Goal: Task Accomplishment & Management: Use online tool/utility

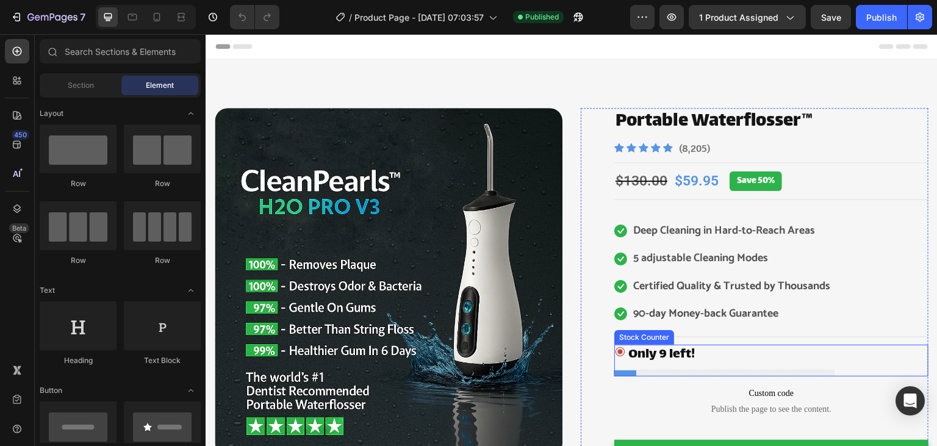
click at [677, 352] on p "Only 9 left!" at bounding box center [661, 354] width 66 height 21
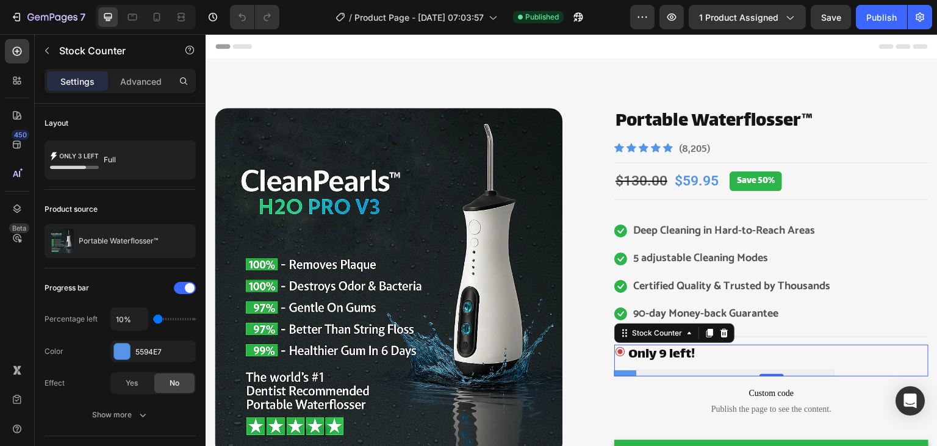
click at [674, 352] on p "Only 9 left!" at bounding box center [661, 354] width 66 height 21
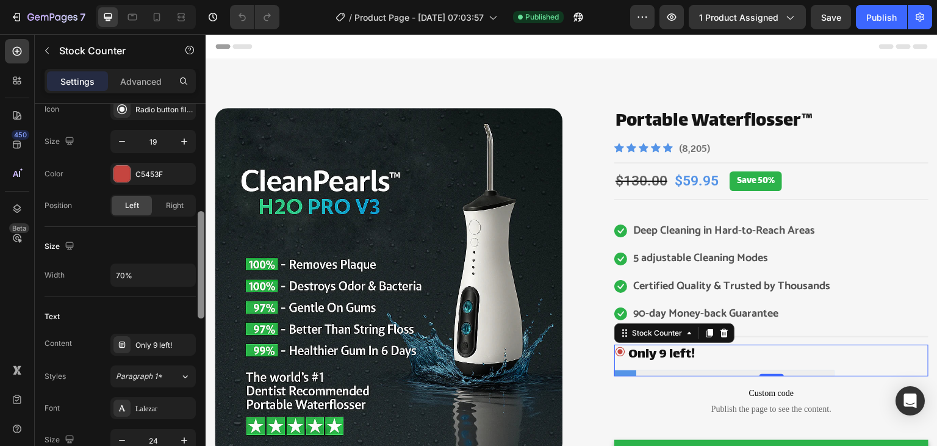
drag, startPoint x: 197, startPoint y: 170, endPoint x: 201, endPoint y: 205, distance: 35.6
click at [201, 205] on div at bounding box center [200, 292] width 9 height 377
click at [149, 336] on div "Only 9 left!" at bounding box center [152, 345] width 85 height 22
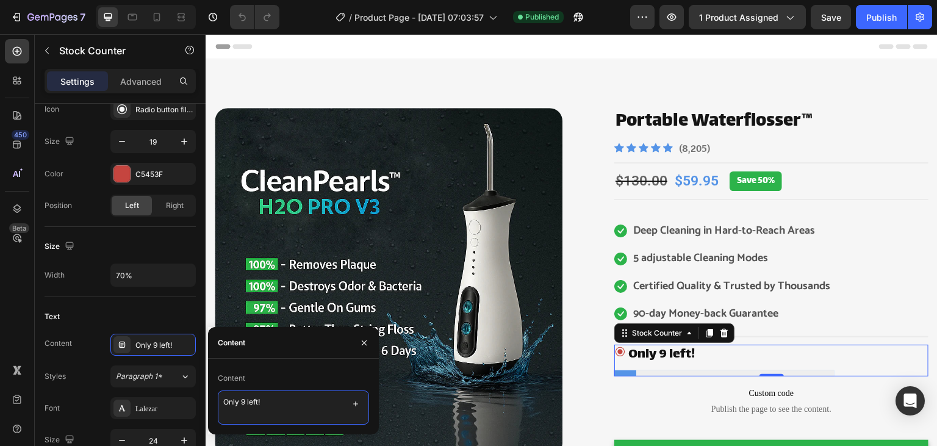
drag, startPoint x: 268, startPoint y: 401, endPoint x: 207, endPoint y: 399, distance: 60.4
click at [218, 398] on textarea "Only 9 left!" at bounding box center [293, 407] width 151 height 34
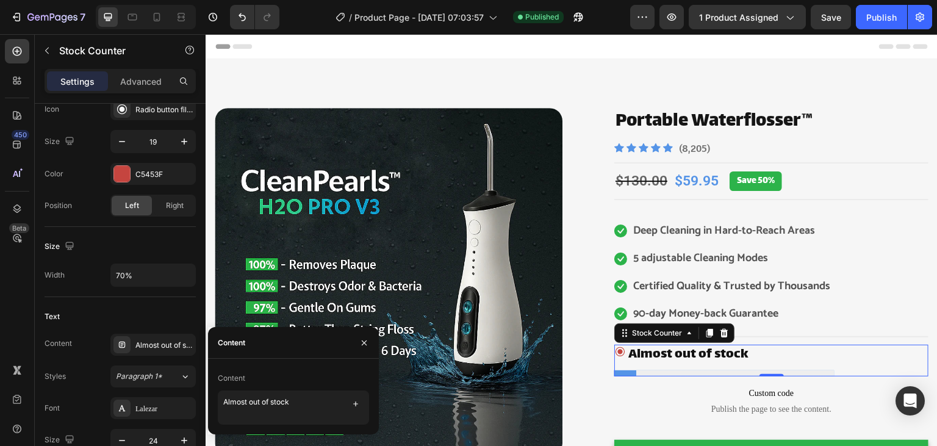
click at [761, 354] on div "Almost out of stock" at bounding box center [724, 354] width 220 height 21
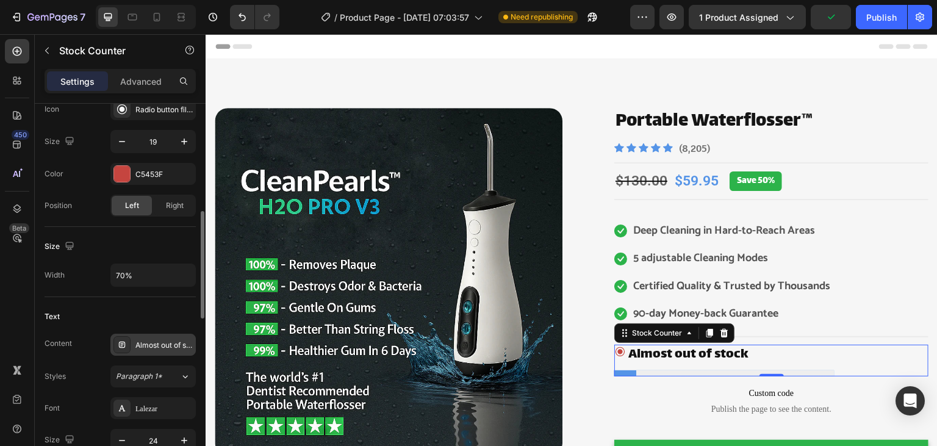
click at [134, 334] on div "Almost out of stock" at bounding box center [152, 345] width 85 height 22
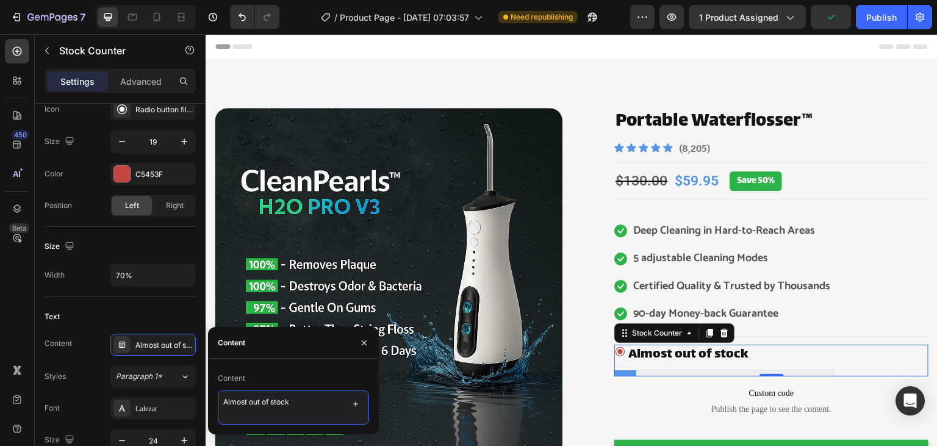
click at [309, 396] on textarea "Almost out of stock" at bounding box center [293, 407] width 151 height 34
type textarea "Almost out of stock 9"
click at [632, 354] on p "Almost out of stock 9" at bounding box center [693, 354] width 130 height 21
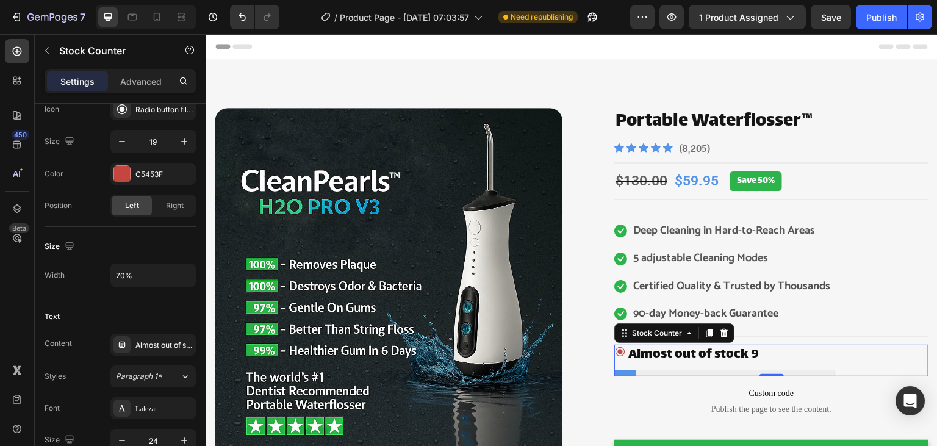
click at [632, 354] on p "Almost out of stock 9" at bounding box center [693, 354] width 130 height 21
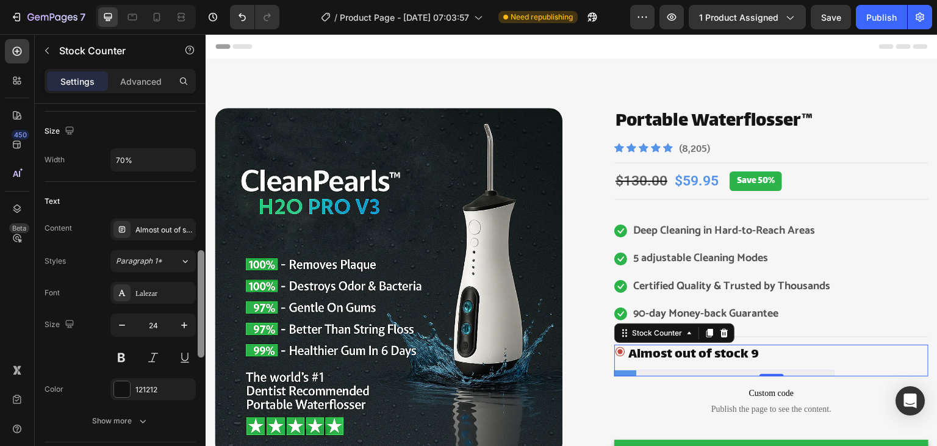
scroll to position [496, 0]
drag, startPoint x: 198, startPoint y: 293, endPoint x: 198, endPoint y: 327, distance: 34.1
click at [198, 327] on div at bounding box center [201, 299] width 7 height 107
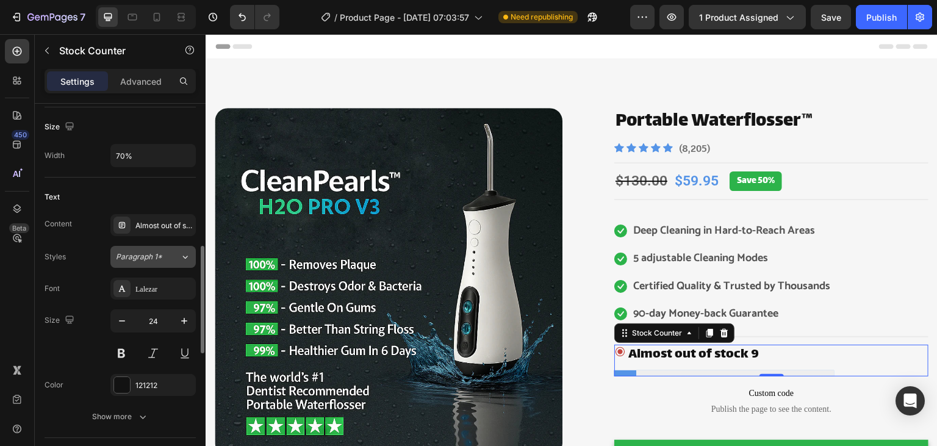
click at [154, 259] on span "Paragraph 1*" at bounding box center [139, 256] width 46 height 11
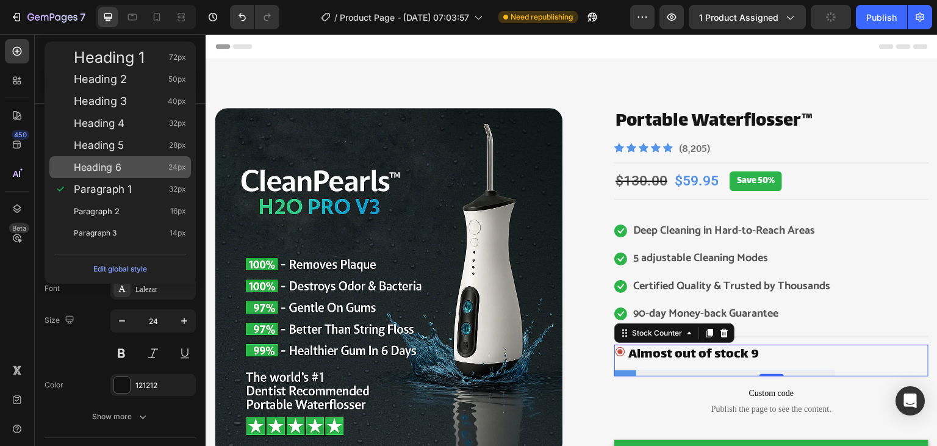
click at [125, 173] on div "Heading 6 24px" at bounding box center [130, 167] width 112 height 12
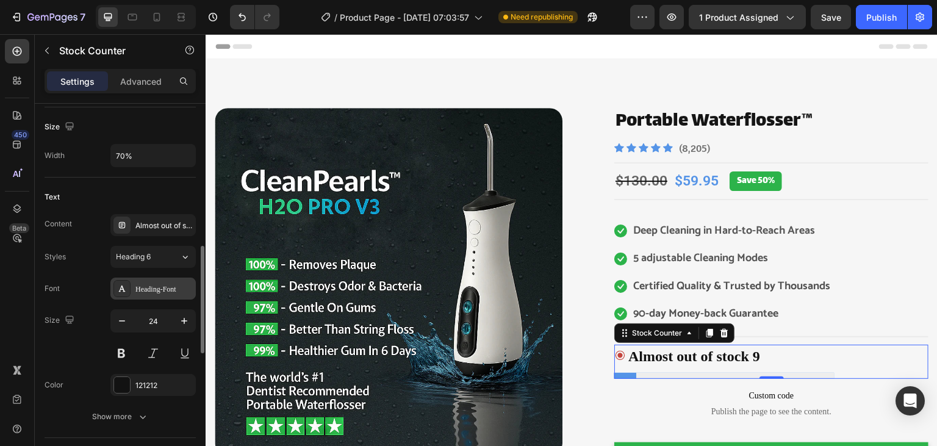
click at [146, 284] on div "Heading-Font" at bounding box center [163, 289] width 57 height 11
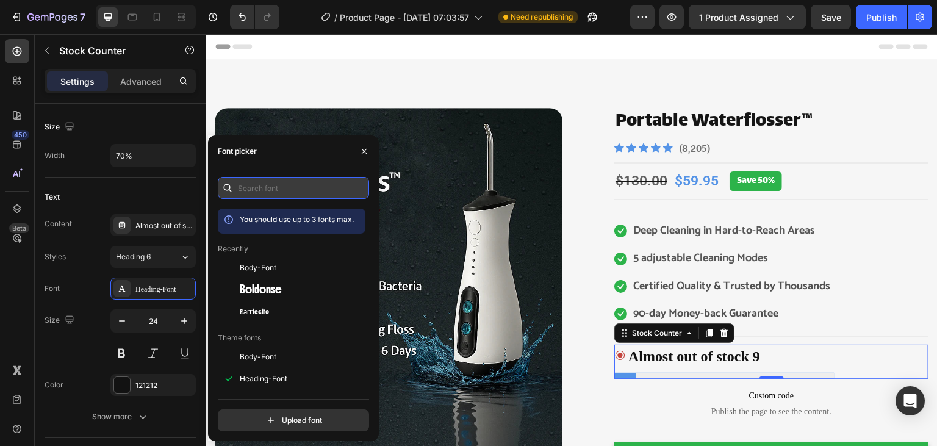
click at [265, 189] on input "text" at bounding box center [293, 188] width 151 height 22
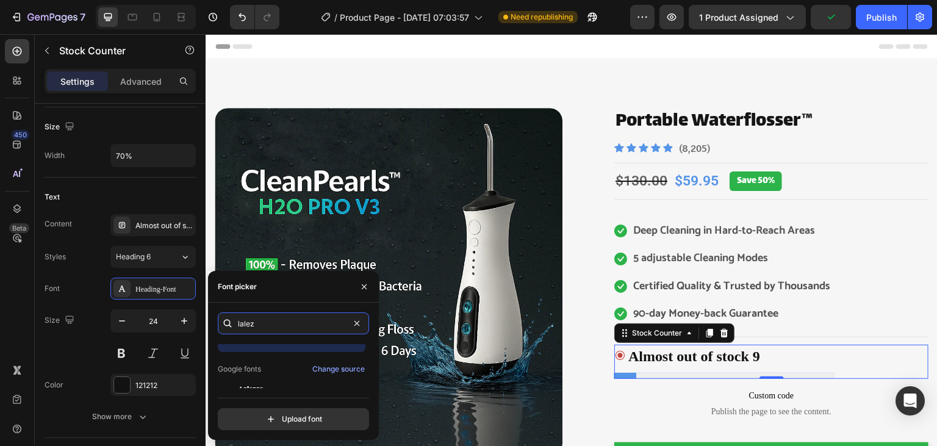
scroll to position [29, 0]
type input "lalez"
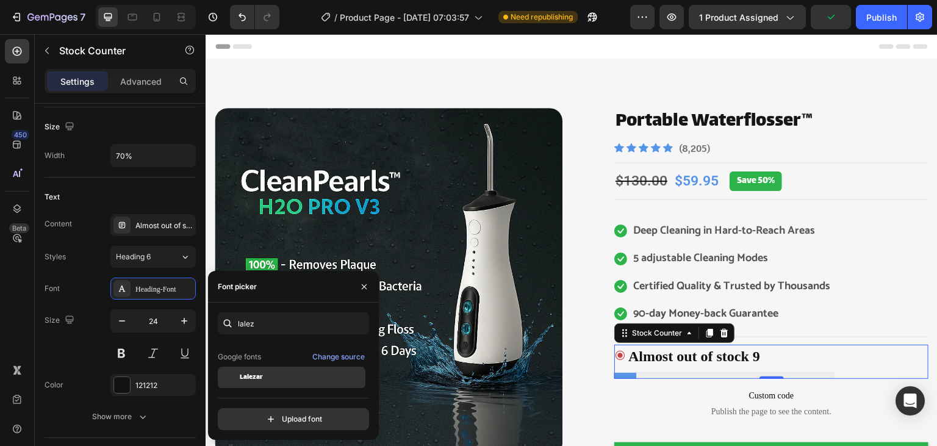
click at [308, 379] on div "Lalezar" at bounding box center [301, 377] width 123 height 11
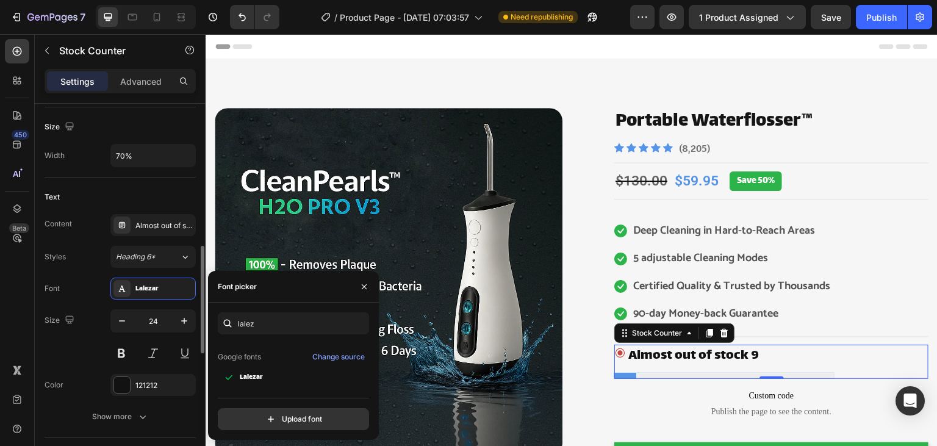
click at [96, 299] on div "Font Lalezar Size 24 Color 121212 Show more" at bounding box center [120, 352] width 151 height 150
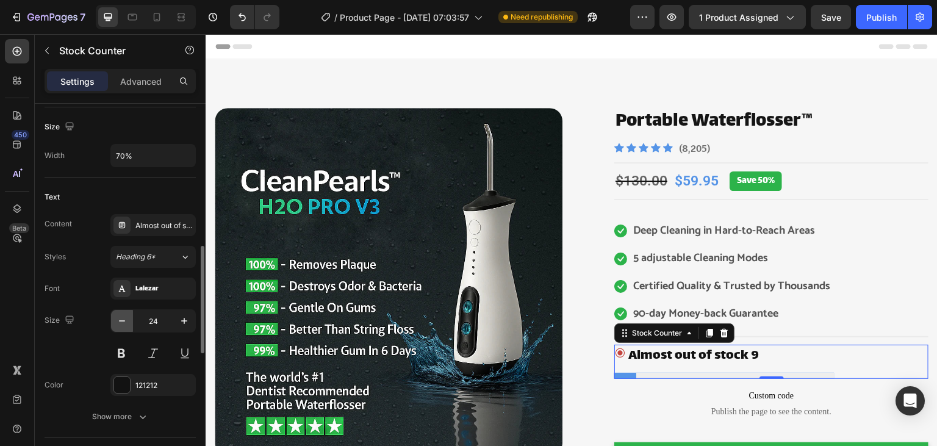
click at [116, 321] on button "button" at bounding box center [122, 321] width 22 height 22
click at [120, 321] on icon "button" at bounding box center [122, 321] width 12 height 12
click at [184, 318] on icon "button" at bounding box center [184, 321] width 6 height 6
type input "23"
click at [162, 220] on div "Almost out of stock 9" at bounding box center [163, 225] width 57 height 11
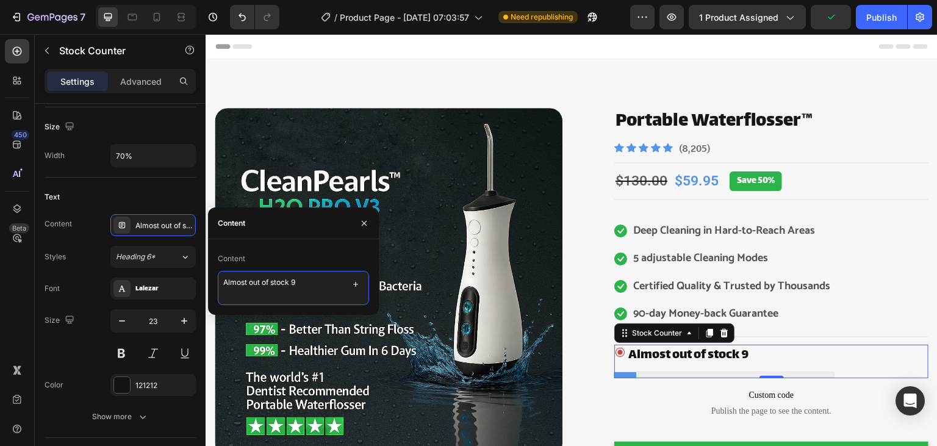
drag, startPoint x: 299, startPoint y: 284, endPoint x: 269, endPoint y: 286, distance: 29.9
click at [269, 286] on textarea "Almost out of stock 9" at bounding box center [293, 288] width 151 height 34
click at [297, 282] on textarea "Almost out of stock 9" at bounding box center [293, 288] width 151 height 34
click at [352, 287] on icon "button" at bounding box center [356, 284] width 10 height 10
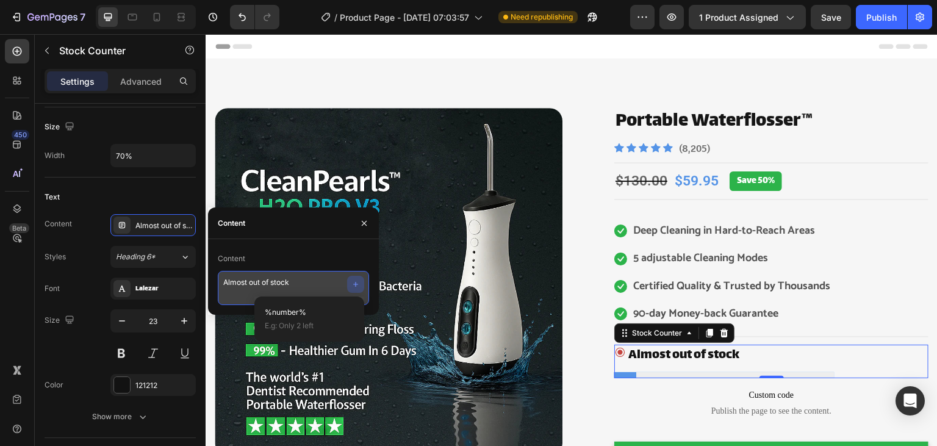
click at [315, 284] on textarea "Almost out of stock" at bounding box center [293, 288] width 151 height 34
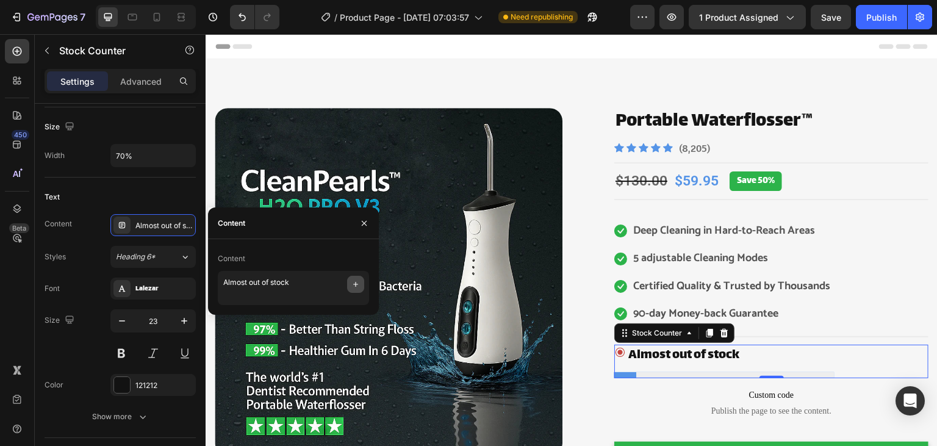
click at [348, 284] on button "button" at bounding box center [355, 284] width 17 height 17
click at [302, 313] on span "%number%" at bounding box center [285, 312] width 41 height 11
click at [333, 279] on textarea "Almost out of stock %number%" at bounding box center [293, 288] width 151 height 34
drag, startPoint x: 339, startPoint y: 282, endPoint x: 293, endPoint y: 287, distance: 46.5
click at [293, 287] on textarea "Almost out of stock %number%" at bounding box center [293, 288] width 151 height 34
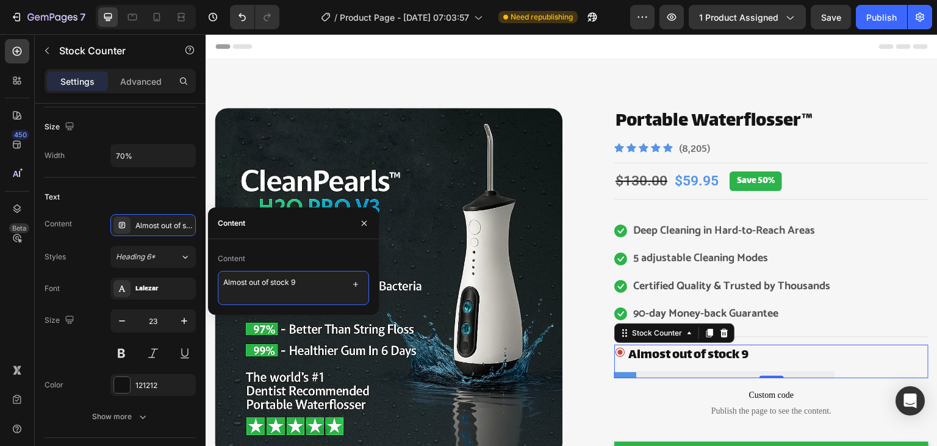
click at [291, 287] on textarea "Almost out of stock 9" at bounding box center [293, 288] width 151 height 34
click at [302, 278] on textarea "Almost out of stock: 9" at bounding box center [293, 288] width 151 height 34
type textarea "Almost out of stock: 9 left"
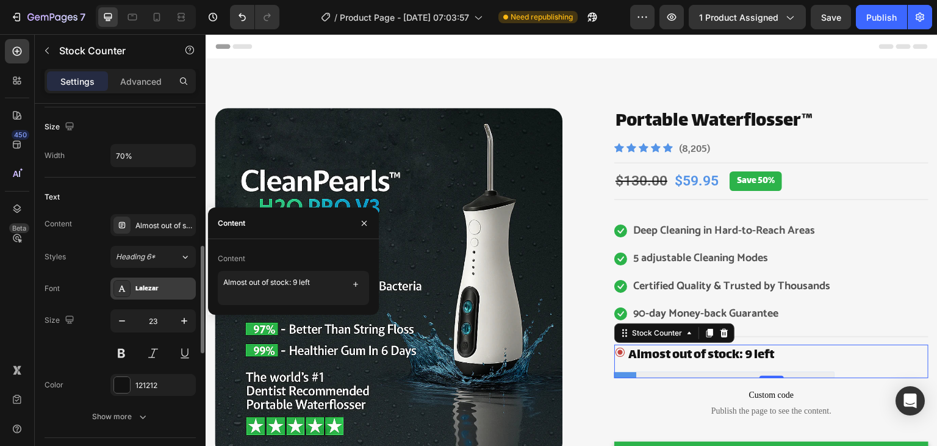
click at [154, 293] on div "Lalezar" at bounding box center [152, 288] width 85 height 22
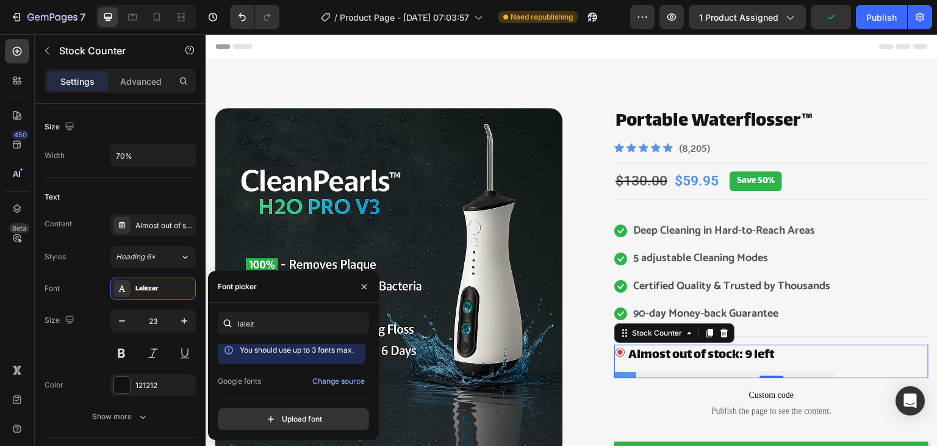
scroll to position [3, 0]
click at [296, 326] on input "lalez" at bounding box center [293, 323] width 151 height 22
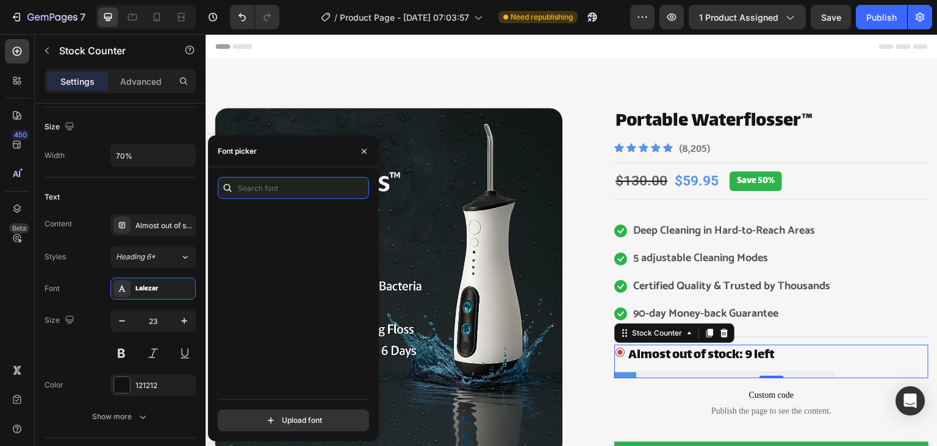
scroll to position [1348, 0]
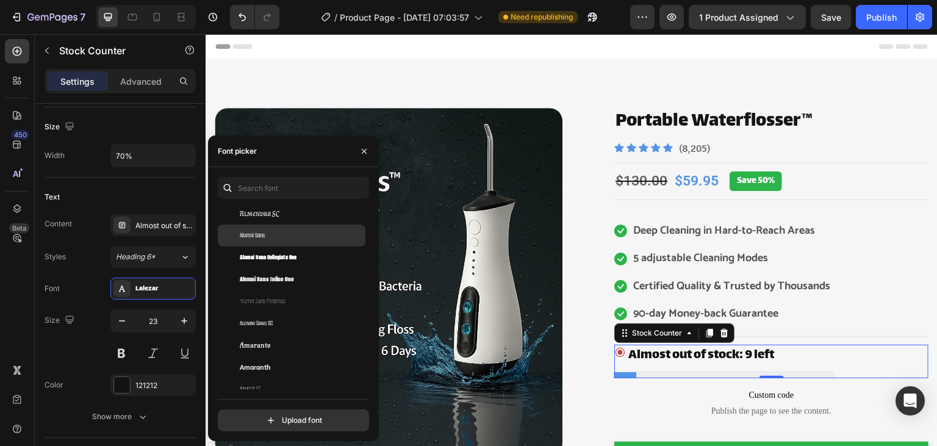
click at [295, 241] on div "Alumni Sans" at bounding box center [301, 235] width 123 height 11
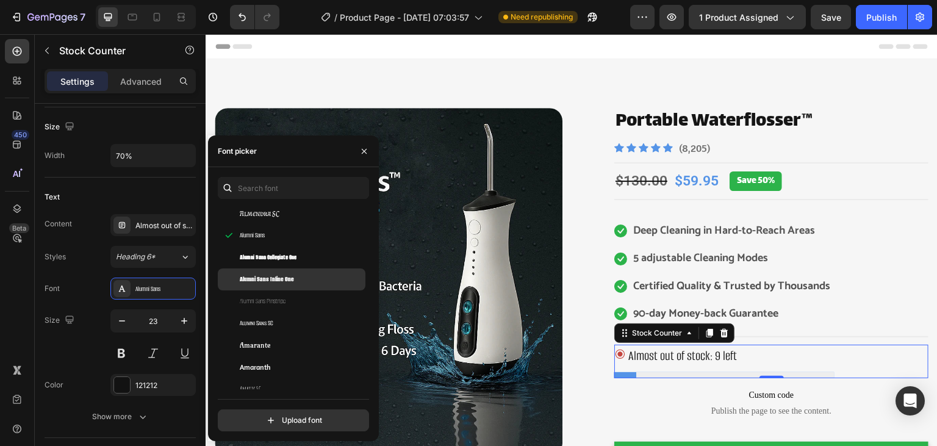
click at [276, 282] on span "Alumni Sans Inline One" at bounding box center [267, 279] width 54 height 11
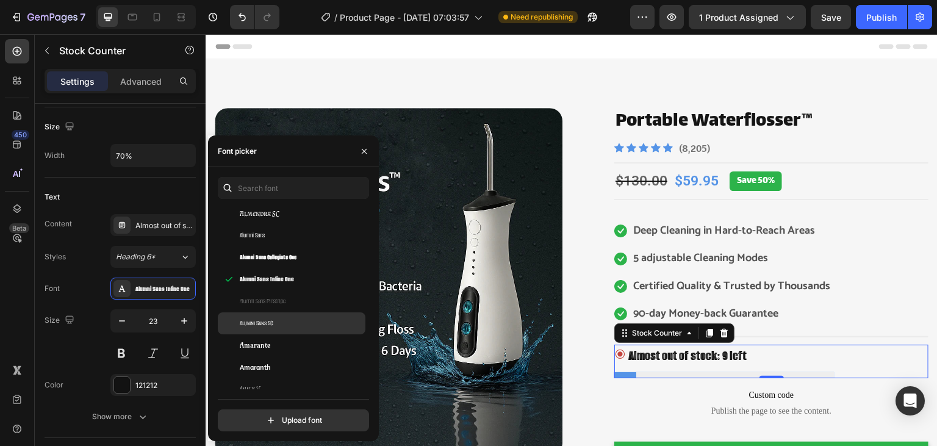
click at [268, 317] on div "Alumni Sans SC" at bounding box center [292, 323] width 148 height 22
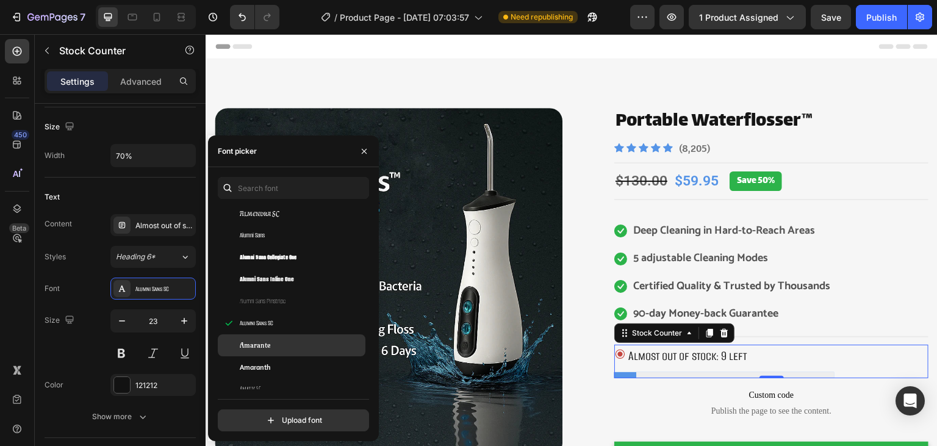
click at [272, 354] on div "Amarante" at bounding box center [292, 345] width 148 height 22
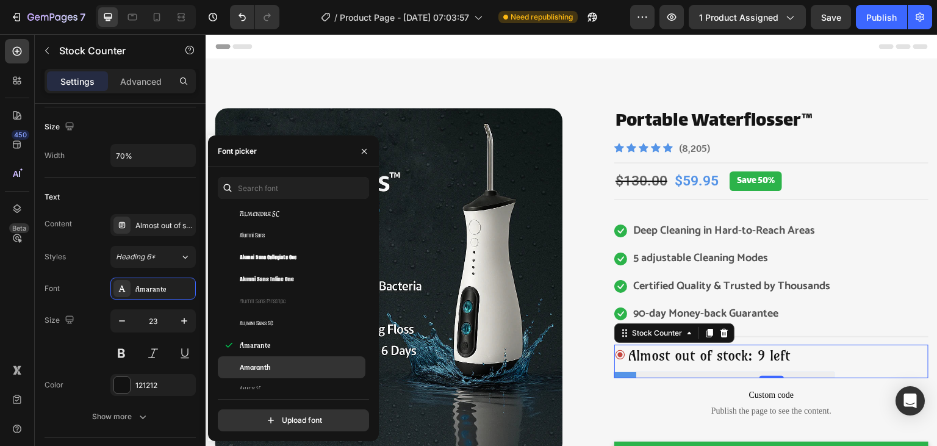
click at [274, 363] on div "Amaranth" at bounding box center [301, 367] width 123 height 11
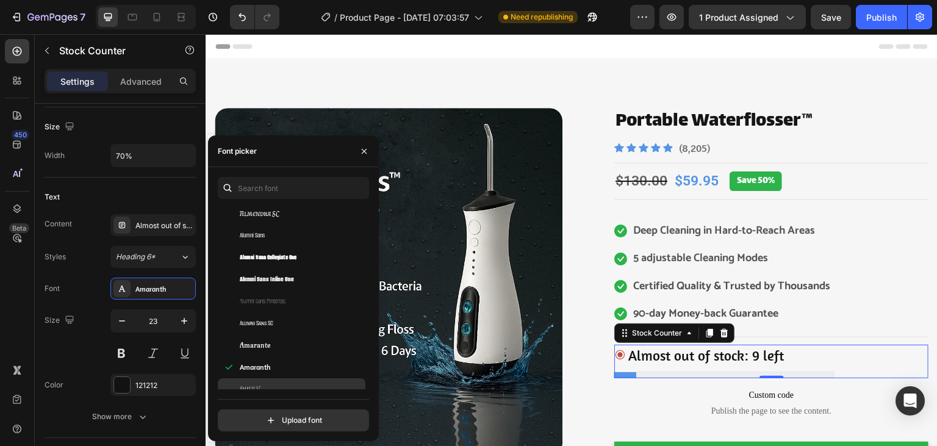
click at [274, 381] on div "Amatic SC" at bounding box center [292, 389] width 148 height 22
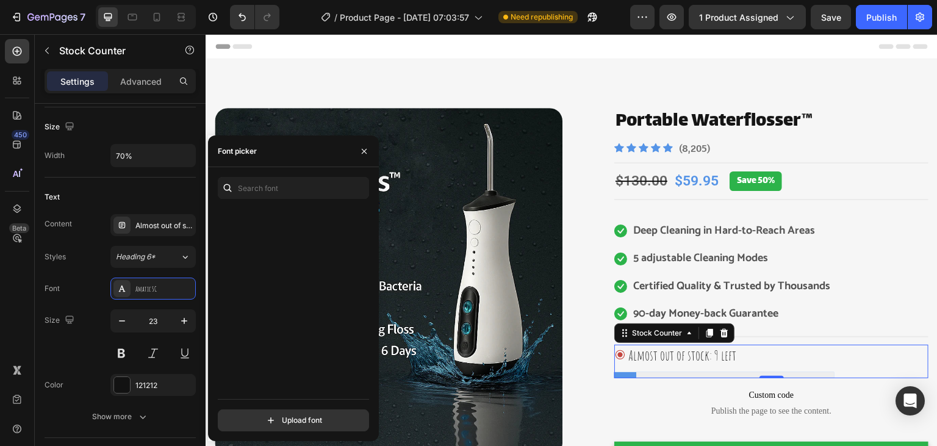
scroll to position [6838, 0]
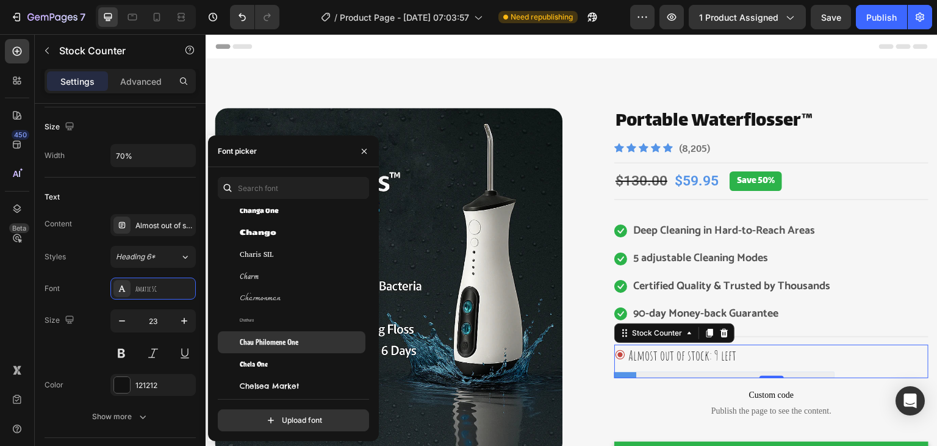
click at [277, 349] on div "Chau Philomene One" at bounding box center [292, 342] width 148 height 22
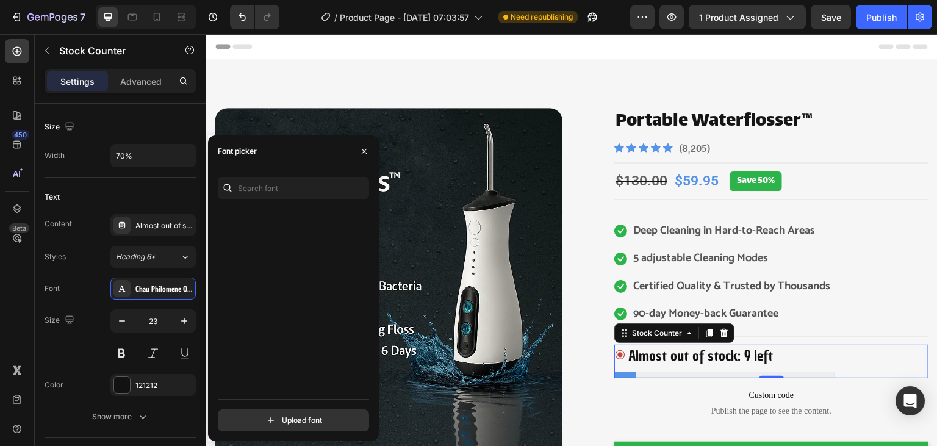
scroll to position [10690, 0]
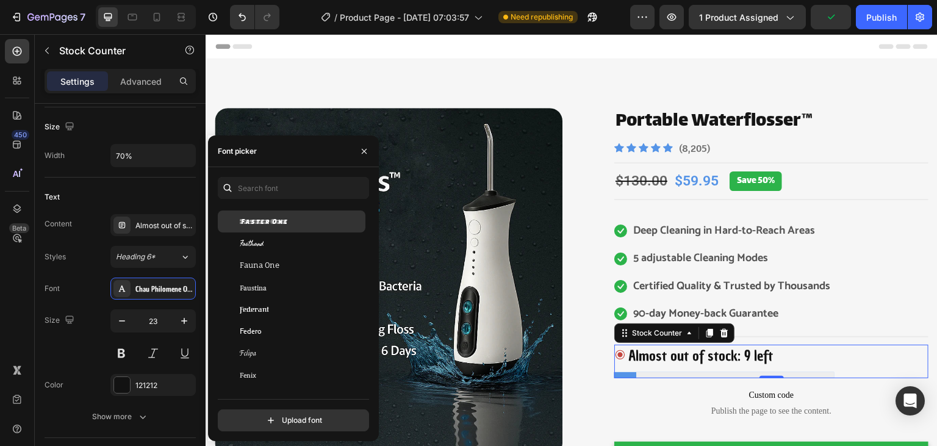
click at [305, 226] on div "Faster One" at bounding box center [301, 221] width 123 height 11
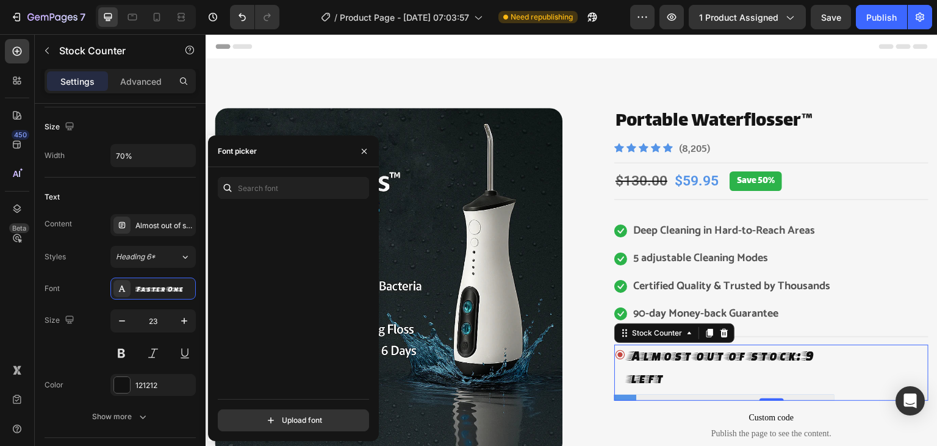
scroll to position [11365, 0]
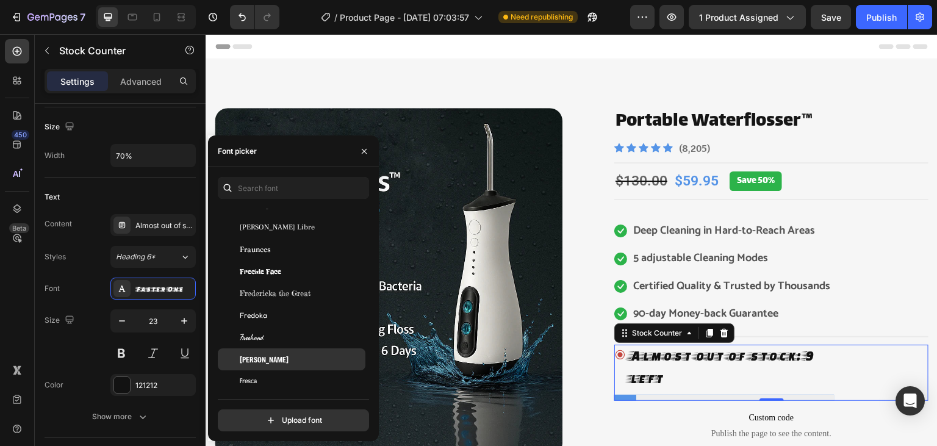
click at [269, 352] on div "[PERSON_NAME]" at bounding box center [292, 359] width 148 height 22
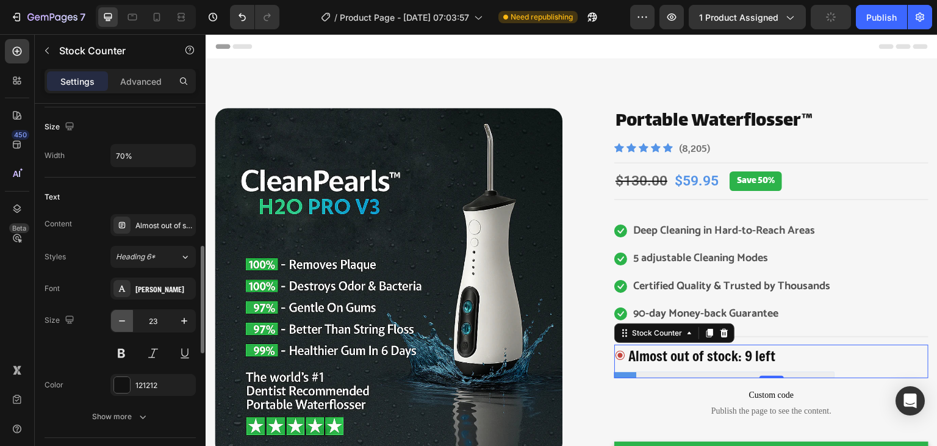
click at [126, 326] on button "button" at bounding box center [122, 321] width 22 height 22
type input "21"
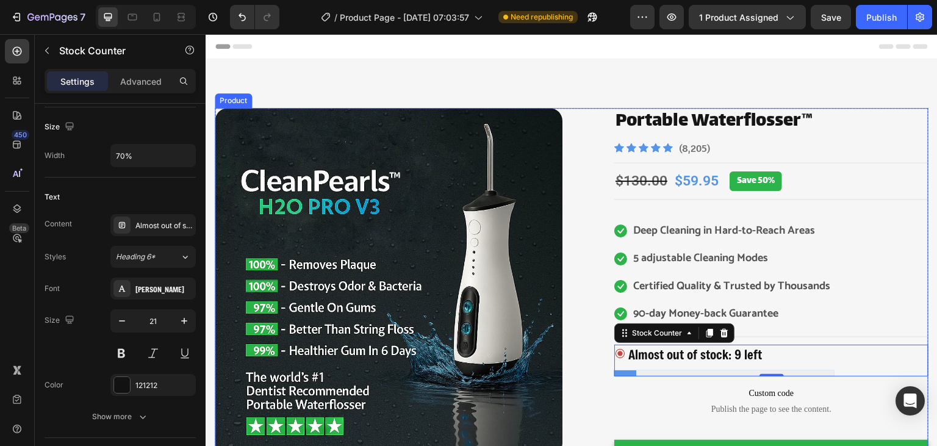
click at [578, 282] on div "Image Image Free Shipping Heading Row Image 90-day Money-back guarantee Heading…" at bounding box center [571, 391] width 713 height 567
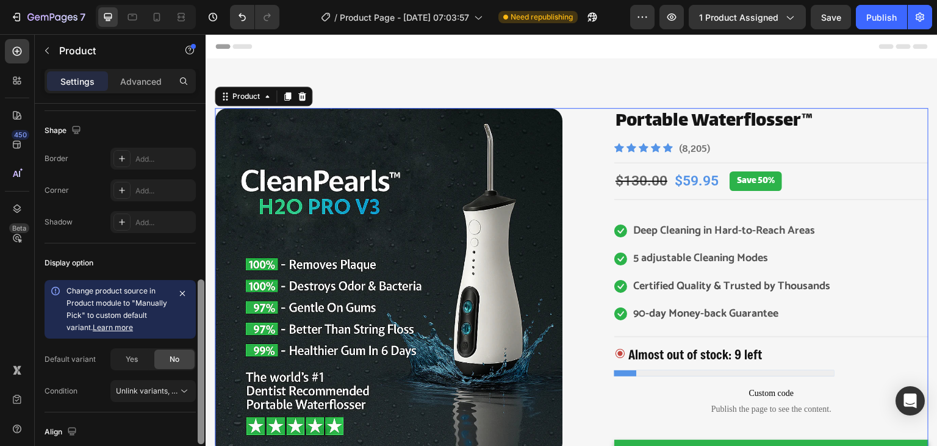
scroll to position [402, 0]
drag, startPoint x: 199, startPoint y: 254, endPoint x: 205, endPoint y: 448, distance: 194.6
click at [165, 393] on span "Unlink variants, quantity <br> between same products" at bounding box center [147, 389] width 62 height 11
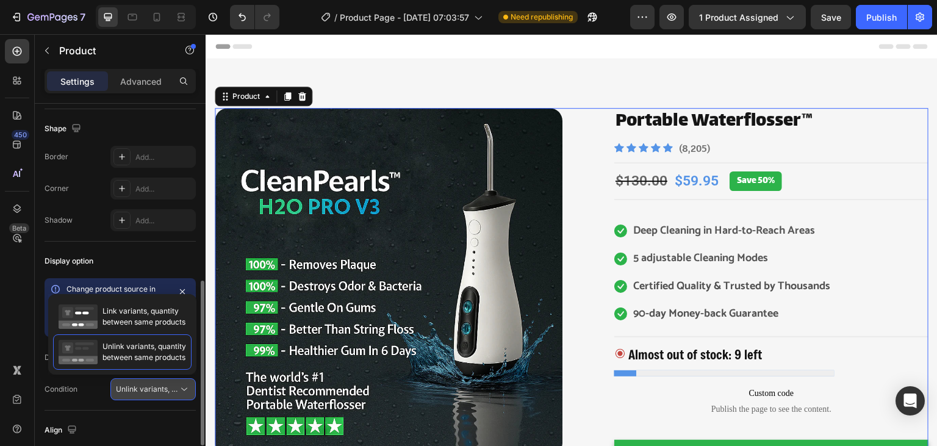
click at [165, 393] on span "Unlink variants, quantity <br> between same products" at bounding box center [147, 389] width 62 height 11
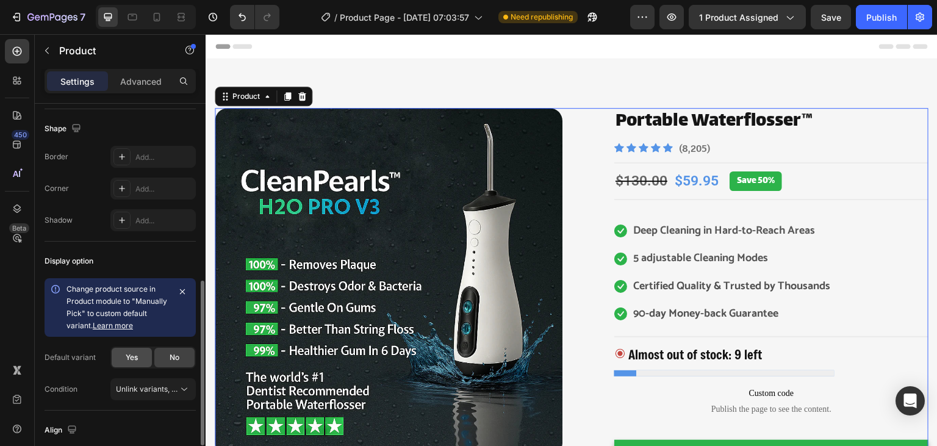
click at [135, 353] on span "Yes" at bounding box center [132, 357] width 12 height 11
click at [166, 352] on div "No" at bounding box center [174, 358] width 40 height 20
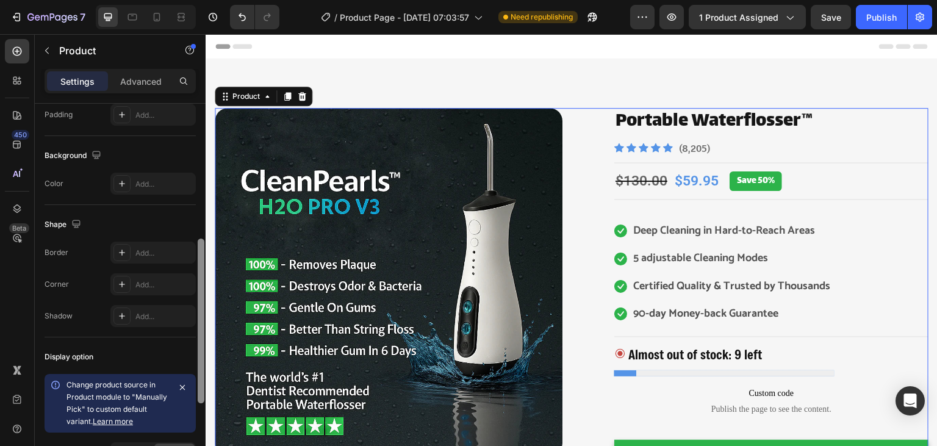
scroll to position [302, 0]
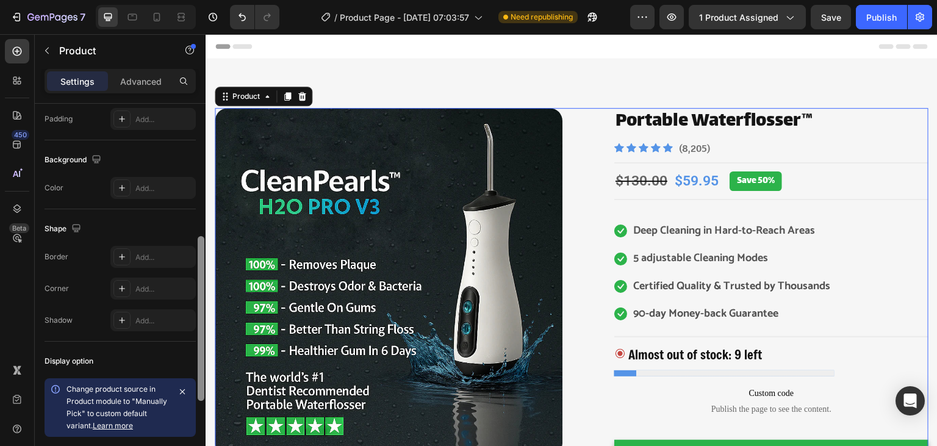
drag, startPoint x: 204, startPoint y: 348, endPoint x: 201, endPoint y: 304, distance: 44.0
click at [201, 304] on div at bounding box center [201, 318] width 7 height 165
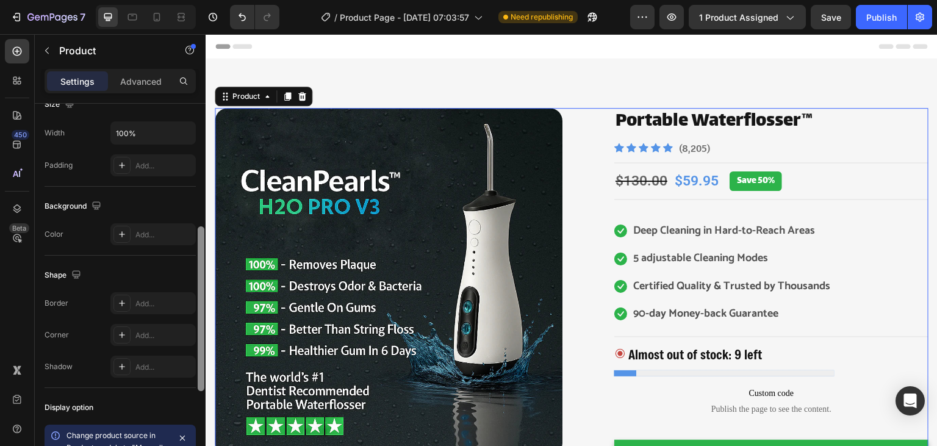
scroll to position [254, 0]
drag, startPoint x: 199, startPoint y: 298, endPoint x: 199, endPoint y: 277, distance: 21.3
click at [199, 277] on div at bounding box center [201, 311] width 7 height 165
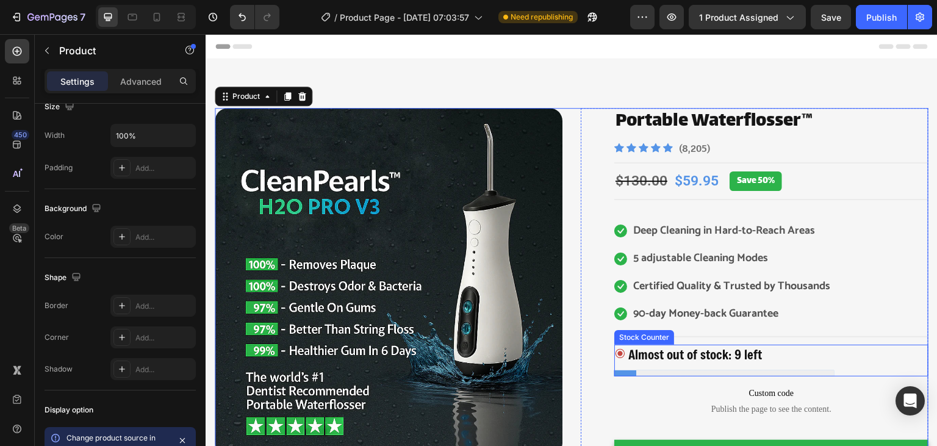
click at [626, 368] on div "Almost out of stock: 9 left" at bounding box center [724, 360] width 220 height 32
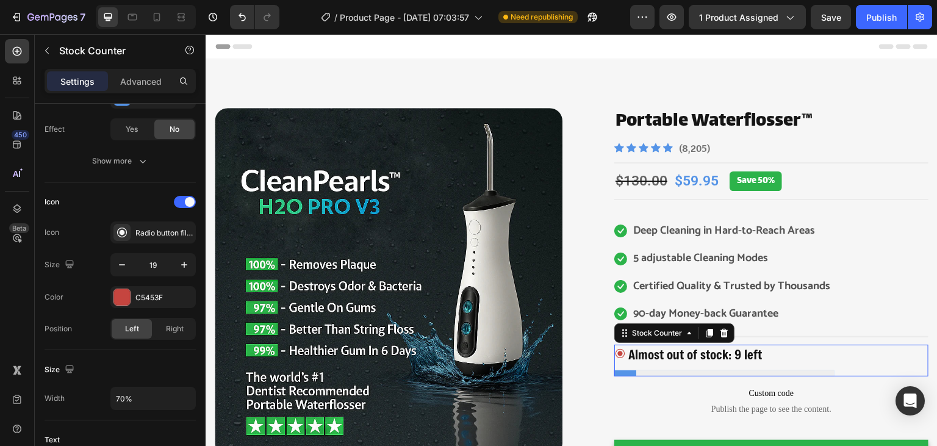
scroll to position [0, 0]
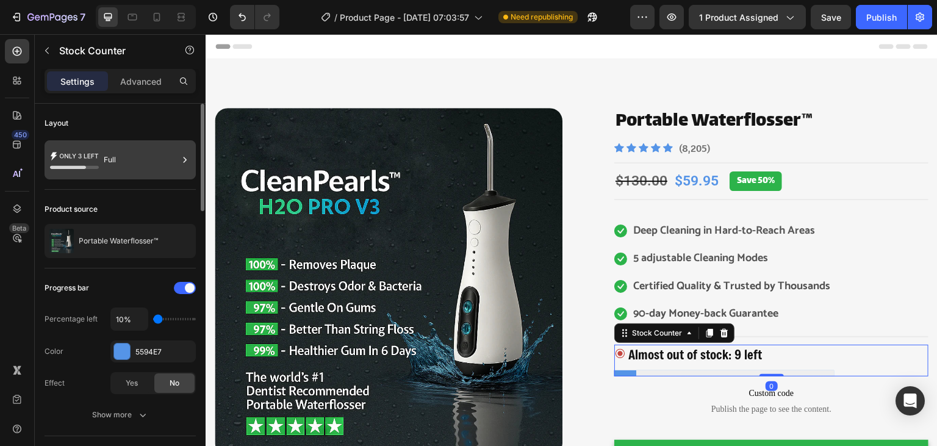
click at [130, 168] on div "Full" at bounding box center [141, 160] width 74 height 28
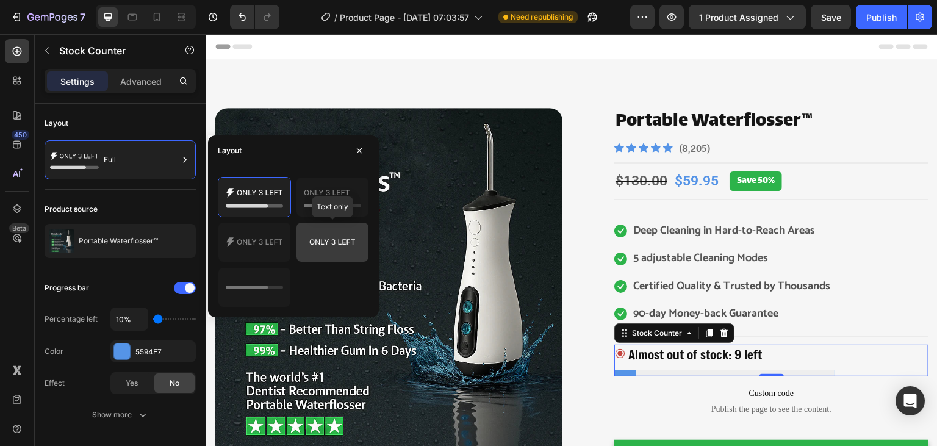
click at [304, 238] on icon at bounding box center [332, 242] width 57 height 24
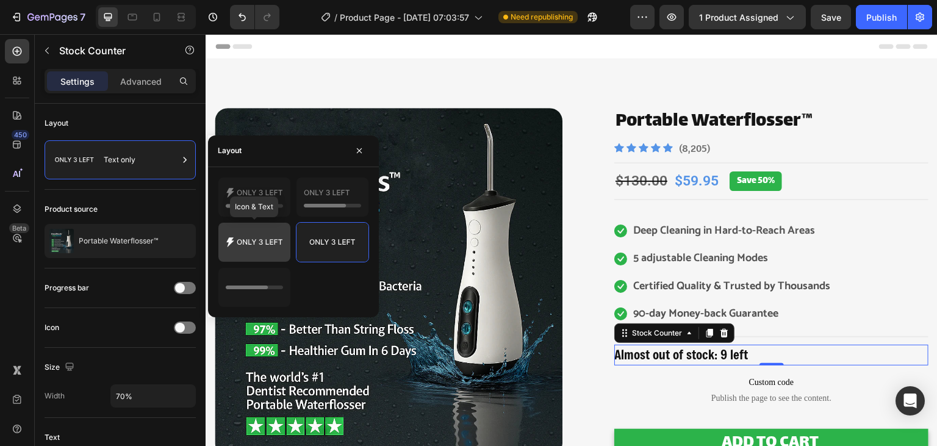
click at [269, 237] on icon at bounding box center [254, 242] width 57 height 24
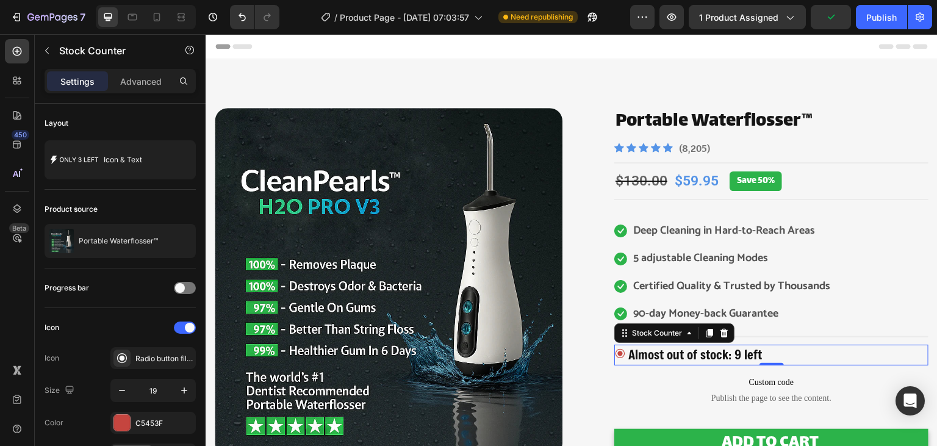
click at [730, 356] on div "Product Images Portable Waterflosser™ Product Title Icon Icon Icon Icon Icon Ic…" at bounding box center [771, 386] width 314 height 556
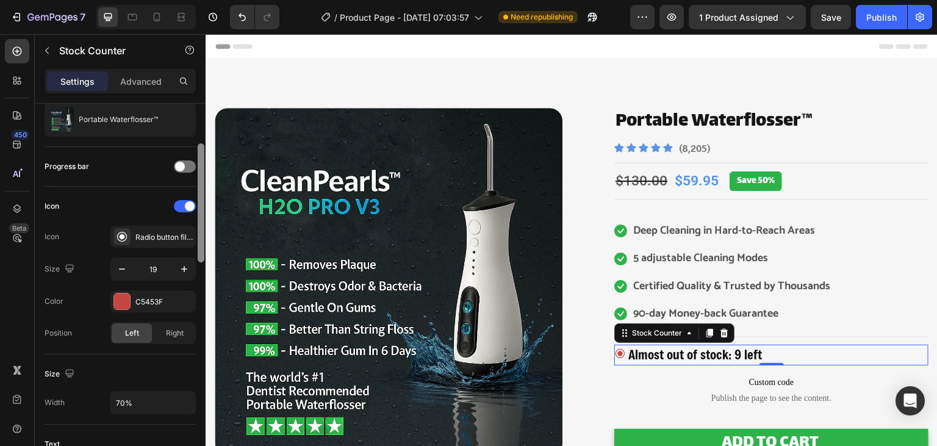
scroll to position [123, 0]
drag, startPoint x: 199, startPoint y: 213, endPoint x: 199, endPoint y: 252, distance: 39.0
click at [199, 252] on div at bounding box center [201, 201] width 7 height 119
click at [152, 243] on div "Radio button filled" at bounding box center [152, 235] width 85 height 22
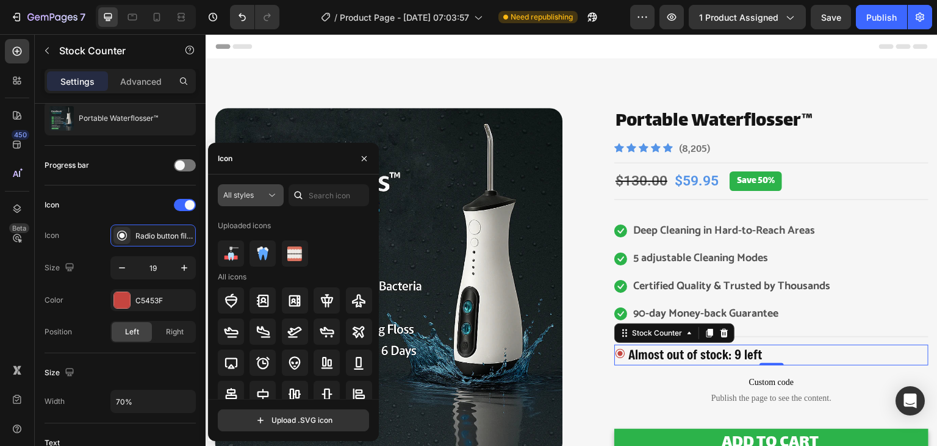
click at [272, 186] on button "All styles" at bounding box center [251, 195] width 66 height 22
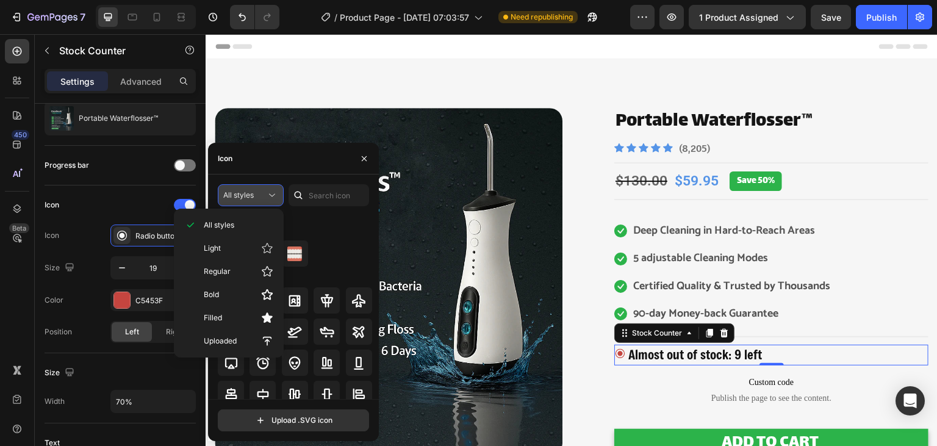
click at [272, 186] on button "All styles" at bounding box center [251, 195] width 66 height 22
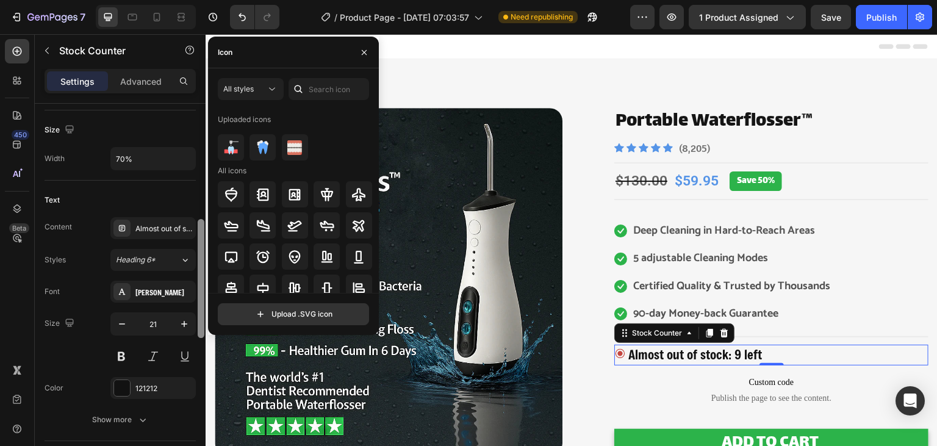
drag, startPoint x: 201, startPoint y: 228, endPoint x: 199, endPoint y: 305, distance: 76.9
click at [199, 305] on div at bounding box center [201, 278] width 7 height 119
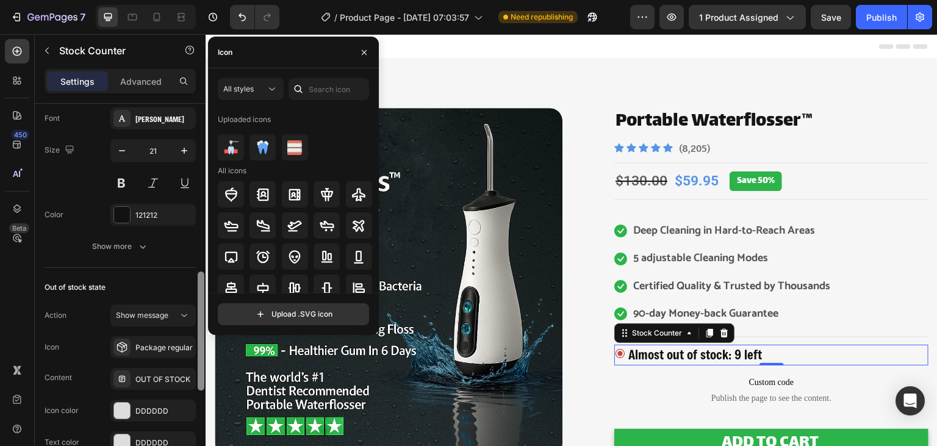
drag, startPoint x: 199, startPoint y: 305, endPoint x: 200, endPoint y: 360, distance: 54.9
click at [200, 360] on div at bounding box center [201, 330] width 7 height 119
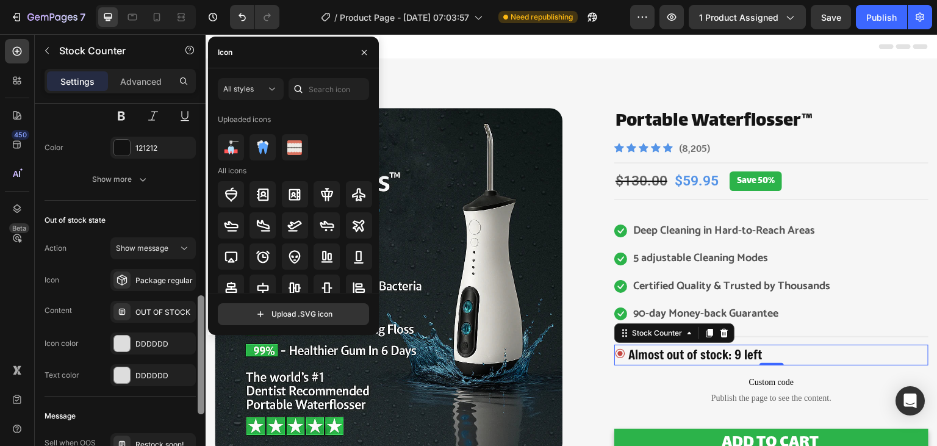
scroll to position [607, 0]
drag, startPoint x: 200, startPoint y: 360, endPoint x: 199, endPoint y: 382, distance: 22.0
click at [199, 382] on div at bounding box center [201, 355] width 7 height 119
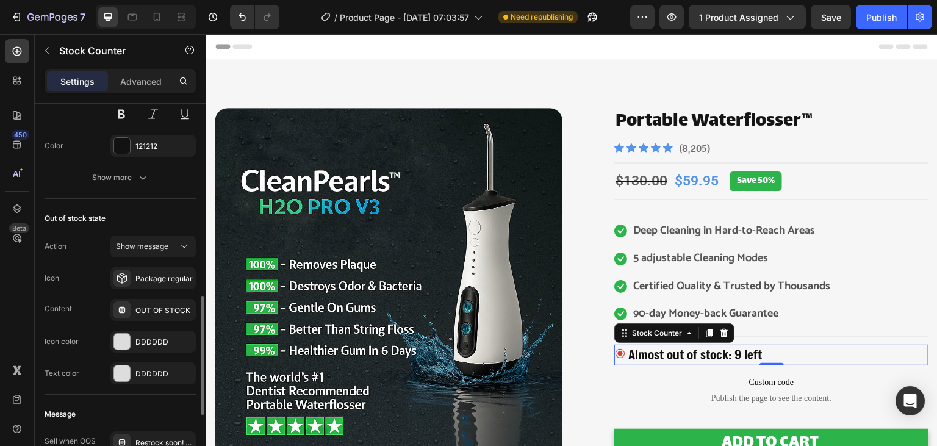
click at [122, 399] on div "Message Sell when OOS Restock soon! PREORDER NOW Unlimited stock Hurry! LET BUY…" at bounding box center [120, 444] width 151 height 101
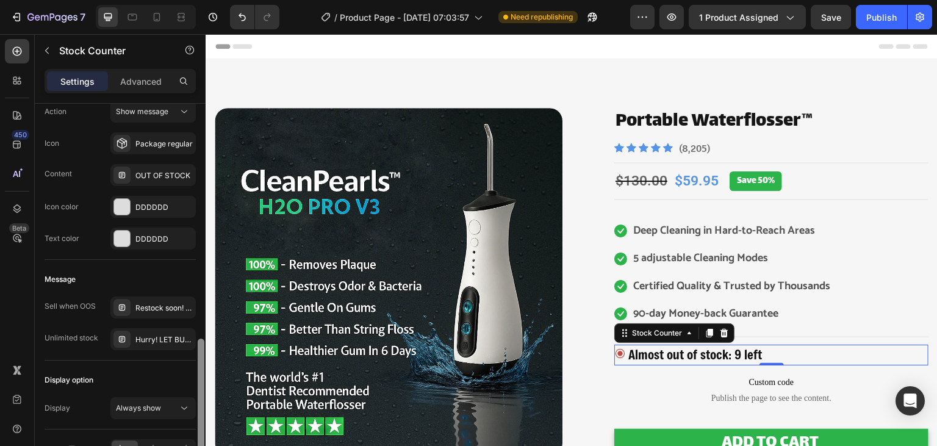
scroll to position [754, 0]
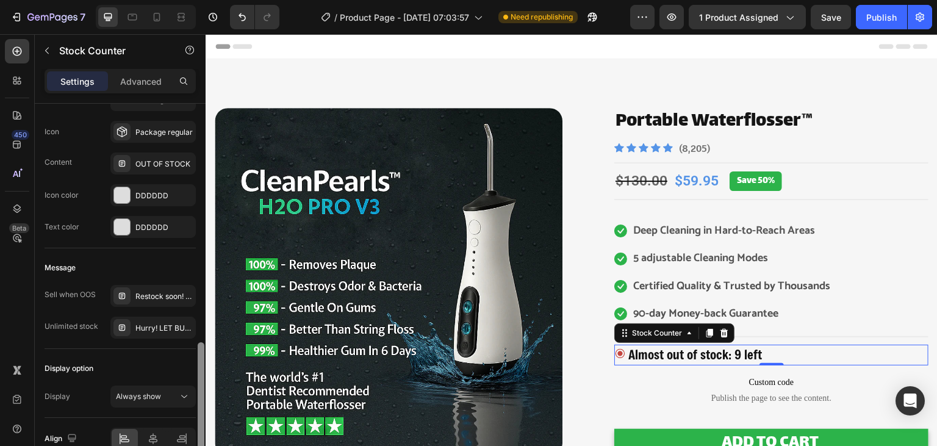
drag, startPoint x: 199, startPoint y: 343, endPoint x: 200, endPoint y: 389, distance: 46.3
click at [200, 389] on div at bounding box center [201, 401] width 7 height 119
click at [159, 326] on div "Hurry! LET BUY NOW" at bounding box center [163, 328] width 57 height 11
click at [149, 346] on div "Message Sell when OOS Restock soon! PREORDER NOW Unlimited stock Hurry! LET BUY…" at bounding box center [120, 298] width 151 height 101
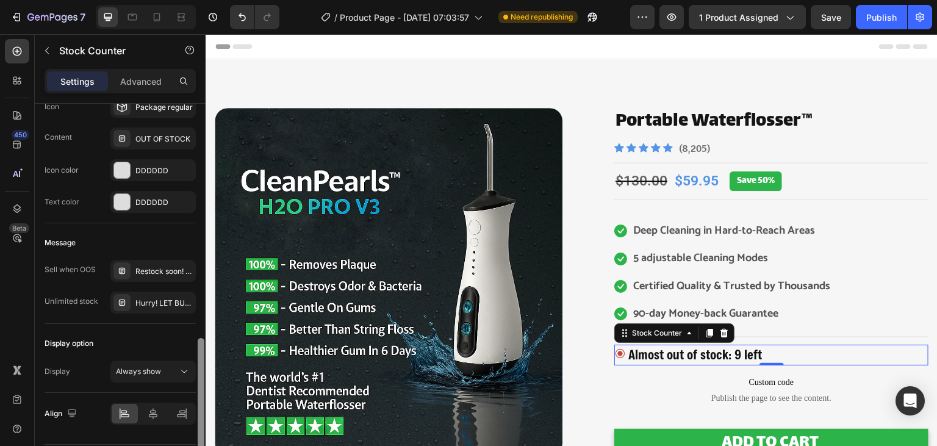
scroll to position [813, 0]
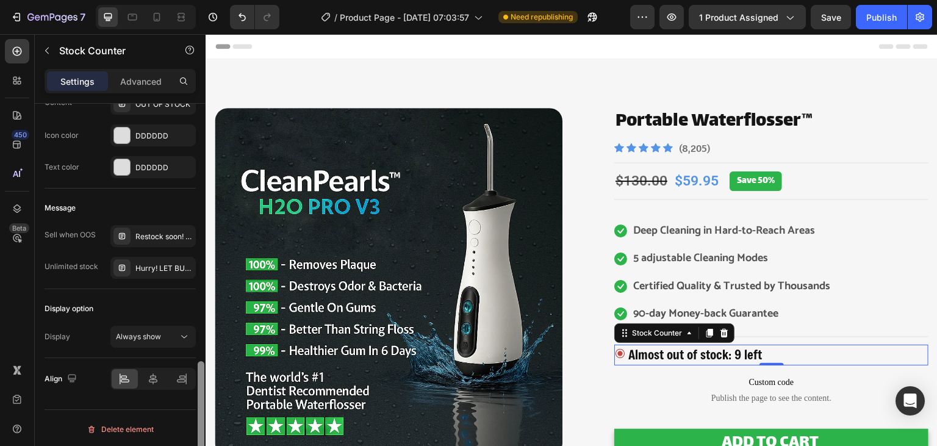
drag, startPoint x: 200, startPoint y: 367, endPoint x: 195, endPoint y: 387, distance: 20.1
click at [195, 387] on div "Layout Icon & Text Product source Portable Waterflosser™ Progress bar Icon Icon…" at bounding box center [120, 292] width 171 height 377
click at [138, 84] on p "Advanced" at bounding box center [140, 81] width 41 height 13
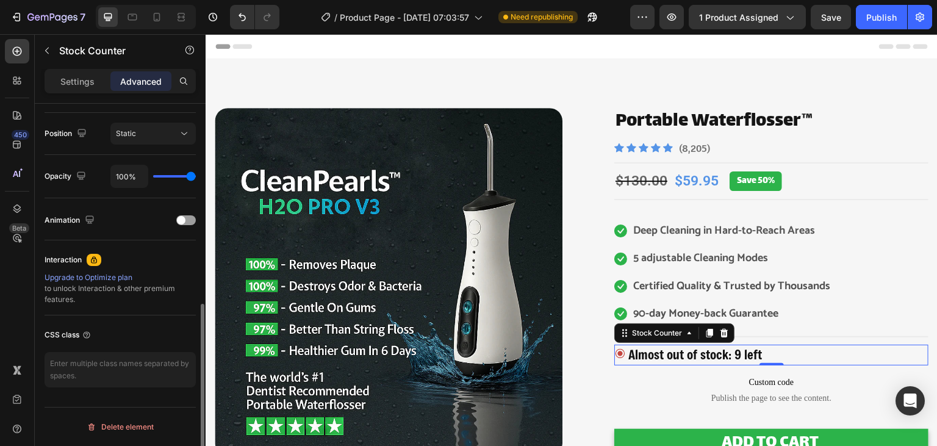
scroll to position [435, 0]
click at [185, 217] on div at bounding box center [186, 222] width 20 height 10
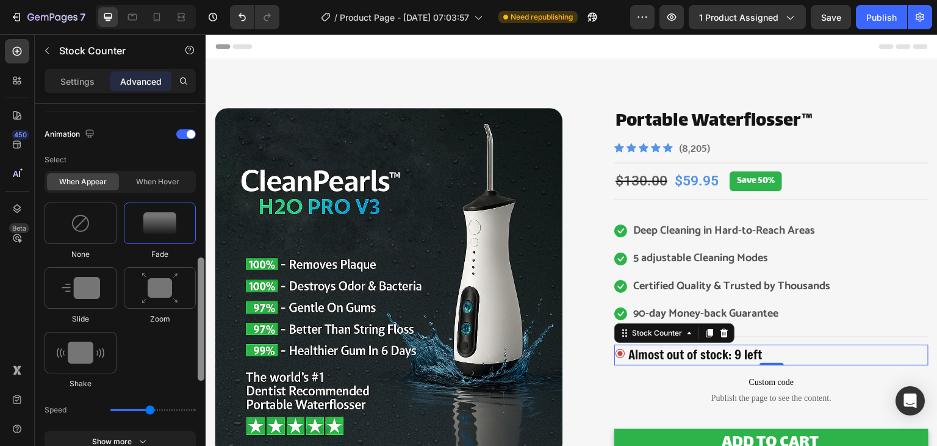
scroll to position [524, 0]
drag, startPoint x: 201, startPoint y: 262, endPoint x: 199, endPoint y: 291, distance: 29.3
click at [199, 291] on div at bounding box center [201, 336] width 7 height 123
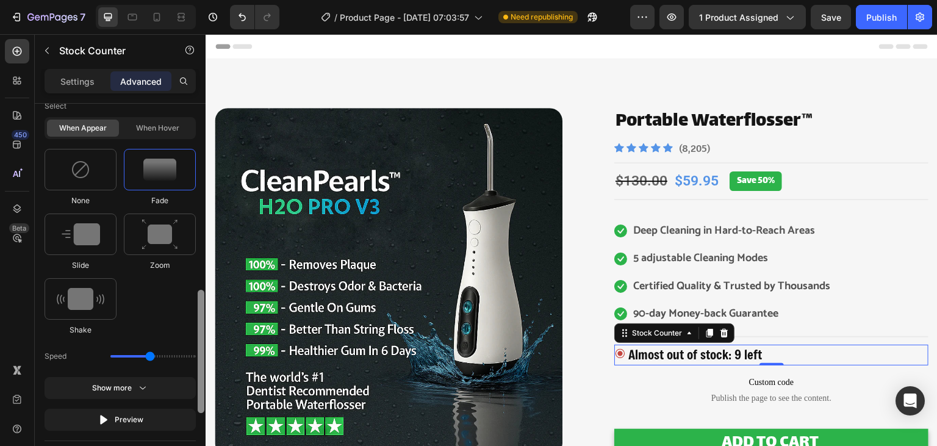
drag, startPoint x: 199, startPoint y: 294, endPoint x: 200, endPoint y: 312, distance: 17.7
click at [200, 312] on div at bounding box center [201, 351] width 7 height 123
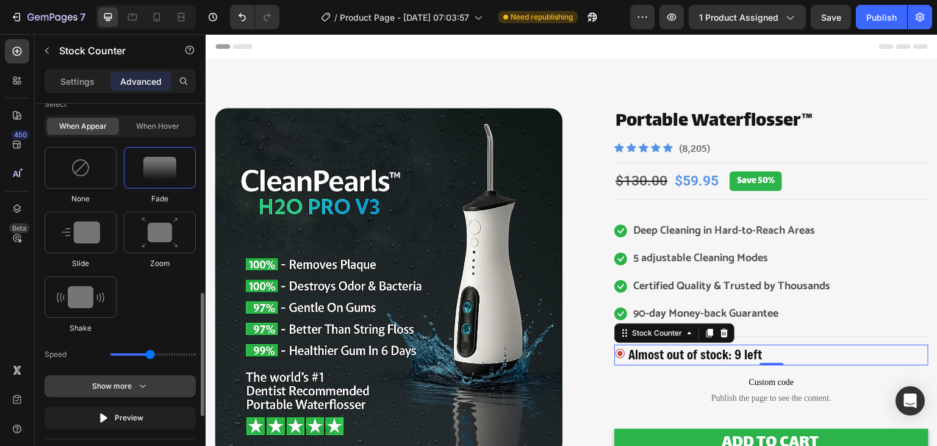
click at [151, 383] on button "Show more" at bounding box center [120, 386] width 151 height 22
click at [148, 382] on input "0" at bounding box center [152, 386] width 84 height 22
type input "20"
click at [101, 286] on img at bounding box center [81, 297] width 48 height 22
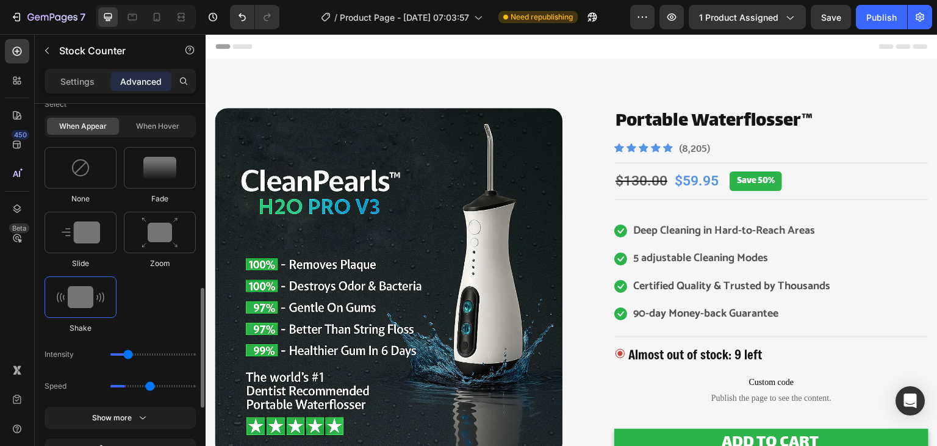
type input "0.7"
drag, startPoint x: 130, startPoint y: 351, endPoint x: 104, endPoint y: 350, distance: 26.2
type input "1"
click at [110, 353] on input "range" at bounding box center [152, 354] width 85 height 2
click at [111, 302] on div at bounding box center [81, 296] width 72 height 41
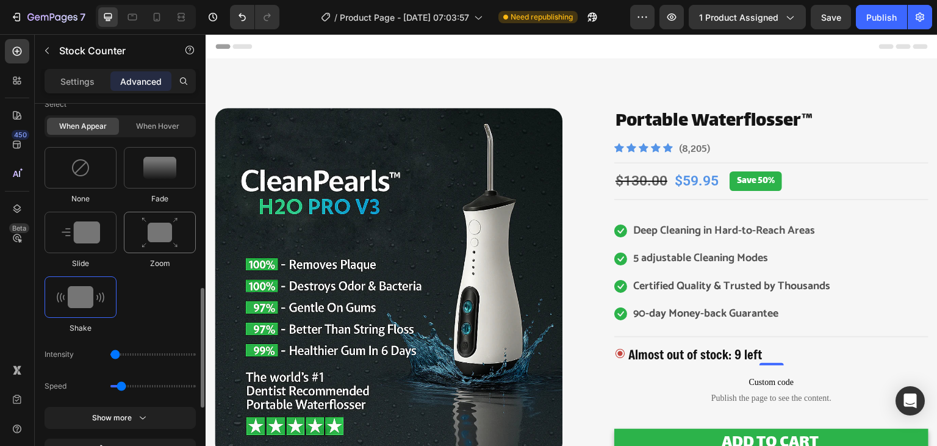
click at [169, 235] on img at bounding box center [159, 232] width 37 height 31
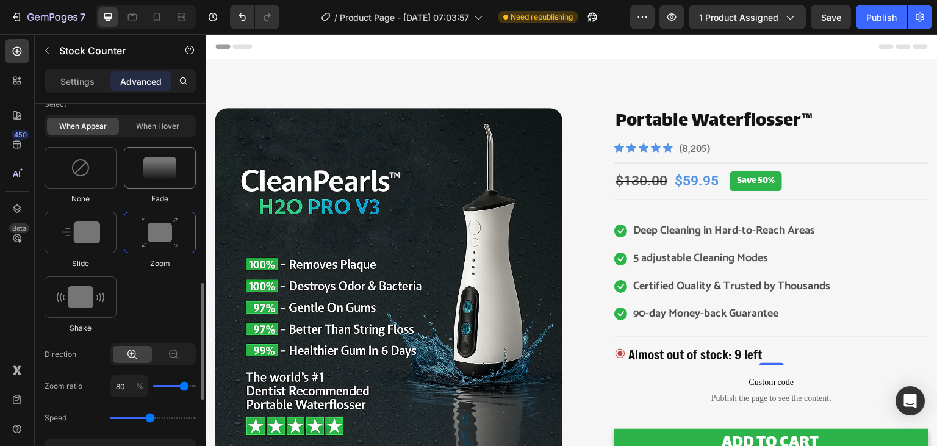
click at [168, 180] on div at bounding box center [160, 167] width 72 height 41
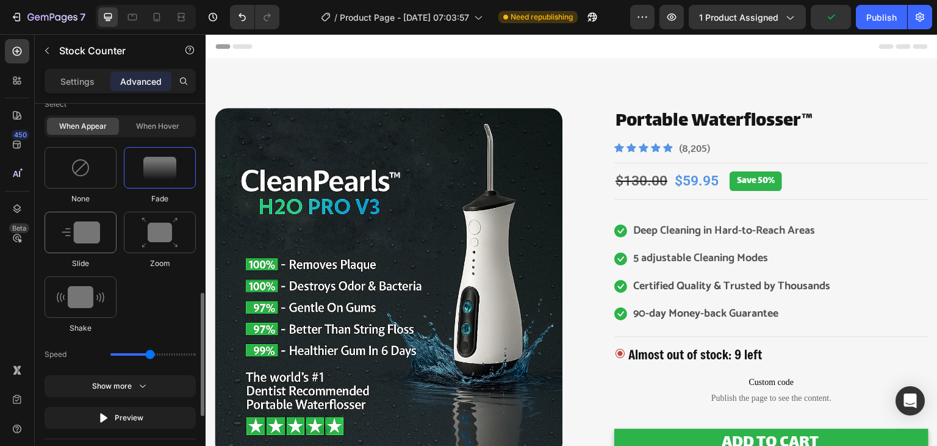
click at [106, 219] on div at bounding box center [81, 232] width 72 height 41
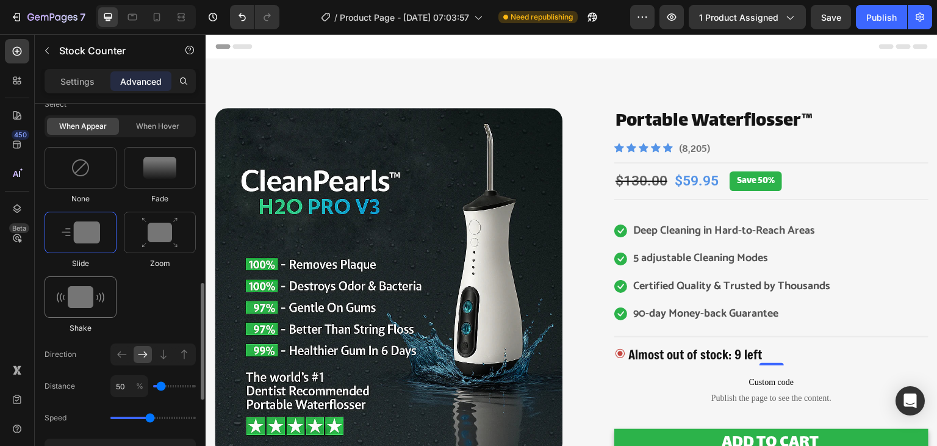
click at [101, 299] on img at bounding box center [81, 297] width 48 height 22
drag, startPoint x: 126, startPoint y: 382, endPoint x: 107, endPoint y: 381, distance: 18.9
click at [110, 385] on input "range" at bounding box center [152, 386] width 85 height 2
click at [98, 299] on img at bounding box center [81, 297] width 48 height 22
click at [167, 246] on img at bounding box center [159, 232] width 37 height 31
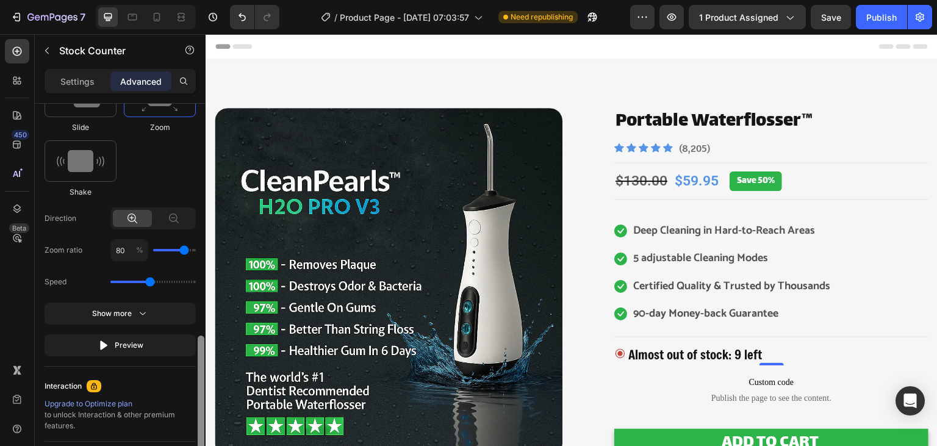
scroll to position [722, 0]
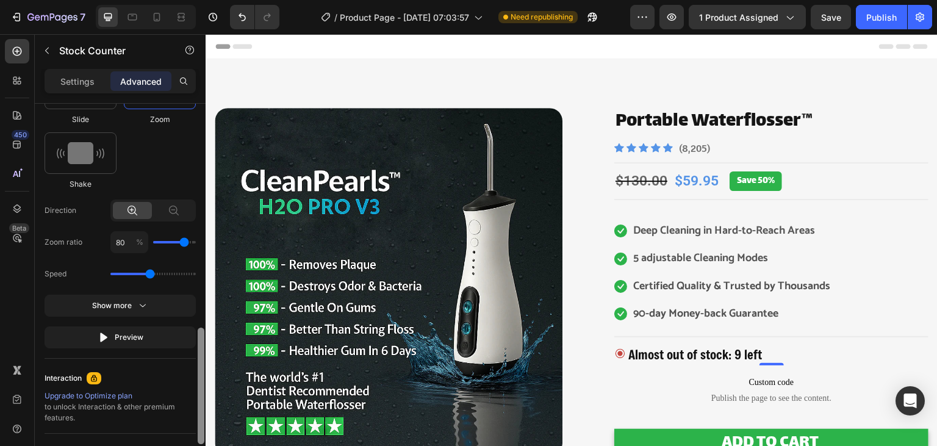
drag, startPoint x: 200, startPoint y: 307, endPoint x: 197, endPoint y: 352, distance: 44.6
click at [197, 352] on div at bounding box center [200, 292] width 9 height 377
click at [148, 342] on button "Preview" at bounding box center [120, 337] width 151 height 22
drag, startPoint x: 152, startPoint y: 272, endPoint x: 104, endPoint y: 272, distance: 48.8
type input "0.5"
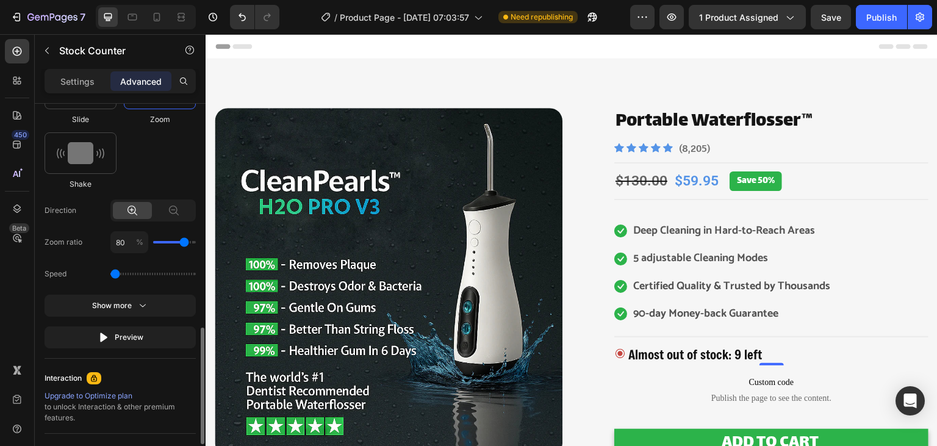
click at [110, 273] on input "range" at bounding box center [152, 274] width 85 height 2
click at [151, 335] on button "Preview" at bounding box center [120, 337] width 151 height 22
click at [89, 162] on img at bounding box center [81, 153] width 48 height 22
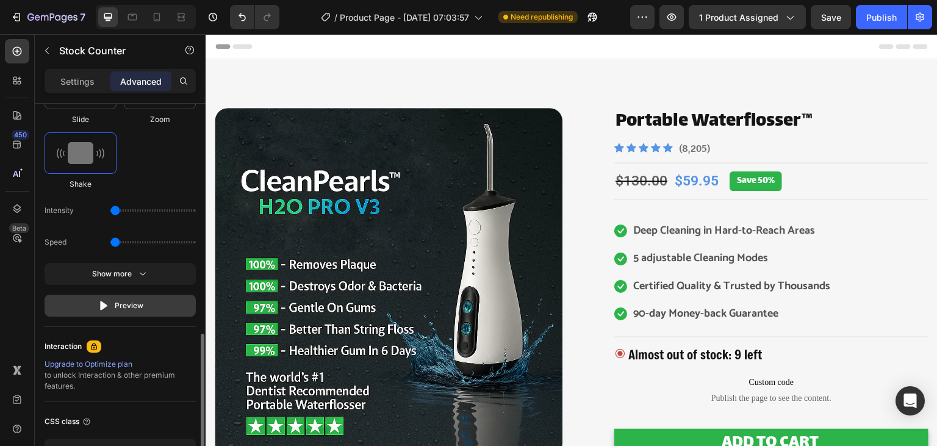
click at [113, 301] on div "Preview" at bounding box center [121, 305] width 46 height 12
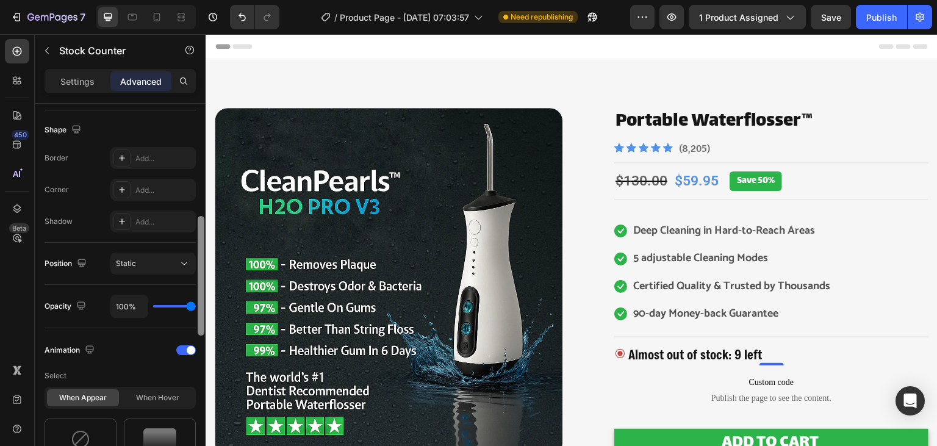
drag, startPoint x: 199, startPoint y: 359, endPoint x: 201, endPoint y: 226, distance: 132.9
click at [201, 226] on div at bounding box center [201, 276] width 7 height 120
click at [187, 352] on span at bounding box center [191, 352] width 9 height 9
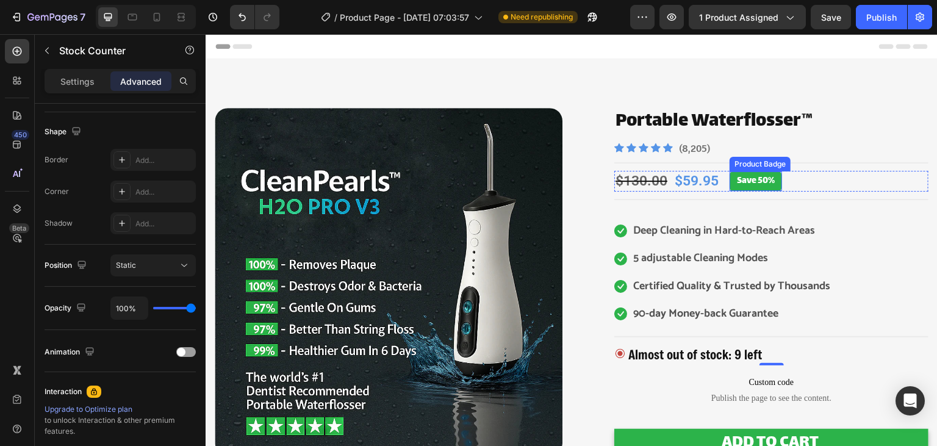
click at [757, 182] on pre "Save 50%" at bounding box center [755, 181] width 52 height 20
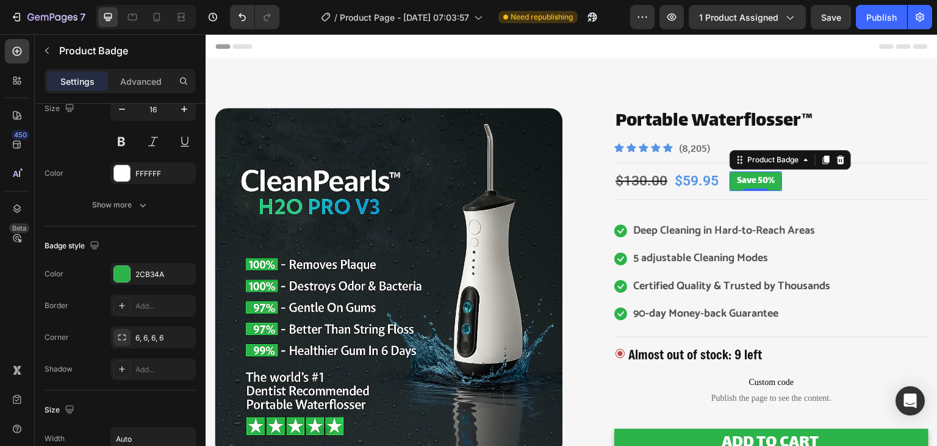
scroll to position [0, 0]
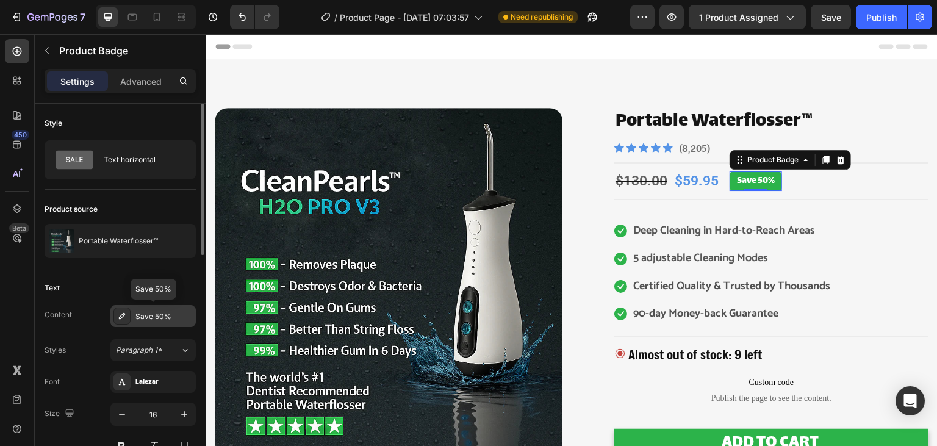
click at [165, 316] on div "Save 50%" at bounding box center [163, 316] width 57 height 11
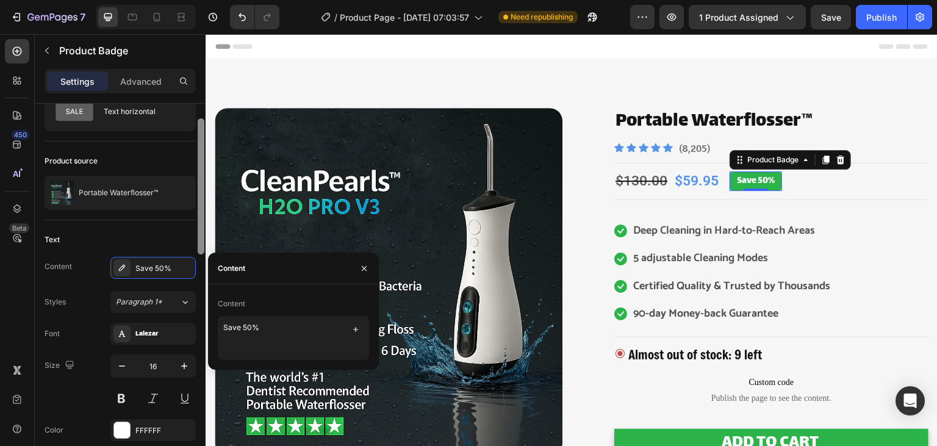
scroll to position [54, 0]
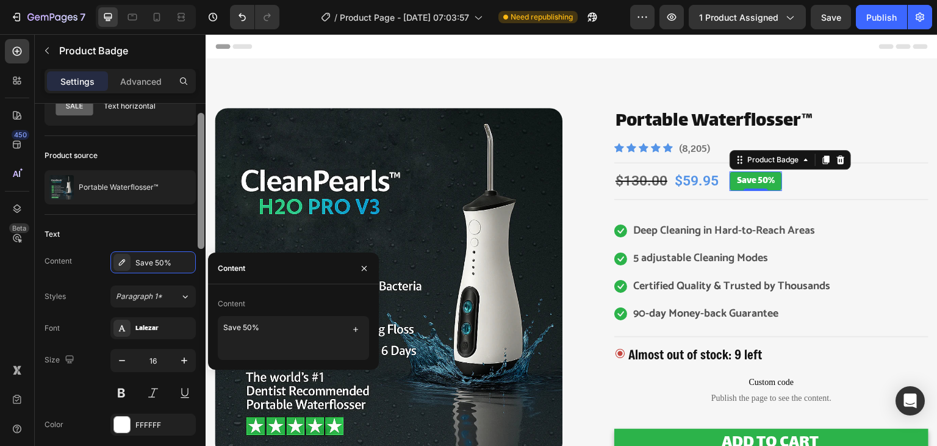
drag, startPoint x: 201, startPoint y: 230, endPoint x: 204, endPoint y: 252, distance: 22.1
click at [204, 249] on div at bounding box center [201, 181] width 7 height 136
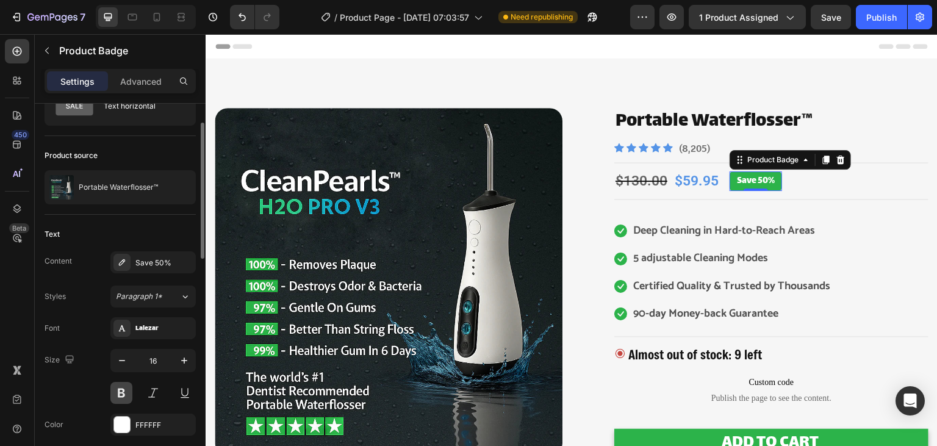
click at [127, 387] on button at bounding box center [121, 393] width 22 height 22
click at [122, 363] on icon "button" at bounding box center [122, 360] width 12 height 12
click at [179, 356] on icon "button" at bounding box center [184, 360] width 12 height 12
type input "16"
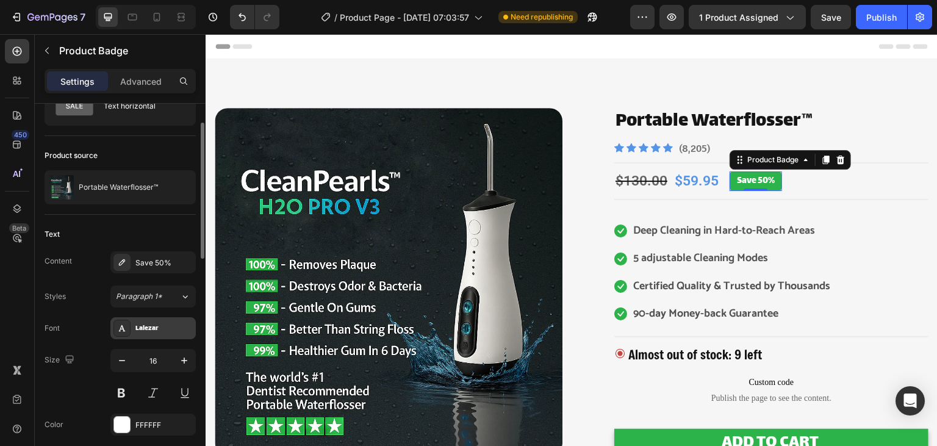
click at [154, 329] on div "Lalezar" at bounding box center [163, 328] width 57 height 11
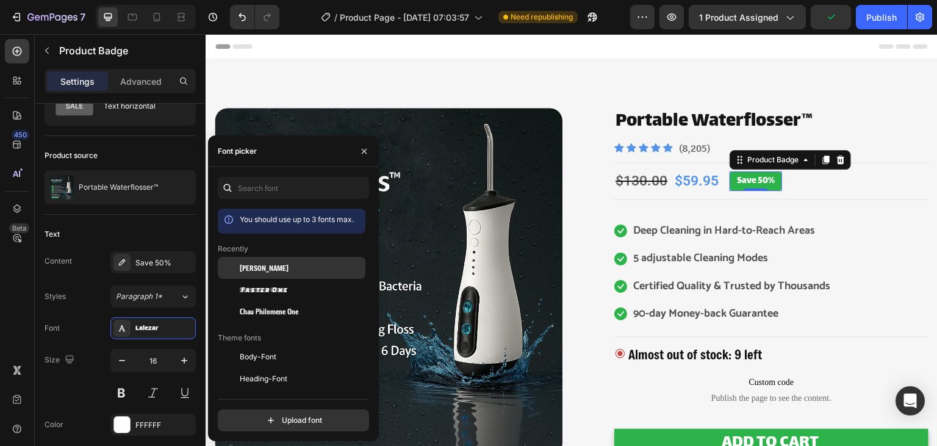
click at [233, 274] on div at bounding box center [229, 268] width 22 height 22
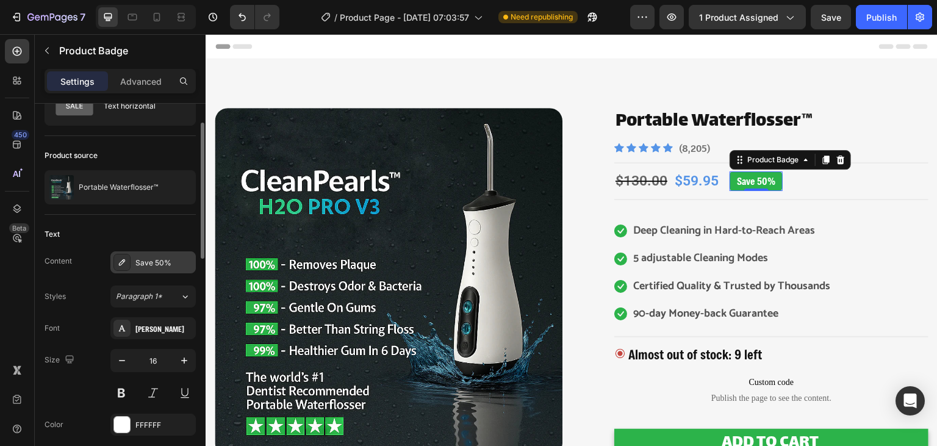
click at [155, 263] on div "Save 50%" at bounding box center [163, 262] width 57 height 11
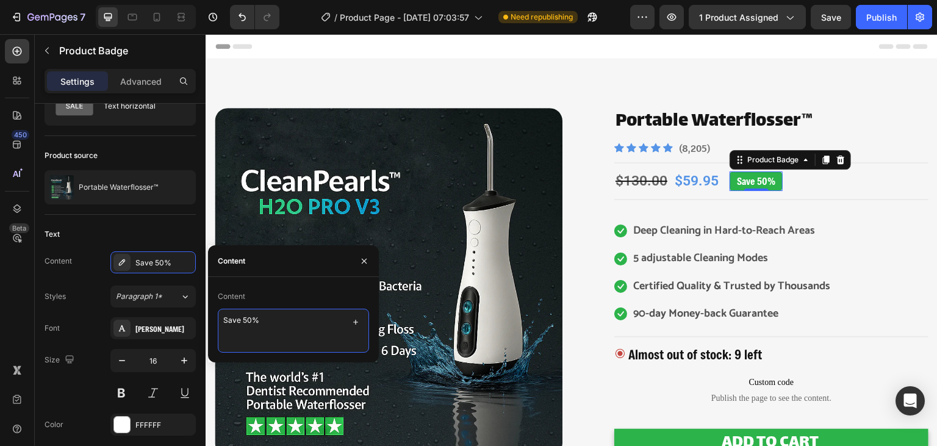
drag, startPoint x: 239, startPoint y: 321, endPoint x: 205, endPoint y: 321, distance: 34.1
click at [218, 321] on textarea "Save 50%" at bounding box center [293, 331] width 151 height 44
type textarea "SAVE 50%"
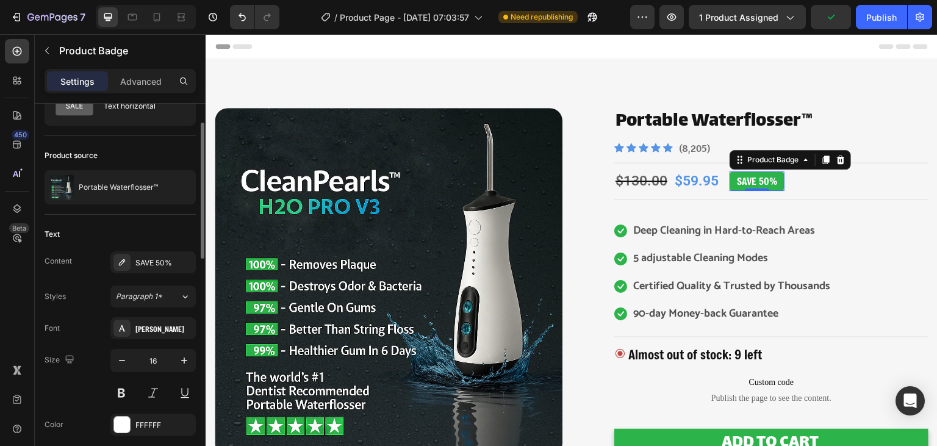
click at [196, 238] on div "Text" at bounding box center [120, 234] width 151 height 20
click at [160, 324] on div "[PERSON_NAME]" at bounding box center [163, 328] width 57 height 11
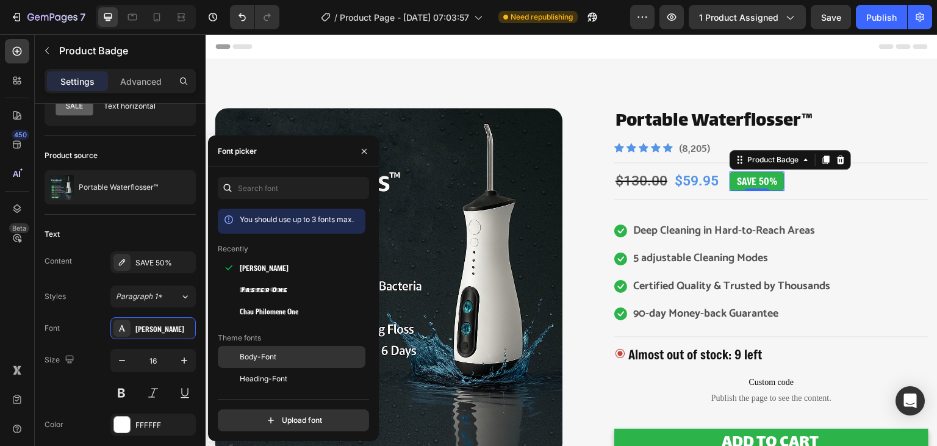
click at [277, 352] on div "Body-Font" at bounding box center [301, 356] width 123 height 11
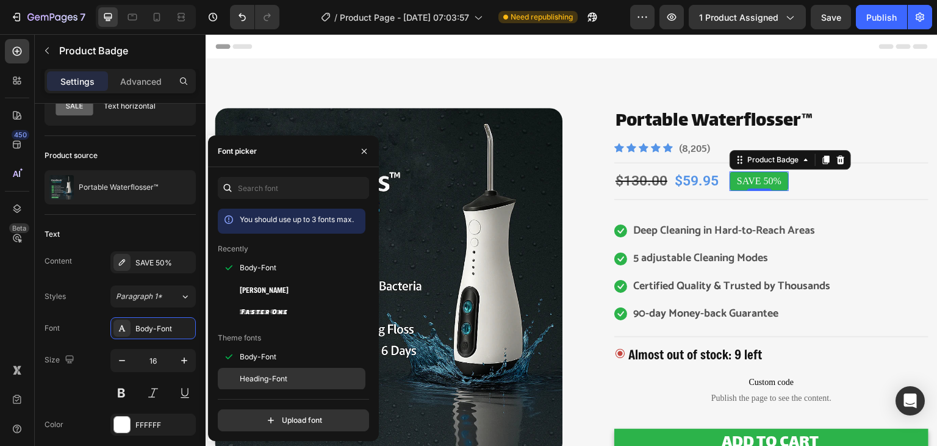
click at [267, 388] on div "Heading-Font" at bounding box center [292, 379] width 148 height 22
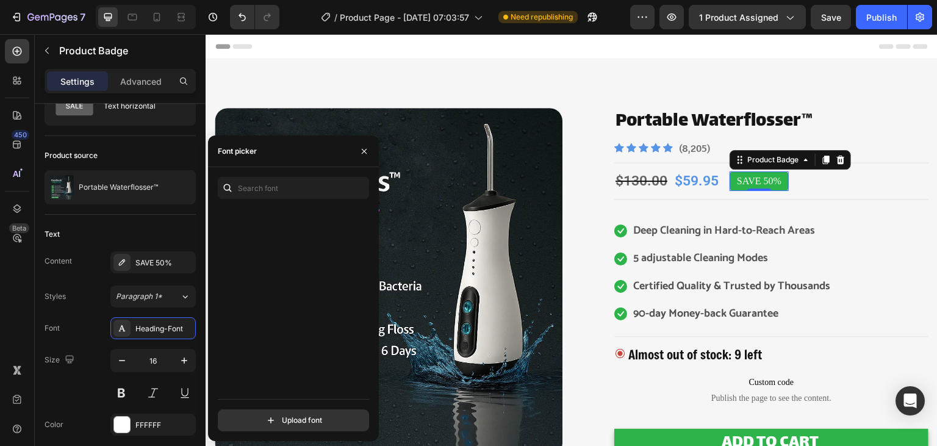
scroll to position [5586, 0]
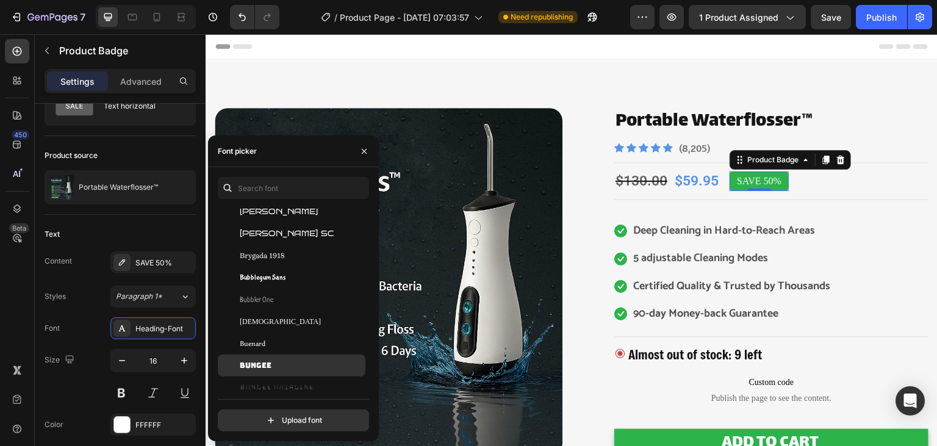
click at [274, 368] on div "Bungee" at bounding box center [301, 365] width 123 height 11
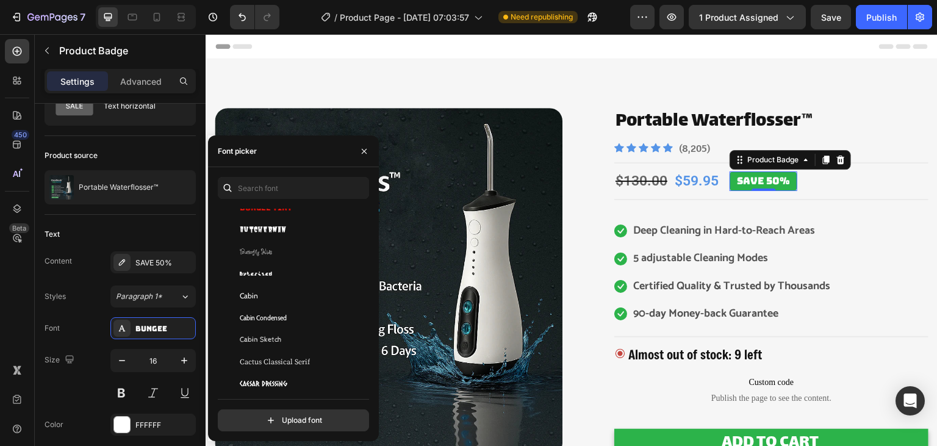
scroll to position [5778, 0]
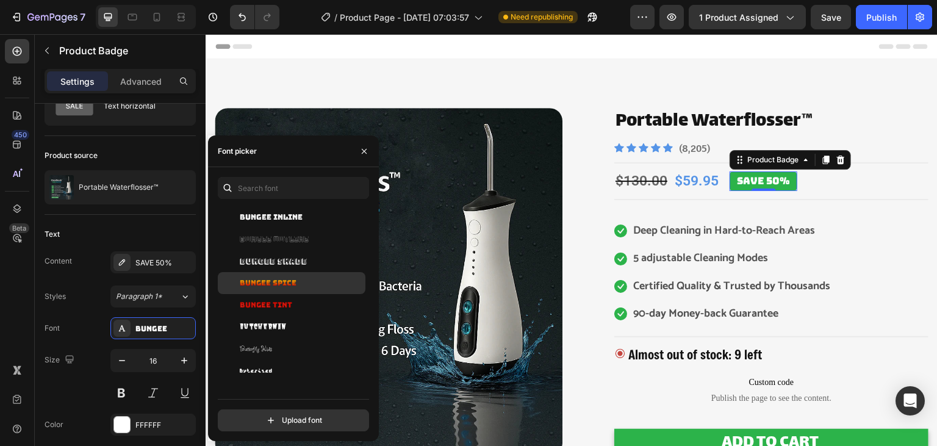
click at [309, 273] on div "Bungee Spice" at bounding box center [292, 283] width 148 height 22
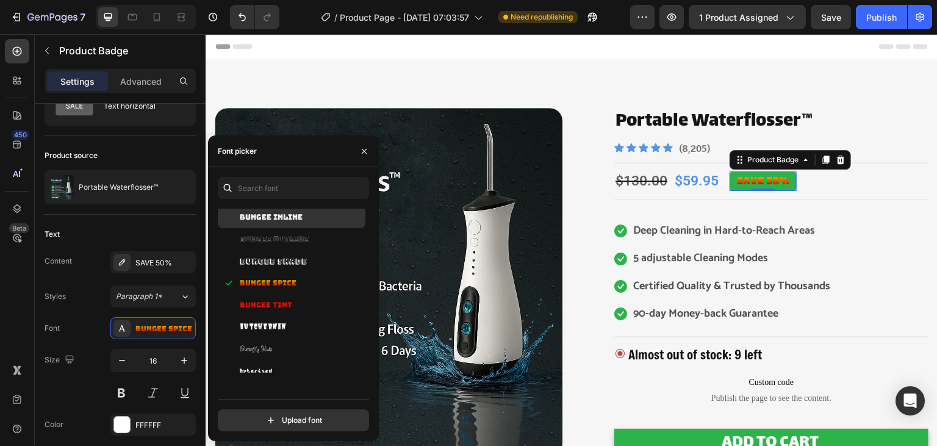
click at [311, 223] on div "Bungee Inline" at bounding box center [292, 217] width 148 height 22
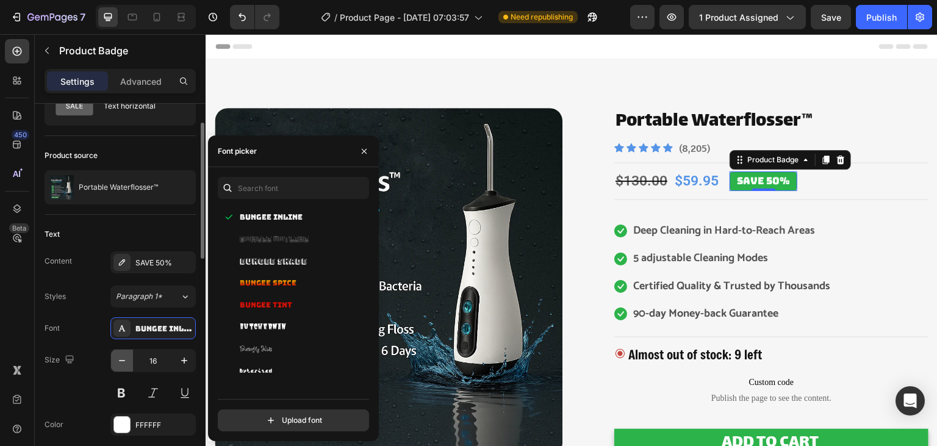
click at [129, 351] on button "button" at bounding box center [122, 360] width 22 height 22
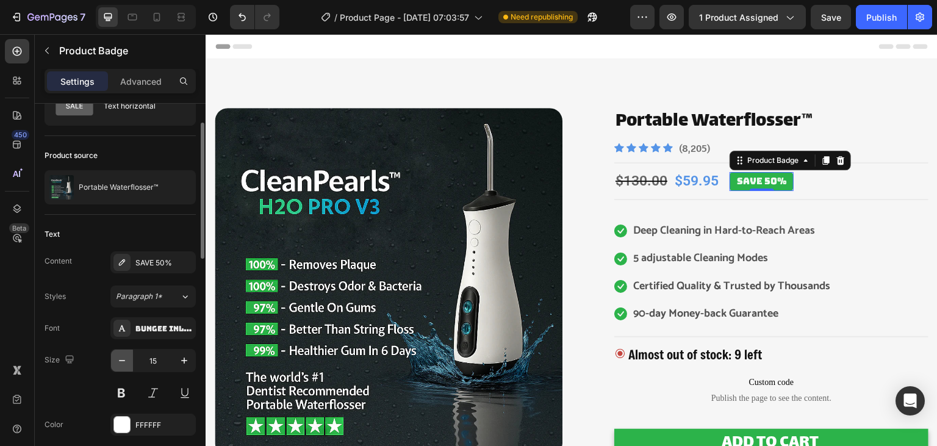
click at [129, 351] on button "button" at bounding box center [122, 360] width 22 height 22
click at [157, 320] on div "Bungee Inline" at bounding box center [152, 328] width 85 height 22
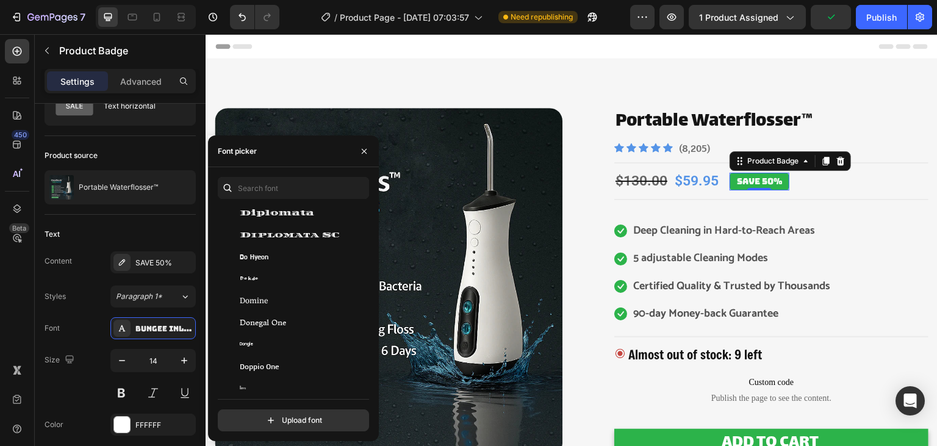
scroll to position [8957, 0]
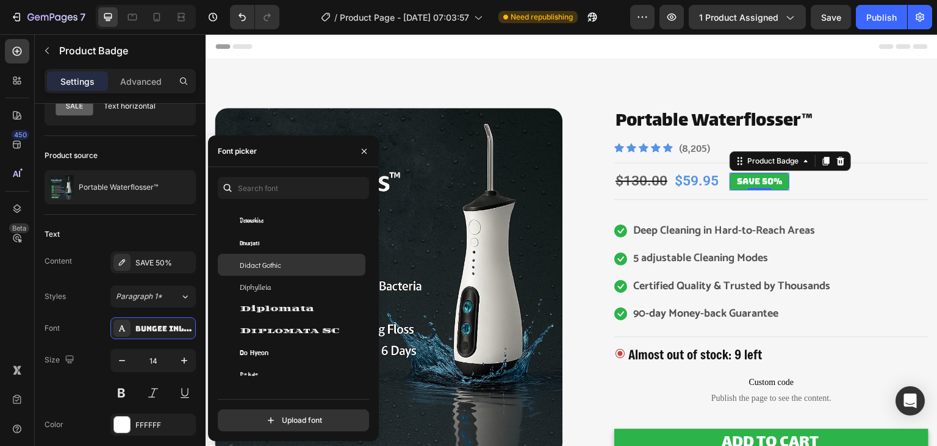
click at [310, 268] on div "Didact Gothic" at bounding box center [301, 264] width 123 height 11
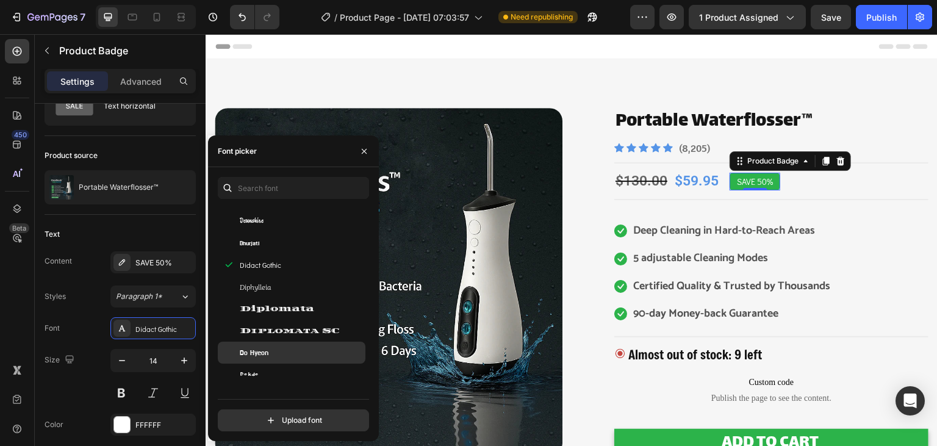
click at [286, 345] on div "Do Hyeon" at bounding box center [292, 352] width 148 height 22
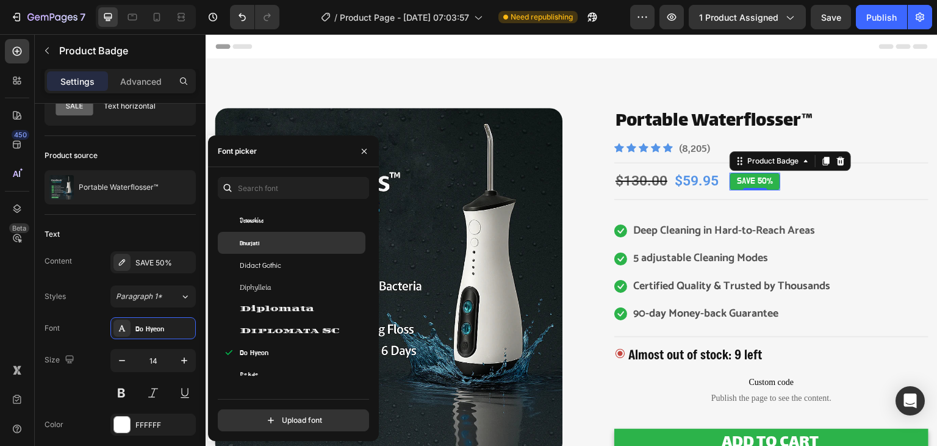
click at [269, 246] on div "Dhurjati" at bounding box center [301, 242] width 123 height 11
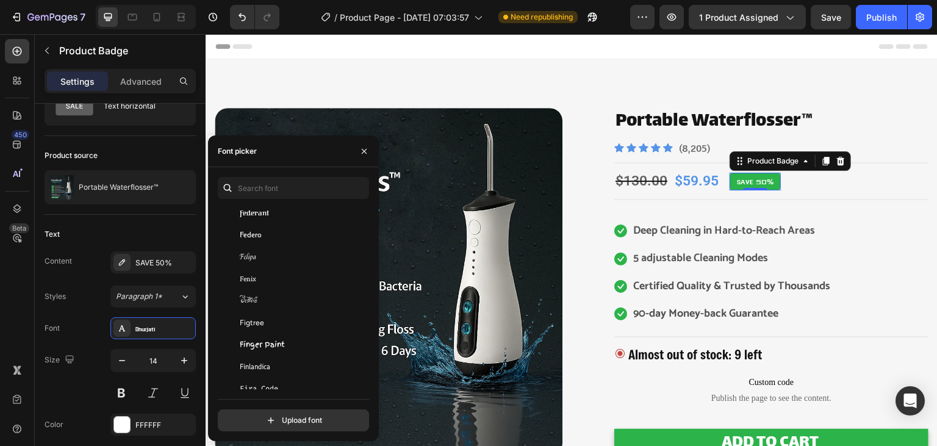
scroll to position [10883, 0]
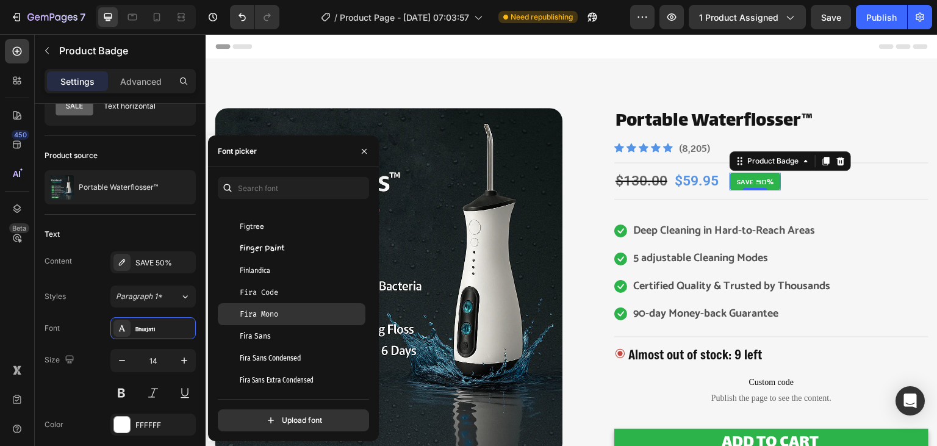
click at [307, 315] on div "Fira Mono" at bounding box center [301, 314] width 123 height 11
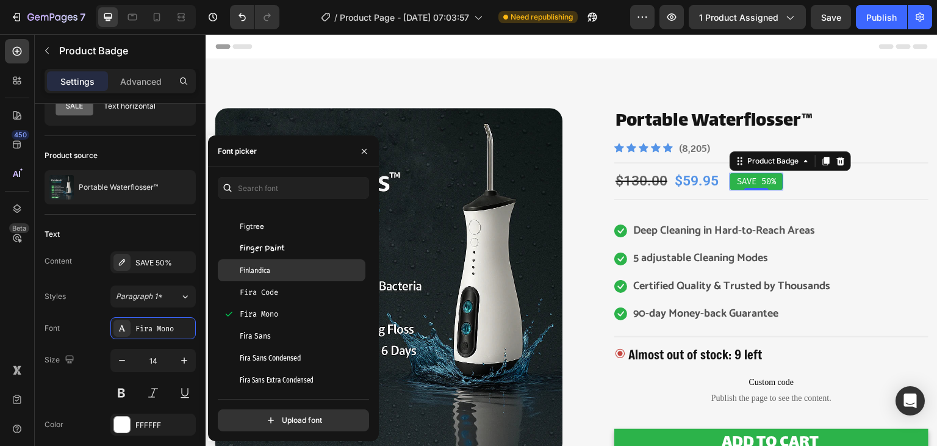
click at [288, 271] on div "Finlandica" at bounding box center [301, 270] width 123 height 11
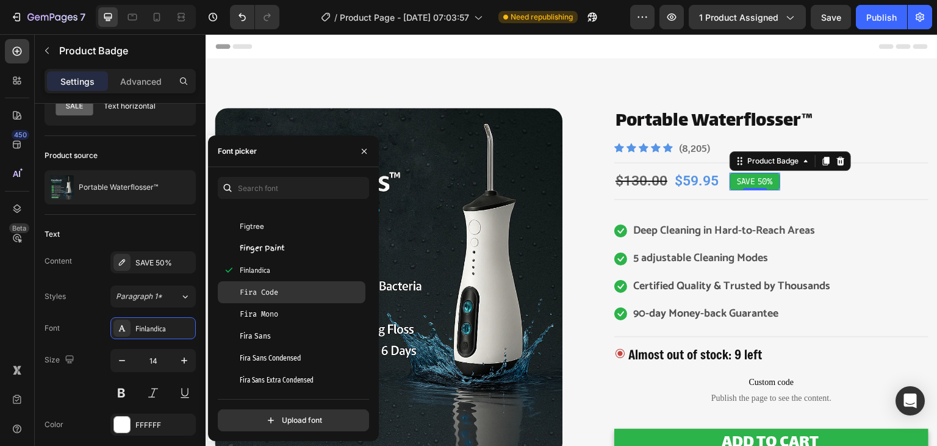
click at [284, 298] on div "Fira Code" at bounding box center [292, 292] width 148 height 22
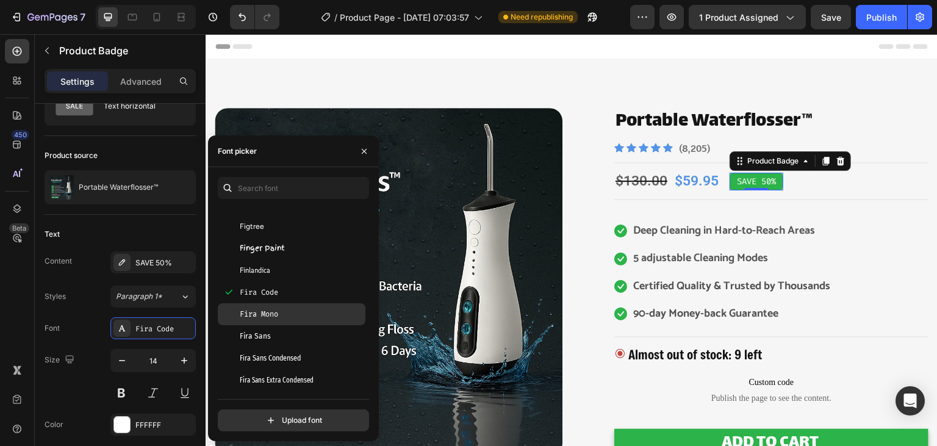
click at [278, 318] on span "Fira Mono" at bounding box center [259, 314] width 38 height 11
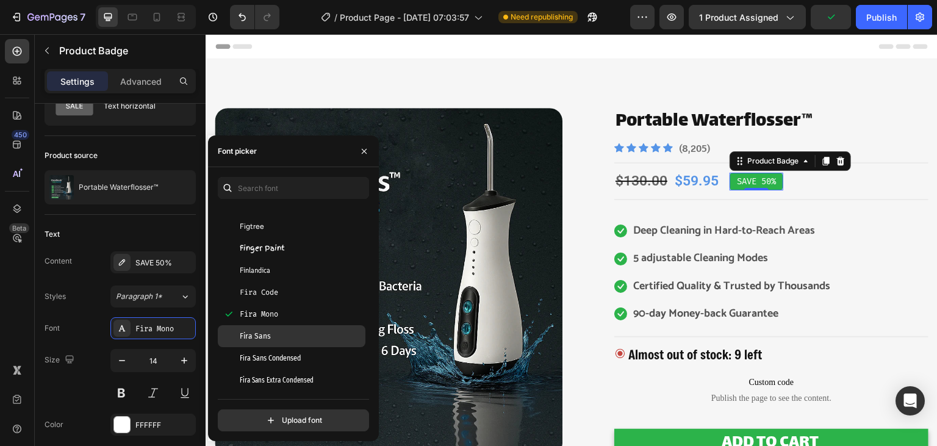
click at [284, 340] on div "Fira Sans" at bounding box center [301, 335] width 123 height 11
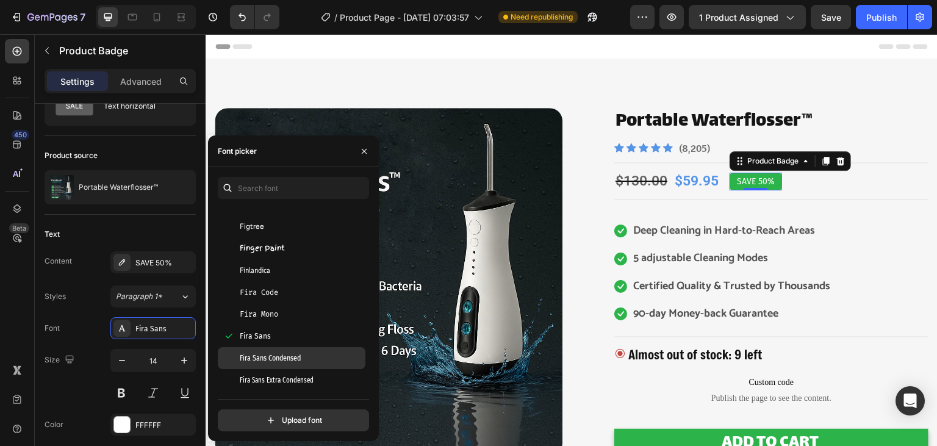
click at [278, 359] on span "Fira Sans Condensed" at bounding box center [270, 357] width 61 height 11
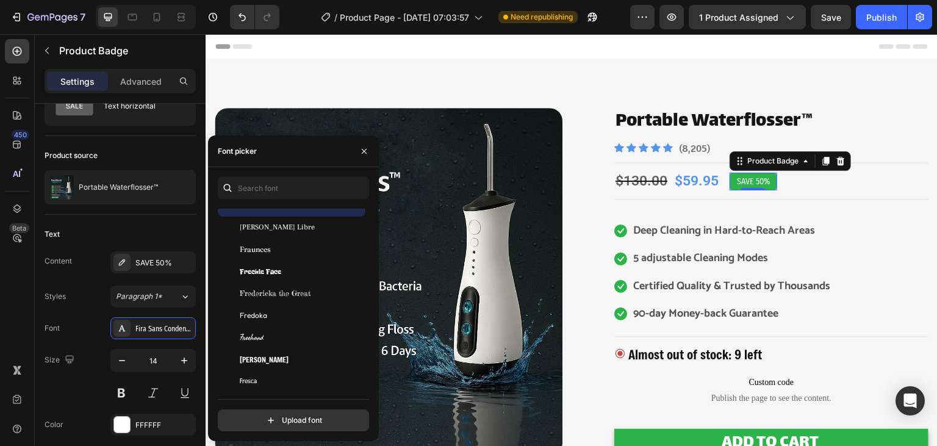
scroll to position [11557, 0]
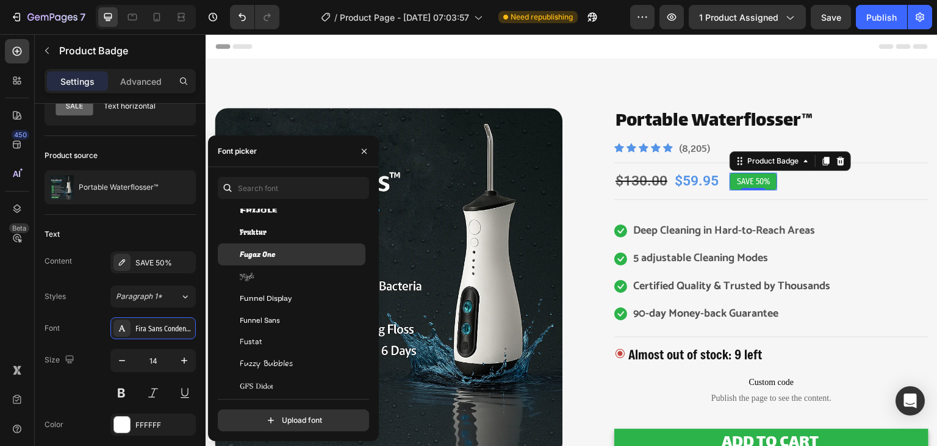
click at [310, 255] on div "Fugaz One" at bounding box center [301, 254] width 123 height 11
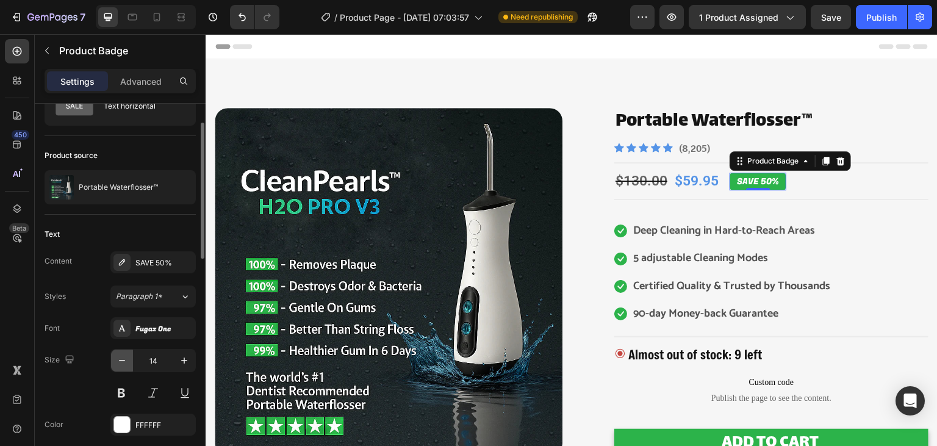
click at [132, 363] on button "button" at bounding box center [122, 360] width 22 height 22
type input "13"
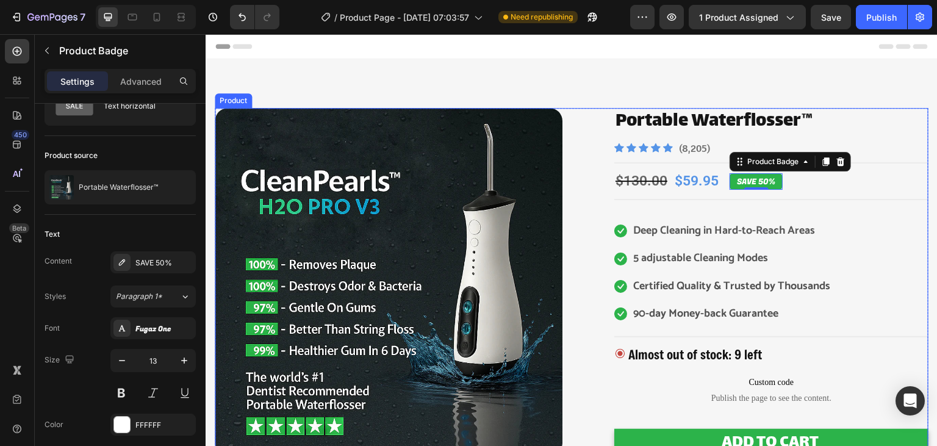
click at [578, 131] on div "Image Image Free Shipping Heading Row Image 90-day Money-back guarantee Heading…" at bounding box center [571, 386] width 713 height 556
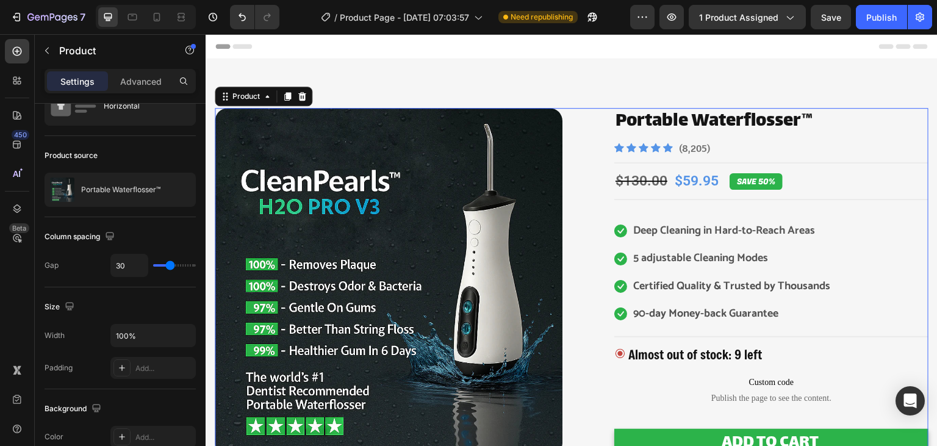
scroll to position [0, 0]
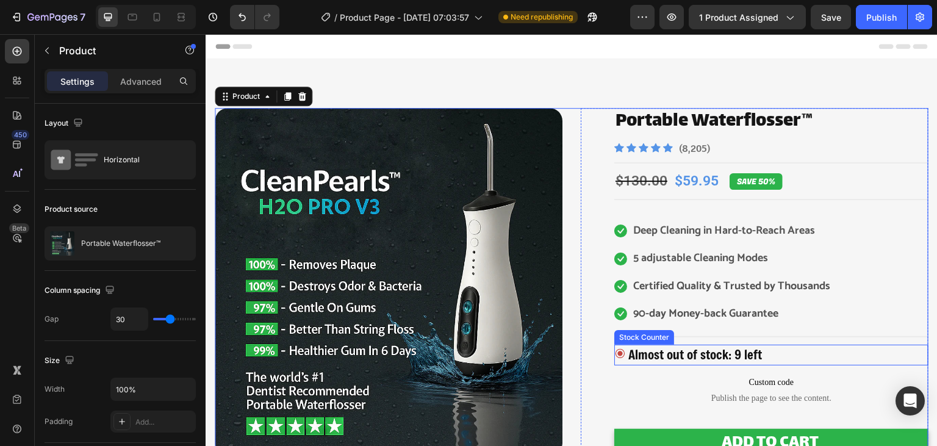
click at [733, 351] on p "Almost out of stock: 9 left" at bounding box center [695, 354] width 134 height 21
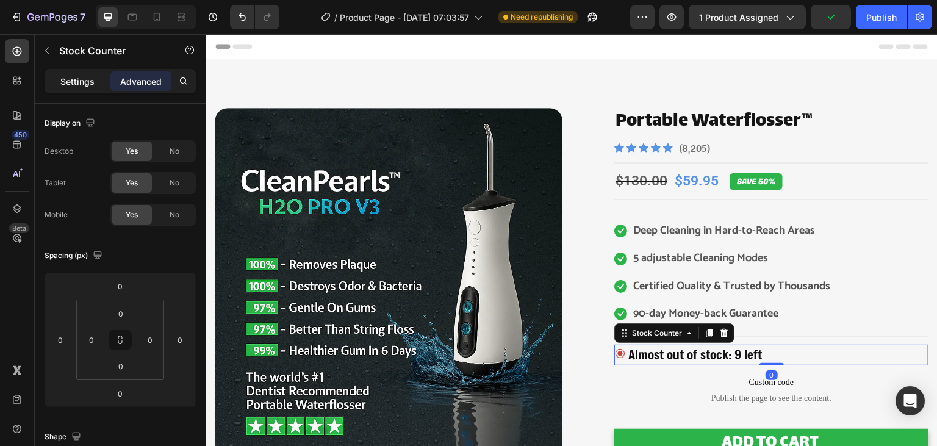
click at [79, 87] on p "Settings" at bounding box center [77, 81] width 34 height 13
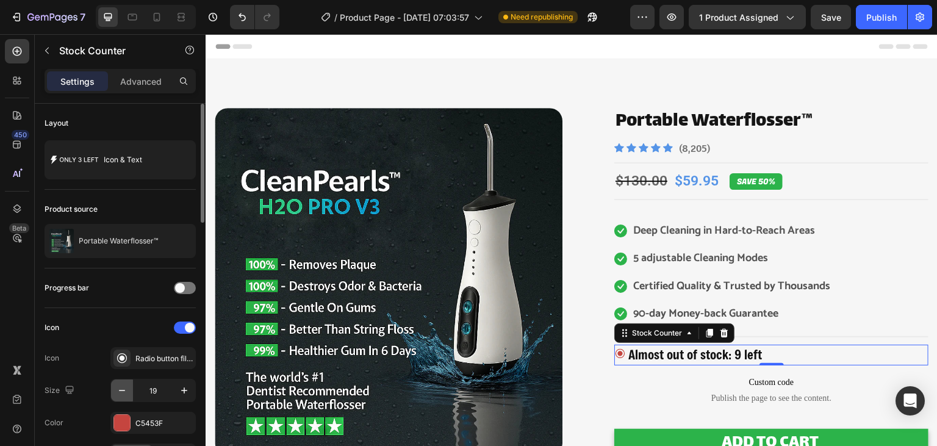
click at [123, 393] on icon "button" at bounding box center [122, 390] width 12 height 12
click at [183, 387] on icon "button" at bounding box center [184, 390] width 12 height 12
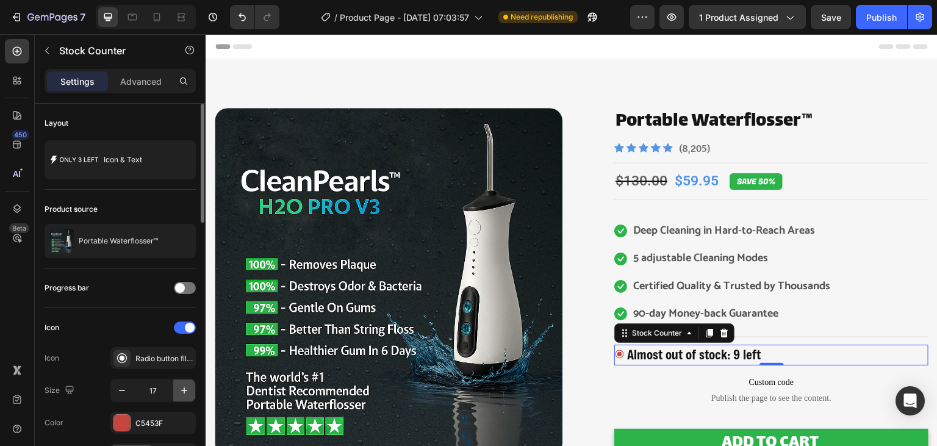
type input "18"
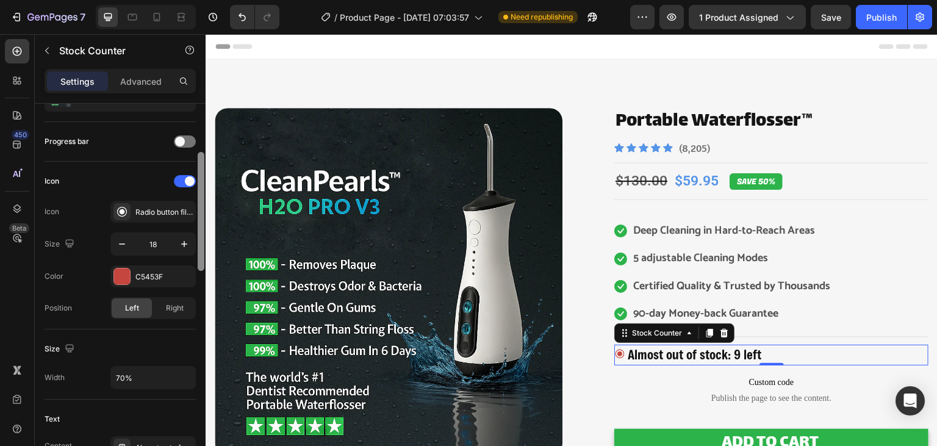
drag, startPoint x: 202, startPoint y: 195, endPoint x: 199, endPoint y: 242, distance: 47.0
click at [199, 242] on div at bounding box center [201, 211] width 7 height 119
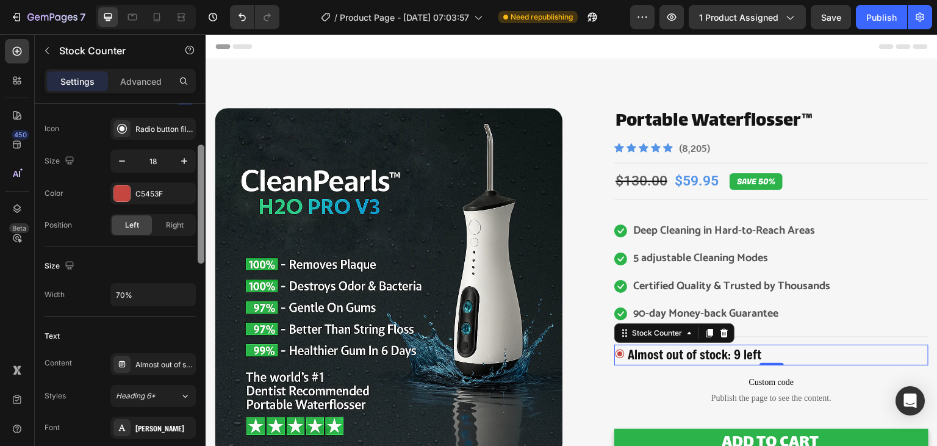
drag, startPoint x: 199, startPoint y: 242, endPoint x: 202, endPoint y: 271, distance: 29.4
click at [202, 263] on div at bounding box center [201, 203] width 7 height 119
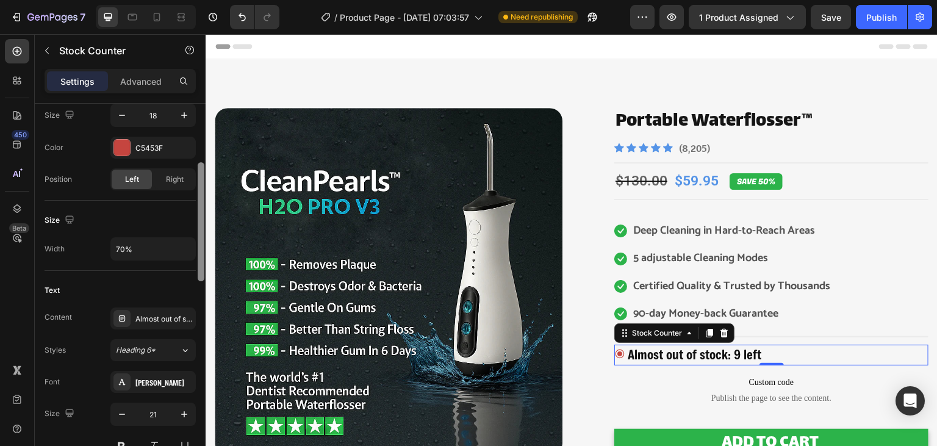
drag, startPoint x: 200, startPoint y: 286, endPoint x: 201, endPoint y: 298, distance: 11.6
click at [201, 281] on div at bounding box center [201, 221] width 7 height 119
click at [126, 416] on icon "button" at bounding box center [122, 412] width 12 height 12
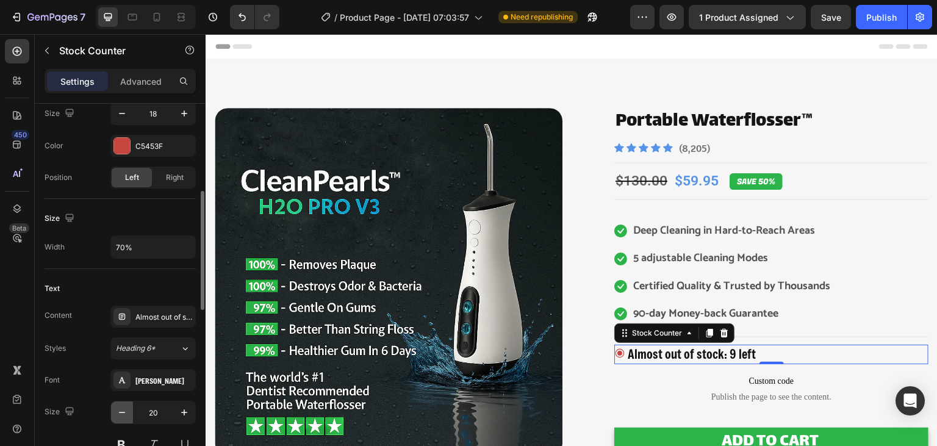
click at [126, 416] on icon "button" at bounding box center [122, 412] width 12 height 12
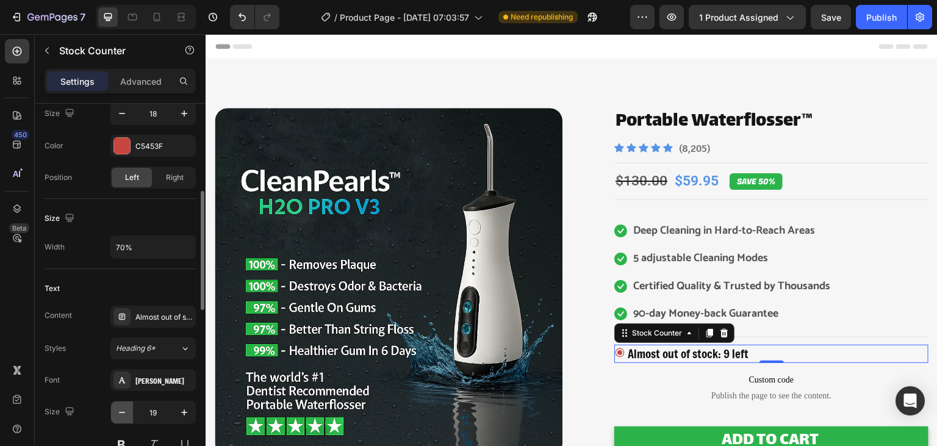
click at [126, 416] on icon "button" at bounding box center [122, 412] width 12 height 12
type input "18"
click at [123, 118] on button "button" at bounding box center [122, 113] width 22 height 22
click at [182, 112] on icon "button" at bounding box center [184, 113] width 6 height 6
type input "18"
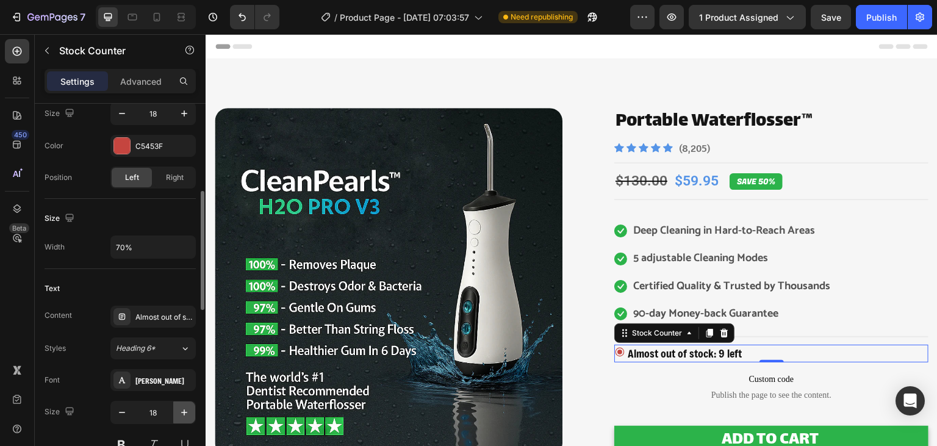
click at [177, 408] on button "button" at bounding box center [184, 412] width 22 height 22
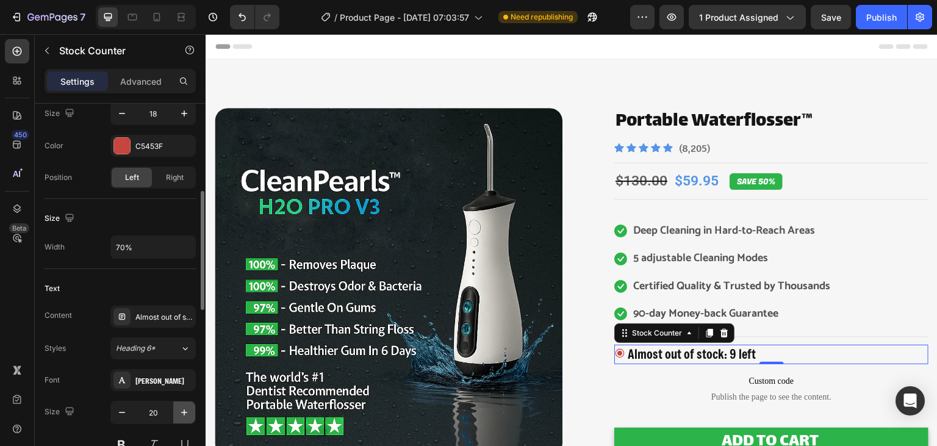
click at [177, 408] on button "button" at bounding box center [184, 412] width 22 height 22
type input "21"
click at [674, 352] on div "Product Images Portable Waterflosser™ Product Title Icon Icon Icon Icon Icon Ic…" at bounding box center [771, 386] width 314 height 556
click at [674, 352] on p "Almost out of stock: 9 left" at bounding box center [694, 354] width 134 height 21
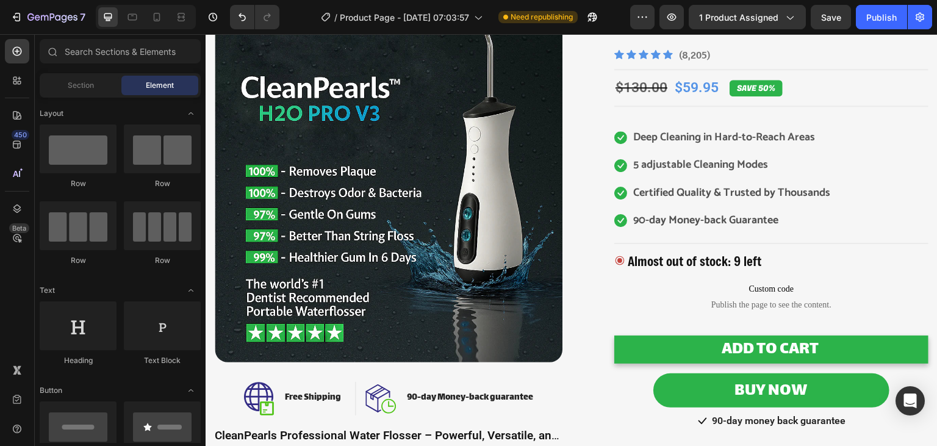
scroll to position [62, 0]
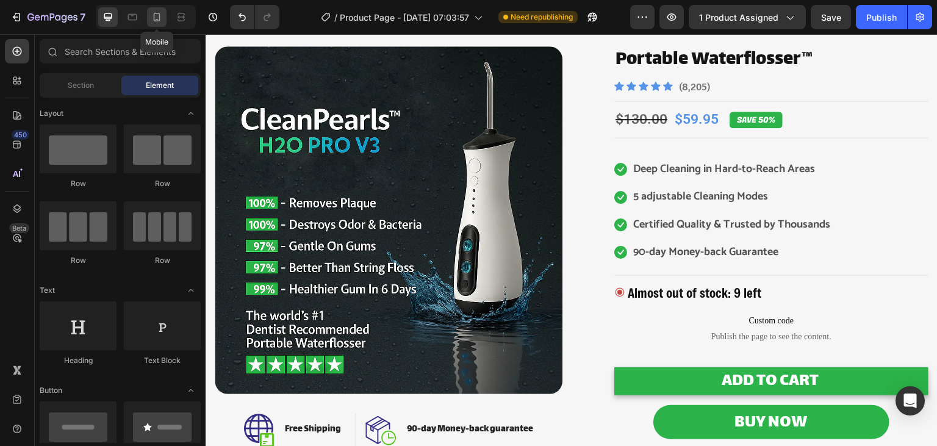
click at [152, 17] on icon at bounding box center [157, 17] width 12 height 12
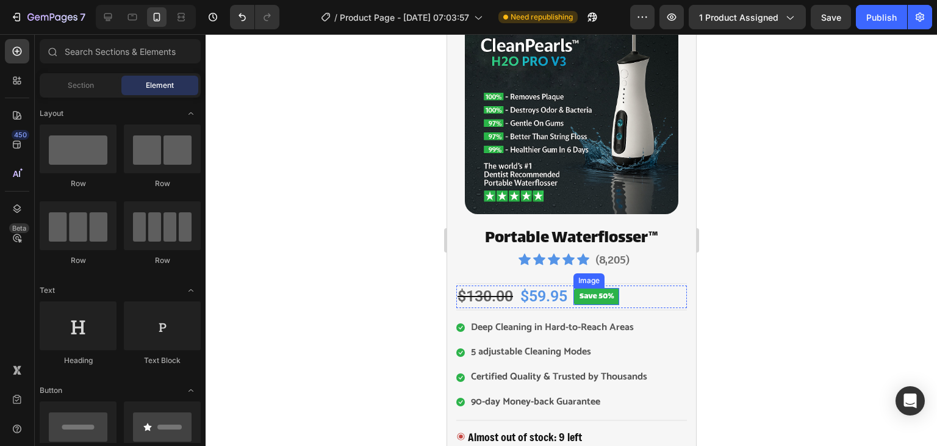
click at [584, 292] on img at bounding box center [596, 296] width 46 height 17
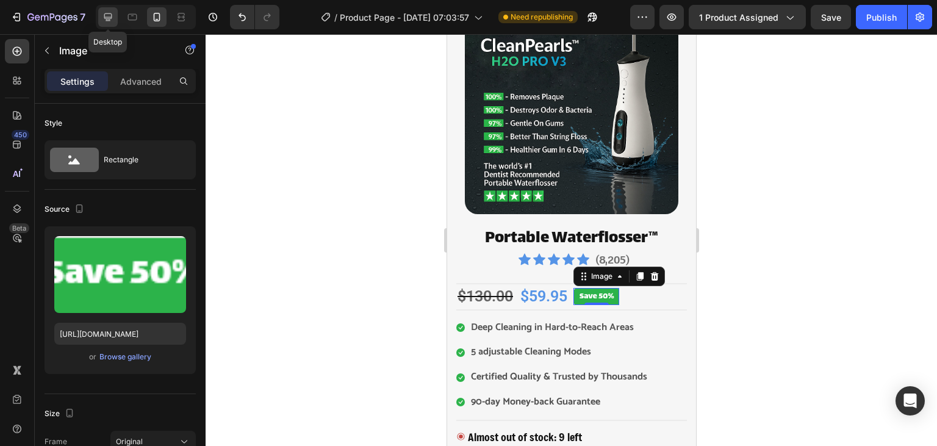
click at [110, 21] on icon at bounding box center [108, 17] width 8 height 8
type input "https://cdn.shopify.com/s/files/1/2005/9307/files/image_demo.jpg"
type input "100"
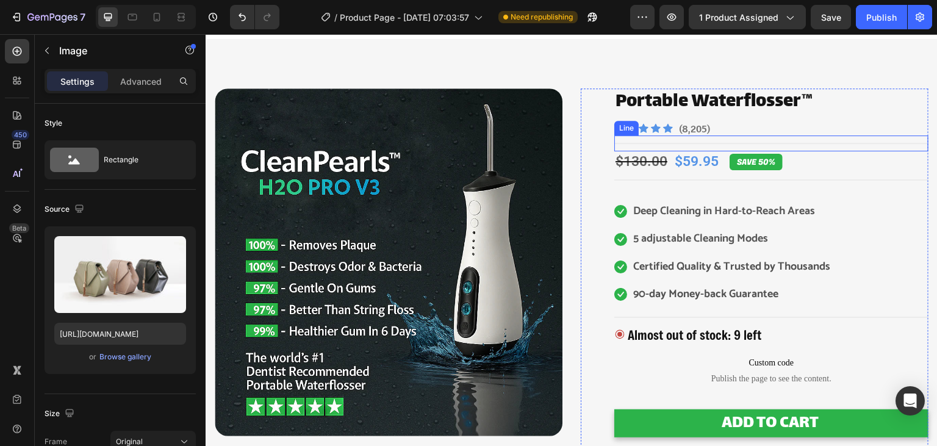
scroll to position [19, 0]
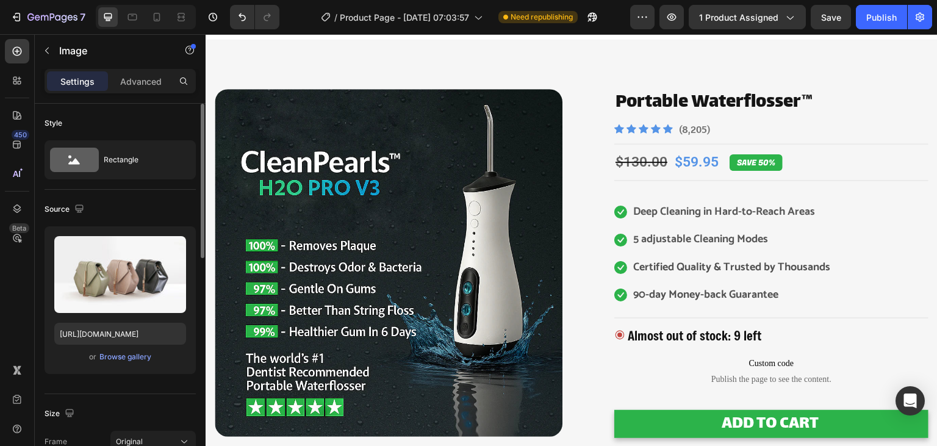
click at [157, 126] on div "Style" at bounding box center [120, 123] width 151 height 20
click at [157, 26] on div at bounding box center [157, 17] width 20 height 20
type input "https://cdn.shopify.com/s/files/1/0930/1413/1071/files/gempages_580508274386797…"
type input "75"
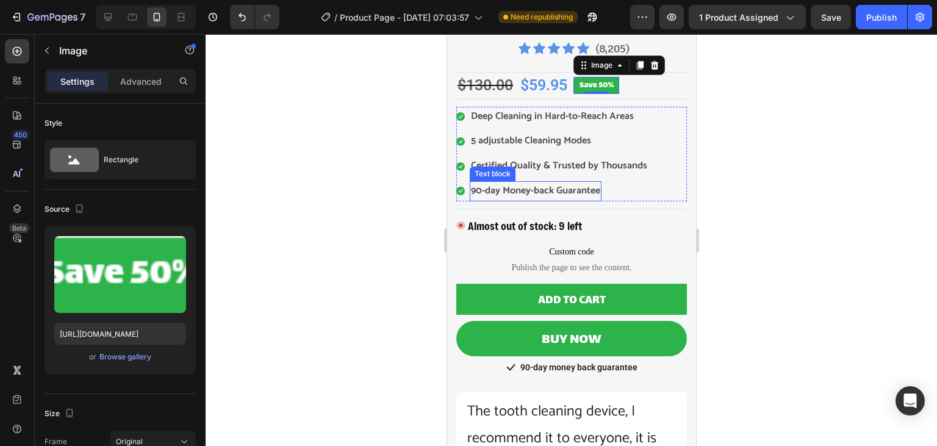
scroll to position [274, 0]
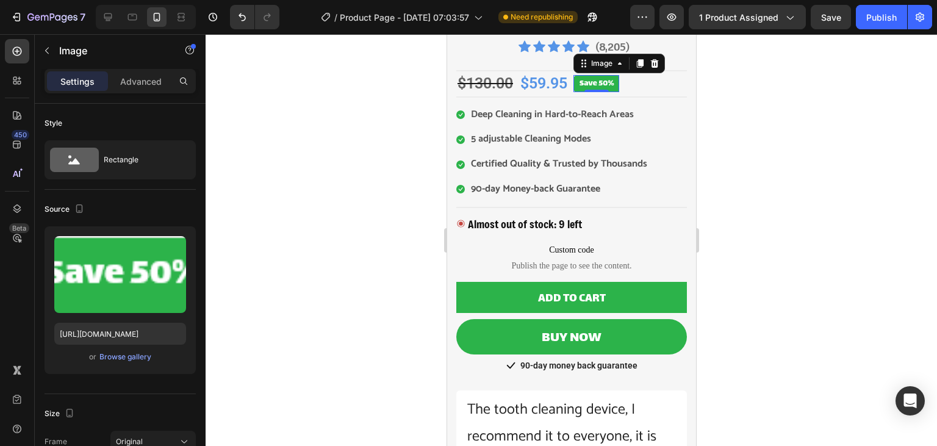
click at [601, 84] on img at bounding box center [596, 83] width 46 height 17
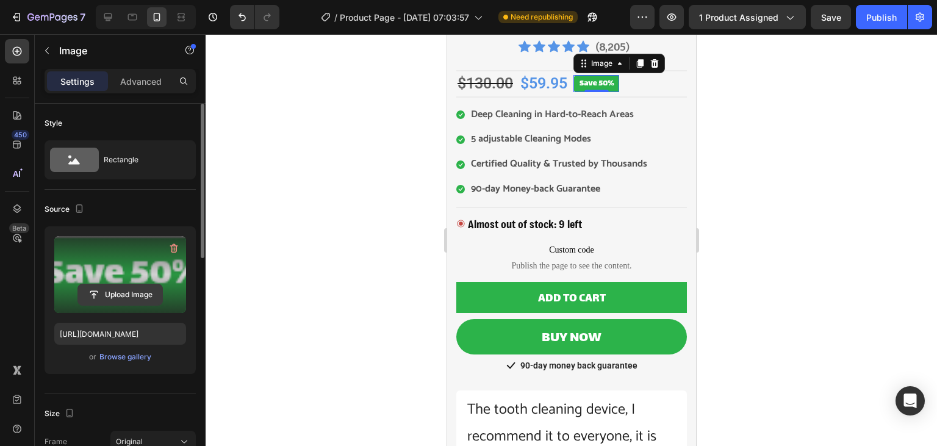
click at [116, 285] on input "file" at bounding box center [120, 294] width 84 height 21
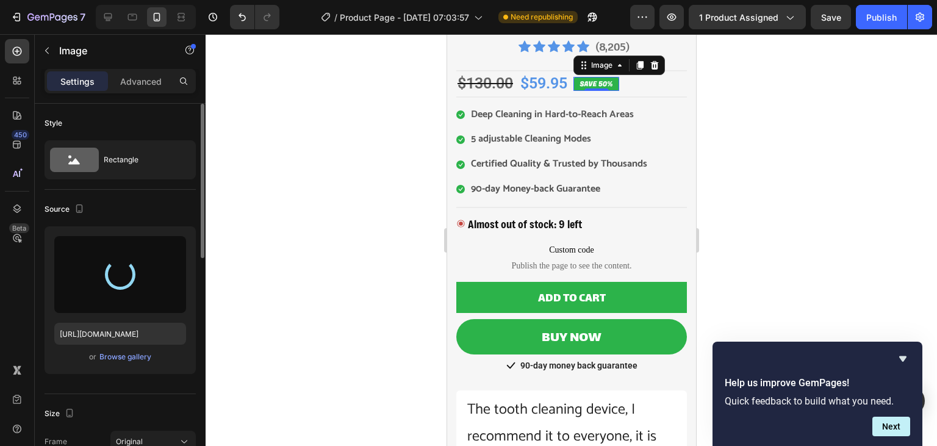
type input "https://cdn.shopify.com/s/files/1/0930/1413/1071/files/gempages_580508274386797…"
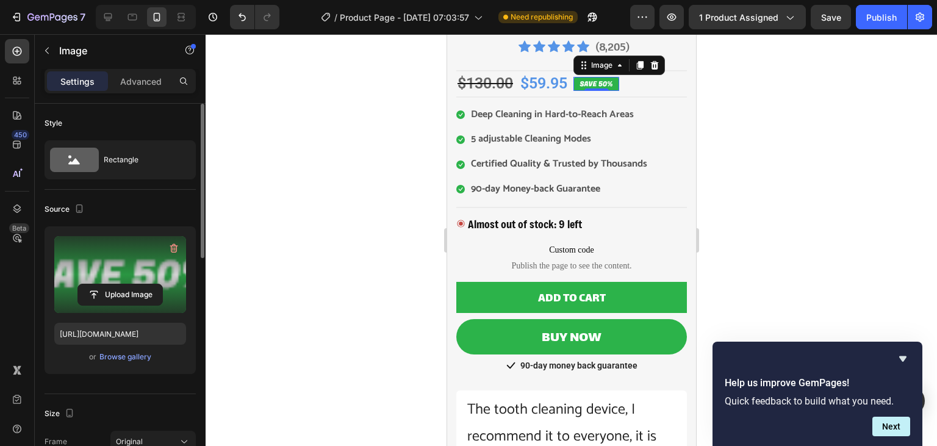
click at [393, 158] on div at bounding box center [570, 240] width 731 height 412
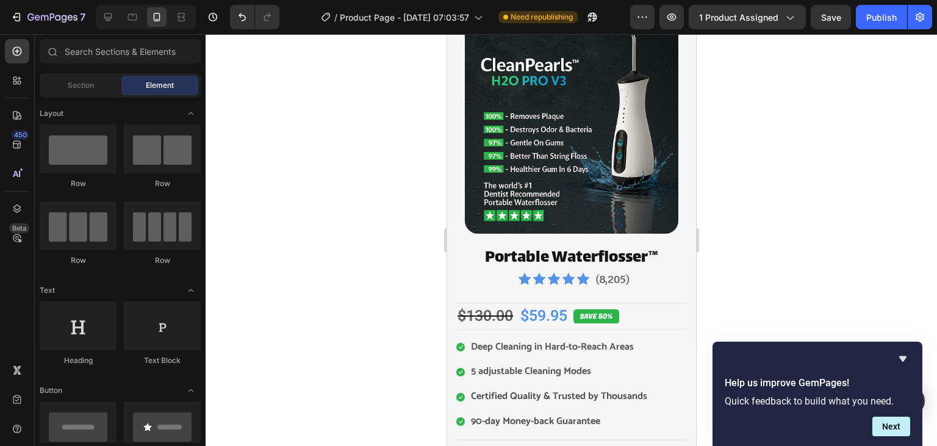
scroll to position [47, 0]
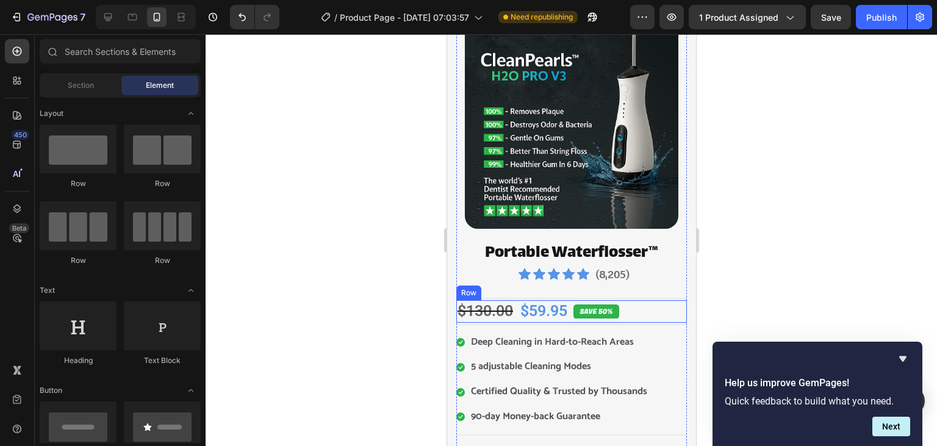
click at [661, 306] on div "$130.00 Compare Price Compare Price $59.95 Product Price Product Price Image SA…" at bounding box center [570, 311] width 230 height 23
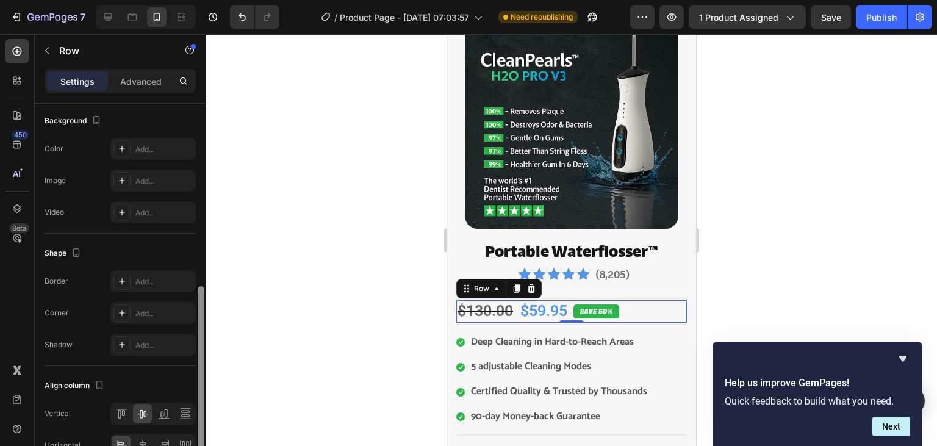
scroll to position [411, 0]
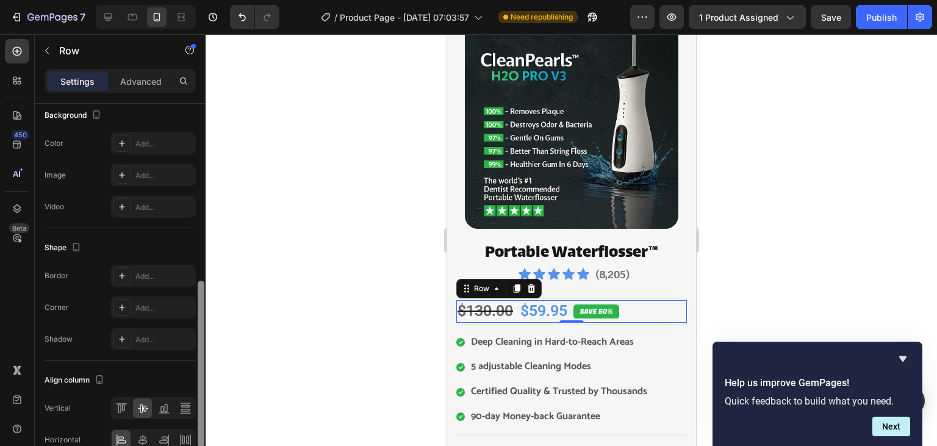
drag, startPoint x: 202, startPoint y: 166, endPoint x: 198, endPoint y: 349, distance: 183.0
click at [198, 349] on div at bounding box center [201, 363] width 7 height 166
click at [148, 433] on icon at bounding box center [143, 439] width 12 height 12
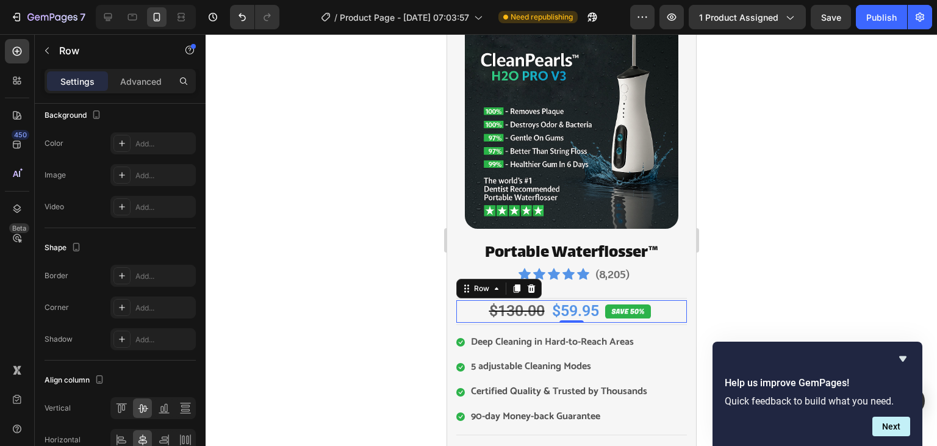
click at [324, 243] on div at bounding box center [570, 240] width 731 height 412
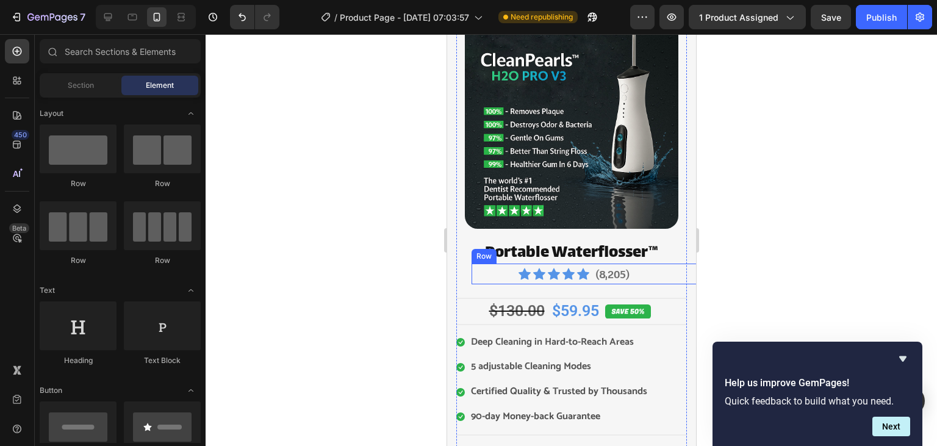
click at [592, 277] on div "Icon Icon Icon Icon Icon Icon List Hoz (8,205) Text block Row" at bounding box center [586, 273] width 230 height 21
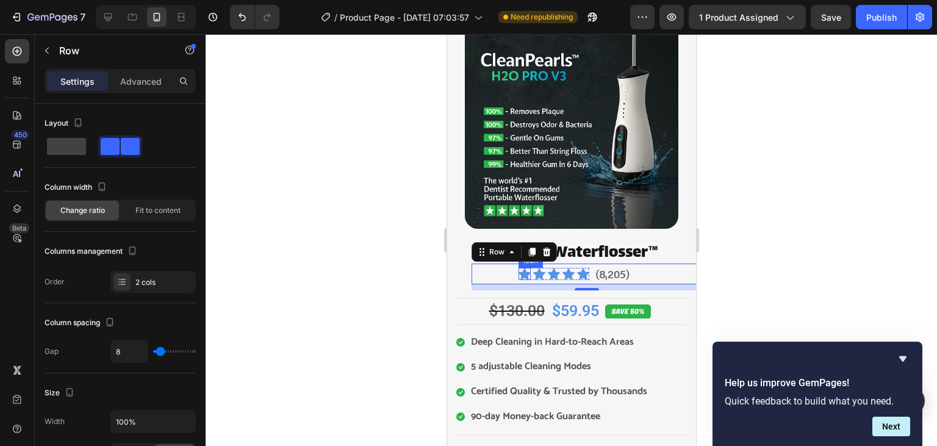
click at [521, 274] on icon at bounding box center [524, 274] width 12 height 12
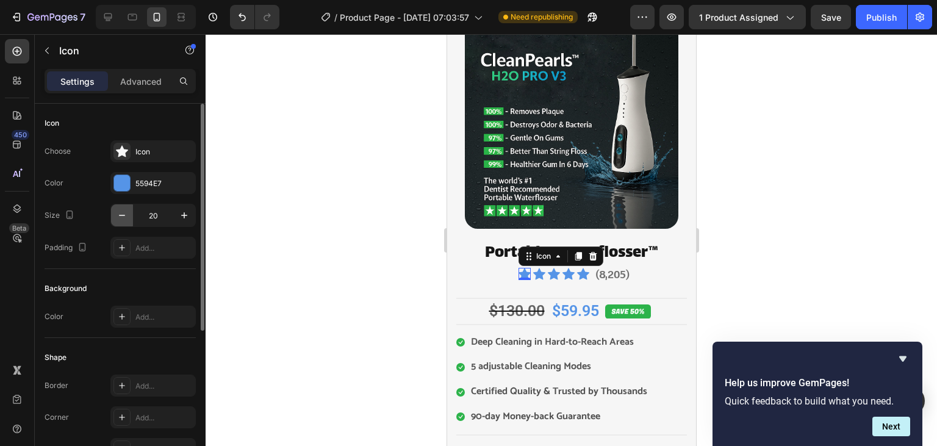
click at [127, 216] on icon "button" at bounding box center [122, 215] width 12 height 12
type input "18"
click at [537, 273] on icon at bounding box center [538, 274] width 12 height 12
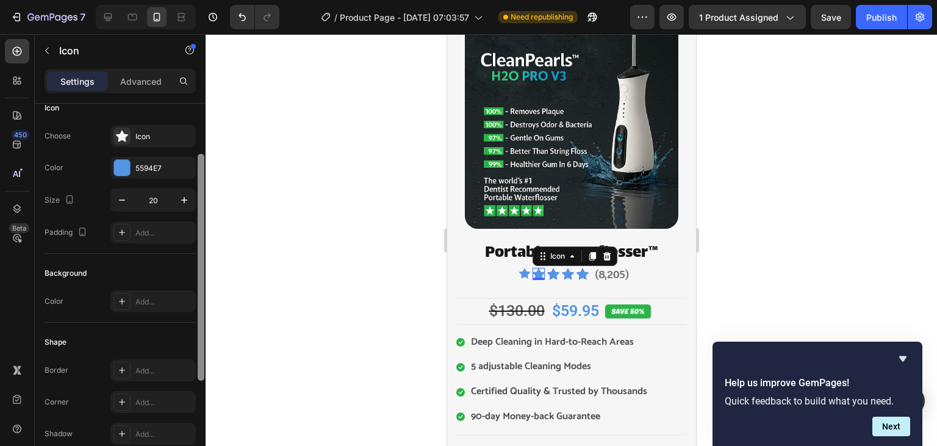
drag, startPoint x: 199, startPoint y: 262, endPoint x: 204, endPoint y: 121, distance: 141.5
click at [204, 154] on div at bounding box center [201, 267] width 7 height 227
click at [126, 193] on button "button" at bounding box center [122, 201] width 22 height 22
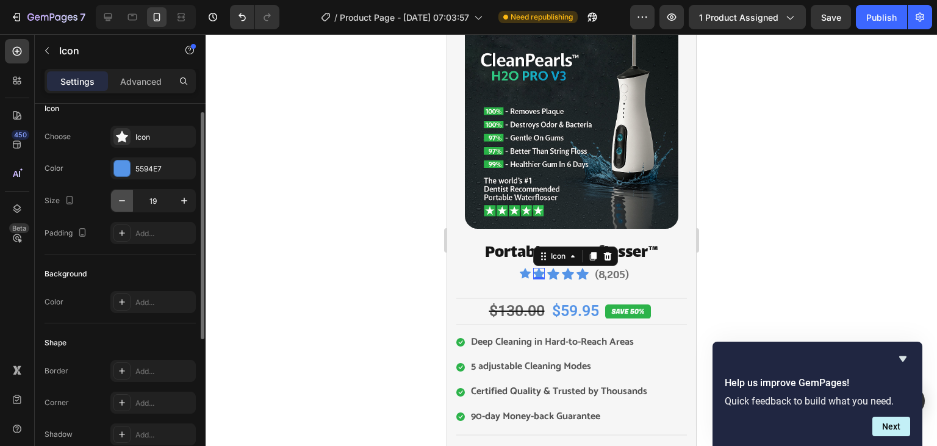
type input "18"
click at [554, 276] on icon at bounding box center [552, 274] width 12 height 12
click at [120, 206] on icon "button" at bounding box center [122, 200] width 12 height 12
type input "18"
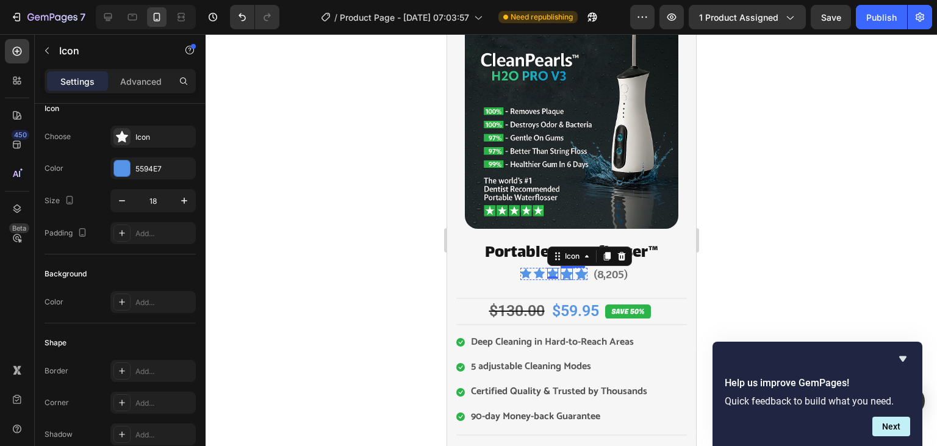
click at [568, 274] on icon at bounding box center [566, 274] width 12 height 12
click at [129, 201] on button "button" at bounding box center [122, 201] width 22 height 22
type input "18"
click at [579, 277] on icon at bounding box center [580, 274] width 12 height 12
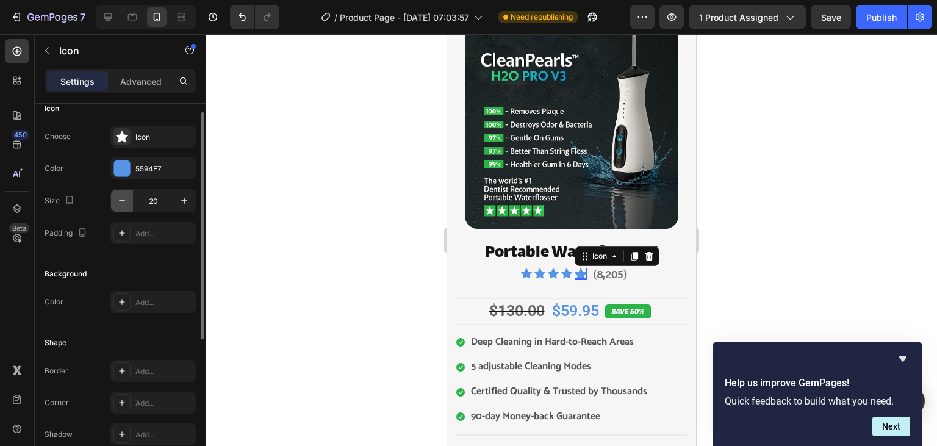
click at [130, 200] on button "button" at bounding box center [122, 201] width 22 height 22
type input "18"
click at [605, 279] on p "(8,205)" at bounding box center [620, 275] width 59 height 20
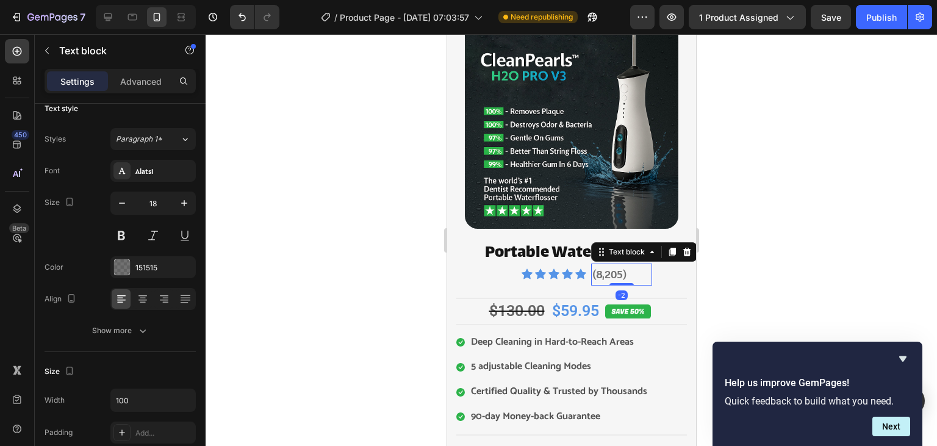
scroll to position [0, 0]
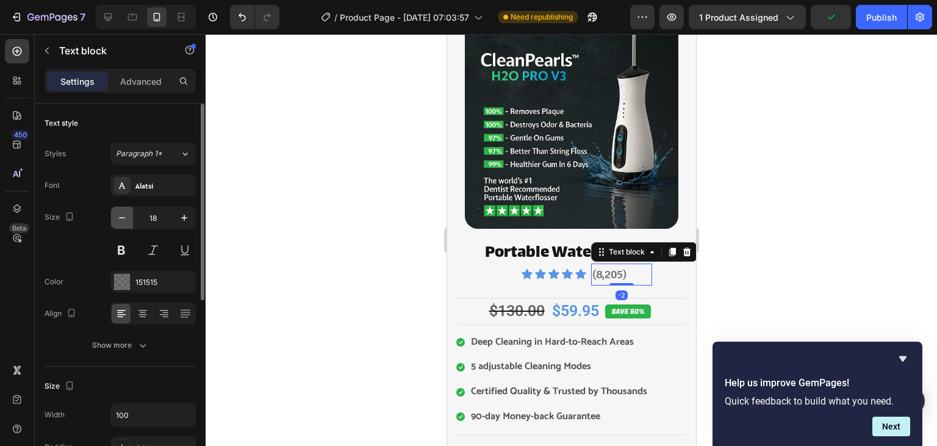
click at [122, 213] on icon "button" at bounding box center [122, 218] width 12 height 12
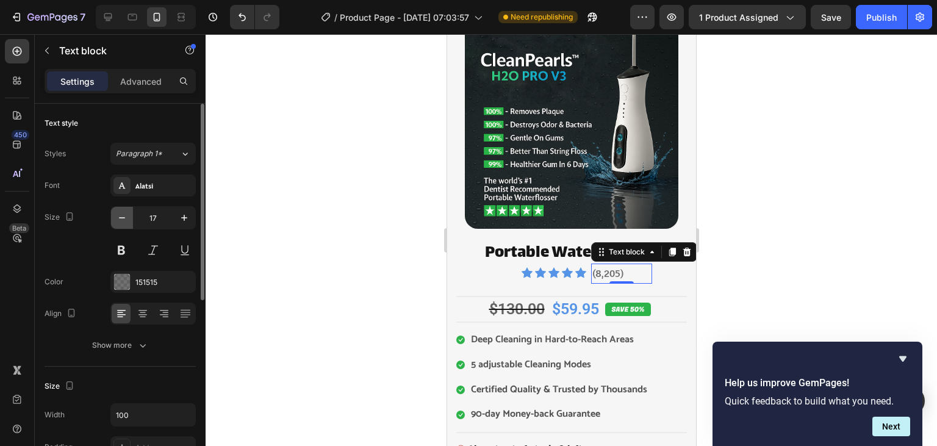
type input "16"
click at [387, 211] on div at bounding box center [570, 240] width 731 height 412
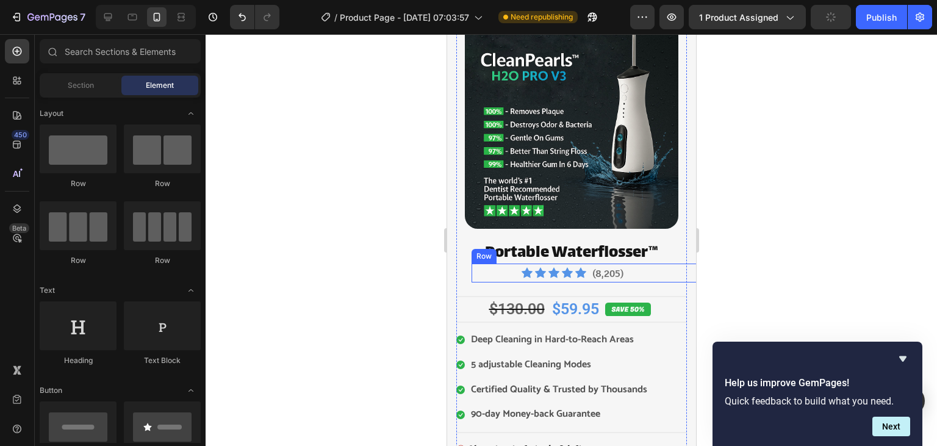
click at [589, 275] on div "Icon Icon Icon Icon Icon Icon List Hoz (8,205) Text block Row" at bounding box center [586, 272] width 230 height 19
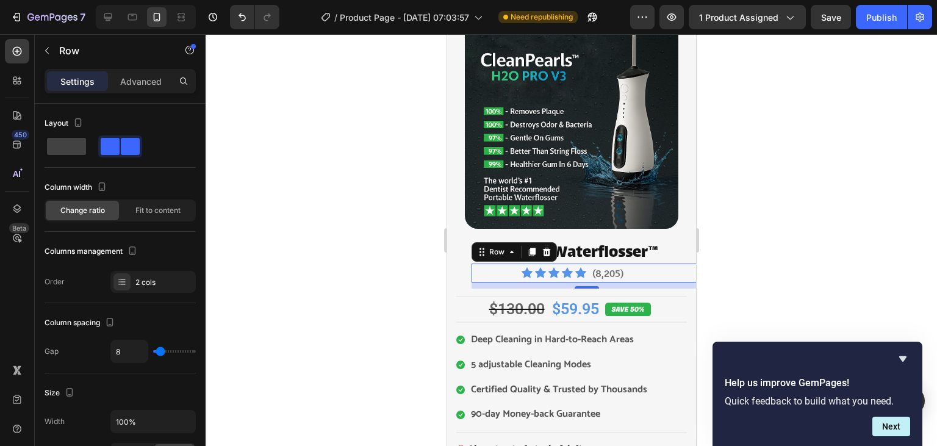
click at [312, 274] on div at bounding box center [570, 240] width 731 height 412
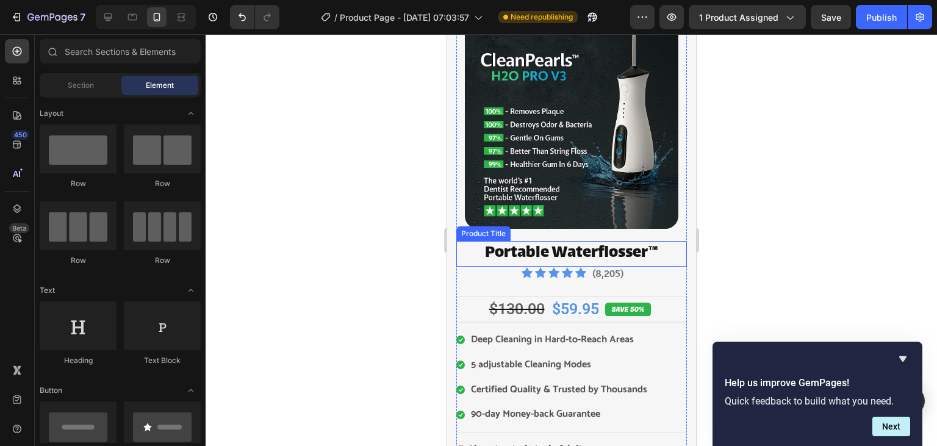
click at [519, 254] on h2 "Portable Waterflosser™" at bounding box center [570, 254] width 230 height 26
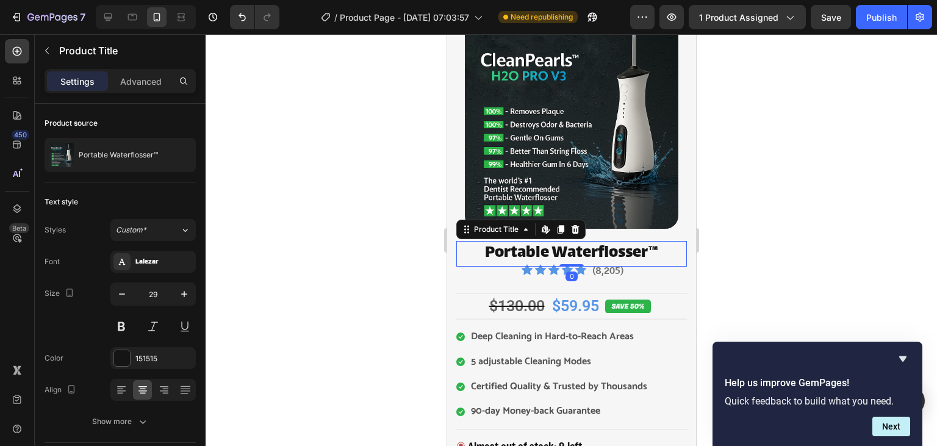
drag, startPoint x: 571, startPoint y: 267, endPoint x: 571, endPoint y: 260, distance: 7.3
click at [571, 260] on div "Portable Waterflosser™ Product Title Edit content in Shopify 0" at bounding box center [570, 254] width 230 height 26
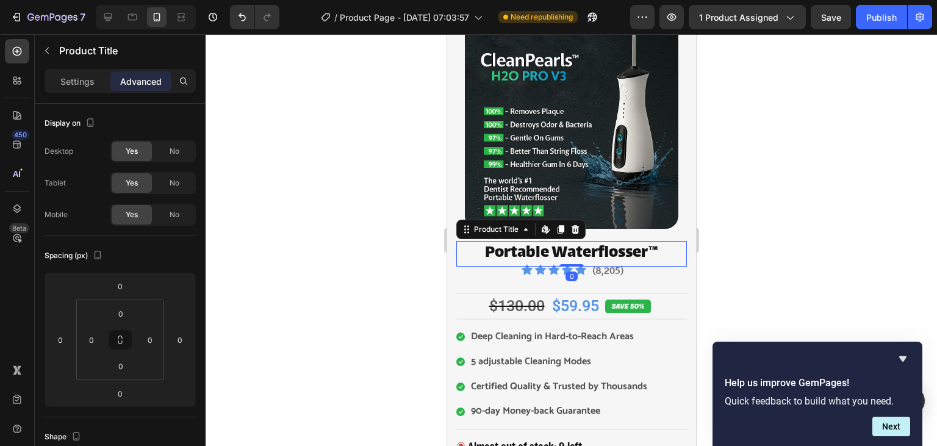
click at [797, 239] on div at bounding box center [570, 240] width 731 height 412
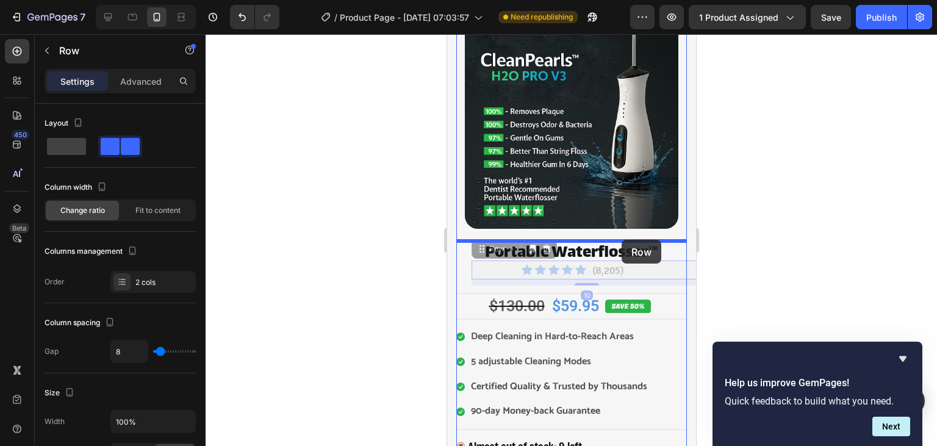
drag, startPoint x: 654, startPoint y: 267, endPoint x: 621, endPoint y: 240, distance: 43.3
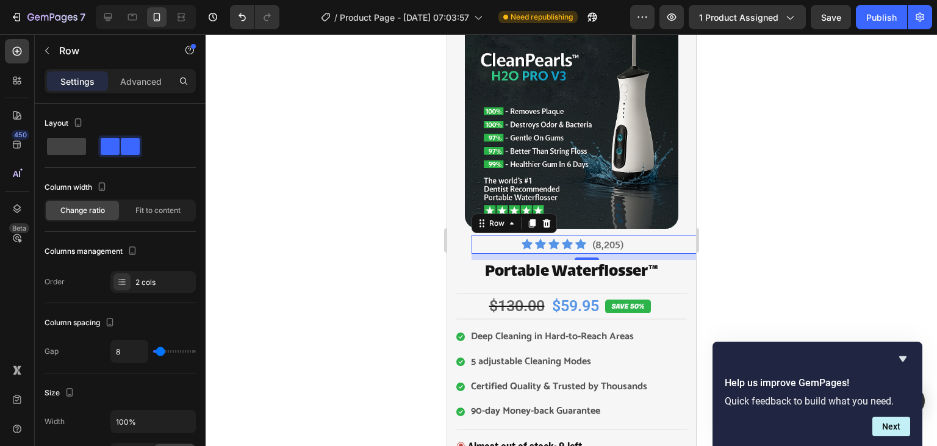
click at [727, 239] on div at bounding box center [570, 240] width 731 height 412
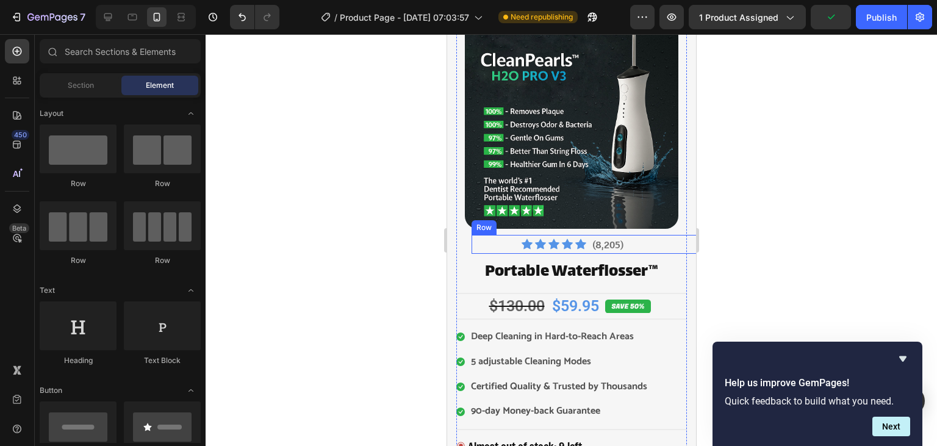
click at [661, 245] on div "Icon Icon Icon Icon Icon Icon List Hoz (8,205) Text block Row" at bounding box center [586, 244] width 230 height 19
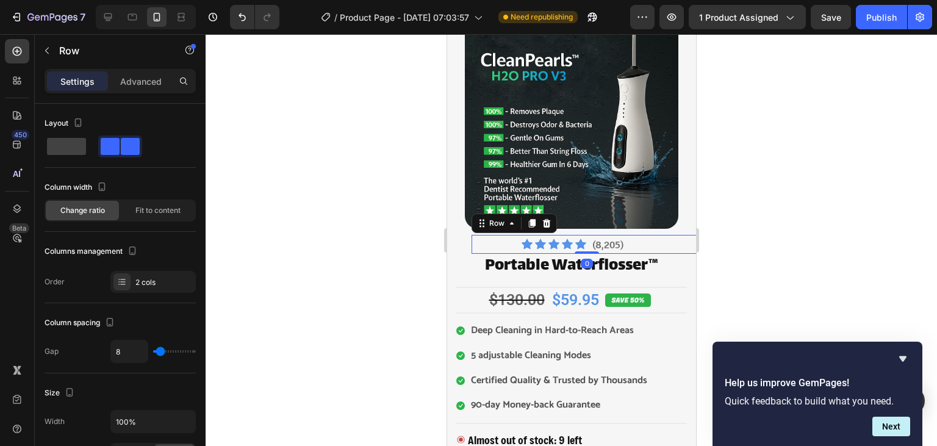
drag, startPoint x: 586, startPoint y: 258, endPoint x: 590, endPoint y: 245, distance: 13.5
click at [590, 245] on div "Icon Icon Icon Icon Icon Icon List Hoz (8,205) Text block Row 0" at bounding box center [586, 244] width 230 height 19
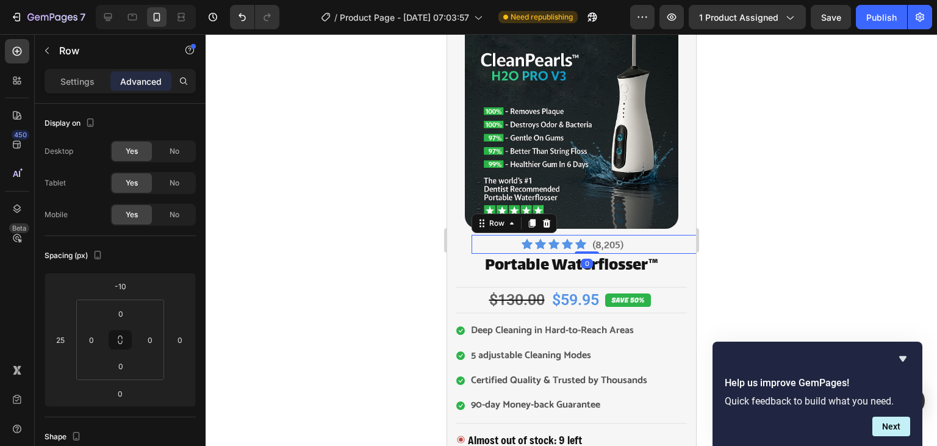
click at [839, 192] on div at bounding box center [570, 240] width 731 height 412
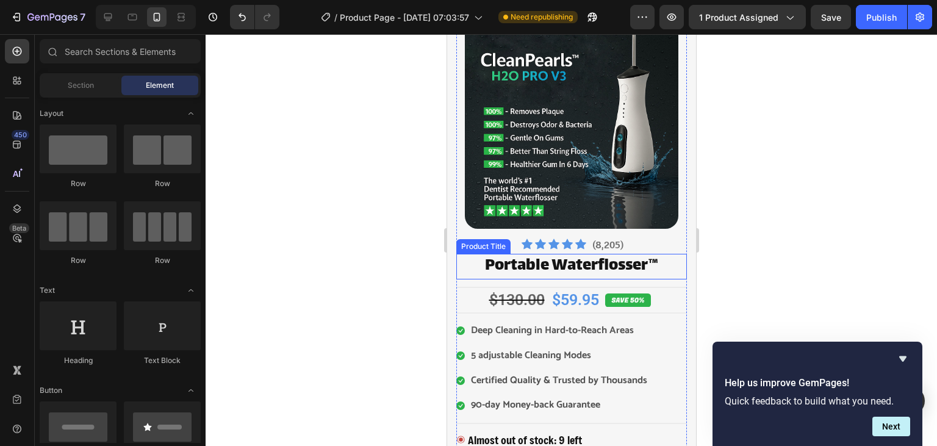
click at [672, 263] on h2 "Portable Waterflosser™" at bounding box center [570, 267] width 230 height 26
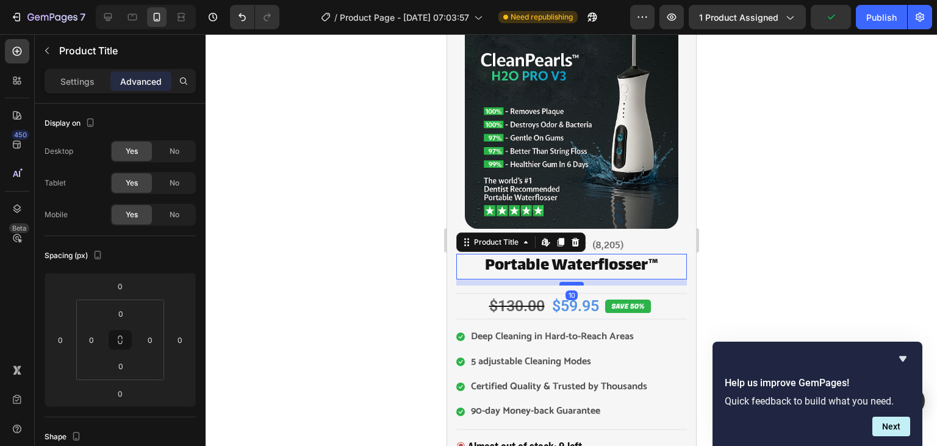
click at [573, 283] on div at bounding box center [570, 284] width 24 height 4
type input "9"
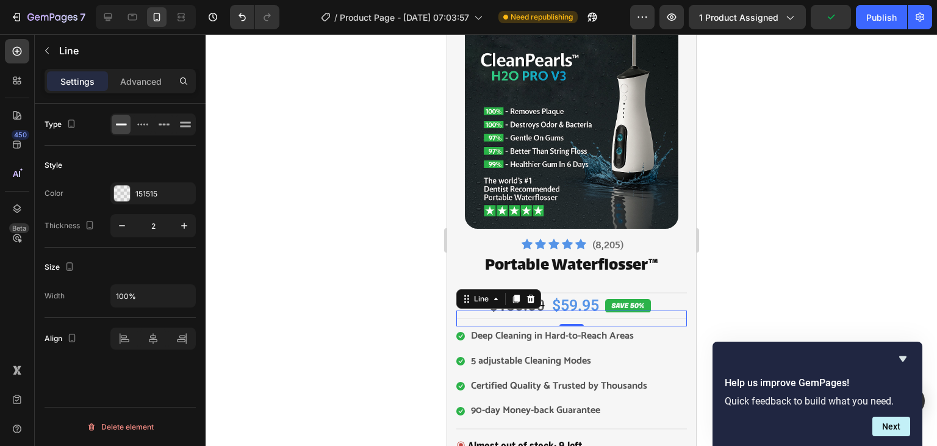
click at [667, 320] on div "Product Images Icon Icon Icon Icon Icon Icon List Hoz (8,205) Text block Row Po…" at bounding box center [570, 385] width 230 height 740
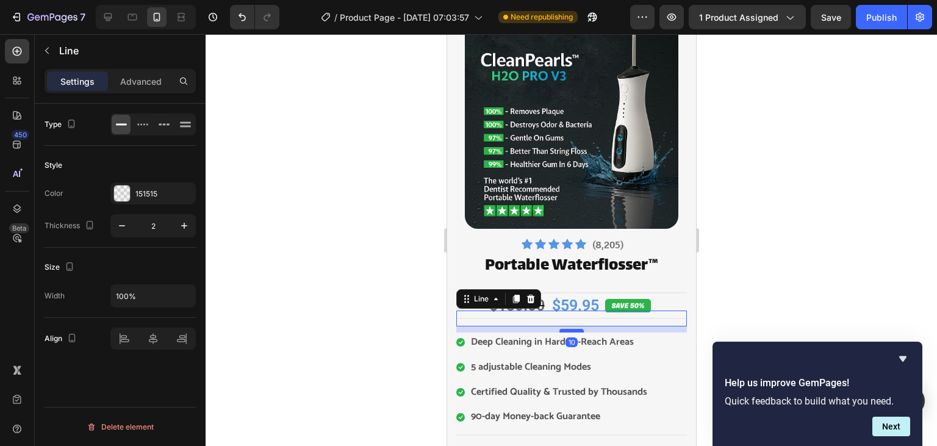
click at [566, 330] on div at bounding box center [570, 331] width 24 height 4
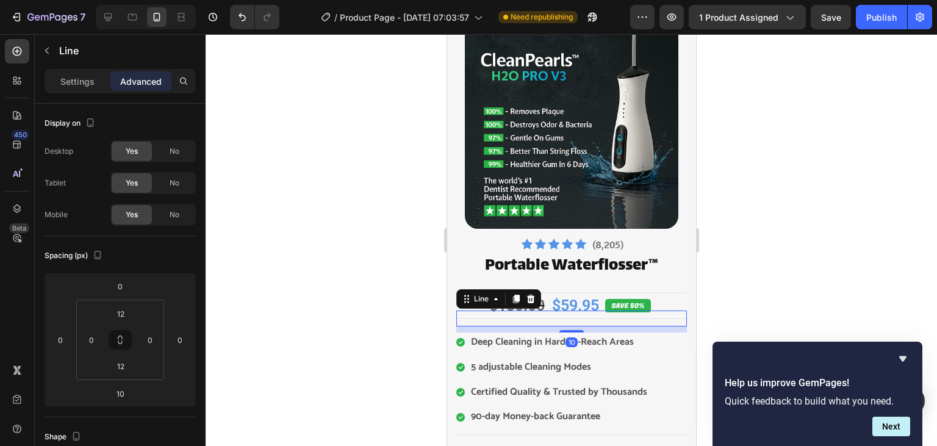
click at [402, 326] on div at bounding box center [570, 240] width 731 height 412
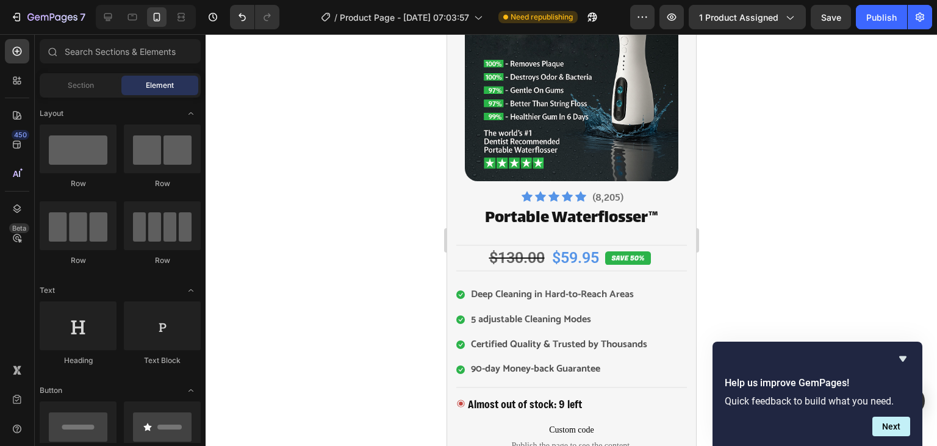
scroll to position [99, 0]
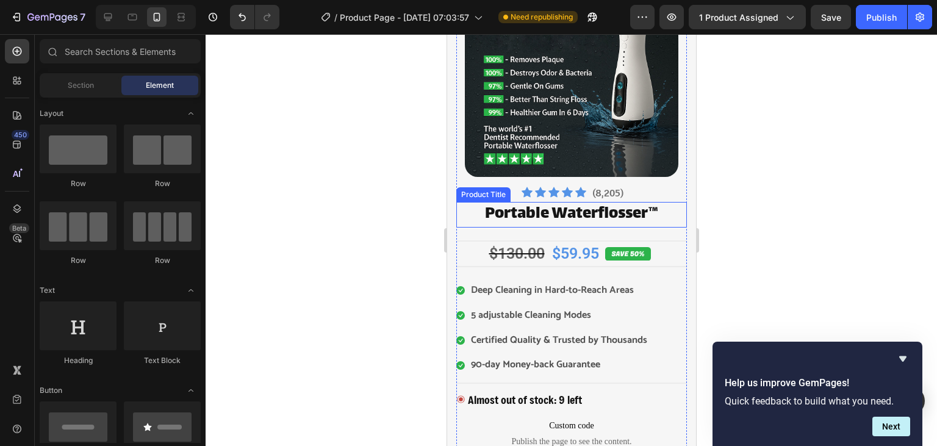
click at [602, 208] on h2 "Portable Waterflosser™" at bounding box center [570, 215] width 230 height 26
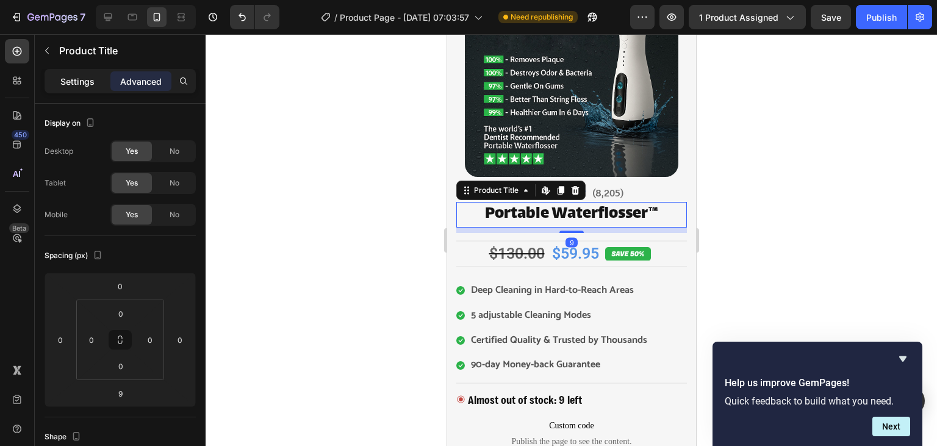
click at [76, 77] on p "Settings" at bounding box center [77, 81] width 34 height 13
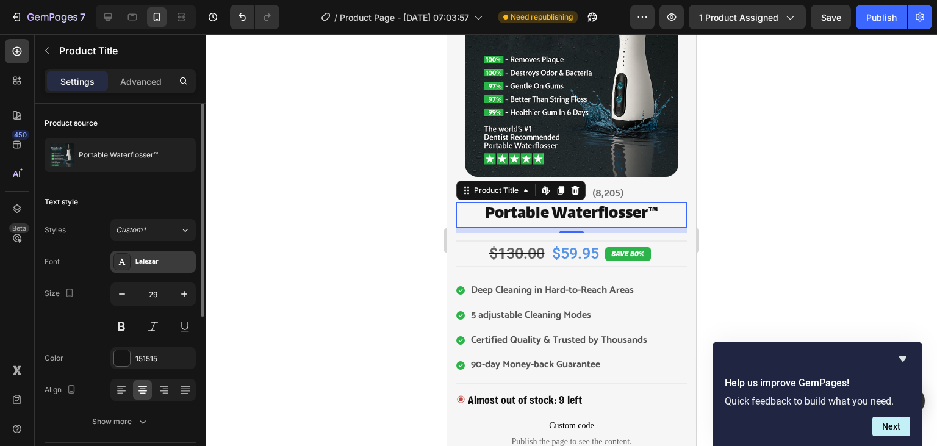
click at [155, 254] on div "Lalezar" at bounding box center [152, 262] width 85 height 22
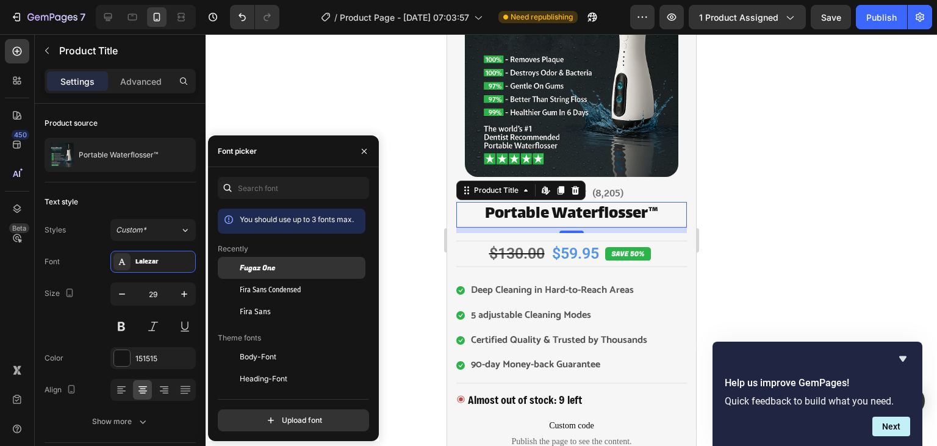
click at [247, 265] on span "Fugaz One" at bounding box center [258, 267] width 36 height 11
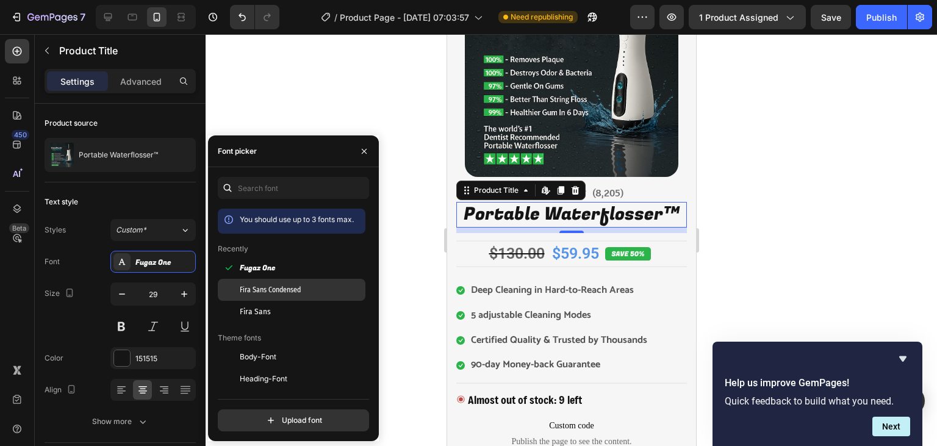
click at [269, 297] on div "Fira Sans Condensed" at bounding box center [292, 290] width 148 height 22
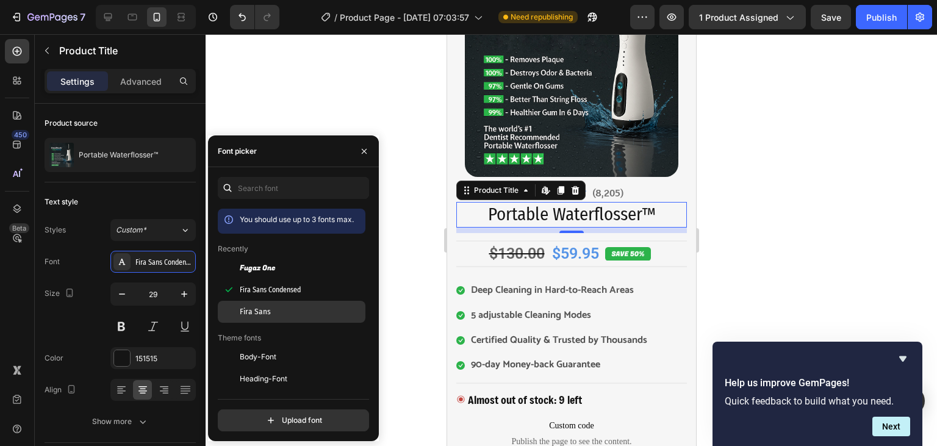
click at [273, 309] on div "Fira Sans" at bounding box center [301, 311] width 123 height 11
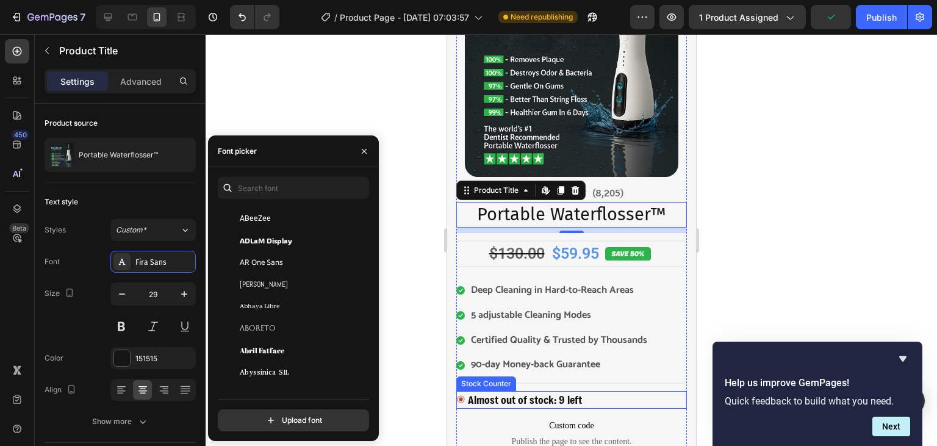
click at [478, 394] on p "Almost out of stock: 9 left" at bounding box center [524, 400] width 114 height 18
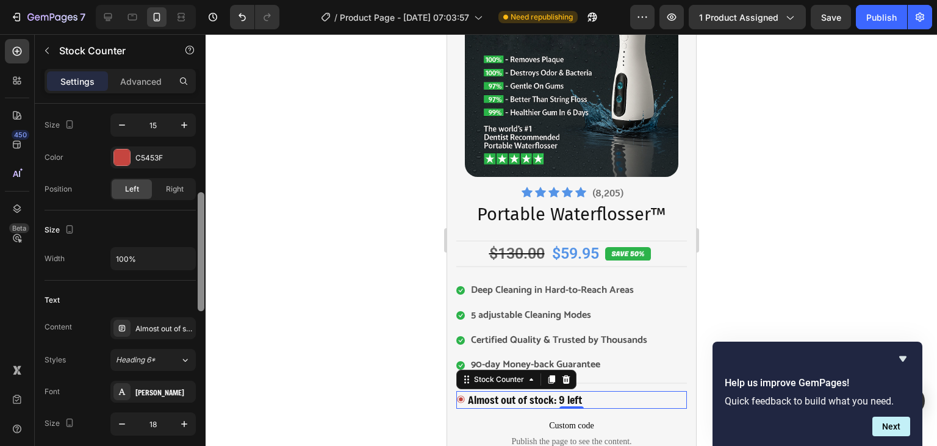
scroll to position [273, 0]
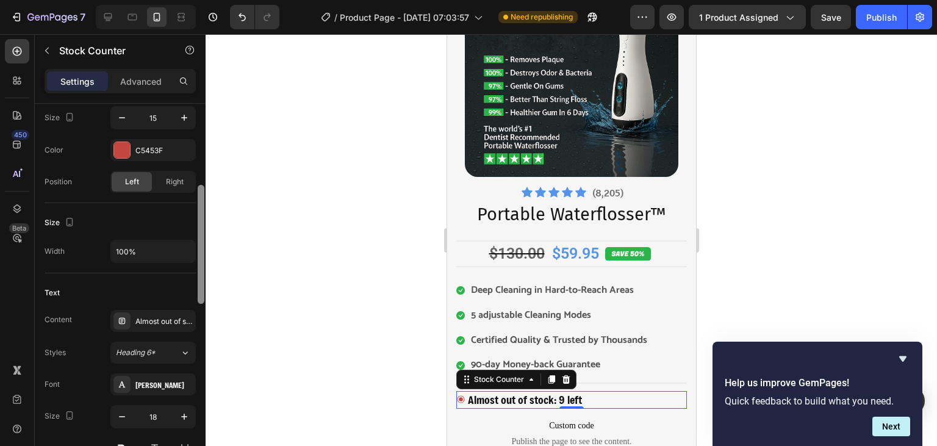
drag, startPoint x: 202, startPoint y: 197, endPoint x: 199, endPoint y: 284, distance: 86.7
click at [199, 284] on div at bounding box center [201, 243] width 7 height 119
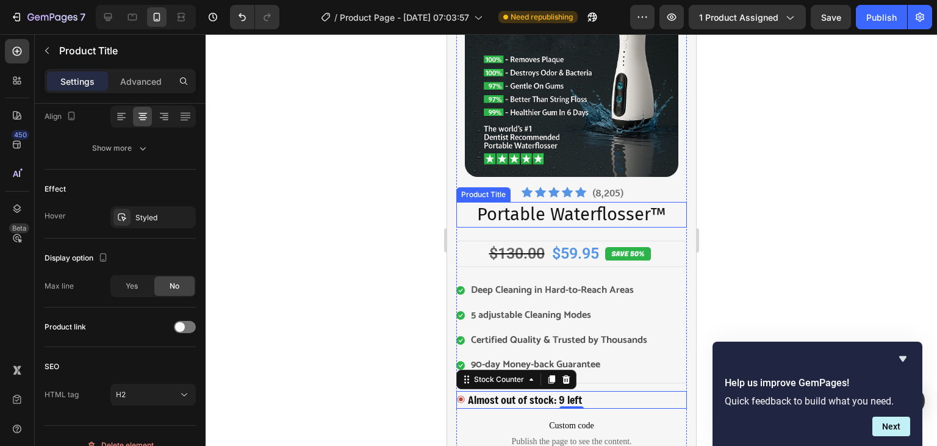
click at [545, 215] on h2 "Portable Waterflosser™" at bounding box center [570, 215] width 230 height 26
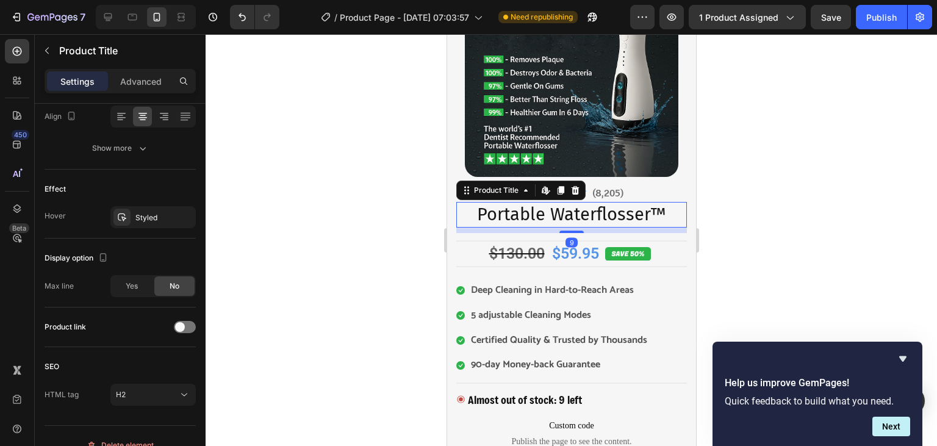
scroll to position [0, 0]
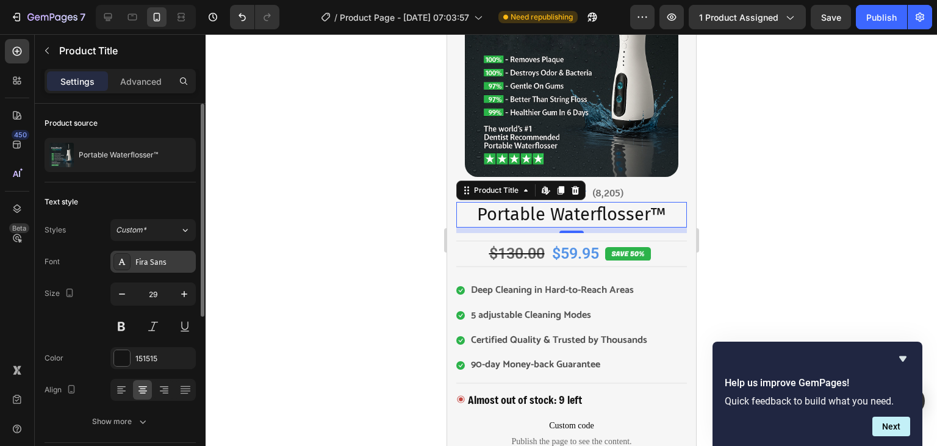
click at [157, 269] on div "Fira Sans" at bounding box center [152, 262] width 85 height 22
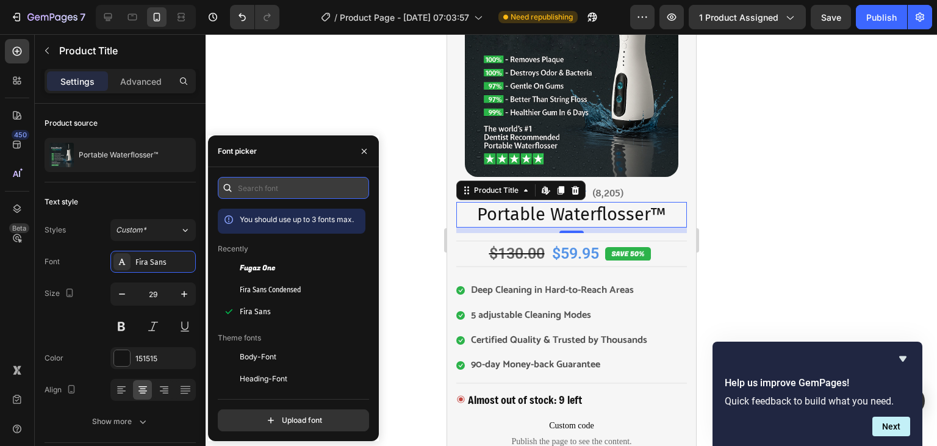
click at [266, 194] on input "text" at bounding box center [293, 188] width 151 height 22
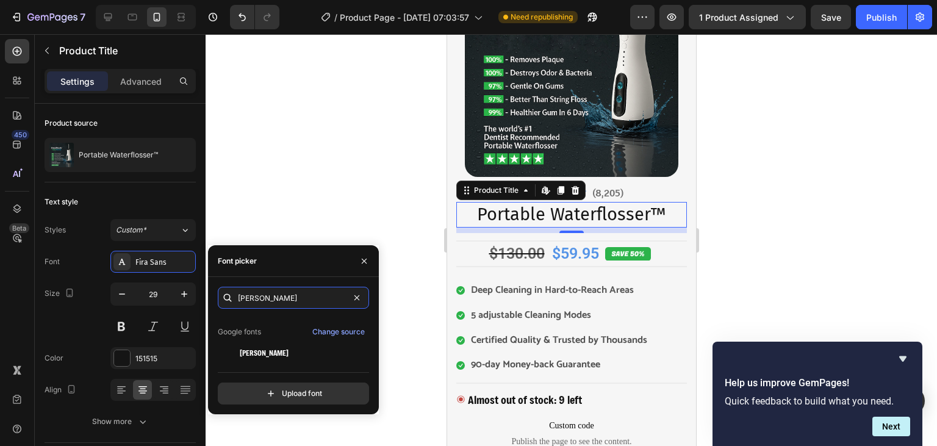
scroll to position [29, 0]
type input "freeman"
click at [321, 351] on div "[PERSON_NAME]" at bounding box center [301, 351] width 123 height 11
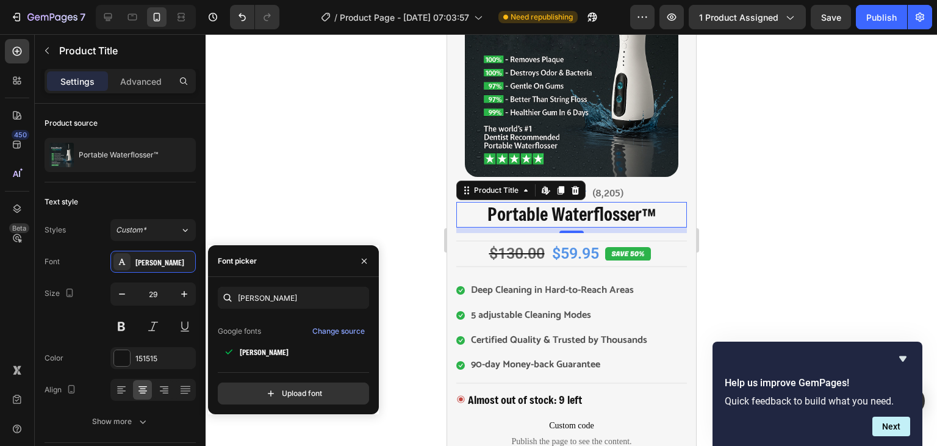
click at [368, 193] on div at bounding box center [570, 240] width 731 height 412
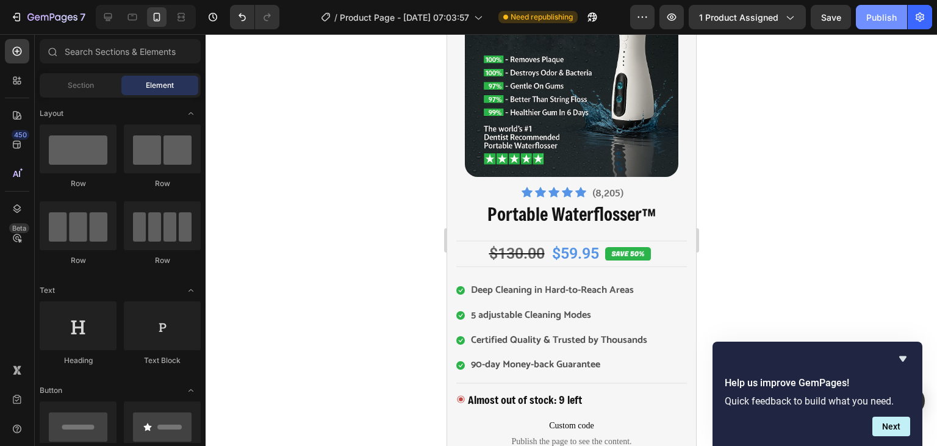
click at [883, 24] on button "Publish" at bounding box center [880, 17] width 51 height 24
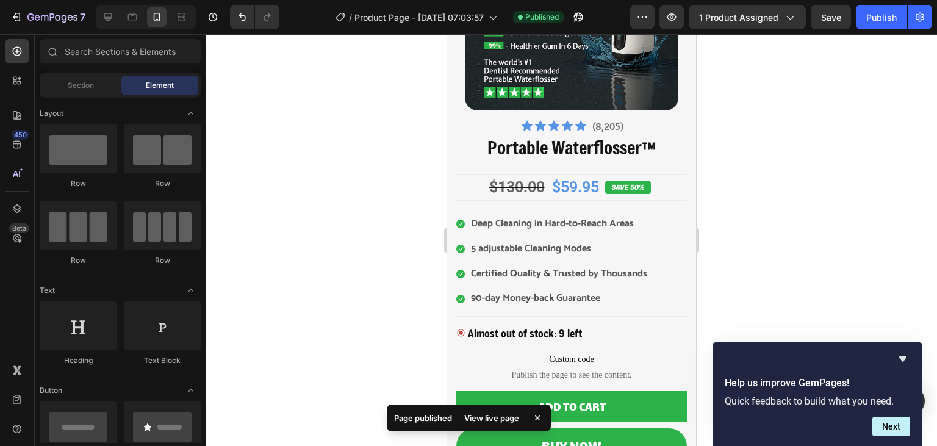
scroll to position [156, 0]
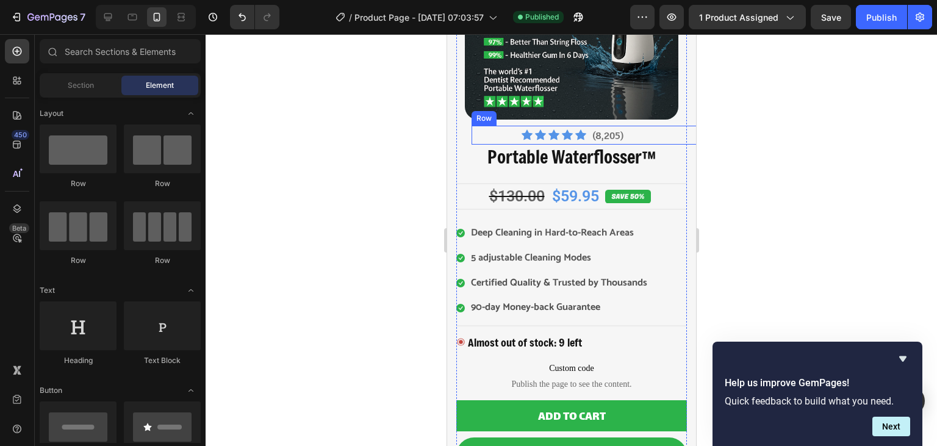
click at [658, 137] on div "Icon Icon Icon Icon Icon Icon List Hoz (8,205) Text block Row" at bounding box center [586, 135] width 230 height 19
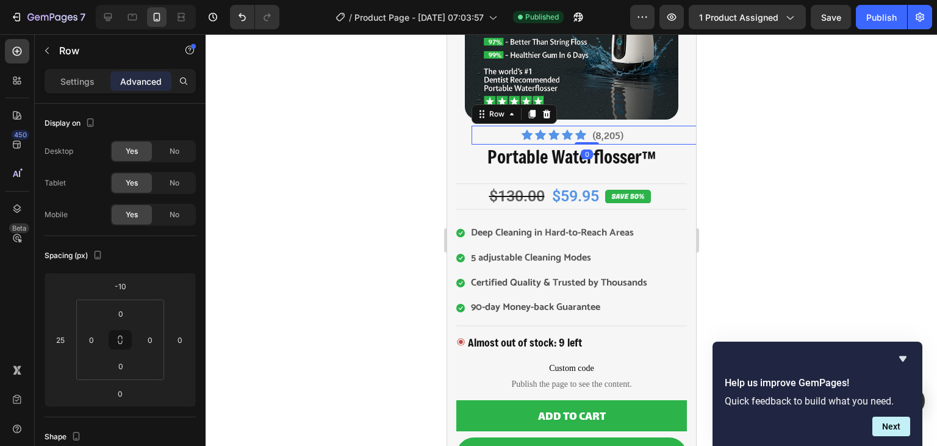
click at [762, 113] on div at bounding box center [570, 240] width 731 height 412
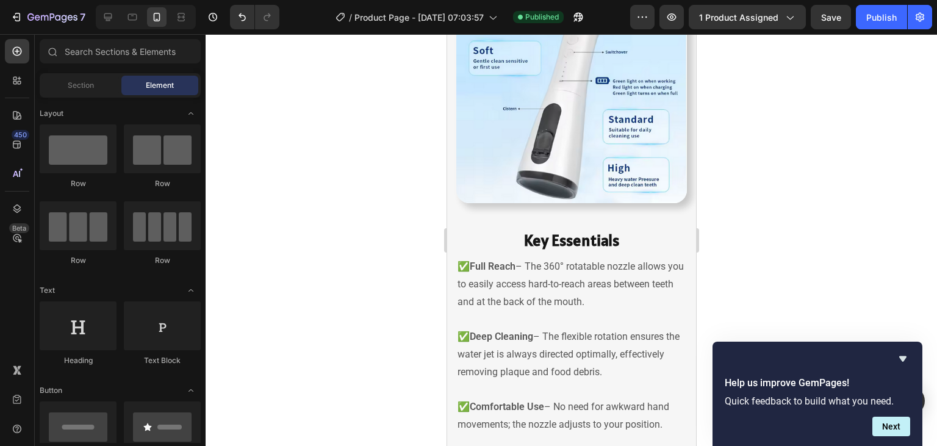
scroll to position [1433, 0]
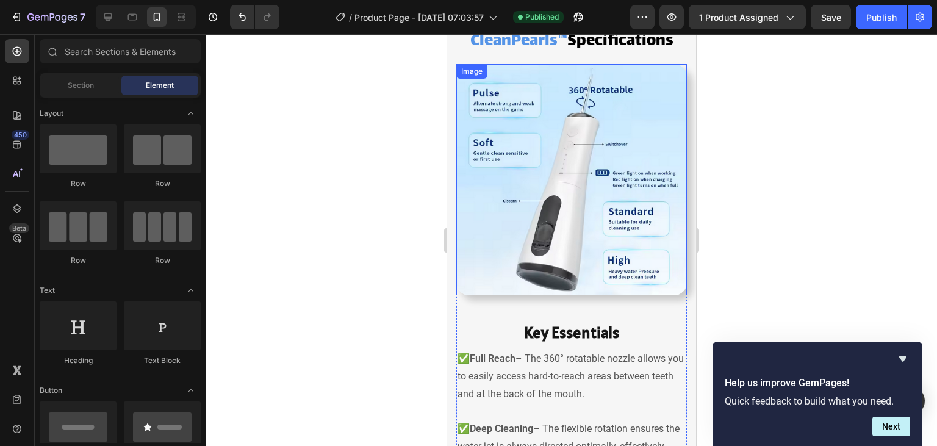
click at [554, 191] on img at bounding box center [570, 179] width 230 height 231
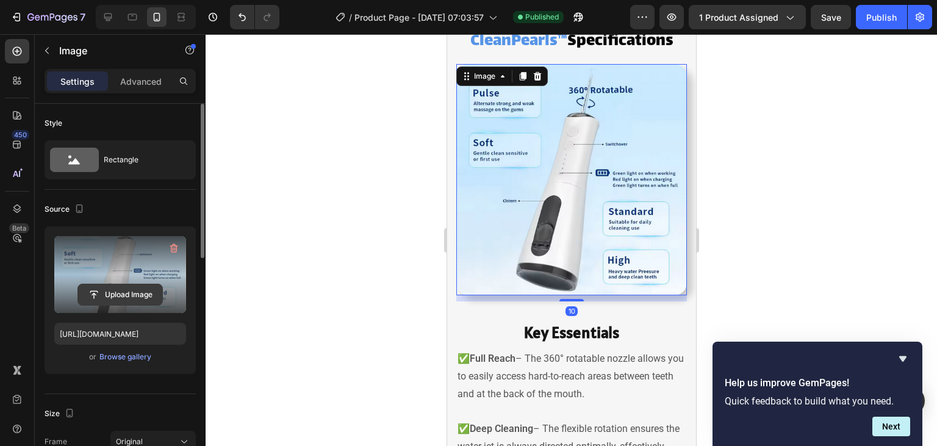
click at [118, 288] on input "file" at bounding box center [120, 294] width 84 height 21
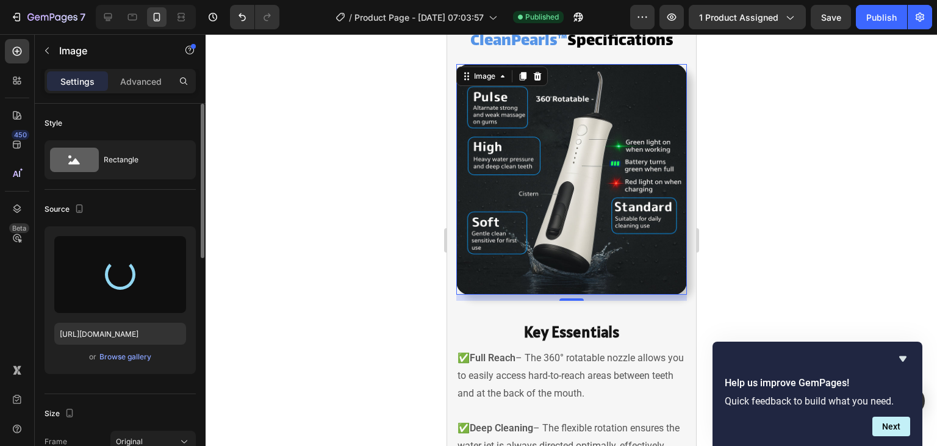
type input "https://cdn.shopify.com/s/files/1/0930/1413/1071/files/gempages_580508274386797…"
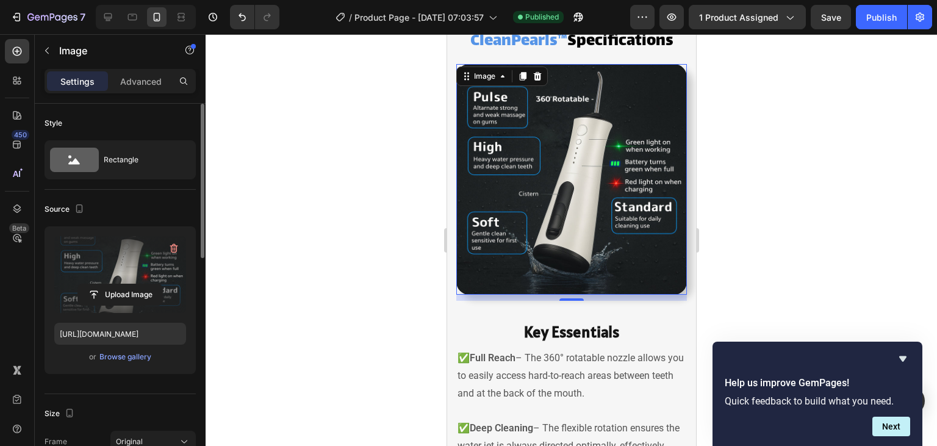
click at [371, 200] on div at bounding box center [570, 240] width 731 height 412
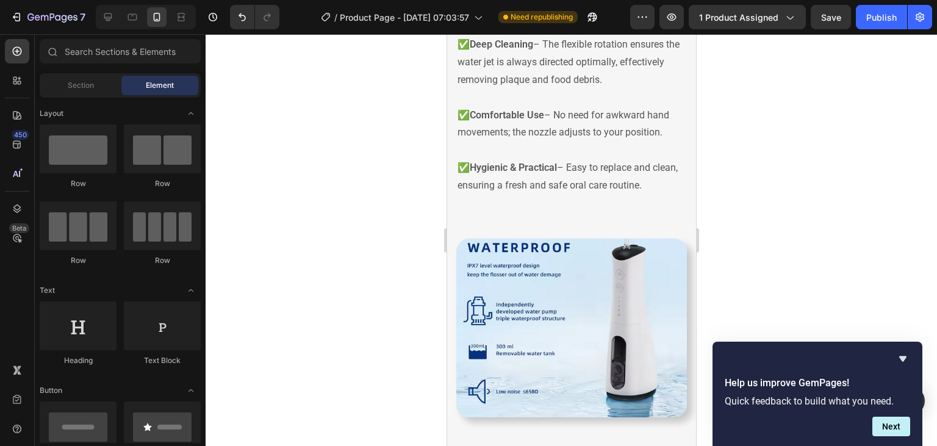
scroll to position [1841, 0]
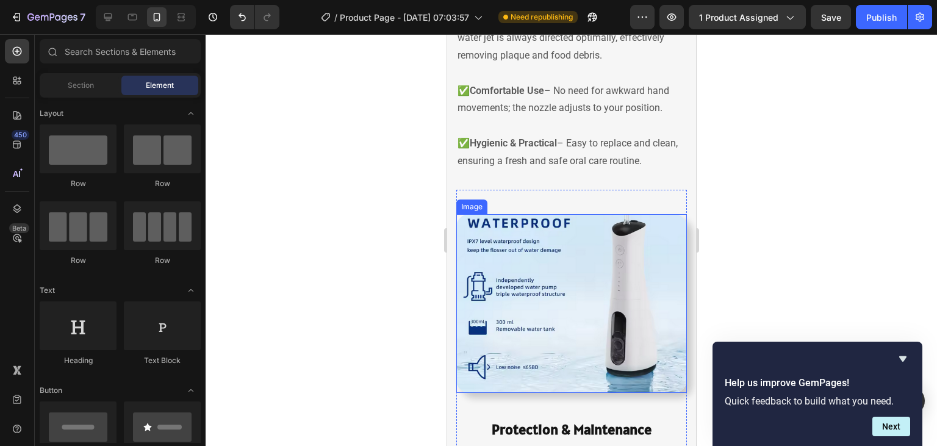
click at [593, 284] on img at bounding box center [570, 303] width 230 height 179
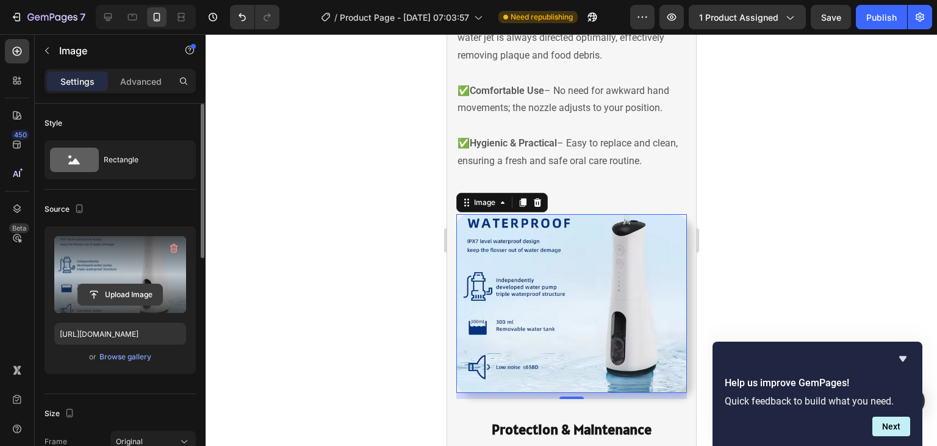
click at [130, 289] on input "file" at bounding box center [120, 294] width 84 height 21
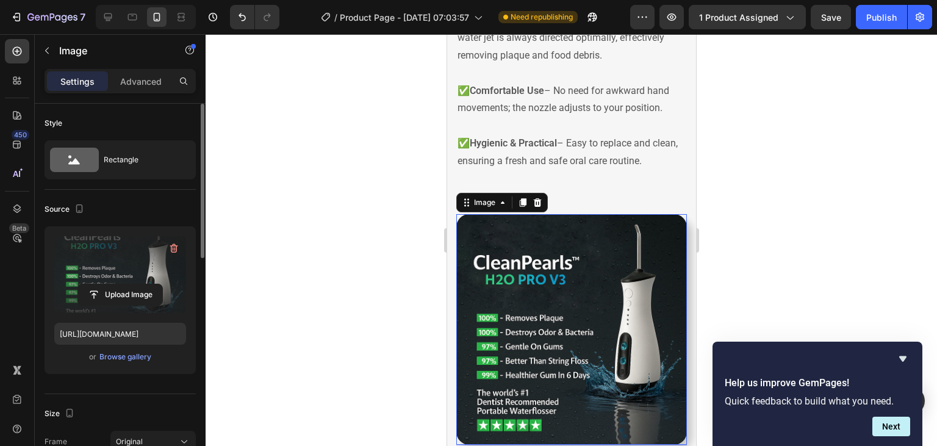
type input "https://cdn.shopify.com/s/files/1/0930/1413/1071/files/gempages_580508274386797…"
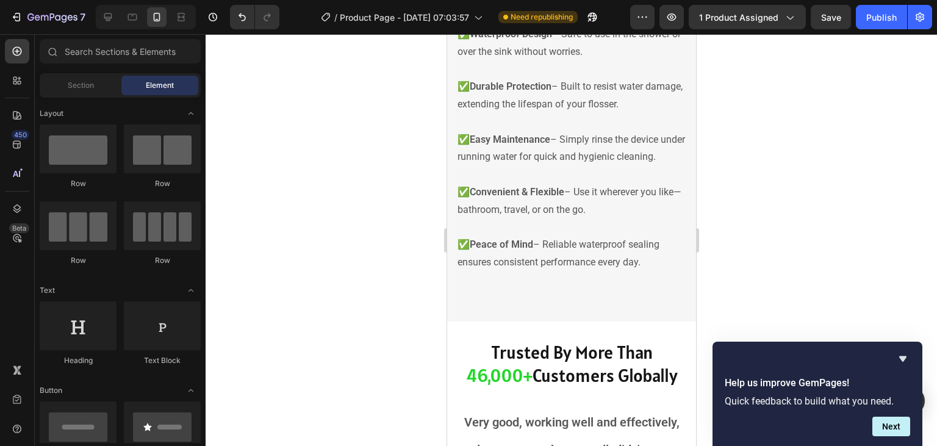
scroll to position [2324, 0]
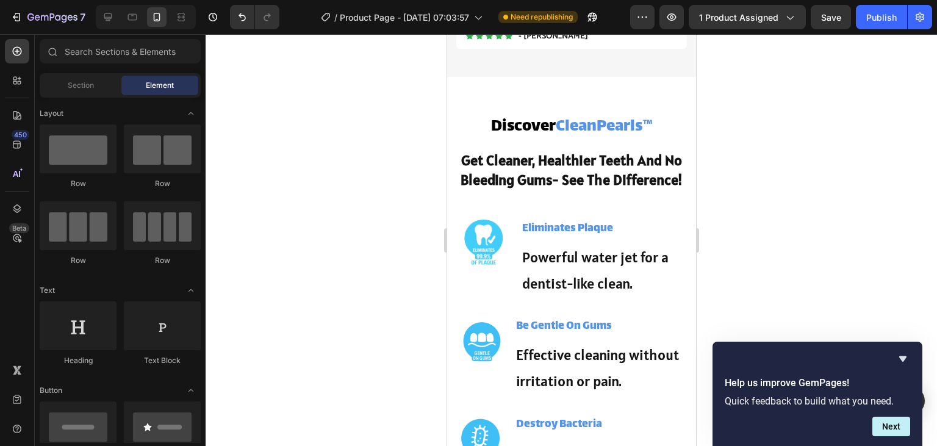
scroll to position [739, 0]
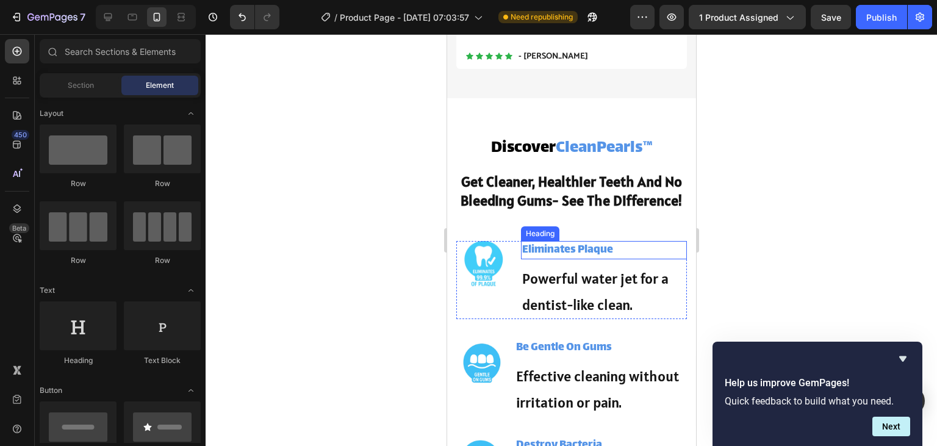
click at [577, 259] on h3 "Eliminates Plaque" at bounding box center [603, 250] width 166 height 18
click at [577, 258] on p "Eliminates Plaque" at bounding box center [602, 250] width 163 height 16
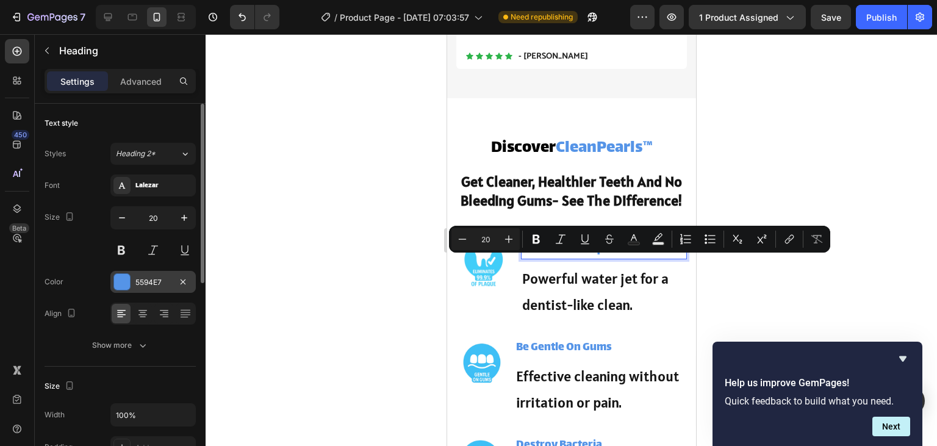
click at [150, 282] on div "5594E7" at bounding box center [152, 282] width 35 height 11
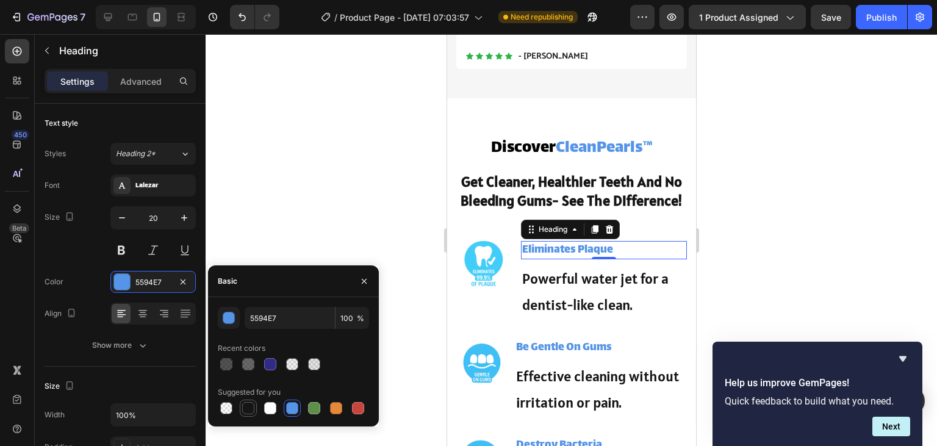
click at [245, 406] on div at bounding box center [248, 408] width 12 height 12
type input "151515"
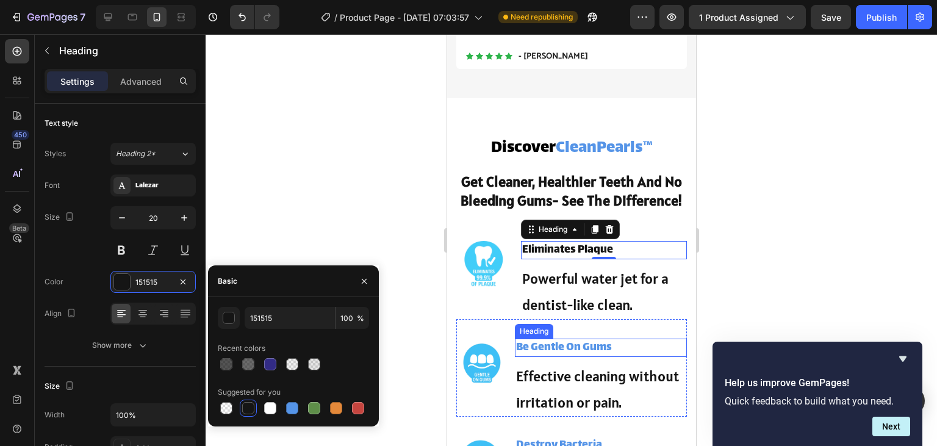
click at [576, 357] on h3 "Be Gentle On Gums" at bounding box center [600, 347] width 172 height 18
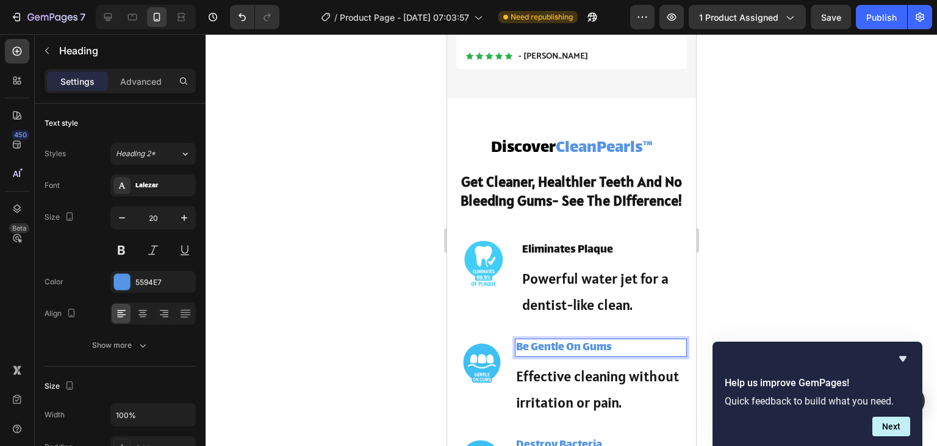
click at [576, 355] on p "Be Gentle On Gums" at bounding box center [599, 348] width 169 height 16
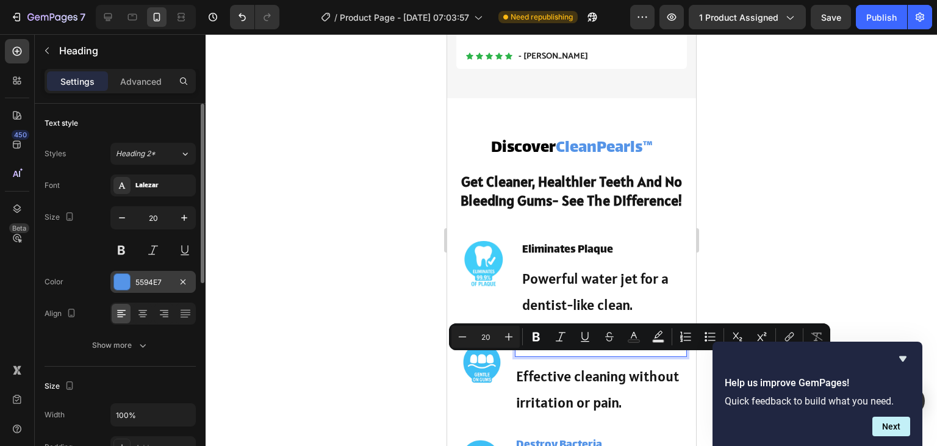
click at [143, 291] on div "5594E7" at bounding box center [152, 282] width 85 height 22
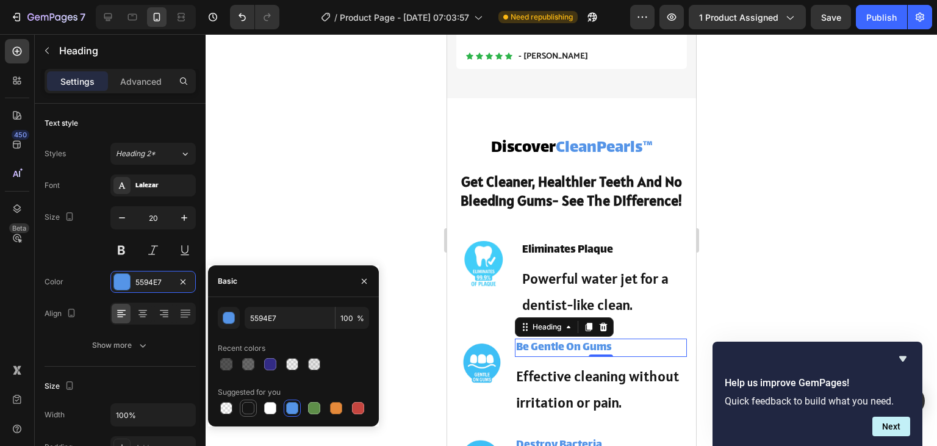
click at [251, 411] on div at bounding box center [248, 408] width 12 height 12
type input "151515"
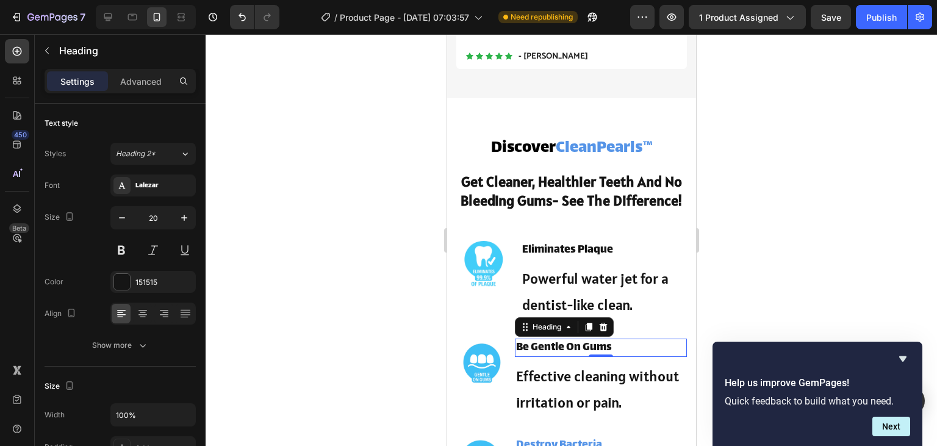
click at [722, 256] on div at bounding box center [570, 240] width 731 height 412
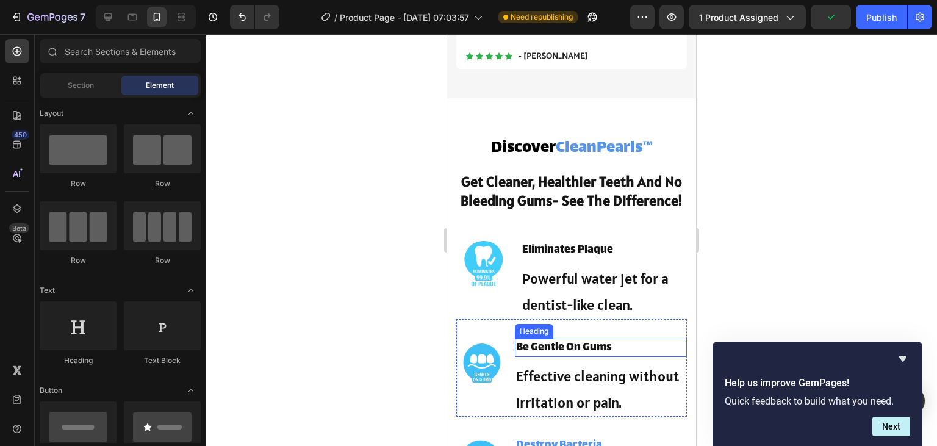
click at [612, 355] on p "Be Gentle On Gums" at bounding box center [599, 348] width 169 height 16
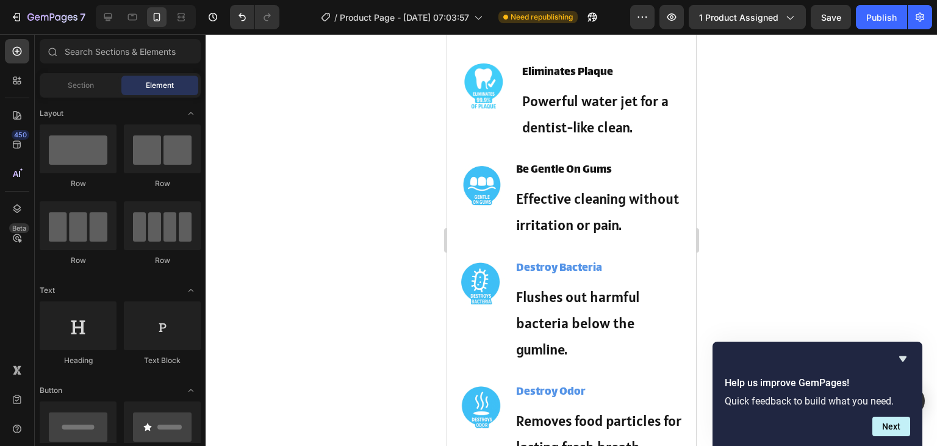
scroll to position [925, 0]
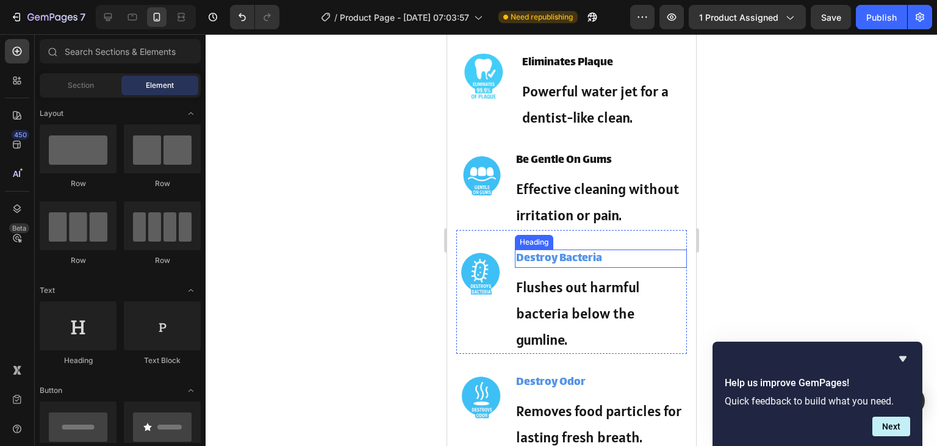
click at [571, 268] on h3 "Destroy Bacteria" at bounding box center [600, 258] width 172 height 18
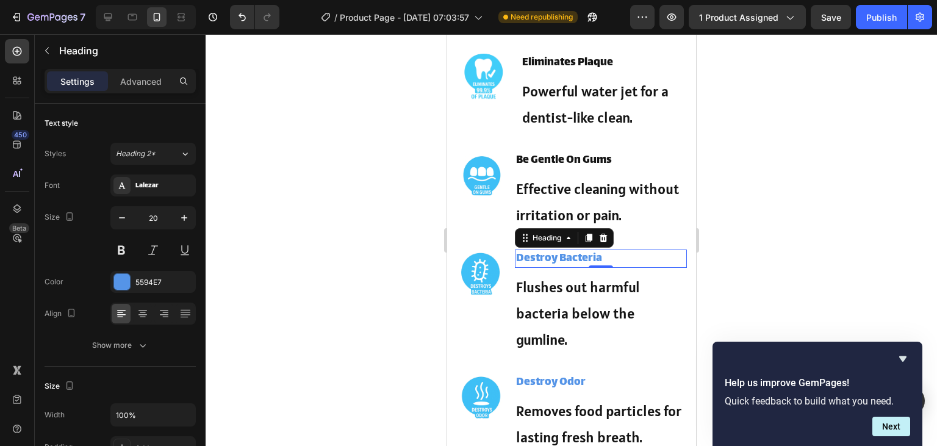
click at [571, 266] on p "Destroy Bacteria" at bounding box center [599, 259] width 169 height 16
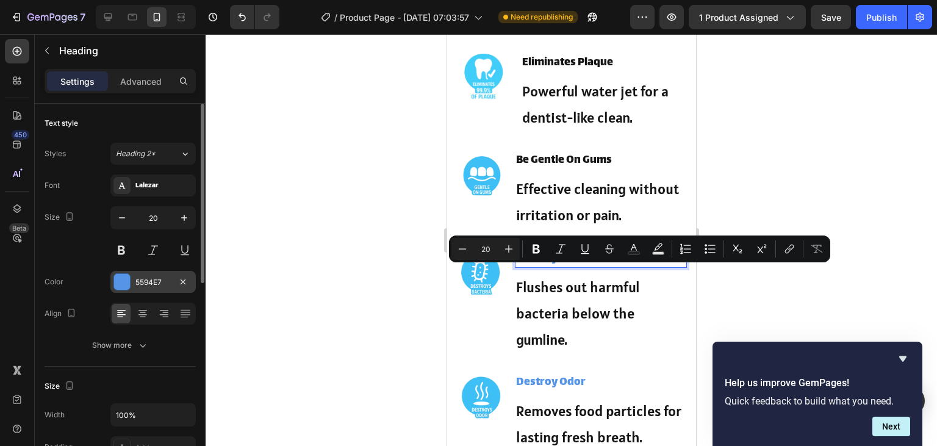
click at [156, 282] on div "5594E7" at bounding box center [152, 282] width 35 height 11
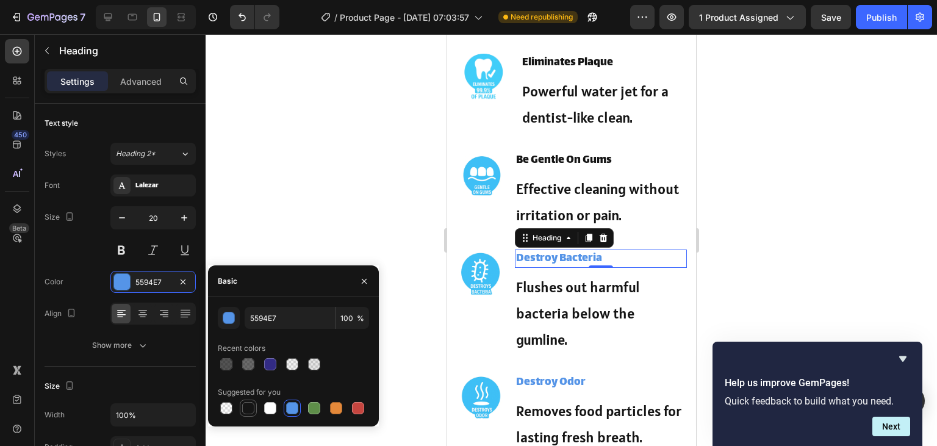
click at [249, 404] on div at bounding box center [248, 408] width 12 height 12
type input "151515"
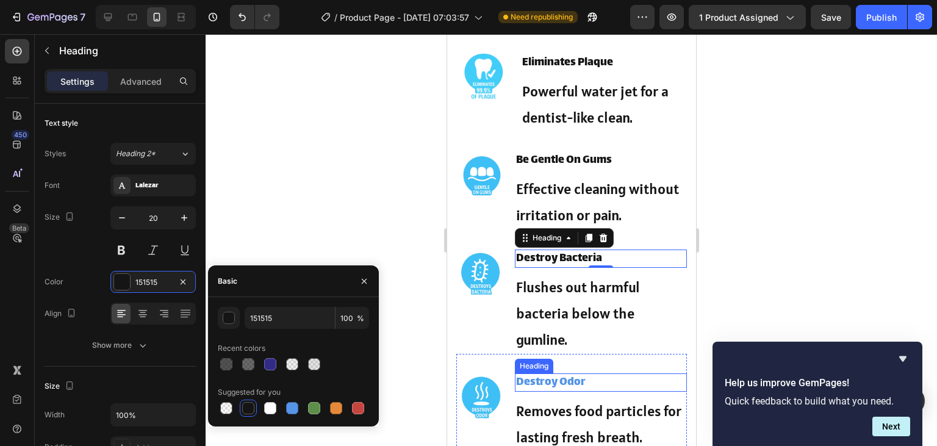
click at [567, 391] on h3 "Destroy Odor" at bounding box center [600, 382] width 172 height 18
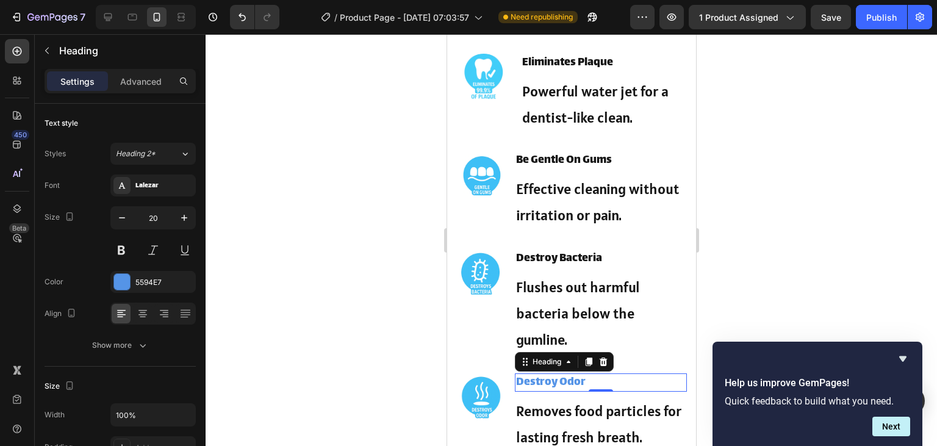
click at [567, 390] on p "Destroy Odor" at bounding box center [599, 382] width 169 height 16
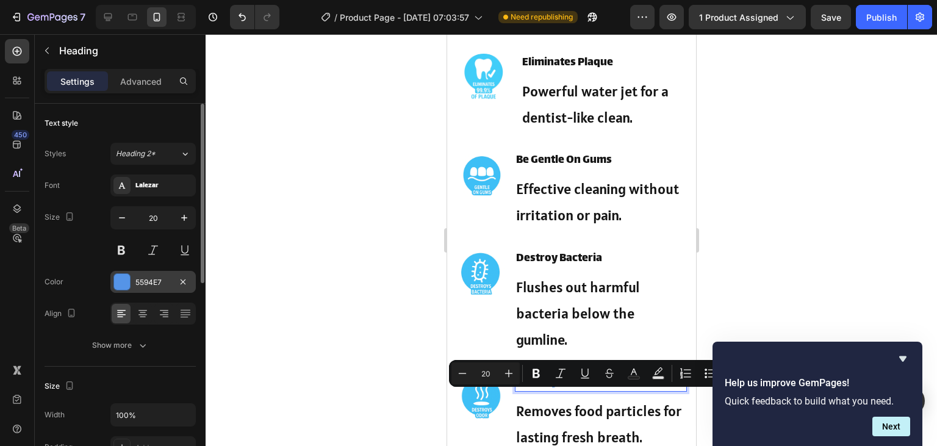
click at [143, 285] on div "5594E7" at bounding box center [152, 282] width 35 height 11
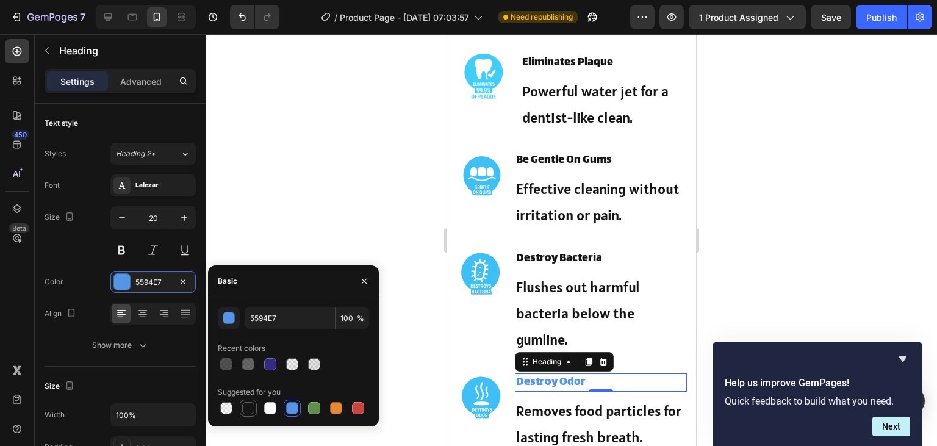
click at [246, 408] on div at bounding box center [248, 408] width 12 height 12
type input "151515"
click at [733, 137] on div at bounding box center [570, 240] width 731 height 412
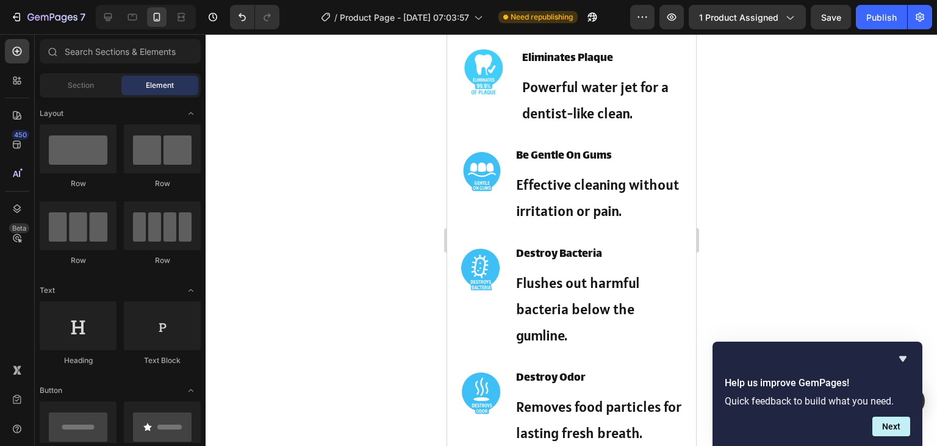
scroll to position [924, 0]
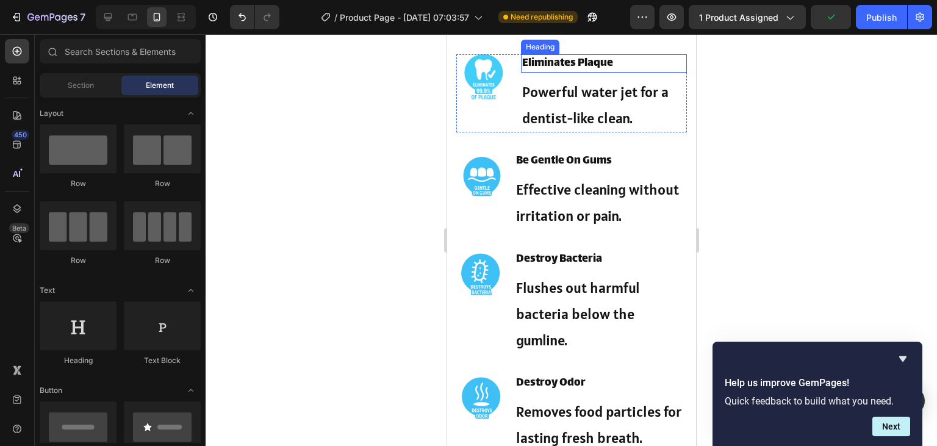
click at [579, 71] on p "Eliminates Plaque" at bounding box center [602, 63] width 163 height 16
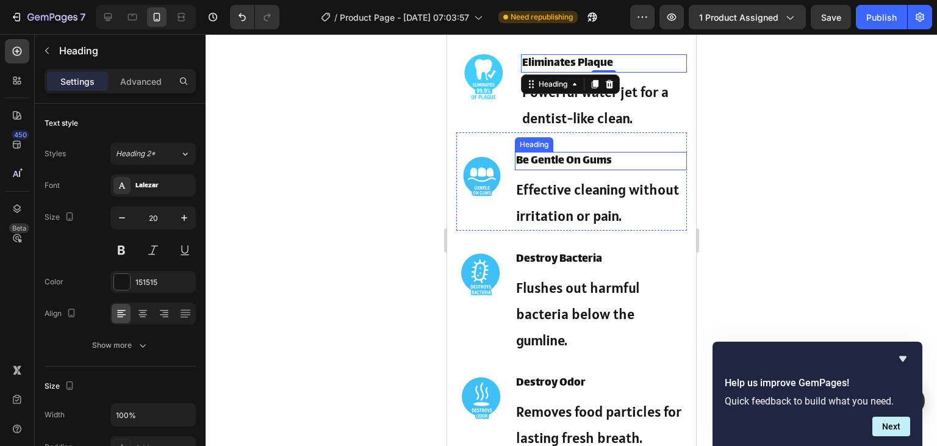
click at [547, 169] on p "Be Gentle On Gums" at bounding box center [599, 161] width 169 height 16
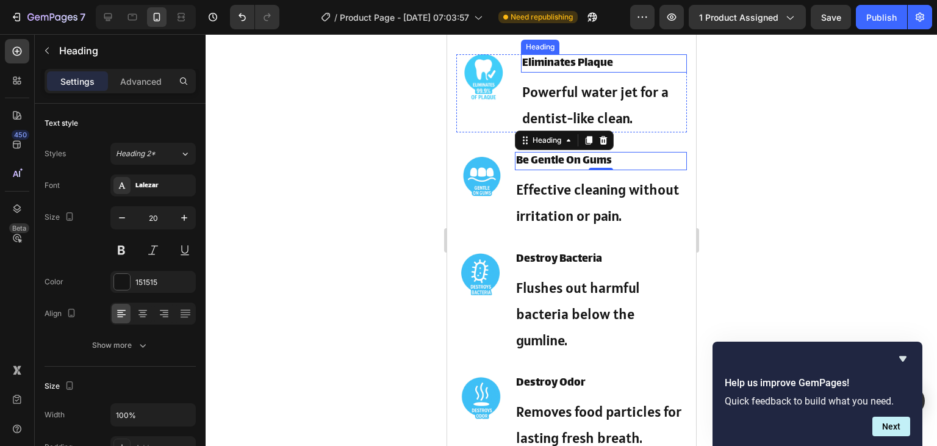
click at [565, 71] on p "Eliminates Plaque" at bounding box center [602, 63] width 163 height 16
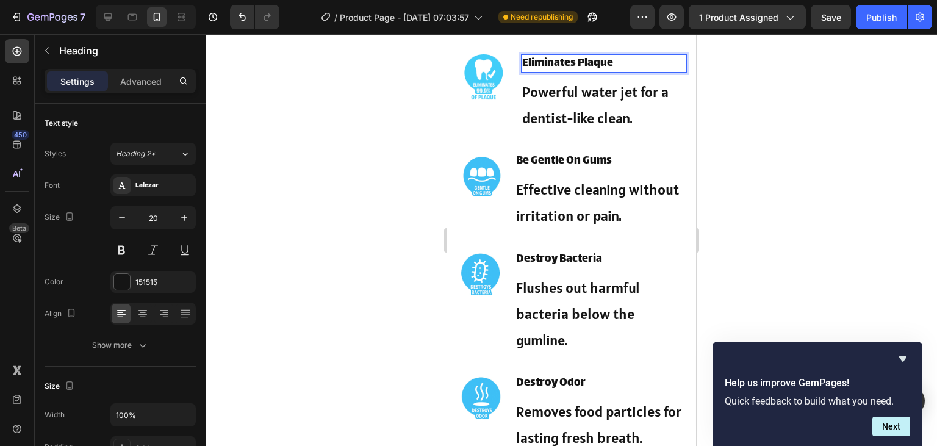
click at [565, 71] on p "Eliminates Plaque" at bounding box center [602, 63] width 163 height 16
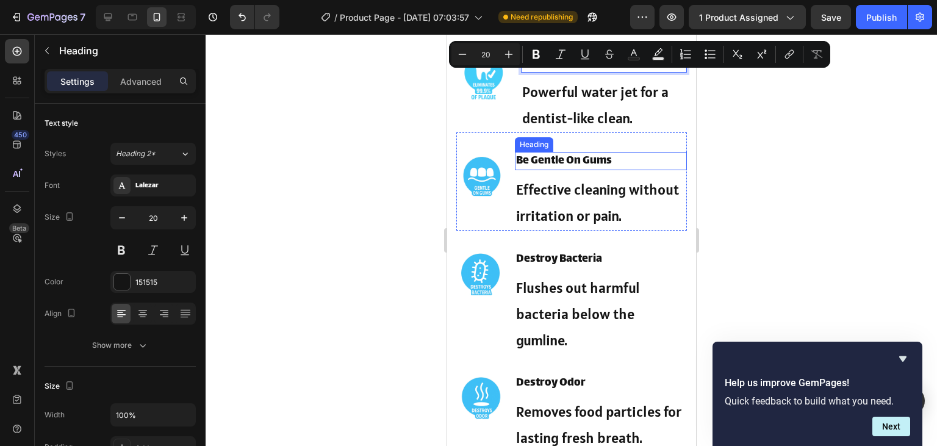
click at [543, 169] on p "Be Gentle On Gums" at bounding box center [599, 161] width 169 height 16
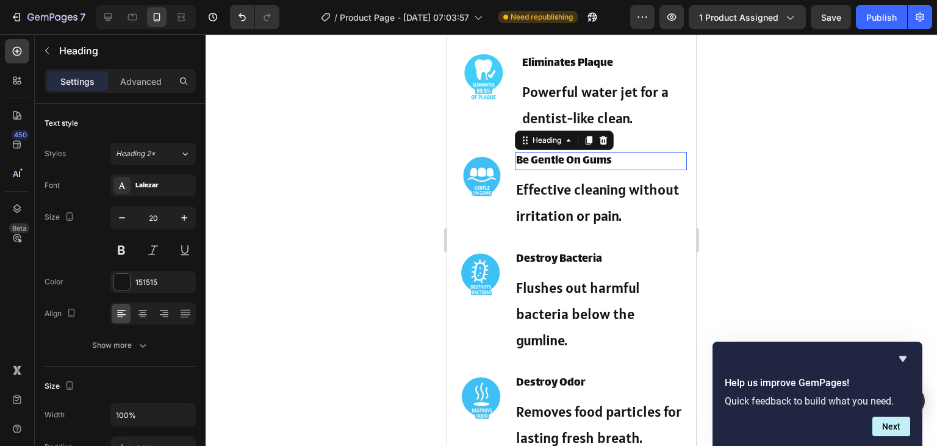
click at [543, 169] on p "Be Gentle On Gums" at bounding box center [599, 161] width 169 height 16
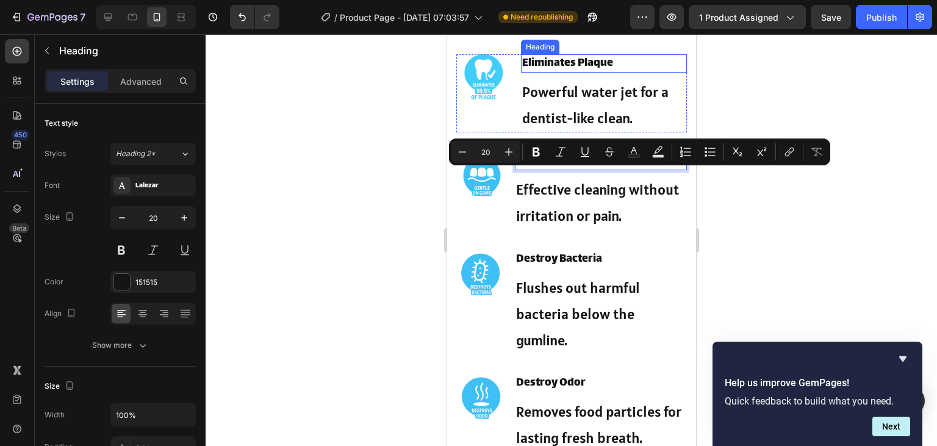
click at [579, 71] on p "Eliminates Plaque" at bounding box center [602, 63] width 163 height 16
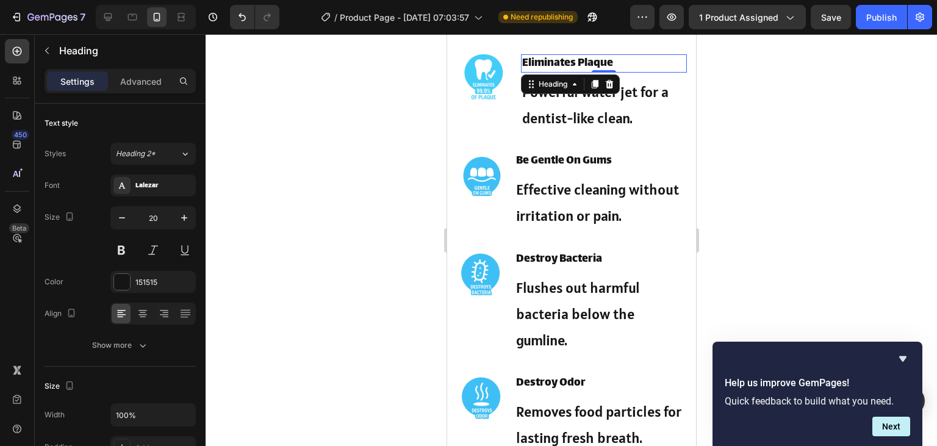
click at [783, 96] on div at bounding box center [570, 240] width 731 height 412
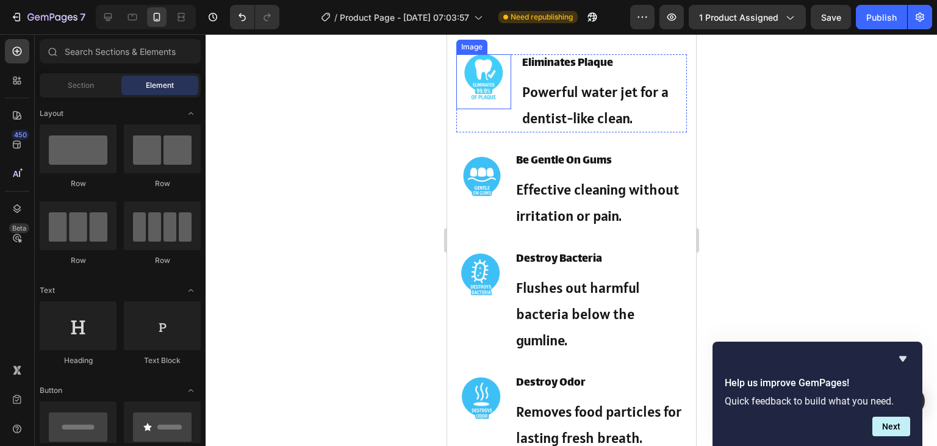
click at [487, 109] on img at bounding box center [482, 81] width 55 height 55
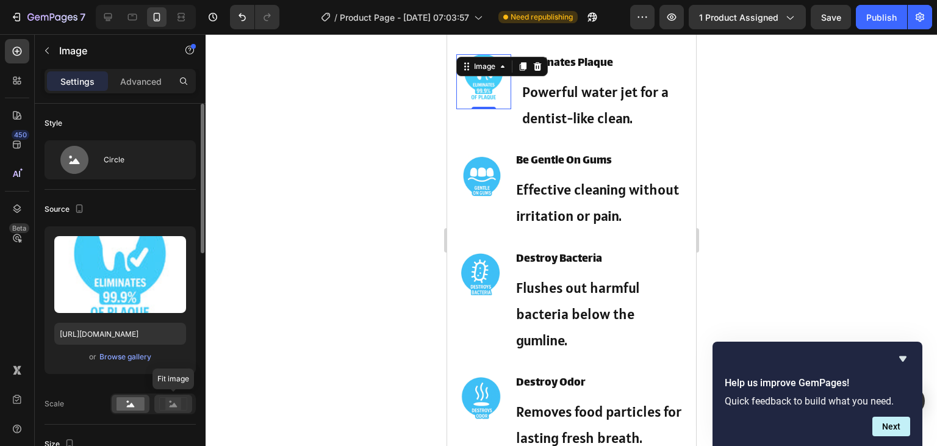
click at [178, 399] on rect at bounding box center [173, 404] width 16 height 12
click at [135, 405] on rect at bounding box center [130, 403] width 28 height 13
click at [263, 258] on div at bounding box center [570, 240] width 731 height 412
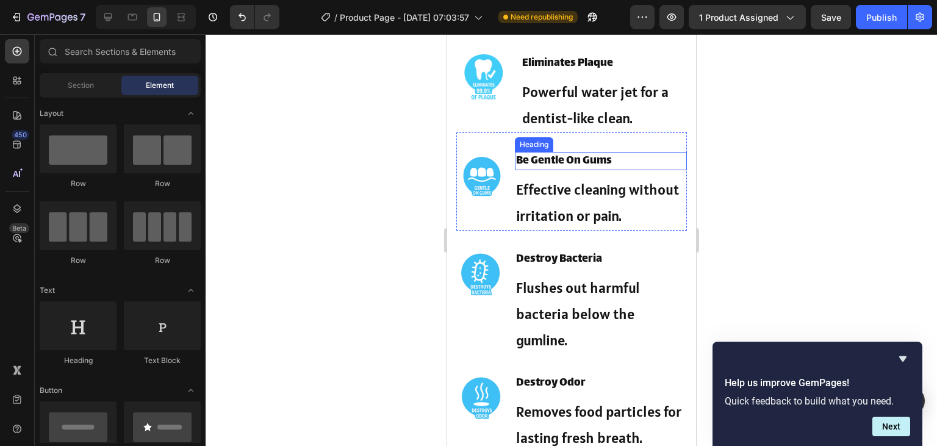
click at [520, 169] on p "Be Gentle On Gums" at bounding box center [599, 161] width 169 height 16
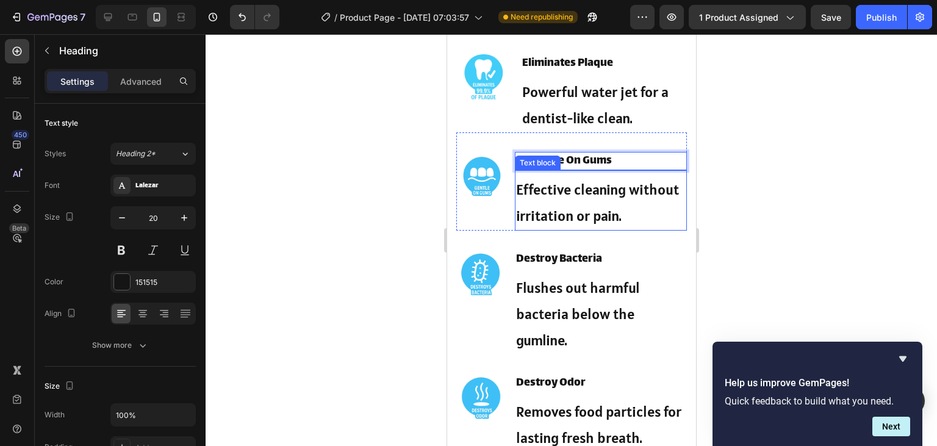
click at [517, 210] on p "Effective cleaning without irritation or pain." at bounding box center [599, 202] width 169 height 52
click at [517, 229] on p "Effective cleaning without irritation or pain." at bounding box center [599, 202] width 169 height 52
click at [807, 235] on div at bounding box center [570, 240] width 731 height 412
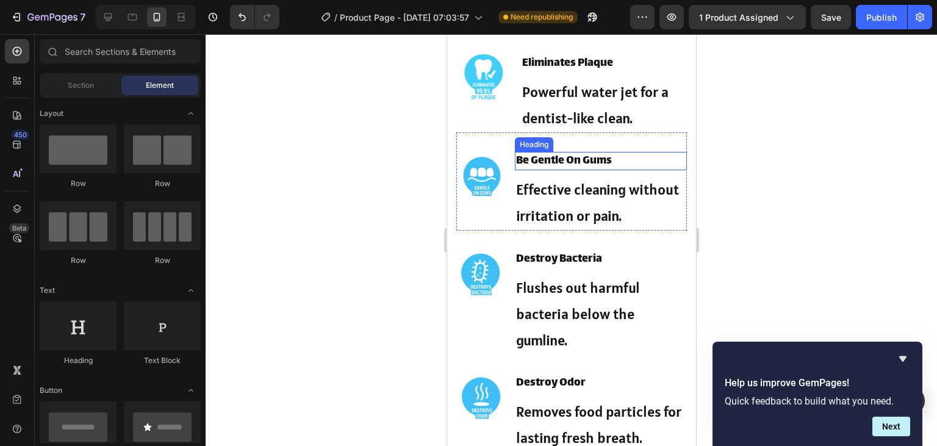
click at [521, 169] on p "Be Gentle On Gums" at bounding box center [599, 161] width 169 height 16
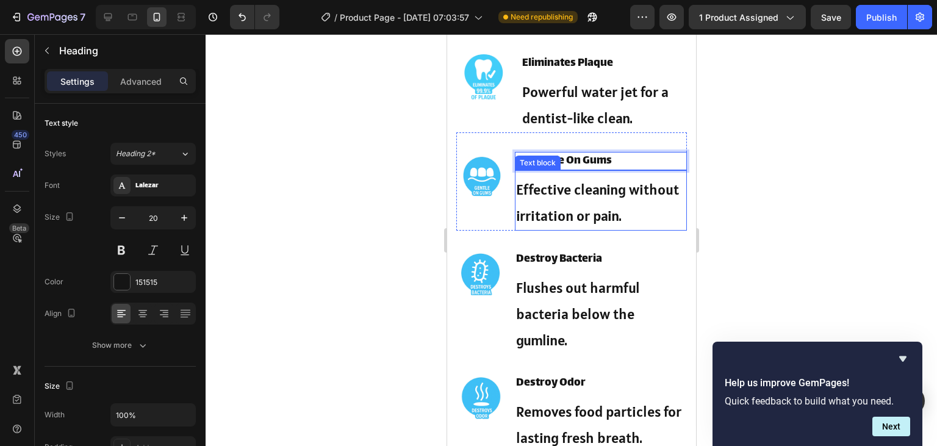
click at [522, 206] on p "Effective cleaning without irritation or pain." at bounding box center [599, 202] width 169 height 52
click at [516, 229] on p "Effective cleaning without irritation or pain." at bounding box center [599, 202] width 169 height 52
click at [527, 207] on p "Effective cleaning without irritation or pain." at bounding box center [599, 202] width 169 height 52
click at [519, 229] on p "Effective cleaning without irritation or pain." at bounding box center [599, 202] width 169 height 52
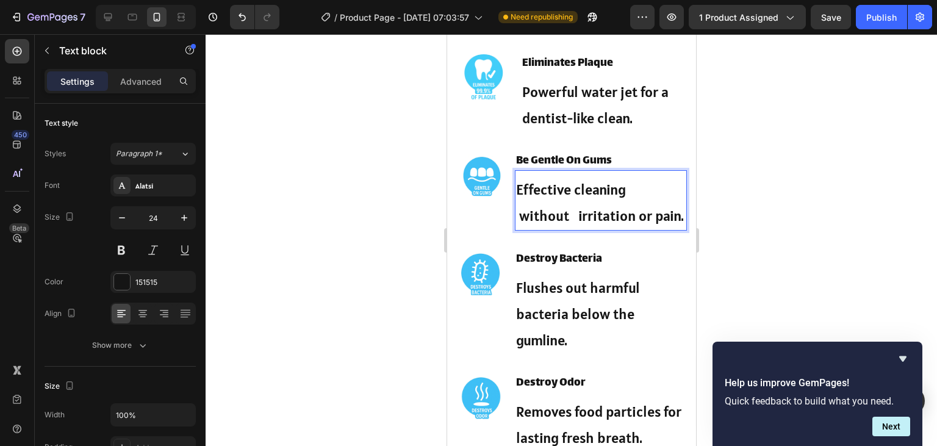
click at [521, 211] on p "Effective cleaning without irritation or pain." at bounding box center [599, 202] width 169 height 52
click at [833, 180] on div at bounding box center [570, 240] width 731 height 412
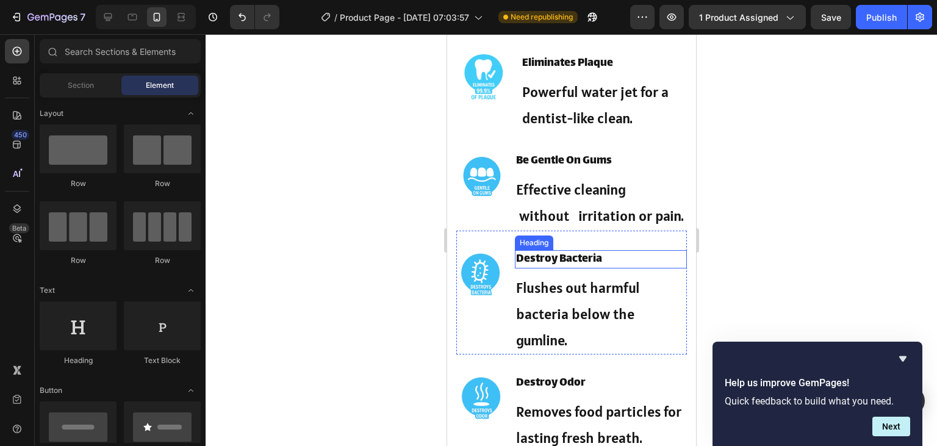
click at [517, 267] on p "Destroy Bacteria" at bounding box center [599, 259] width 169 height 16
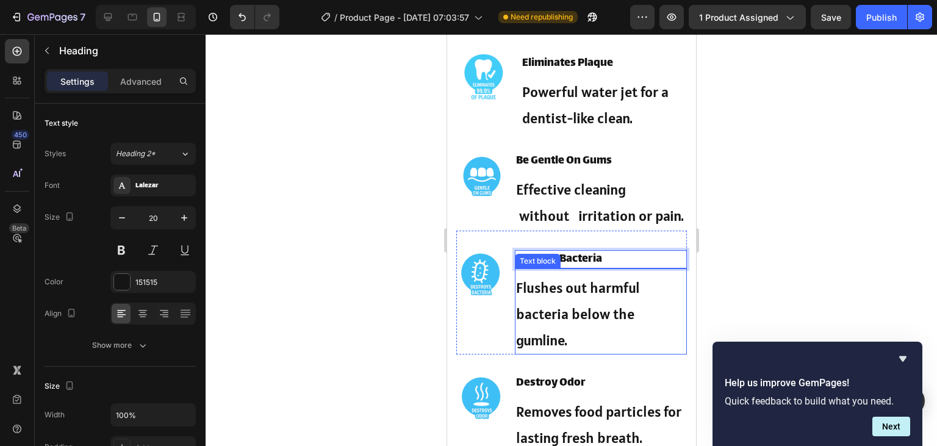
click at [515, 312] on div "Flushes out harmful bacteria below the gumline." at bounding box center [600, 314] width 172 height 82
click at [517, 309] on p "Flushes out harmful bacteria below the gumline." at bounding box center [599, 313] width 169 height 79
click at [516, 337] on p "Flushes out harmful bacteria below the gumline." at bounding box center [599, 313] width 169 height 79
click at [519, 354] on p "Flushes out harmful bacteria below the gumline." at bounding box center [599, 313] width 169 height 79
click at [519, 335] on p "Flushes out harmful bacteria below the gumline." at bounding box center [599, 313] width 169 height 79
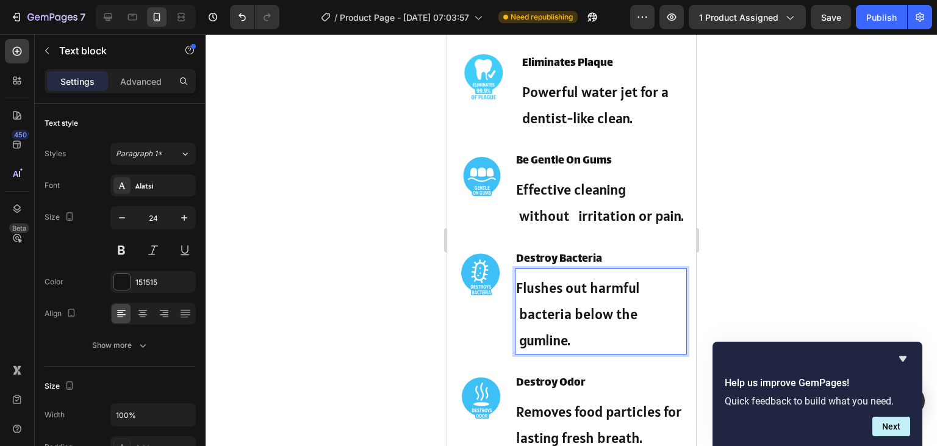
click at [524, 305] on p "Flushes out harmful bacteria below the gumline." at bounding box center [599, 313] width 169 height 79
click at [816, 280] on div at bounding box center [570, 240] width 731 height 412
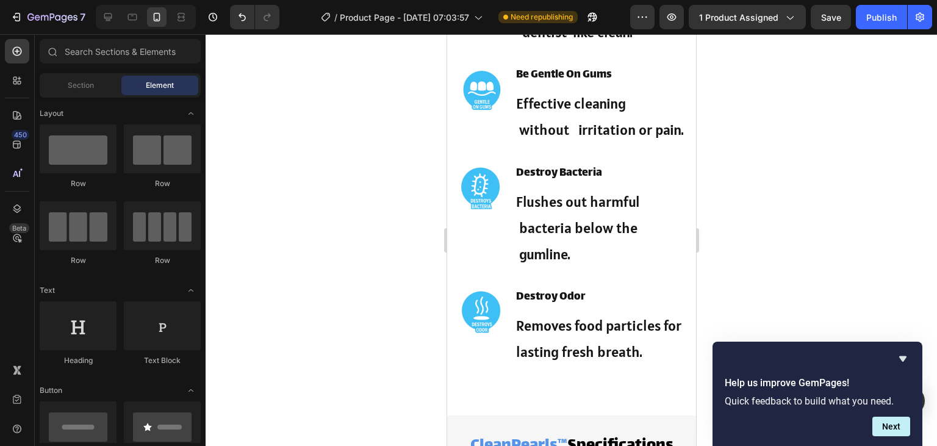
scroll to position [1019, 0]
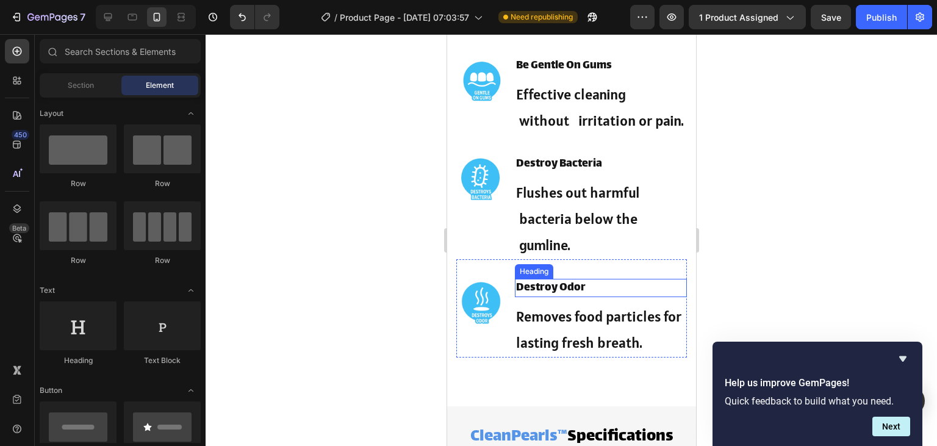
click at [517, 296] on p "Destroy Odor" at bounding box center [599, 288] width 169 height 16
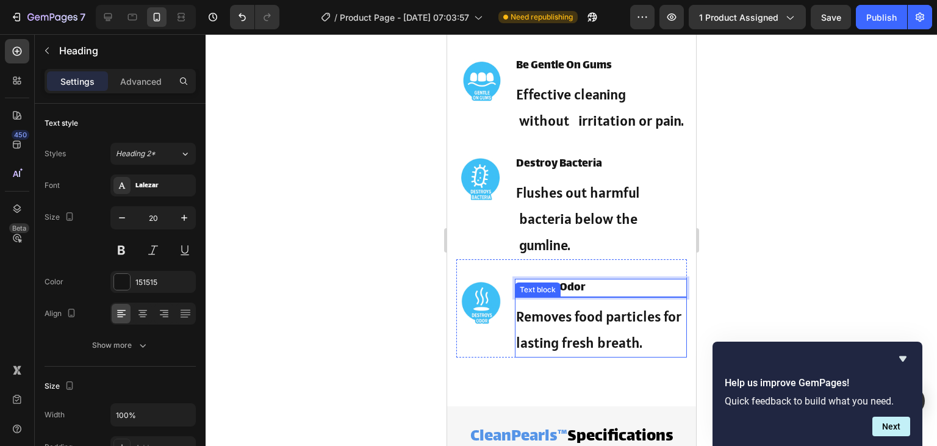
click at [521, 336] on p "Removes food particles for lasting fresh breath." at bounding box center [599, 329] width 169 height 52
click at [518, 336] on p "Removes food particles for lasting fresh breath." at bounding box center [599, 329] width 169 height 52
click at [516, 355] on p "Removes food particles for lasting fresh breath." at bounding box center [599, 329] width 169 height 52
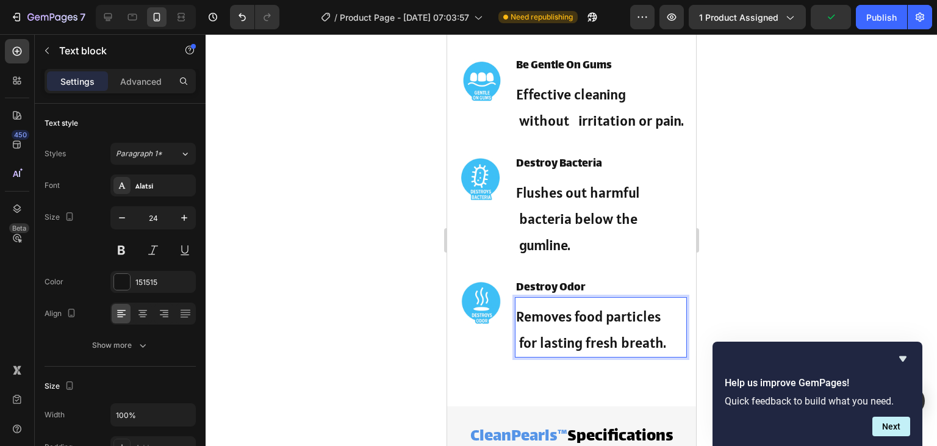
click at [525, 338] on p "Removes food particles for lasting fresh breath." at bounding box center [599, 329] width 169 height 52
click at [522, 337] on p "Removes food particles for lasting fresh breath." at bounding box center [599, 329] width 169 height 52
click at [842, 286] on div at bounding box center [570, 240] width 731 height 412
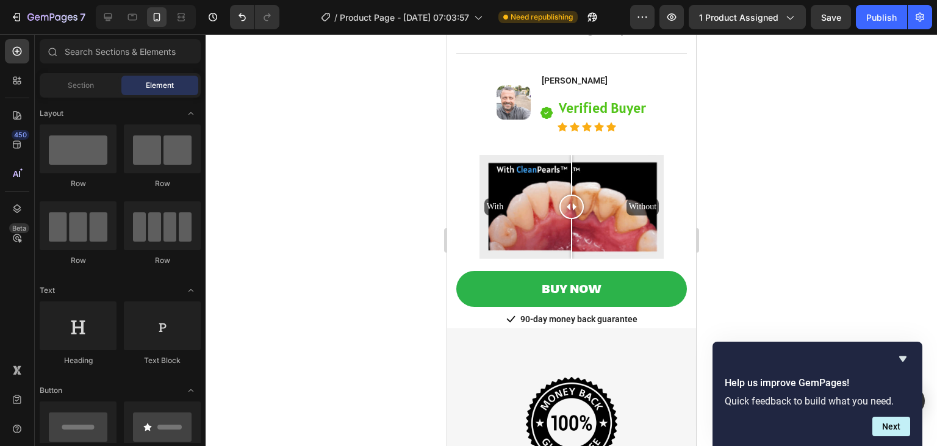
scroll to position [2766, 0]
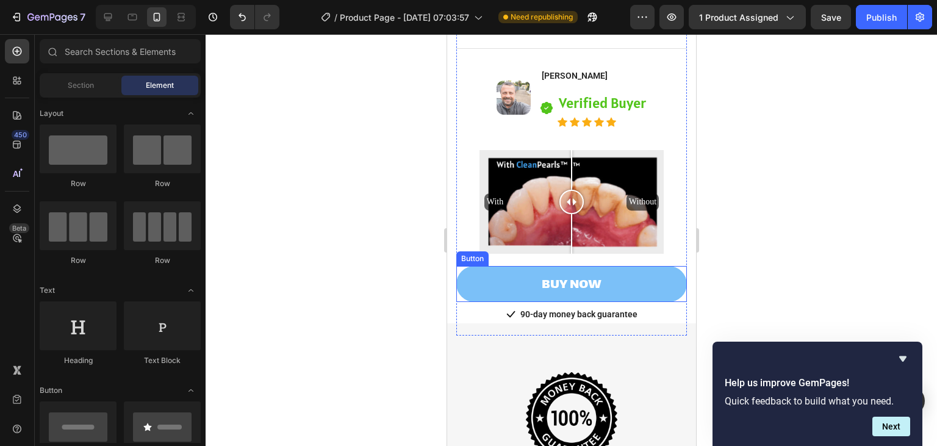
click at [605, 285] on link "BUY NOW" at bounding box center [570, 283] width 230 height 35
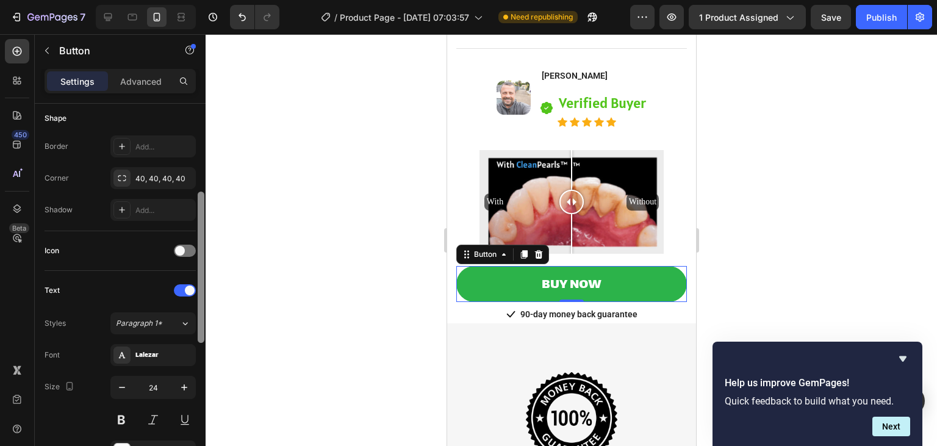
drag, startPoint x: 201, startPoint y: 212, endPoint x: 202, endPoint y: 307, distance: 95.1
click at [202, 307] on div at bounding box center [201, 266] width 7 height 151
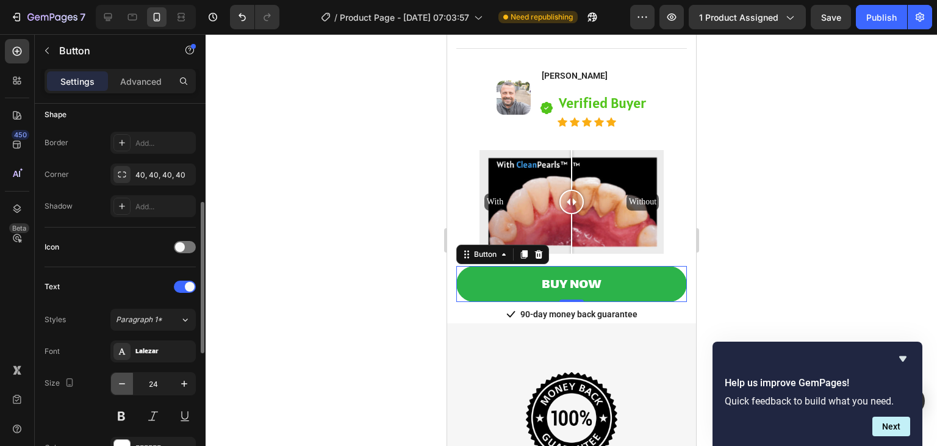
click at [127, 379] on icon "button" at bounding box center [122, 383] width 12 height 12
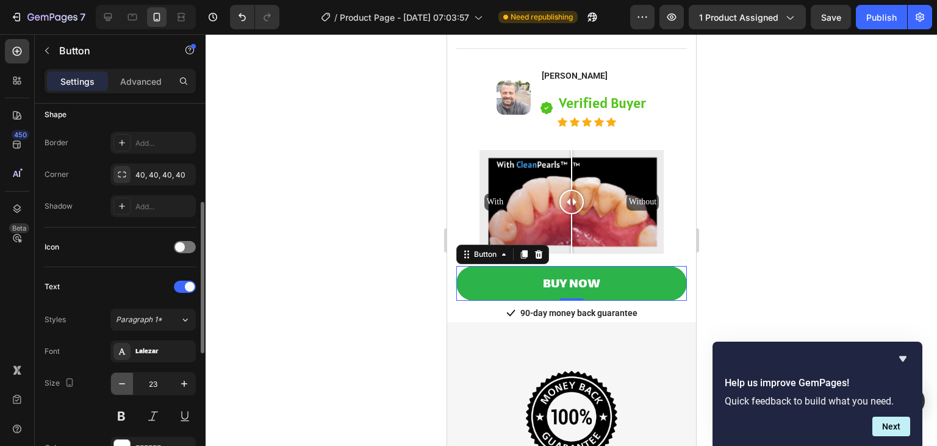
click at [127, 379] on icon "button" at bounding box center [122, 383] width 12 height 12
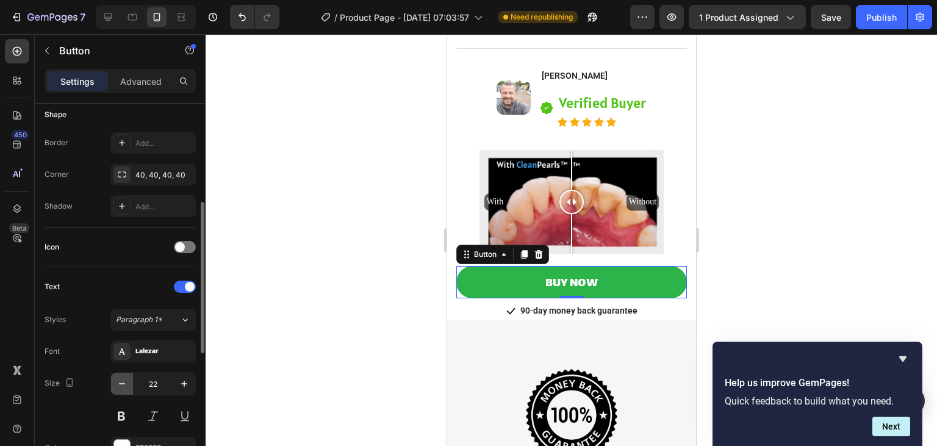
type input "21"
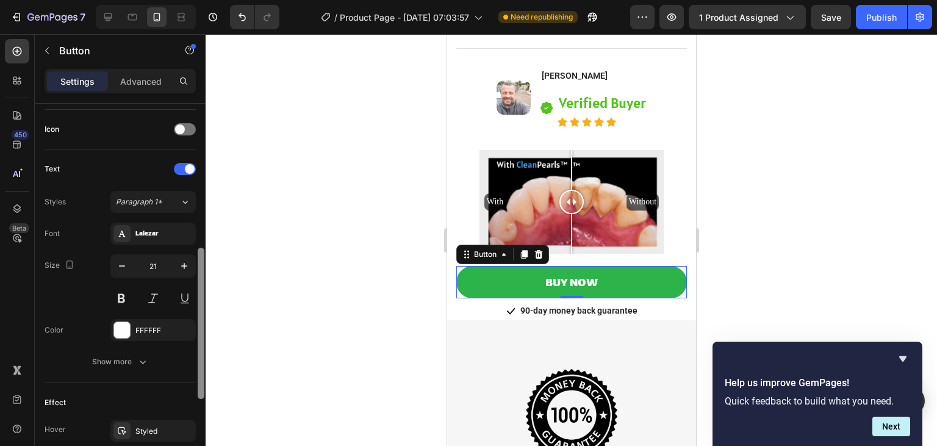
drag, startPoint x: 204, startPoint y: 231, endPoint x: 203, endPoint y: 279, distance: 47.6
click at [203, 279] on div at bounding box center [201, 323] width 7 height 151
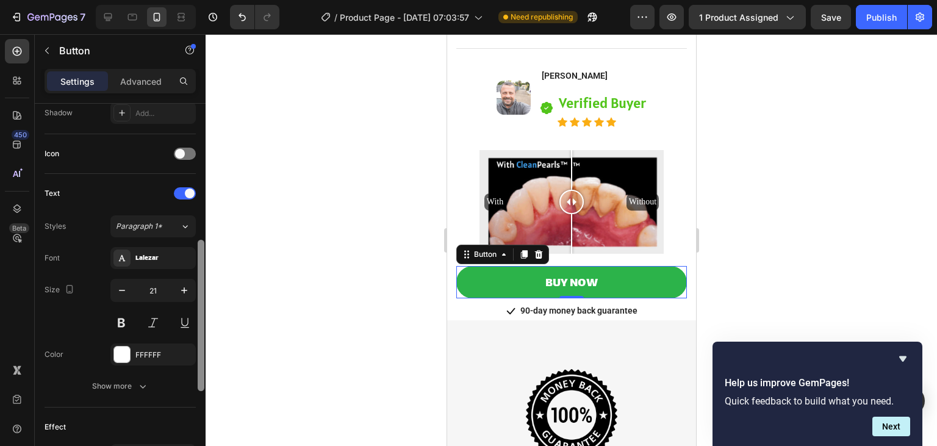
drag, startPoint x: 203, startPoint y: 279, endPoint x: 196, endPoint y: 269, distance: 11.8
click at [196, 269] on div at bounding box center [200, 292] width 9 height 377
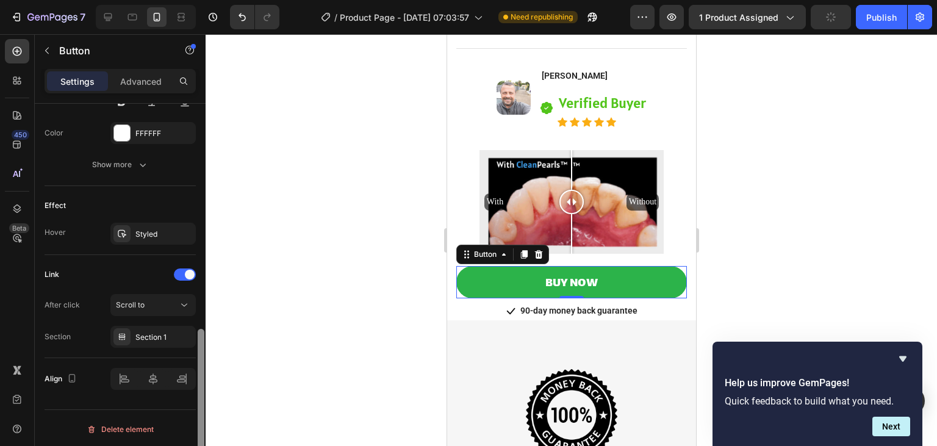
click at [196, 269] on div at bounding box center [200, 292] width 9 height 377
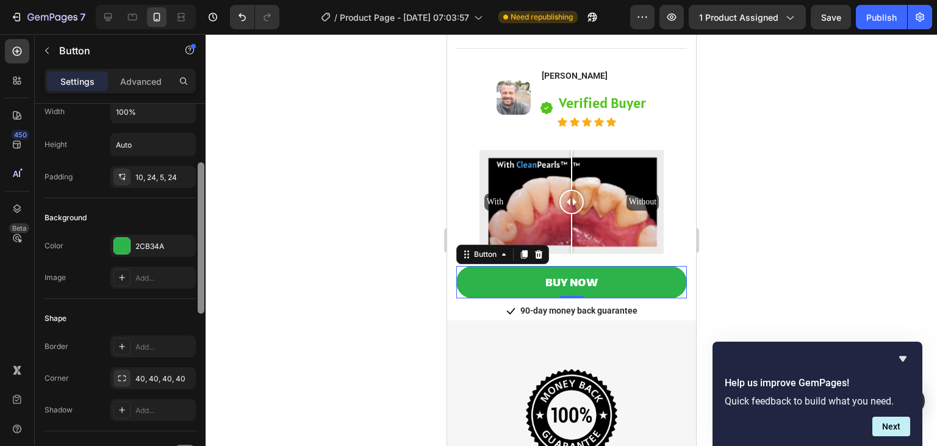
drag, startPoint x: 201, startPoint y: 355, endPoint x: 196, endPoint y: 143, distance: 212.2
click at [196, 143] on div "Size Width 100% Height Auto Padding 10, 24, 5, 24 Background Color 2CB34A Image…" at bounding box center [120, 292] width 171 height 377
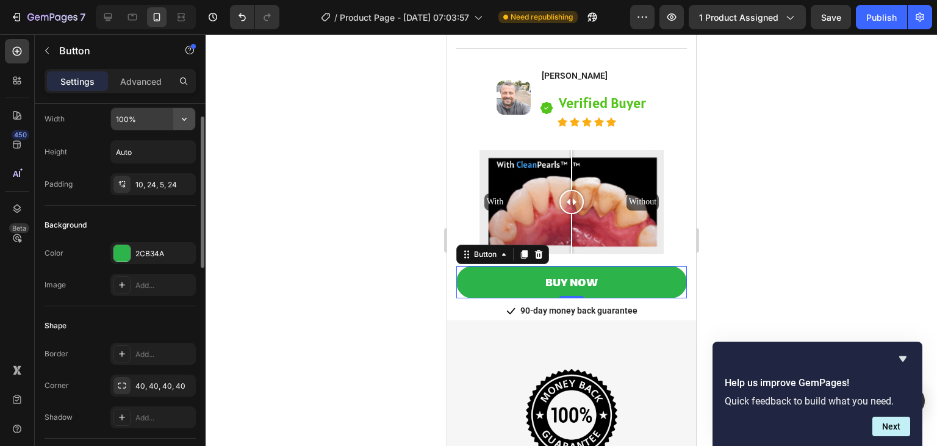
click at [192, 126] on div "Width 100% Height Auto Padding 10, 24, 5, 24" at bounding box center [120, 151] width 151 height 88
click at [165, 123] on input "100%" at bounding box center [153, 119] width 84 height 22
type input "80%"
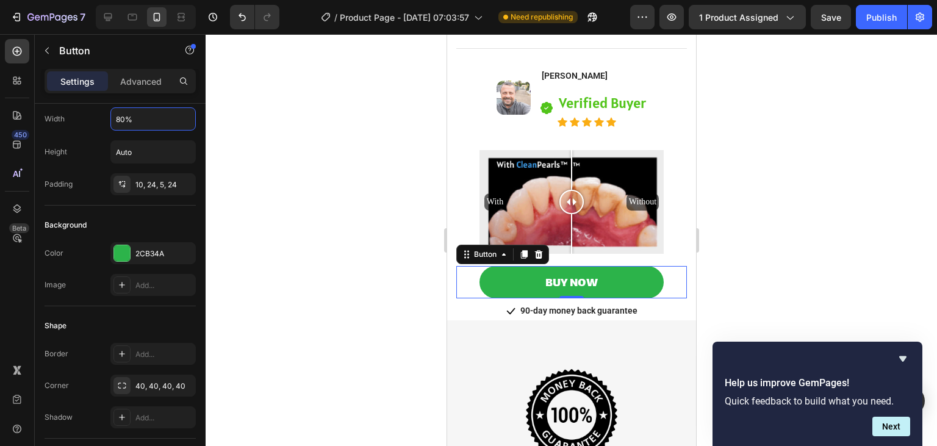
click at [357, 187] on div at bounding box center [570, 240] width 731 height 412
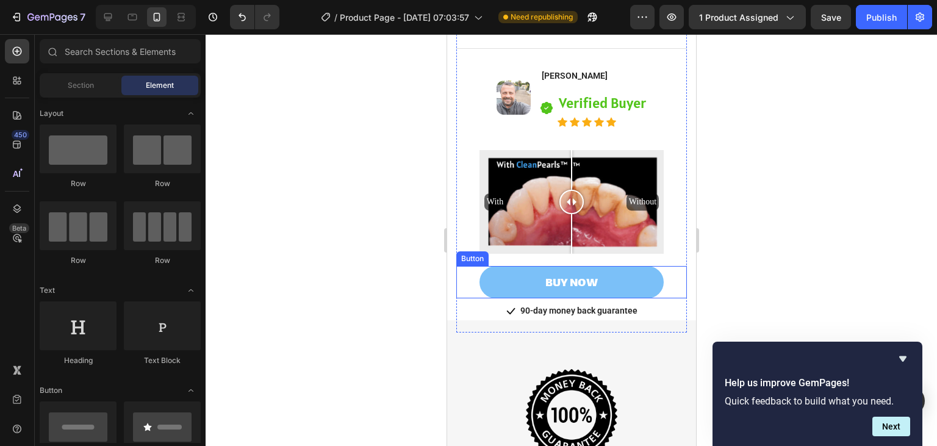
click at [640, 282] on link "BUY NOW" at bounding box center [571, 282] width 184 height 32
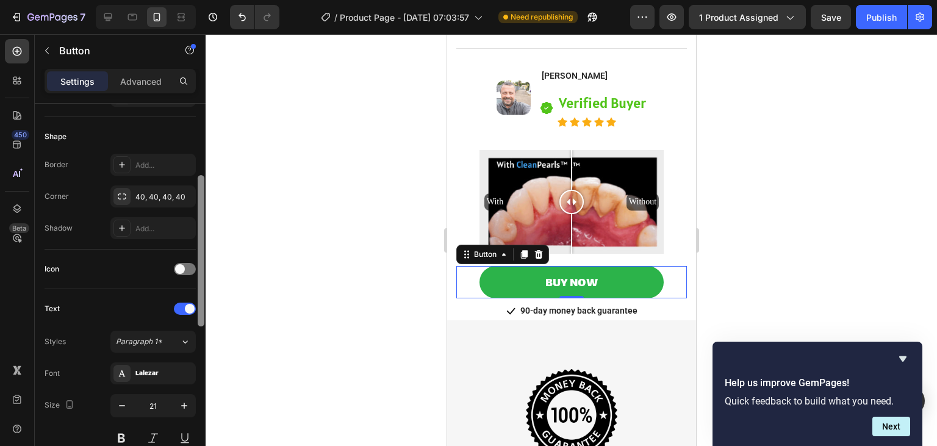
drag, startPoint x: 199, startPoint y: 188, endPoint x: 193, endPoint y: 275, distance: 87.4
click at [193, 275] on div "Size Width 80% Height Auto Padding 10, 24, 5, 24 Background Color 2CB34A Image …" at bounding box center [120, 292] width 171 height 377
click at [116, 402] on icon "button" at bounding box center [122, 404] width 12 height 12
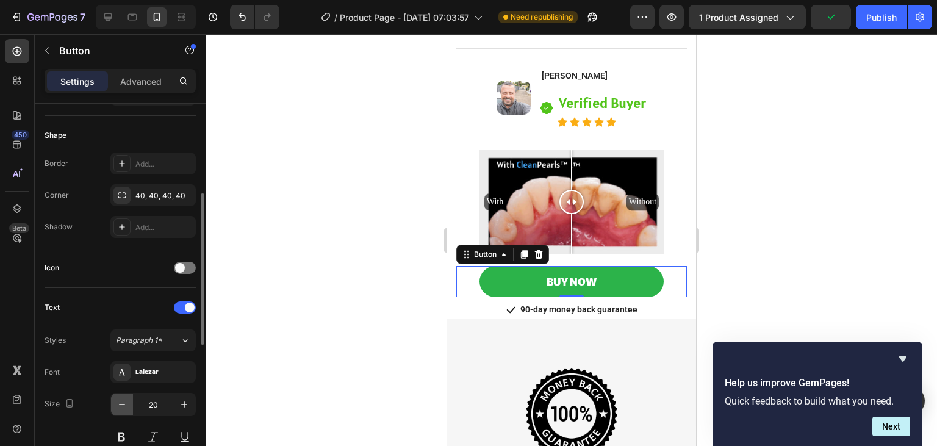
click at [116, 402] on icon "button" at bounding box center [122, 404] width 12 height 12
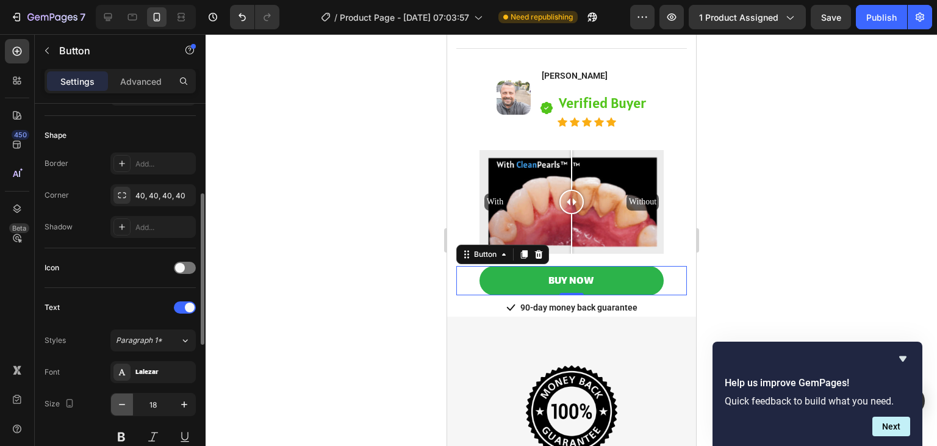
click at [116, 402] on icon "button" at bounding box center [122, 404] width 12 height 12
click at [184, 399] on icon "button" at bounding box center [184, 404] width 12 height 12
type input "18"
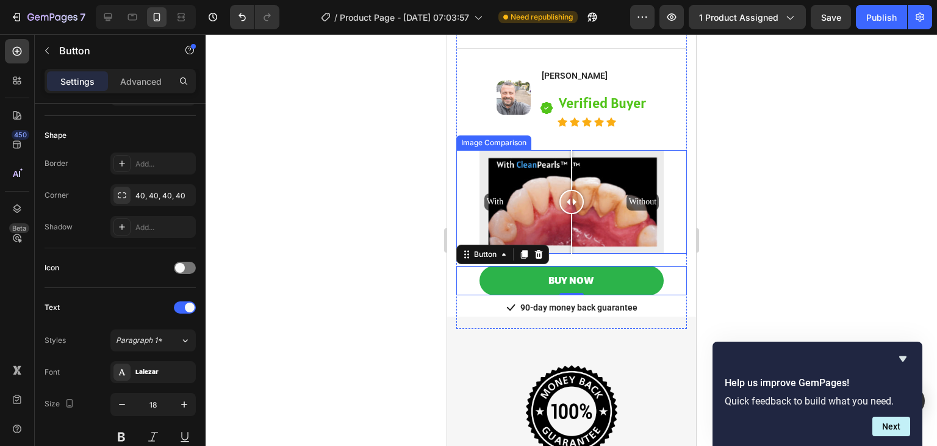
click at [668, 240] on div "With Without" at bounding box center [570, 202] width 230 height 104
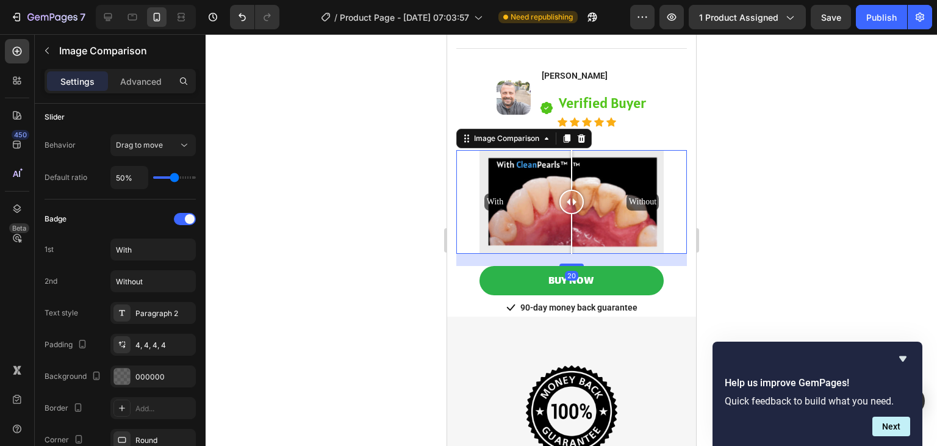
scroll to position [0, 0]
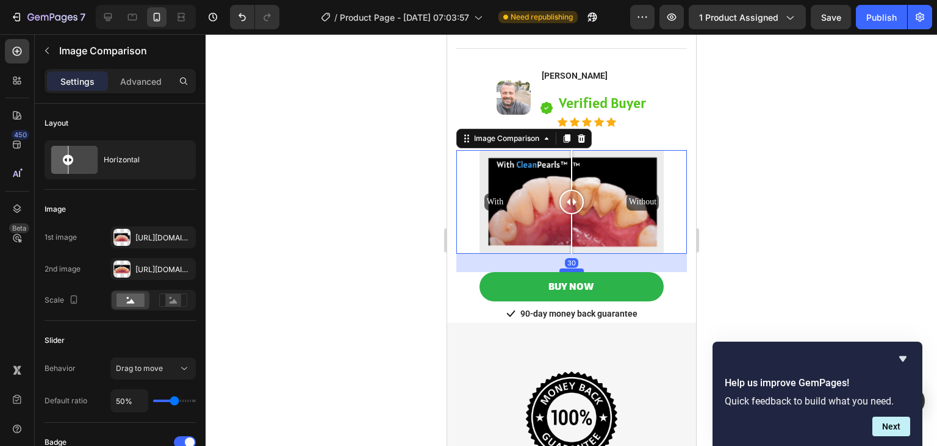
drag, startPoint x: 571, startPoint y: 265, endPoint x: 572, endPoint y: 271, distance: 6.1
click at [572, 271] on div at bounding box center [570, 270] width 24 height 4
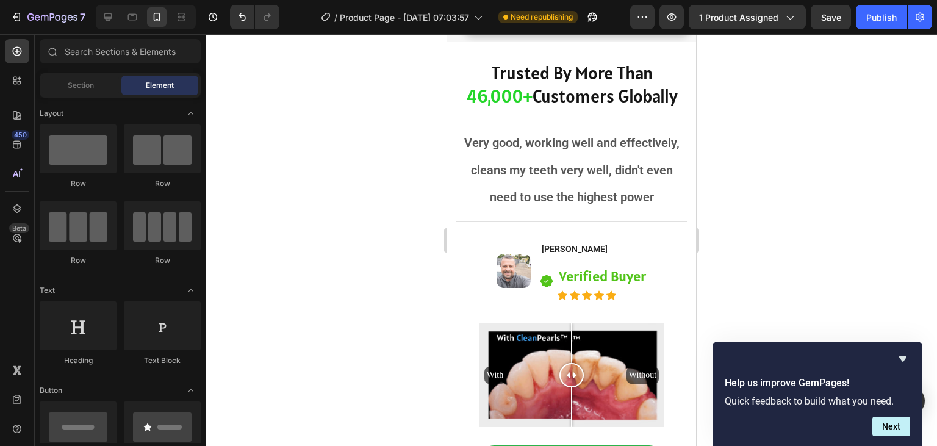
scroll to position [2249, 0]
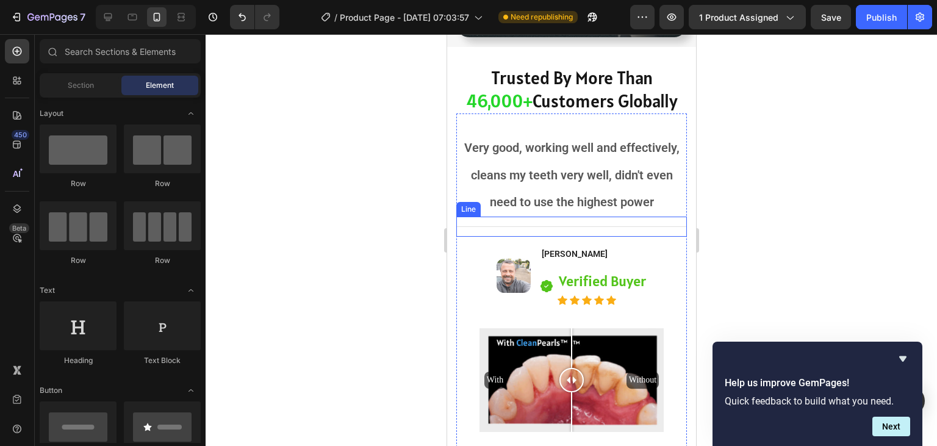
click at [624, 230] on div "Title Line" at bounding box center [570, 226] width 230 height 20
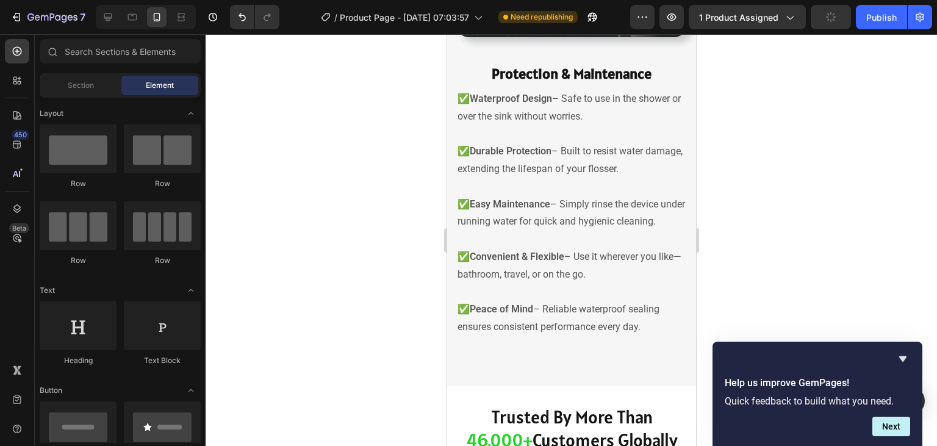
click at [797, 202] on div at bounding box center [570, 240] width 731 height 412
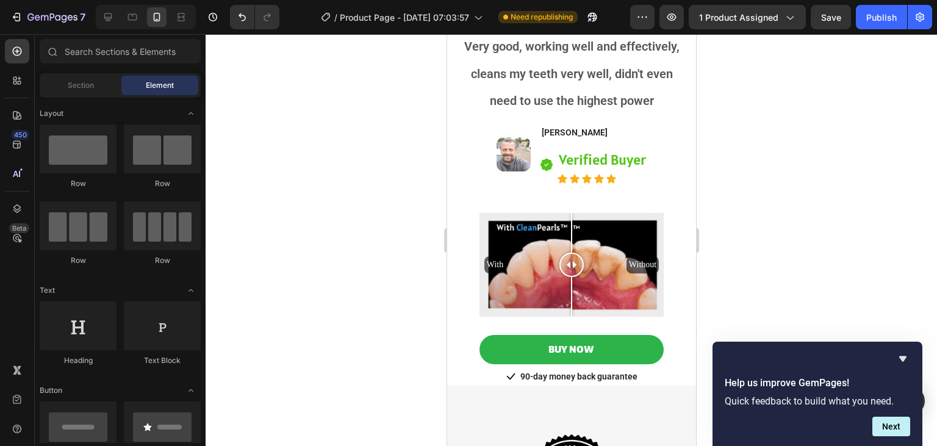
scroll to position [2355, 0]
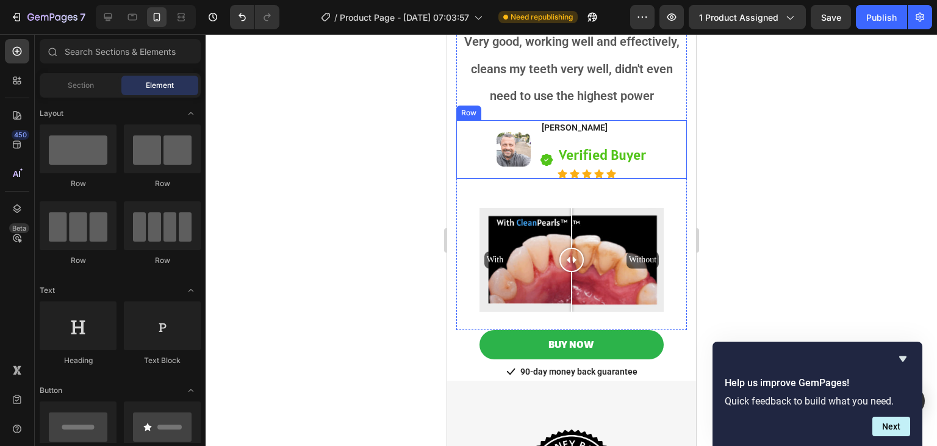
click at [666, 171] on div "Image Rodolfo Marquardt Heading Icon Verified Buyer Text block Icon Icon Icon I…" at bounding box center [570, 149] width 230 height 59
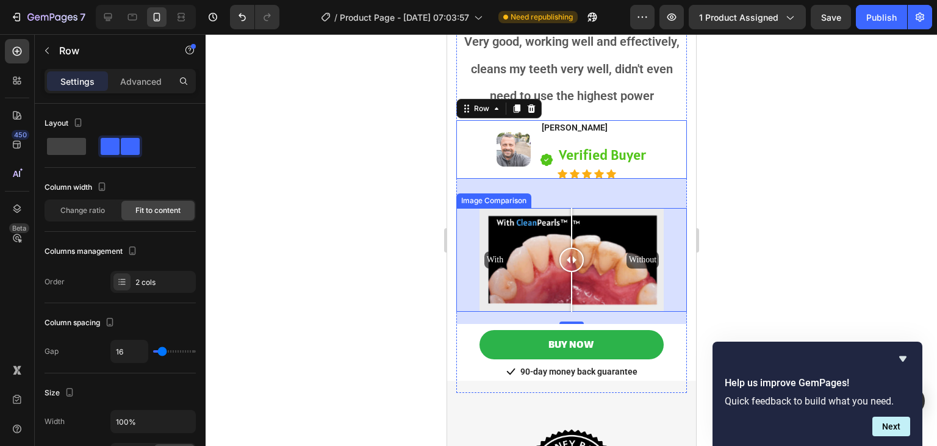
click at [374, 243] on div at bounding box center [570, 240] width 731 height 412
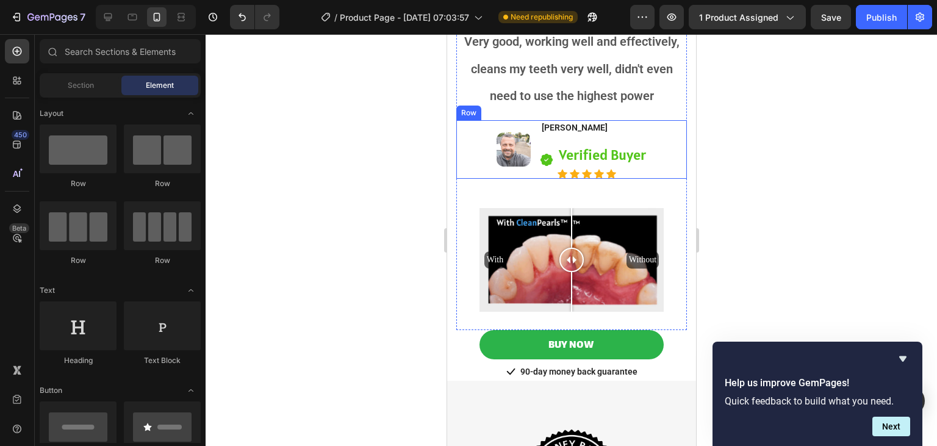
click at [468, 175] on div "Image Rodolfo Marquardt Heading Icon Verified Buyer Text block Icon Icon Icon I…" at bounding box center [570, 149] width 230 height 59
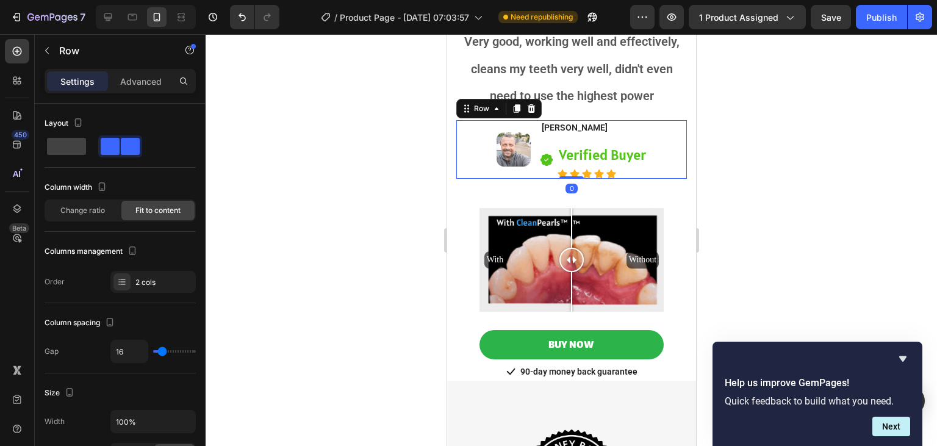
drag, startPoint x: 565, startPoint y: 322, endPoint x: 576, endPoint y: 172, distance: 150.3
click at [576, 172] on div "Image Rodolfo Marquardt Heading Icon Verified Buyer Text block Icon Icon Icon I…" at bounding box center [570, 149] width 230 height 59
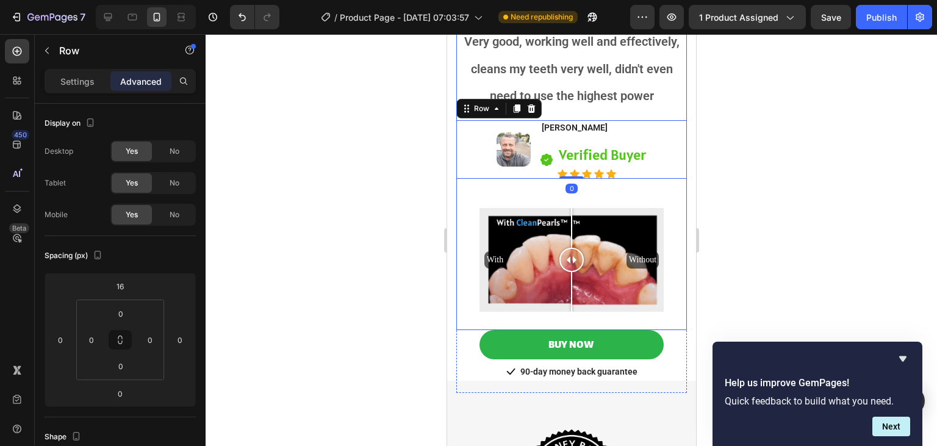
click at [635, 196] on div "Very good, working well and effectively, cleans my teeth very well, didn't even…" at bounding box center [570, 178] width 230 height 303
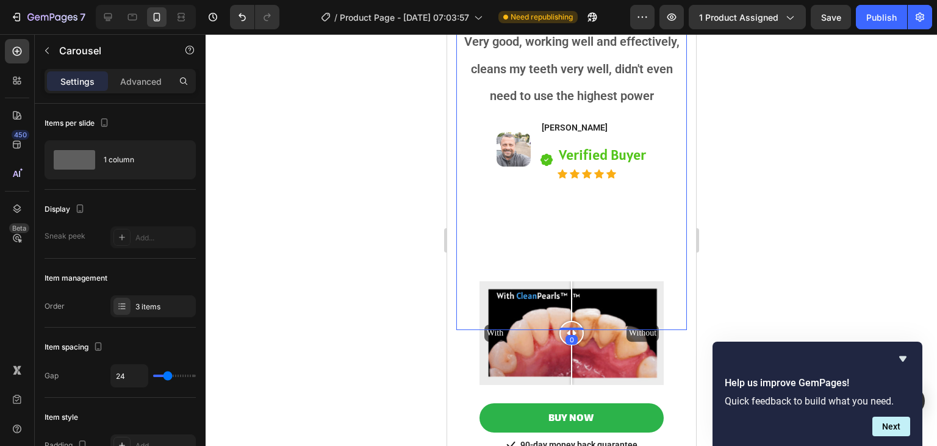
drag, startPoint x: 578, startPoint y: 326, endPoint x: 577, endPoint y: 318, distance: 8.6
click at [577, 318] on div "Trusted By More Than 46,000+ Customers Globally Heading Very good, working well…" at bounding box center [570, 212] width 230 height 507
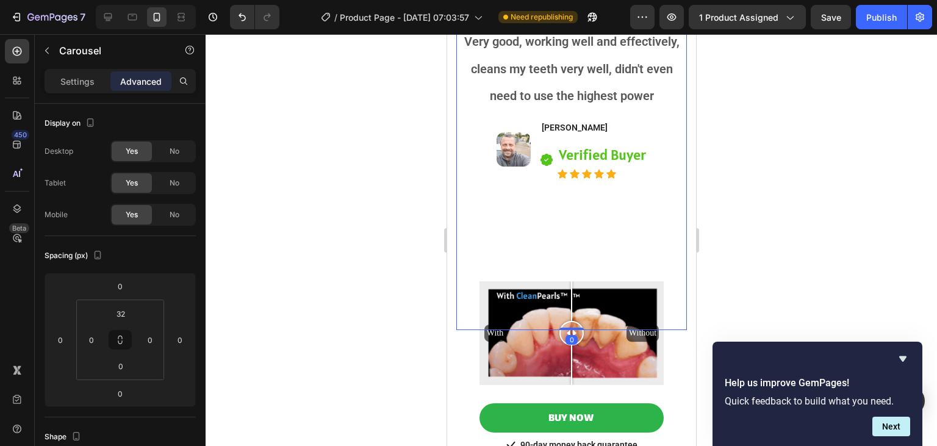
drag, startPoint x: 564, startPoint y: 327, endPoint x: 567, endPoint y: 294, distance: 32.5
click at [567, 294] on div "Trusted By More Than 46,000+ Customers Globally Heading Very good, working well…" at bounding box center [570, 212] width 230 height 507
click at [462, 351] on div "With Without" at bounding box center [570, 333] width 230 height 104
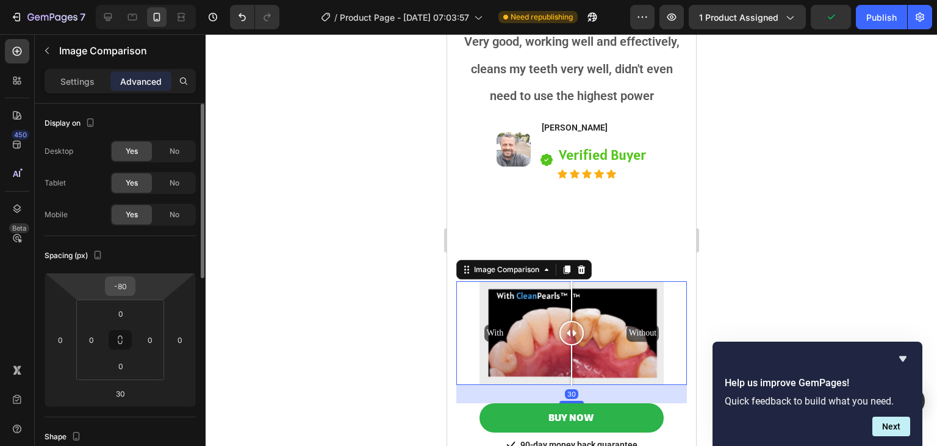
click at [118, 285] on input "-80" at bounding box center [120, 286] width 24 height 18
type input "0"
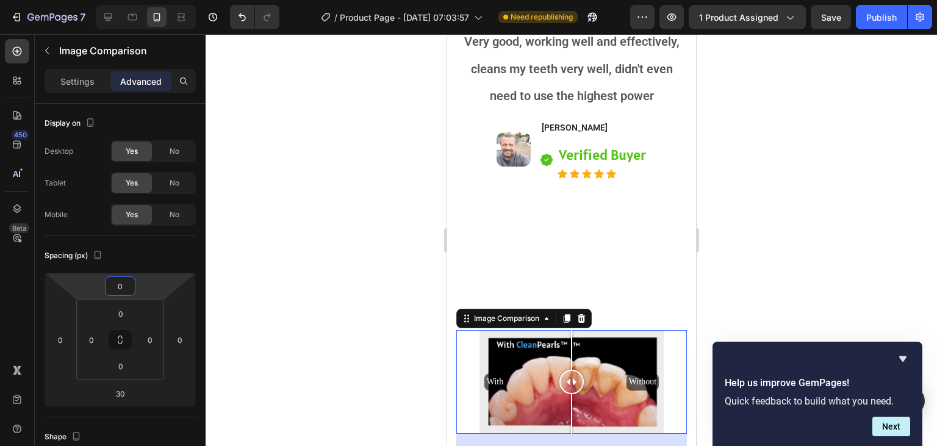
click at [342, 284] on div at bounding box center [570, 240] width 731 height 412
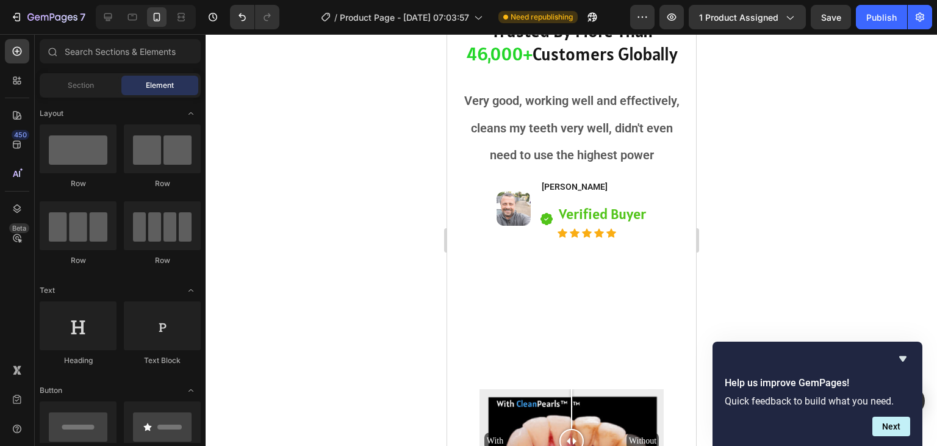
scroll to position [2291, 0]
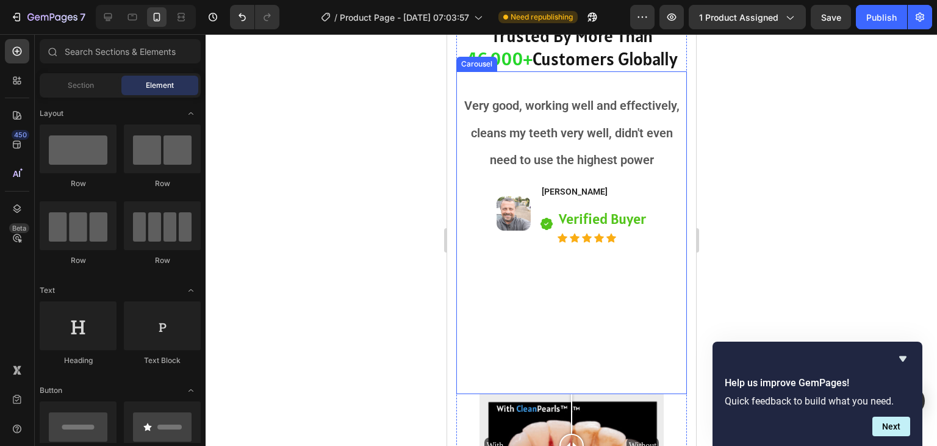
click at [637, 273] on div "Very good, working well and effectively, cleans my teeth very well, didn't even…" at bounding box center [570, 242] width 230 height 303
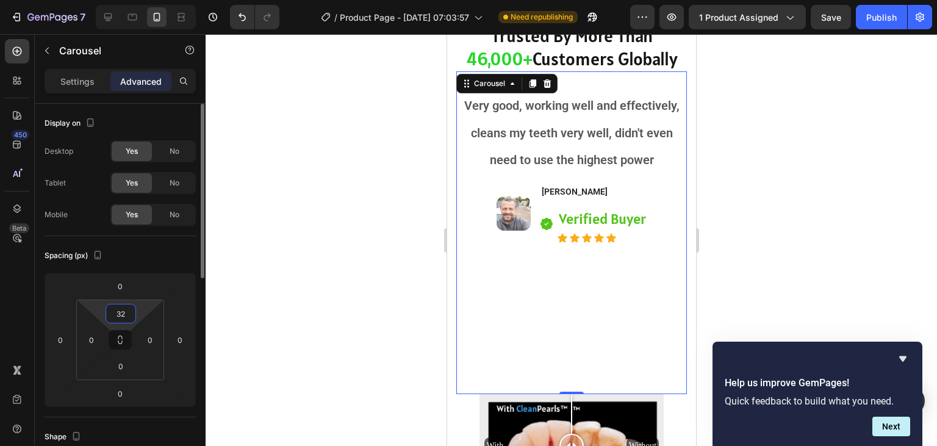
click at [126, 318] on input "32" at bounding box center [121, 313] width 24 height 18
type input "3"
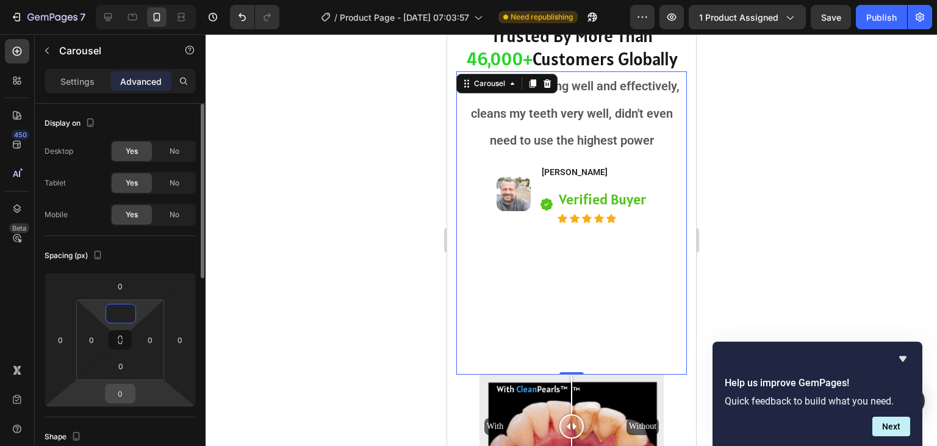
type input "0"
click at [122, 399] on input "0" at bounding box center [120, 393] width 24 height 18
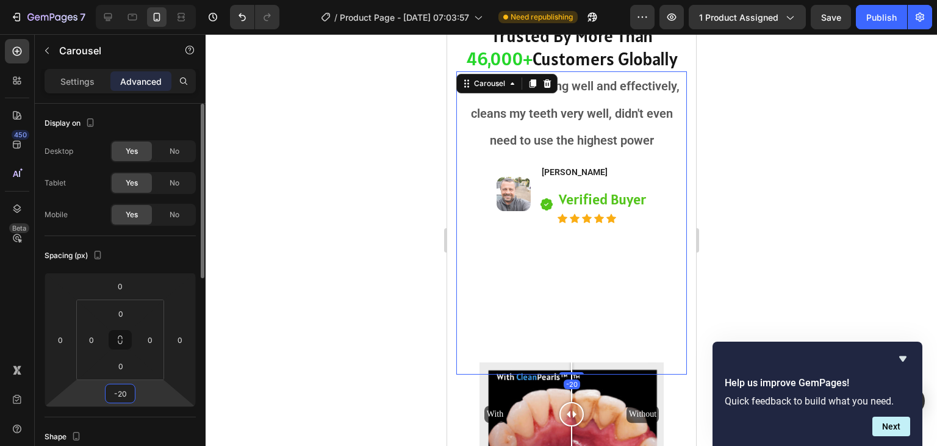
type input "-2"
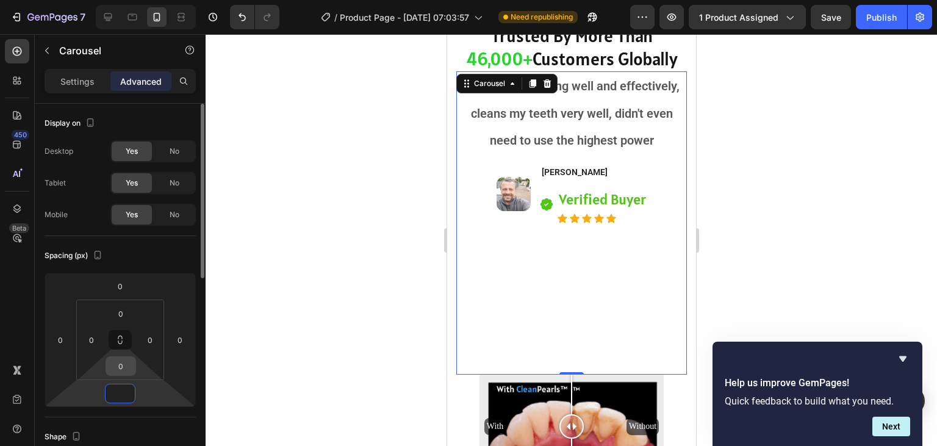
click at [121, 373] on input "0" at bounding box center [121, 366] width 24 height 18
type input "0"
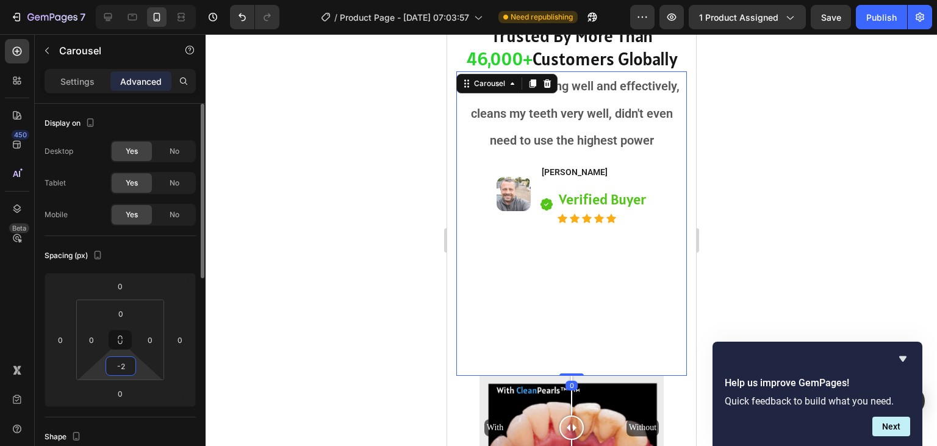
type input "-"
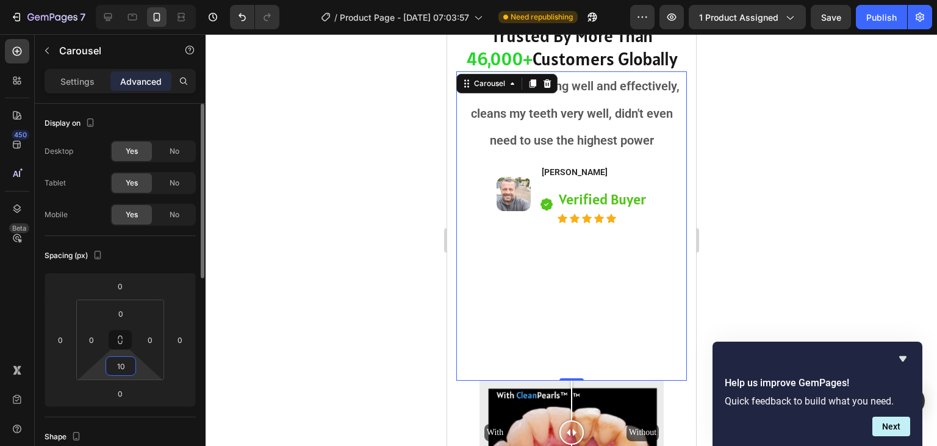
type input "1"
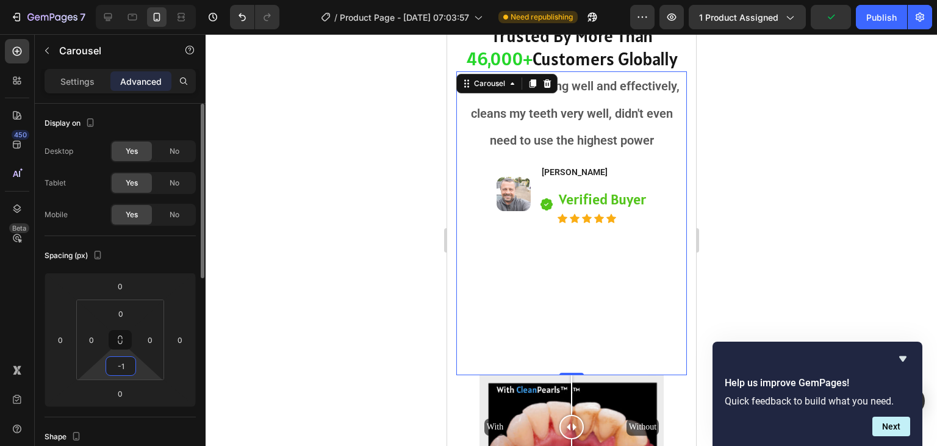
type input "-"
click at [117, 307] on input "0" at bounding box center [121, 313] width 24 height 18
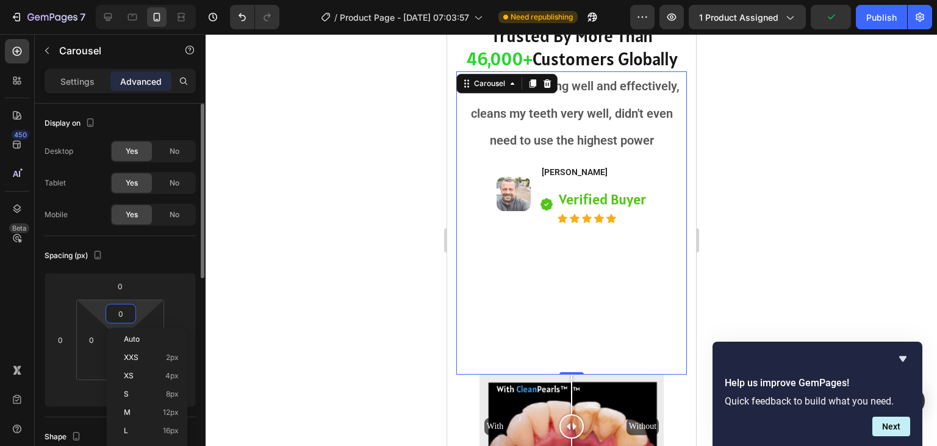
type input "0"
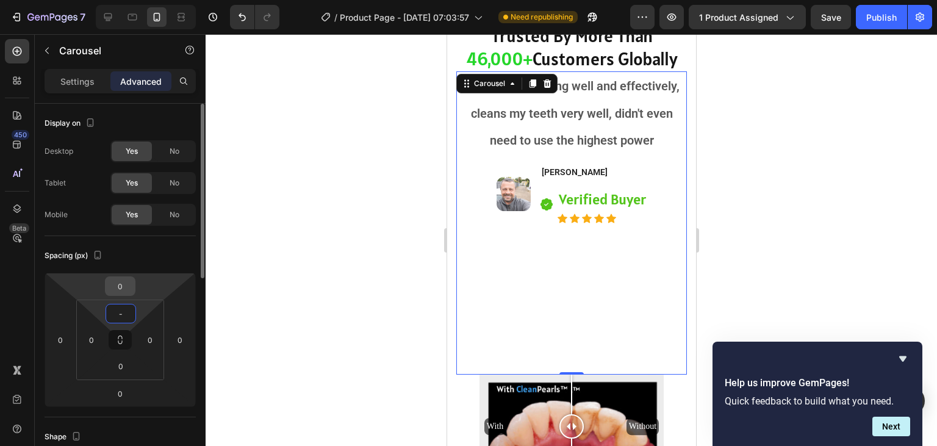
type input "-"
click at [126, 288] on input "0" at bounding box center [120, 286] width 24 height 18
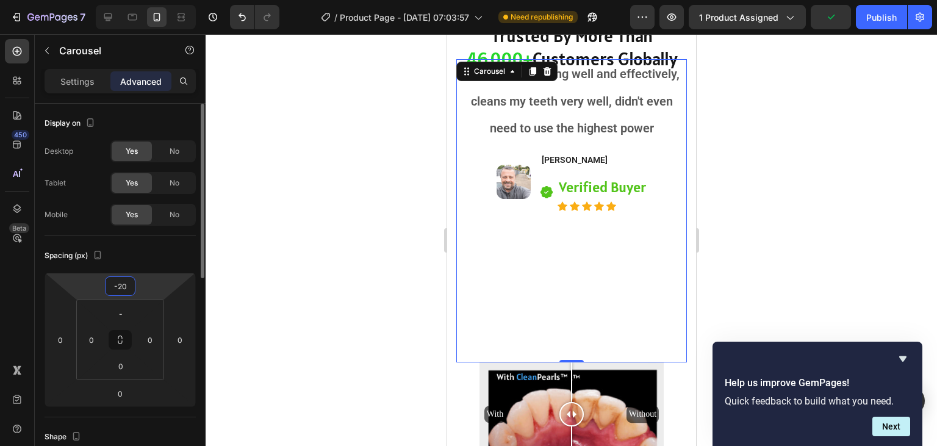
type input "-2"
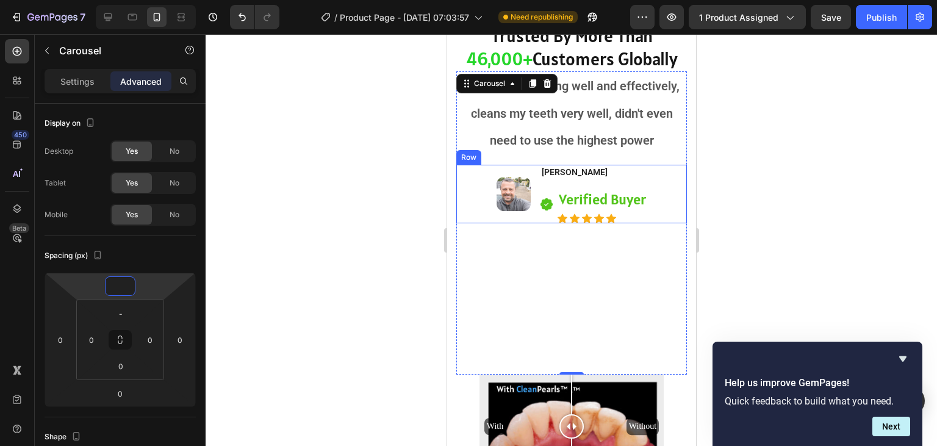
click at [477, 213] on div "Image Rodolfo Marquardt Heading Icon Verified Buyer Text block Icon Icon Icon I…" at bounding box center [570, 194] width 230 height 59
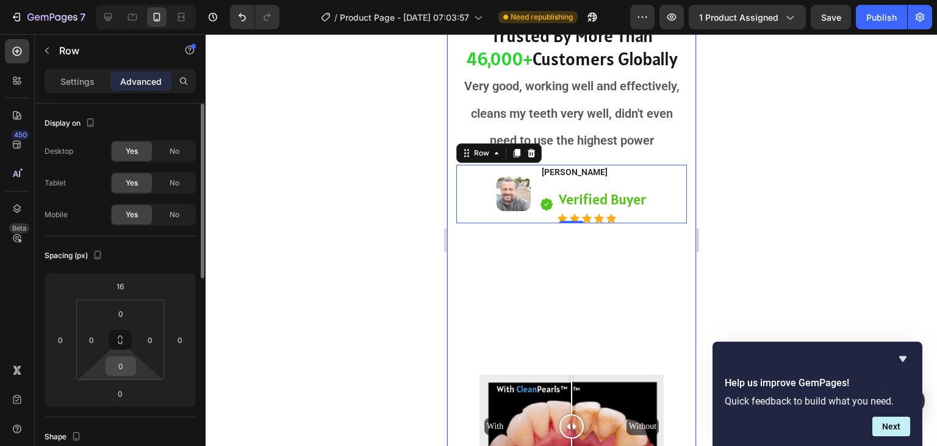
click at [120, 372] on input "0" at bounding box center [121, 366] width 24 height 18
type input "-"
type input "0"
click at [124, 394] on input "0" at bounding box center [120, 393] width 24 height 18
type input "-100"
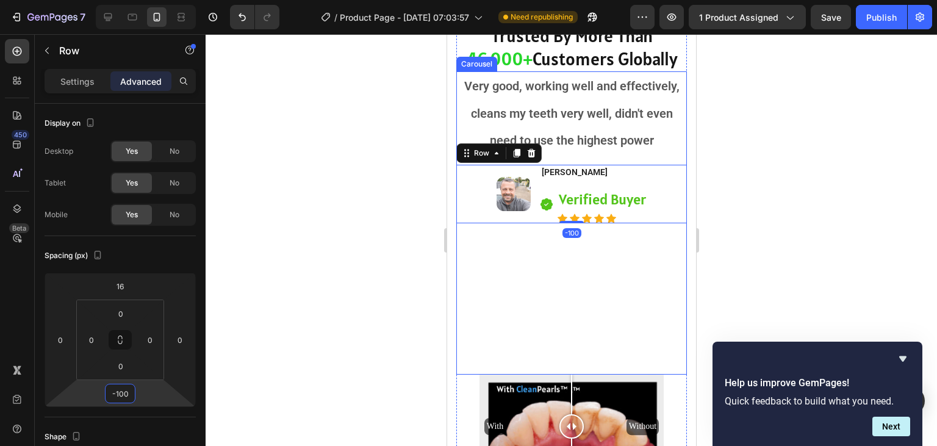
click at [533, 277] on div "Very good, working well and effectively, cleans my teeth very well, didn't even…" at bounding box center [570, 222] width 230 height 303
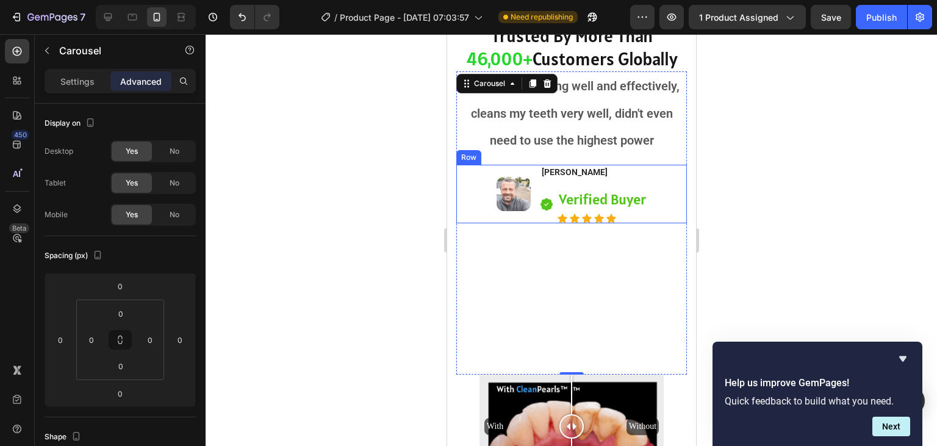
click at [669, 192] on div "Image Rodolfo Marquardt Heading Icon Verified Buyer Text block Icon Icon Icon I…" at bounding box center [570, 194] width 230 height 59
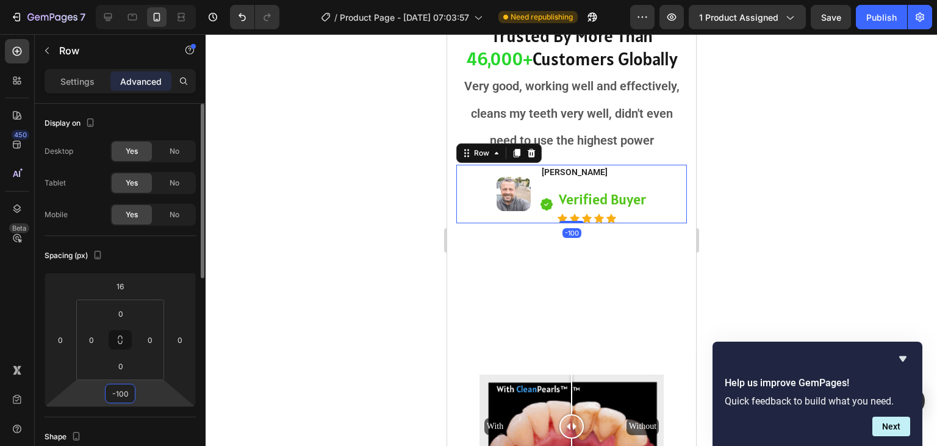
click at [119, 387] on input "-100" at bounding box center [120, 393] width 24 height 18
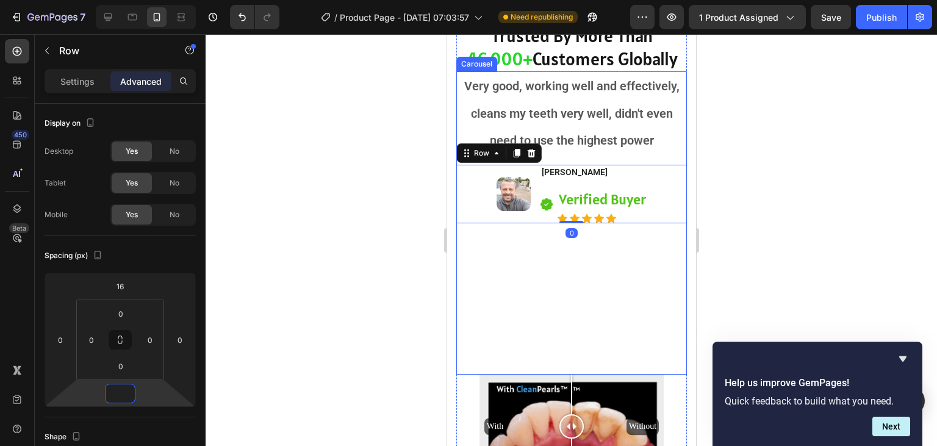
click at [551, 320] on div "Very good, working well and effectively, cleans my teeth very well, didn't even…" at bounding box center [570, 222] width 230 height 303
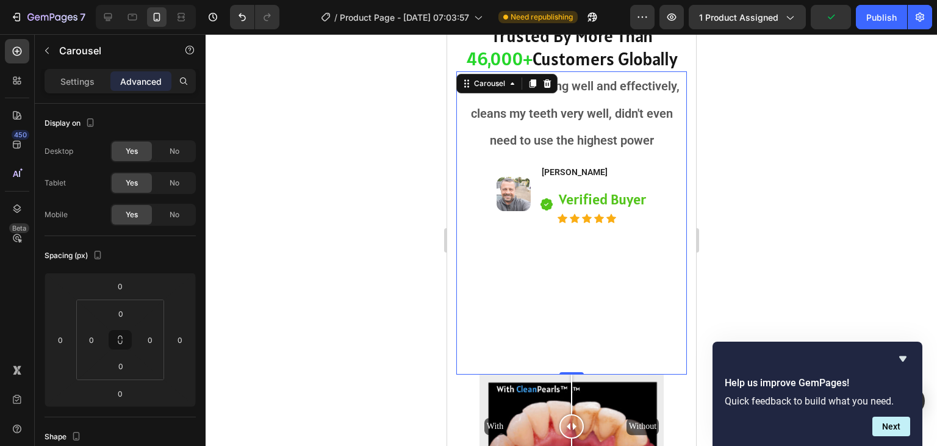
click at [566, 374] on div "Very good, working well and effectively, cleans my teeth very well, didn't even…" at bounding box center [570, 222] width 230 height 303
click at [567, 371] on div at bounding box center [570, 373] width 24 height 4
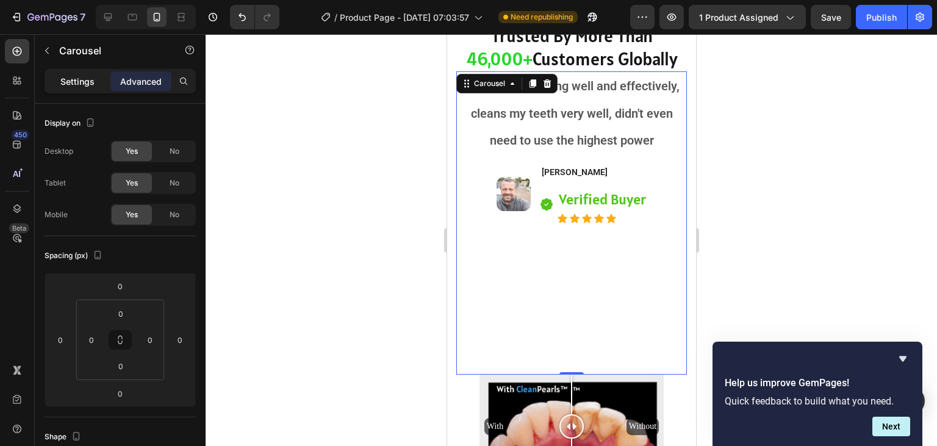
click at [70, 79] on p "Settings" at bounding box center [77, 81] width 34 height 13
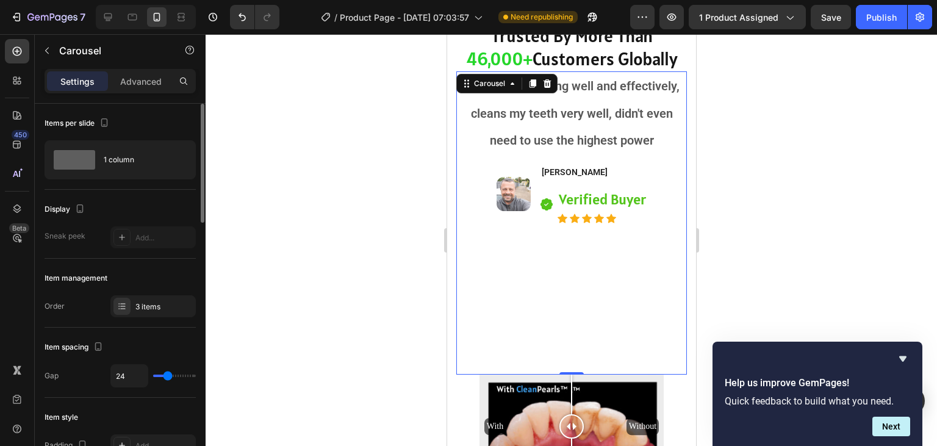
type input "19"
type input "17"
type input "16"
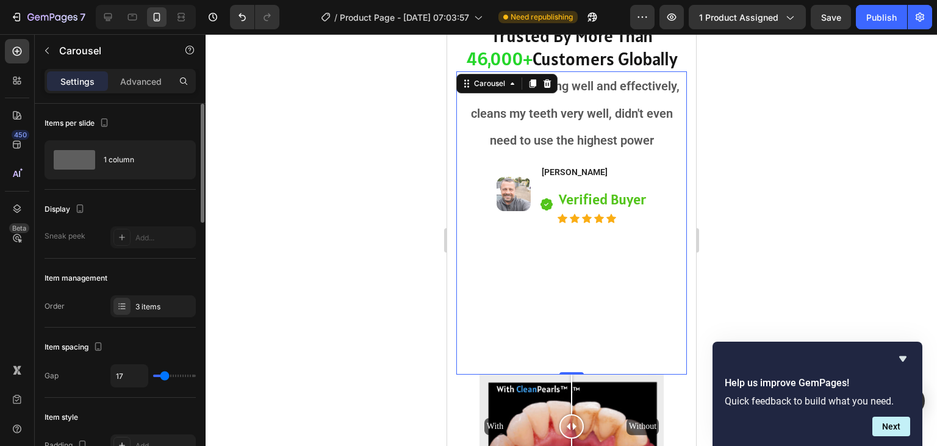
type input "16"
type input "14"
type input "9"
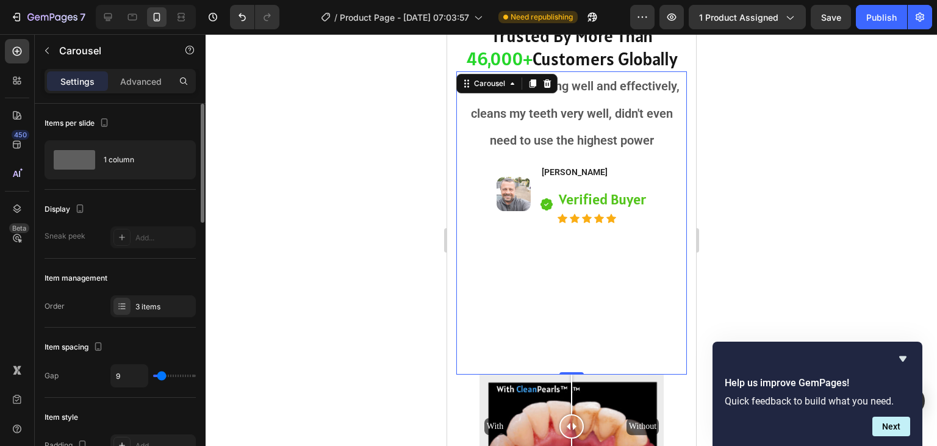
type input "6"
type input "5"
type input "3"
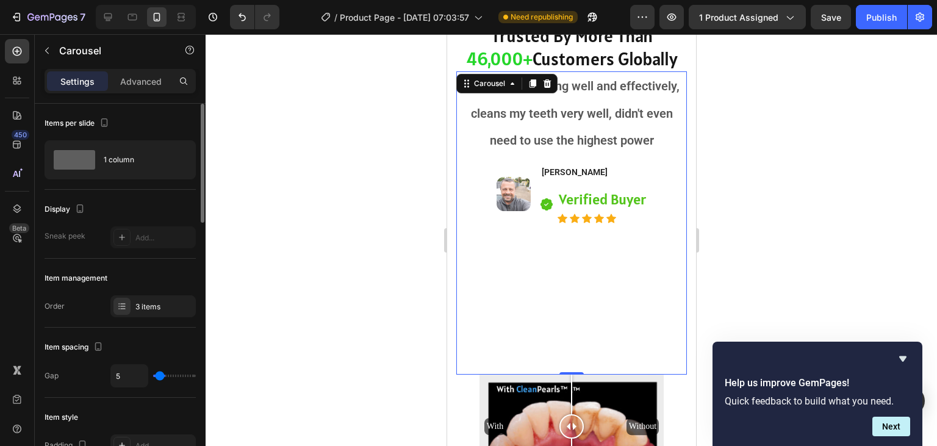
type input "3"
type input "0"
drag, startPoint x: 166, startPoint y: 372, endPoint x: 157, endPoint y: 371, distance: 8.6
type input "0"
click at [157, 374] on input "range" at bounding box center [174, 375] width 43 height 2
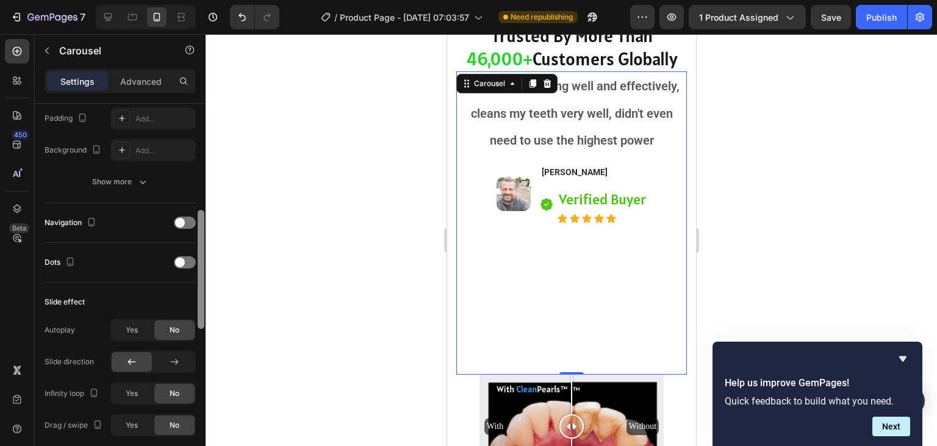
scroll to position [329, 0]
drag, startPoint x: 201, startPoint y: 206, endPoint x: 201, endPoint y: 310, distance: 104.3
click at [202, 310] on div at bounding box center [201, 266] width 7 height 119
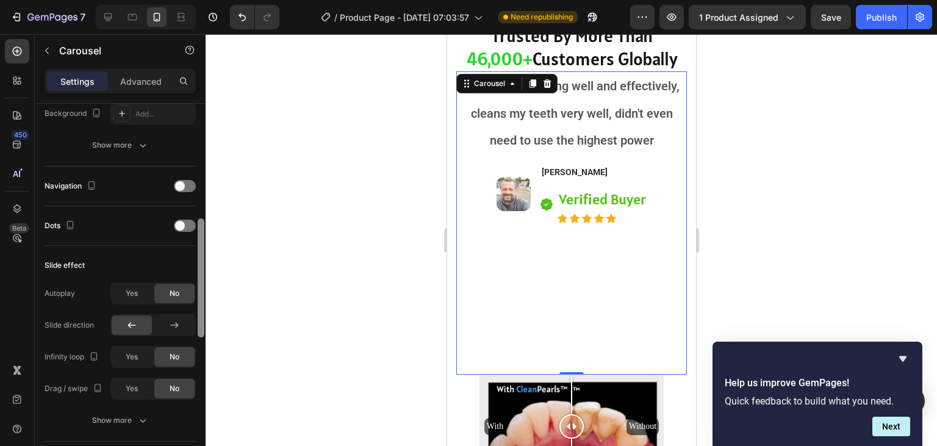
scroll to position [366, 0]
drag, startPoint x: 199, startPoint y: 275, endPoint x: 201, endPoint y: 287, distance: 11.6
click at [201, 287] on div at bounding box center [201, 278] width 7 height 119
click at [184, 182] on span at bounding box center [180, 184] width 10 height 10
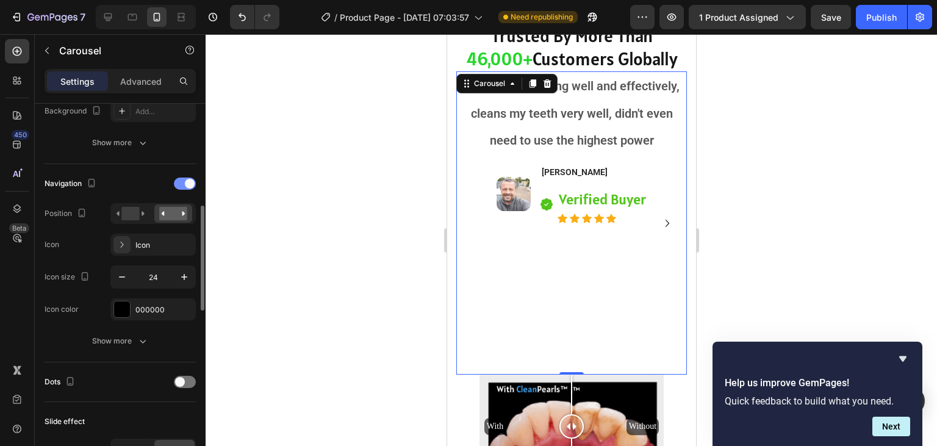
click at [184, 182] on div at bounding box center [185, 183] width 22 height 12
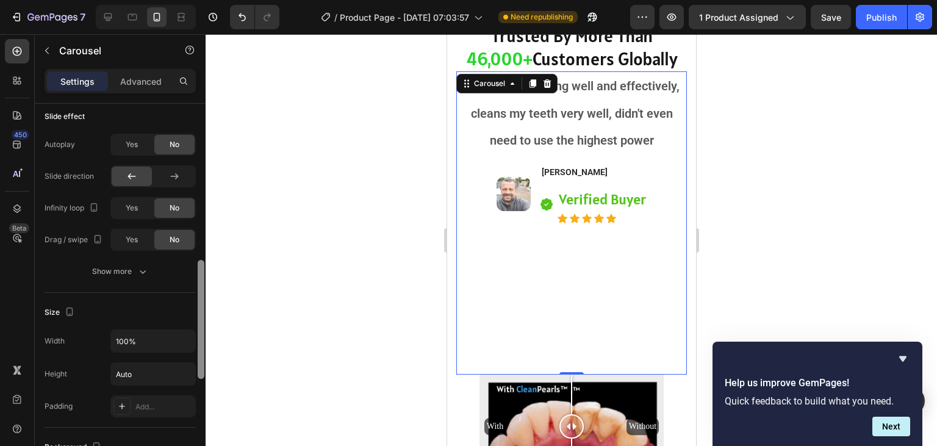
scroll to position [518, 0]
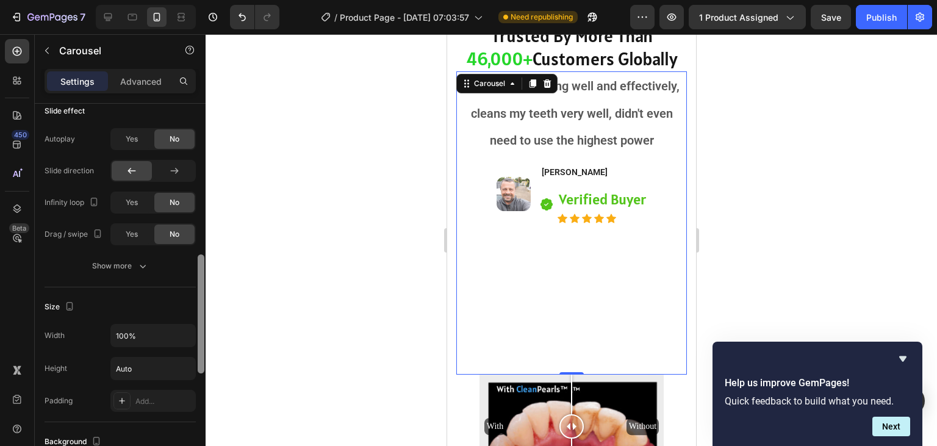
drag, startPoint x: 201, startPoint y: 248, endPoint x: 204, endPoint y: 296, distance: 48.2
click at [204, 296] on div at bounding box center [201, 313] width 7 height 119
click at [143, 362] on input "Auto" at bounding box center [153, 368] width 84 height 22
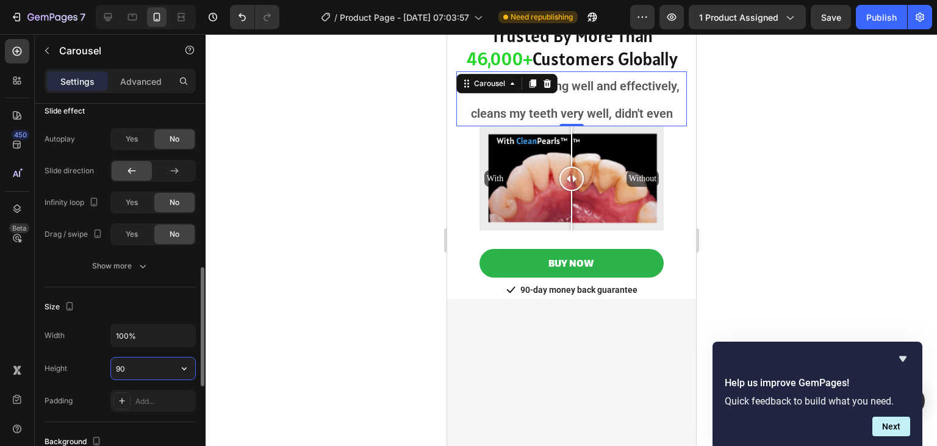
type input "9"
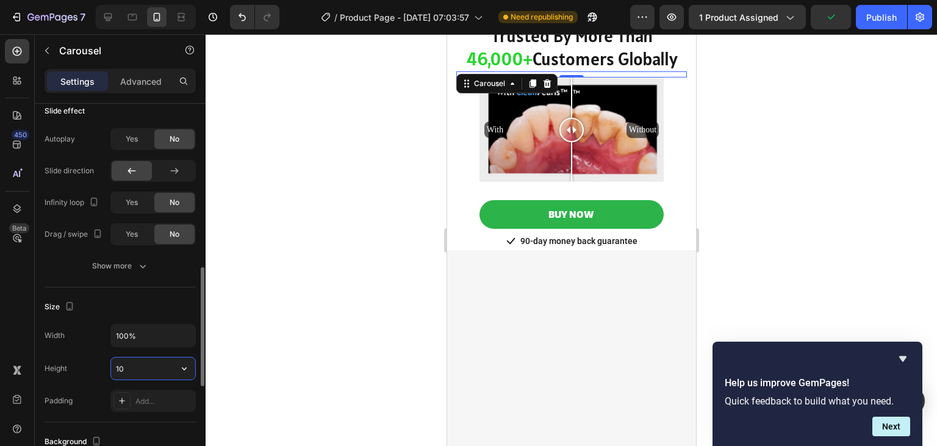
type input "1"
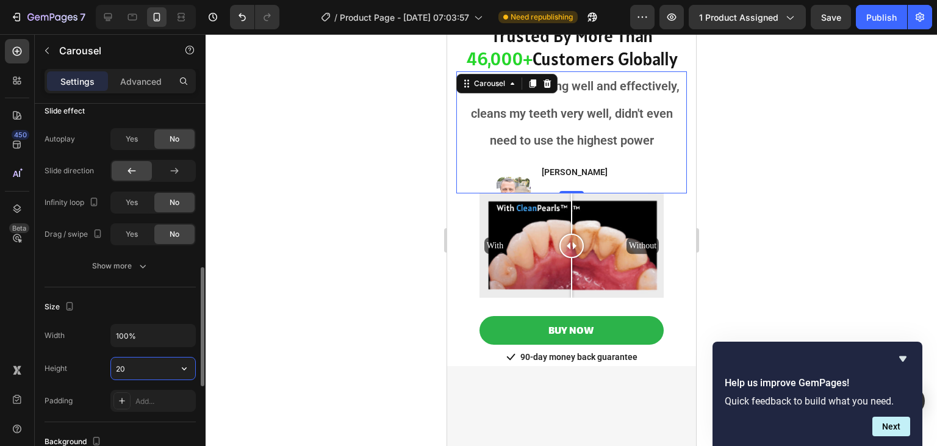
type input "2"
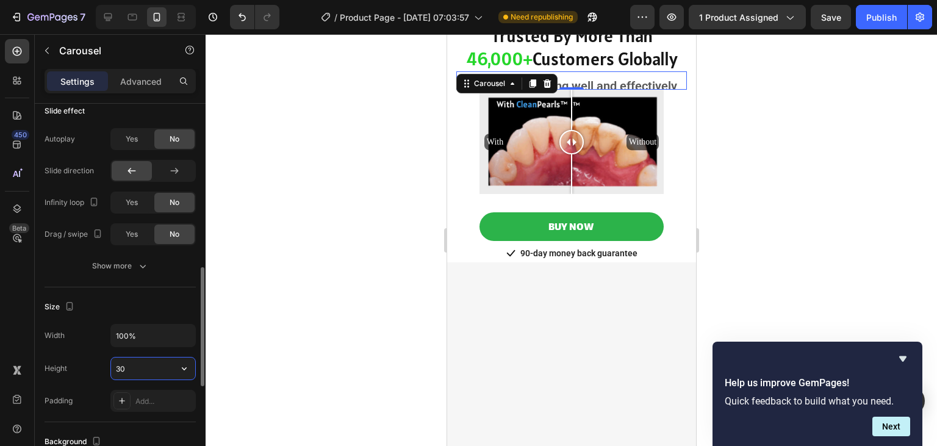
type input "3"
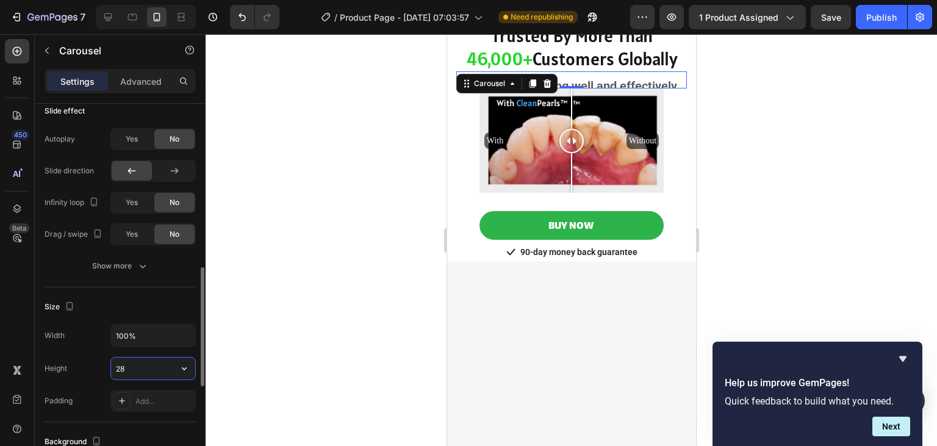
type input "280"
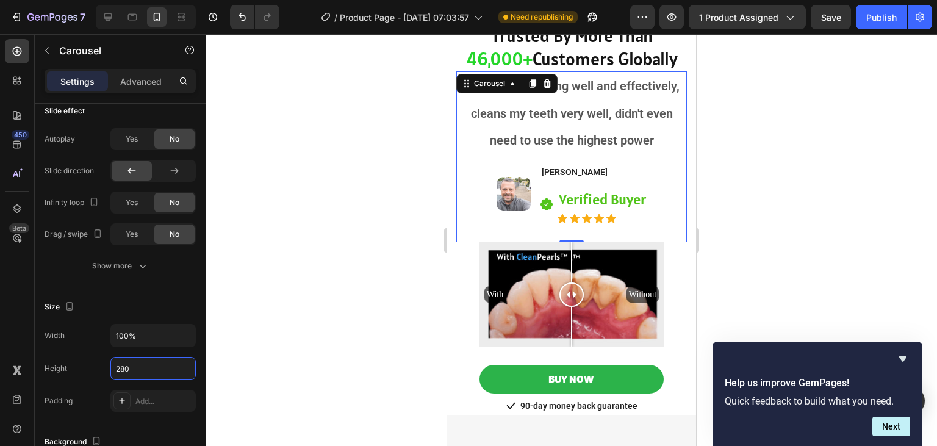
click at [282, 266] on div at bounding box center [570, 240] width 731 height 412
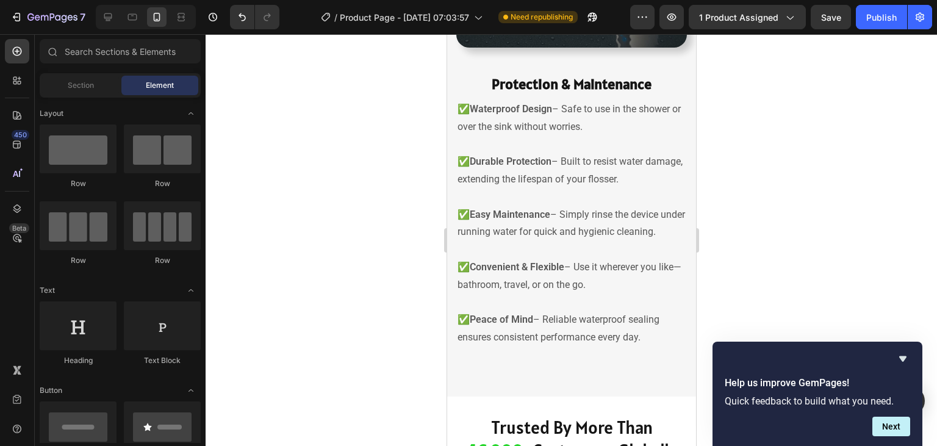
scroll to position [2247, 0]
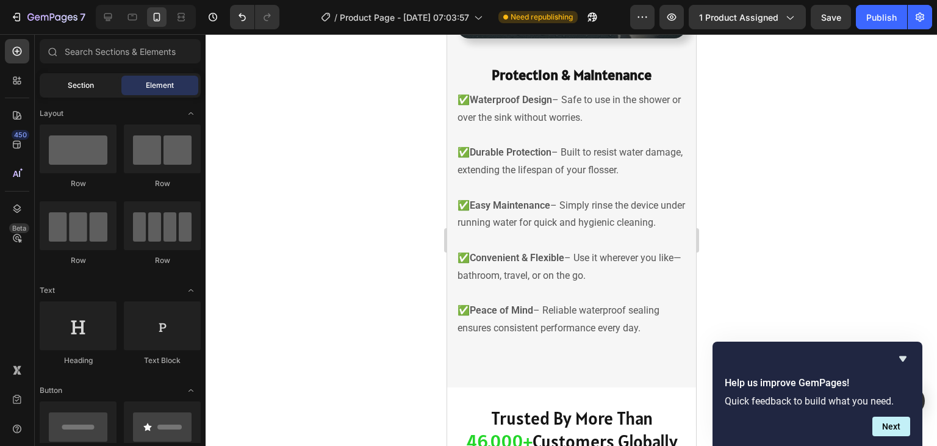
click at [71, 91] on span "Section" at bounding box center [81, 85] width 26 height 11
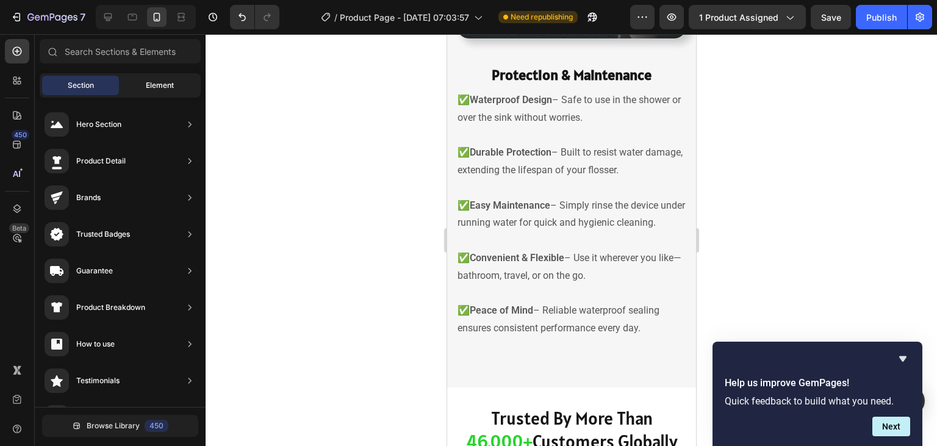
click at [154, 80] on span "Element" at bounding box center [160, 85] width 28 height 11
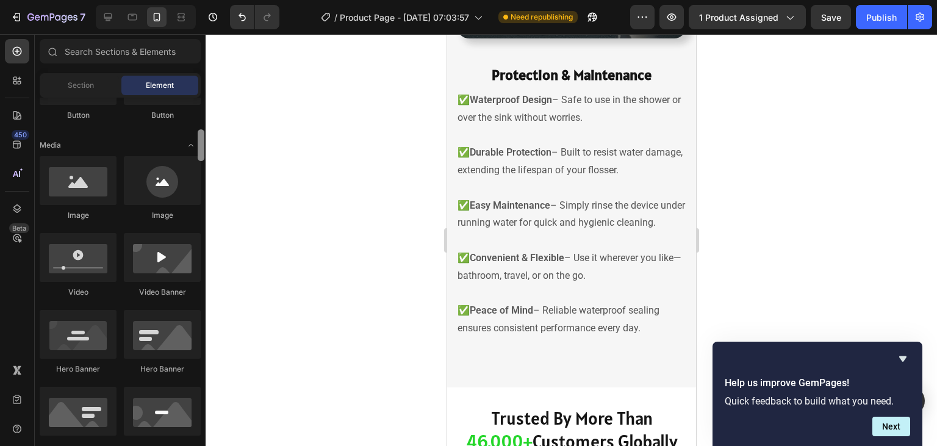
drag, startPoint x: 202, startPoint y: 129, endPoint x: 201, endPoint y: 145, distance: 15.9
click at [201, 145] on div at bounding box center [200, 270] width 9 height 345
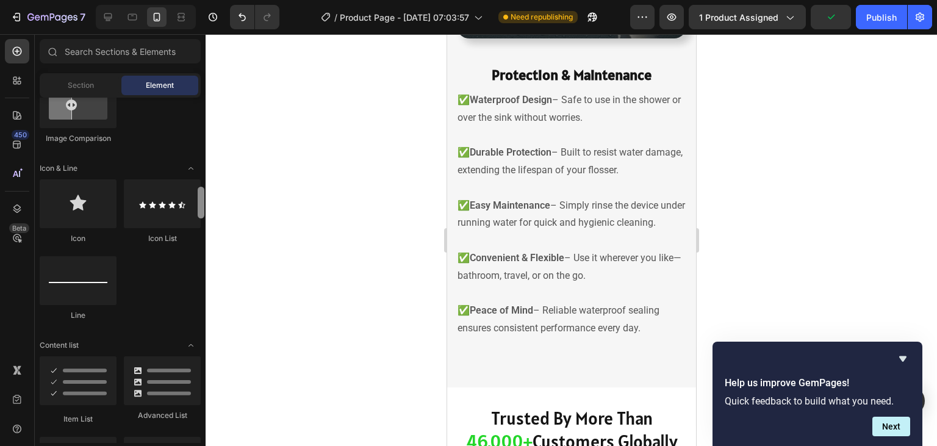
scroll to position [749, 0]
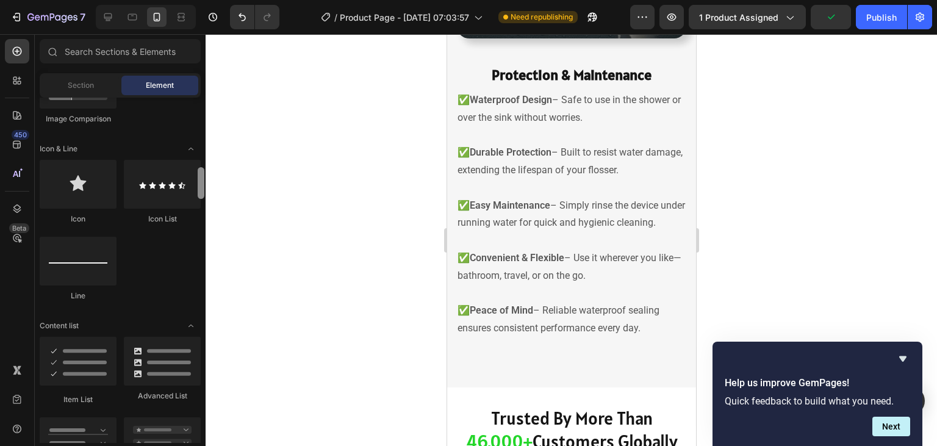
drag, startPoint x: 201, startPoint y: 144, endPoint x: 200, endPoint y: 182, distance: 37.8
click at [200, 182] on div at bounding box center [201, 183] width 7 height 32
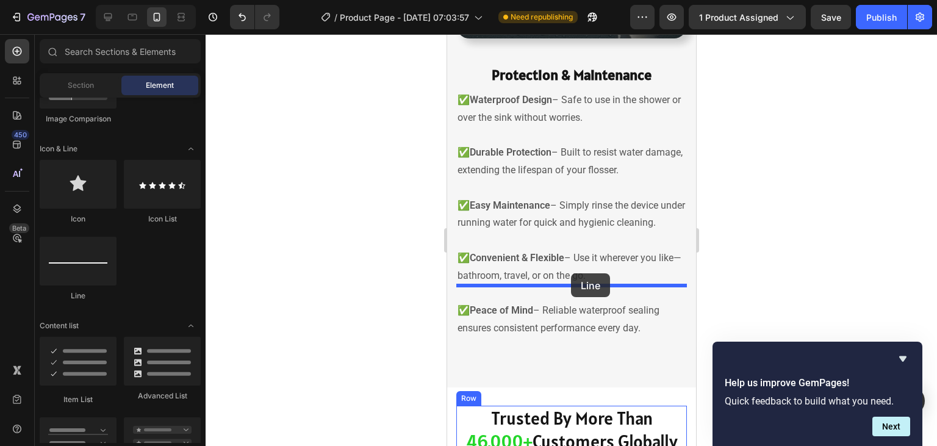
drag, startPoint x: 521, startPoint y: 289, endPoint x: 570, endPoint y: 273, distance: 51.3
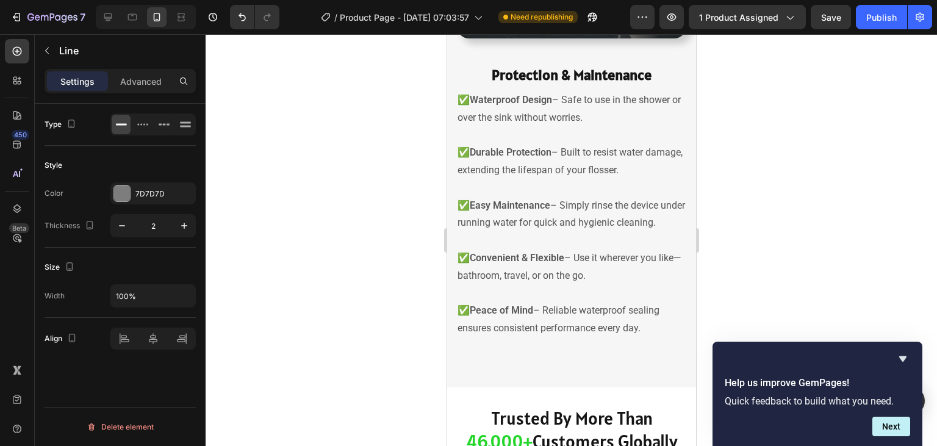
click at [818, 277] on div at bounding box center [570, 240] width 731 height 412
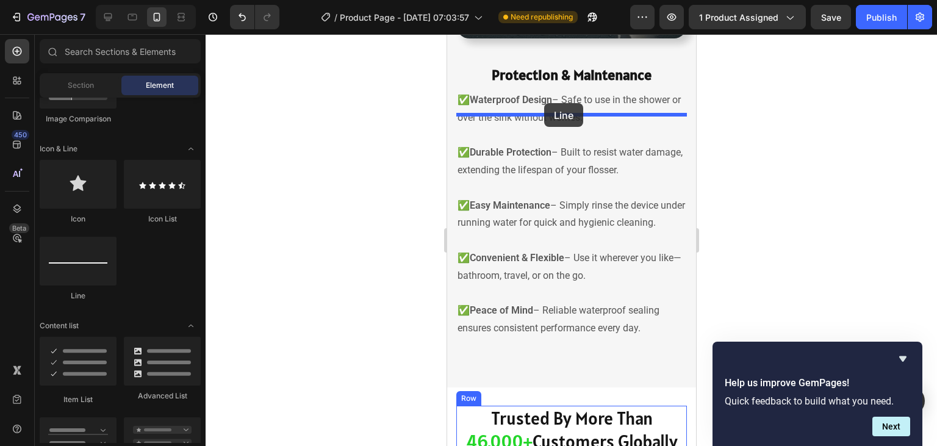
drag, startPoint x: 521, startPoint y: 301, endPoint x: 543, endPoint y: 103, distance: 198.8
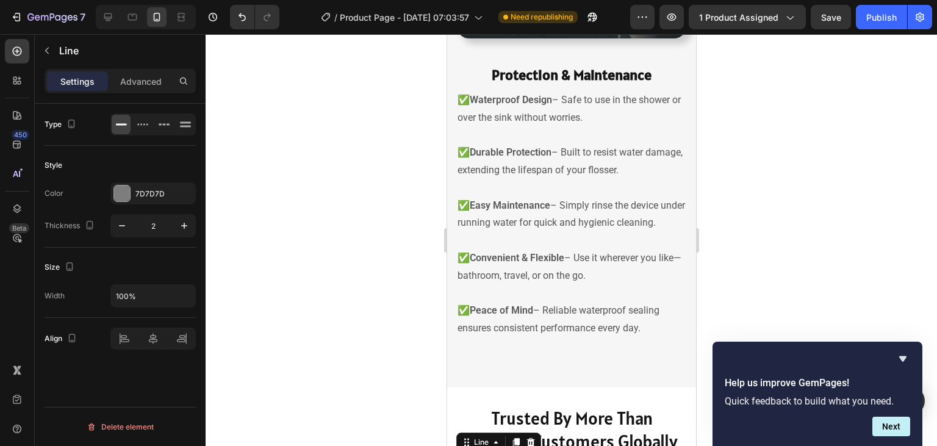
click at [864, 153] on div at bounding box center [570, 240] width 731 height 412
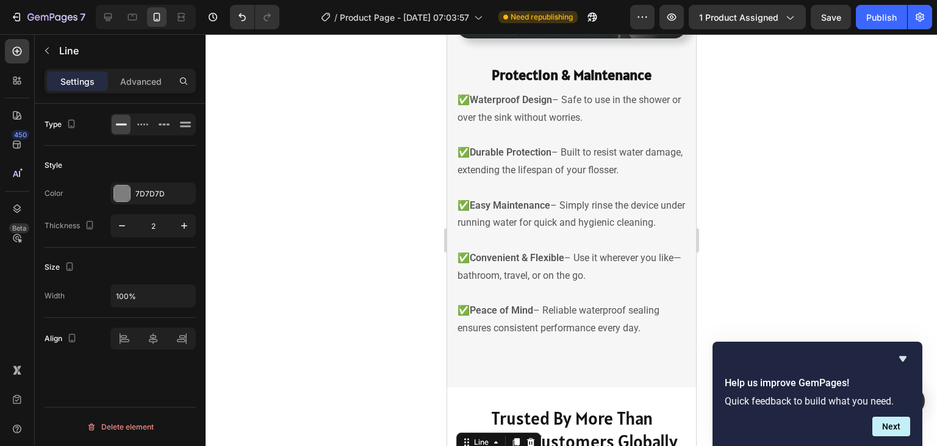
drag, startPoint x: 568, startPoint y: 152, endPoint x: 667, endPoint y: 99, distance: 112.7
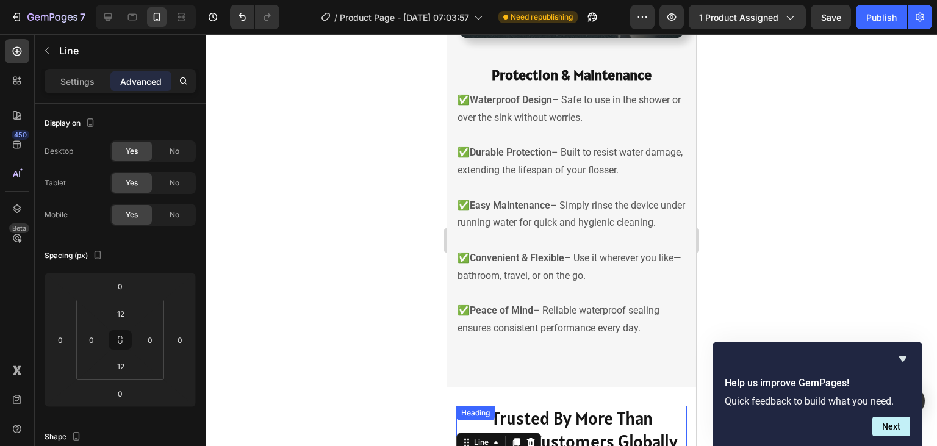
click at [777, 117] on div at bounding box center [570, 240] width 731 height 412
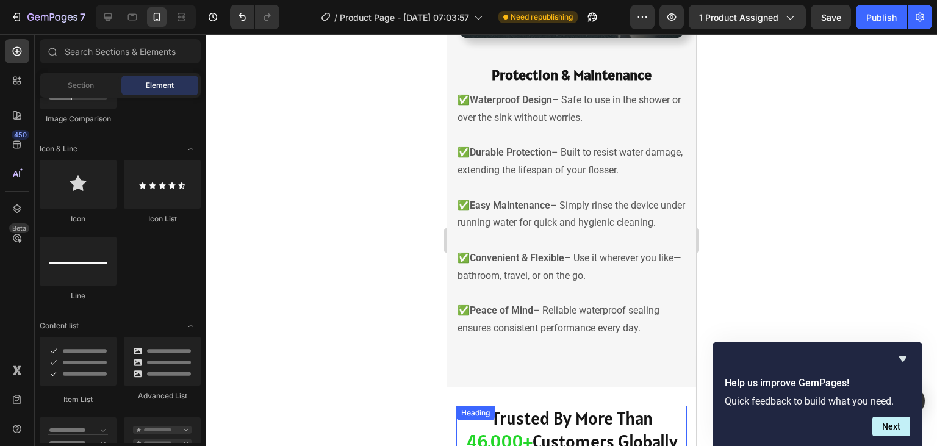
click at [777, 117] on div at bounding box center [570, 240] width 731 height 412
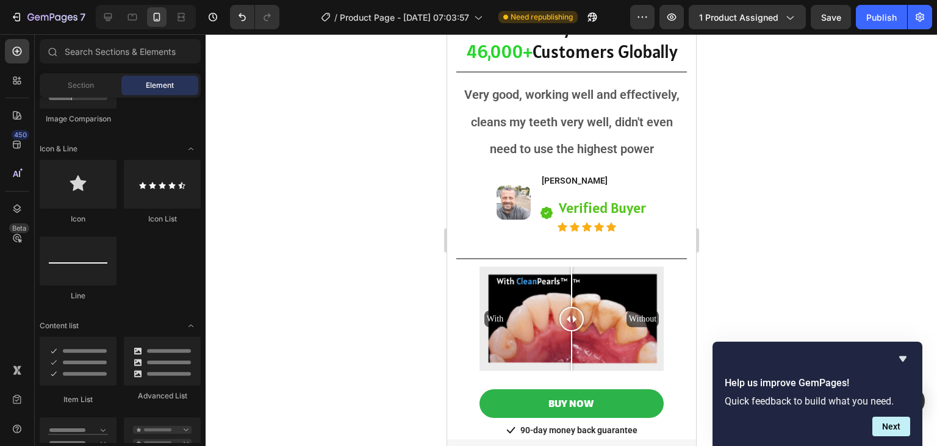
scroll to position [2366, 0]
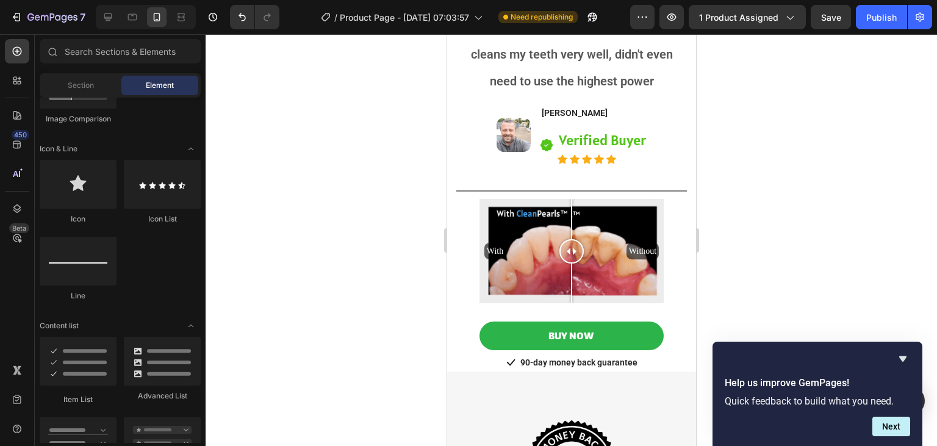
click at [697, 0] on body "7 Version history / Product Page - Sep 17, 07:03:57 Need republishing Preview 1…" at bounding box center [468, 0] width 937 height 0
click at [93, 80] on span "Section" at bounding box center [81, 85] width 26 height 11
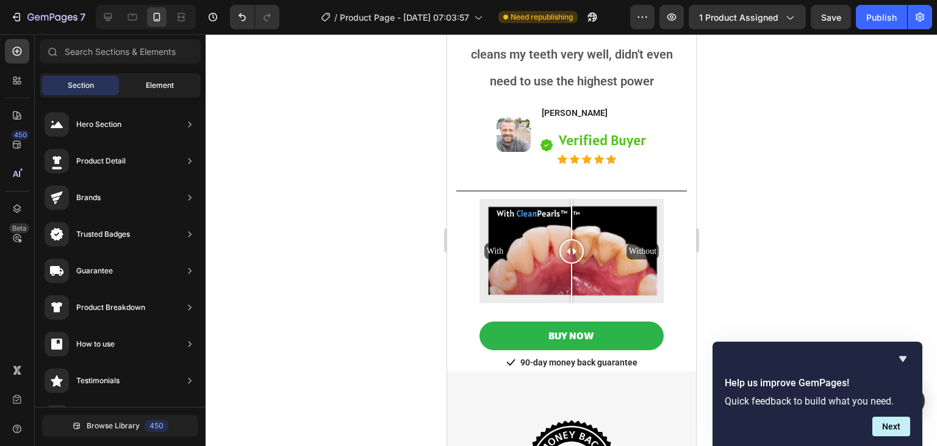
click at [131, 82] on div "Element" at bounding box center [159, 86] width 77 height 20
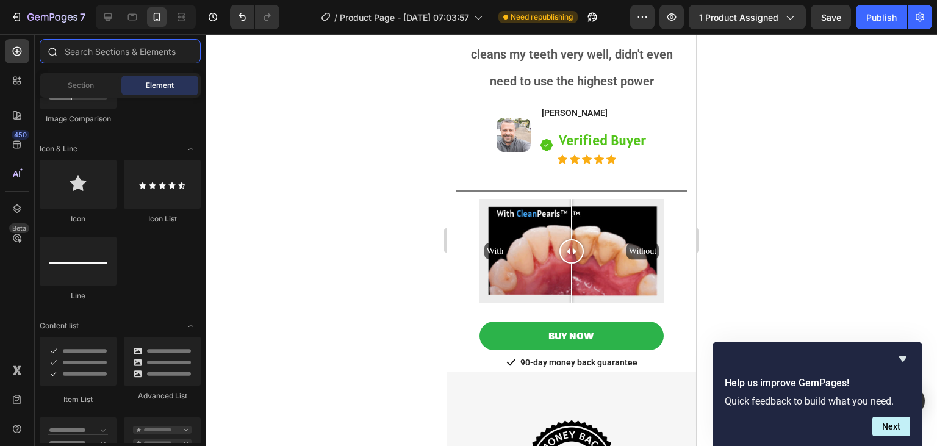
click at [109, 57] on input "text" at bounding box center [120, 51] width 161 height 24
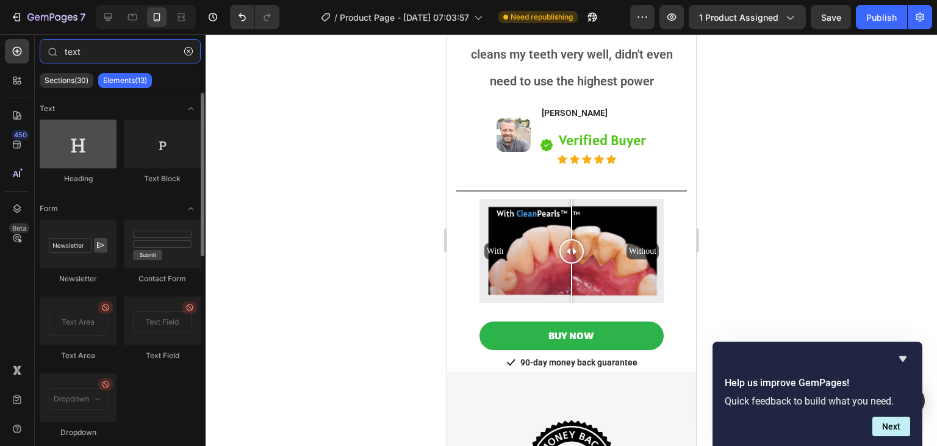
type input "text"
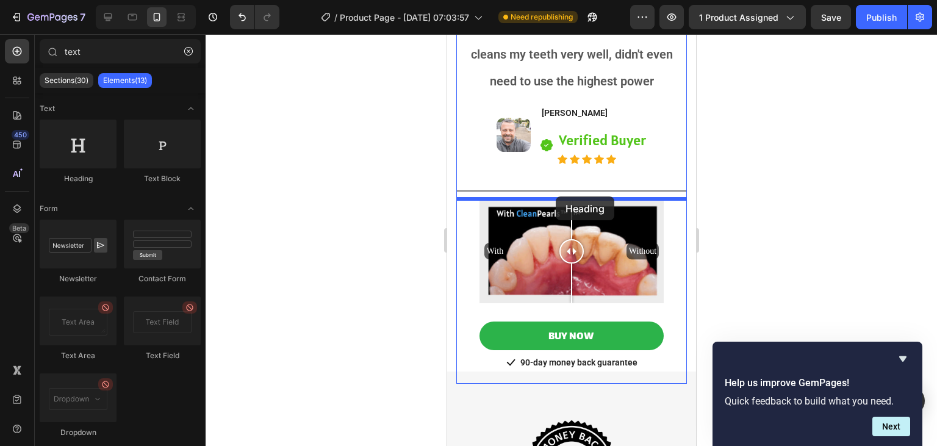
drag, startPoint x: 545, startPoint y: 174, endPoint x: 556, endPoint y: 195, distance: 23.5
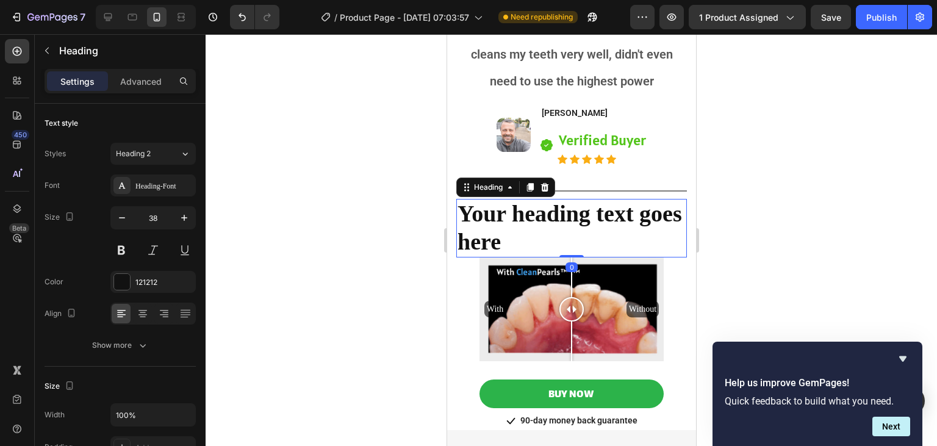
click at [556, 213] on h2 "Your heading text goes here" at bounding box center [570, 228] width 230 height 58
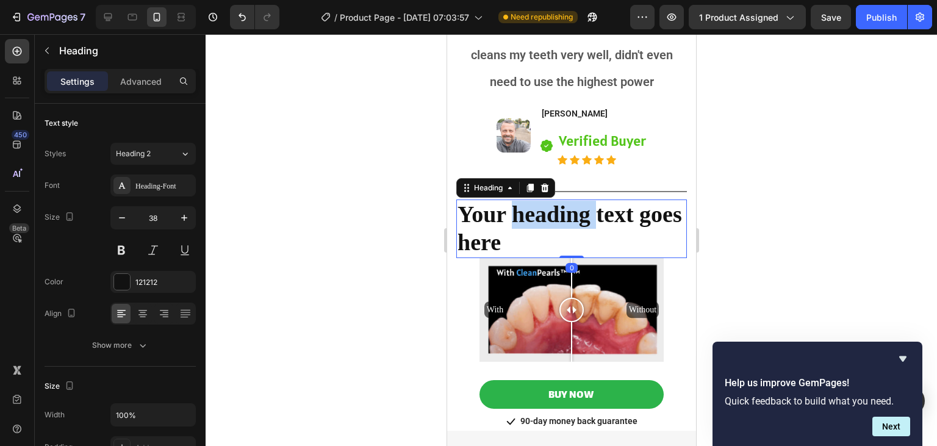
click at [556, 213] on p "Your heading text goes here" at bounding box center [571, 228] width 228 height 55
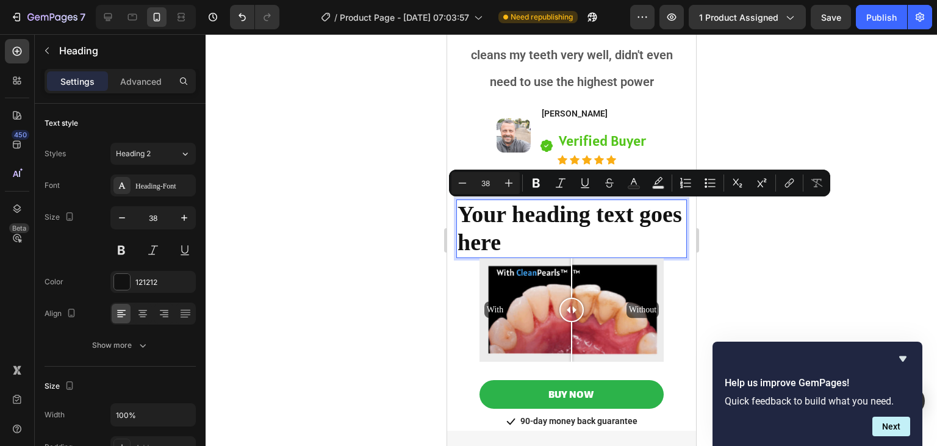
click at [556, 213] on p "Your heading text goes here" at bounding box center [571, 228] width 228 height 55
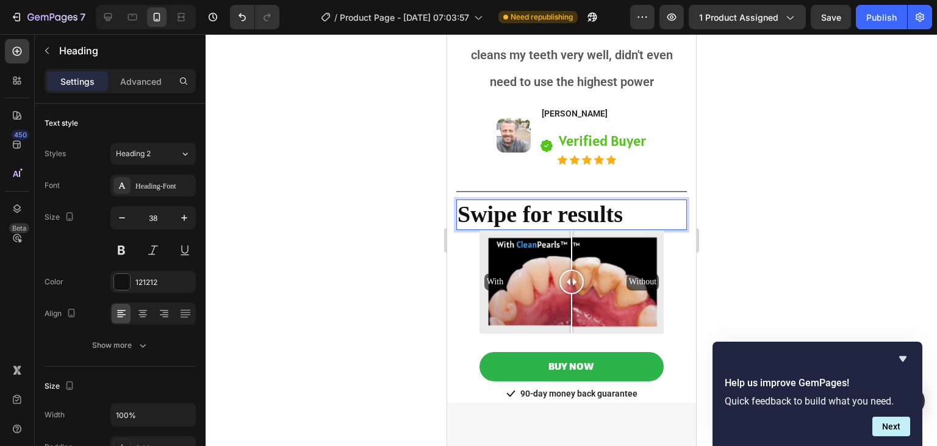
scroll to position [2366, 0]
click at [580, 207] on p "Swipe for results" at bounding box center [571, 214] width 228 height 28
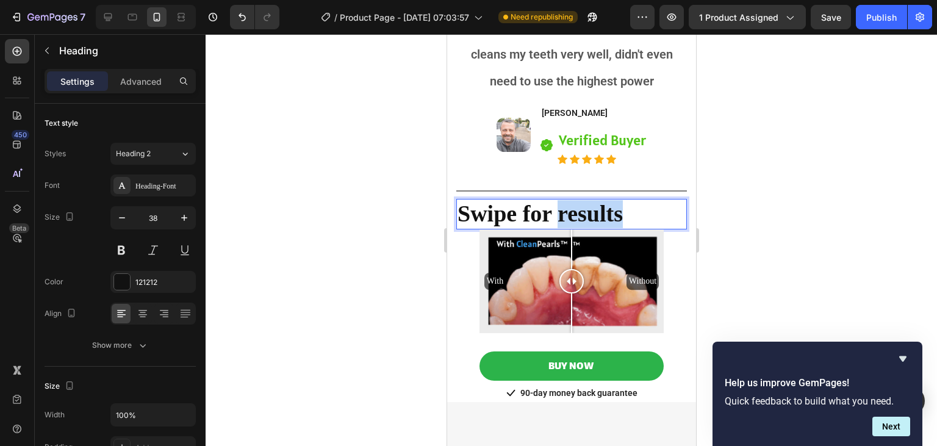
click at [580, 207] on p "Swipe for results" at bounding box center [571, 214] width 228 height 28
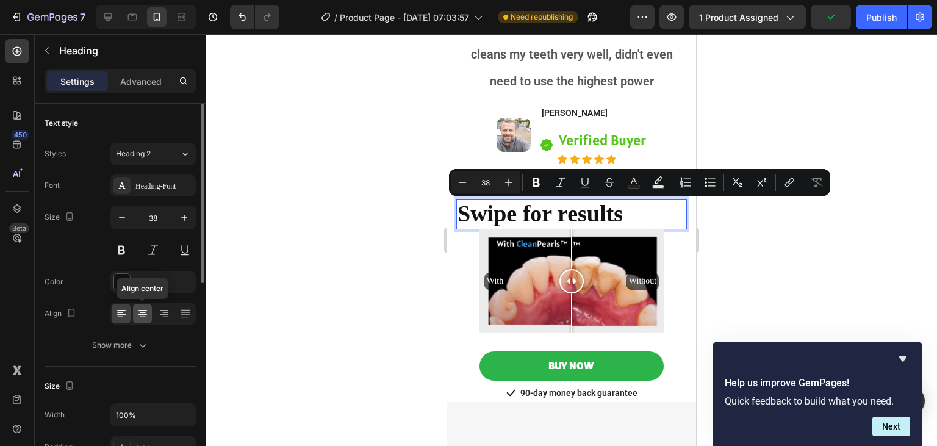
click at [145, 316] on icon at bounding box center [143, 313] width 12 height 12
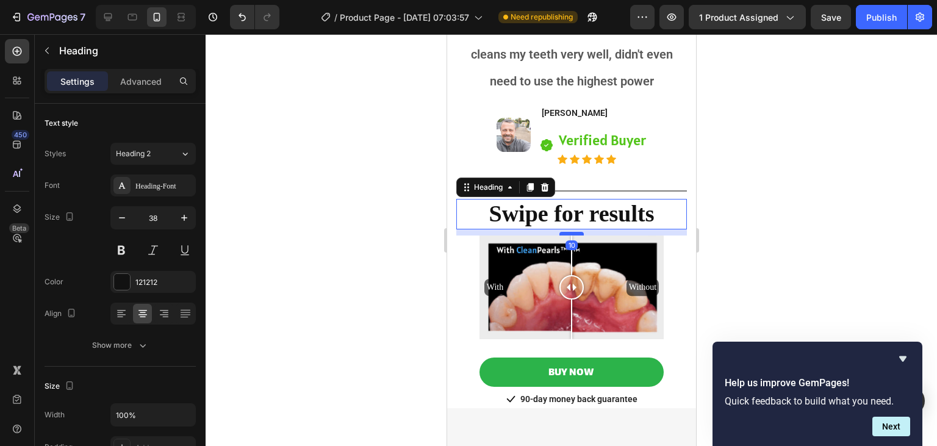
click at [573, 234] on div at bounding box center [570, 234] width 24 height 4
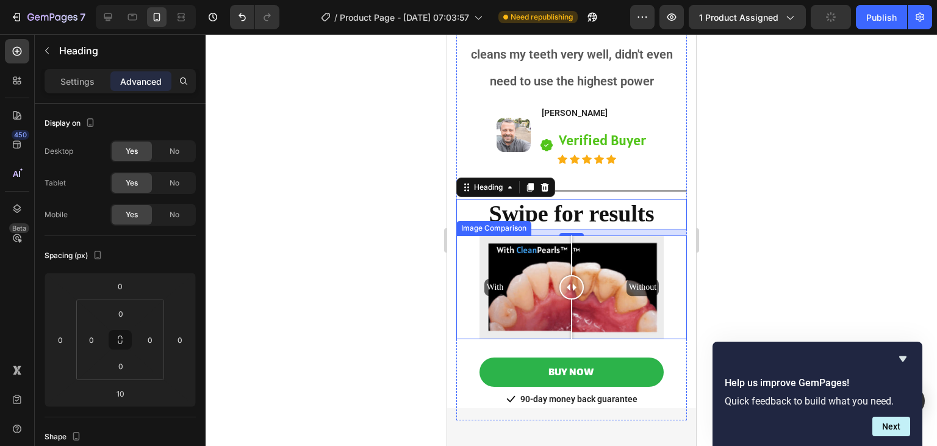
click at [662, 320] on div "With Without" at bounding box center [571, 287] width 184 height 104
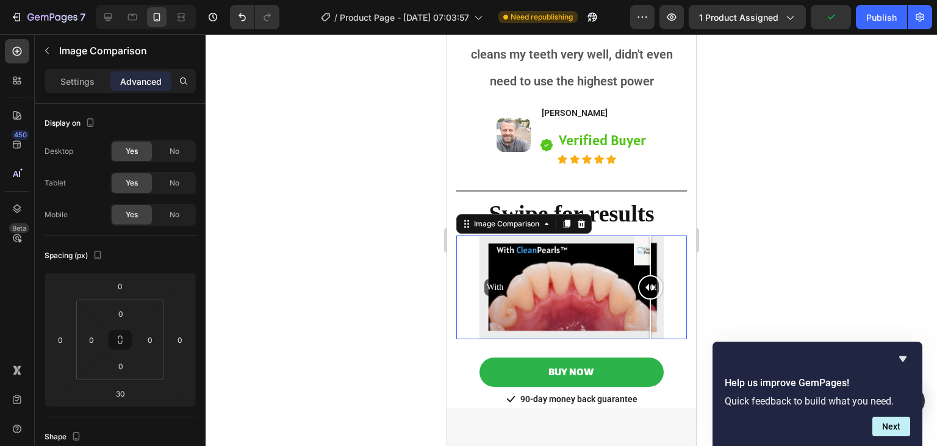
scroll to position [2365, 0]
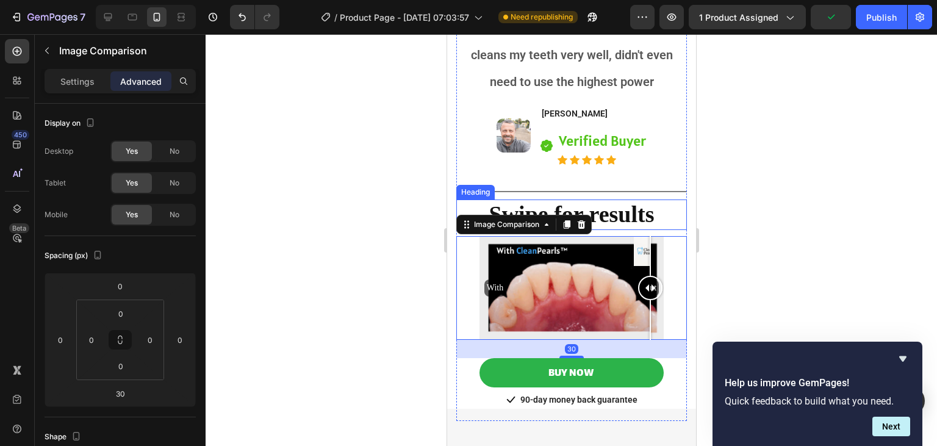
click at [612, 212] on p "Swipe for results" at bounding box center [571, 215] width 228 height 28
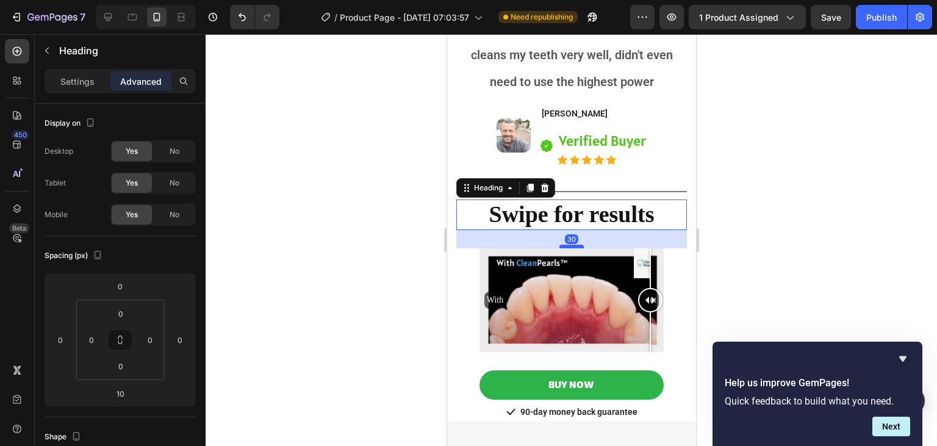
drag, startPoint x: 567, startPoint y: 233, endPoint x: 569, endPoint y: 245, distance: 12.3
click at [569, 245] on div at bounding box center [570, 246] width 24 height 4
type input "30"
click at [837, 202] on div at bounding box center [570, 240] width 731 height 412
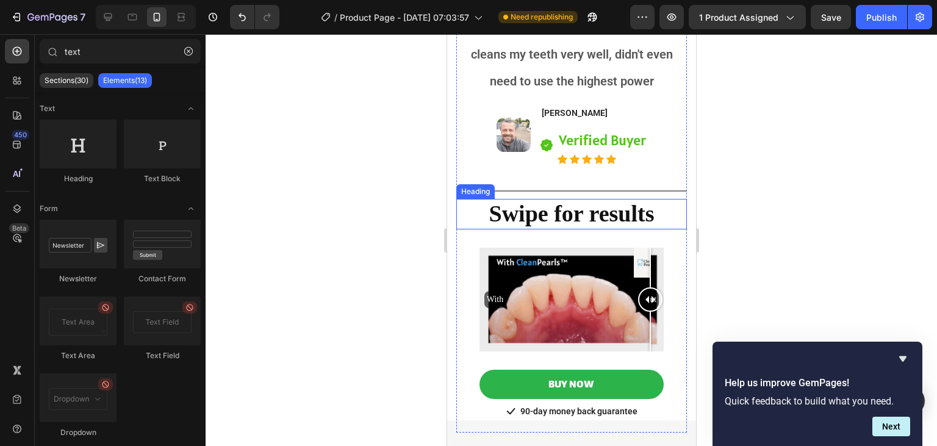
click at [598, 209] on p "Swipe for results" at bounding box center [571, 214] width 228 height 28
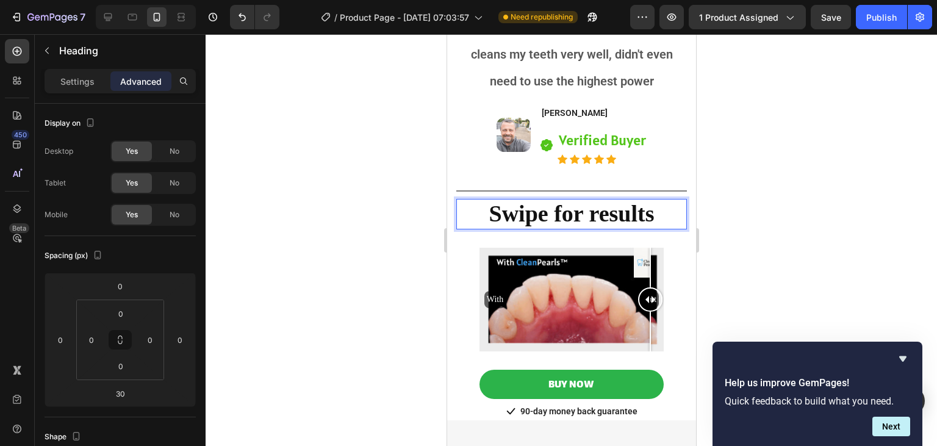
click at [598, 209] on p "Swipe for results" at bounding box center [571, 214] width 228 height 28
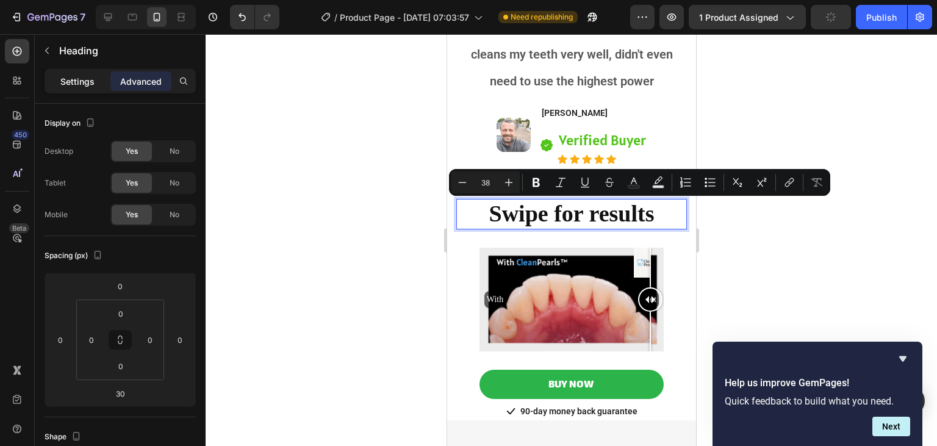
click at [94, 82] on p "Settings" at bounding box center [77, 81] width 34 height 13
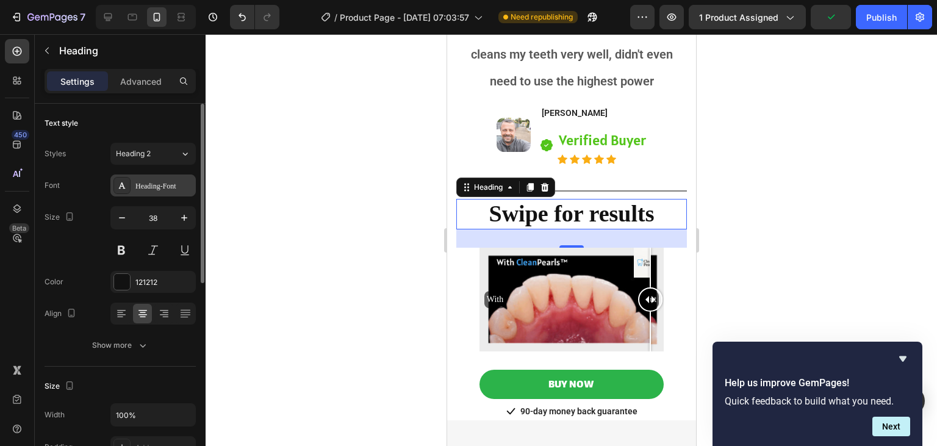
click at [168, 194] on div "Heading-Font" at bounding box center [152, 185] width 85 height 22
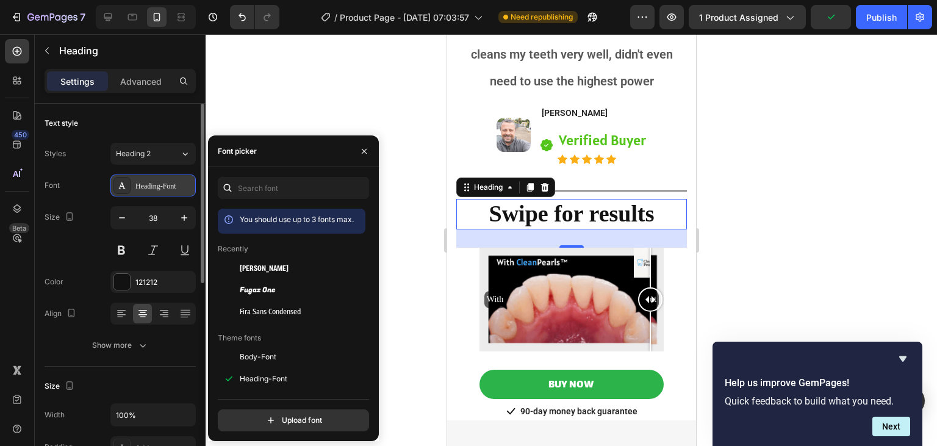
scroll to position [29, 0]
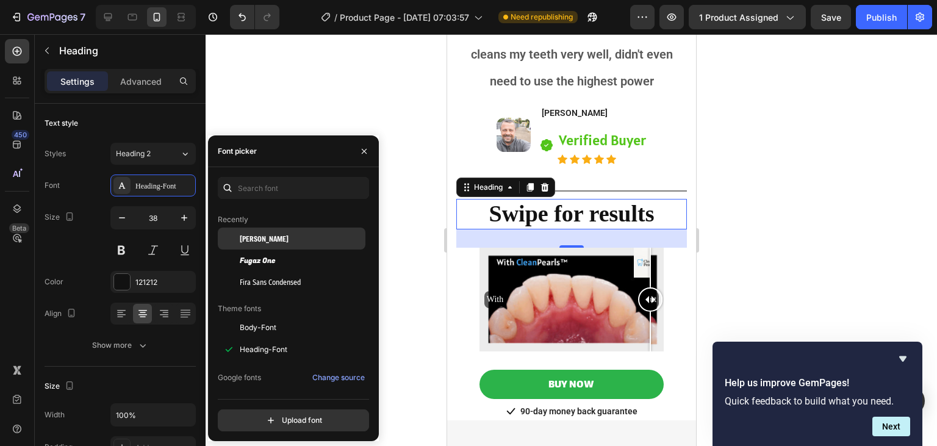
click at [272, 246] on div "[PERSON_NAME]" at bounding box center [292, 238] width 148 height 22
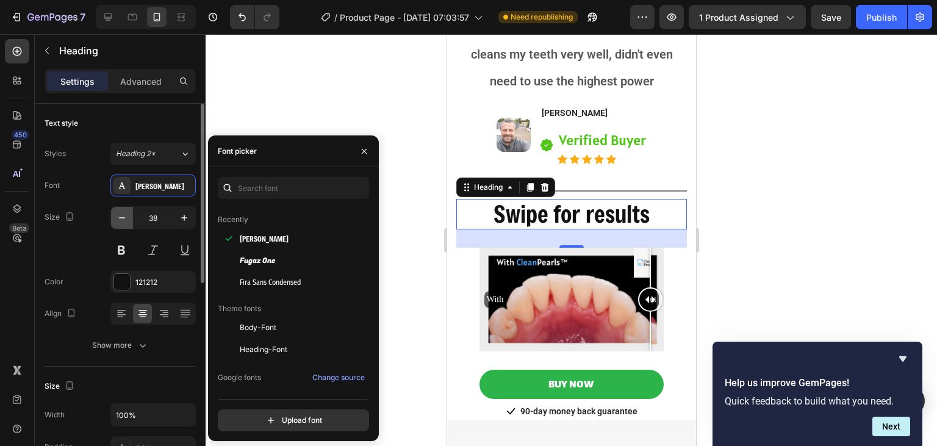
click at [126, 221] on icon "button" at bounding box center [122, 218] width 12 height 12
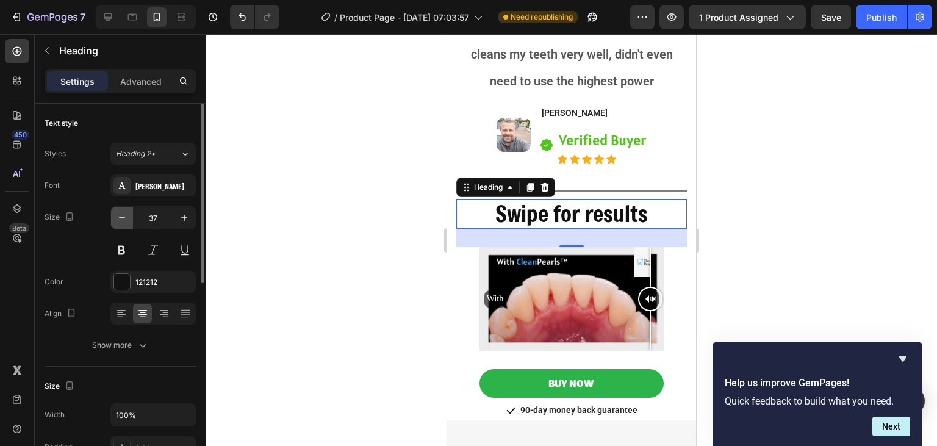
click at [126, 221] on icon "button" at bounding box center [122, 218] width 12 height 12
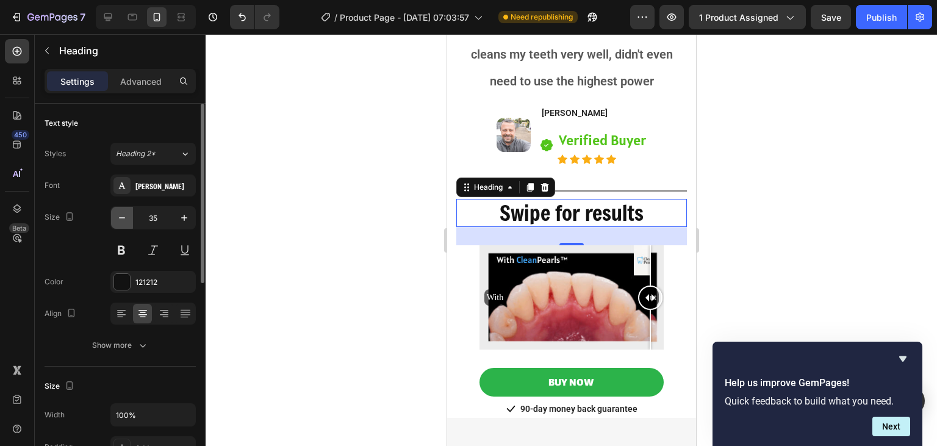
click at [126, 221] on icon "button" at bounding box center [122, 218] width 12 height 12
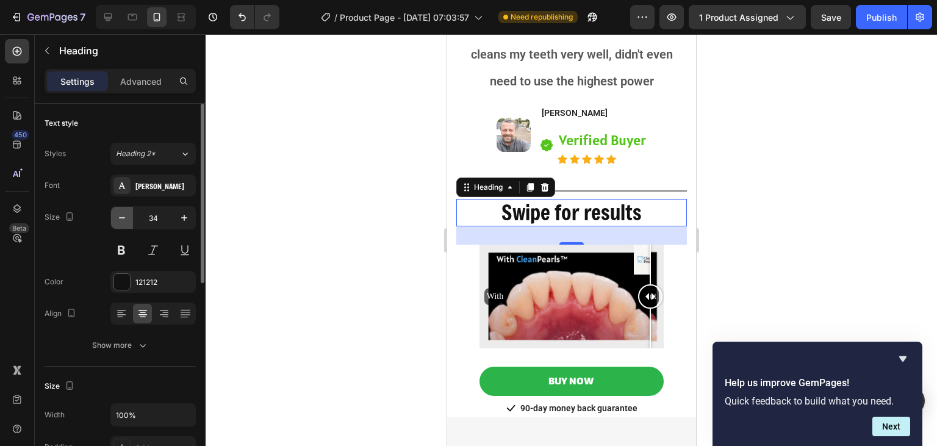
click at [126, 221] on icon "button" at bounding box center [122, 218] width 12 height 12
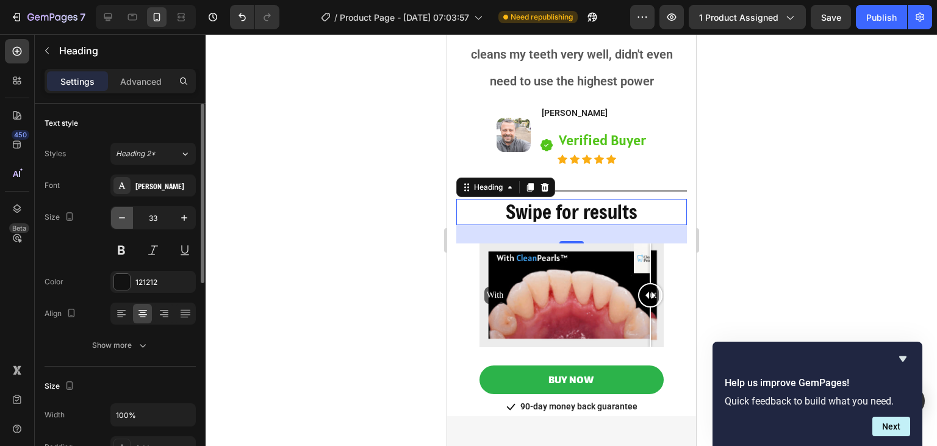
type input "32"
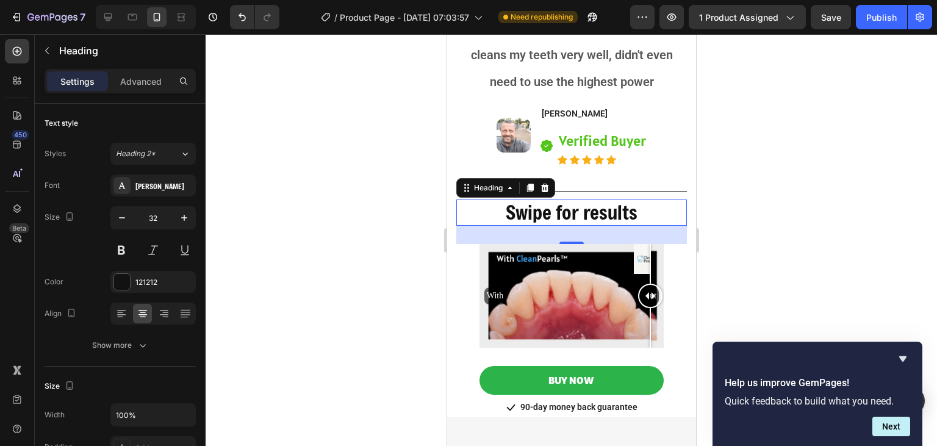
click at [309, 199] on div at bounding box center [570, 240] width 731 height 412
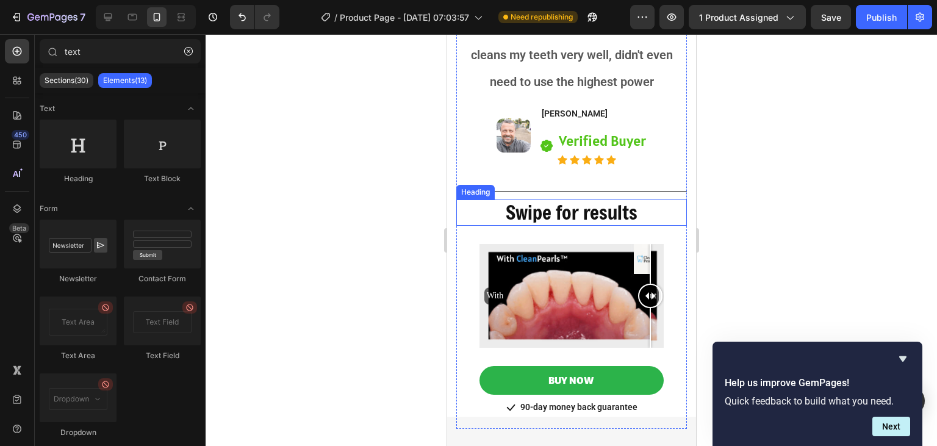
click at [546, 223] on p "Swipe for results" at bounding box center [571, 212] width 228 height 23
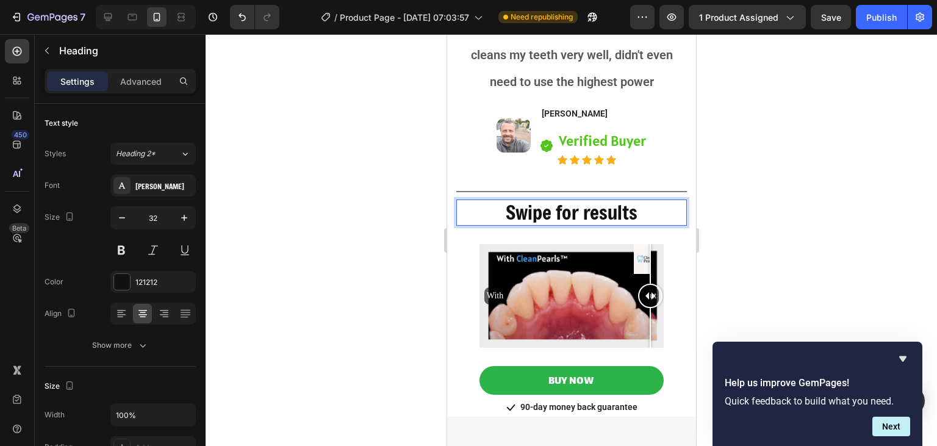
click at [797, 215] on div at bounding box center [570, 240] width 731 height 412
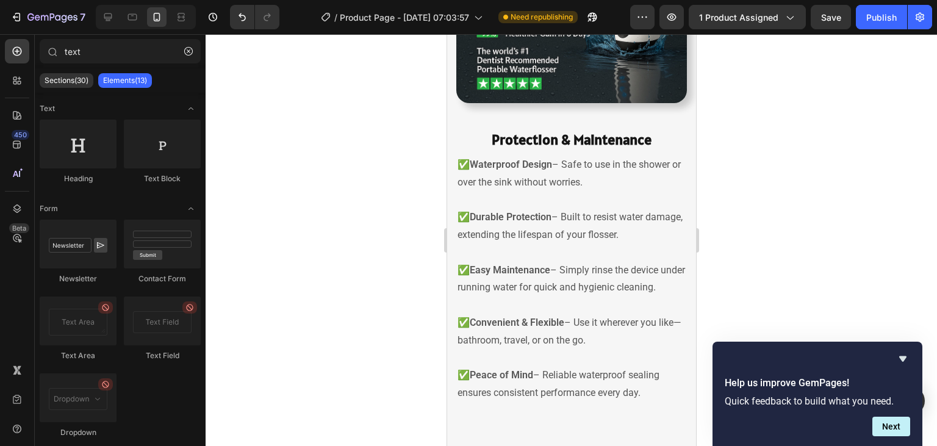
scroll to position [2178, 0]
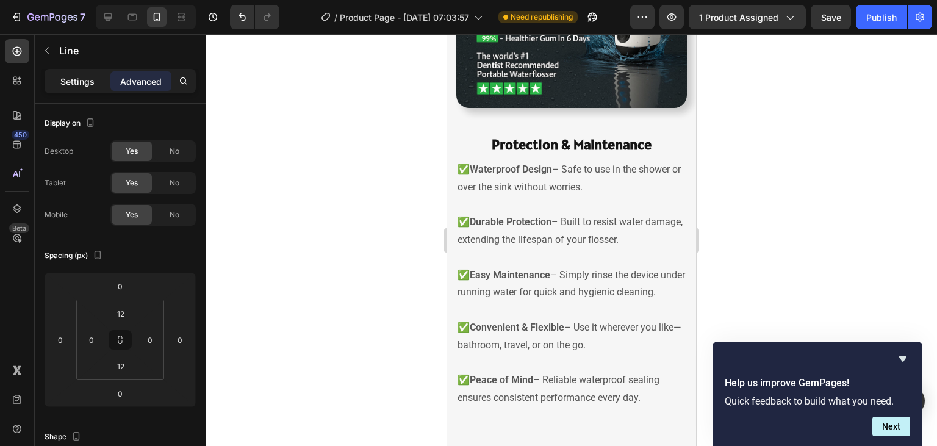
click at [79, 82] on p "Settings" at bounding box center [77, 81] width 34 height 13
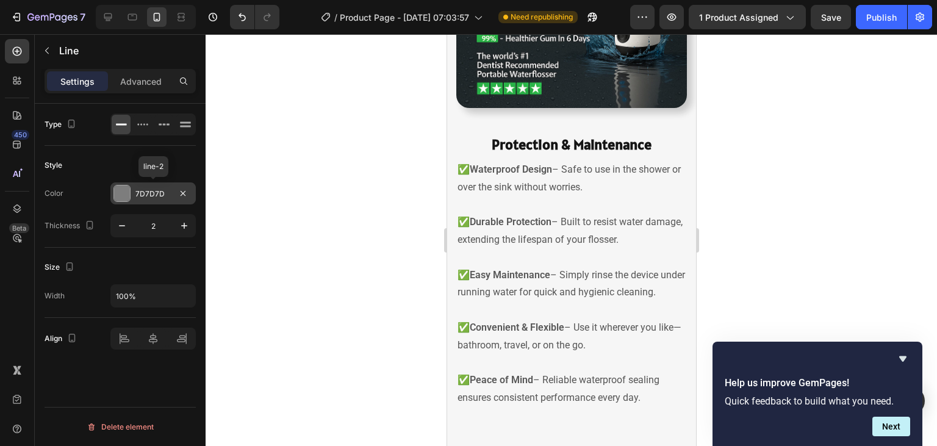
click at [134, 188] on div "7D7D7D" at bounding box center [152, 193] width 85 height 22
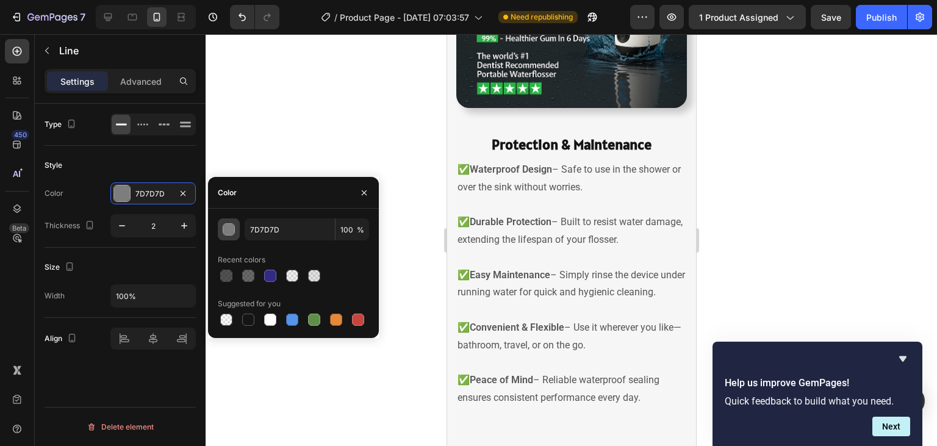
click at [233, 238] on button "button" at bounding box center [229, 229] width 22 height 22
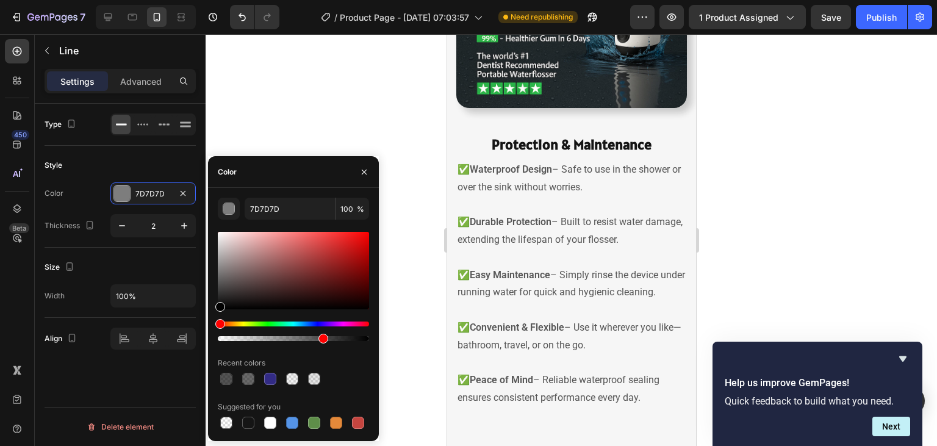
click at [320, 337] on div at bounding box center [293, 338] width 151 height 5
type input "000000"
click at [299, 338] on div at bounding box center [293, 338] width 151 height 5
click at [289, 338] on div at bounding box center [293, 338] width 151 height 5
click at [277, 338] on div at bounding box center [293, 338] width 151 height 5
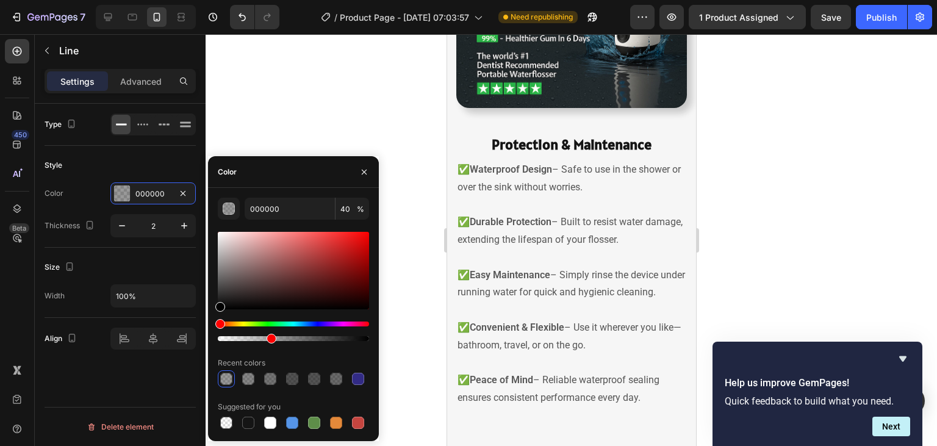
click at [269, 338] on div at bounding box center [293, 338] width 151 height 5
type input "34"
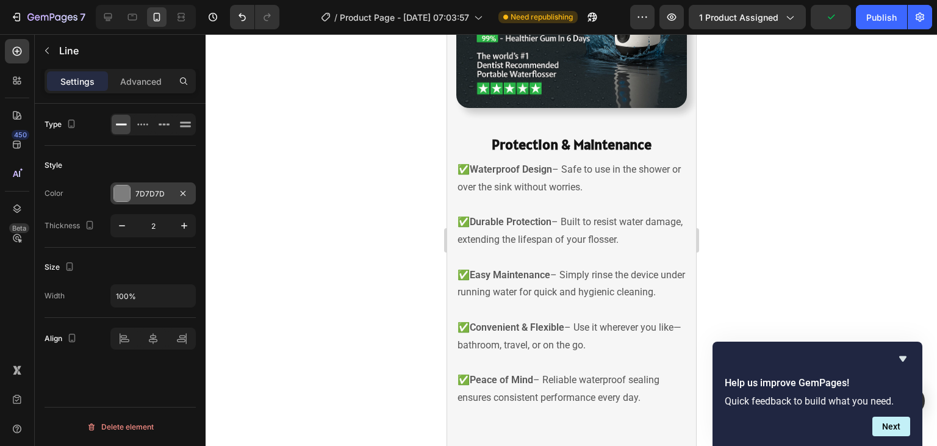
click at [148, 193] on div "7D7D7D" at bounding box center [152, 193] width 35 height 11
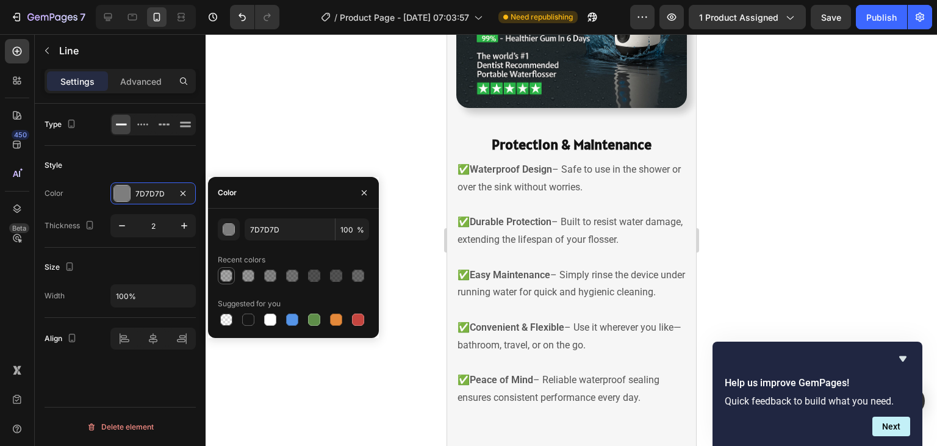
click at [226, 281] on div at bounding box center [226, 275] width 12 height 12
type input "000000"
type input "34"
click at [330, 355] on div at bounding box center [570, 240] width 731 height 412
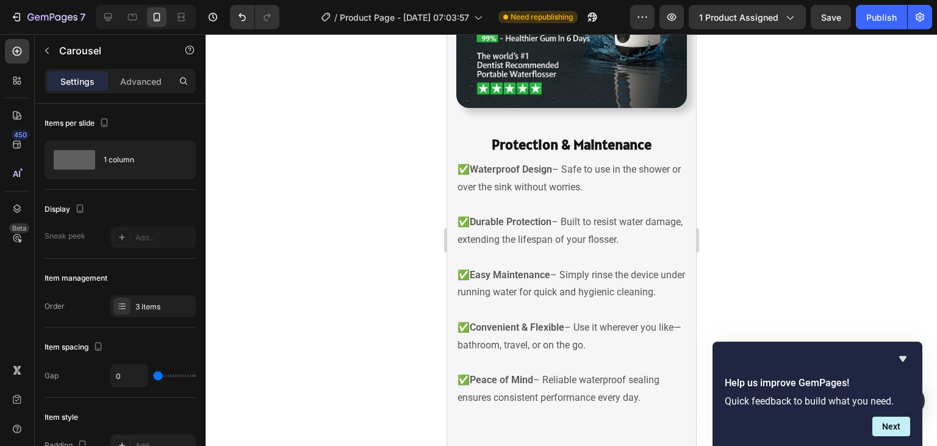
click at [787, 277] on div at bounding box center [570, 240] width 731 height 412
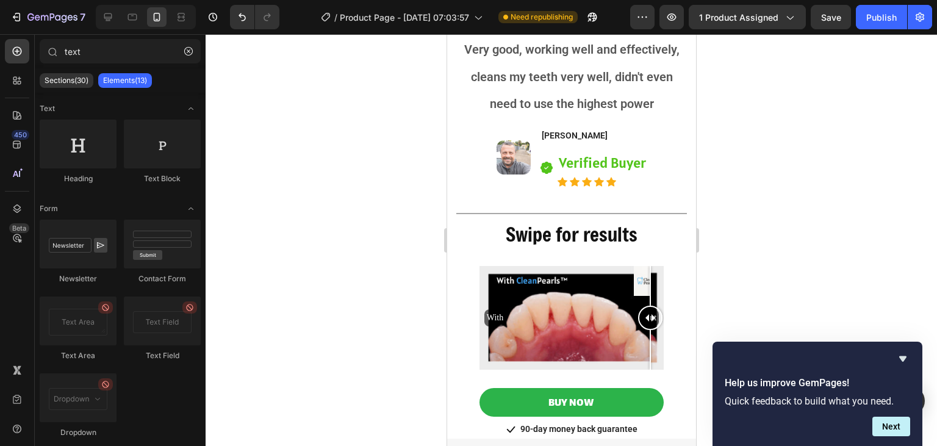
scroll to position [2348, 0]
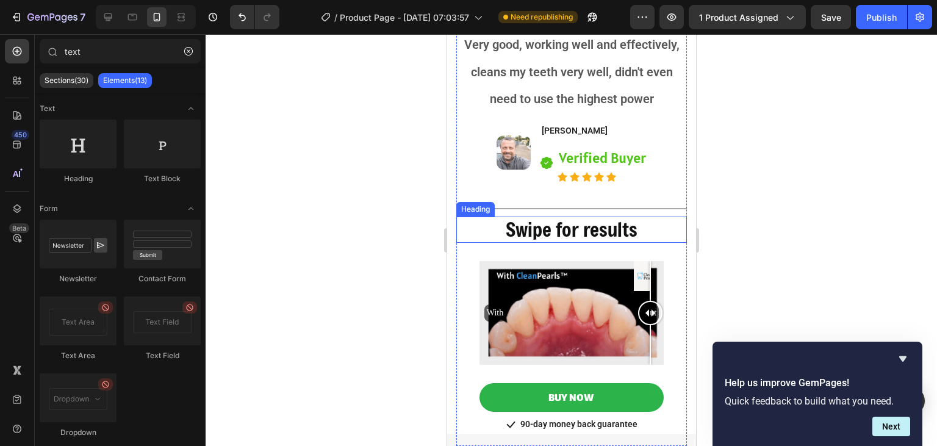
click at [605, 226] on p "Swipe for results" at bounding box center [571, 229] width 228 height 23
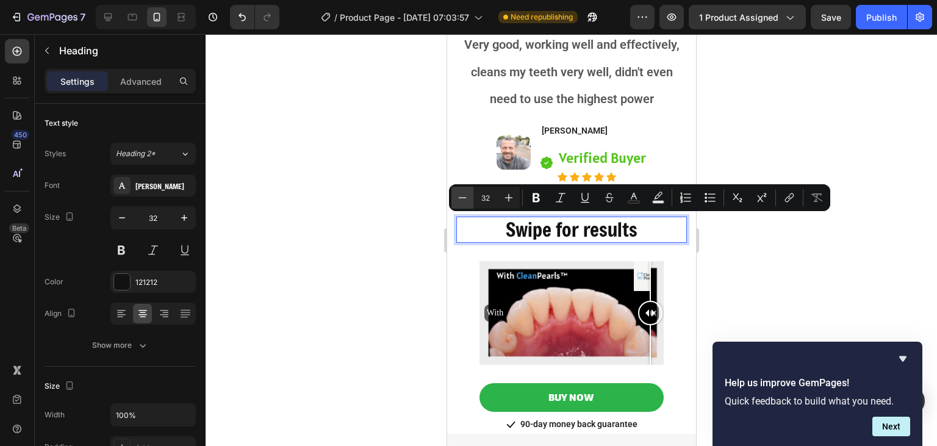
click at [466, 202] on icon "Editor contextual toolbar" at bounding box center [462, 197] width 12 height 12
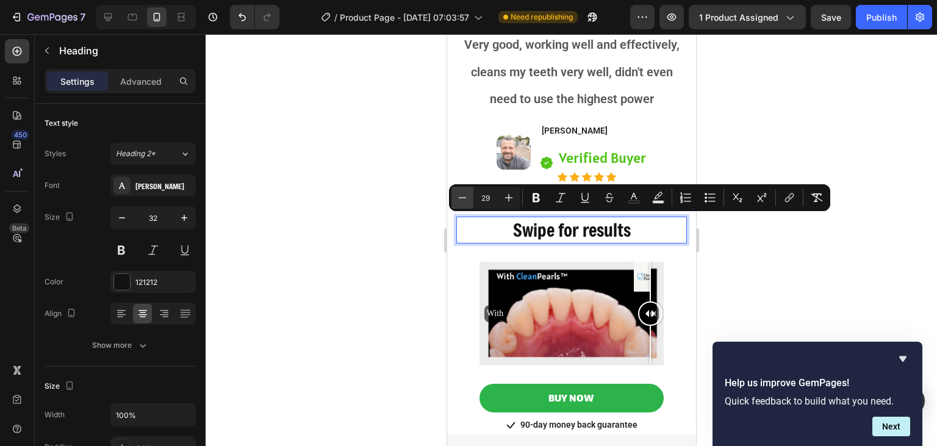
click at [466, 202] on icon "Editor contextual toolbar" at bounding box center [462, 197] width 12 height 12
type input "28"
click at [784, 288] on div at bounding box center [570, 240] width 731 height 412
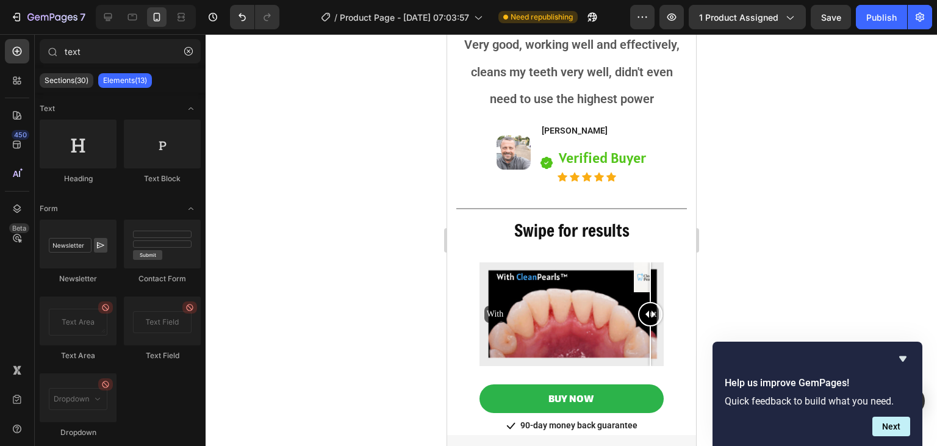
click at [818, 248] on div at bounding box center [570, 240] width 731 height 412
click at [656, 227] on p "⁠⁠⁠⁠⁠⁠⁠ Swipe for results" at bounding box center [571, 230] width 228 height 24
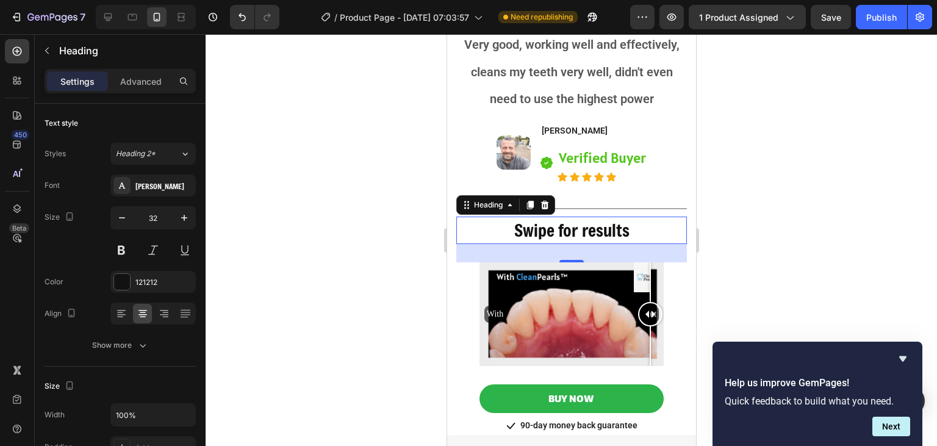
click at [705, 252] on div at bounding box center [570, 240] width 731 height 412
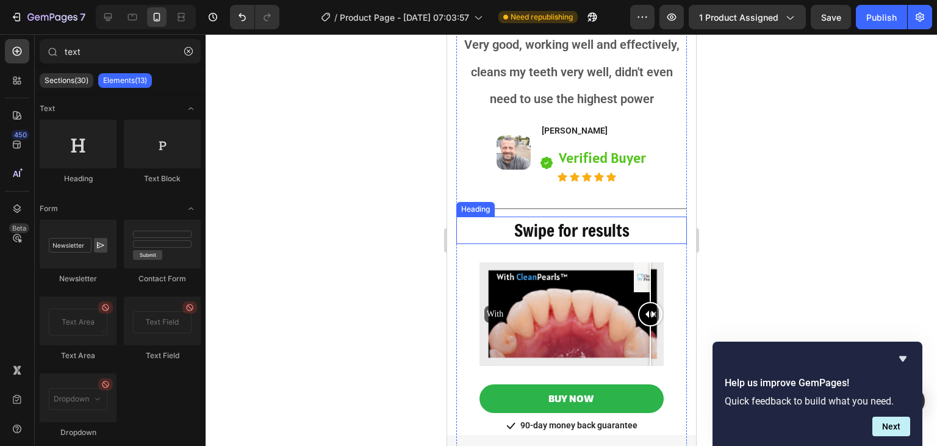
click at [632, 232] on p "⁠⁠⁠⁠⁠⁠⁠ Swipe for results" at bounding box center [571, 230] width 228 height 24
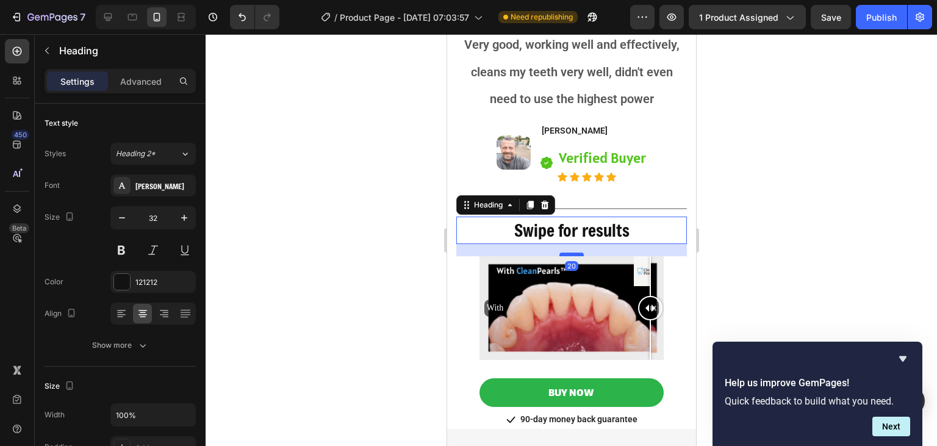
drag, startPoint x: 574, startPoint y: 260, endPoint x: 1360, endPoint y: 277, distance: 786.1
click at [575, 254] on div at bounding box center [570, 254] width 24 height 4
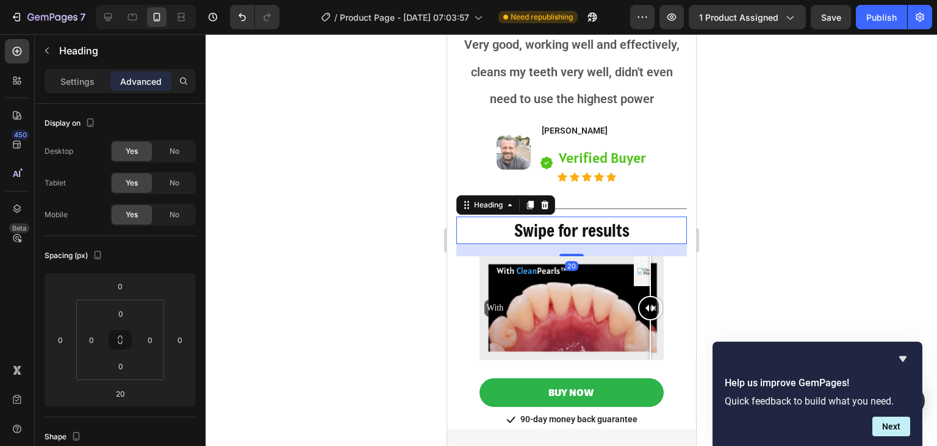
click at [913, 243] on div at bounding box center [570, 240] width 731 height 412
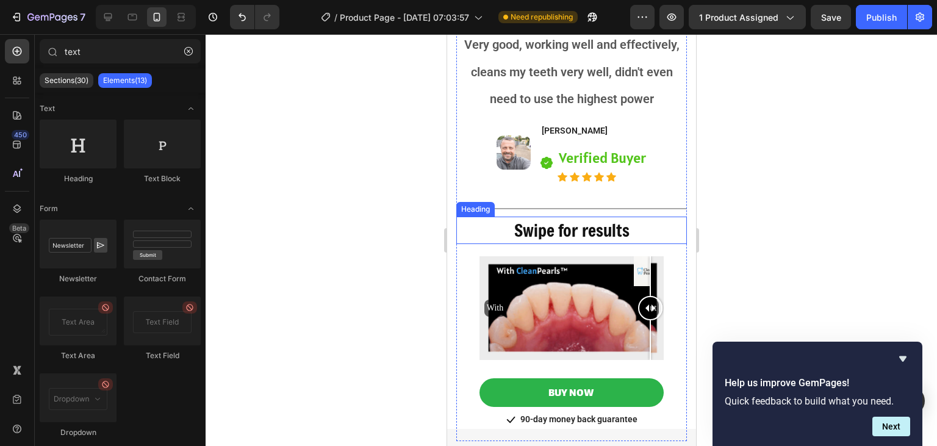
click at [609, 229] on span "Swipe for results" at bounding box center [570, 230] width 115 height 23
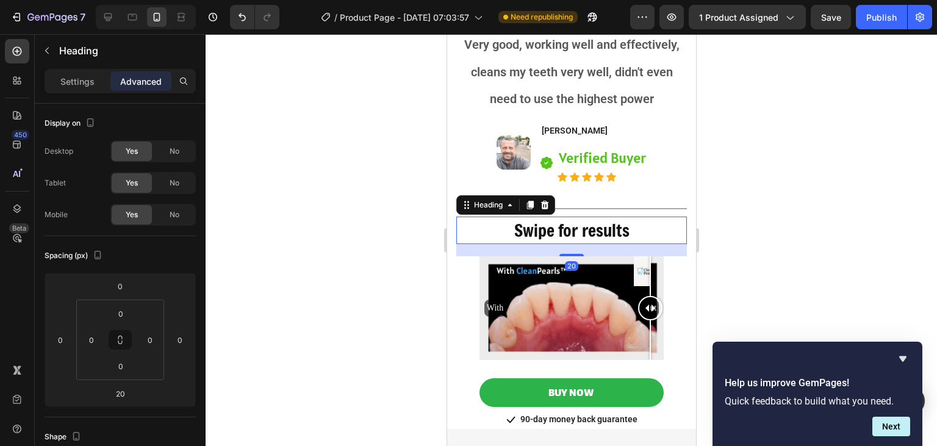
click at [609, 229] on span "Swipe for results" at bounding box center [570, 230] width 115 height 23
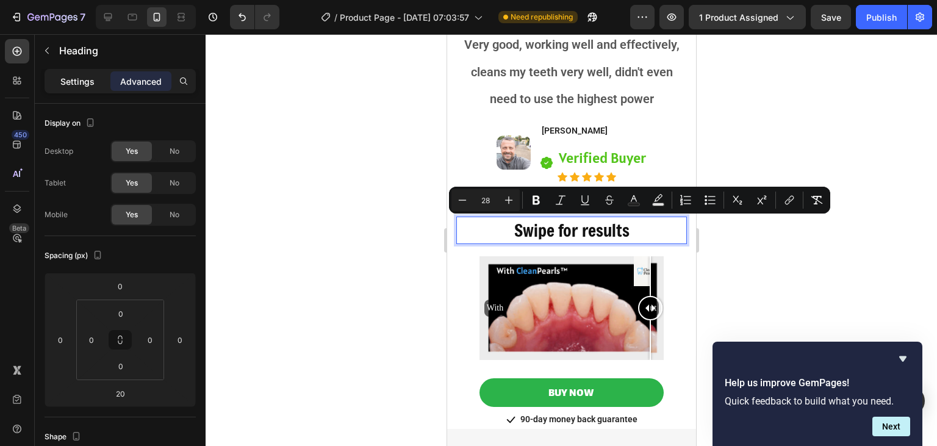
click at [81, 72] on div "Settings" at bounding box center [77, 81] width 61 height 20
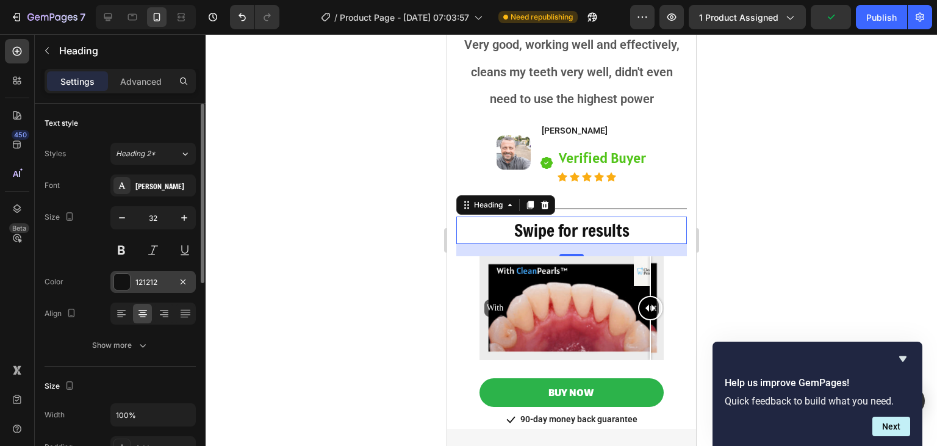
click at [144, 273] on div "121212" at bounding box center [152, 282] width 85 height 22
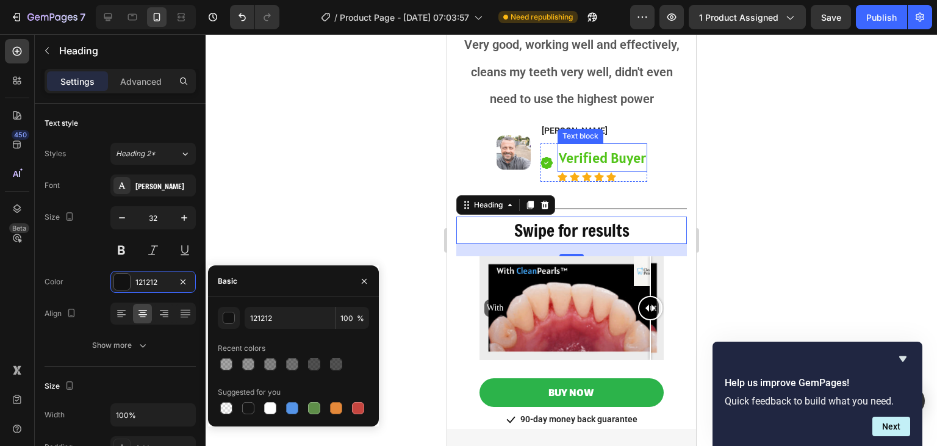
click at [612, 158] on p "Verified Buyer" at bounding box center [601, 157] width 87 height 26
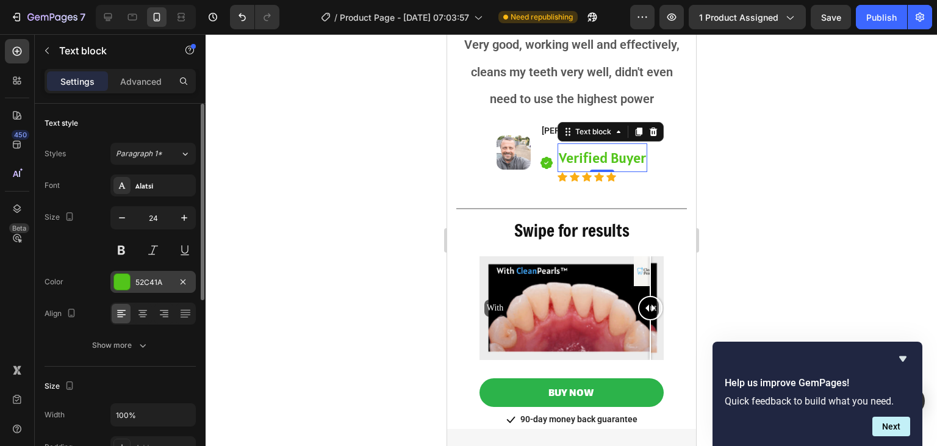
click at [151, 290] on div "52C41A" at bounding box center [152, 282] width 85 height 22
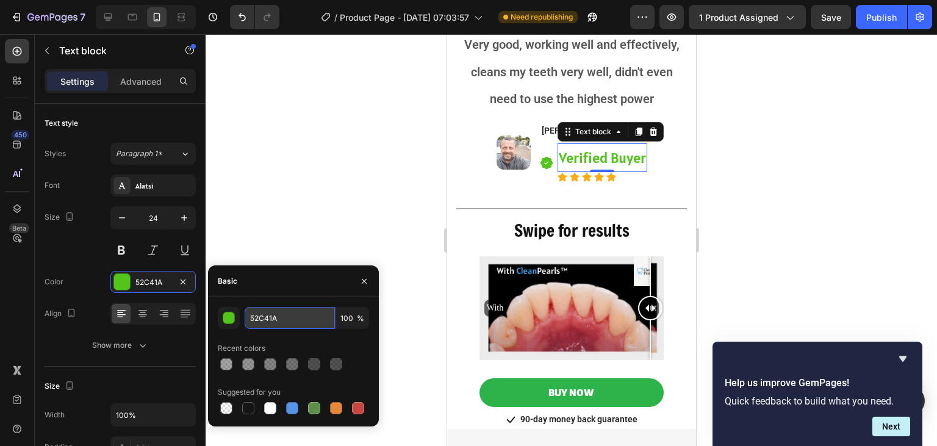
click at [282, 309] on input "52C41A" at bounding box center [289, 318] width 90 height 22
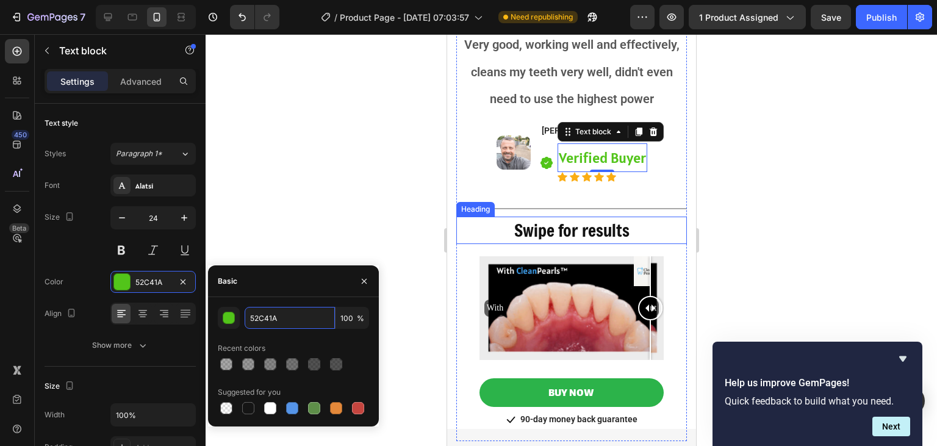
click at [566, 234] on span "Swipe for results" at bounding box center [570, 230] width 115 height 23
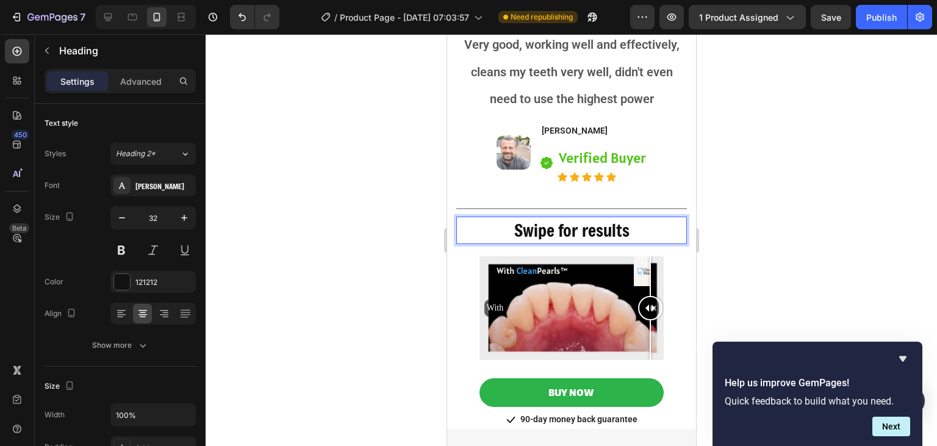
click at [566, 234] on span "Swipe for results" at bounding box center [570, 230] width 115 height 23
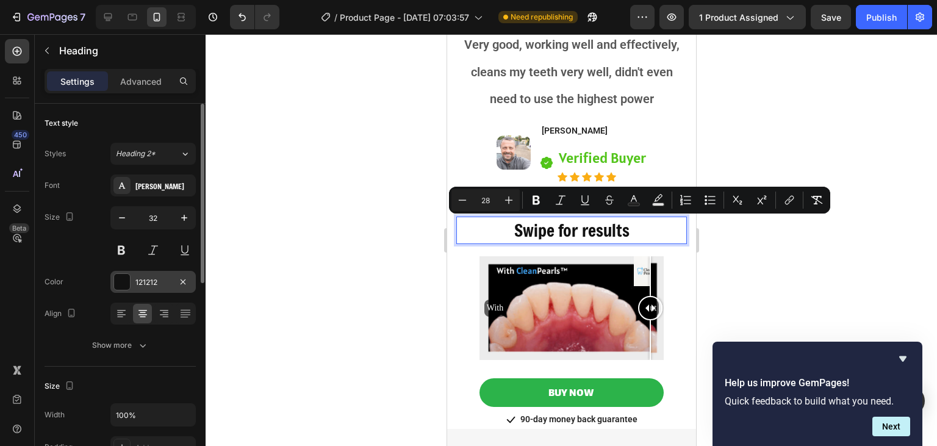
click at [149, 278] on div "121212" at bounding box center [152, 282] width 35 height 11
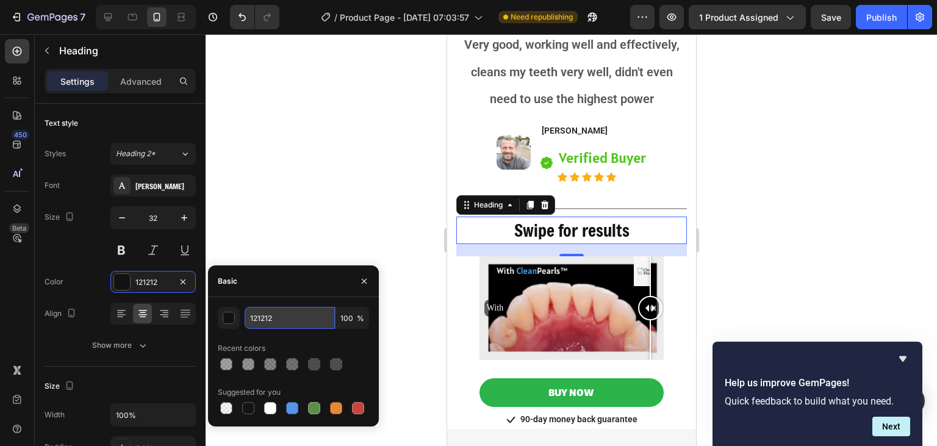
click at [279, 324] on input "121212" at bounding box center [289, 318] width 90 height 22
paste input "52C41A"
type input "52C41A"
click at [345, 215] on div at bounding box center [570, 240] width 731 height 412
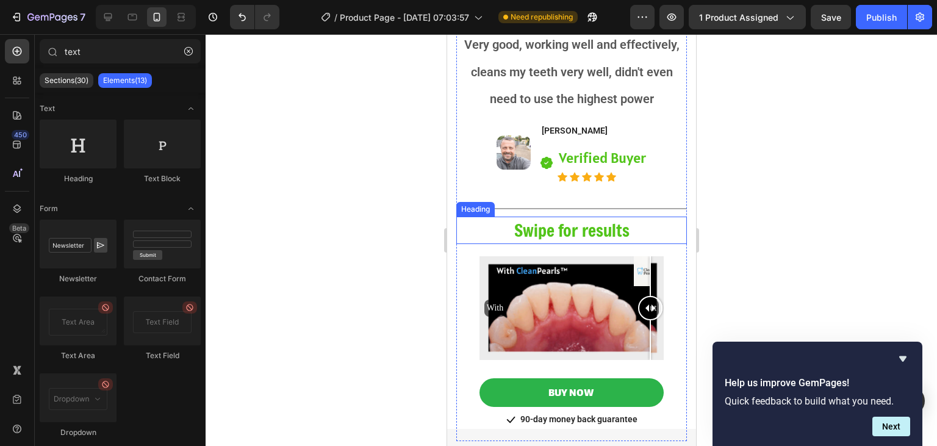
click at [527, 235] on span "Swipe for results" at bounding box center [570, 230] width 115 height 23
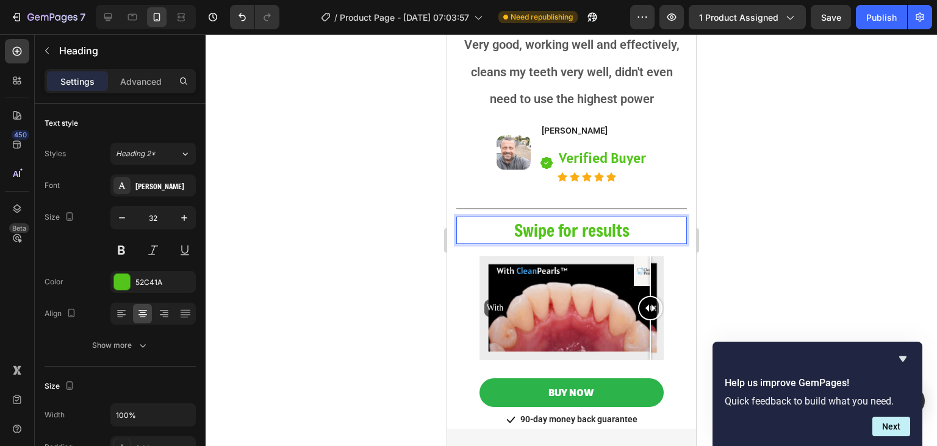
click at [799, 229] on div at bounding box center [570, 240] width 731 height 412
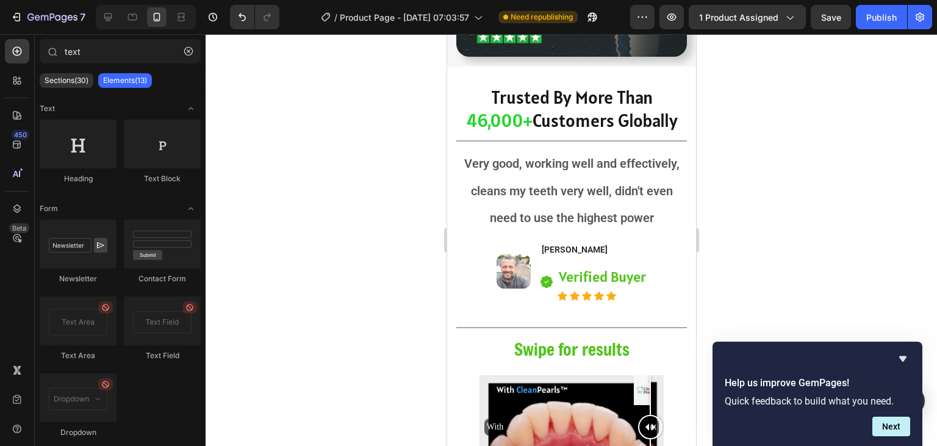
scroll to position [2239, 0]
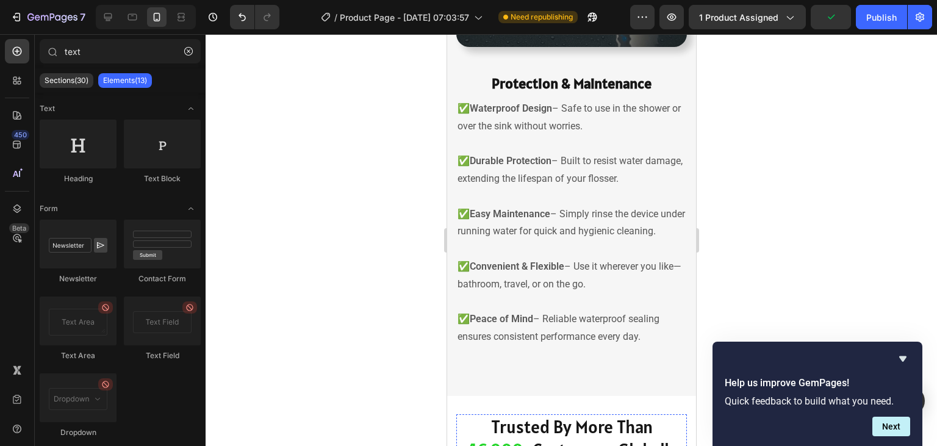
drag, startPoint x: 647, startPoint y: 408, endPoint x: 571, endPoint y: 413, distance: 75.8
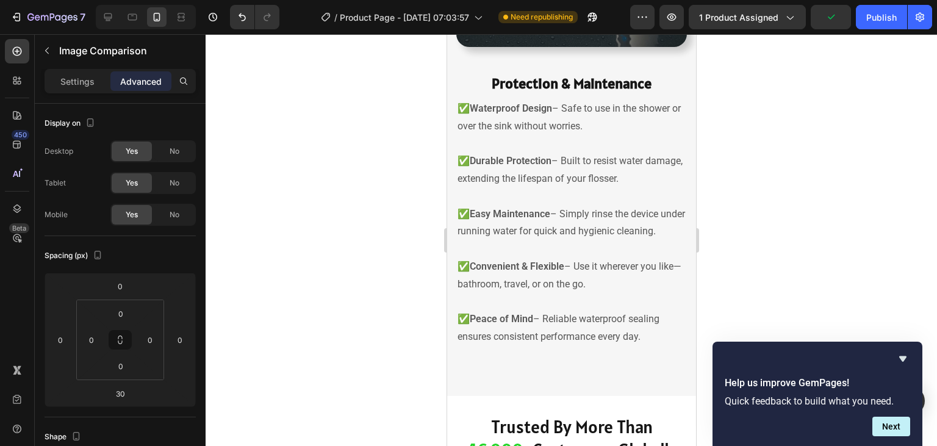
click at [847, 228] on div at bounding box center [570, 240] width 731 height 412
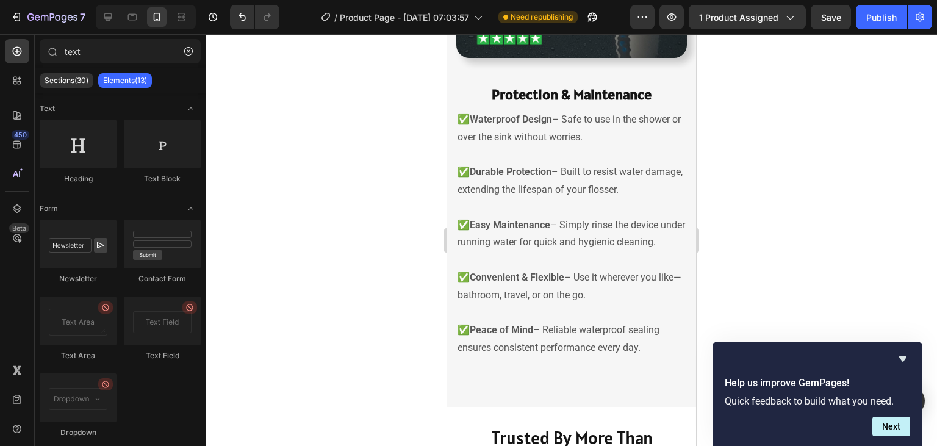
scroll to position [2233, 0]
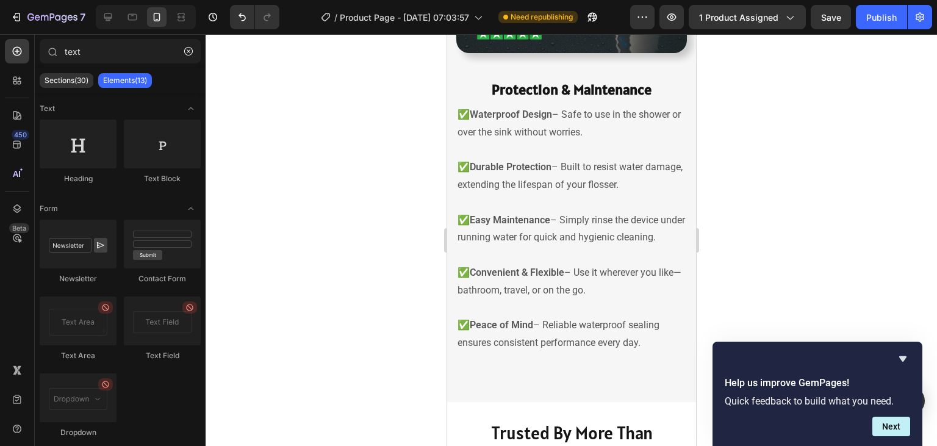
click at [819, 185] on div at bounding box center [570, 240] width 731 height 412
click at [733, 246] on div at bounding box center [570, 240] width 731 height 412
click at [758, 180] on div at bounding box center [570, 240] width 731 height 412
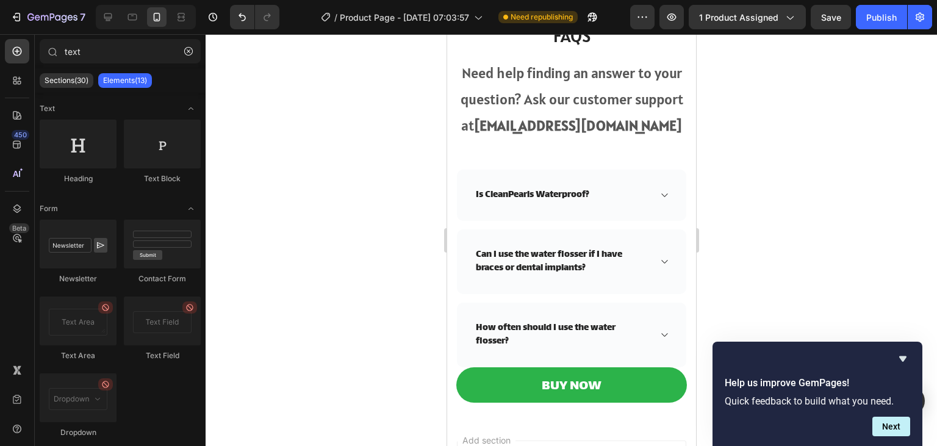
scroll to position [3425, 0]
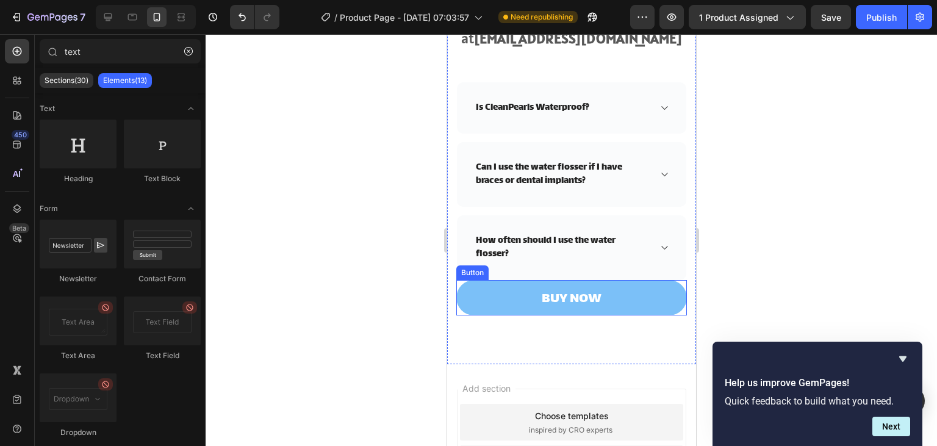
click at [624, 305] on link "BUY NOW" at bounding box center [570, 297] width 230 height 35
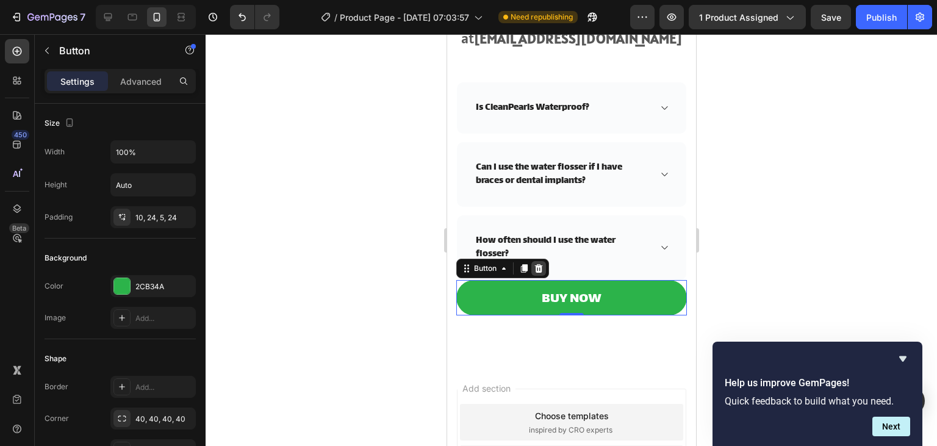
click at [540, 269] on icon at bounding box center [538, 268] width 8 height 9
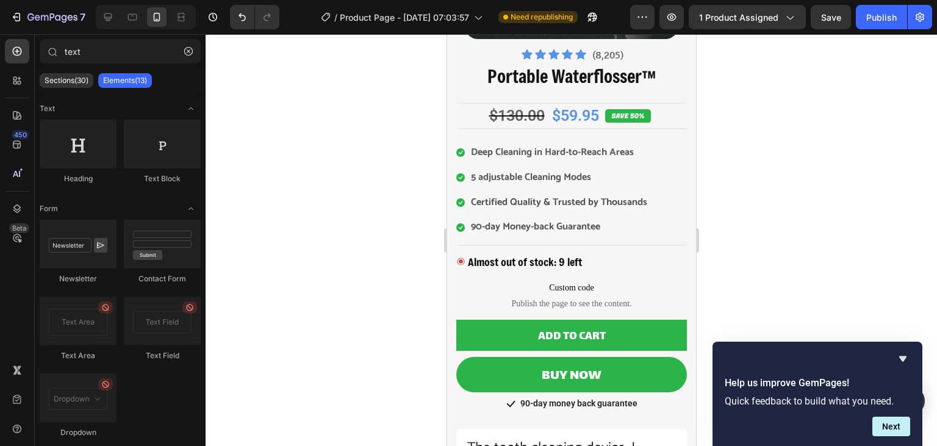
scroll to position [52, 0]
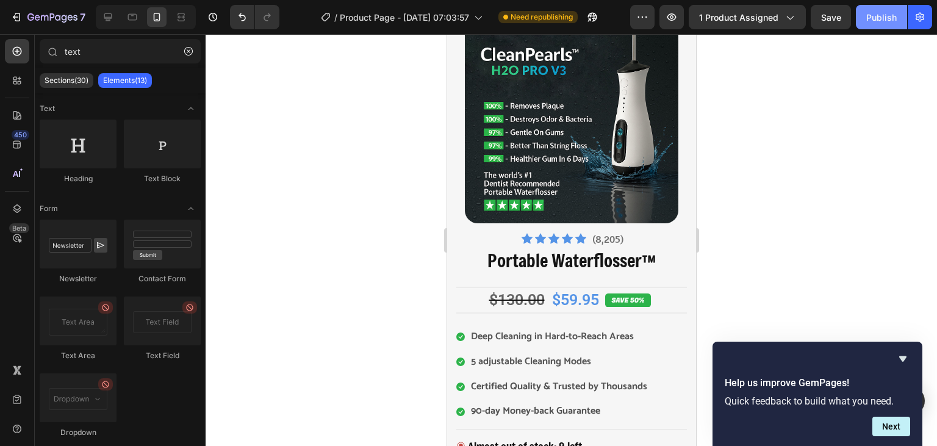
click at [879, 27] on button "Publish" at bounding box center [880, 17] width 51 height 24
click at [103, 22] on icon at bounding box center [108, 17] width 12 height 12
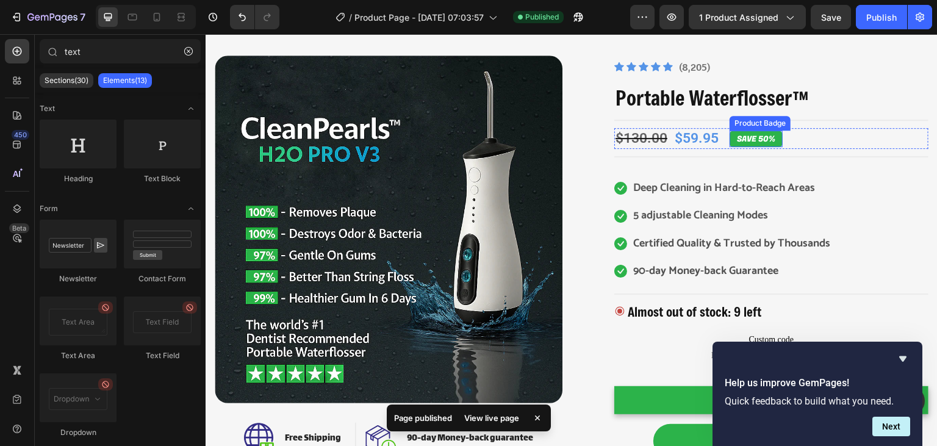
click at [767, 137] on pre "SAVE 50%" at bounding box center [755, 138] width 53 height 17
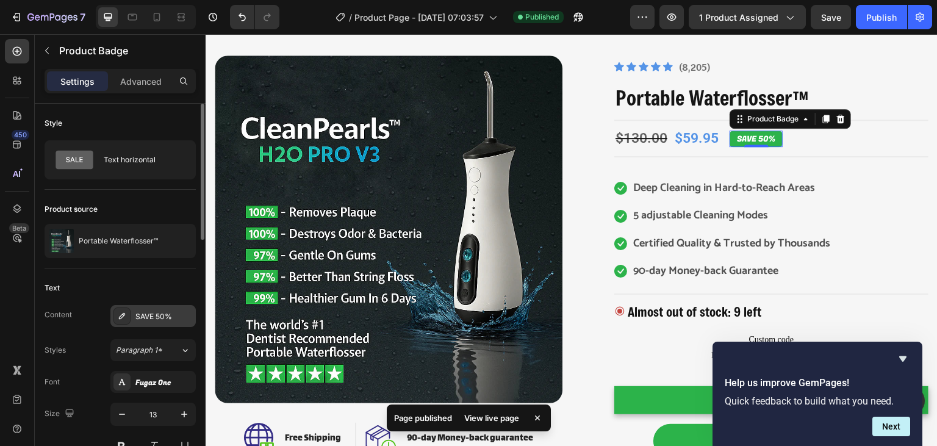
click at [167, 313] on div "SAVE 50%" at bounding box center [163, 316] width 57 height 11
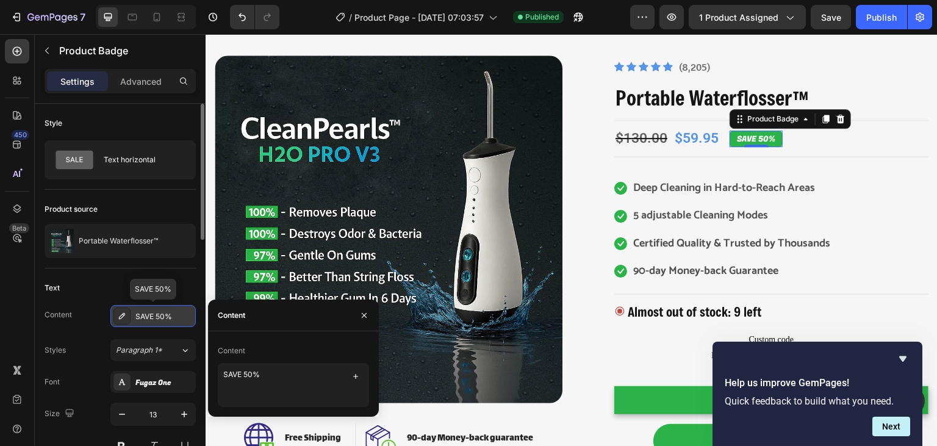
click at [167, 313] on div "SAVE 50%" at bounding box center [163, 316] width 57 height 11
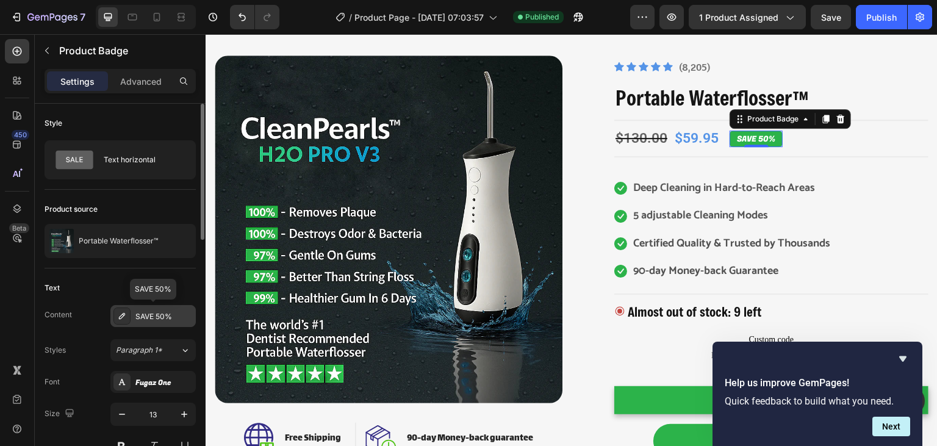
click at [167, 313] on div "SAVE 50%" at bounding box center [163, 316] width 57 height 11
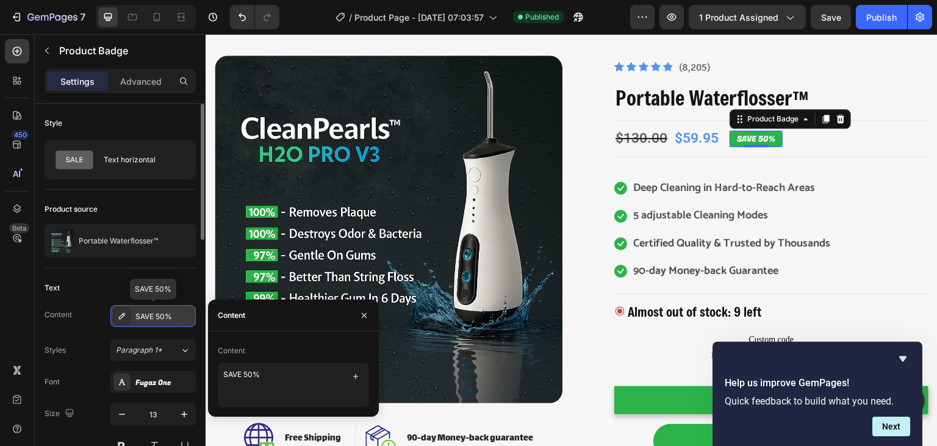
click at [165, 315] on div "SAVE 50%" at bounding box center [163, 316] width 57 height 11
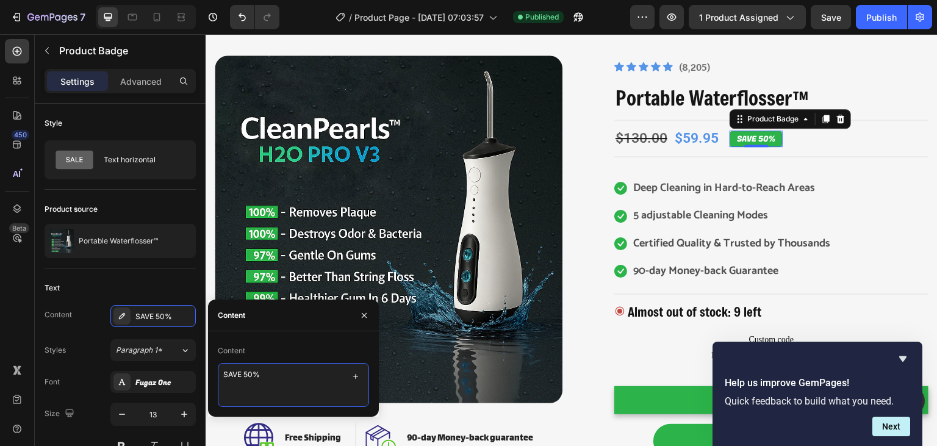
click at [249, 377] on textarea "SAVE 50%" at bounding box center [293, 385] width 151 height 44
click at [252, 377] on textarea "SAVE 50%" at bounding box center [293, 385] width 151 height 44
type textarea "SAVE 60%"
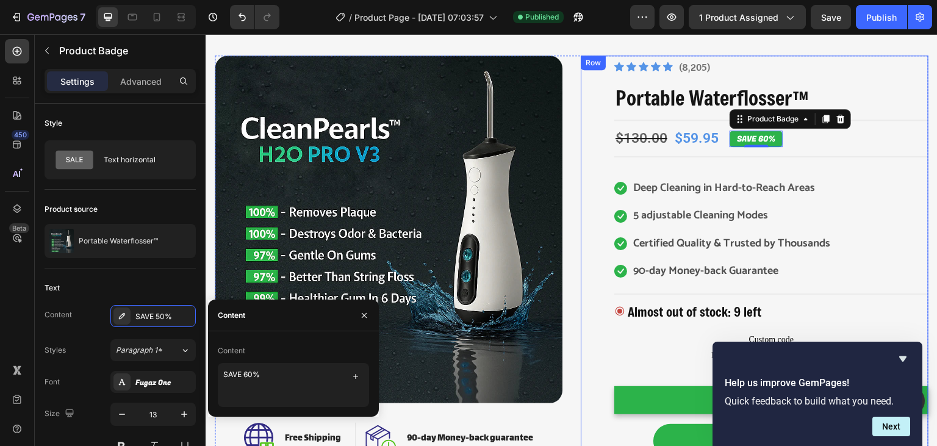
click at [596, 165] on div "Product Images Icon Icon Icon Icon Icon Icon List Hoz (8,205) Text block Row Po…" at bounding box center [754, 349] width 348 height 589
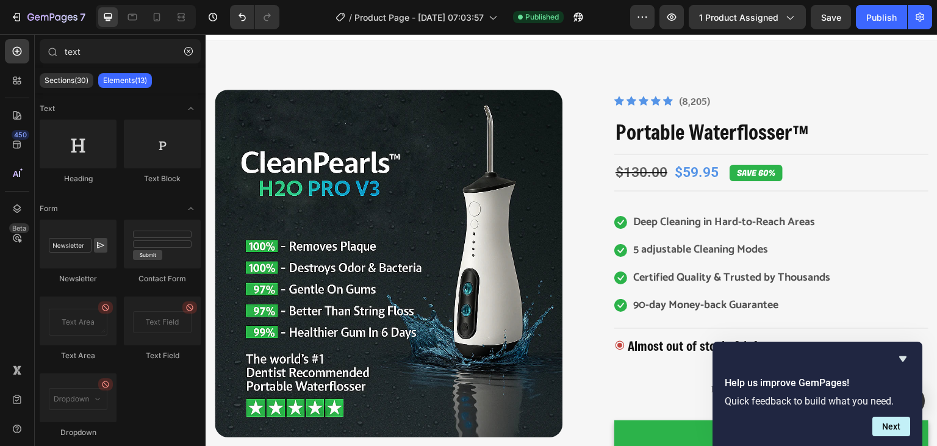
scroll to position [13, 0]
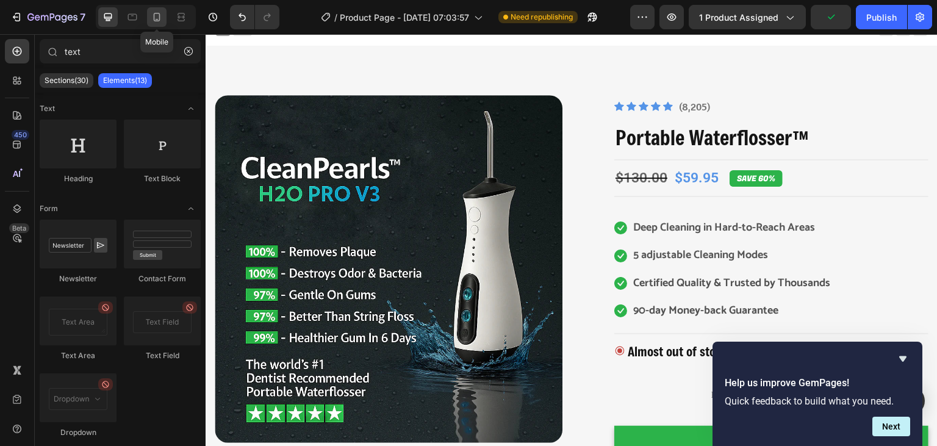
click at [157, 13] on icon at bounding box center [157, 17] width 7 height 9
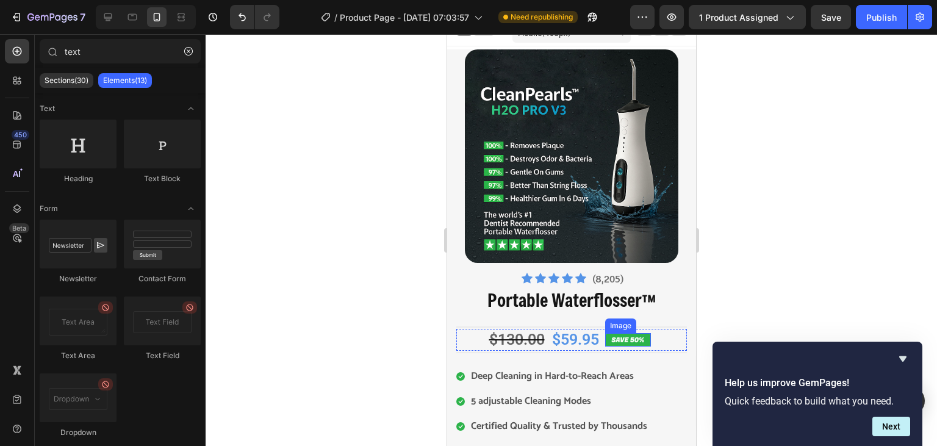
click at [621, 335] on img at bounding box center [627, 340] width 46 height 14
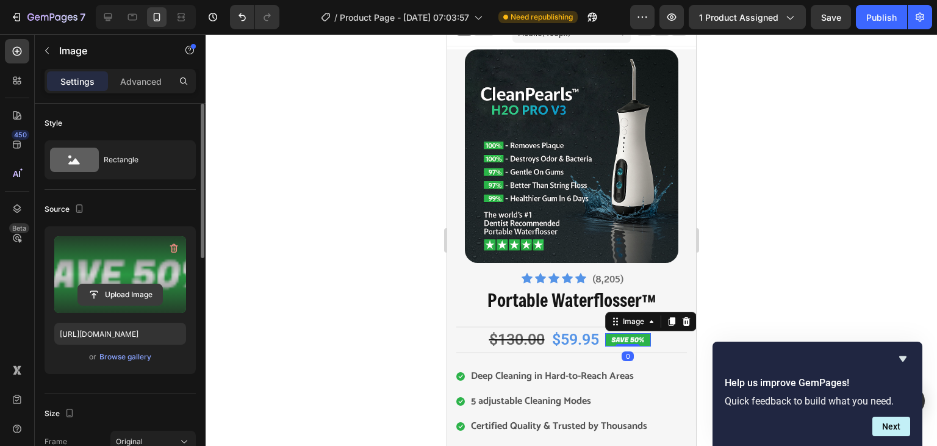
click at [130, 290] on input "file" at bounding box center [120, 294] width 84 height 21
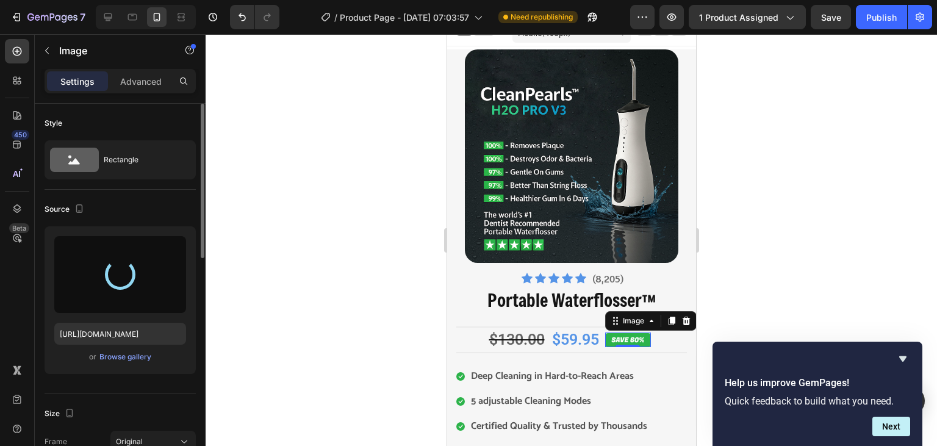
type input "[URL][DOMAIN_NAME]"
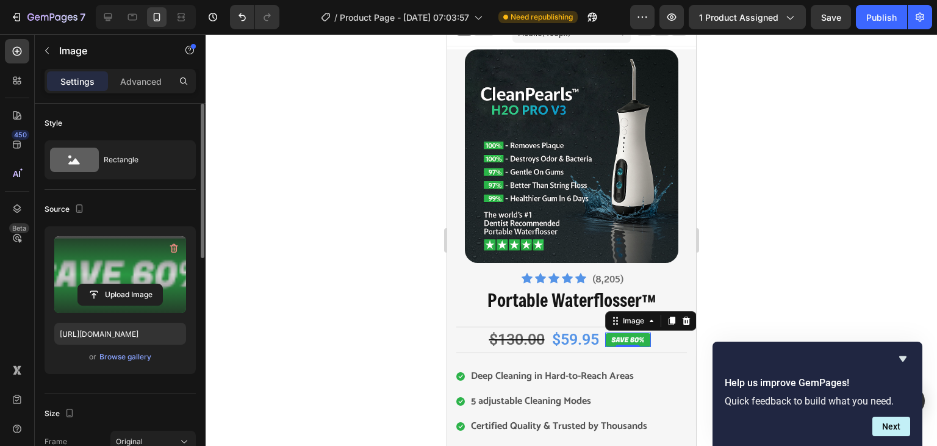
click at [344, 220] on div at bounding box center [570, 240] width 731 height 412
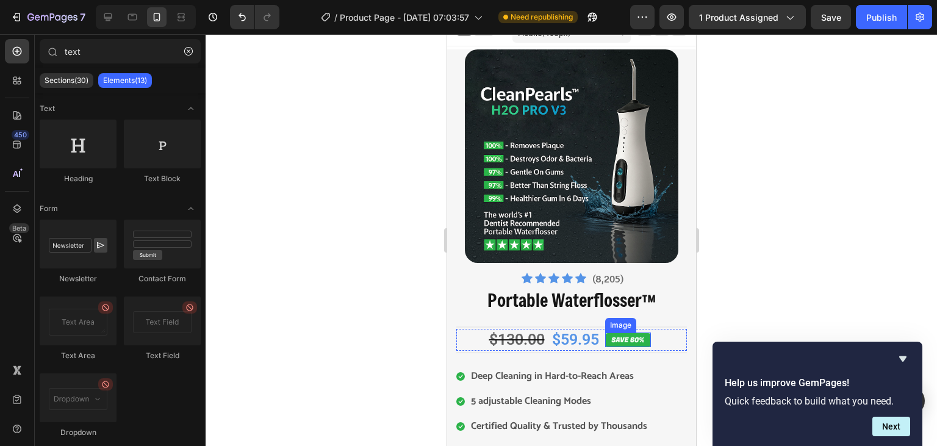
click at [637, 335] on img at bounding box center [627, 339] width 46 height 15
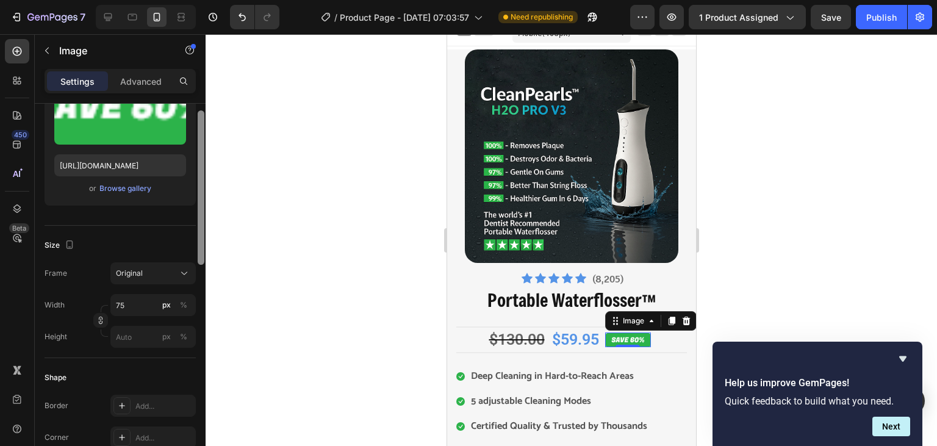
drag, startPoint x: 201, startPoint y: 138, endPoint x: 199, endPoint y: 209, distance: 70.7
click at [199, 209] on div at bounding box center [201, 187] width 7 height 154
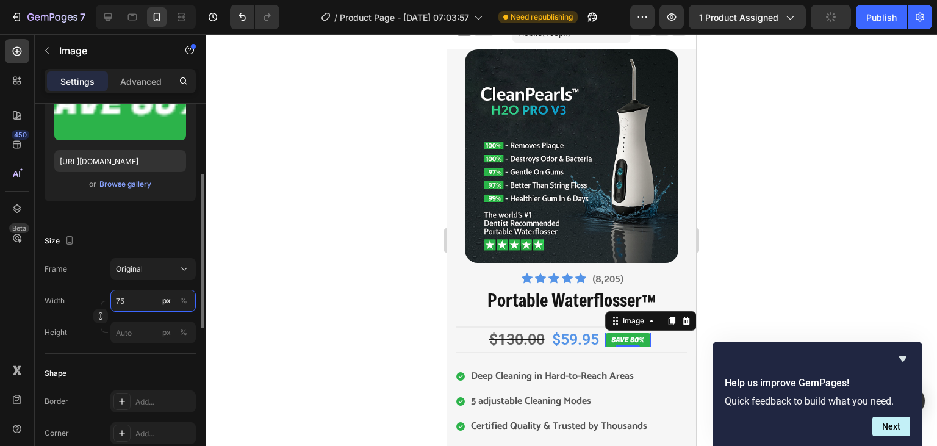
click at [138, 298] on input "75" at bounding box center [152, 301] width 85 height 22
type input "80"
click at [304, 240] on div at bounding box center [570, 240] width 731 height 412
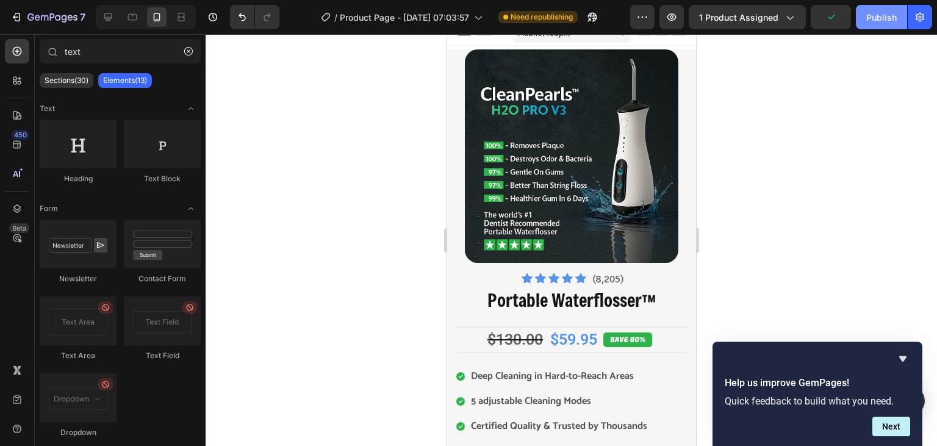
click at [889, 18] on div "Publish" at bounding box center [881, 17] width 30 height 13
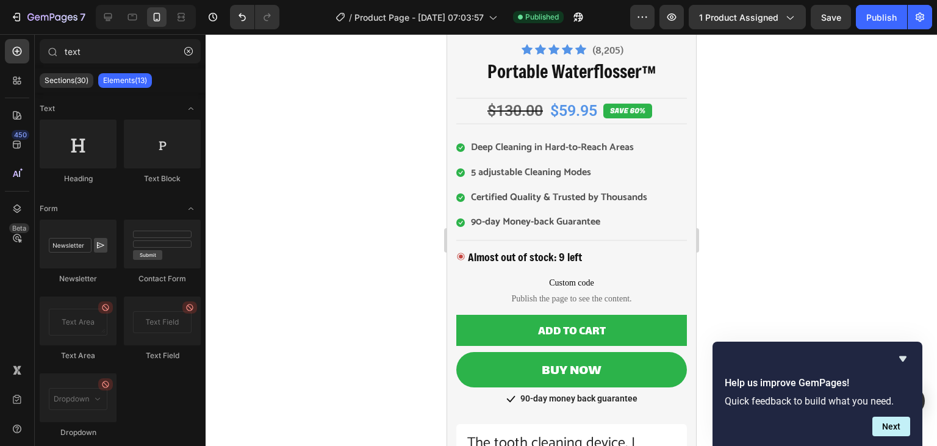
scroll to position [268, 0]
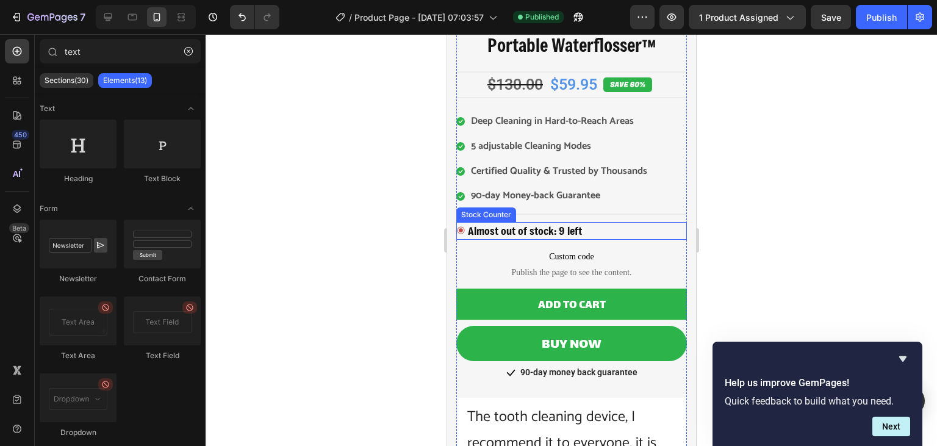
click at [590, 235] on div "Almost out of stock: 9 left" at bounding box center [570, 231] width 230 height 18
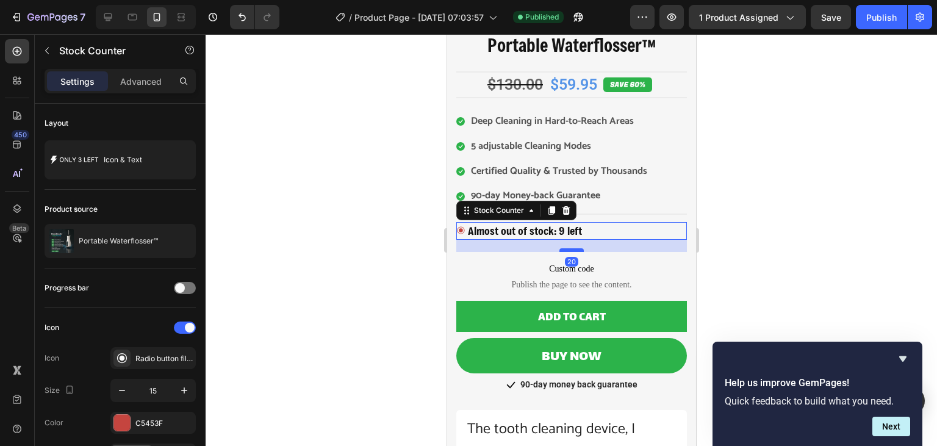
drag, startPoint x: 573, startPoint y: 237, endPoint x: 571, endPoint y: 249, distance: 12.4
click at [571, 249] on div at bounding box center [570, 250] width 24 height 4
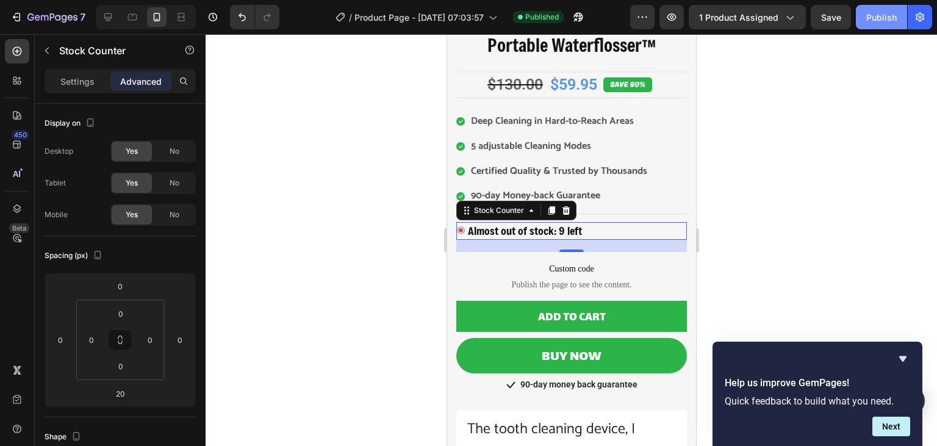
click at [886, 21] on div "Publish" at bounding box center [881, 17] width 30 height 13
click at [827, 155] on div at bounding box center [570, 240] width 731 height 412
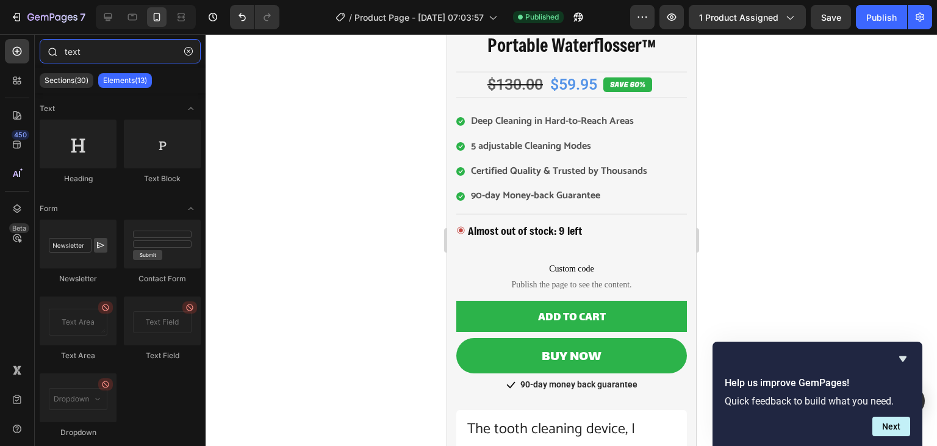
click at [88, 50] on input "text" at bounding box center [120, 51] width 161 height 24
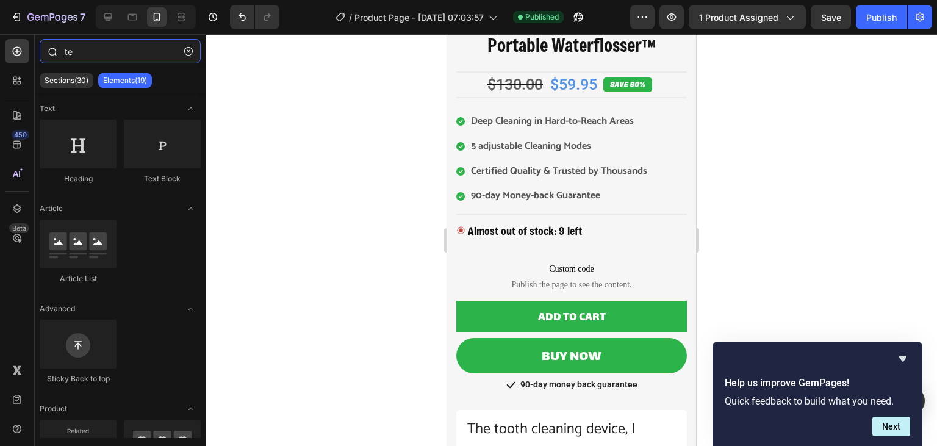
type input "t"
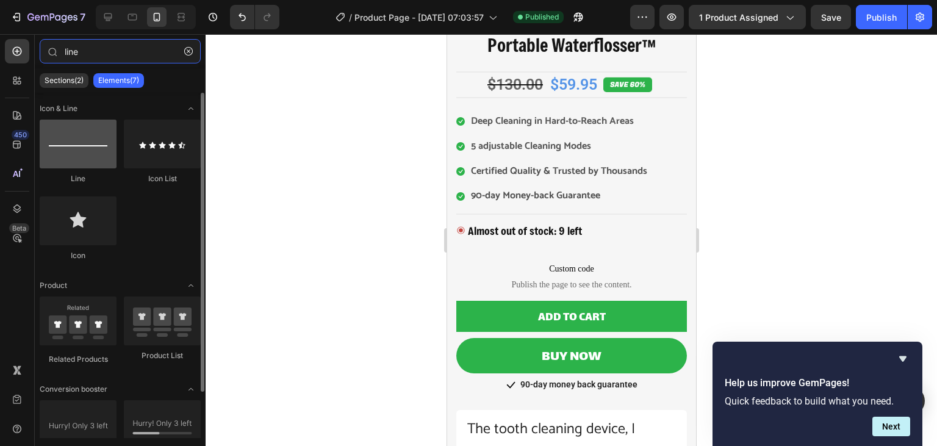
type input "line"
drag, startPoint x: 94, startPoint y: 152, endPoint x: 73, endPoint y: 135, distance: 26.5
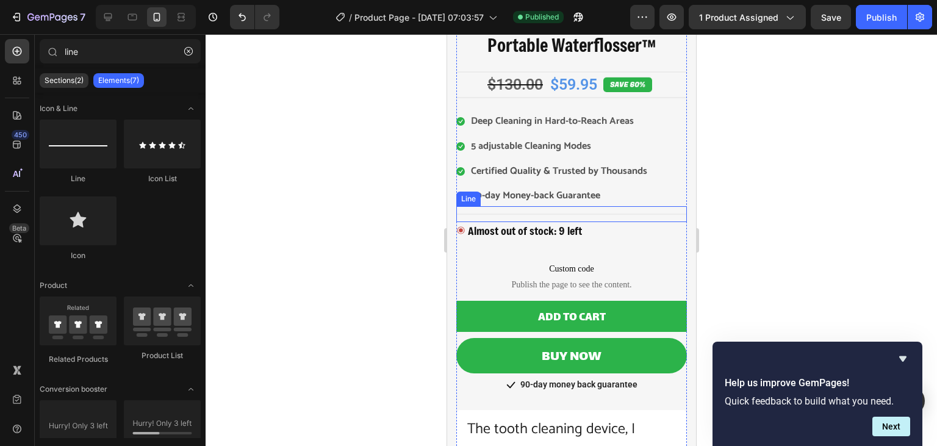
click at [497, 214] on div "Title Line" at bounding box center [570, 214] width 230 height 16
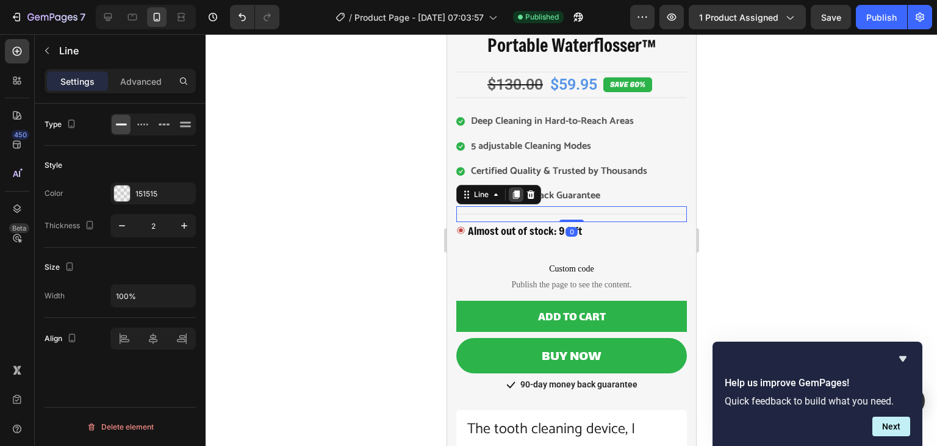
click at [518, 194] on icon at bounding box center [515, 194] width 7 height 9
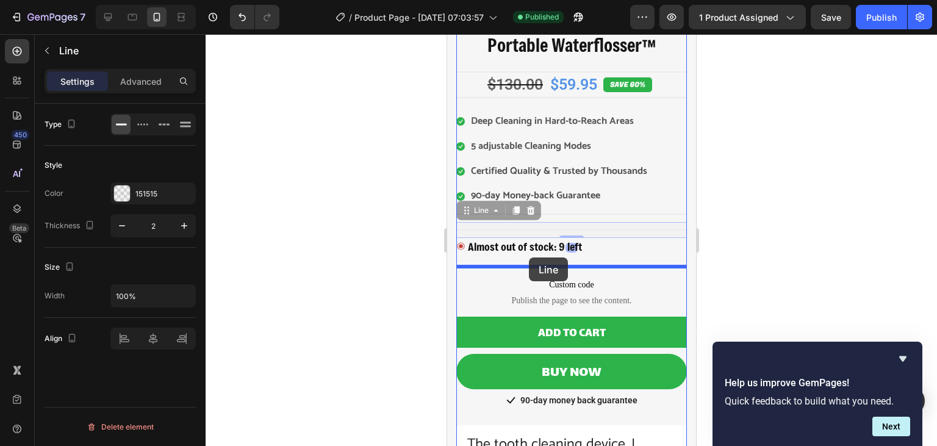
drag, startPoint x: 540, startPoint y: 228, endPoint x: 528, endPoint y: 257, distance: 31.5
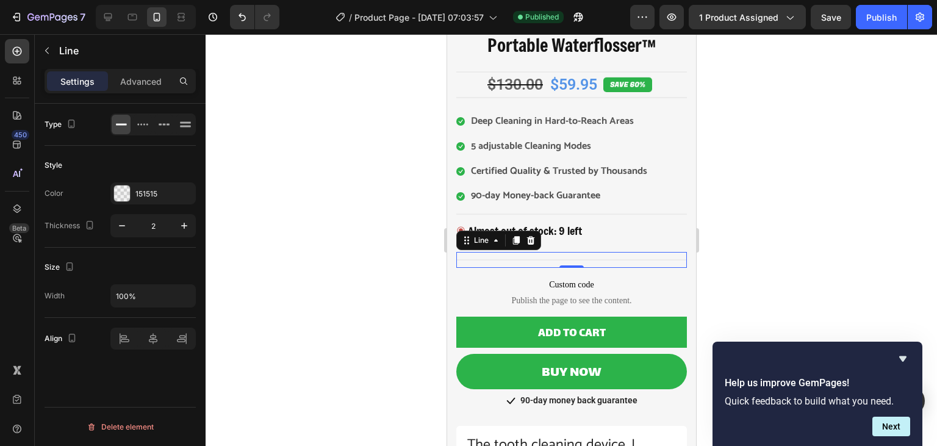
click at [821, 210] on div at bounding box center [570, 240] width 731 height 412
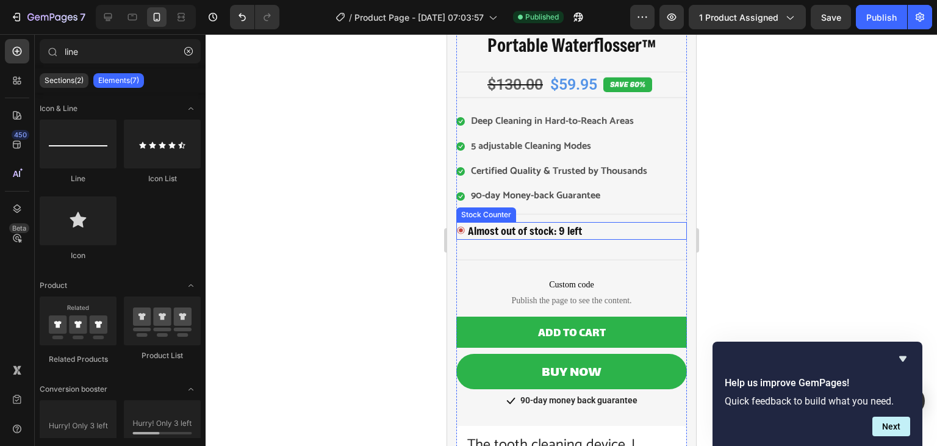
click at [618, 232] on div "Almost out of stock: 9 left" at bounding box center [570, 231] width 230 height 18
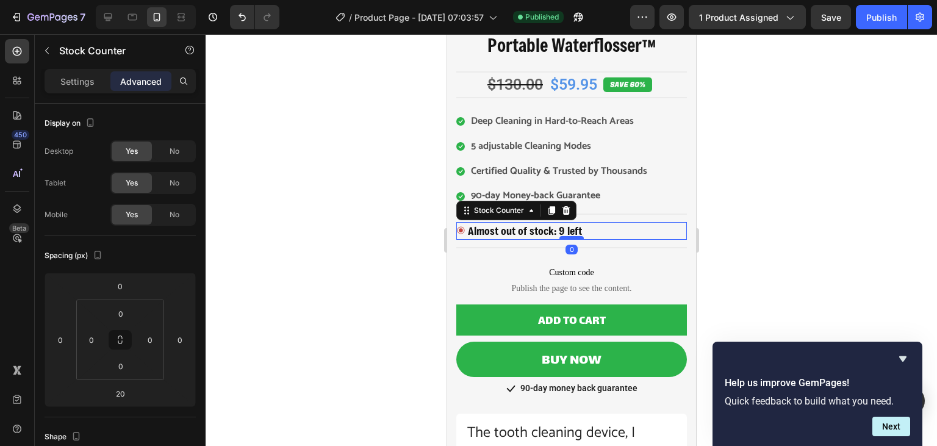
drag, startPoint x: 565, startPoint y: 249, endPoint x: 566, endPoint y: 235, distance: 14.0
click at [566, 236] on div at bounding box center [570, 238] width 24 height 4
type input "0"
click at [794, 182] on div at bounding box center [570, 240] width 731 height 412
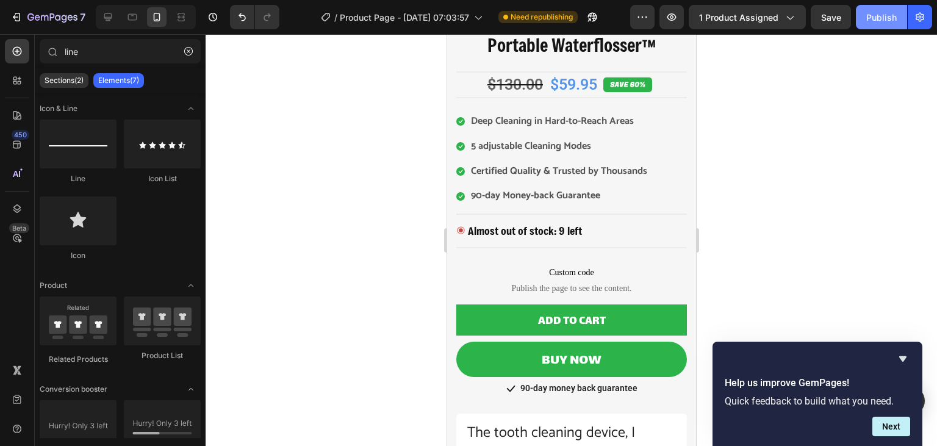
click at [880, 18] on div "Publish" at bounding box center [881, 17] width 30 height 13
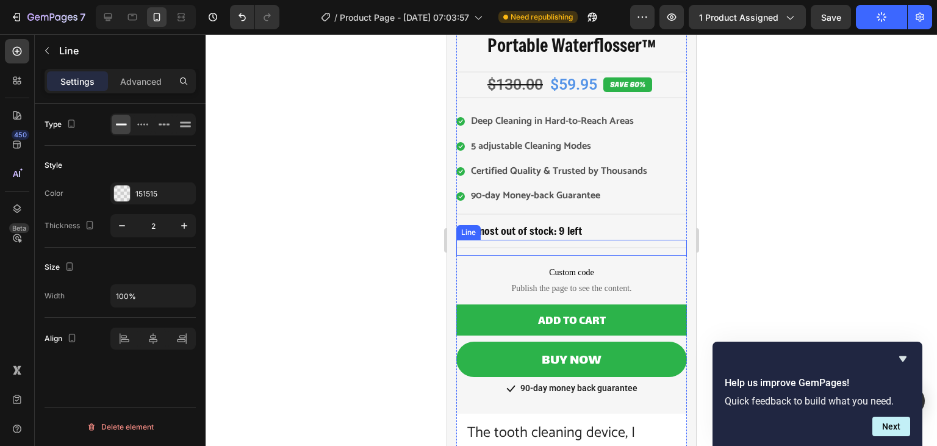
click at [599, 248] on div "Product Images Icon Icon Icon Icon Icon Icon List Hoz (8,205) Text block Row Po…" at bounding box center [570, 176] width 230 height 762
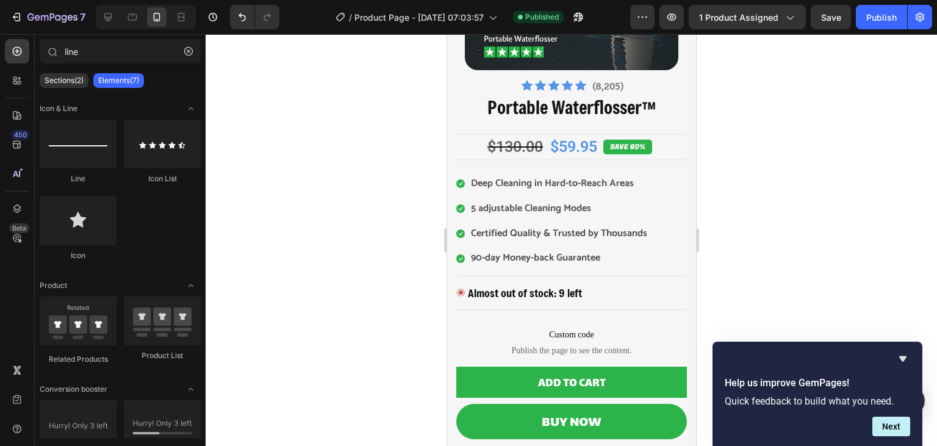
scroll to position [253, 0]
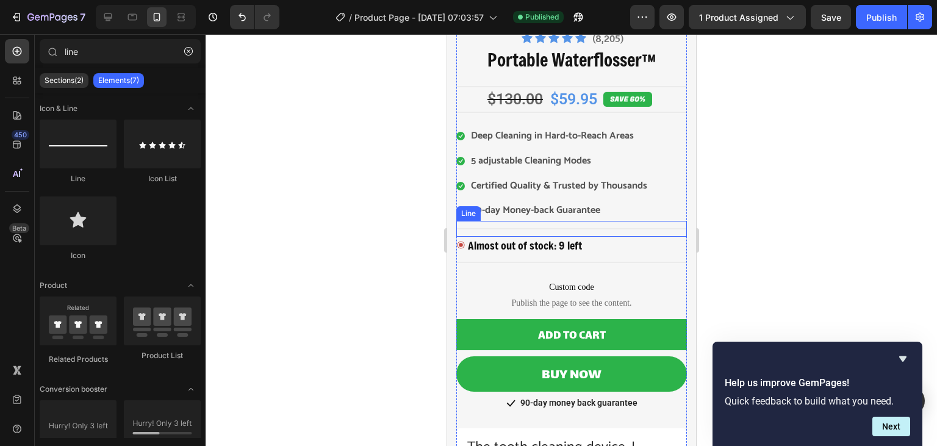
click at [598, 228] on div at bounding box center [570, 228] width 230 height 1
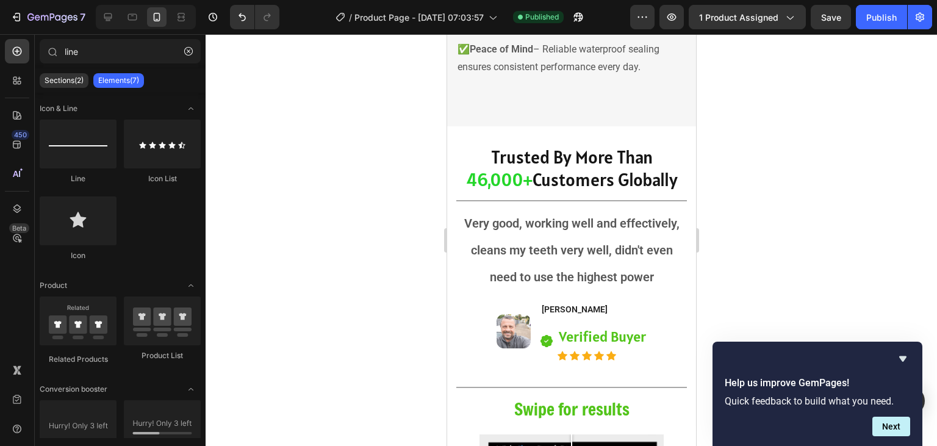
scroll to position [2530, 0]
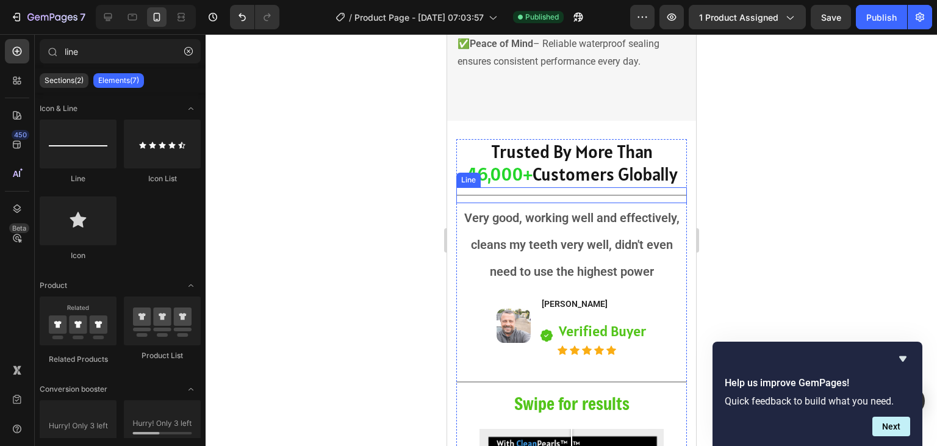
click at [588, 191] on div "Title Line" at bounding box center [570, 195] width 230 height 16
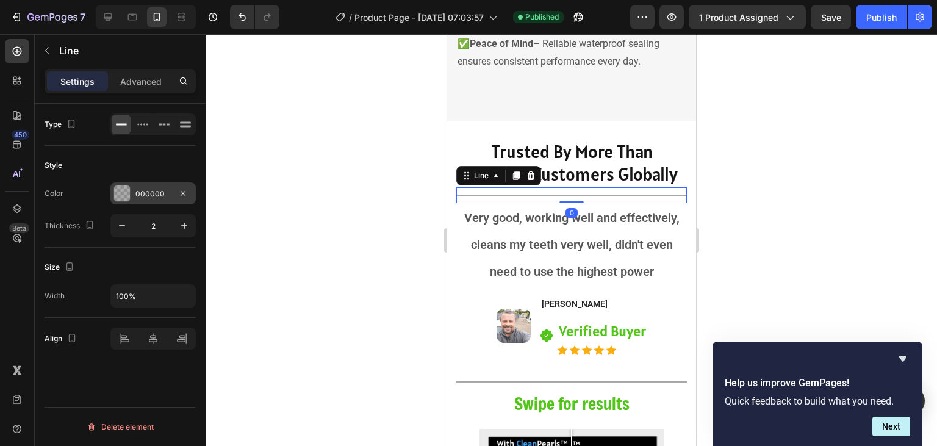
click at [167, 192] on div "000000" at bounding box center [152, 193] width 35 height 11
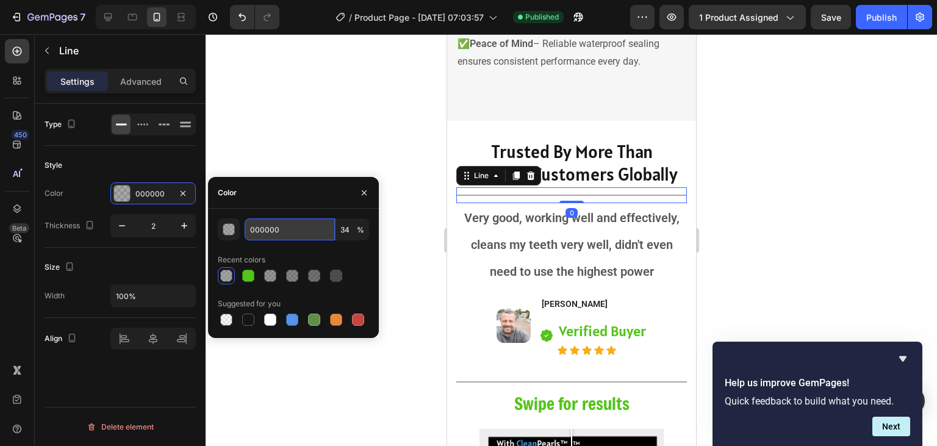
click at [273, 229] on input "000000" at bounding box center [289, 229] width 90 height 22
type input "151"
type input "100"
click at [273, 229] on input "151515" at bounding box center [289, 229] width 90 height 22
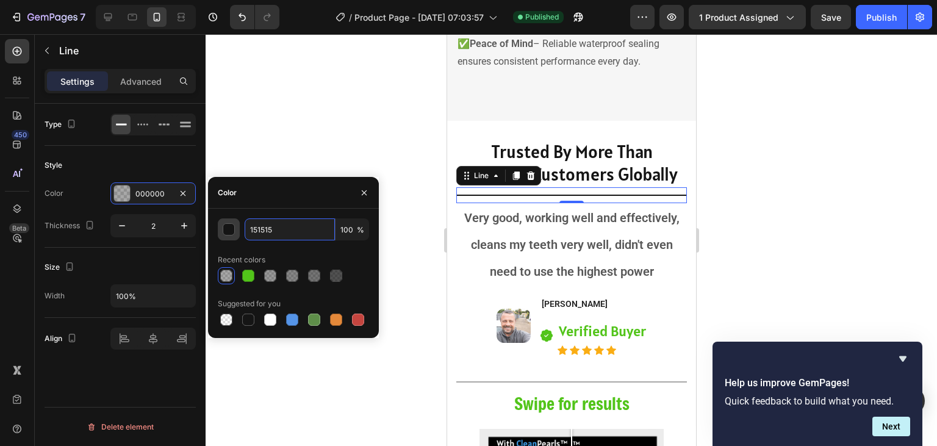
type input "151515"
click at [230, 228] on div "button" at bounding box center [229, 230] width 12 height 12
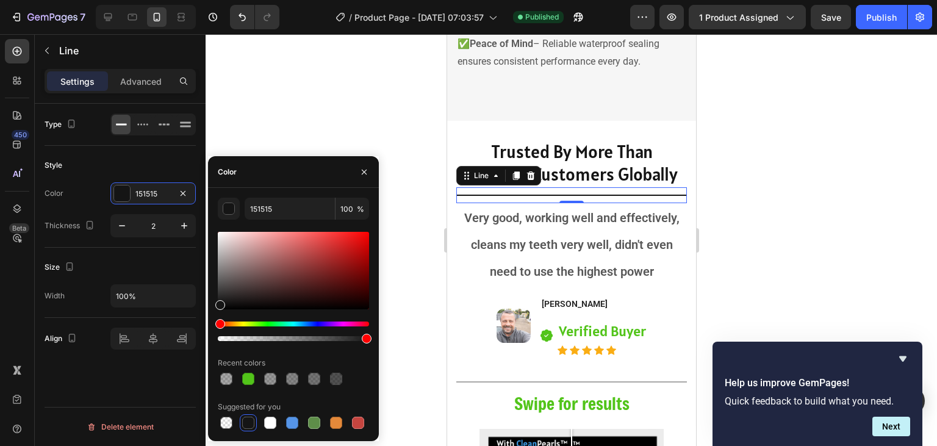
click at [290, 337] on div at bounding box center [293, 338] width 151 height 5
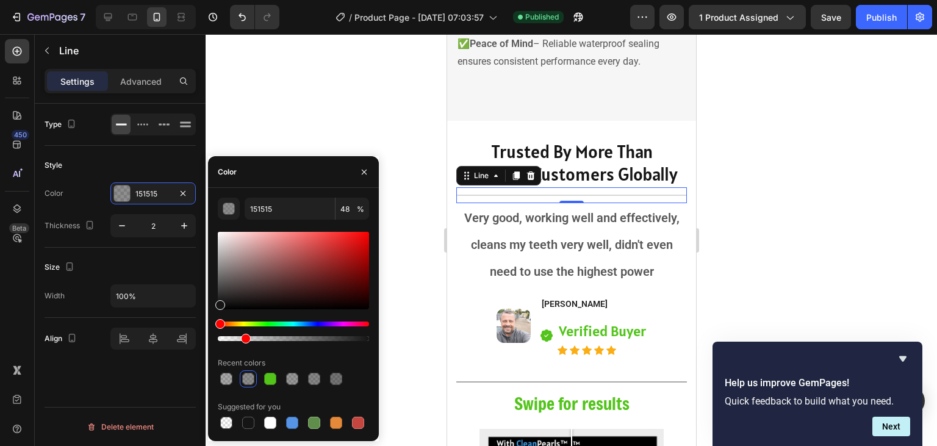
drag, startPoint x: 276, startPoint y: 338, endPoint x: 243, endPoint y: 338, distance: 32.9
click at [243, 338] on div at bounding box center [293, 338] width 151 height 5
type input "17"
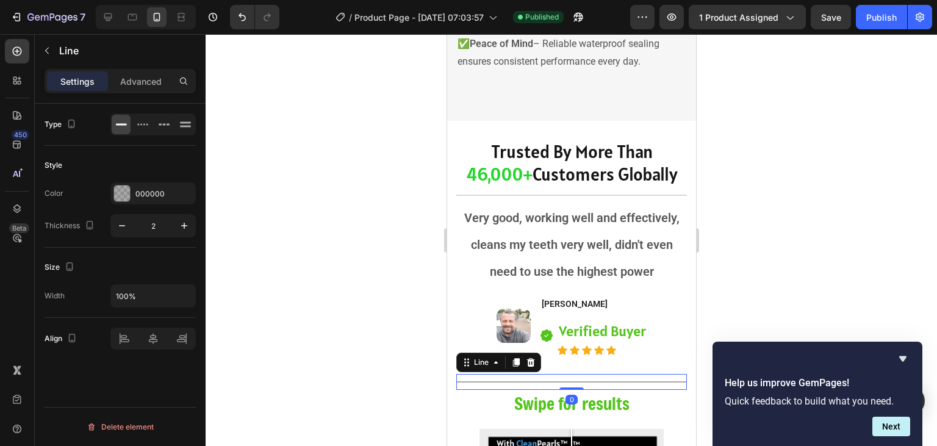
click at [513, 377] on div "Title Line 0" at bounding box center [570, 382] width 230 height 16
click at [146, 191] on div "000000" at bounding box center [152, 193] width 35 height 11
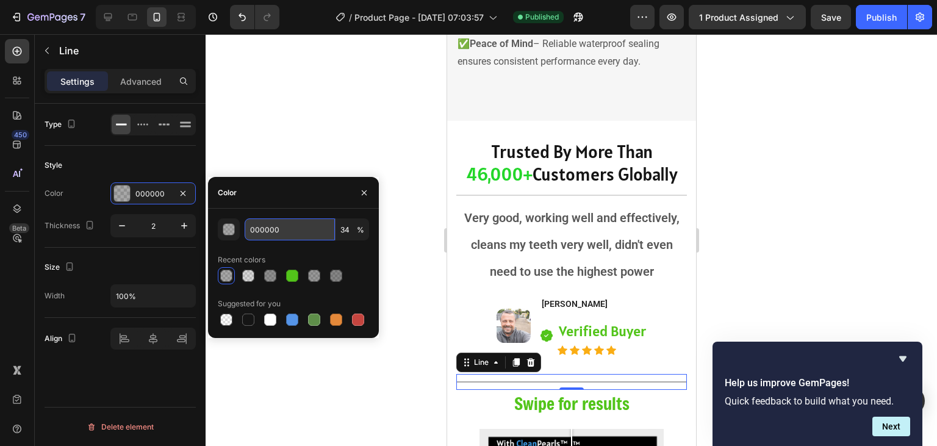
click at [264, 226] on input "000000" at bounding box center [289, 229] width 90 height 22
type input "151"
type input "100"
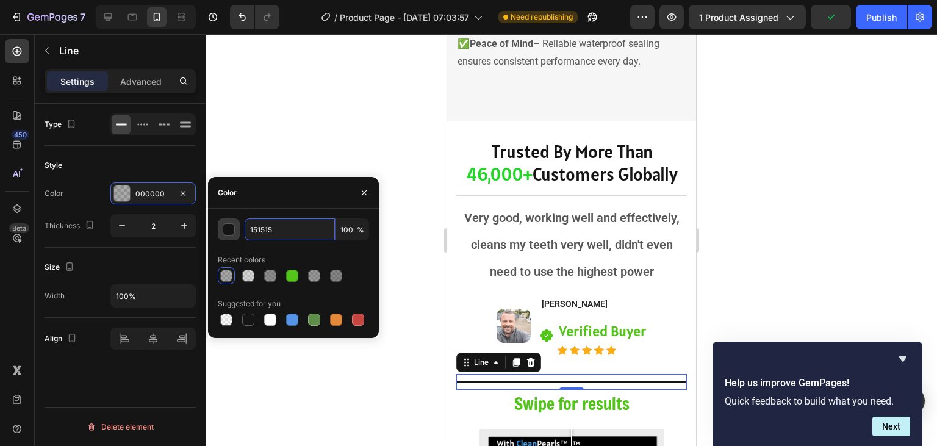
type input "151515"
click at [229, 235] on button "button" at bounding box center [229, 229] width 22 height 22
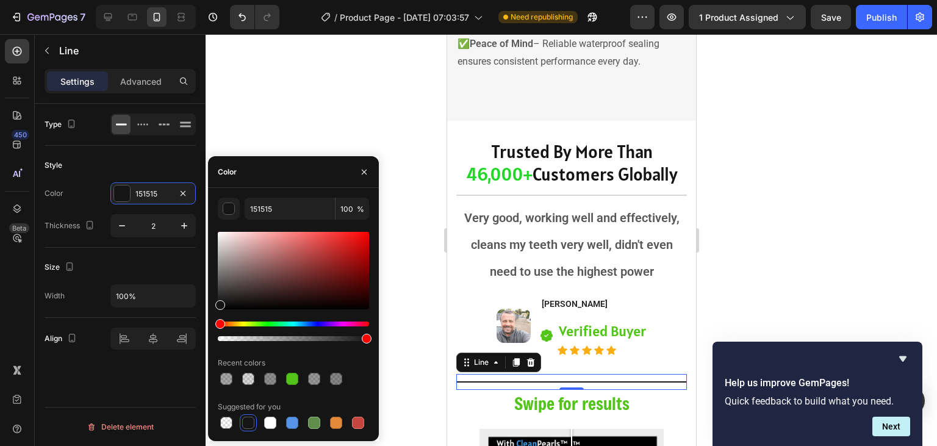
click at [250, 334] on div at bounding box center [293, 331] width 151 height 20
click at [250, 337] on div at bounding box center [293, 338] width 151 height 5
click at [243, 338] on div at bounding box center [293, 338] width 151 height 5
click at [241, 338] on div at bounding box center [243, 339] width 10 height 10
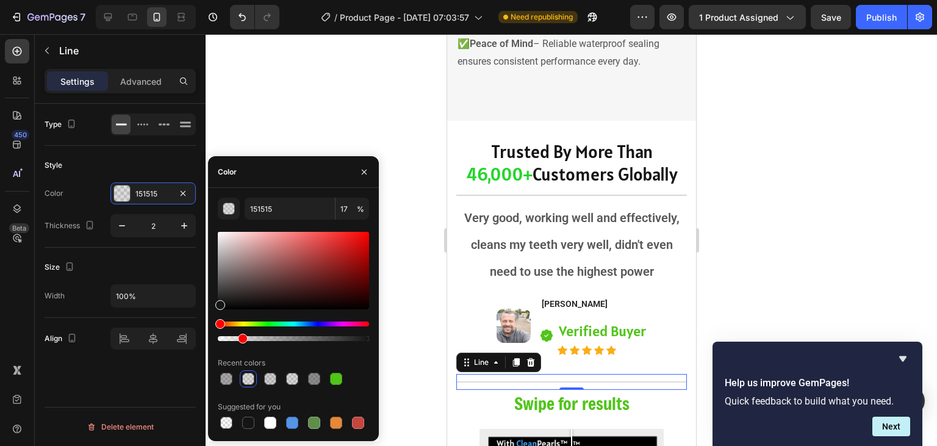
type input "15"
click at [569, 194] on div at bounding box center [570, 194] width 230 height 1
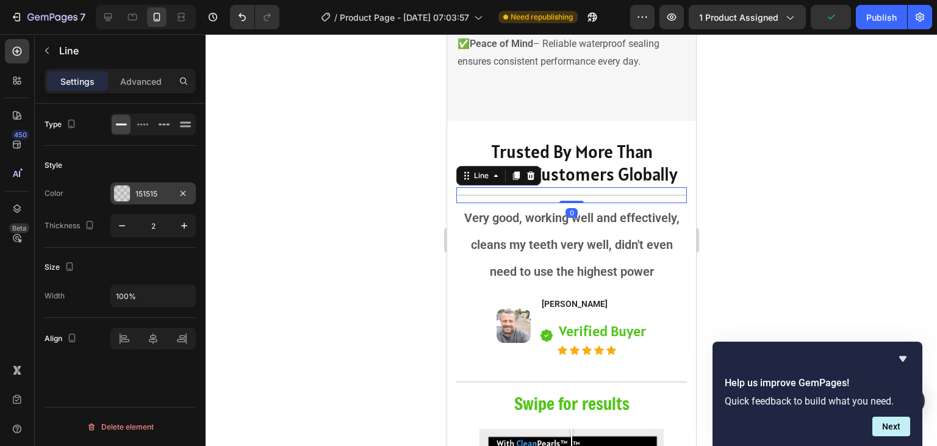
click at [136, 194] on div "151515" at bounding box center [152, 193] width 35 height 11
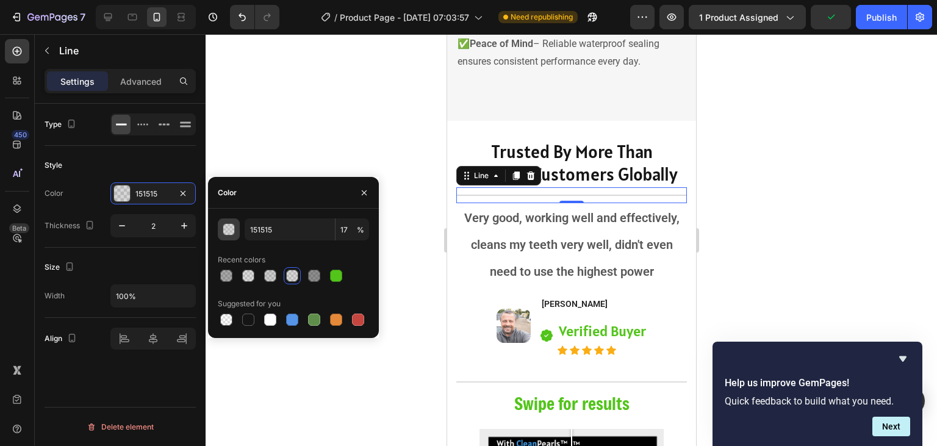
click at [231, 237] on button "button" at bounding box center [229, 229] width 22 height 22
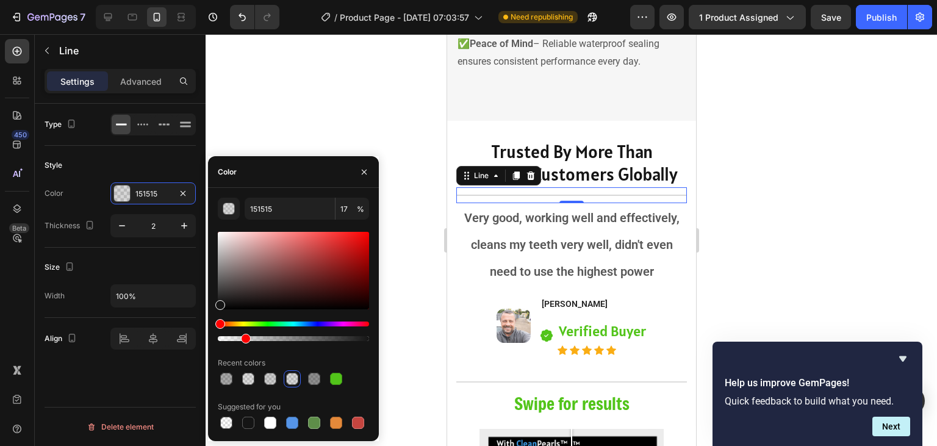
click at [242, 338] on div at bounding box center [246, 339] width 10 height 10
click at [240, 338] on div at bounding box center [243, 339] width 10 height 10
click at [237, 338] on div at bounding box center [293, 338] width 151 height 5
type input "13"
click at [401, 250] on div at bounding box center [570, 240] width 731 height 412
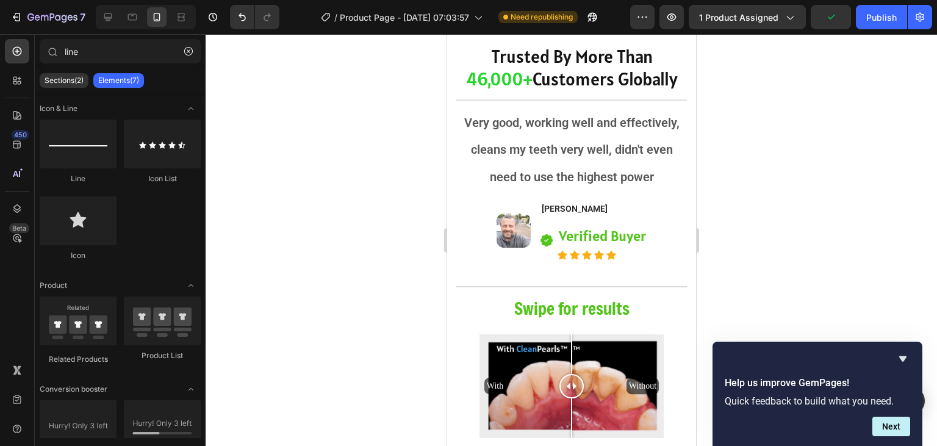
scroll to position [2630, 0]
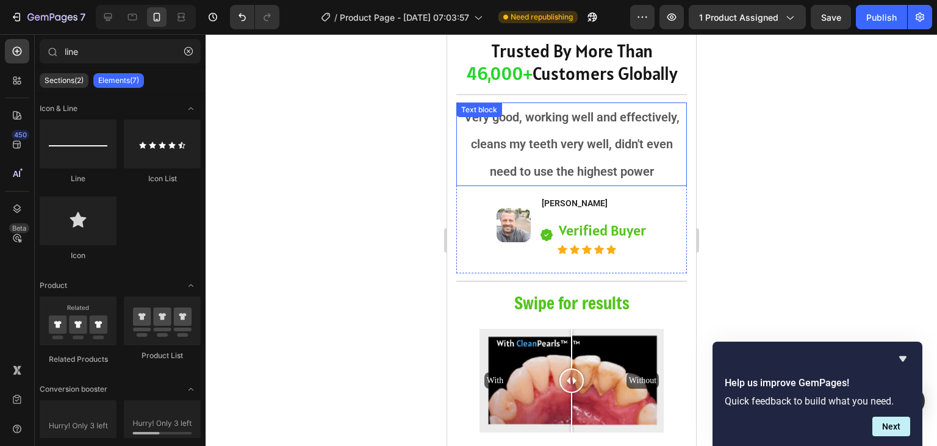
click at [569, 146] on span "Very good, working well and effectively, cleans my teeth very well, didn't even…" at bounding box center [570, 144] width 215 height 68
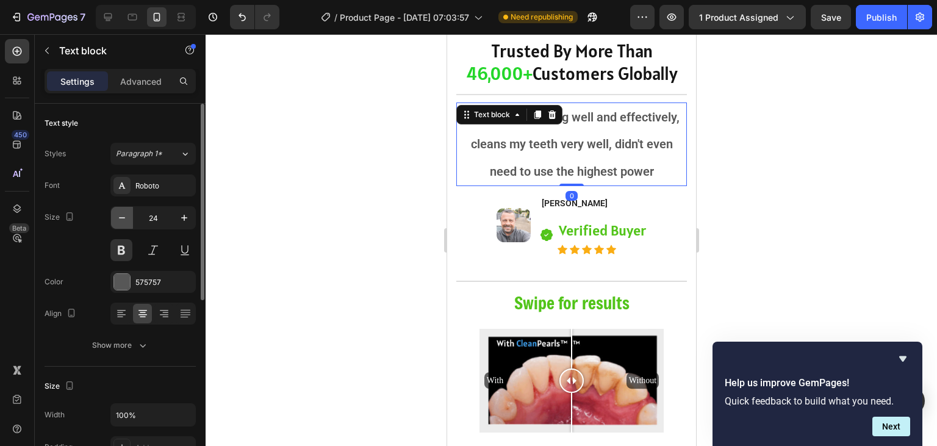
click at [126, 224] on button "button" at bounding box center [122, 218] width 22 height 22
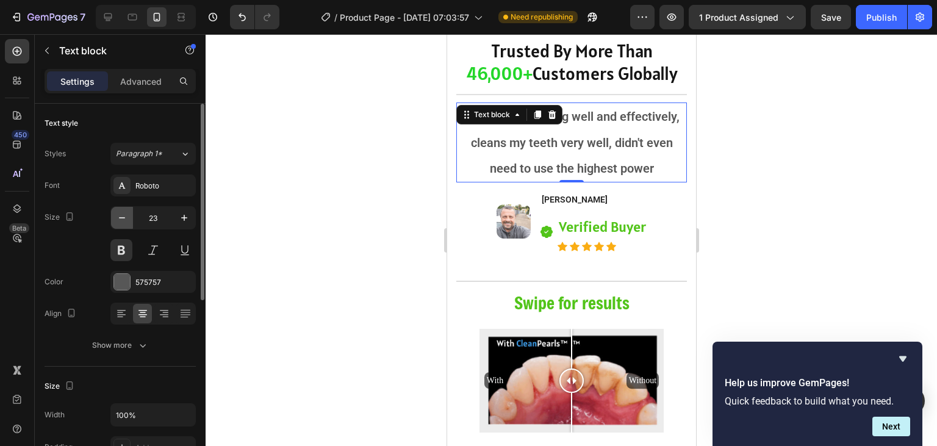
click at [126, 224] on button "button" at bounding box center [122, 218] width 22 height 22
type input "22"
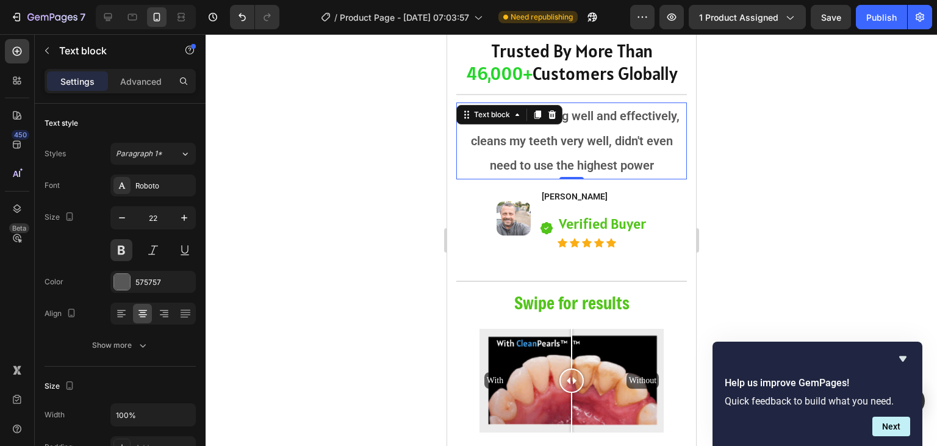
click at [719, 234] on div at bounding box center [570, 240] width 731 height 412
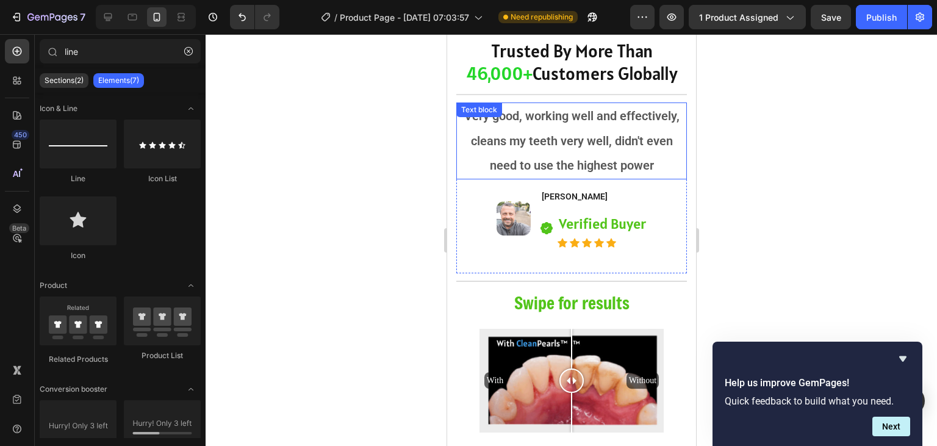
click at [625, 145] on span "Very good, working well and effectively, cleans my teeth very well, didn't even…" at bounding box center [570, 141] width 215 height 64
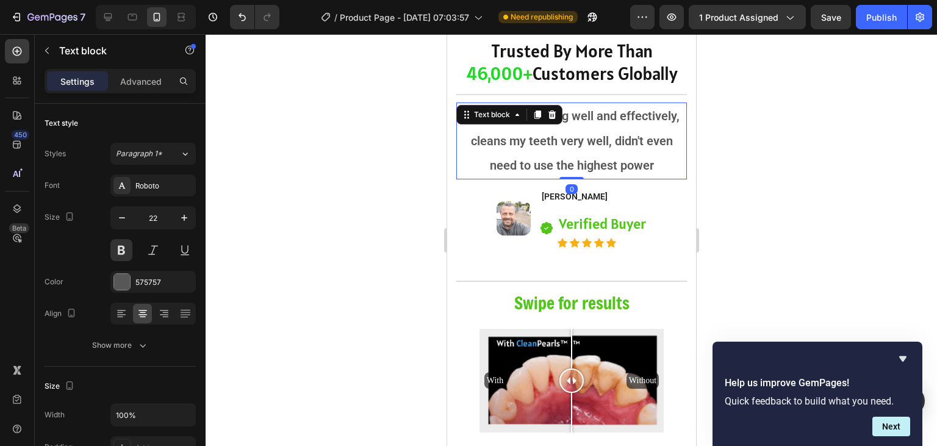
click at [632, 143] on span "Very good, working well and effectively, cleans my teeth very well, didn't even…" at bounding box center [570, 141] width 215 height 64
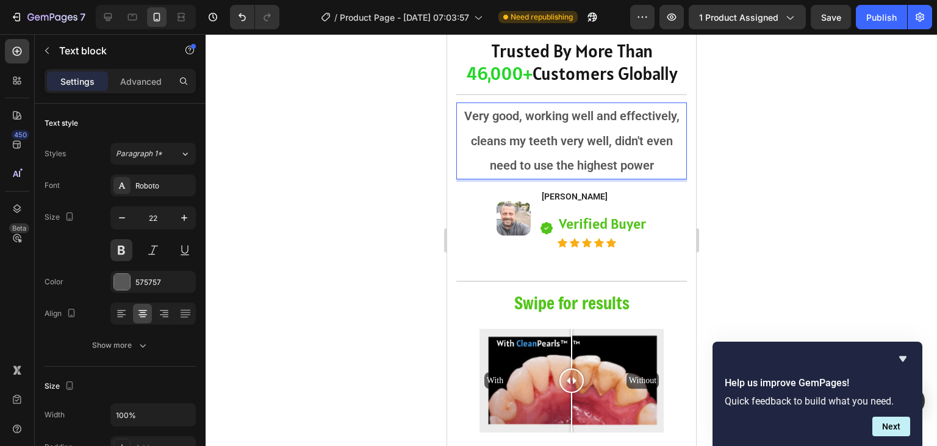
click at [469, 117] on span "Very good, working well and effectively, cleans my teeth very well, didn't even…" at bounding box center [570, 141] width 215 height 64
click at [465, 117] on span "Very good, working well and effectively, cleans my teeth very well, didn't even…" at bounding box center [570, 141] width 215 height 64
click at [657, 162] on p ""Very good, working well and effectively, cleans my teeth very well, didn't eve…" at bounding box center [571, 141] width 228 height 74
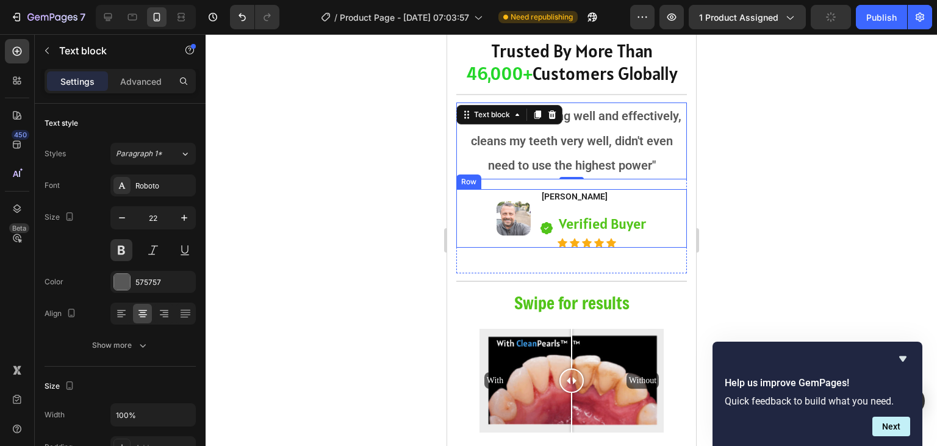
click at [421, 217] on div at bounding box center [570, 240] width 731 height 412
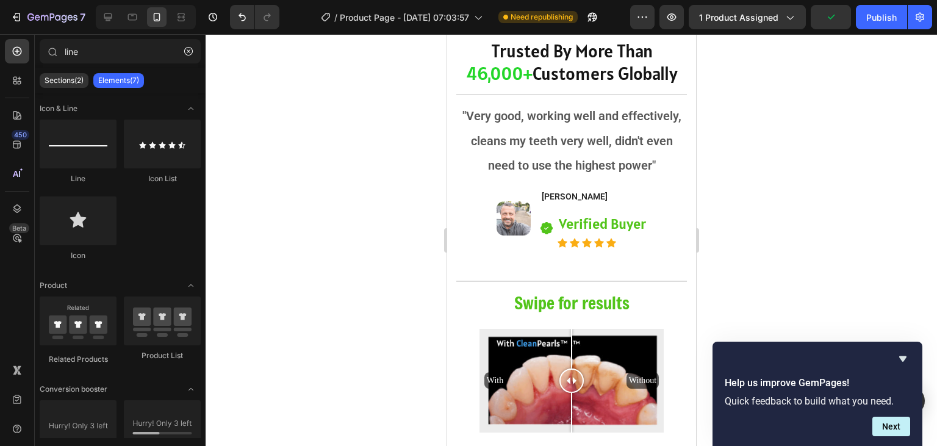
click at [806, 192] on div at bounding box center [570, 240] width 731 height 412
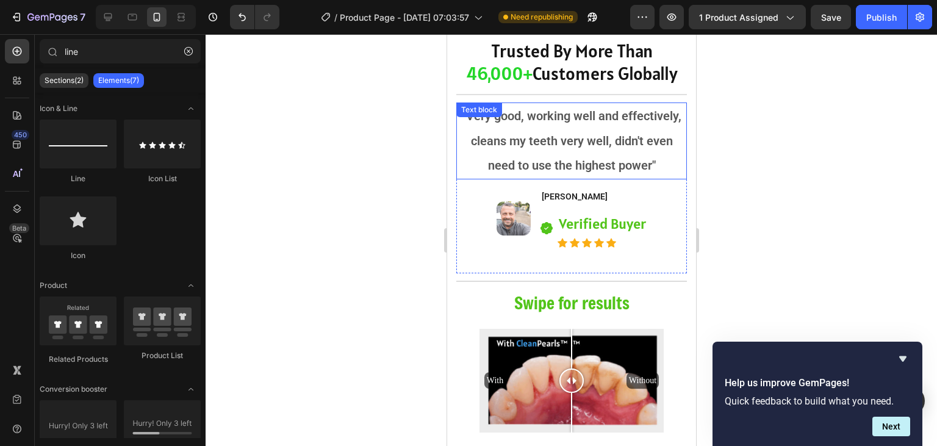
click at [639, 154] on p ""Very good, working well and effectively, cleans my teeth very well, didn't eve…" at bounding box center [571, 141] width 228 height 74
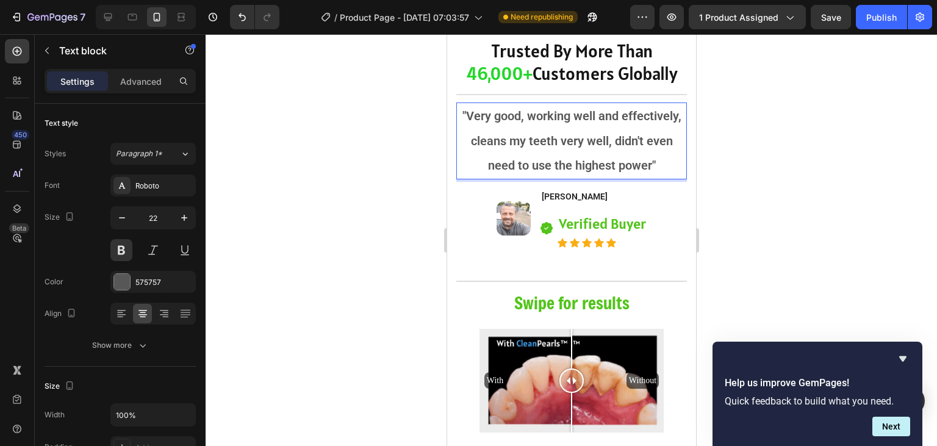
click at [569, 157] on p ""Very good, working well and effectively, cleans my teeth very well, didn't eve…" at bounding box center [571, 141] width 228 height 74
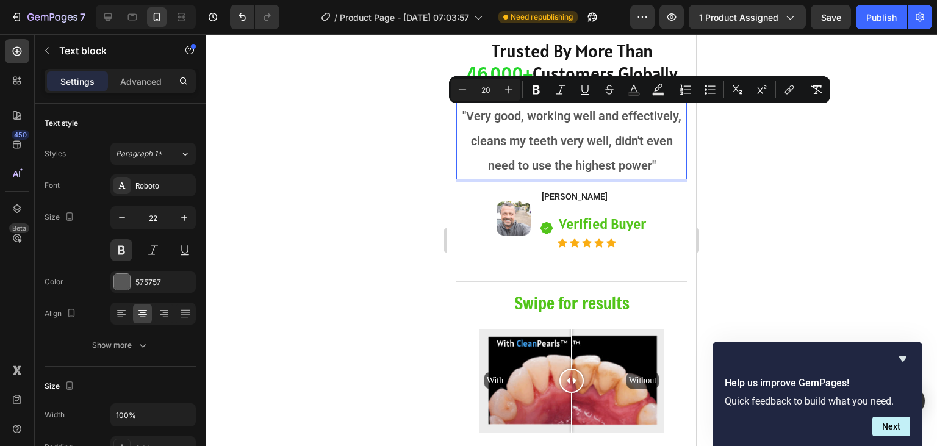
click at [569, 157] on p ""Very good, working well and effectively, cleans my teeth very well, didn't eve…" at bounding box center [571, 141] width 228 height 74
click at [463, 93] on icon "Editor contextual toolbar" at bounding box center [462, 90] width 12 height 12
type input "19"
click at [383, 209] on div at bounding box center [570, 240] width 731 height 412
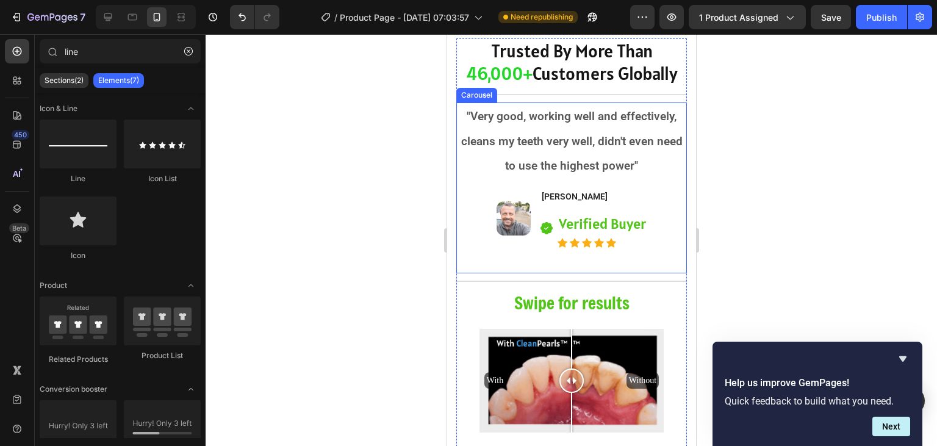
click at [477, 182] on div ""Very good, working well and effectively, cleans my teeth very well, didn't eve…" at bounding box center [570, 187] width 230 height 171
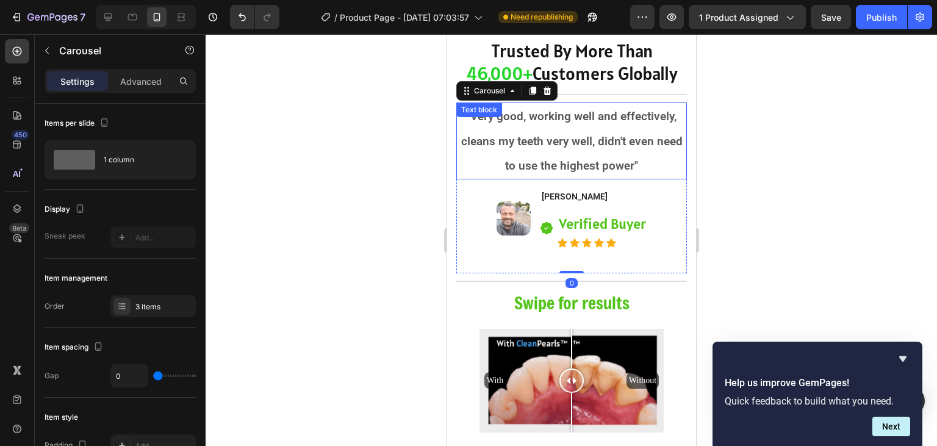
click at [534, 167] on span ""Very good, working well and effectively, cleans my teeth very well, didn't eve…" at bounding box center [570, 140] width 221 height 63
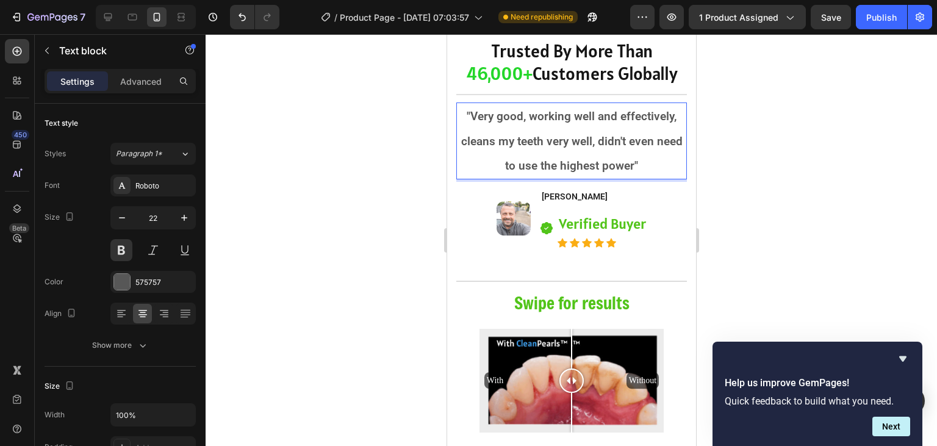
click at [371, 216] on div at bounding box center [570, 240] width 731 height 412
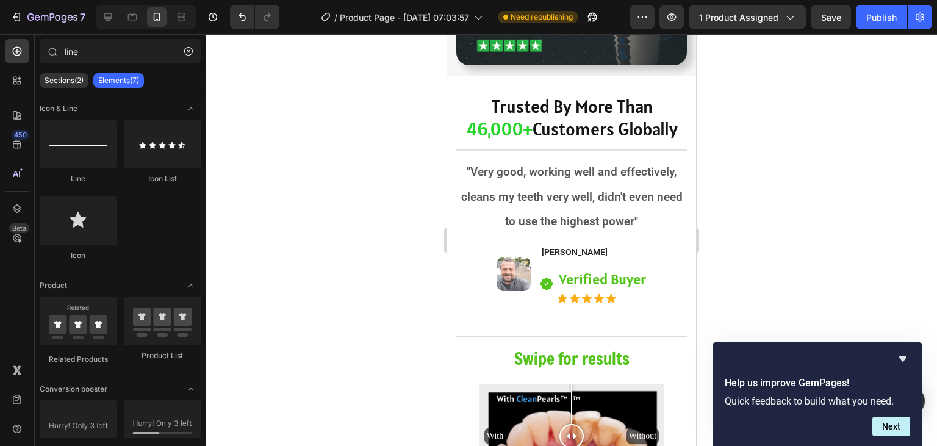
scroll to position [2220, 0]
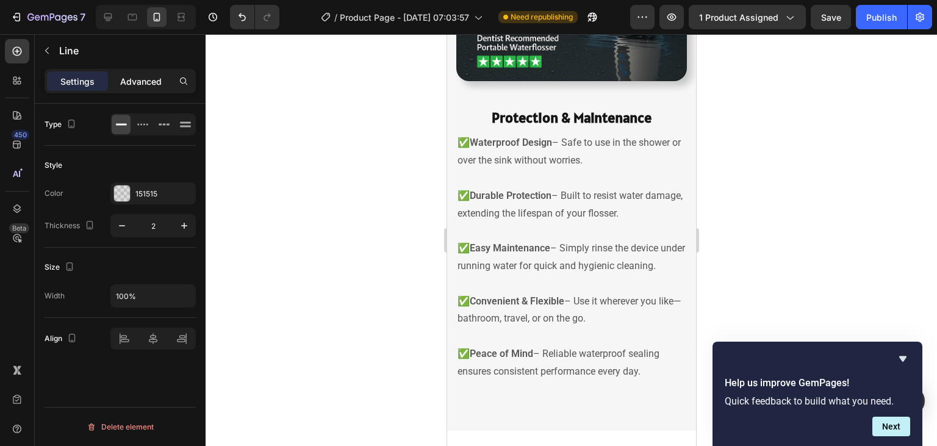
click at [138, 90] on div "Advanced" at bounding box center [140, 81] width 61 height 20
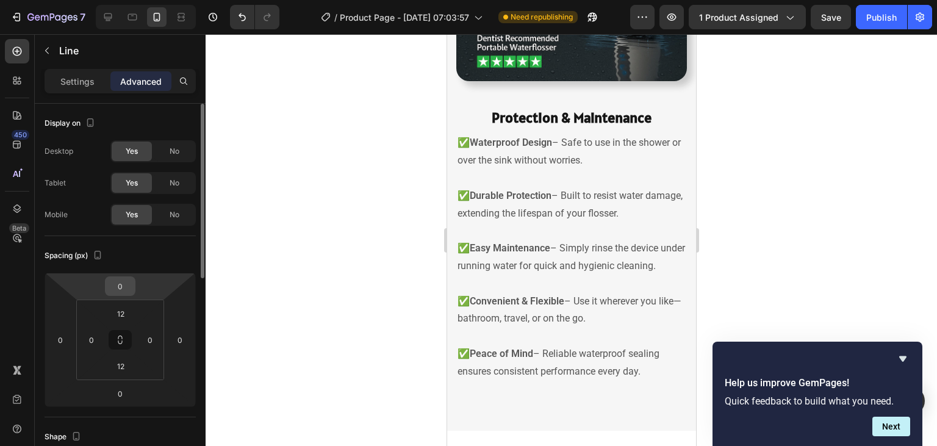
click at [117, 291] on input "0" at bounding box center [120, 286] width 24 height 18
type input "-1"
type input "-20"
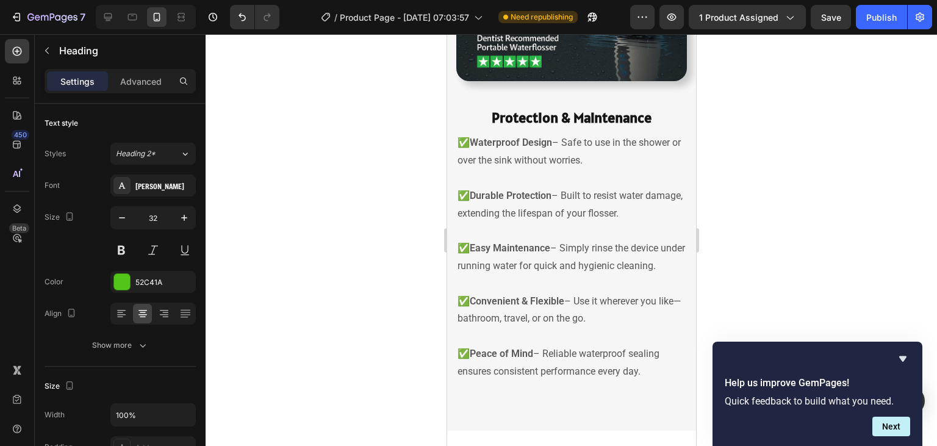
scroll to position [2221, 0]
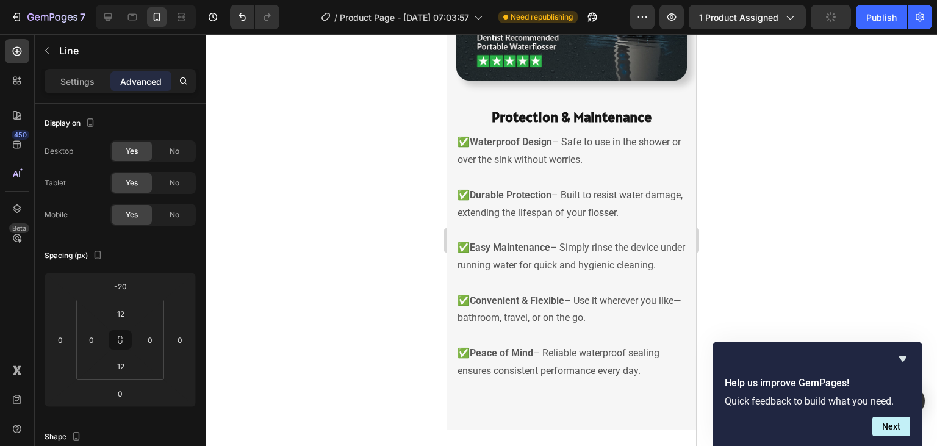
drag, startPoint x: 575, startPoint y: 345, endPoint x: 574, endPoint y: 354, distance: 8.6
type input "15"
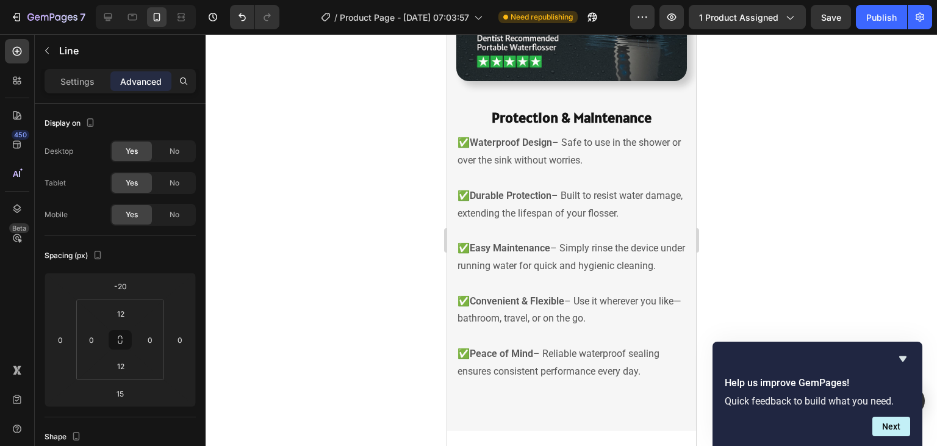
click at [747, 262] on div at bounding box center [570, 240] width 731 height 412
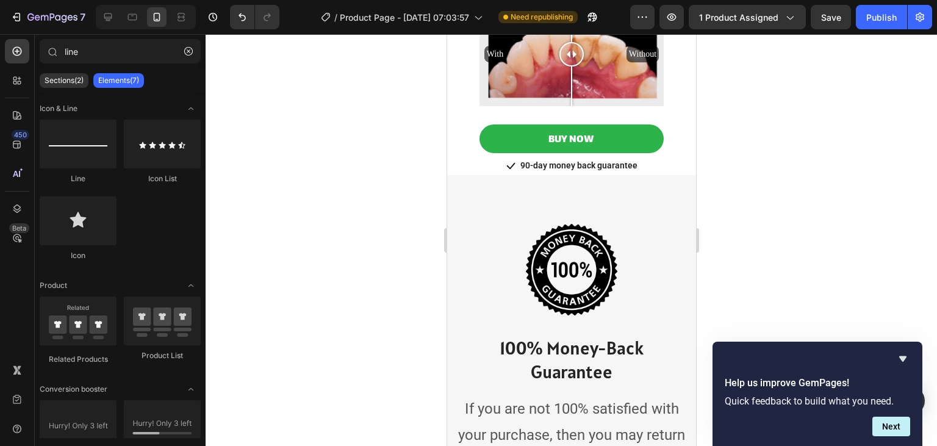
scroll to position [2619, 0]
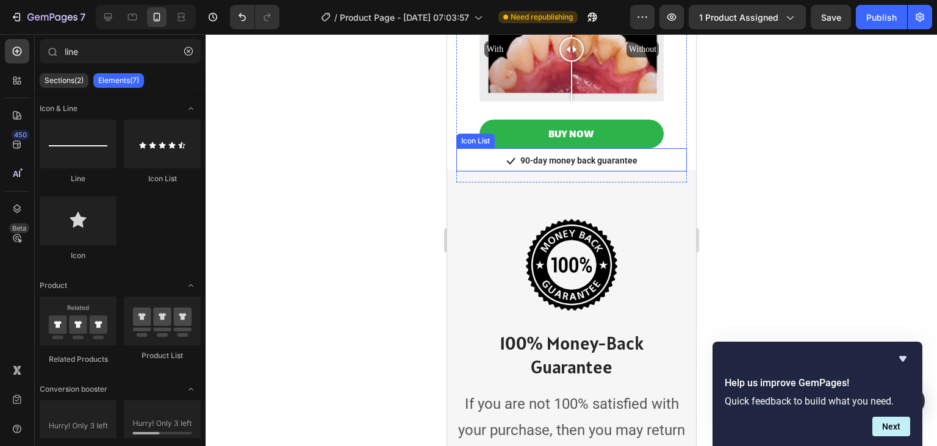
click at [646, 162] on div "Icon 90-day money back guarantee Text block" at bounding box center [570, 162] width 230 height 18
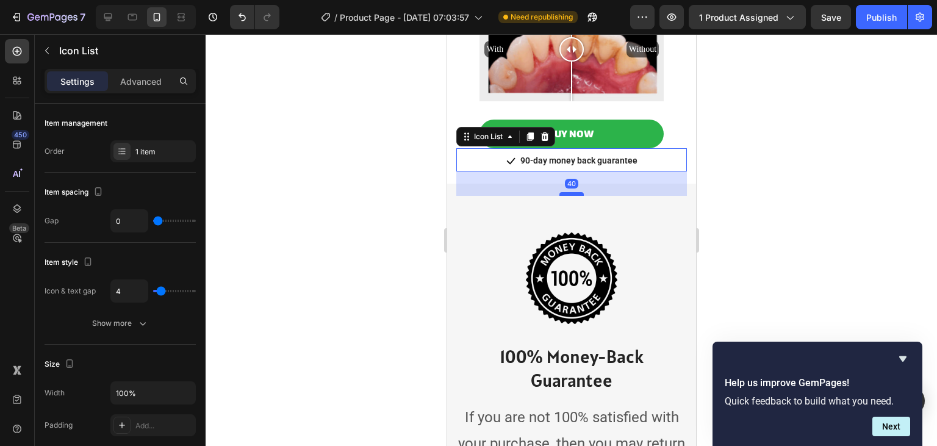
drag, startPoint x: 568, startPoint y: 179, endPoint x: 1275, endPoint y: 155, distance: 707.1
click at [568, 193] on div at bounding box center [570, 194] width 24 height 4
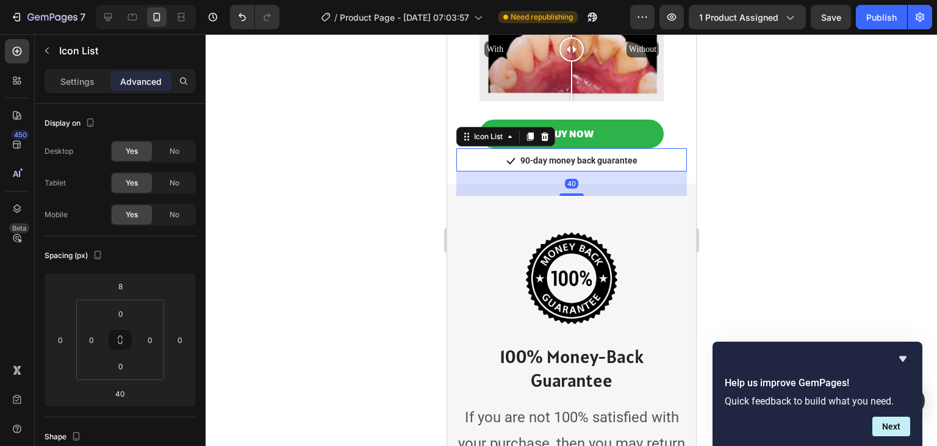
click at [829, 121] on div at bounding box center [570, 240] width 731 height 412
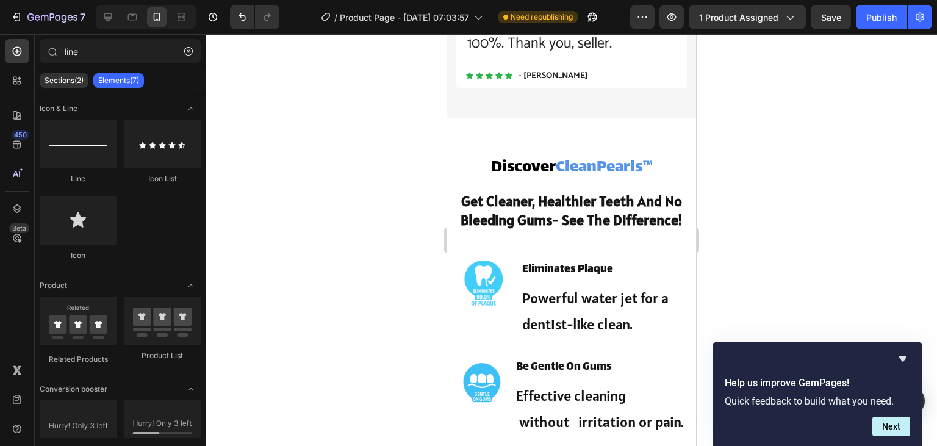
scroll to position [740, 0]
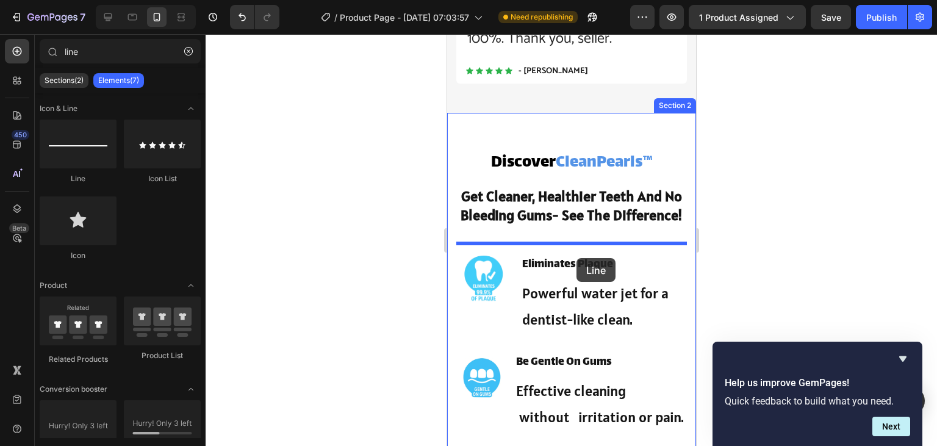
drag, startPoint x: 535, startPoint y: 191, endPoint x: 576, endPoint y: 258, distance: 77.7
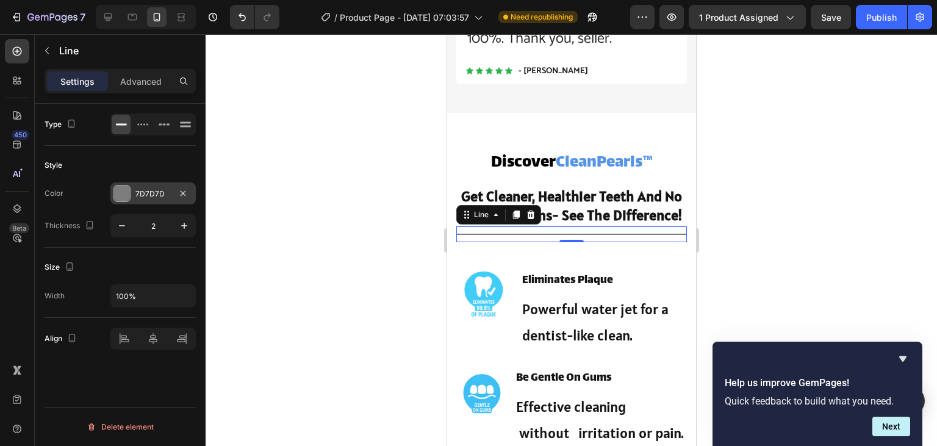
click at [148, 194] on div "7D7D7D" at bounding box center [152, 193] width 35 height 11
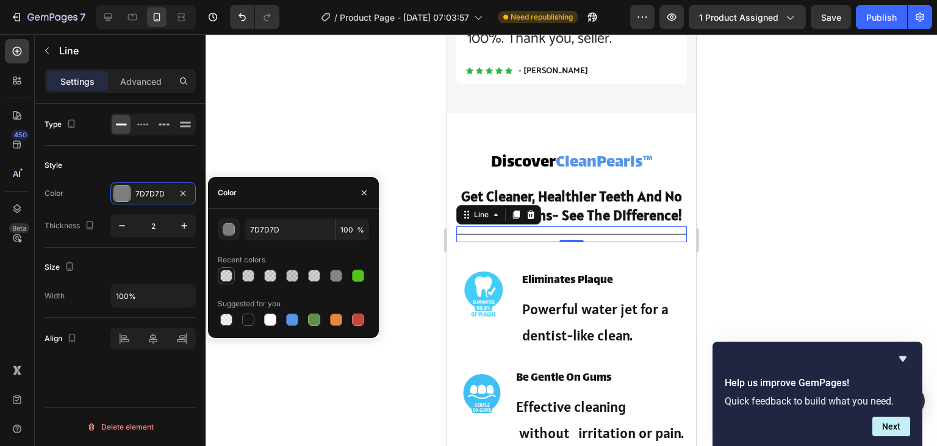
click at [227, 276] on div at bounding box center [226, 275] width 12 height 12
type input "151515"
type input "13"
click at [408, 273] on div at bounding box center [570, 240] width 731 height 412
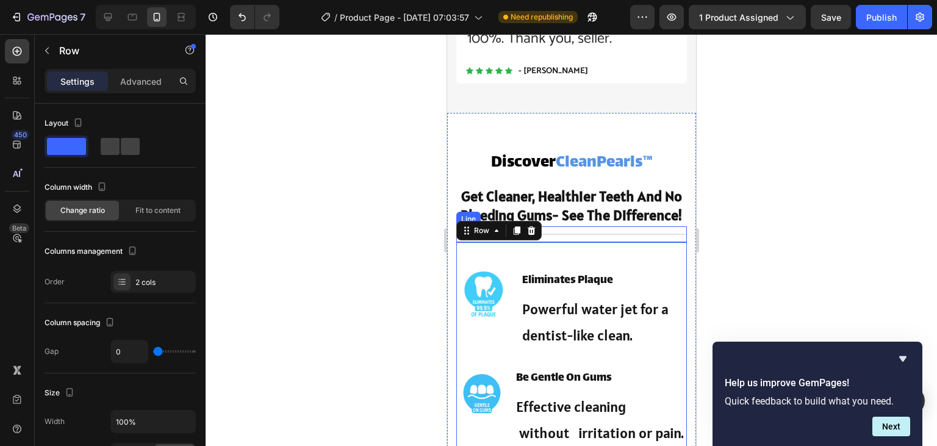
click at [613, 242] on div "Title Line" at bounding box center [570, 234] width 230 height 16
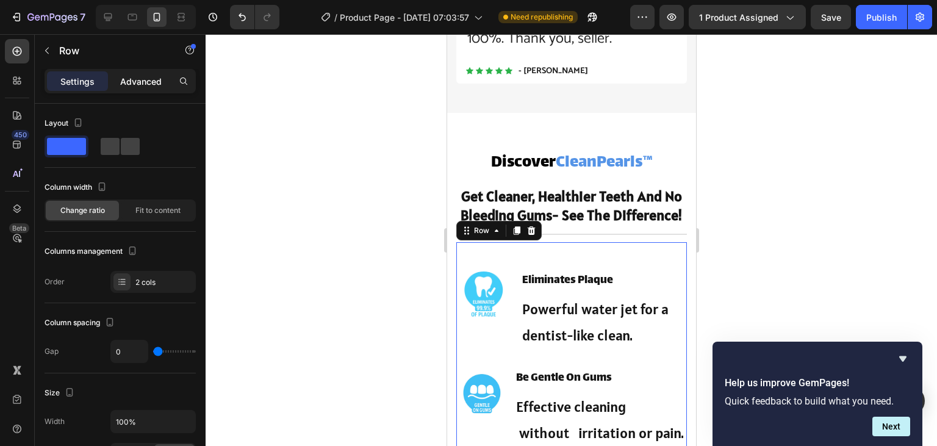
click at [130, 87] on p "Advanced" at bounding box center [140, 81] width 41 height 13
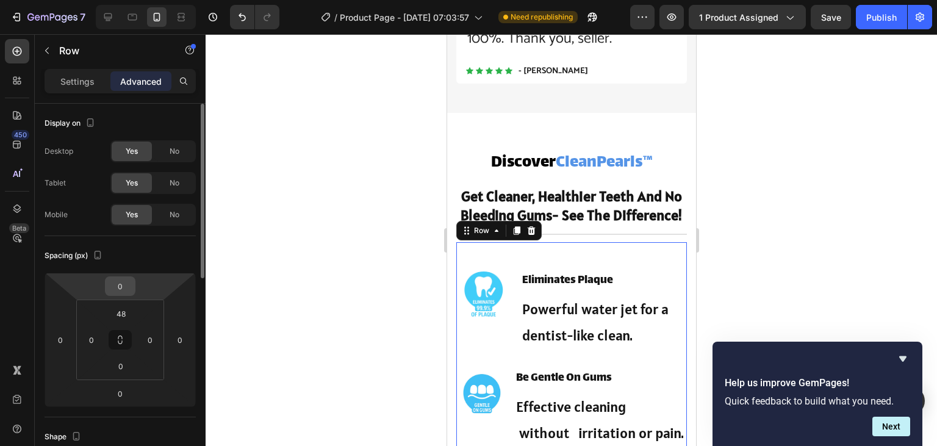
click at [124, 280] on input "0" at bounding box center [120, 286] width 24 height 18
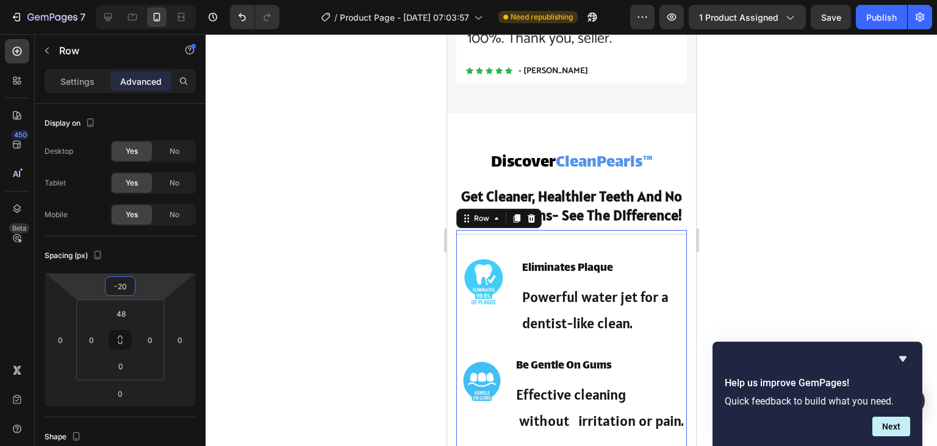
type input "-20"
click at [351, 227] on div at bounding box center [570, 240] width 731 height 412
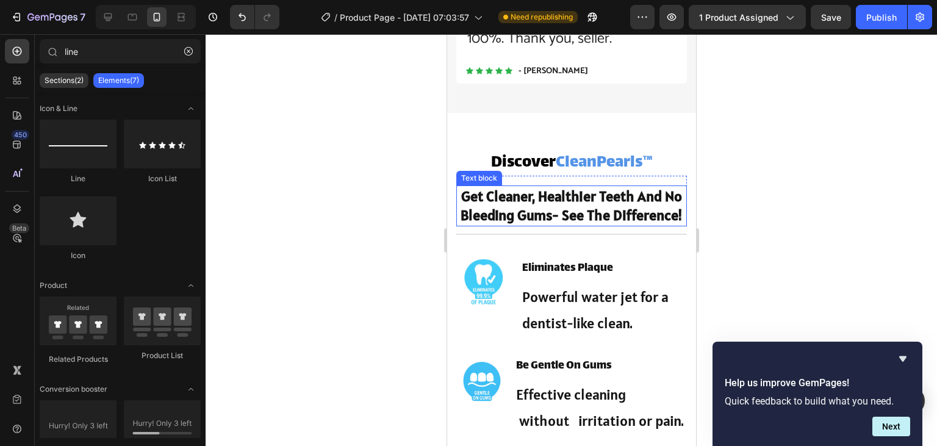
click at [651, 215] on strong "Get Cleaner, Healthier Teeth And No Bleeding Gums- See The Difference!" at bounding box center [571, 206] width 222 height 38
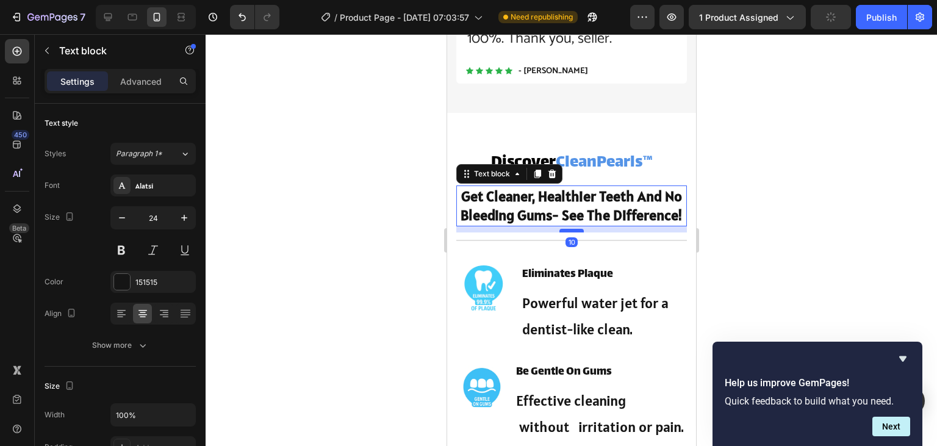
click at [575, 232] on div at bounding box center [570, 231] width 24 height 4
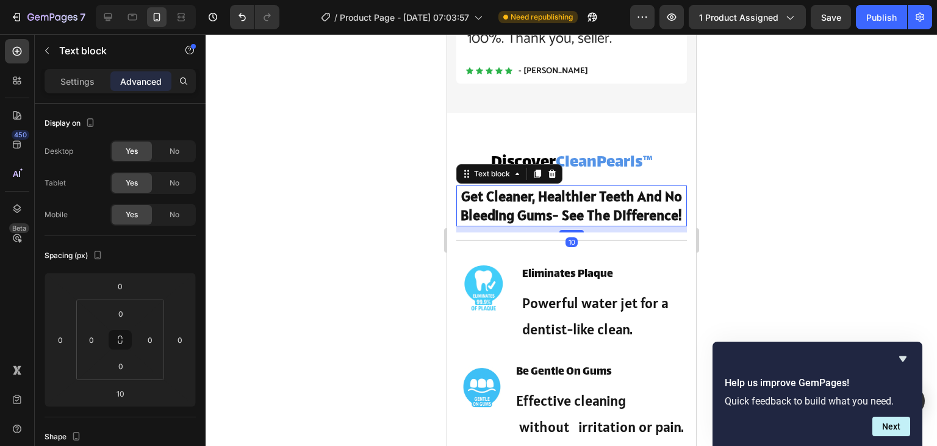
click at [842, 196] on div at bounding box center [570, 240] width 731 height 412
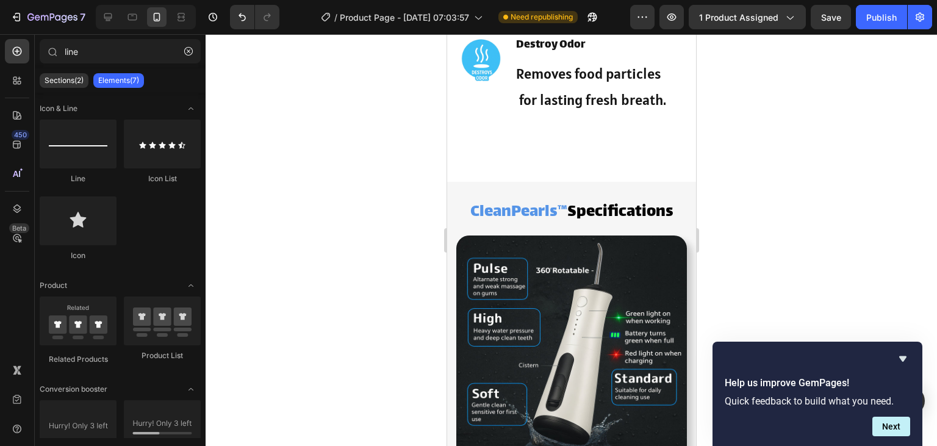
scroll to position [1315, 0]
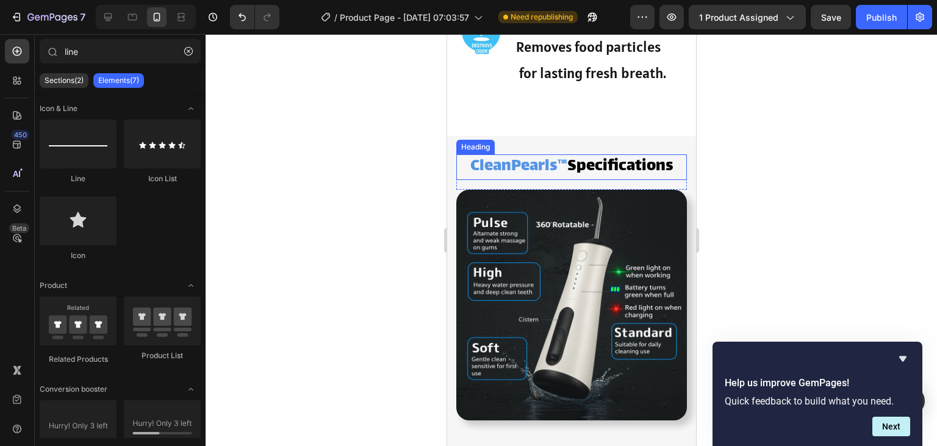
click at [642, 180] on span "Specifications" at bounding box center [618, 166] width 105 height 27
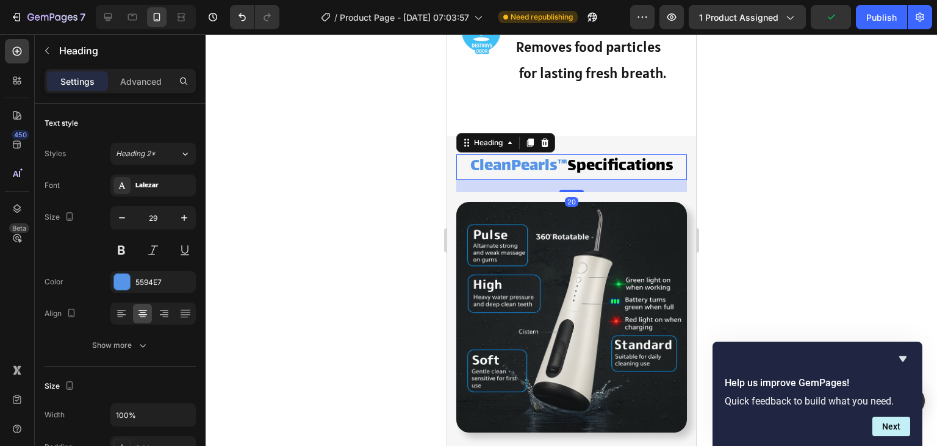
drag, startPoint x: 573, startPoint y: 198, endPoint x: 574, endPoint y: 210, distance: 12.2
click at [574, 192] on div at bounding box center [570, 191] width 24 height 2
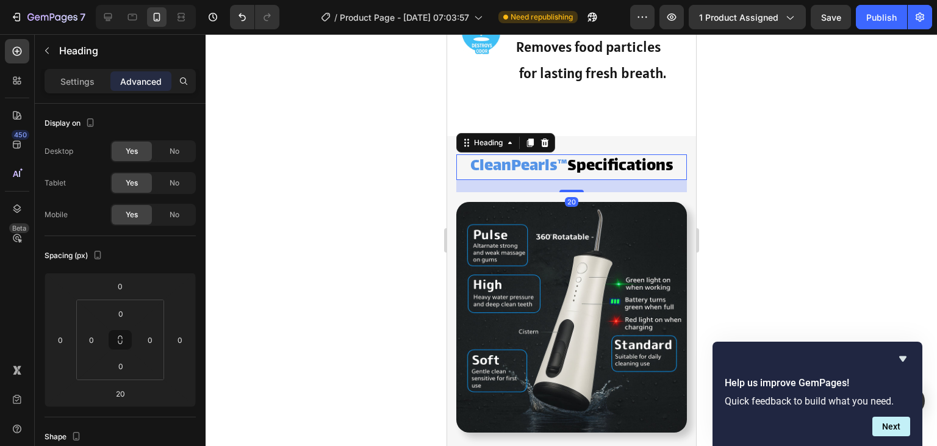
click at [796, 188] on div at bounding box center [570, 240] width 731 height 412
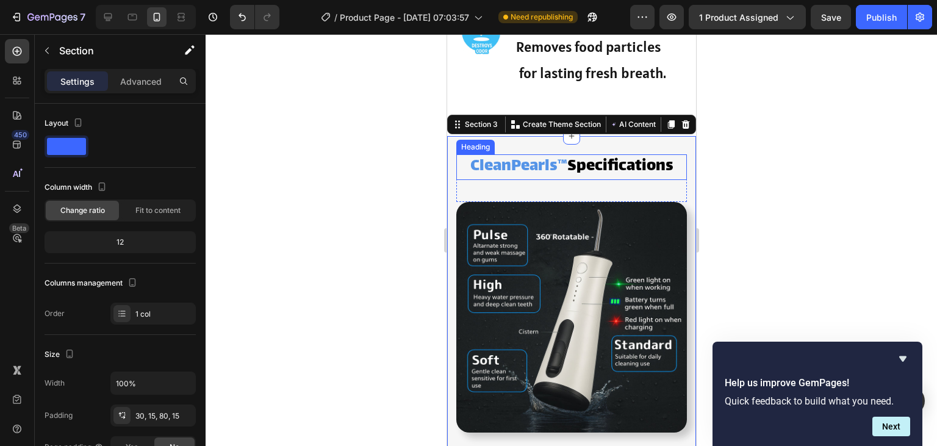
click at [610, 180] on span "Specifications" at bounding box center [618, 166] width 105 height 27
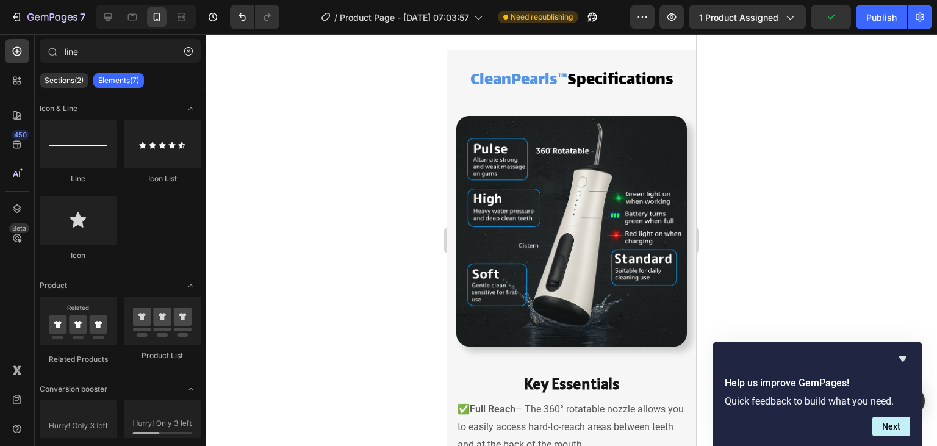
scroll to position [1425, 0]
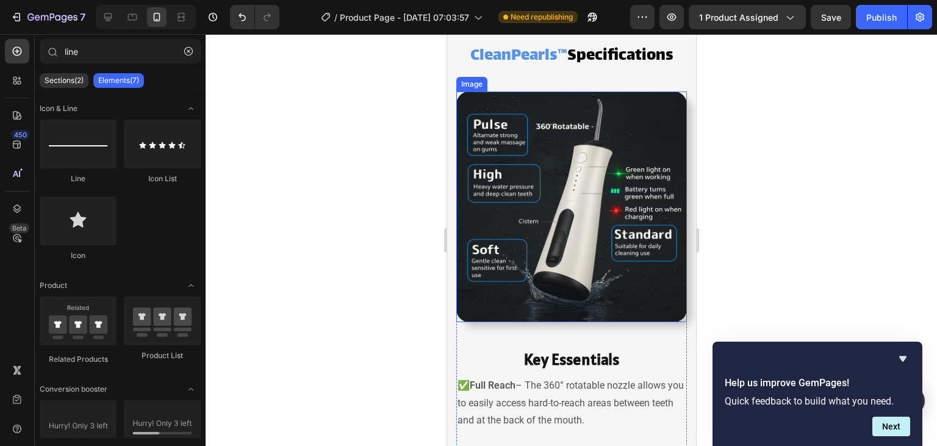
click at [623, 203] on img at bounding box center [570, 206] width 230 height 230
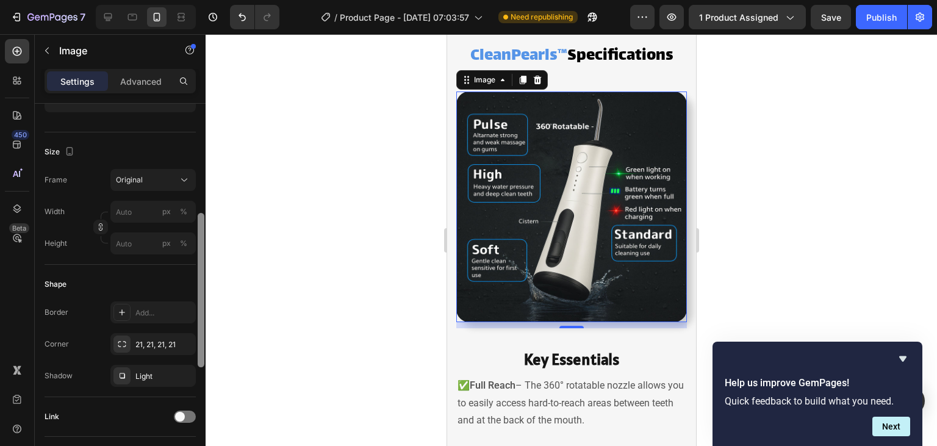
scroll to position [260, 0]
drag, startPoint x: 201, startPoint y: 179, endPoint x: 197, endPoint y: 286, distance: 106.8
click at [197, 286] on div at bounding box center [200, 292] width 9 height 377
click at [411, 260] on div at bounding box center [570, 240] width 731 height 412
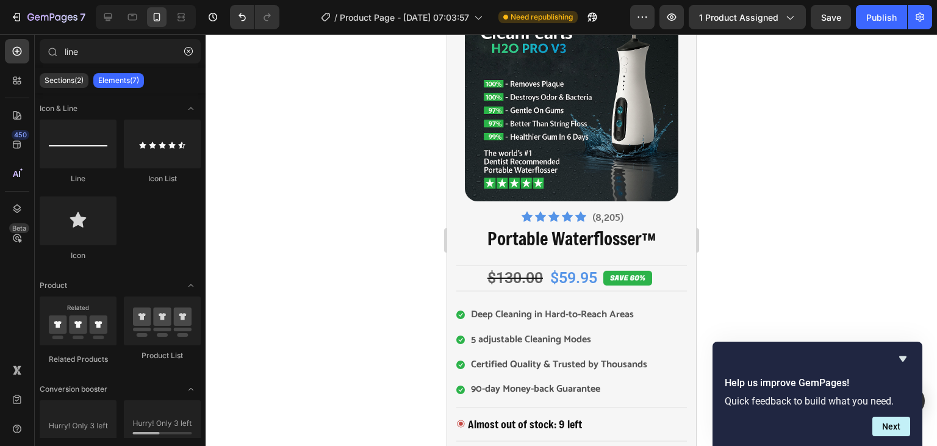
scroll to position [0, 0]
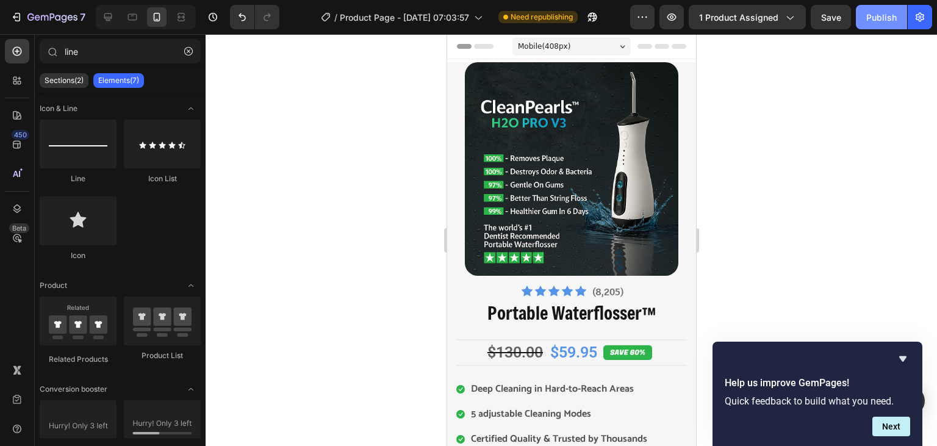
click at [879, 19] on div "Publish" at bounding box center [881, 17] width 30 height 13
click at [568, 352] on div "$59.95" at bounding box center [572, 352] width 49 height 23
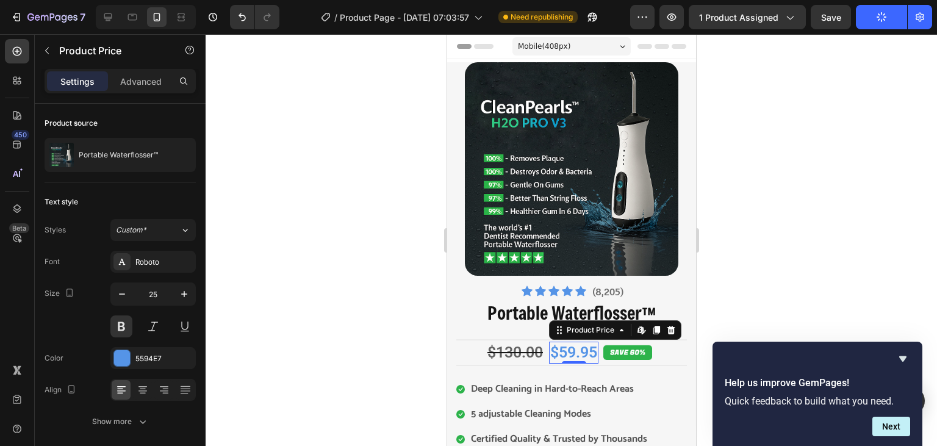
click at [568, 352] on div "$59.95" at bounding box center [572, 352] width 49 height 23
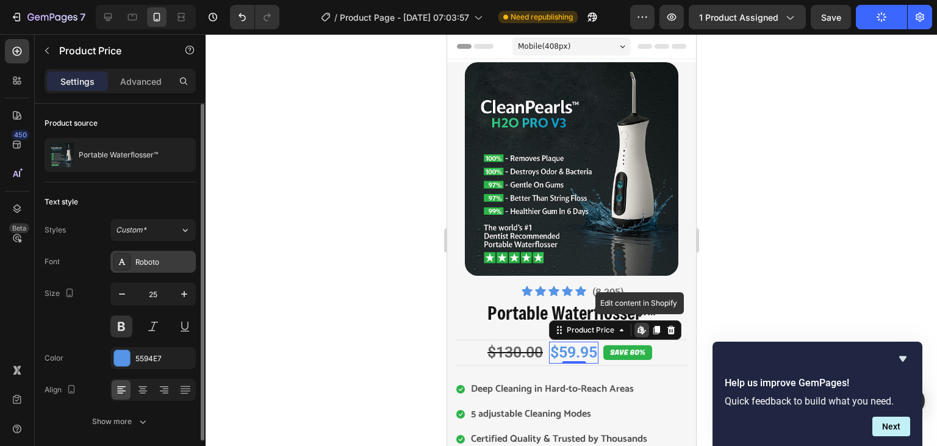
click at [154, 269] on div "Roboto" at bounding box center [152, 262] width 85 height 22
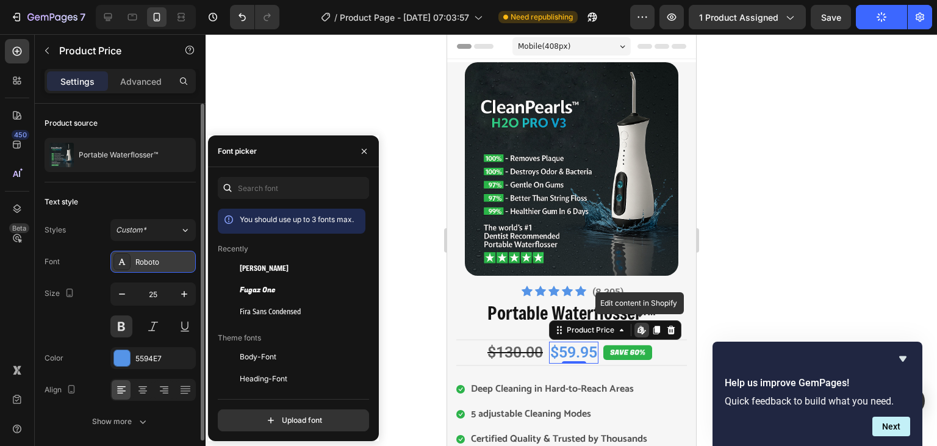
scroll to position [29, 0]
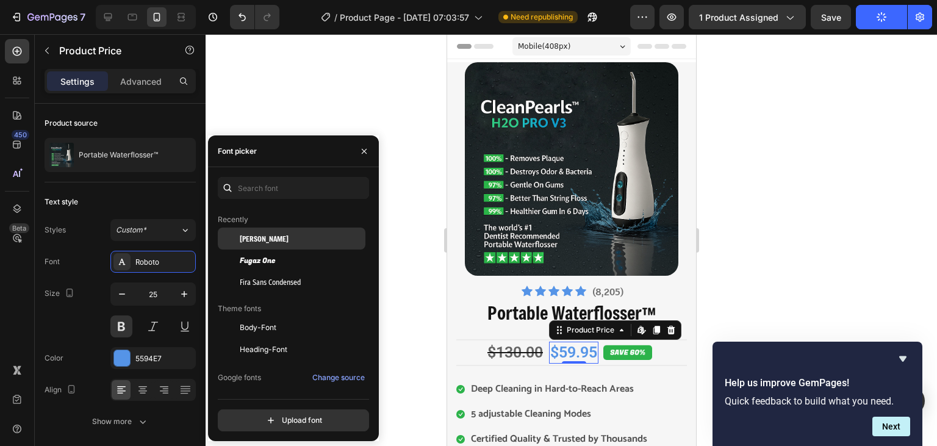
click at [264, 244] on div "[PERSON_NAME]" at bounding box center [292, 238] width 148 height 22
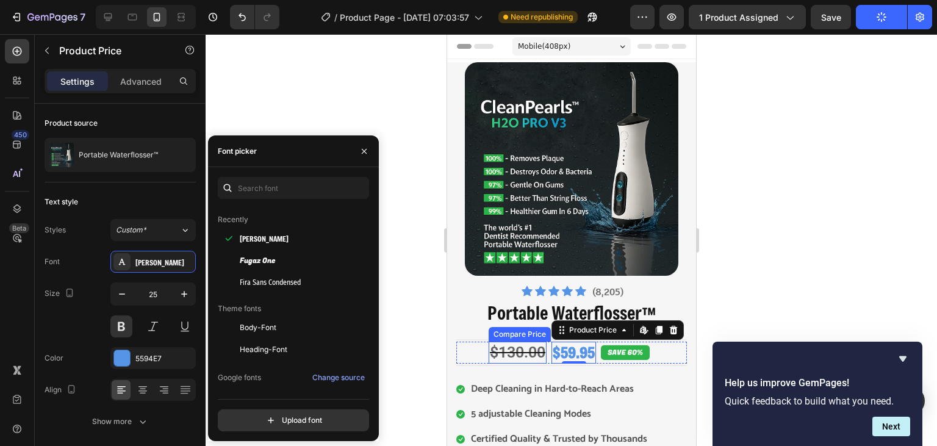
click at [519, 356] on div "$130.00" at bounding box center [517, 352] width 58 height 23
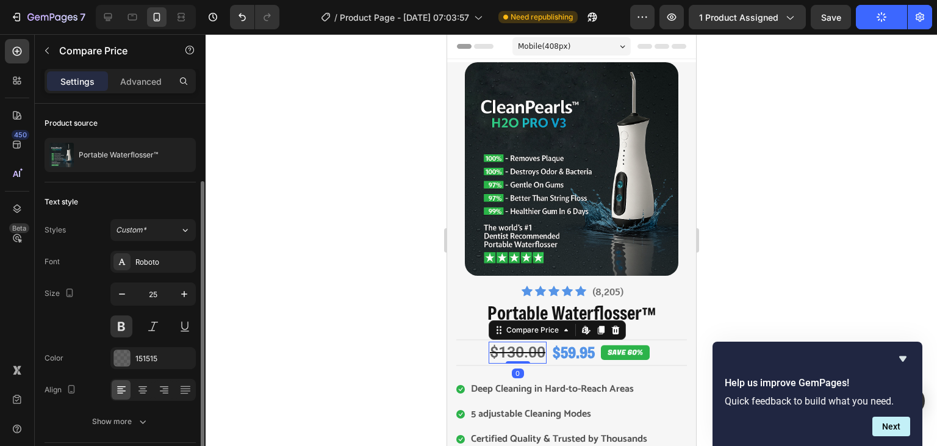
scroll to position [44, 0]
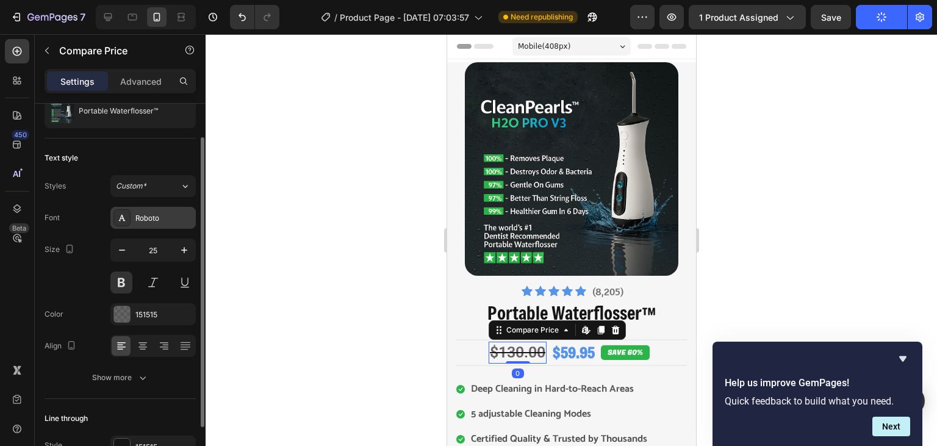
click at [159, 224] on div "Roboto" at bounding box center [152, 218] width 85 height 22
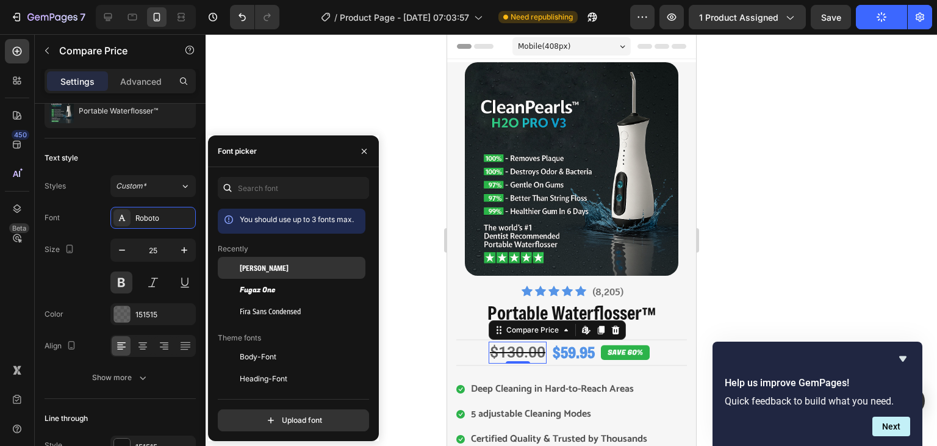
click at [240, 269] on span "[PERSON_NAME]" at bounding box center [264, 267] width 49 height 11
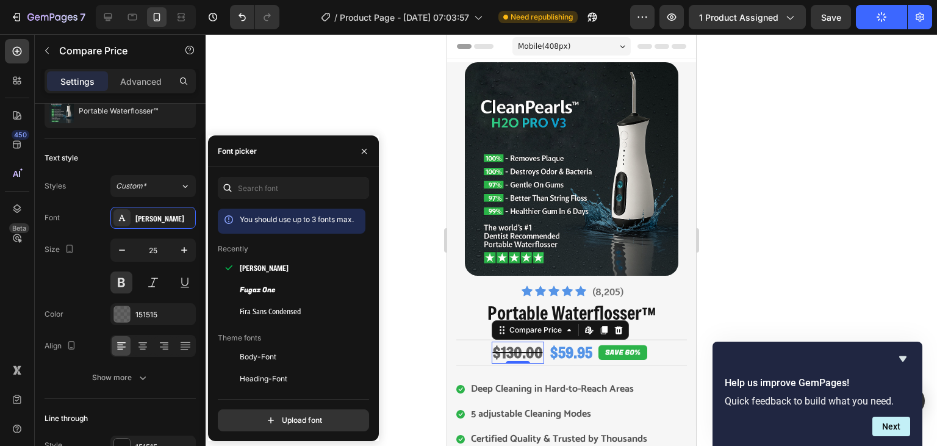
click at [414, 290] on div at bounding box center [570, 240] width 731 height 412
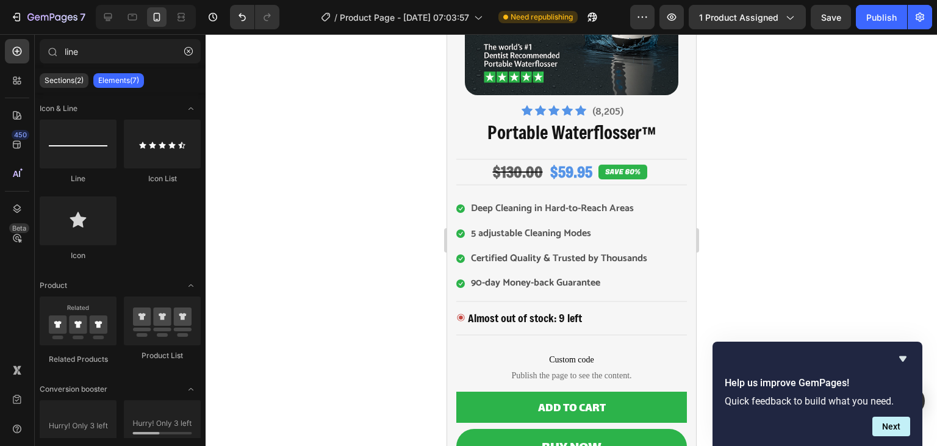
scroll to position [186, 0]
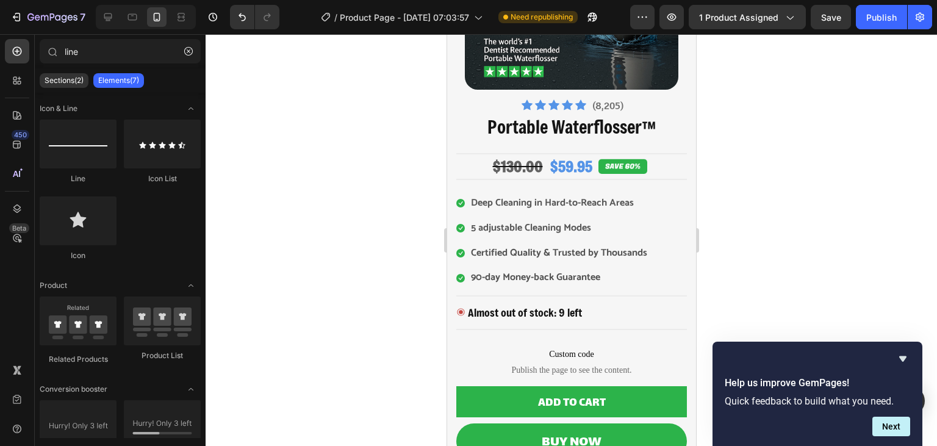
click at [766, 127] on div at bounding box center [570, 240] width 731 height 412
click at [882, 20] on div "Publish" at bounding box center [881, 17] width 30 height 13
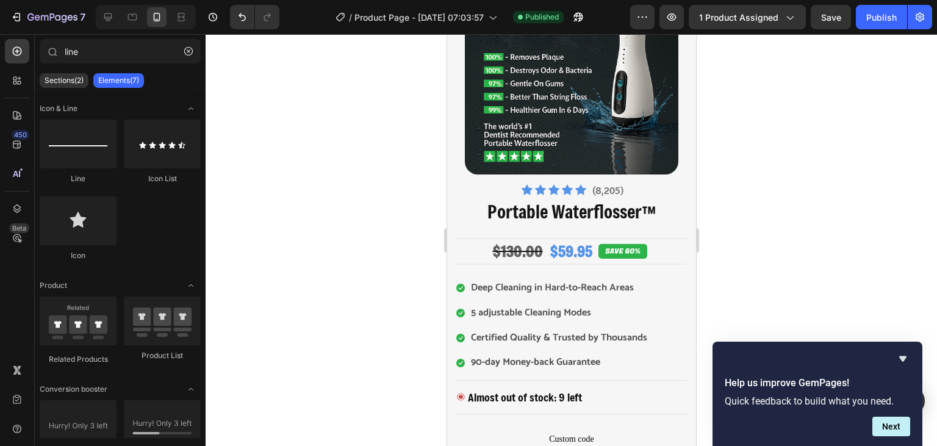
scroll to position [96, 0]
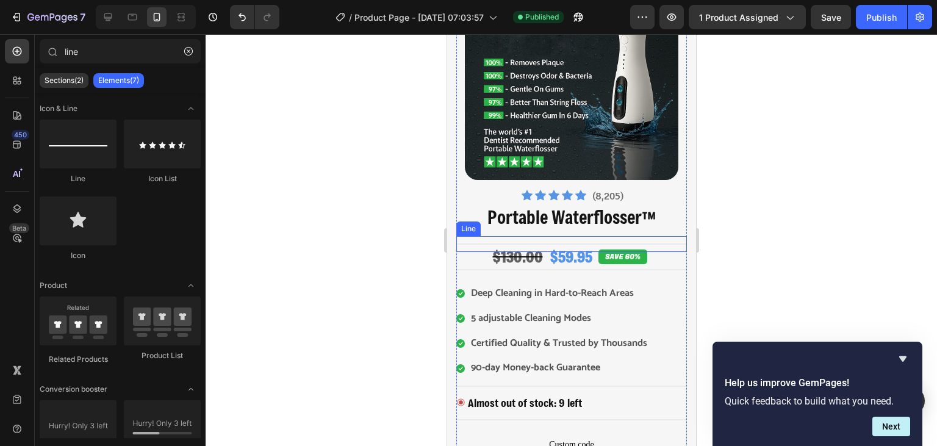
click at [527, 242] on div "Title Line" at bounding box center [570, 244] width 230 height 16
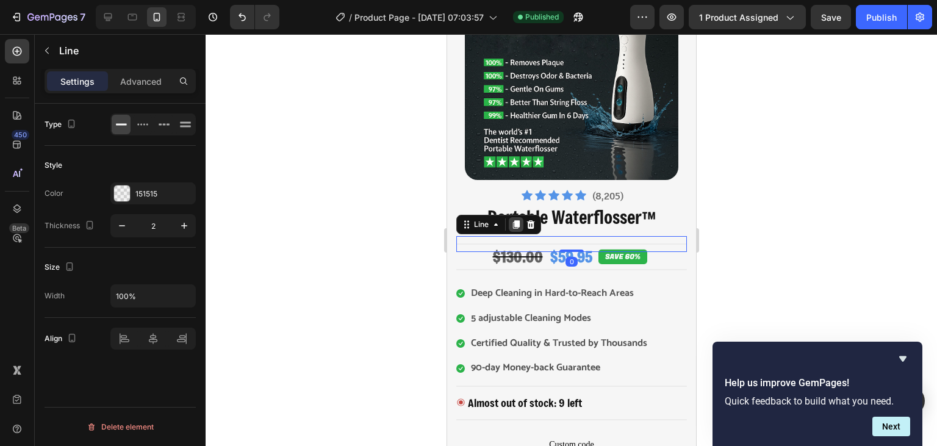
click at [517, 228] on icon at bounding box center [515, 224] width 10 height 10
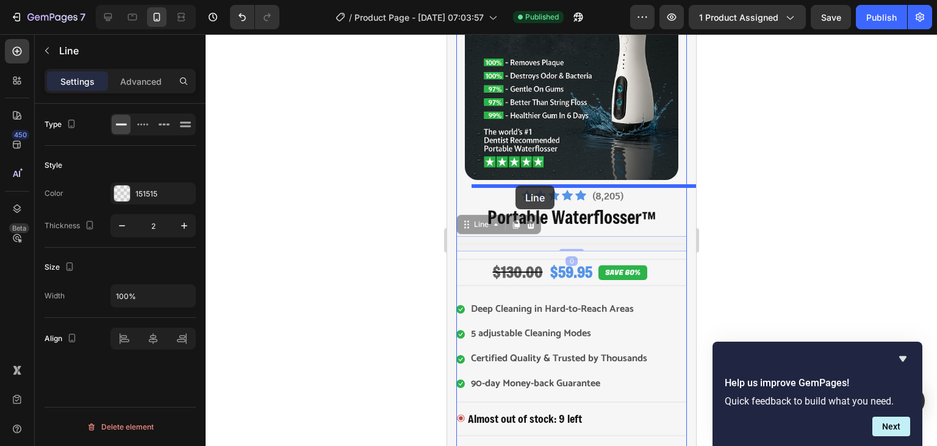
drag, startPoint x: 561, startPoint y: 243, endPoint x: 515, endPoint y: 185, distance: 74.2
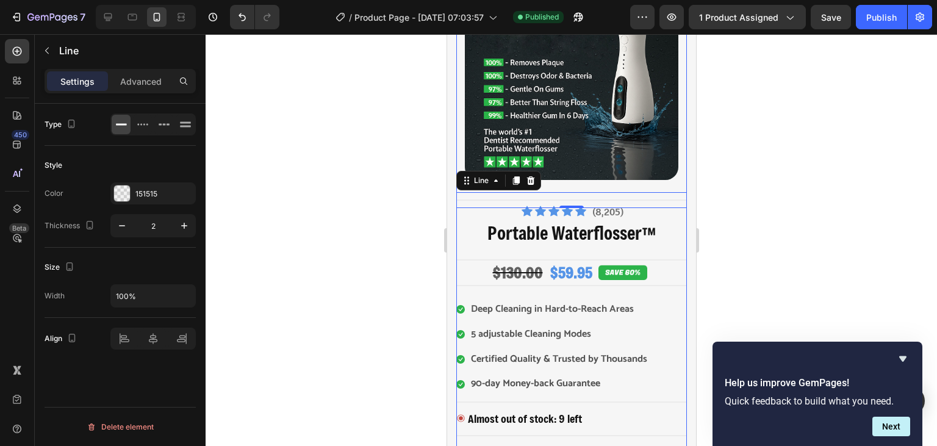
click at [765, 221] on div at bounding box center [570, 240] width 731 height 412
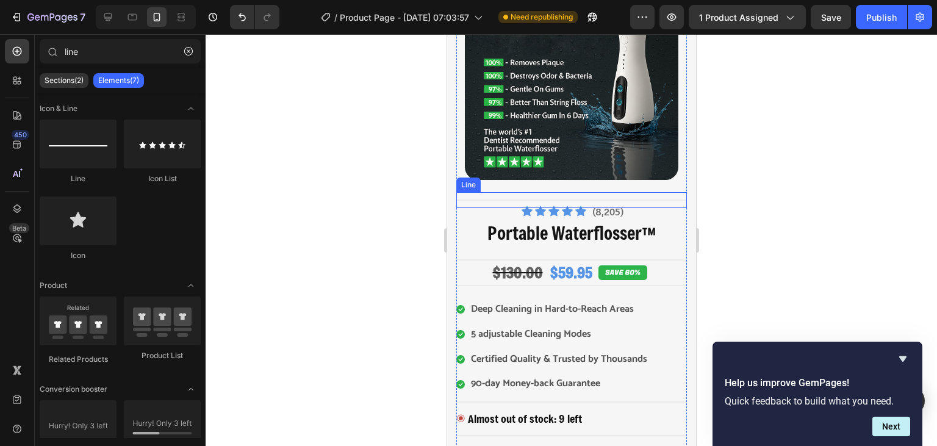
click at [655, 198] on div "Title Line" at bounding box center [570, 200] width 230 height 16
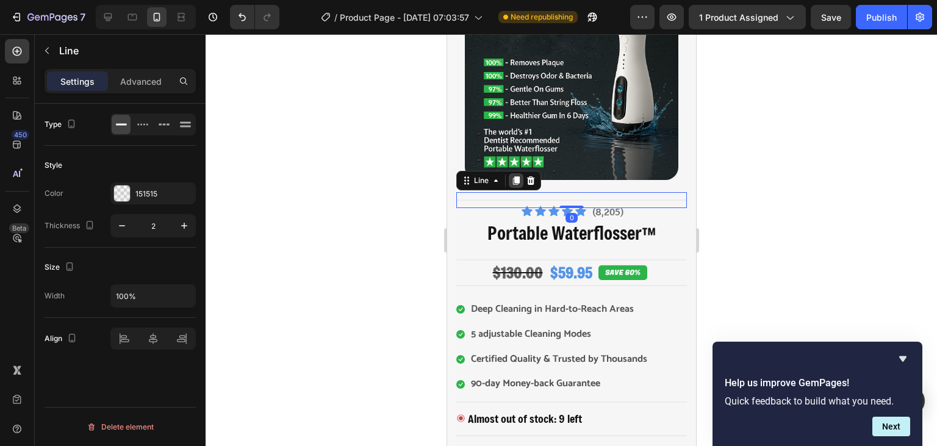
click at [513, 184] on icon at bounding box center [515, 181] width 10 height 10
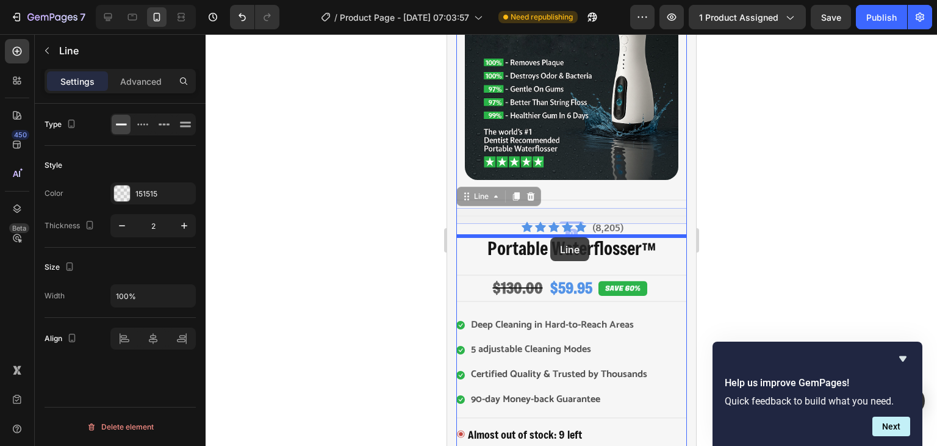
drag, startPoint x: 550, startPoint y: 216, endPoint x: 549, endPoint y: 237, distance: 21.3
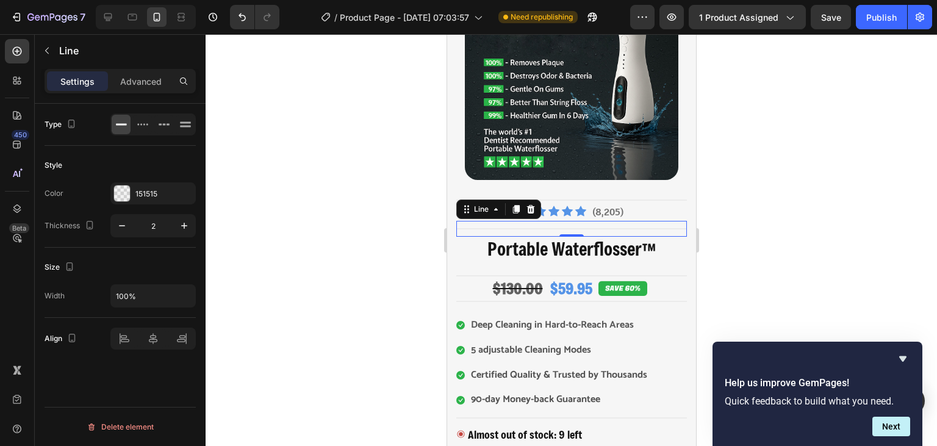
click at [809, 190] on div at bounding box center [570, 240] width 731 height 412
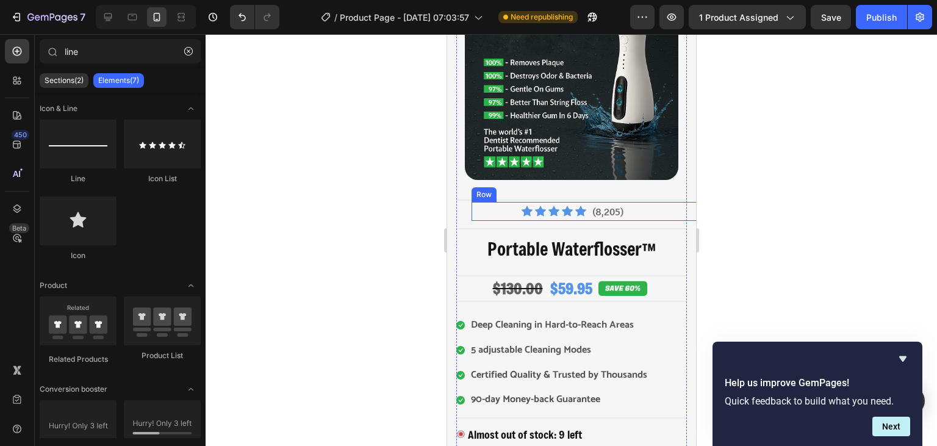
click at [583, 218] on div "Icon Icon Icon Icon Icon Icon List Hoz" at bounding box center [553, 211] width 65 height 19
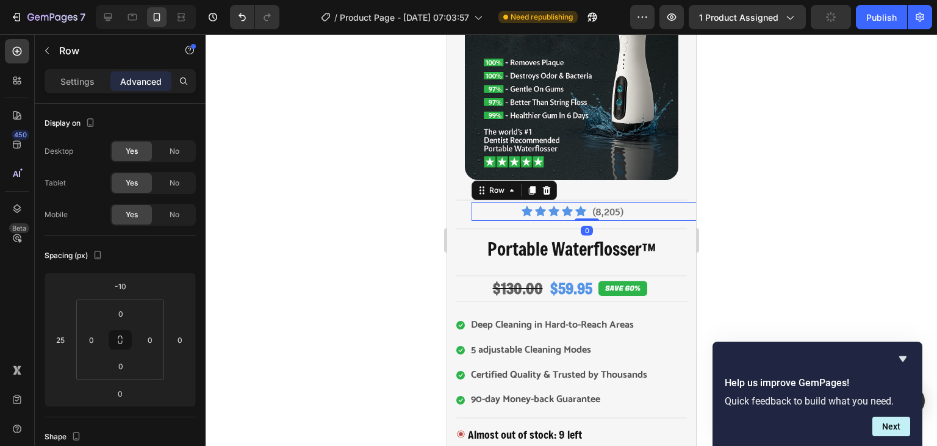
click at [502, 218] on div "Icon Icon Icon Icon Icon Icon List Hoz (8,205) Text block Row 0" at bounding box center [586, 211] width 230 height 19
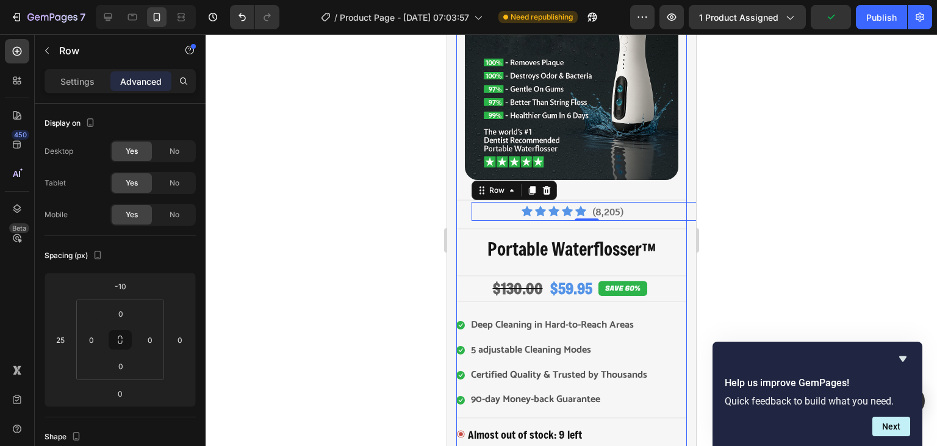
click at [760, 194] on div at bounding box center [570, 240] width 731 height 412
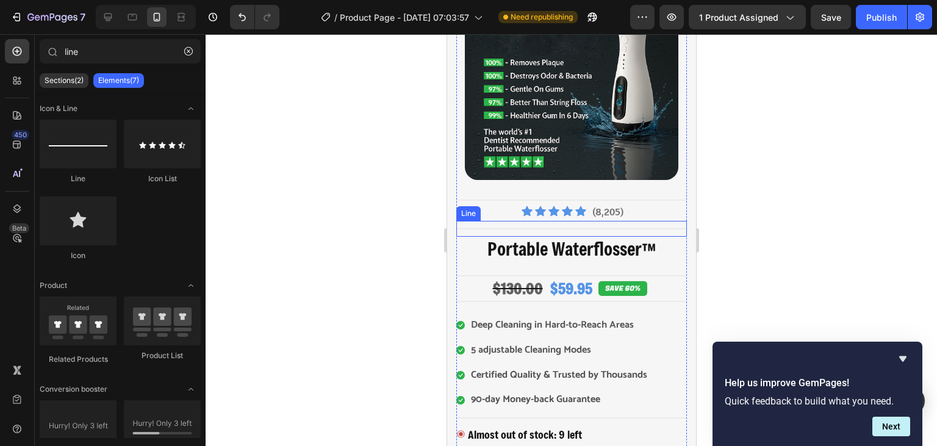
click at [670, 231] on div "Title Line" at bounding box center [570, 229] width 230 height 16
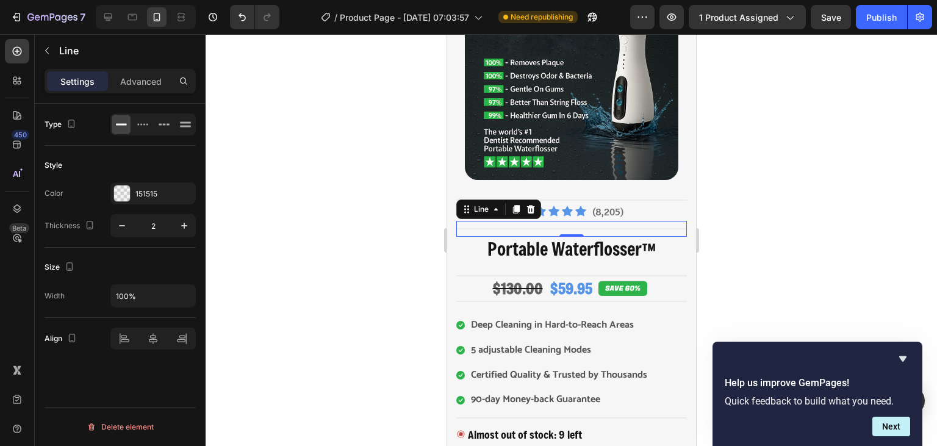
click at [141, 95] on div "Settings Advanced" at bounding box center [120, 86] width 171 height 35
click at [144, 85] on p "Advanced" at bounding box center [140, 81] width 41 height 13
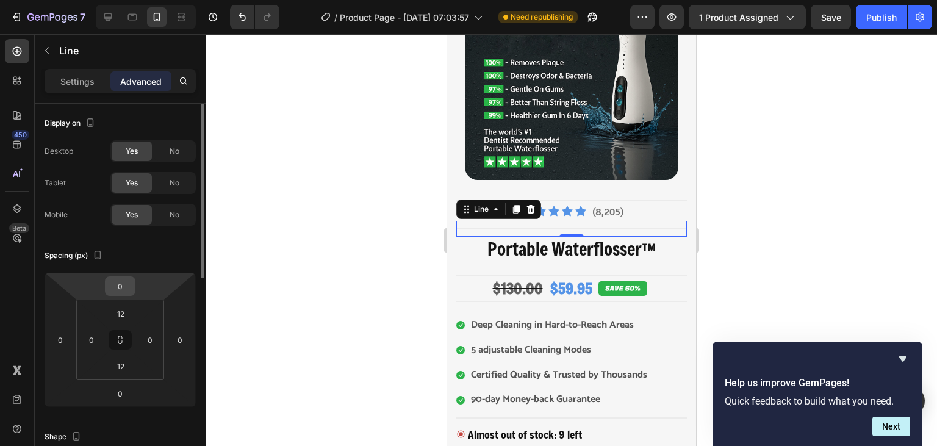
click at [128, 287] on input "0" at bounding box center [120, 286] width 24 height 18
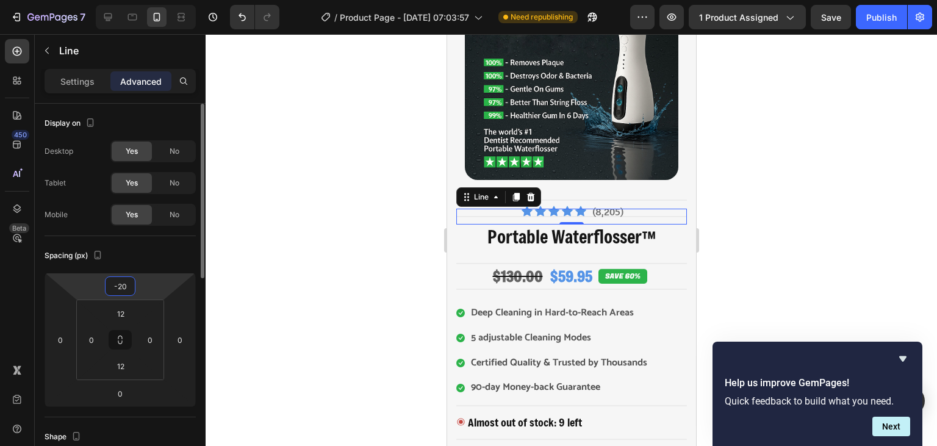
type input "-2"
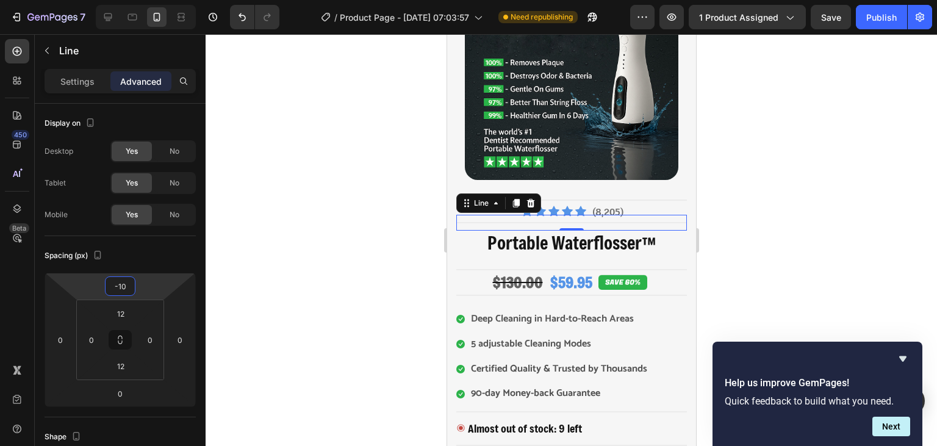
type input "-10"
click at [242, 279] on div at bounding box center [570, 240] width 731 height 412
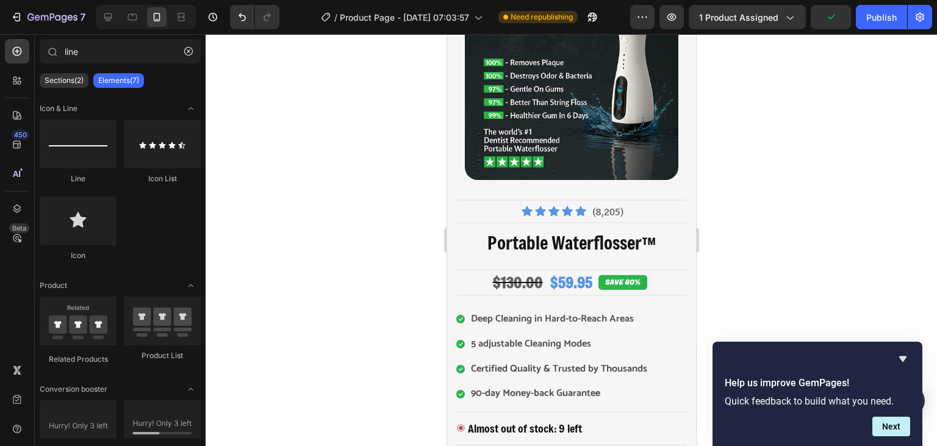
click at [815, 212] on div at bounding box center [570, 240] width 731 height 412
click at [663, 220] on div "Title Line" at bounding box center [570, 223] width 230 height 16
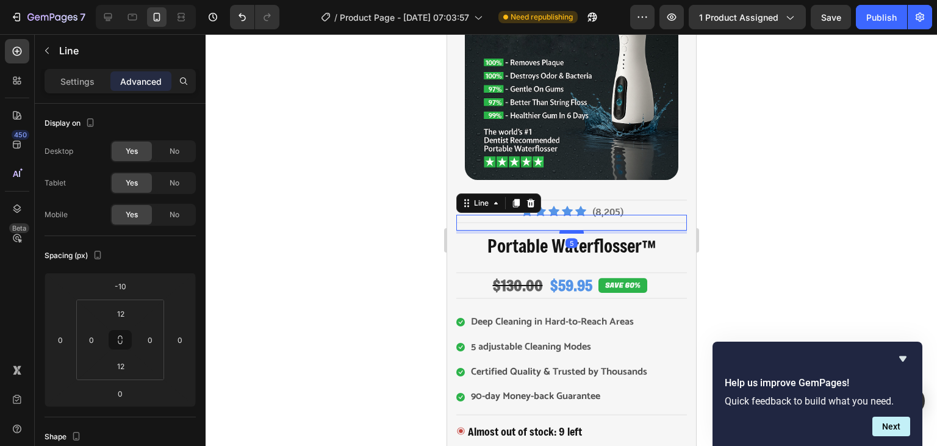
click at [573, 232] on div at bounding box center [570, 232] width 24 height 4
type input "5"
click at [794, 216] on div at bounding box center [570, 240] width 731 height 412
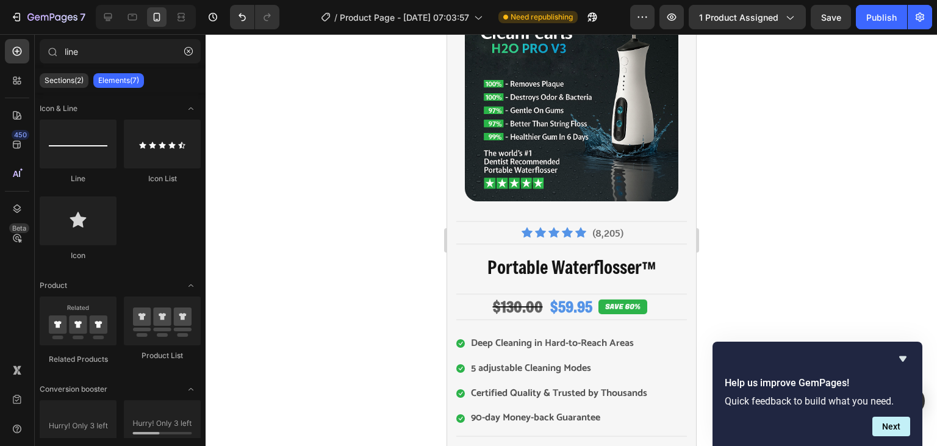
scroll to position [91, 0]
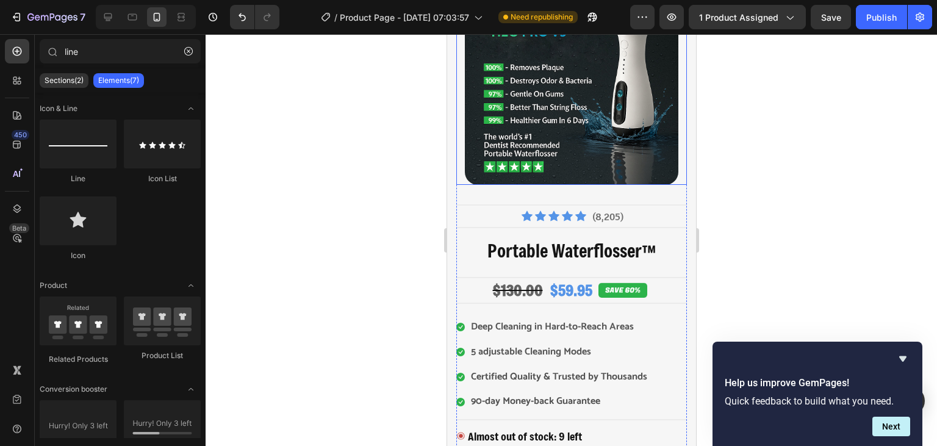
click at [589, 177] on img at bounding box center [570, 77] width 213 height 213
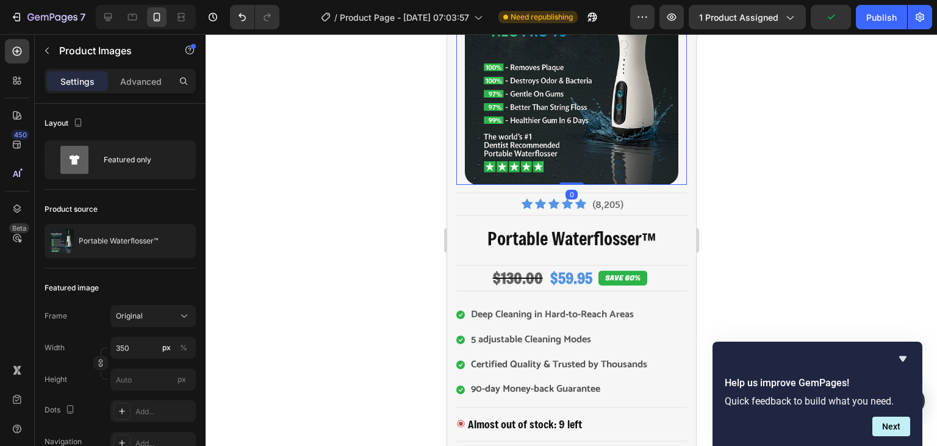
drag, startPoint x: 565, startPoint y: 196, endPoint x: 573, endPoint y: 177, distance: 20.8
click at [573, 177] on div "Product Images 0" at bounding box center [570, 77] width 230 height 213
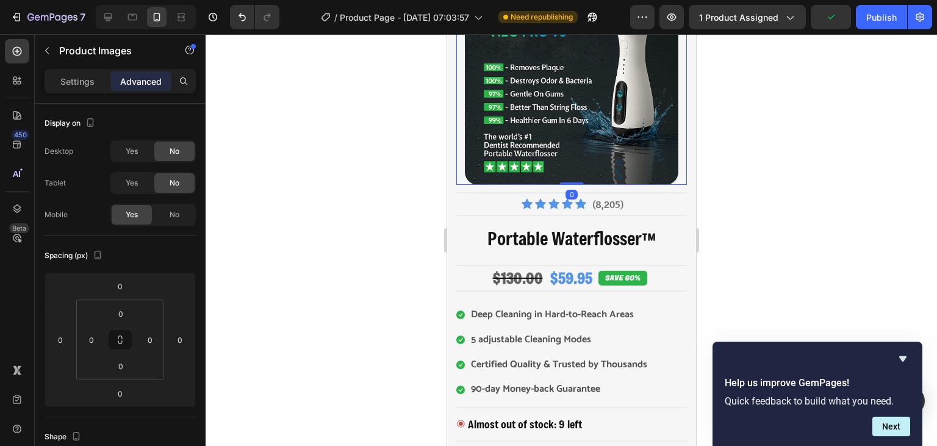
click at [778, 165] on div at bounding box center [570, 240] width 731 height 412
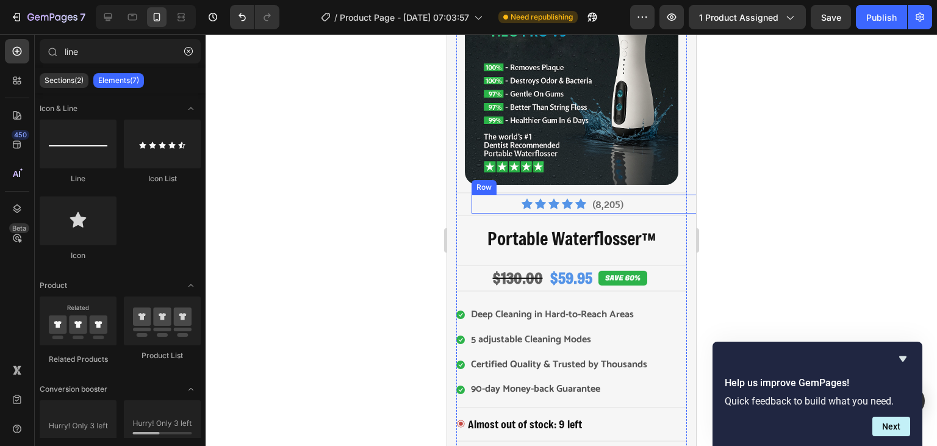
click at [587, 204] on div "Icon Icon Icon Icon Icon Icon List Hoz (8,205) Text block Row" at bounding box center [586, 203] width 230 height 19
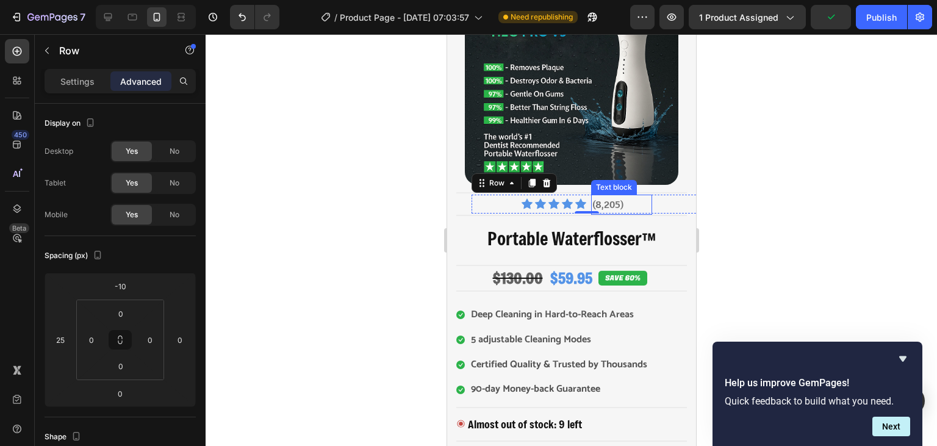
click at [591, 205] on div "(8,205)" at bounding box center [620, 204] width 61 height 20
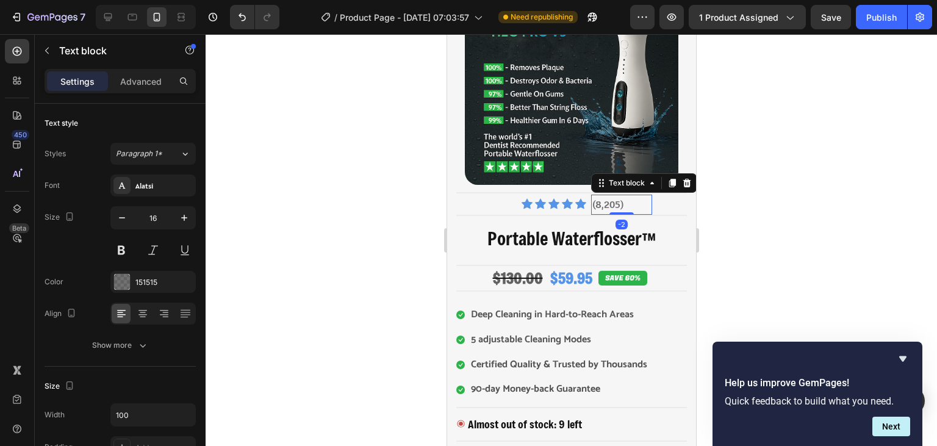
click at [591, 205] on div "(8,205) Text block -2" at bounding box center [620, 203] width 61 height 19
click at [591, 205] on div "(8,205)" at bounding box center [620, 204] width 61 height 20
click at [752, 202] on div at bounding box center [570, 240] width 731 height 412
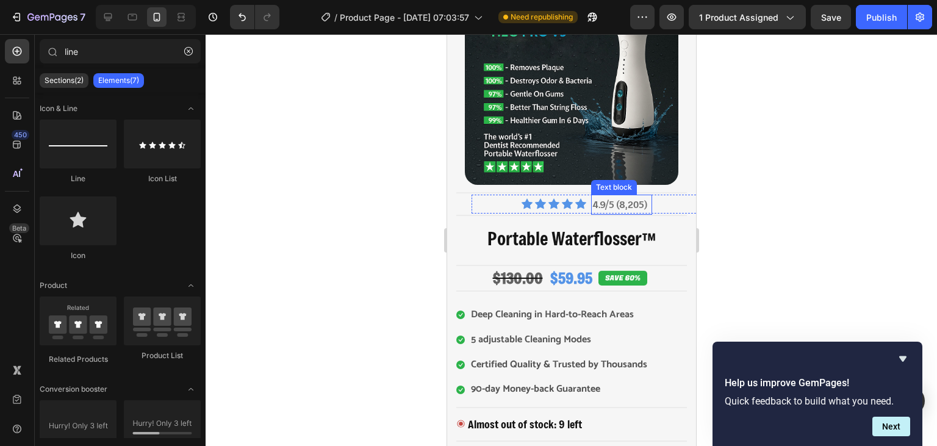
click at [594, 204] on p "4.9/5 (8,205)" at bounding box center [620, 205] width 59 height 18
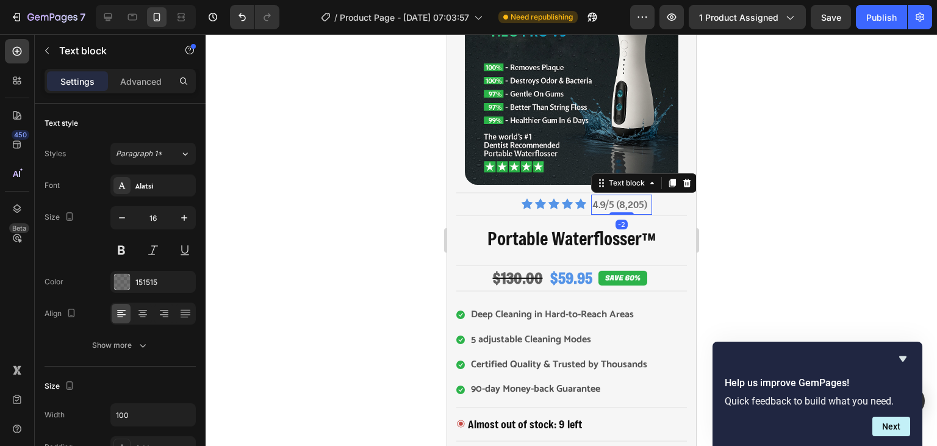
click at [785, 189] on div at bounding box center [570, 240] width 731 height 412
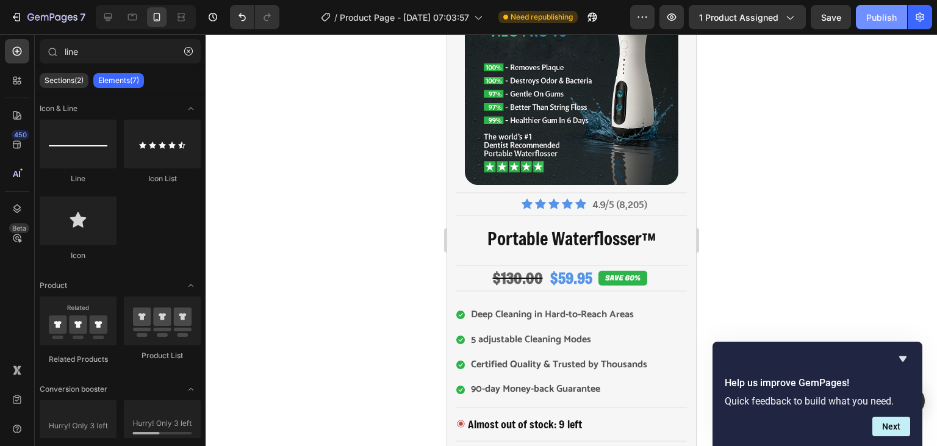
click at [879, 20] on div "Publish" at bounding box center [881, 17] width 30 height 13
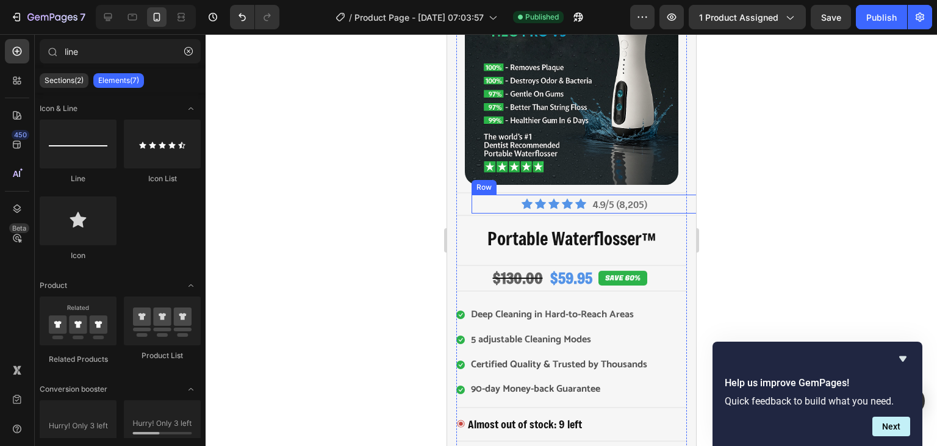
click at [515, 202] on div "Icon Icon Icon Icon Icon Icon List Hoz 4.9/5 (8,205) Text block Row" at bounding box center [586, 203] width 230 height 19
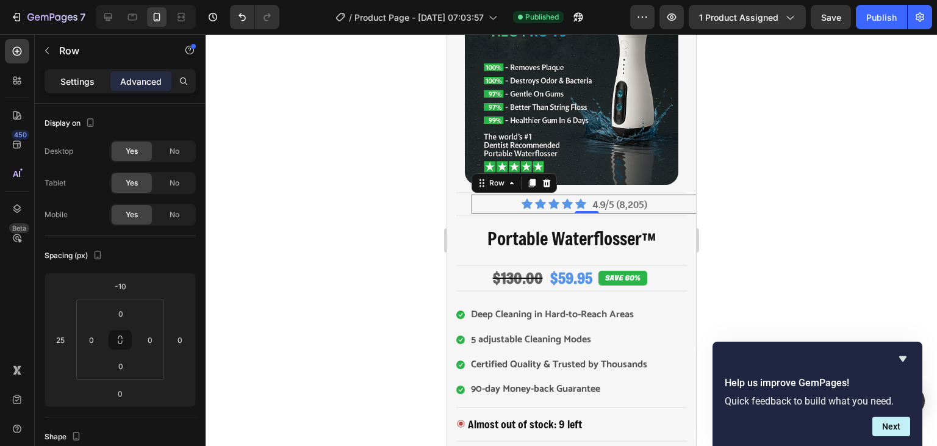
click at [88, 90] on div "Settings" at bounding box center [77, 81] width 61 height 20
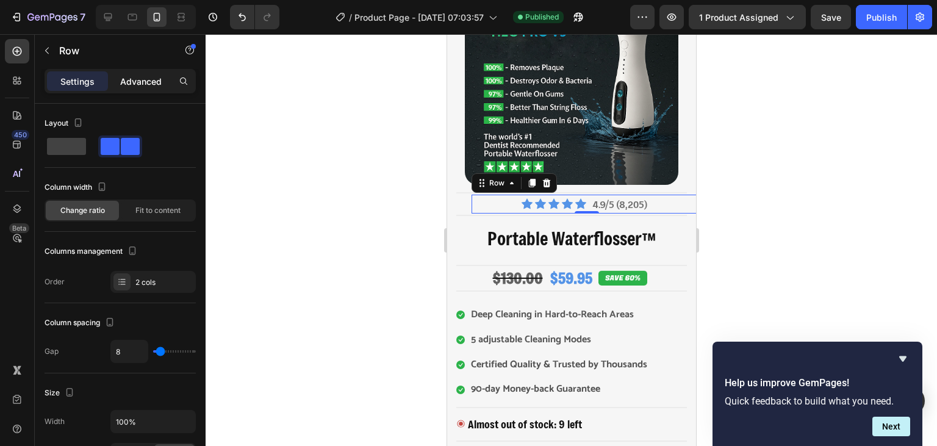
click at [126, 77] on p "Advanced" at bounding box center [140, 81] width 41 height 13
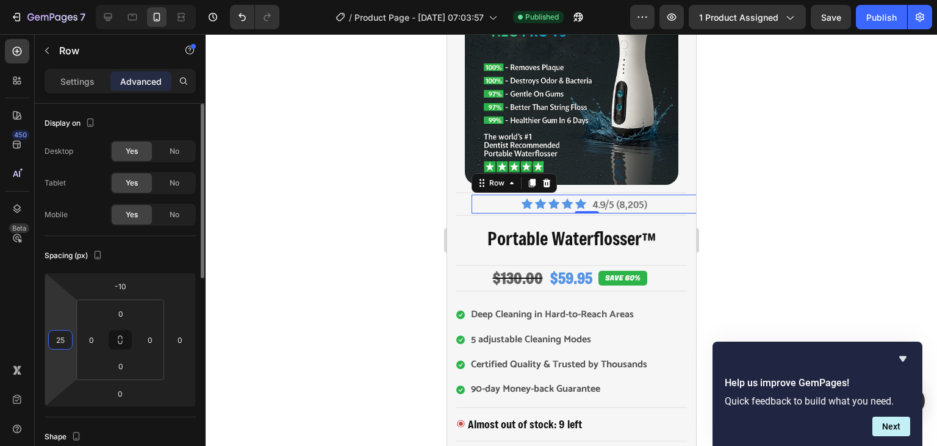
click at [65, 340] on input "25" at bounding box center [60, 339] width 18 height 18
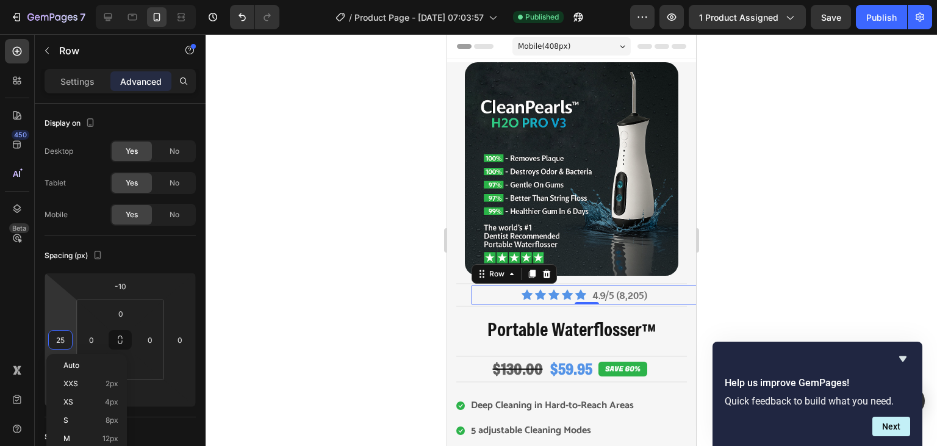
scroll to position [91, 0]
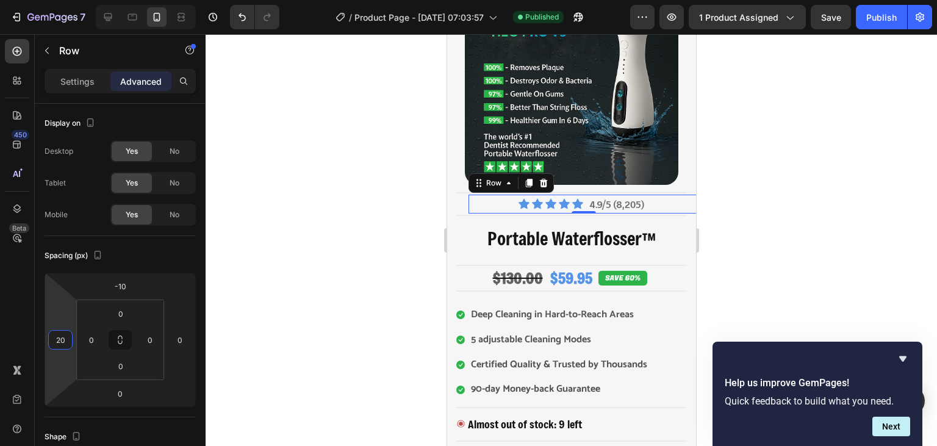
type input "2"
click at [367, 237] on div at bounding box center [570, 240] width 731 height 412
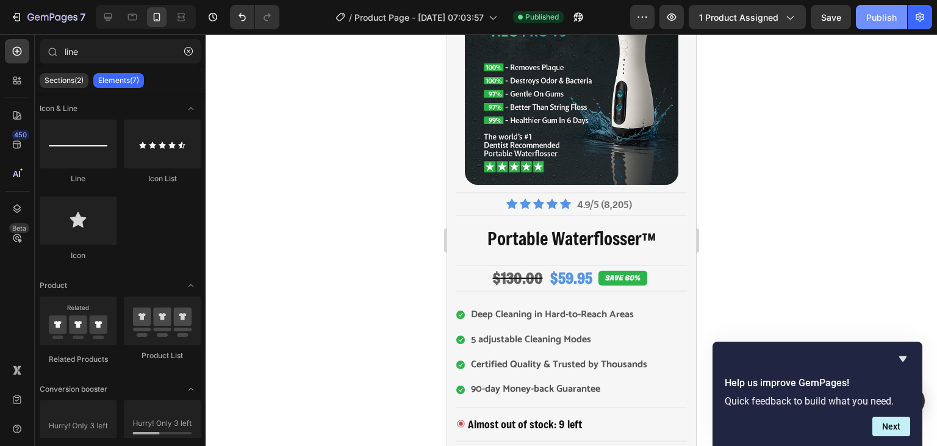
click at [887, 24] on button "Publish" at bounding box center [880, 17] width 51 height 24
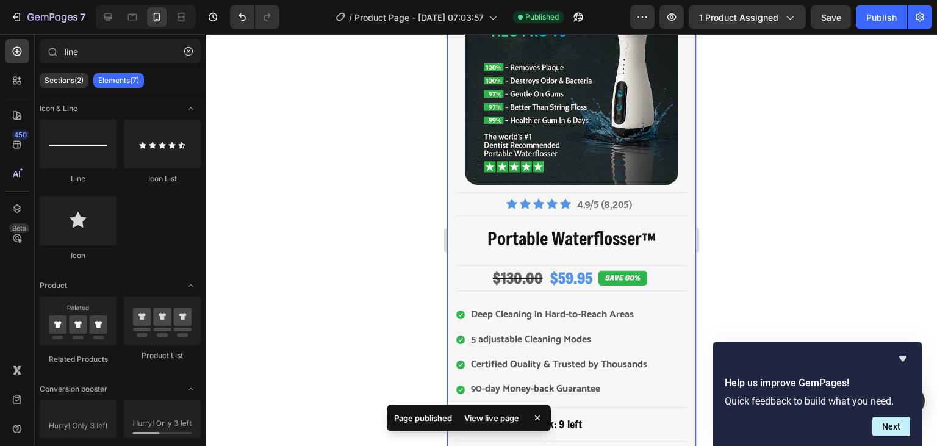
click at [687, 149] on div "Image Image Free Shipping Heading Row Image 90-day Money-back guarantee Heading…" at bounding box center [570, 374] width 249 height 807
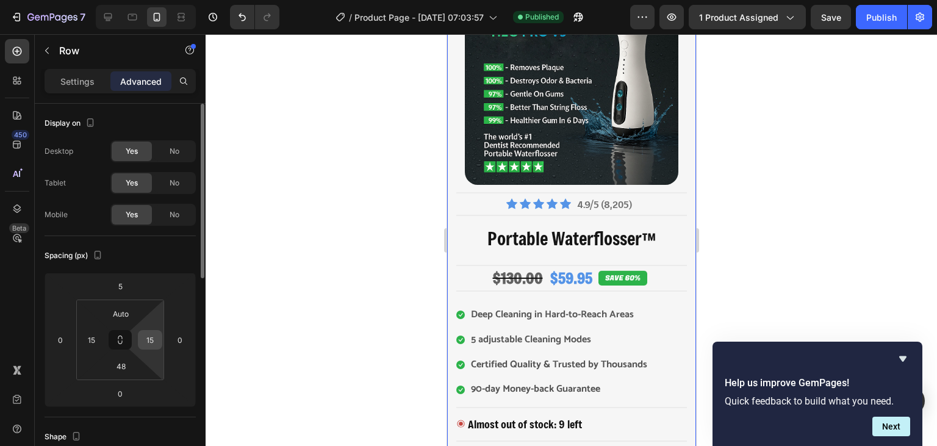
click at [148, 337] on input "15" at bounding box center [150, 339] width 18 height 18
type input "0"
click at [87, 338] on input "15" at bounding box center [91, 339] width 18 height 18
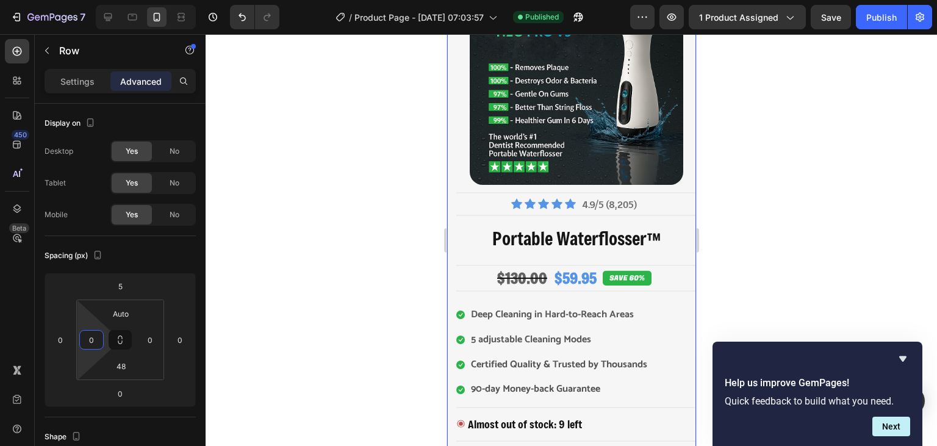
click at [268, 273] on div at bounding box center [570, 240] width 731 height 412
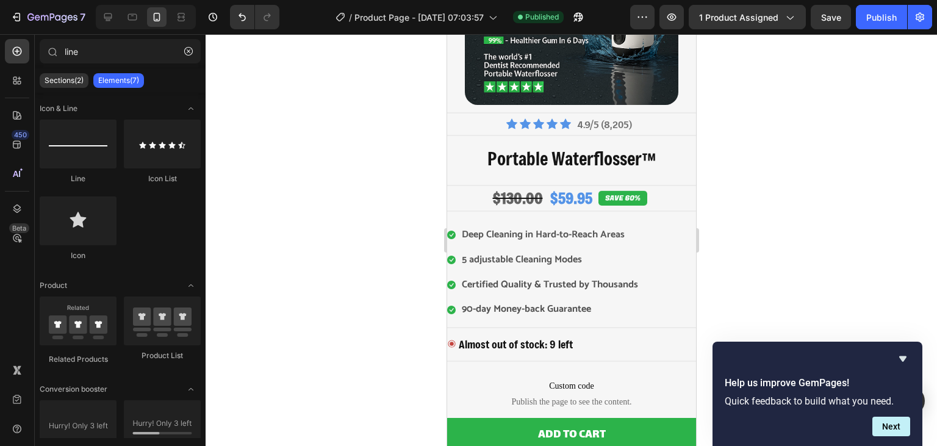
scroll to position [197, 0]
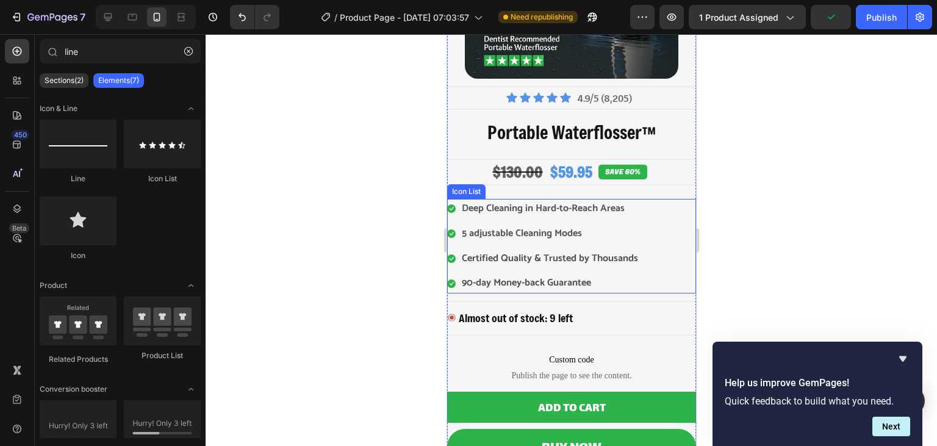
click at [654, 212] on div "Icon Deep Cleaning in Hard-to-Reach Areas Text block Icon 5 adjustable Cleaning…" at bounding box center [570, 246] width 249 height 95
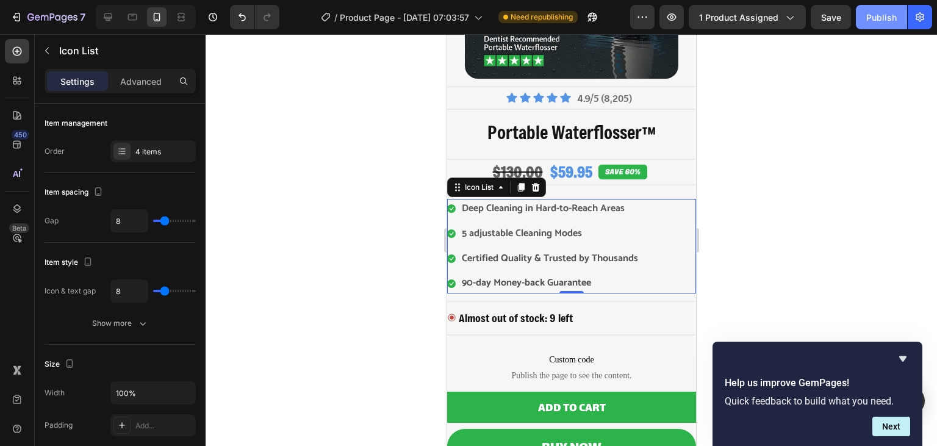
click at [869, 16] on div "Publish" at bounding box center [881, 17] width 30 height 13
click at [145, 87] on p "Advanced" at bounding box center [140, 81] width 41 height 13
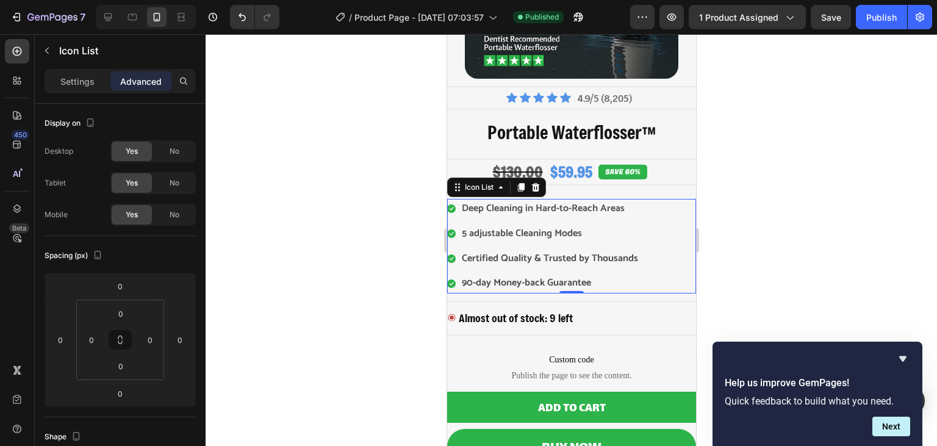
click at [348, 141] on div at bounding box center [570, 240] width 731 height 412
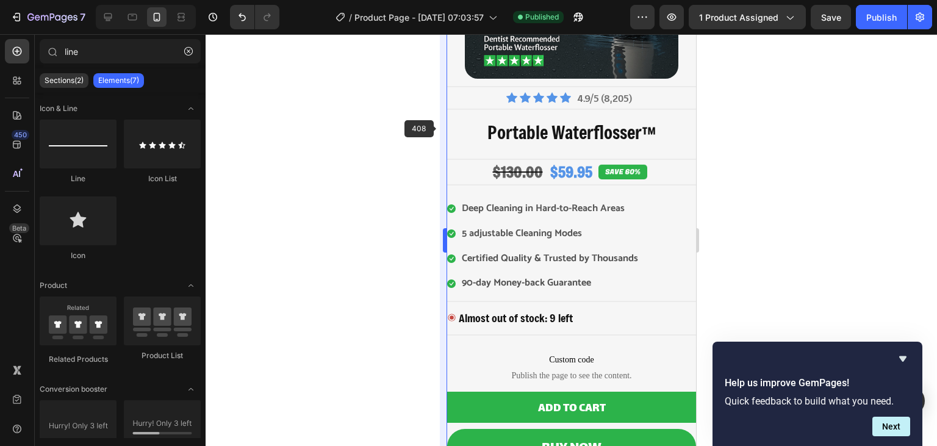
click at [446, 0] on body "7 Version history / Product Page - [DATE] 07:03:57 Published Preview 1 product …" at bounding box center [468, 0] width 937 height 0
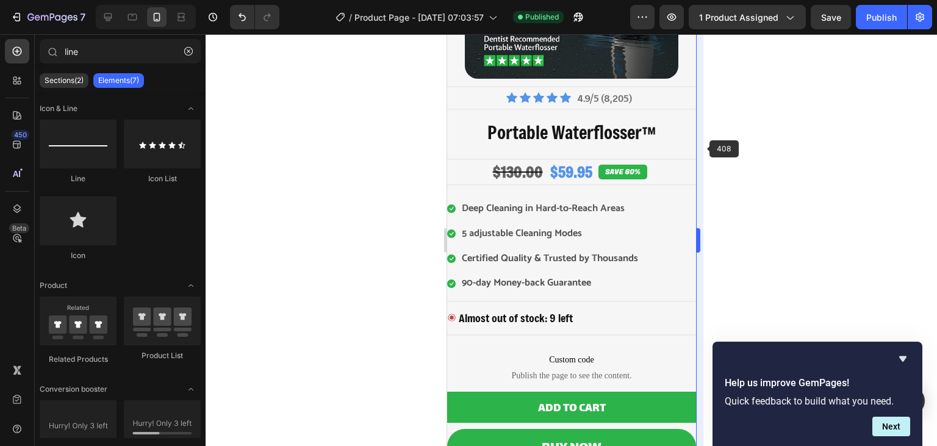
click at [696, 0] on body "7 Version history / Product Page - [DATE] 07:03:57 Published Preview 1 product …" at bounding box center [468, 0] width 937 height 0
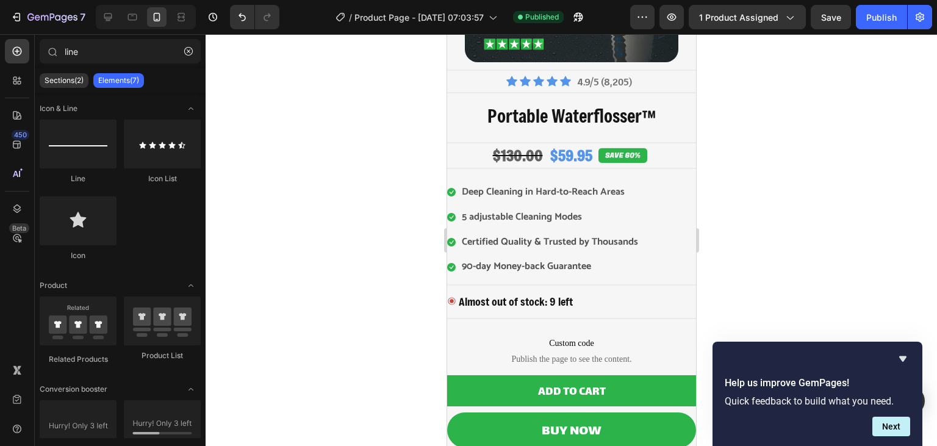
scroll to position [202, 0]
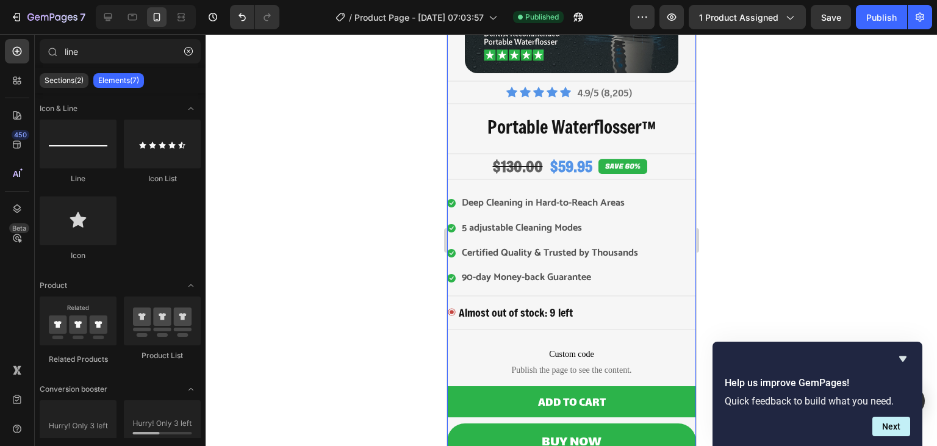
click at [685, 186] on div "Product Images Title Line Icon Icon Icon Icon Icon Icon List Hoz 4.9/5 (8,205) …" at bounding box center [570, 249] width 249 height 778
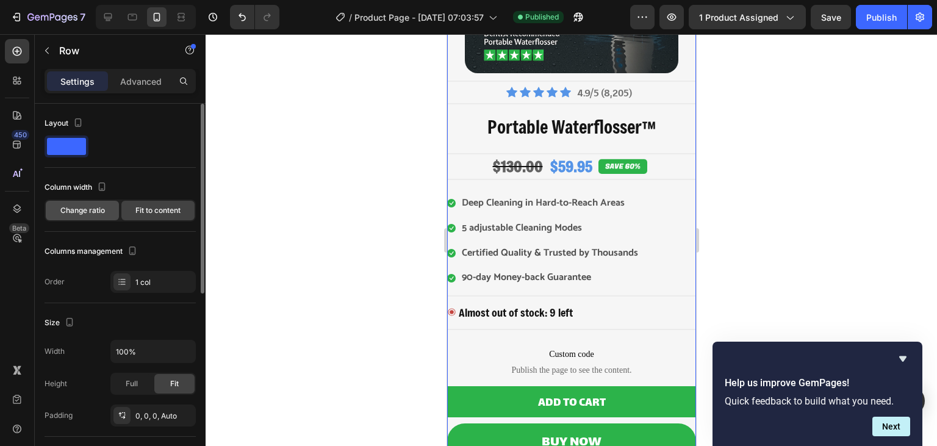
click at [88, 216] on div "Change ratio" at bounding box center [82, 211] width 73 height 20
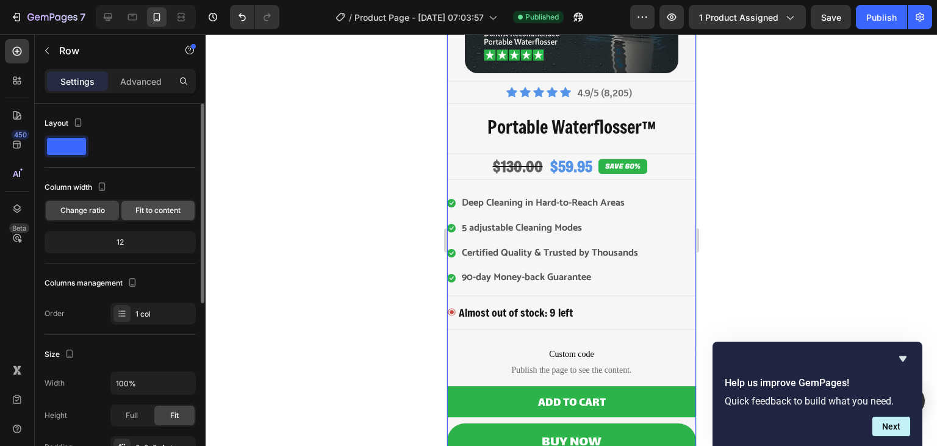
click at [156, 207] on span "Fit to content" at bounding box center [157, 210] width 45 height 11
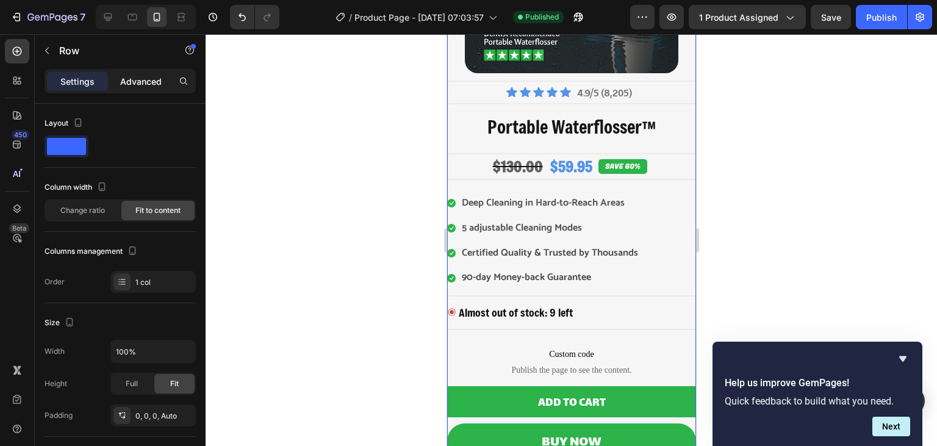
click at [133, 81] on p "Advanced" at bounding box center [140, 81] width 41 height 13
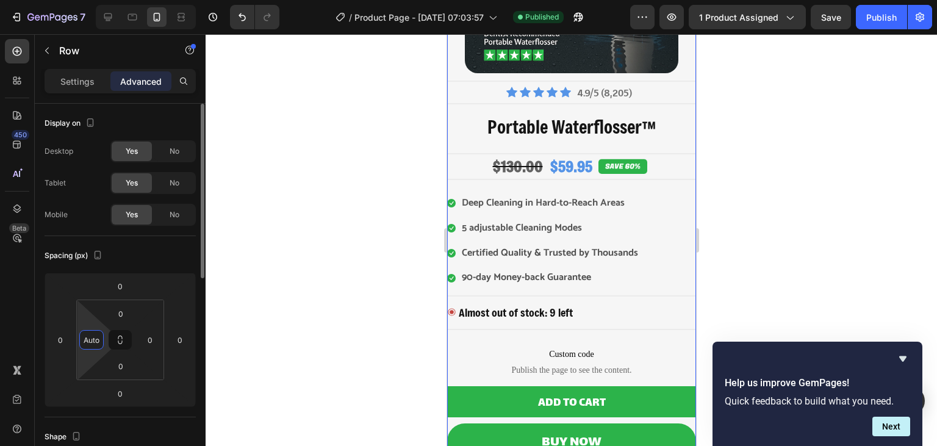
click at [87, 338] on input "Auto" at bounding box center [91, 339] width 18 height 18
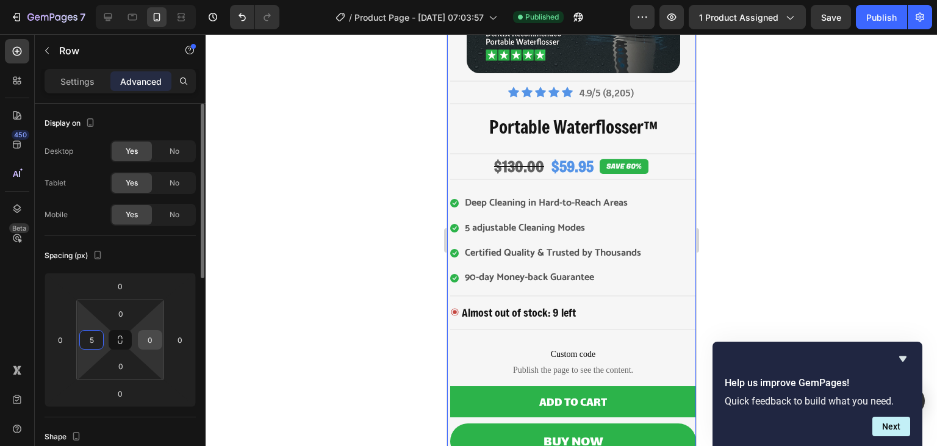
type input "5"
click at [157, 337] on input "0" at bounding box center [150, 339] width 18 height 18
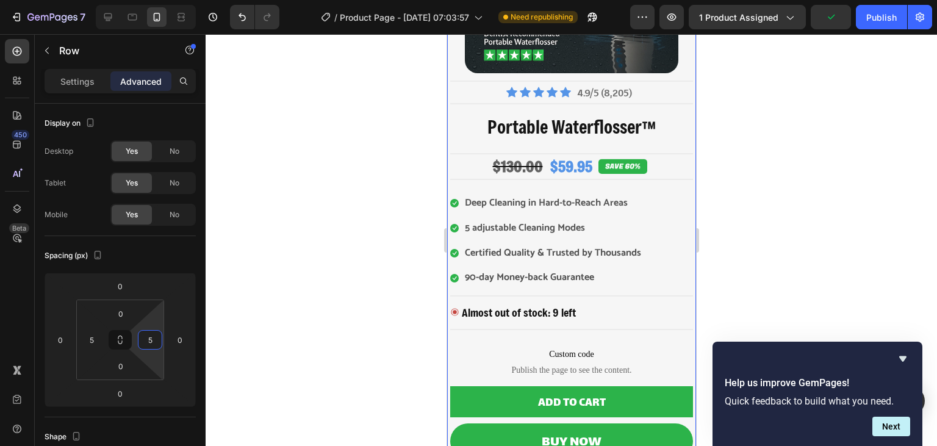
type input "5"
click at [258, 257] on div at bounding box center [570, 240] width 731 height 412
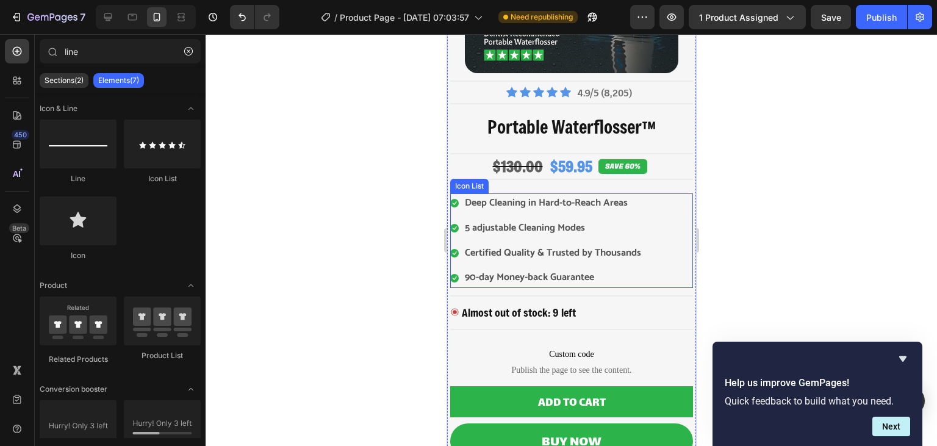
click at [733, 196] on div at bounding box center [570, 240] width 731 height 412
click at [798, 120] on div at bounding box center [570, 240] width 731 height 412
click at [879, 16] on div "Publish" at bounding box center [881, 17] width 30 height 13
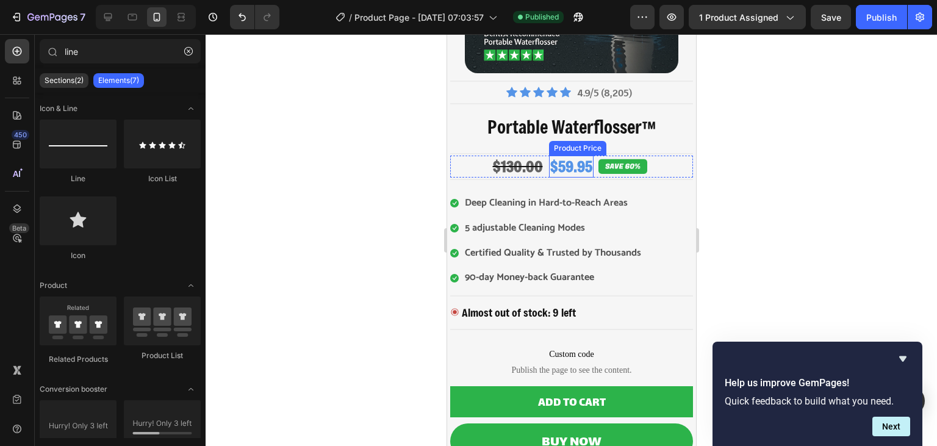
click at [575, 167] on div "$59.95" at bounding box center [570, 166] width 45 height 23
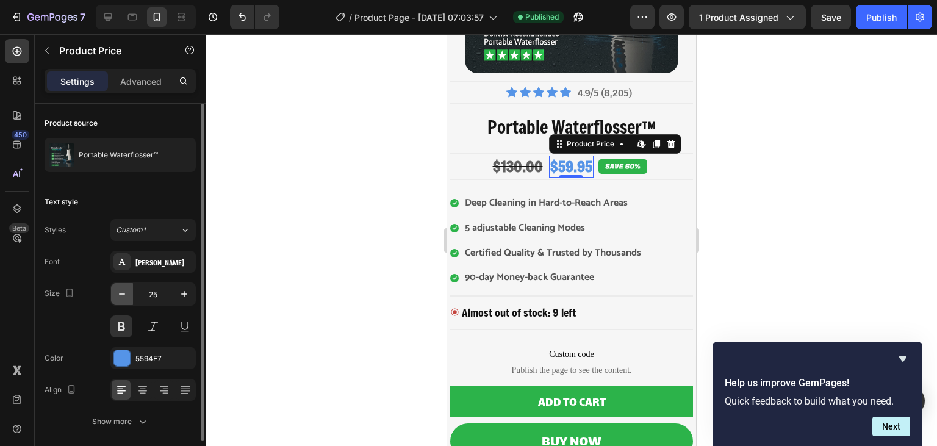
click at [126, 287] on button "button" at bounding box center [122, 294] width 22 height 22
type input "23"
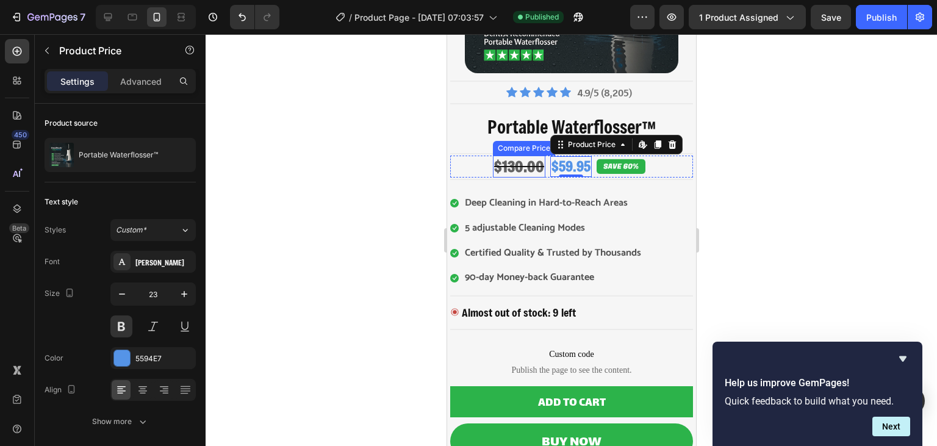
click at [517, 167] on div "$130.00" at bounding box center [518, 166] width 52 height 23
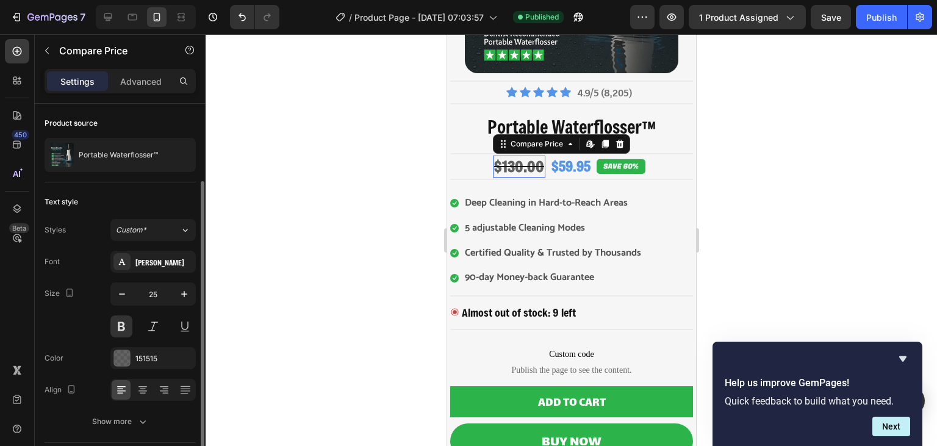
scroll to position [44, 0]
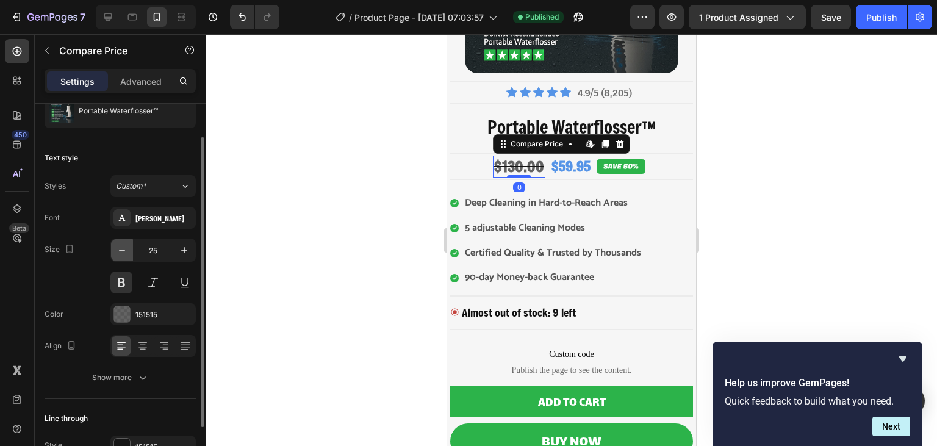
click at [126, 248] on icon "button" at bounding box center [122, 250] width 12 height 12
type input "23"
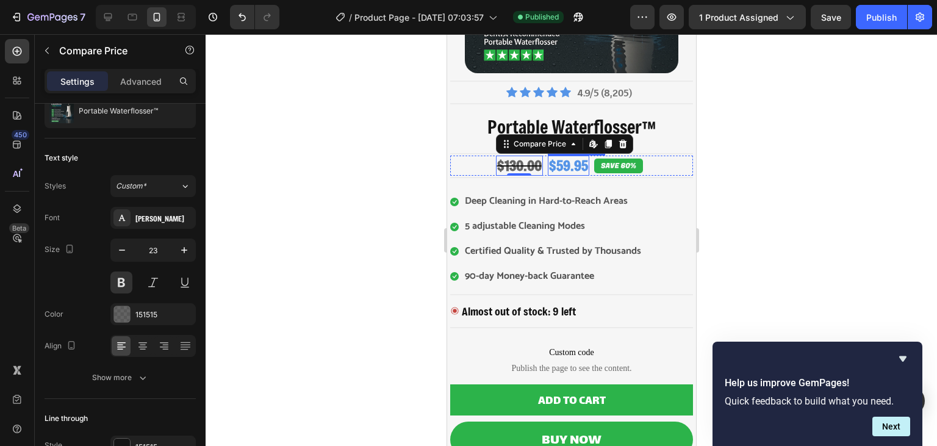
click at [562, 162] on div "$59.95" at bounding box center [567, 165] width 41 height 21
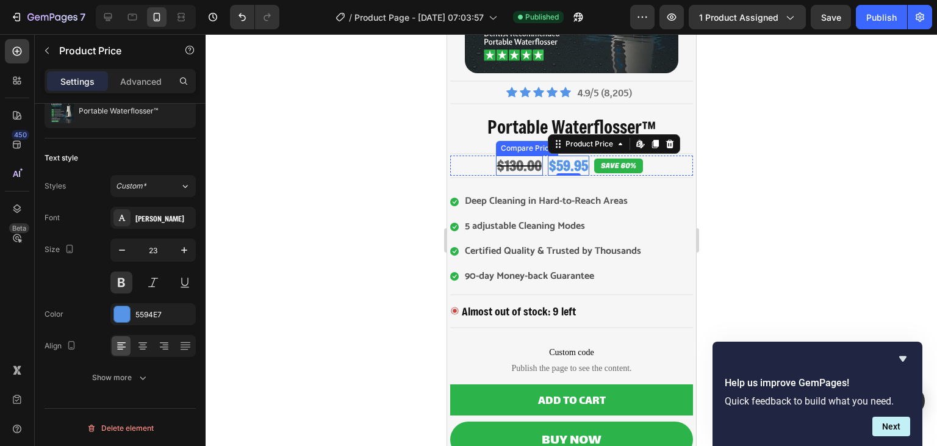
click at [519, 163] on div "$130.00" at bounding box center [518, 165] width 47 height 21
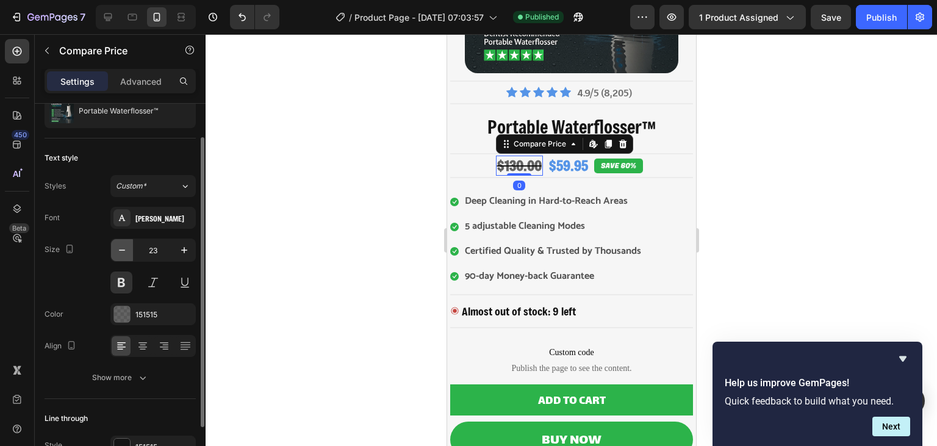
click at [118, 259] on button "button" at bounding box center [122, 250] width 22 height 22
type input "21"
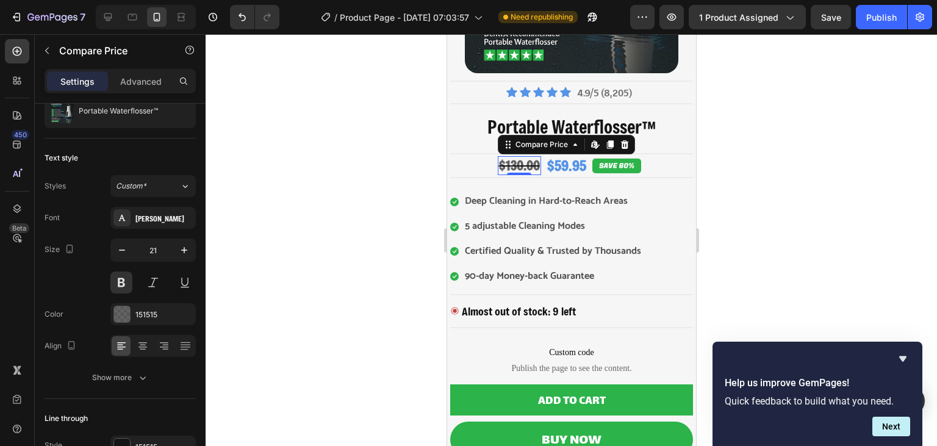
click at [323, 224] on div at bounding box center [570, 240] width 731 height 412
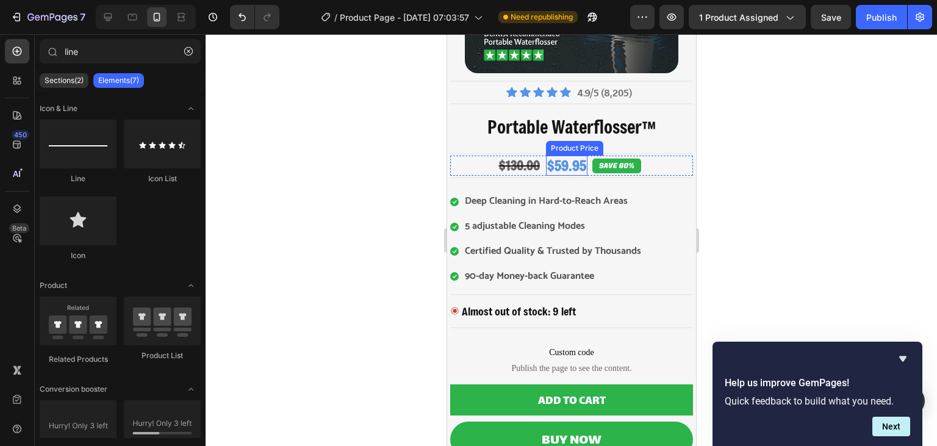
click at [561, 157] on div "$59.95" at bounding box center [565, 165] width 41 height 21
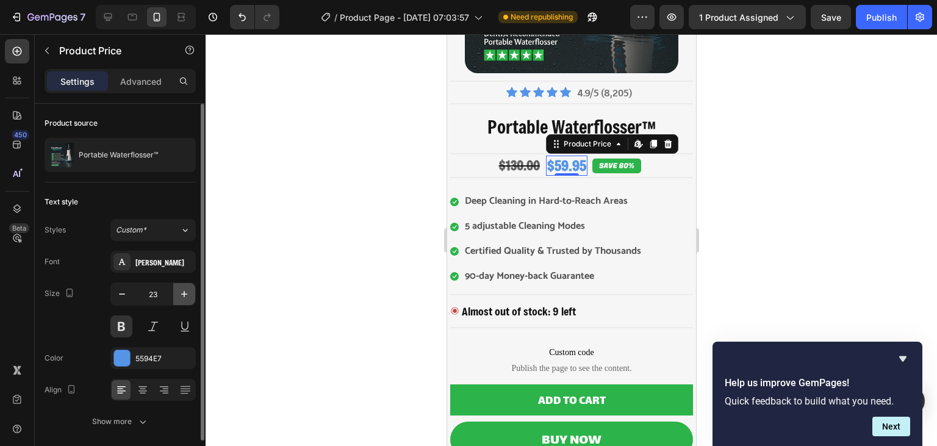
click at [190, 288] on icon "button" at bounding box center [184, 294] width 12 height 12
type input "24"
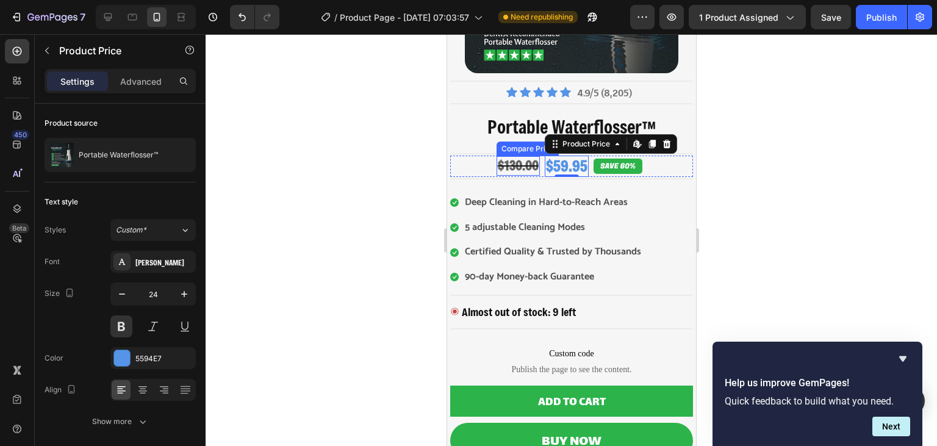
click at [515, 164] on div "$130.00" at bounding box center [517, 165] width 43 height 19
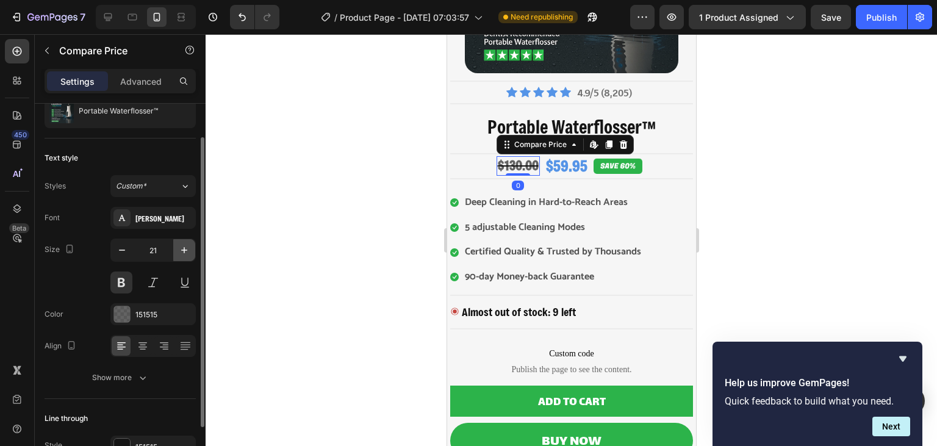
click at [184, 246] on icon "button" at bounding box center [184, 250] width 12 height 12
type input "22"
click at [326, 206] on div at bounding box center [570, 240] width 731 height 412
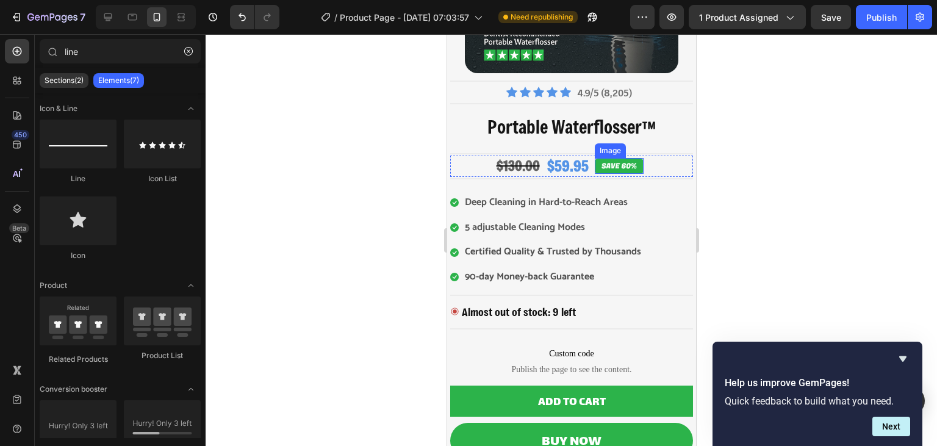
click at [632, 165] on img at bounding box center [618, 165] width 49 height 15
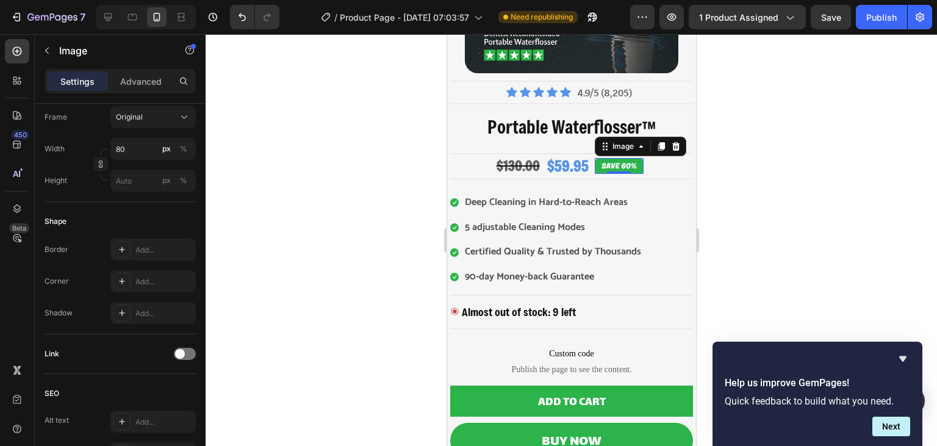
drag, startPoint x: 202, startPoint y: 146, endPoint x: 209, endPoint y: 293, distance: 146.5
click at [209, 0] on div "7 Version history / Product Page - [DATE] 07:03:57 Need republishing Preview 1 …" at bounding box center [468, 0] width 937 height 0
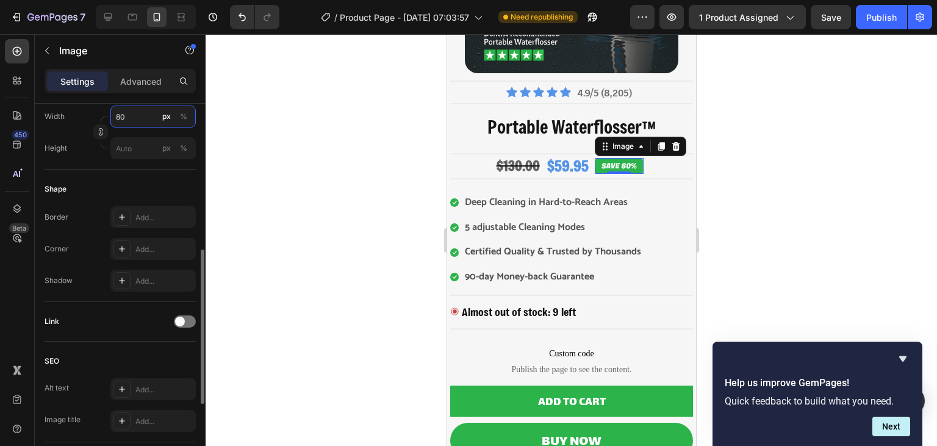
click at [142, 126] on input "80" at bounding box center [152, 116] width 85 height 22
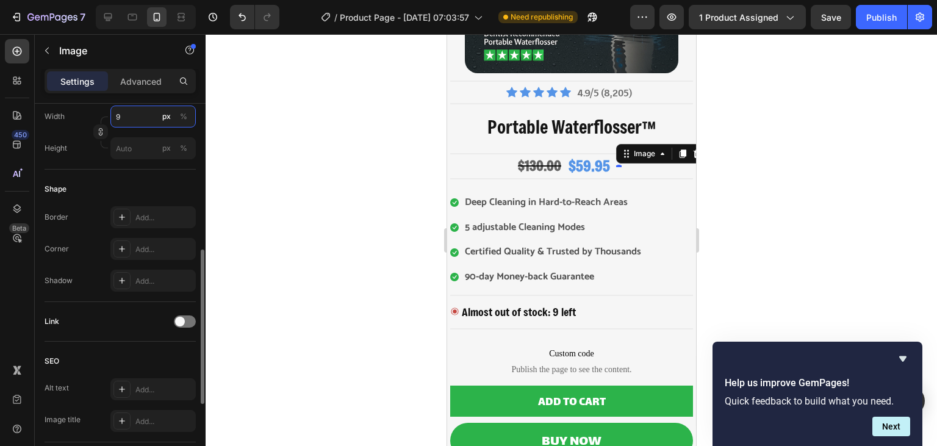
type input "90"
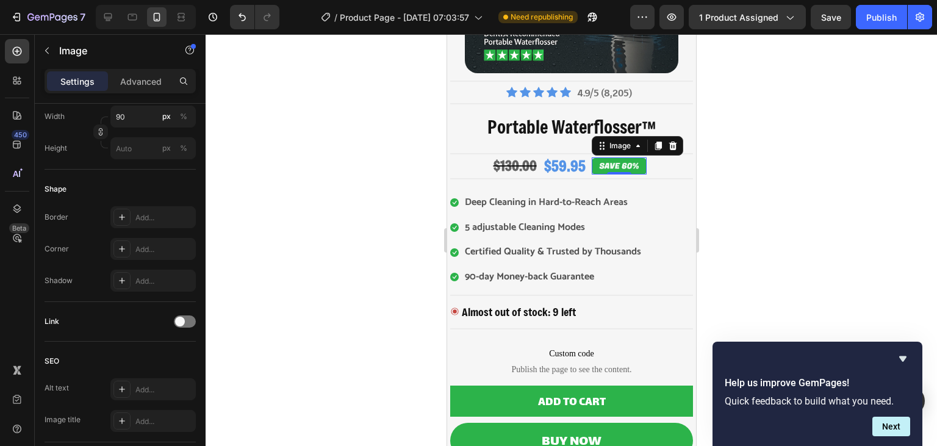
click at [321, 127] on div at bounding box center [570, 240] width 731 height 412
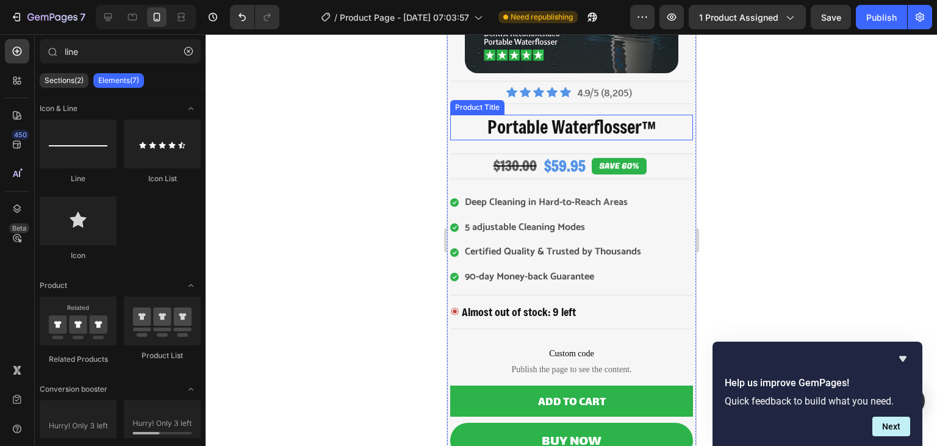
click at [623, 126] on h2 "Portable Waterflosser™" at bounding box center [570, 128] width 243 height 26
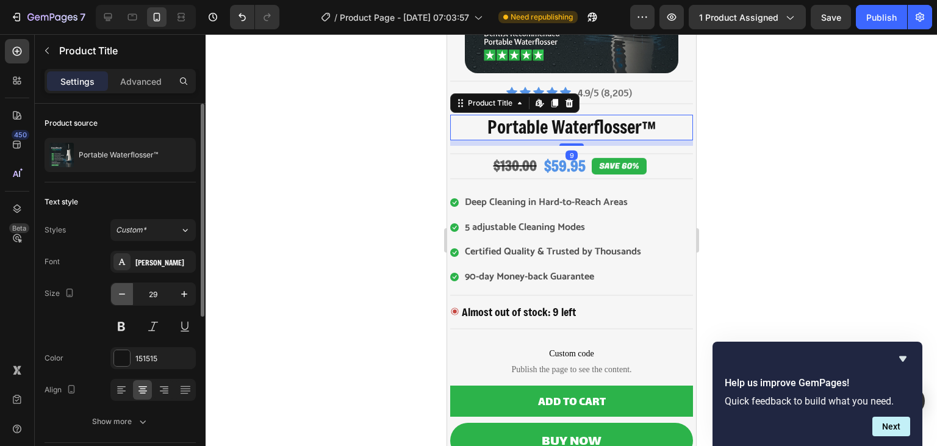
click at [127, 286] on button "button" at bounding box center [122, 294] width 22 height 22
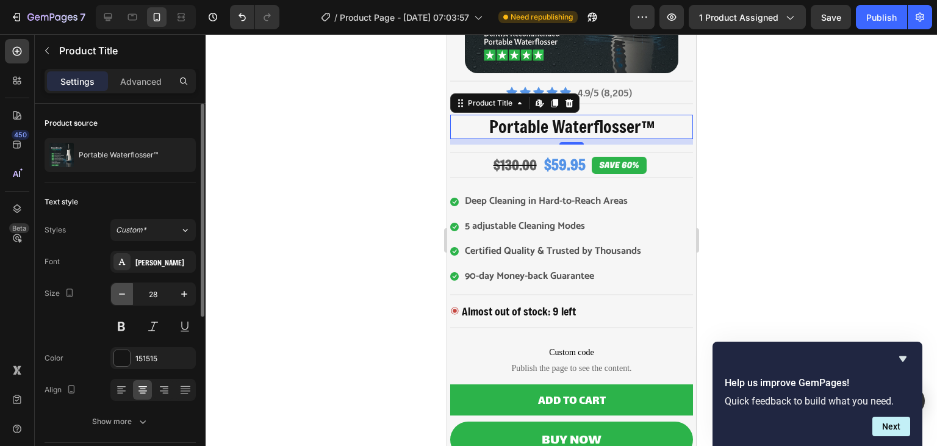
click at [127, 286] on button "button" at bounding box center [122, 294] width 22 height 22
type input "26"
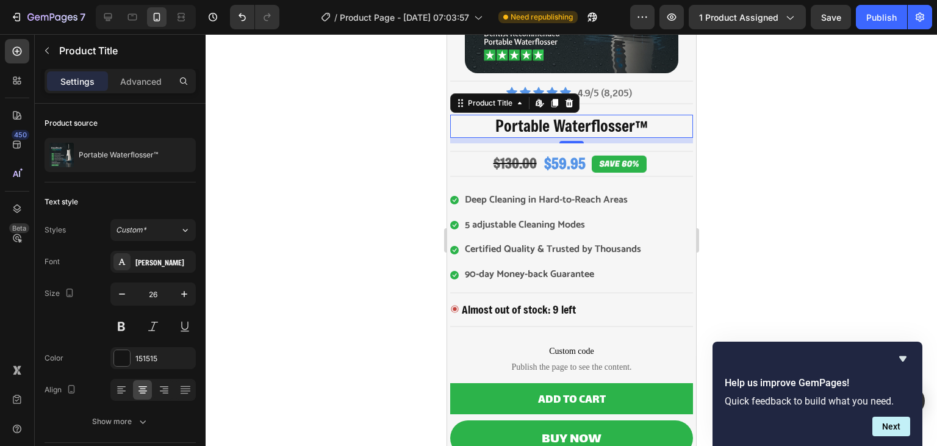
click at [311, 262] on div at bounding box center [570, 240] width 731 height 412
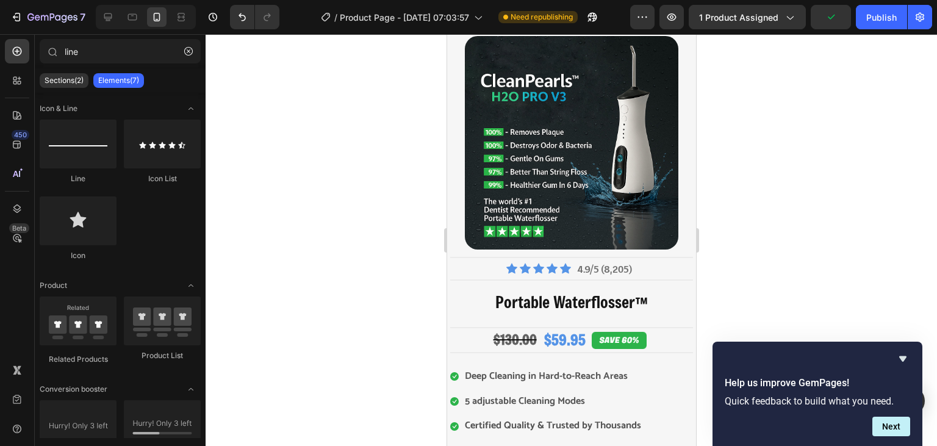
scroll to position [0, 0]
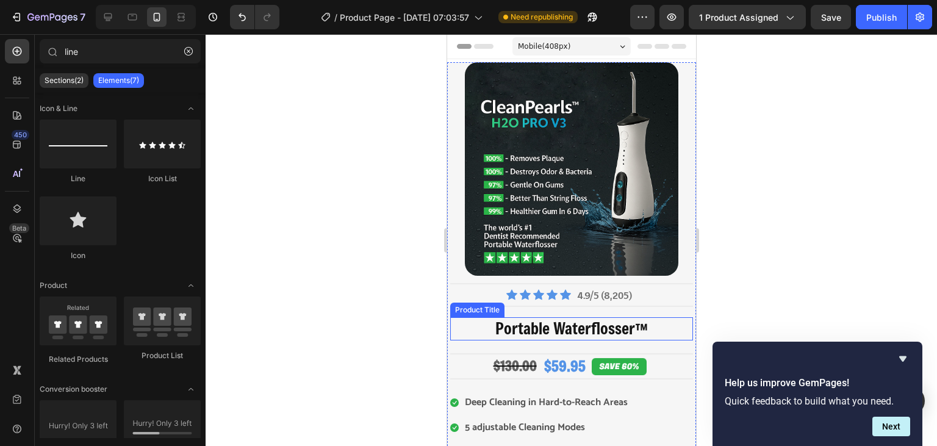
click at [599, 335] on h2 "Portable Waterflosser™" at bounding box center [570, 328] width 243 height 23
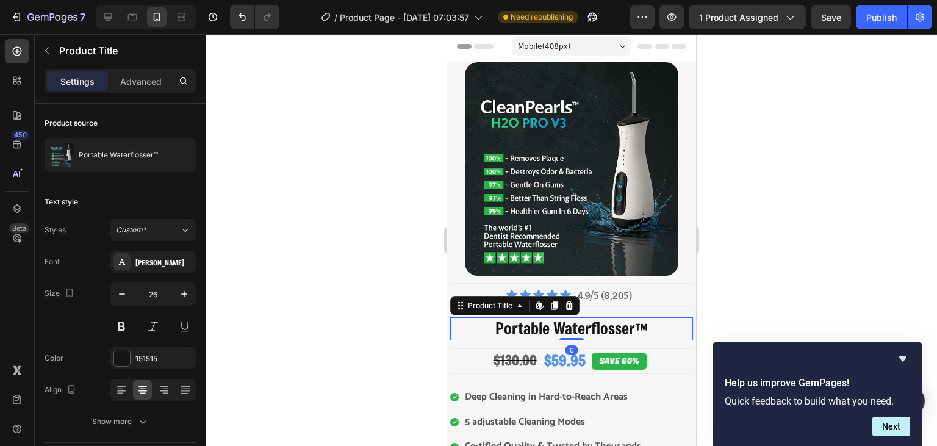
drag, startPoint x: 573, startPoint y: 343, endPoint x: 574, endPoint y: 333, distance: 9.8
click at [574, 333] on div "Portable Waterflosser™ Product Title Edit content in Shopify 0" at bounding box center [570, 328] width 243 height 23
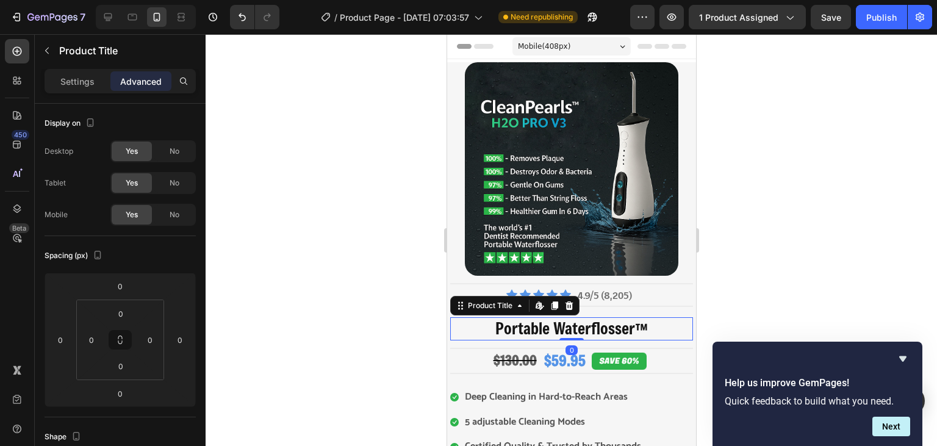
click at [750, 263] on div at bounding box center [570, 240] width 731 height 412
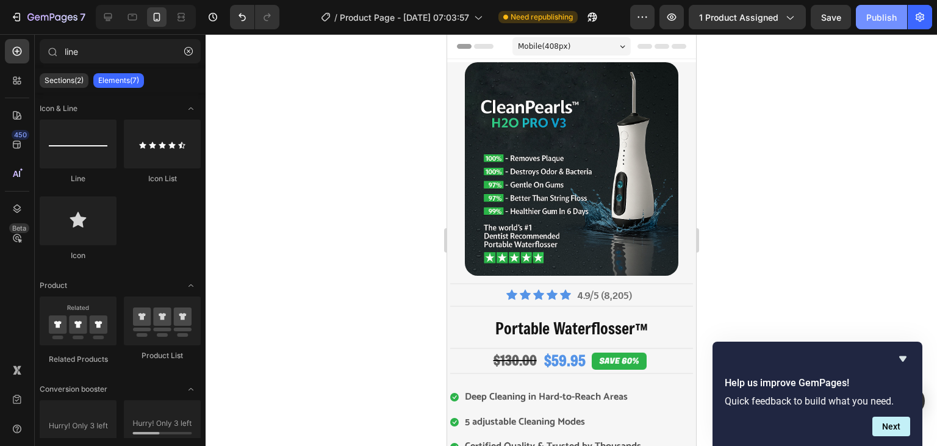
click at [887, 18] on div "Publish" at bounding box center [881, 17] width 30 height 13
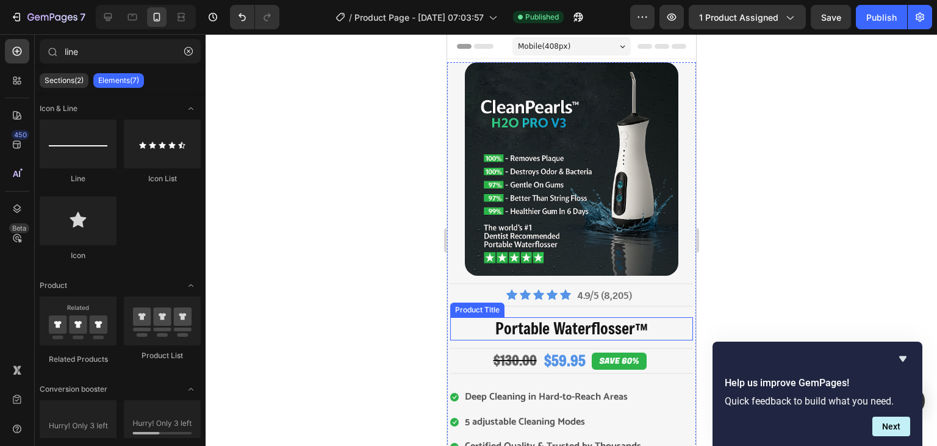
click at [579, 334] on h2 "Portable Waterflosser™" at bounding box center [570, 328] width 243 height 23
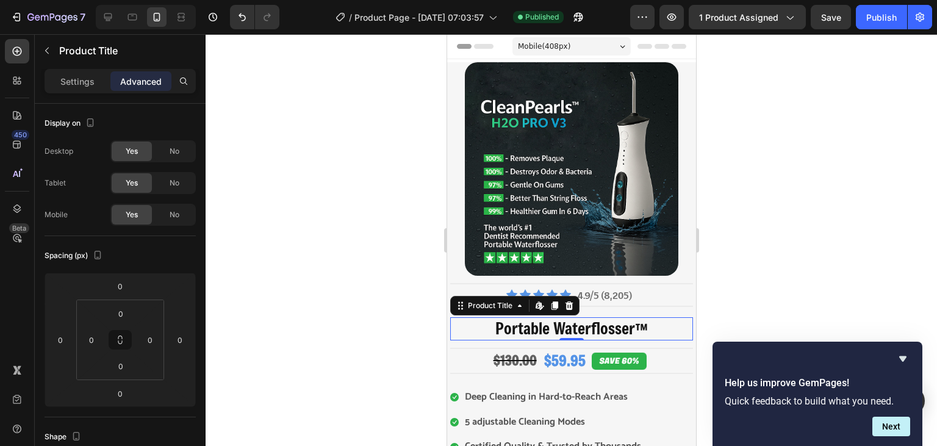
click at [563, 333] on h2 "Portable Waterflosser™" at bounding box center [570, 328] width 243 height 23
click at [84, 76] on p "Settings" at bounding box center [77, 81] width 34 height 13
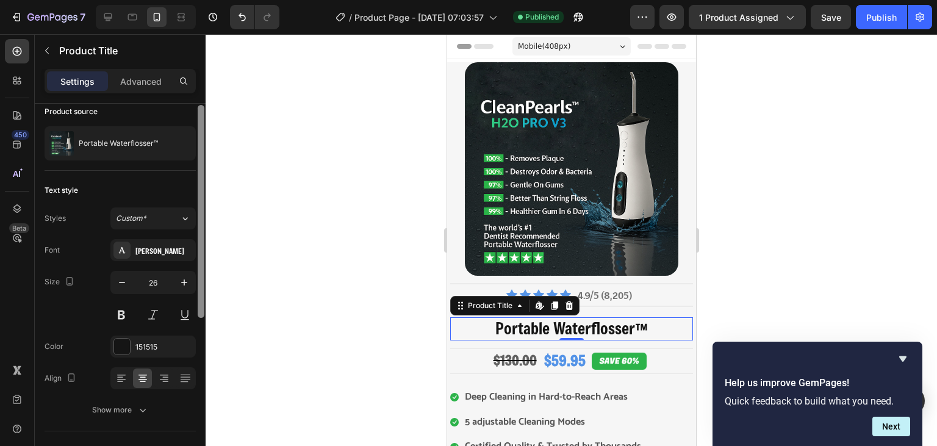
scroll to position [13, 0]
drag, startPoint x: 199, startPoint y: 219, endPoint x: 199, endPoint y: 227, distance: 7.3
click at [199, 227] on div at bounding box center [201, 216] width 7 height 213
click at [166, 216] on div "Custom*" at bounding box center [148, 217] width 64 height 11
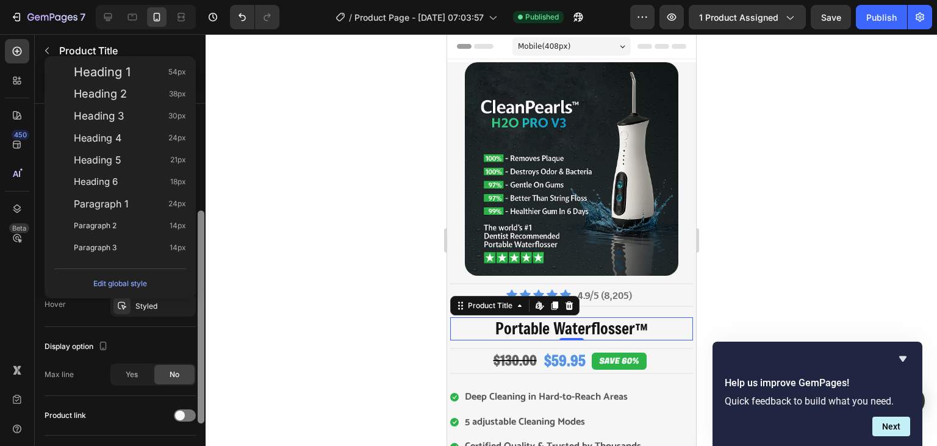
drag, startPoint x: 199, startPoint y: 186, endPoint x: 189, endPoint y: 285, distance: 99.9
click at [189, 0] on body "7 Version history / Product Page - [DATE] 07:03:57 Published Preview 1 product …" at bounding box center [468, 0] width 937 height 0
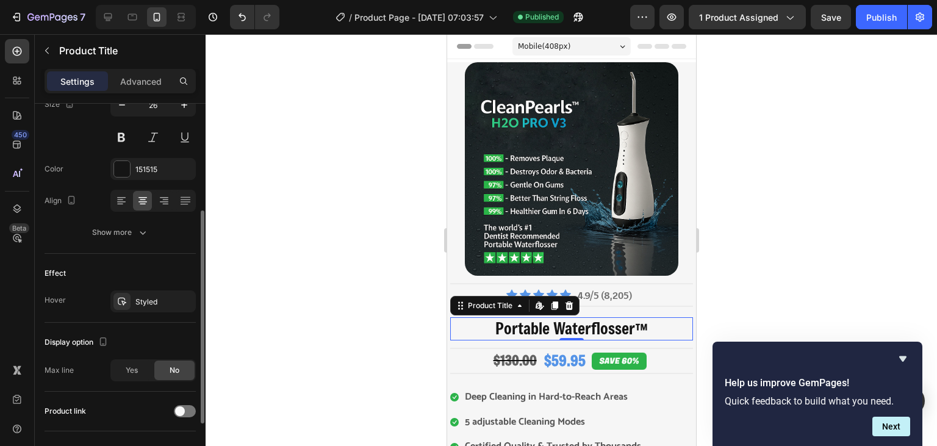
click at [157, 332] on div "Display option" at bounding box center [120, 342] width 151 height 20
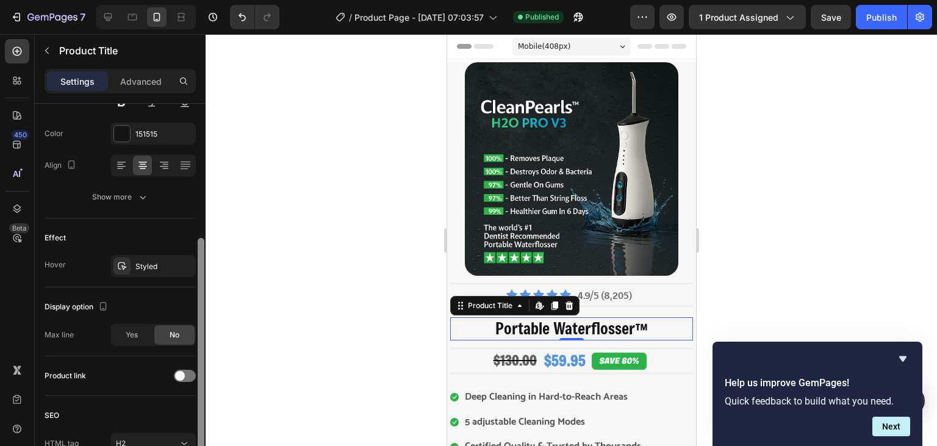
scroll to position [234, 0]
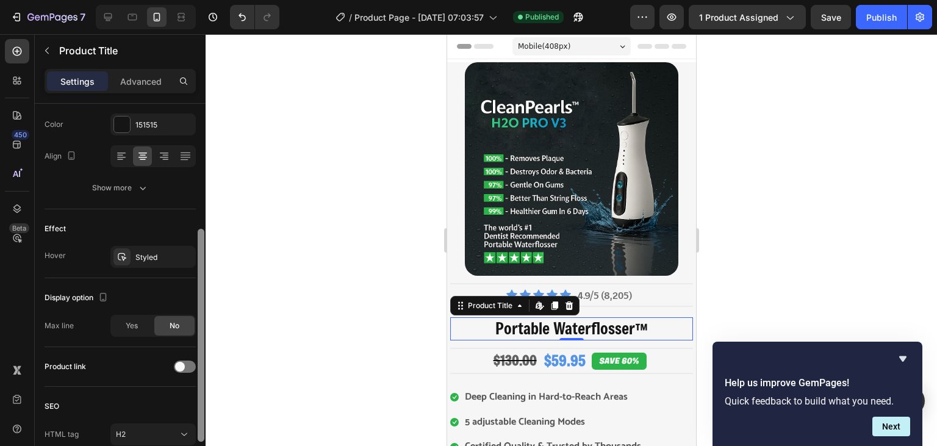
drag, startPoint x: 204, startPoint y: 286, endPoint x: 199, endPoint y: 311, distance: 25.5
click at [199, 311] on div at bounding box center [201, 335] width 7 height 213
click at [136, 329] on span "Yes" at bounding box center [132, 325] width 12 height 11
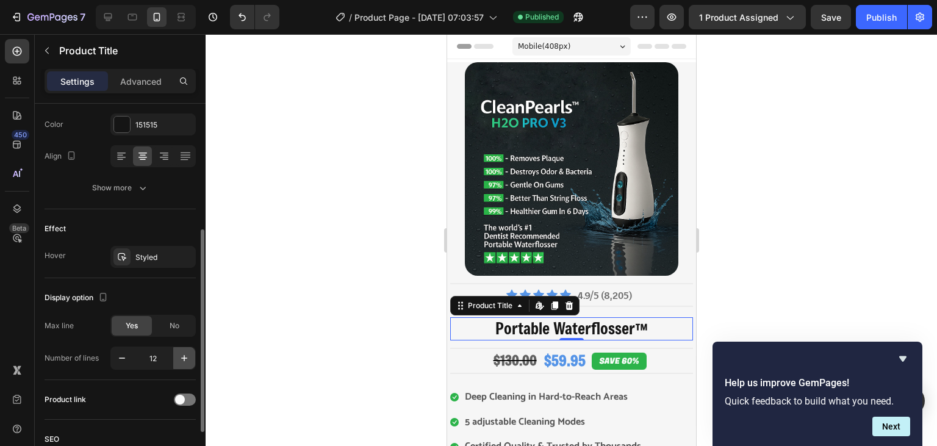
click at [184, 355] on icon "button" at bounding box center [184, 358] width 6 height 6
click at [127, 364] on button "button" at bounding box center [122, 358] width 22 height 22
type input "12"
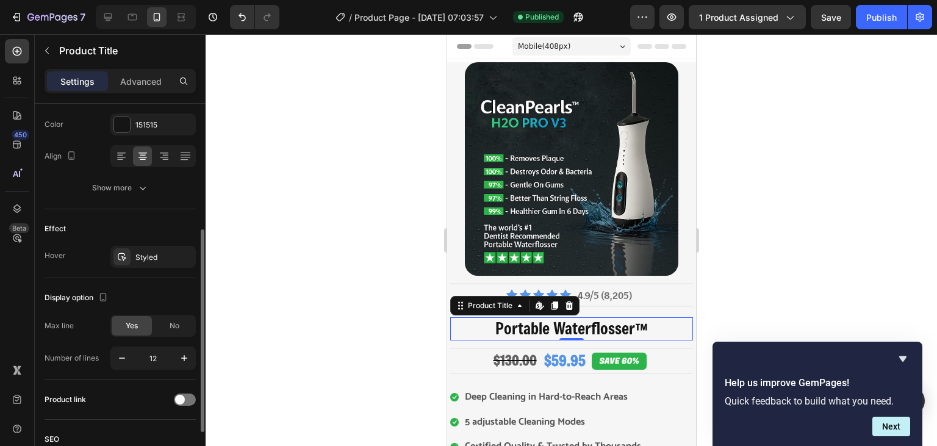
click at [172, 335] on div "Yes No" at bounding box center [152, 326] width 85 height 22
click at [176, 330] on span "No" at bounding box center [174, 325] width 10 height 11
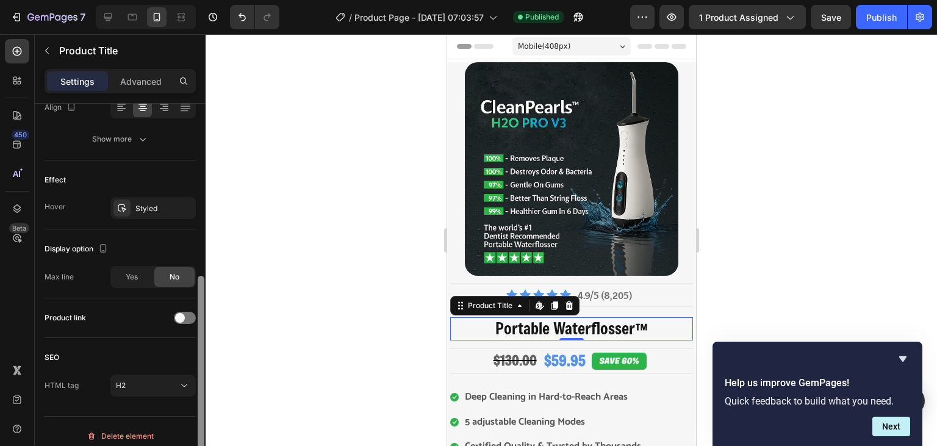
scroll to position [290, 0]
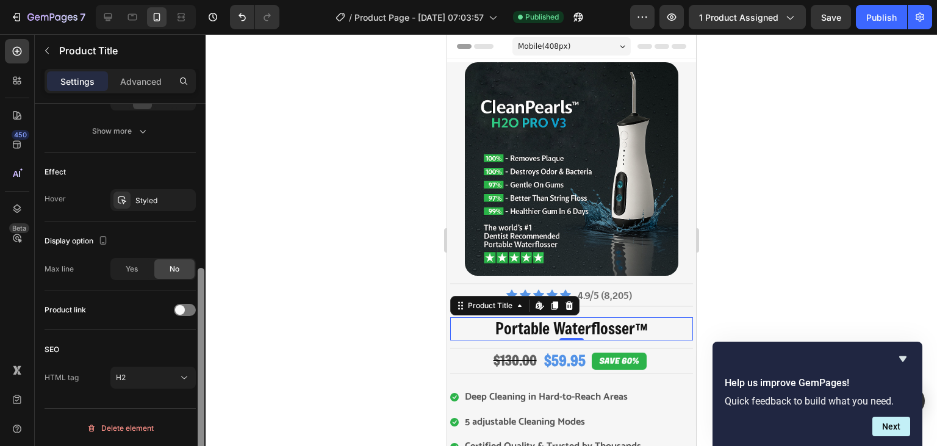
drag, startPoint x: 201, startPoint y: 308, endPoint x: 196, endPoint y: 359, distance: 51.4
click at [196, 359] on div at bounding box center [200, 292] width 9 height 377
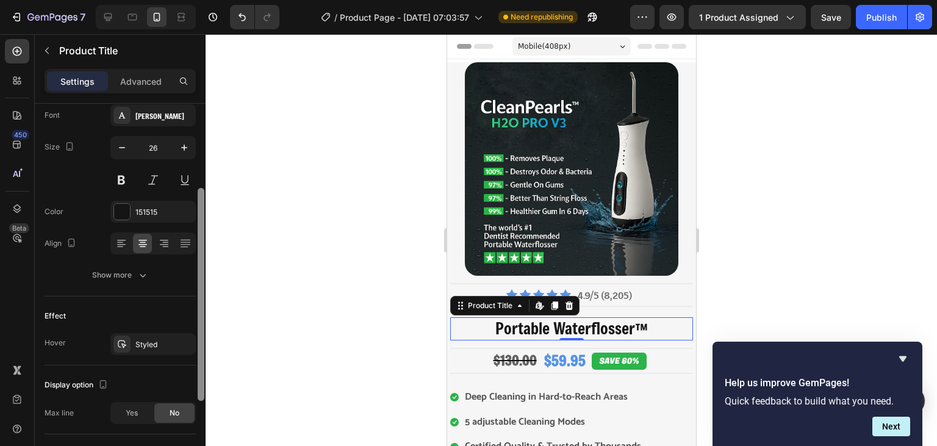
drag, startPoint x: 198, startPoint y: 345, endPoint x: 213, endPoint y: 260, distance: 86.2
click at [213, 0] on div "7 Version history / Product Page - [DATE] 07:03:57 Need republishing Preview 1 …" at bounding box center [468, 0] width 937 height 0
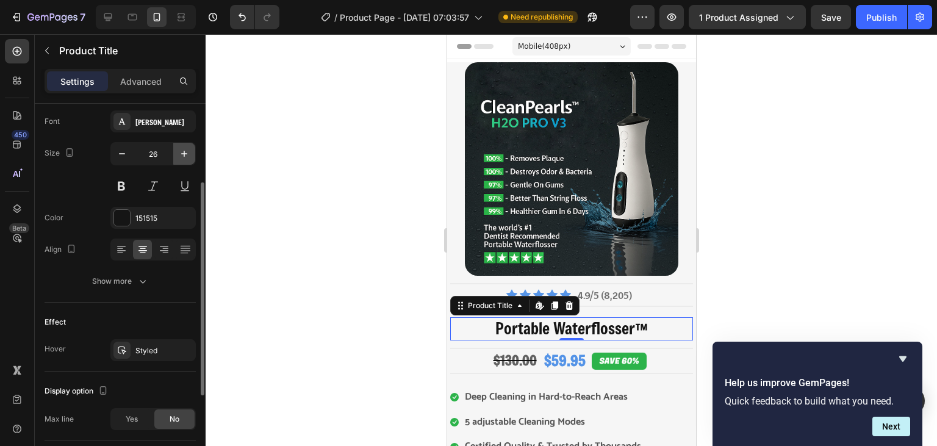
click at [181, 144] on button "button" at bounding box center [184, 154] width 22 height 22
click at [181, 146] on button "button" at bounding box center [184, 154] width 22 height 22
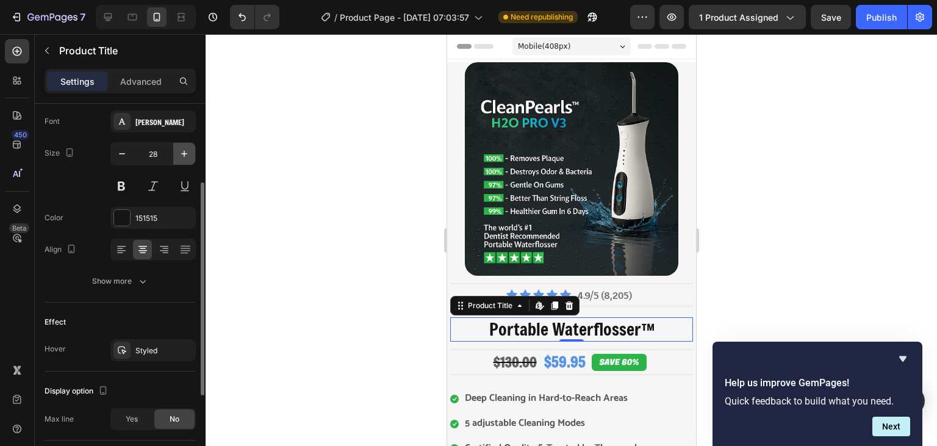
click at [181, 146] on button "button" at bounding box center [184, 154] width 22 height 22
type input "30"
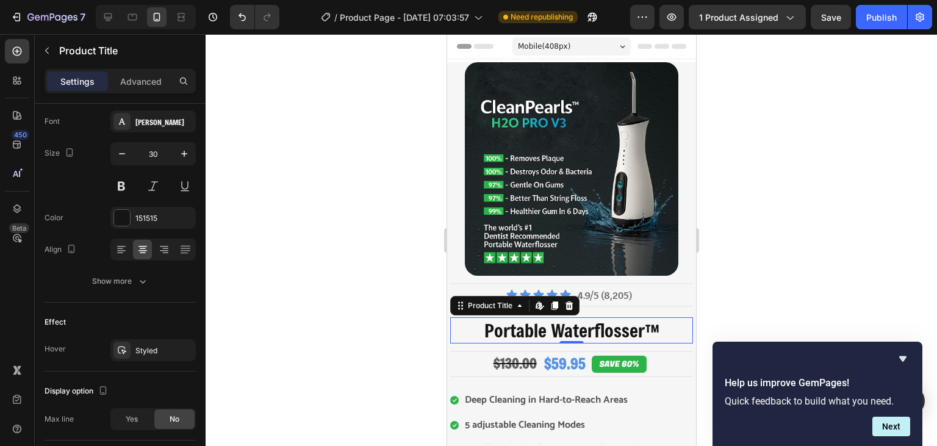
click at [280, 219] on div at bounding box center [570, 240] width 731 height 412
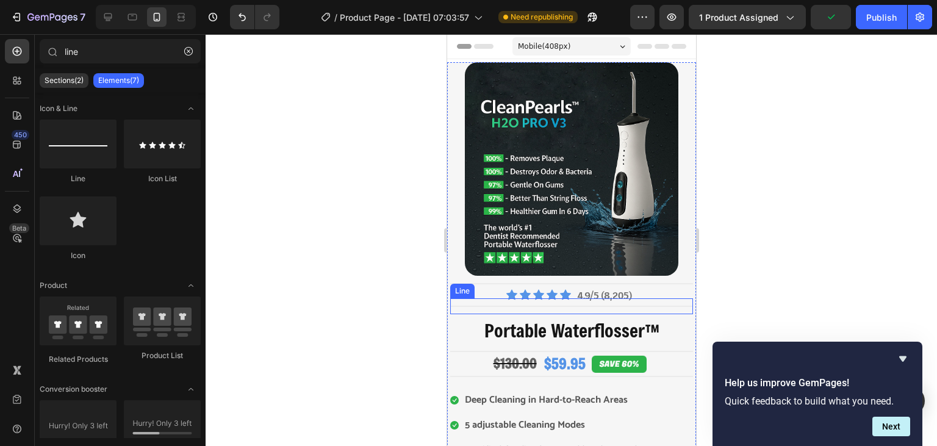
click at [618, 308] on div "Title Line" at bounding box center [570, 306] width 243 height 16
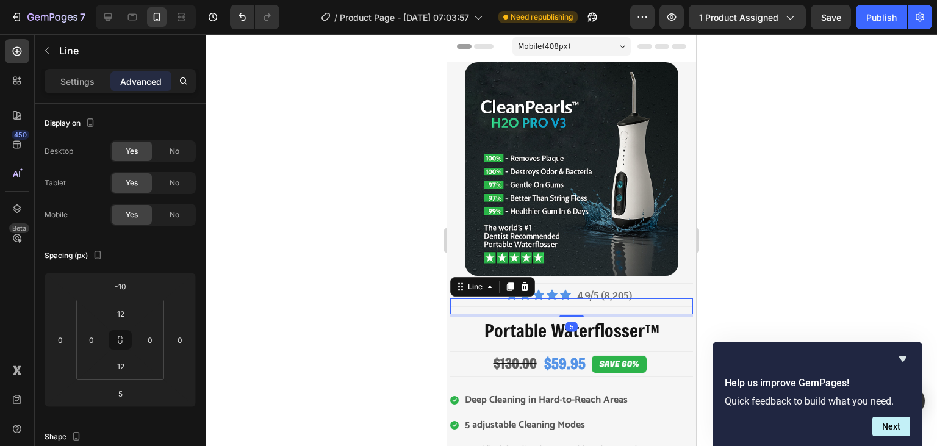
drag, startPoint x: 578, startPoint y: 316, endPoint x: 582, endPoint y: 302, distance: 14.7
click at [582, 302] on div "Title Line 5" at bounding box center [570, 306] width 243 height 16
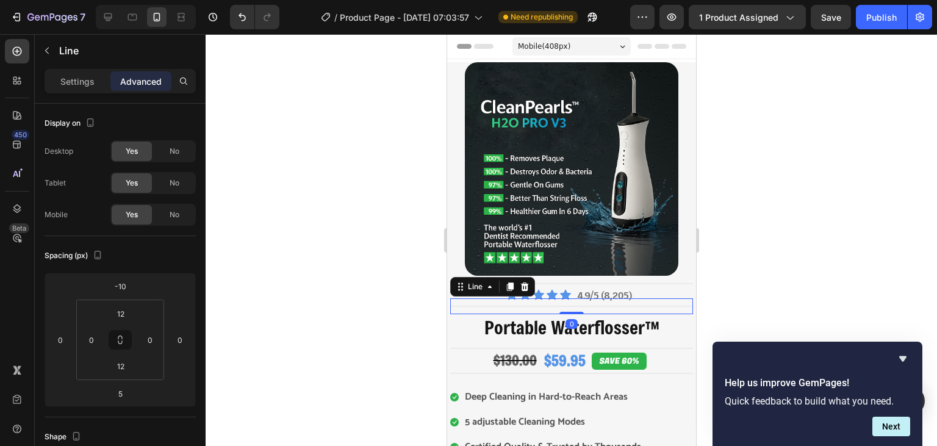
type input "0"
click at [774, 238] on div at bounding box center [570, 240] width 731 height 412
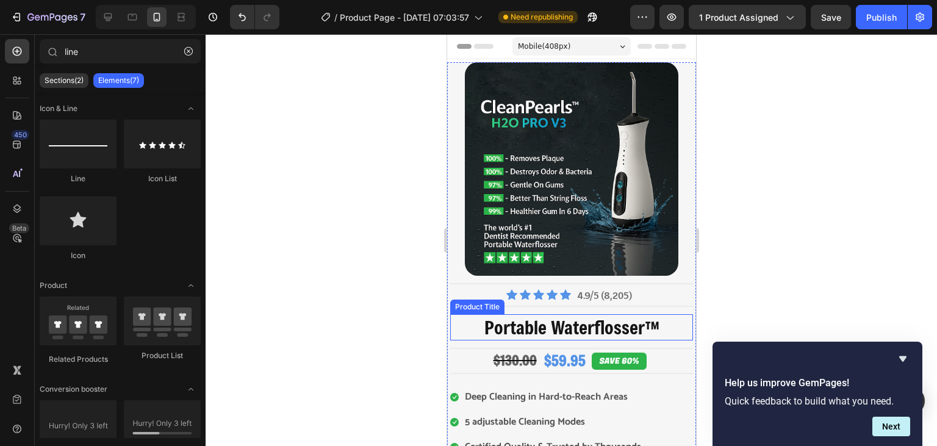
click at [593, 316] on h2 "Portable Waterflosser™" at bounding box center [570, 327] width 243 height 26
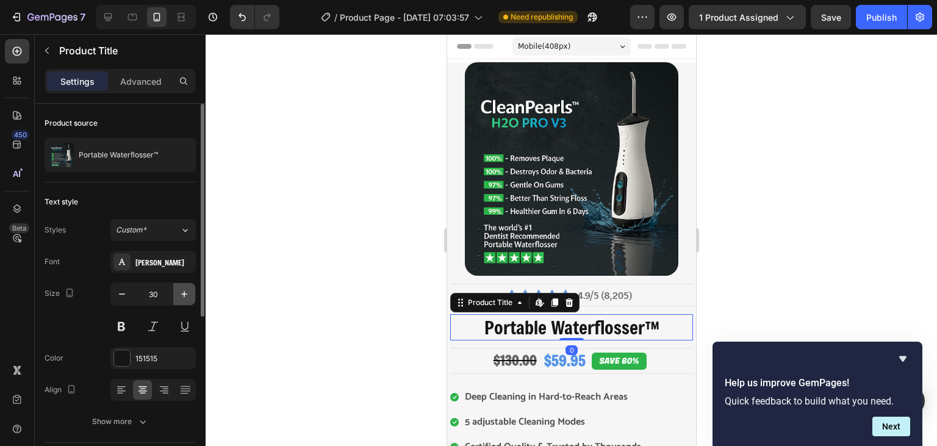
click at [176, 291] on button "button" at bounding box center [184, 294] width 22 height 22
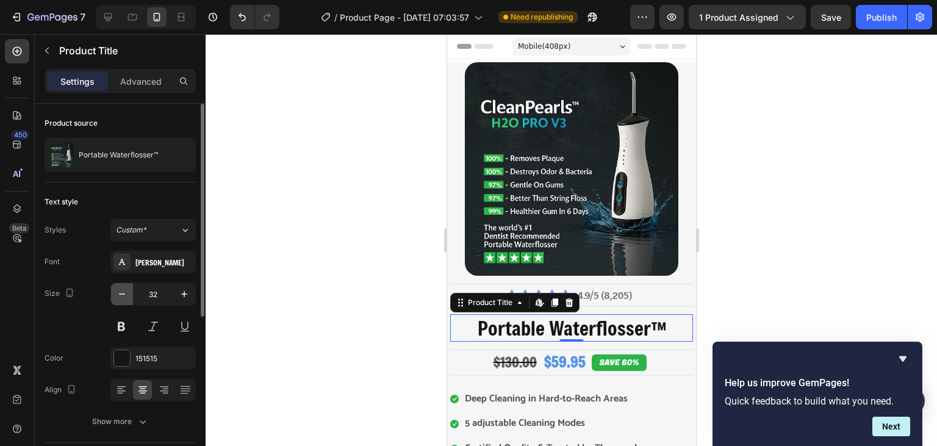
click at [126, 297] on icon "button" at bounding box center [122, 294] width 12 height 12
type input "30"
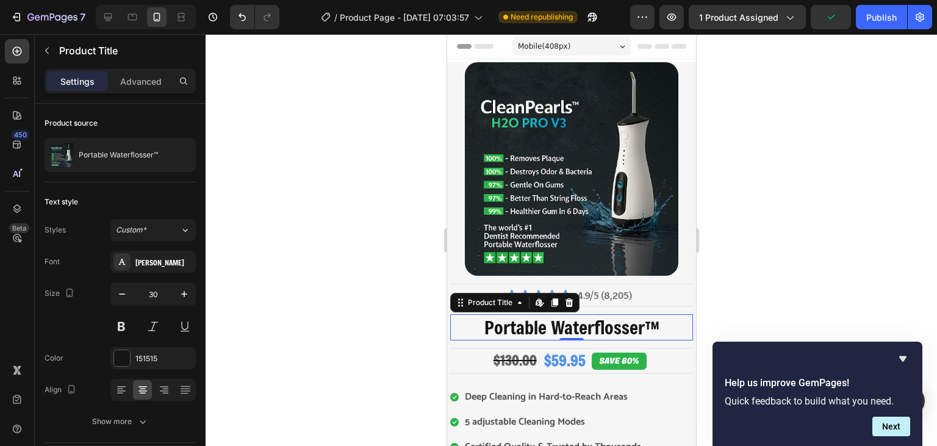
click at [324, 246] on div at bounding box center [570, 240] width 731 height 412
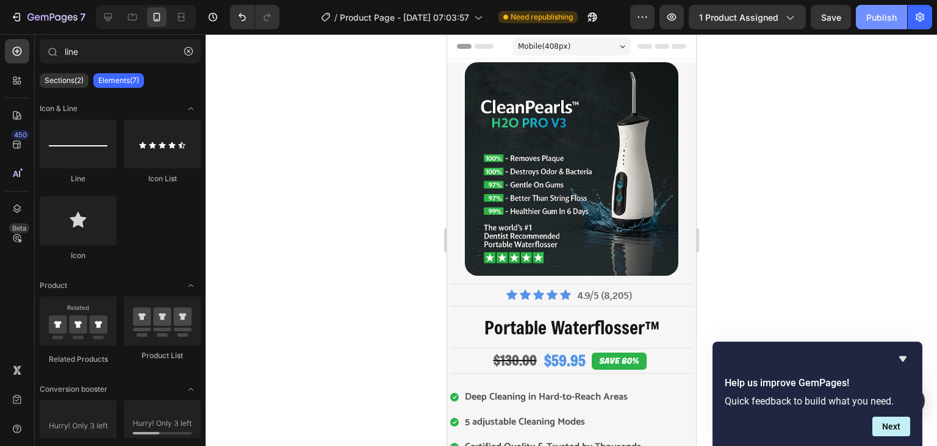
click at [865, 22] on button "Publish" at bounding box center [880, 17] width 51 height 24
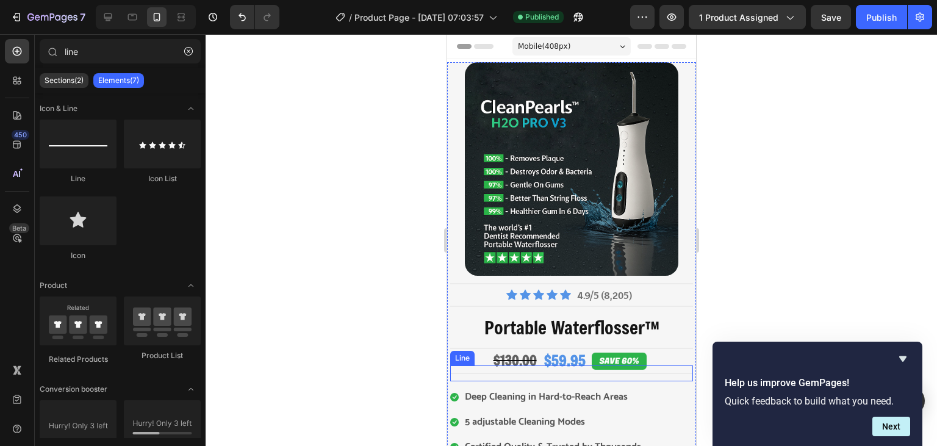
click at [572, 373] on div "Title Line" at bounding box center [570, 373] width 243 height 16
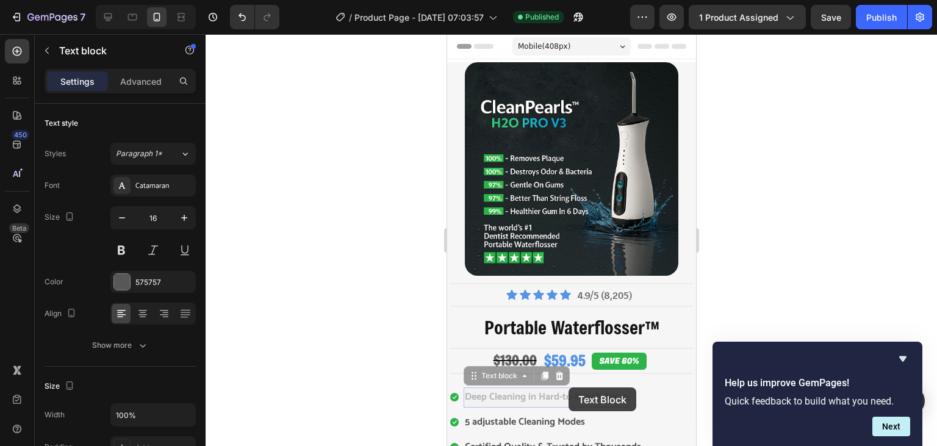
click at [568, 387] on div "Deep Cleaning in Hard-to-Reach Areas Text block 0 Deep Cleaning in Hard-to-Reac…" at bounding box center [545, 397] width 165 height 20
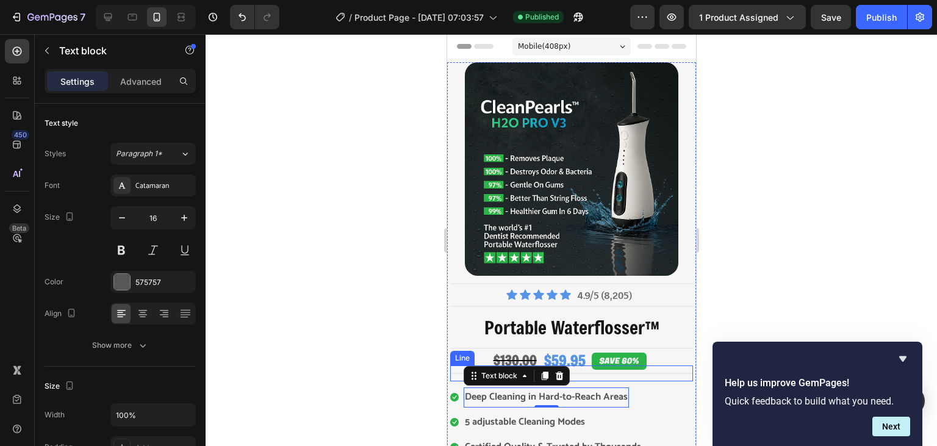
click at [588, 374] on div "Title Line" at bounding box center [570, 373] width 243 height 16
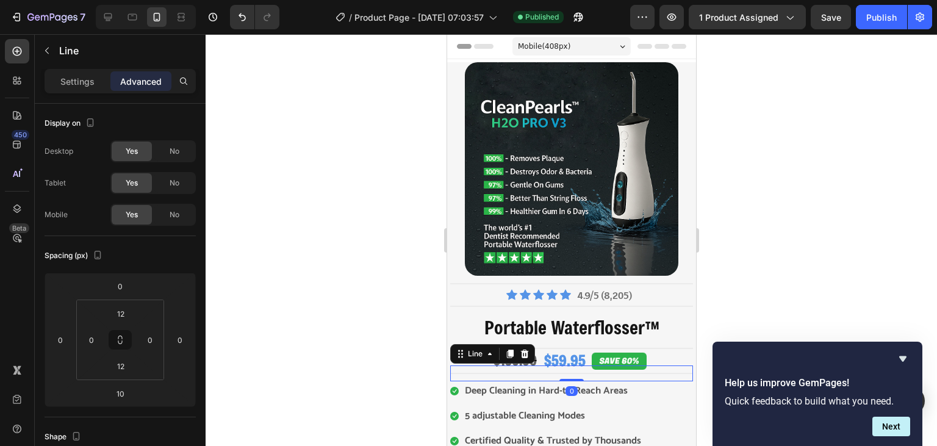
drag, startPoint x: 571, startPoint y: 385, endPoint x: 578, endPoint y: 366, distance: 20.8
click at [578, 366] on div "Title Line 0" at bounding box center [570, 373] width 243 height 16
type input "0"
click at [768, 237] on div at bounding box center [570, 240] width 731 height 412
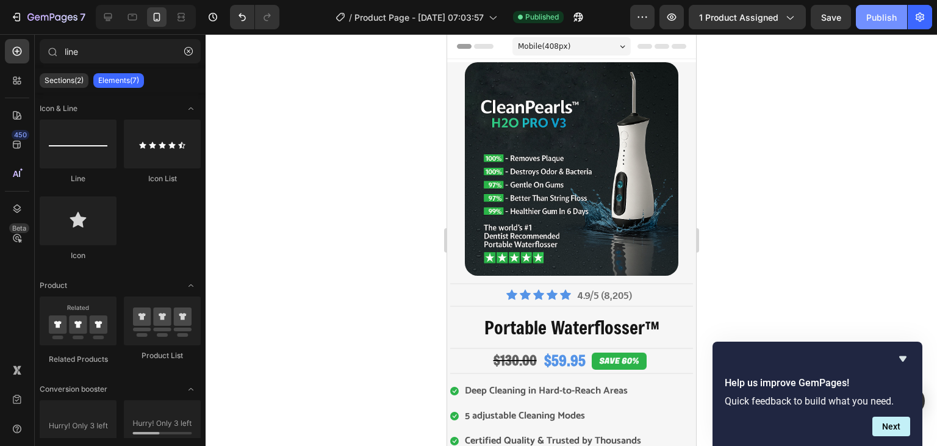
click at [878, 19] on div "Publish" at bounding box center [881, 17] width 30 height 13
click at [507, 355] on div "$130.00" at bounding box center [514, 361] width 46 height 20
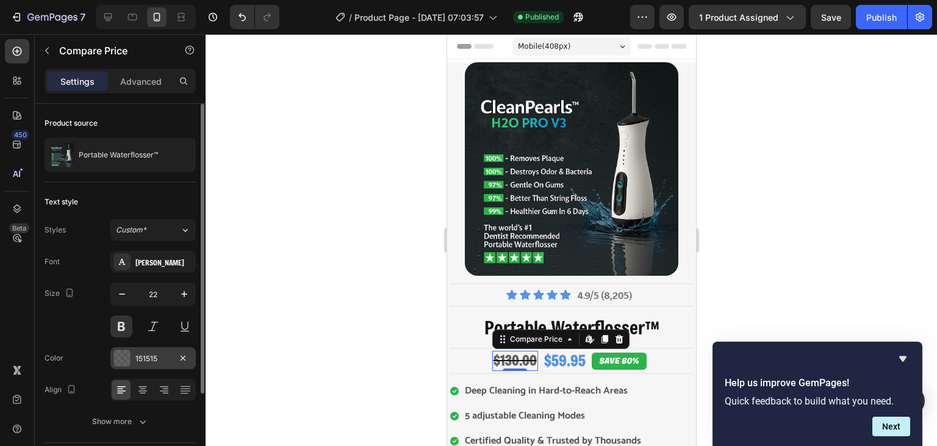
click at [160, 353] on div "151515" at bounding box center [152, 358] width 35 height 11
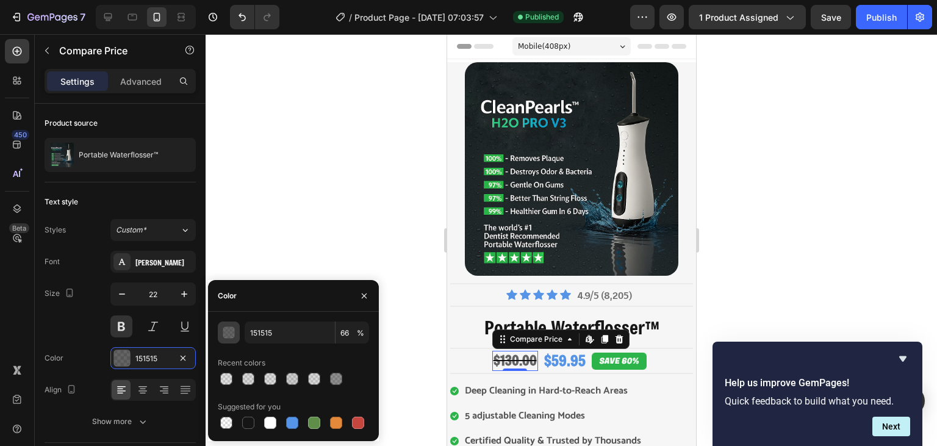
click at [227, 323] on button "button" at bounding box center [229, 332] width 22 height 22
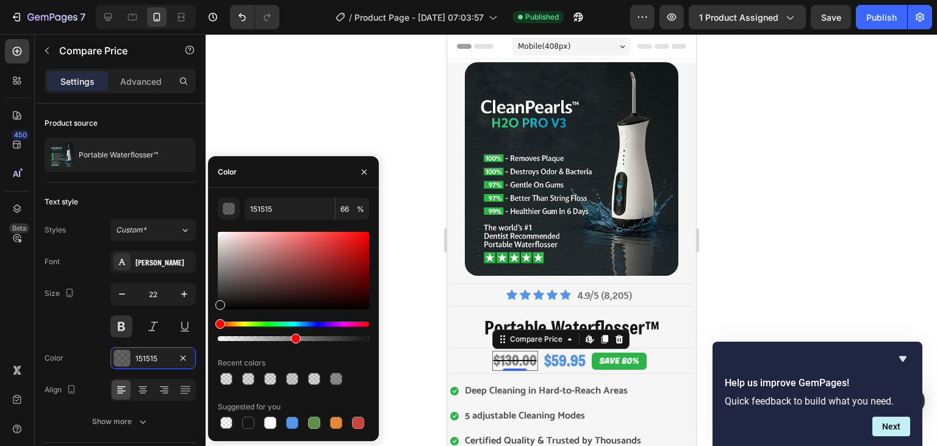
click at [294, 338] on div at bounding box center [293, 338] width 151 height 5
click at [288, 339] on div at bounding box center [293, 338] width 151 height 5
type input "46"
click at [438, 285] on div at bounding box center [570, 240] width 731 height 412
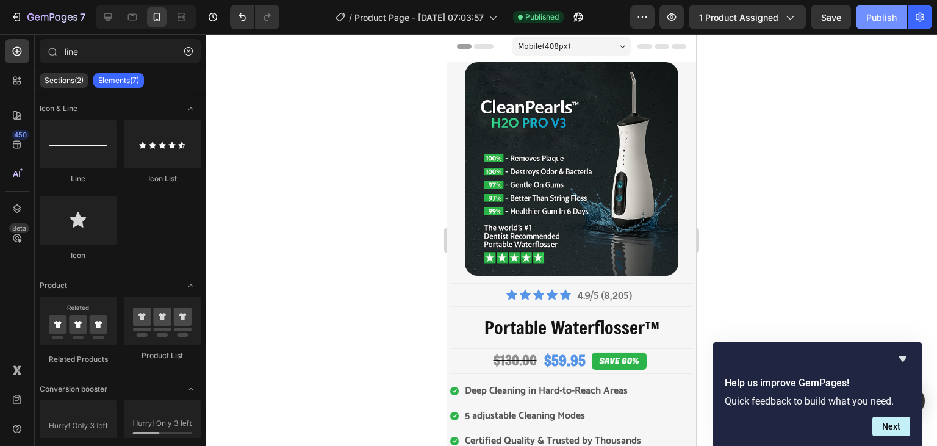
click at [869, 26] on button "Publish" at bounding box center [880, 17] width 51 height 24
click at [521, 362] on div "$130.00" at bounding box center [514, 361] width 46 height 20
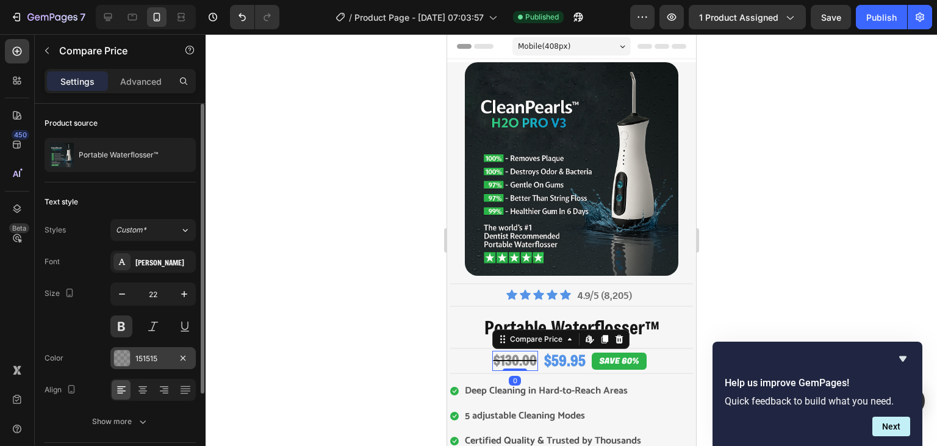
click at [149, 362] on div "151515" at bounding box center [152, 358] width 35 height 11
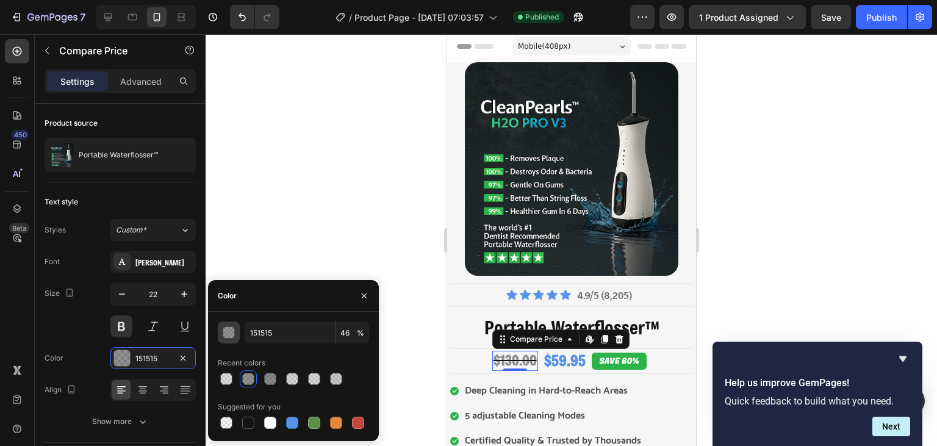
click at [230, 338] on div "button" at bounding box center [229, 332] width 12 height 12
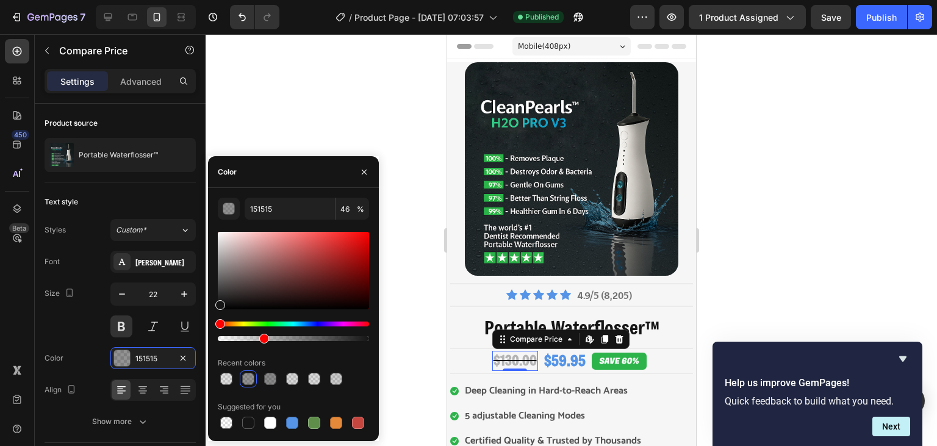
click at [262, 337] on div at bounding box center [293, 338] width 151 height 5
type input "29"
click at [403, 282] on div at bounding box center [570, 240] width 731 height 412
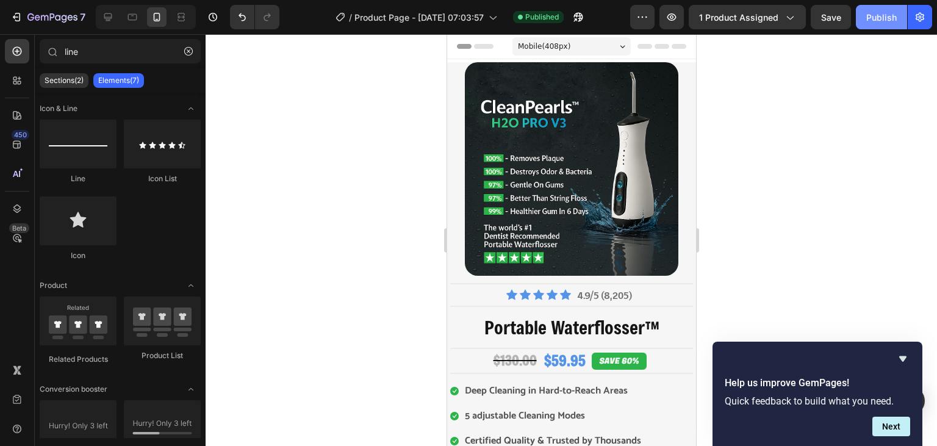
click at [874, 26] on button "Publish" at bounding box center [880, 17] width 51 height 24
click at [510, 325] on h2 "Portable Waterflosser™" at bounding box center [570, 327] width 243 height 26
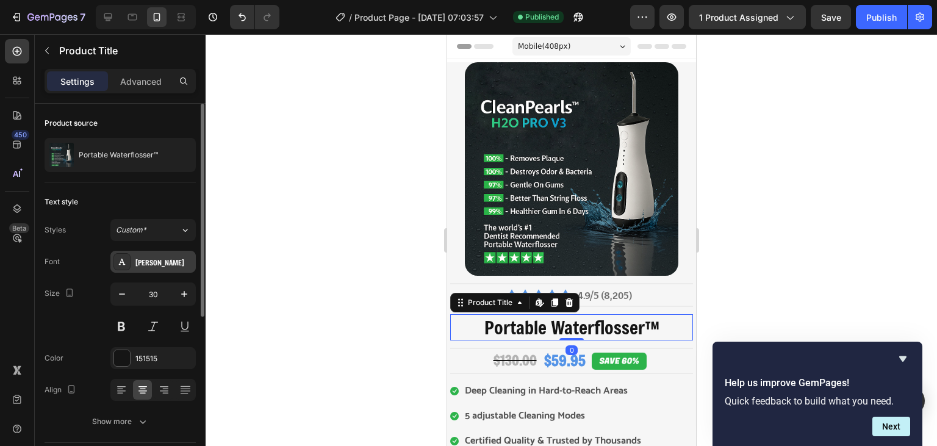
click at [157, 254] on div "[PERSON_NAME]" at bounding box center [152, 262] width 85 height 22
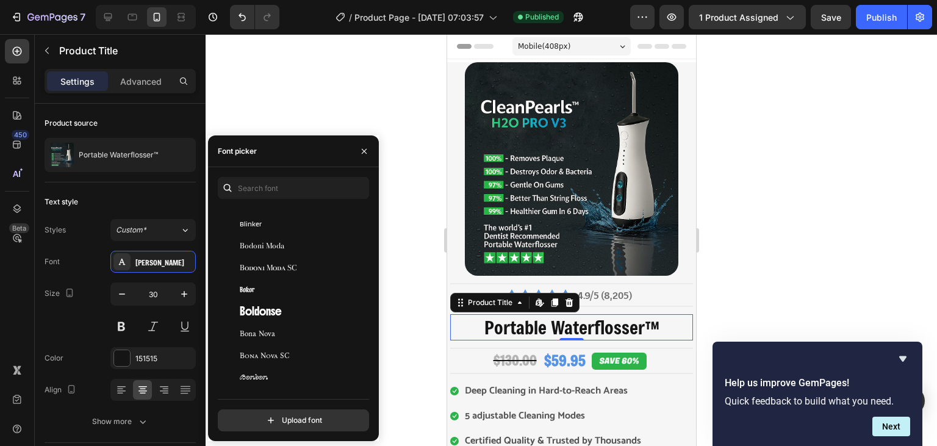
scroll to position [5104, 0]
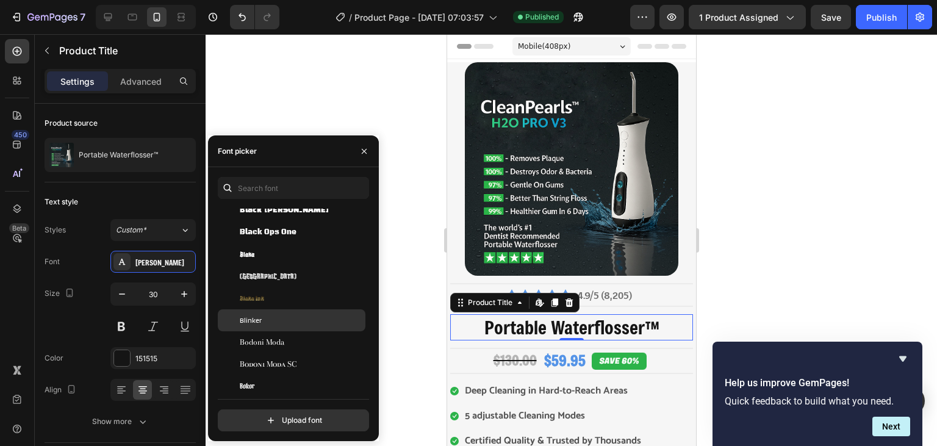
click at [282, 319] on div "Blinker" at bounding box center [301, 320] width 123 height 11
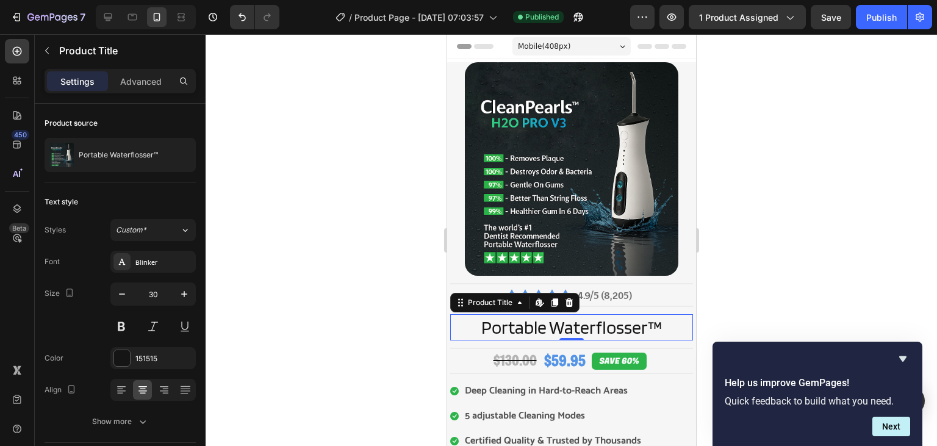
click at [426, 293] on div at bounding box center [570, 240] width 731 height 412
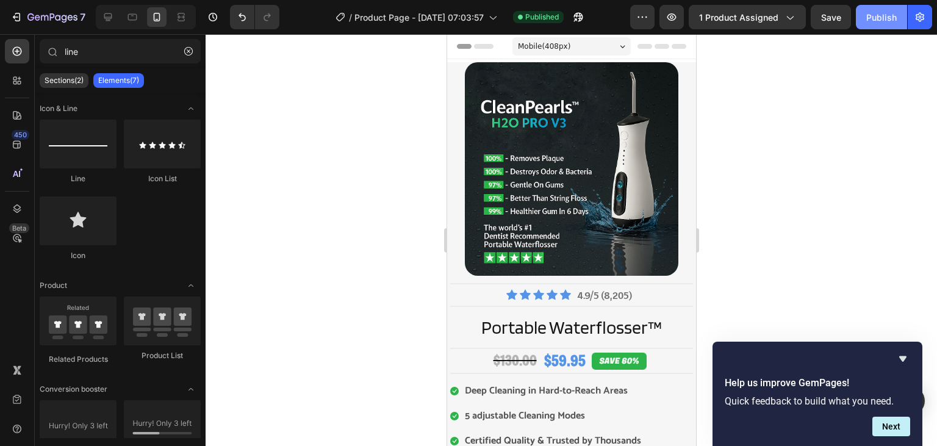
click at [889, 18] on div "Publish" at bounding box center [881, 17] width 30 height 13
click at [538, 328] on h2 "Portable Waterflosser™" at bounding box center [570, 327] width 243 height 26
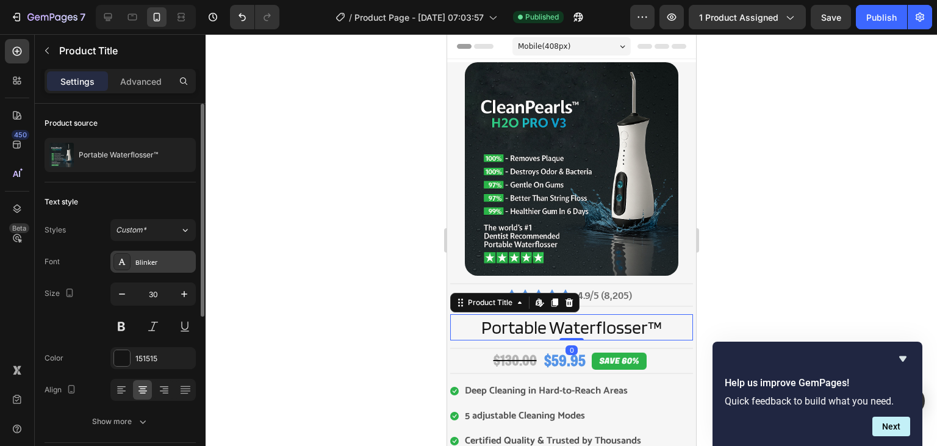
click at [157, 266] on div "Blinker" at bounding box center [163, 262] width 57 height 11
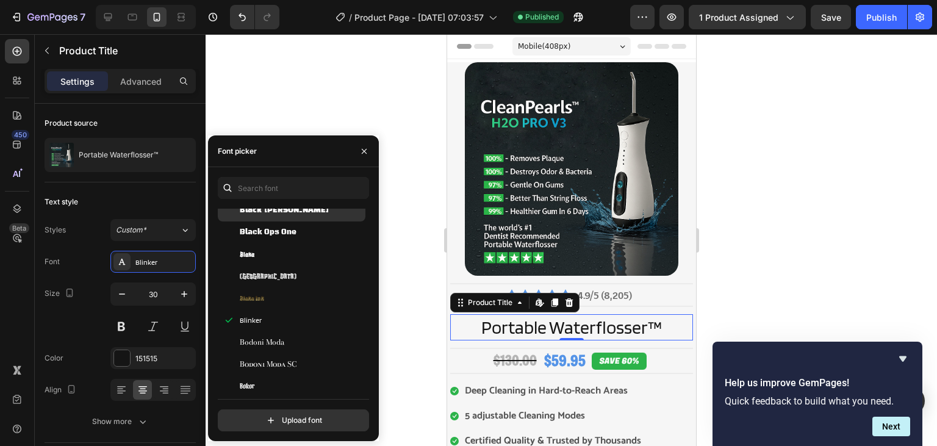
click at [296, 214] on span "Black [PERSON_NAME]" at bounding box center [284, 210] width 89 height 11
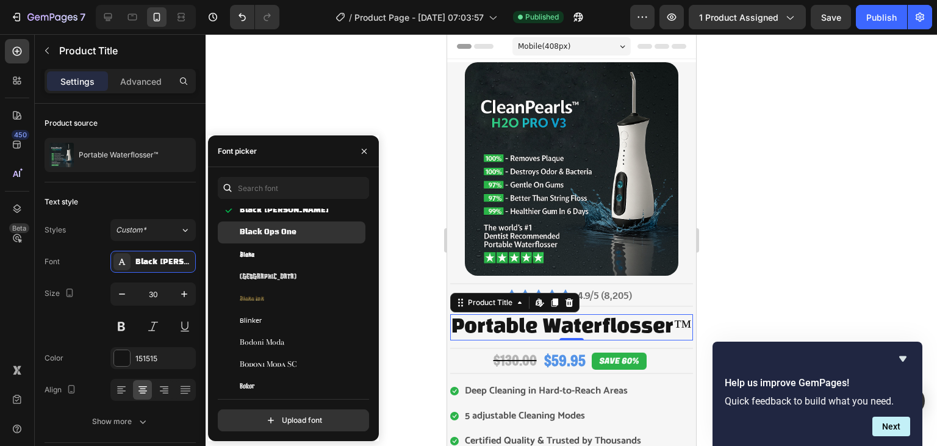
click at [315, 237] on div "Black Ops One" at bounding box center [301, 232] width 123 height 11
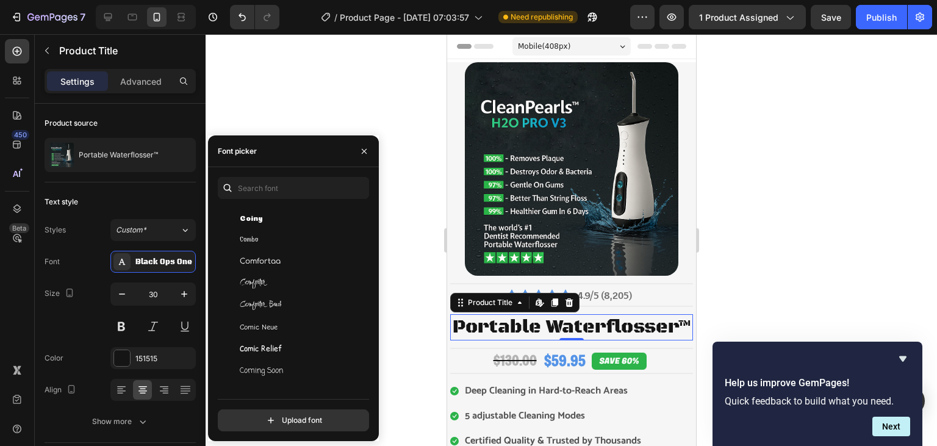
scroll to position [7705, 0]
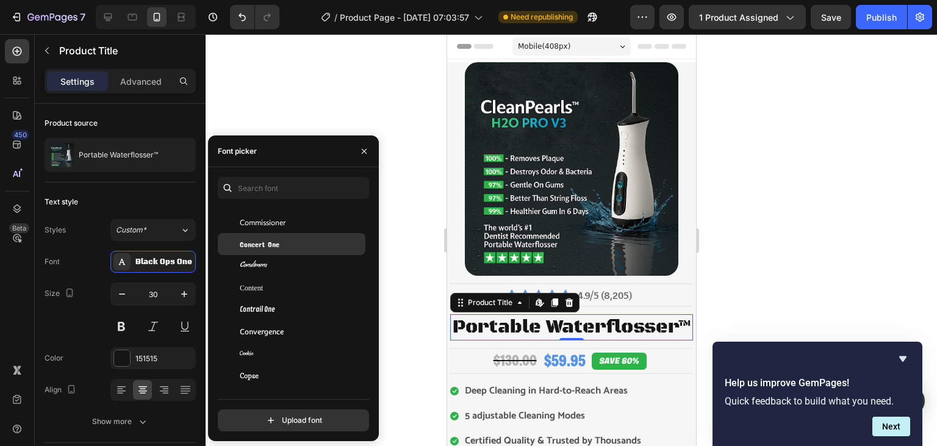
click at [303, 247] on div "Concert One" at bounding box center [301, 243] width 123 height 11
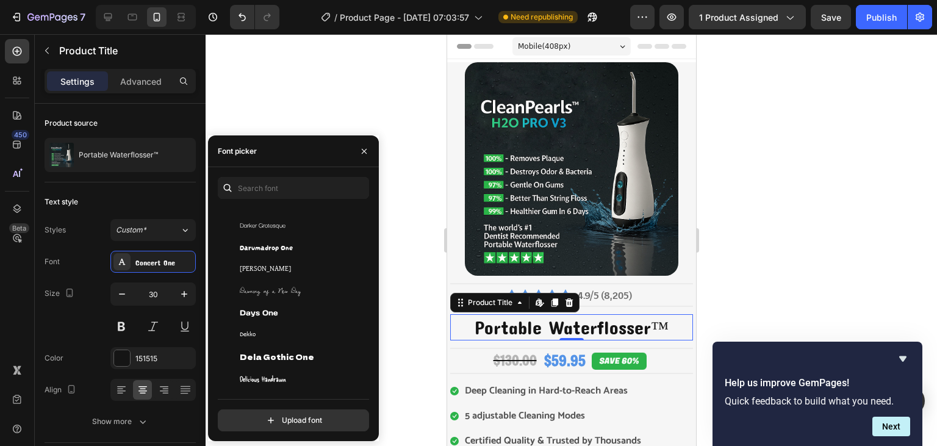
scroll to position [8860, 0]
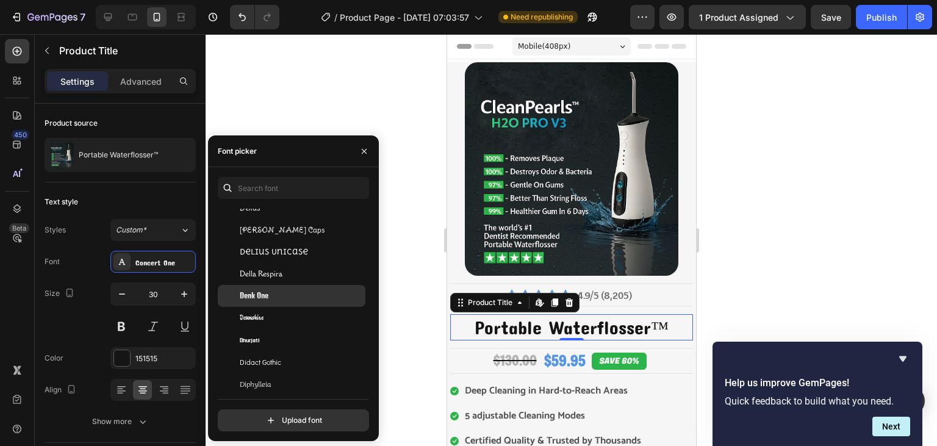
click at [284, 293] on div "Denk One" at bounding box center [301, 295] width 123 height 11
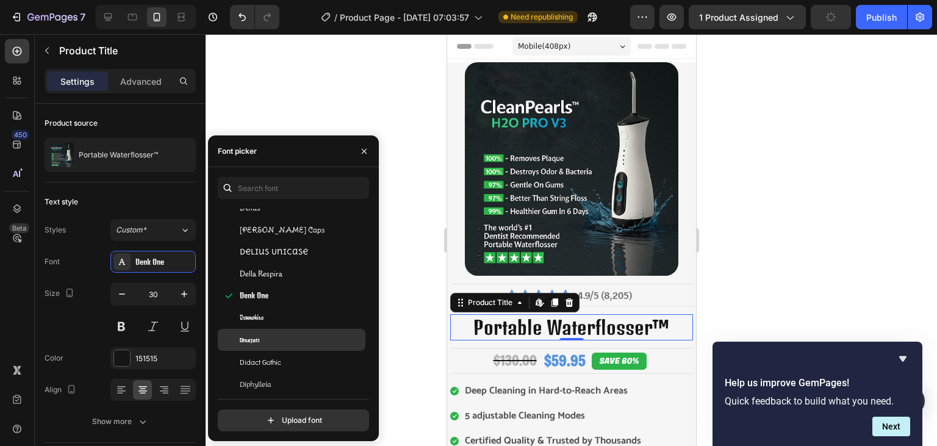
click at [276, 340] on div "Dhurjati" at bounding box center [301, 339] width 123 height 11
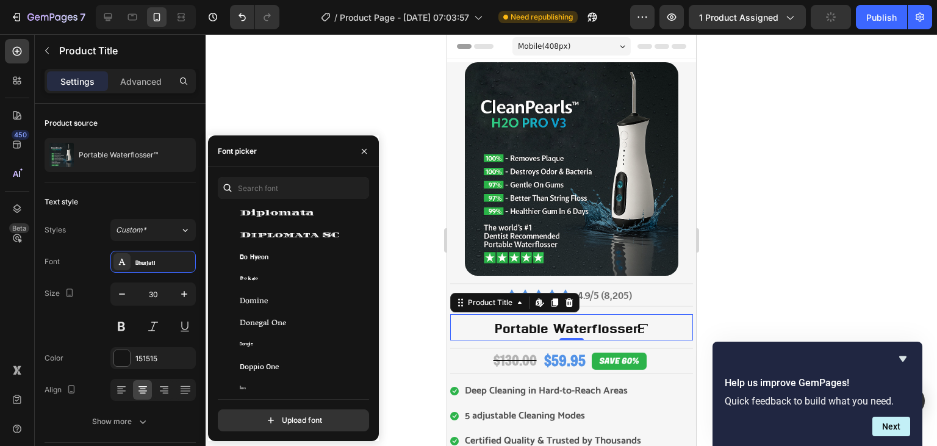
scroll to position [9149, 0]
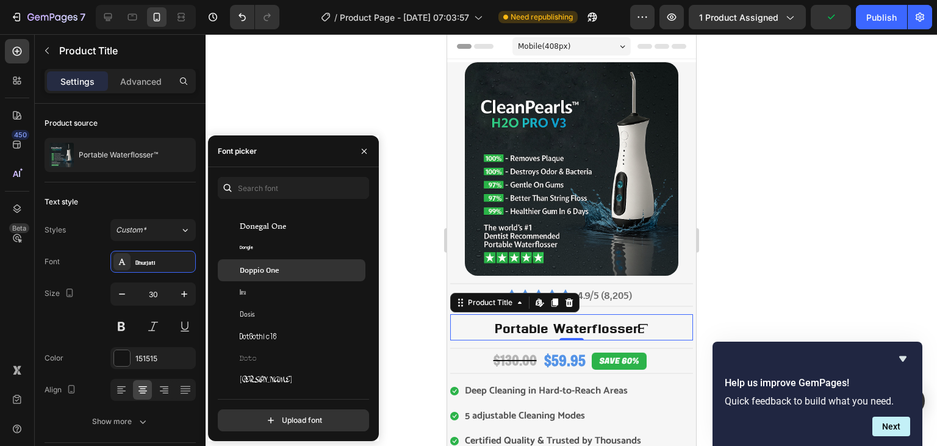
click at [311, 267] on div "Doppio One" at bounding box center [301, 270] width 123 height 11
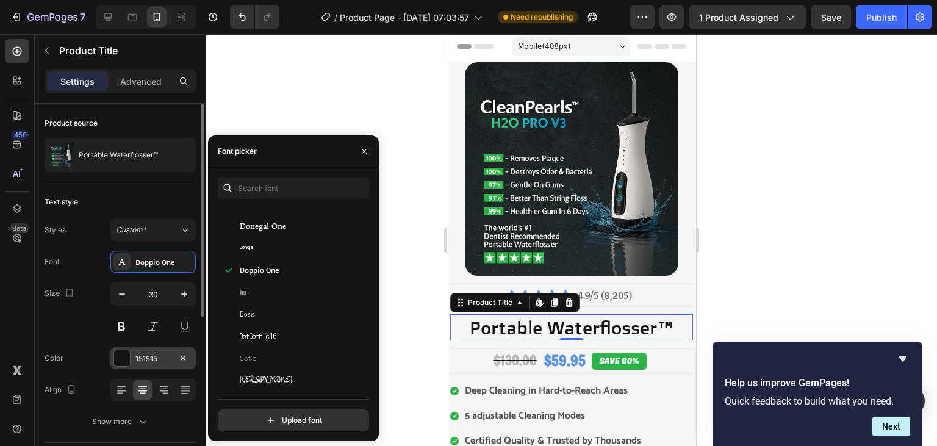
click at [137, 357] on div "151515" at bounding box center [152, 358] width 35 height 11
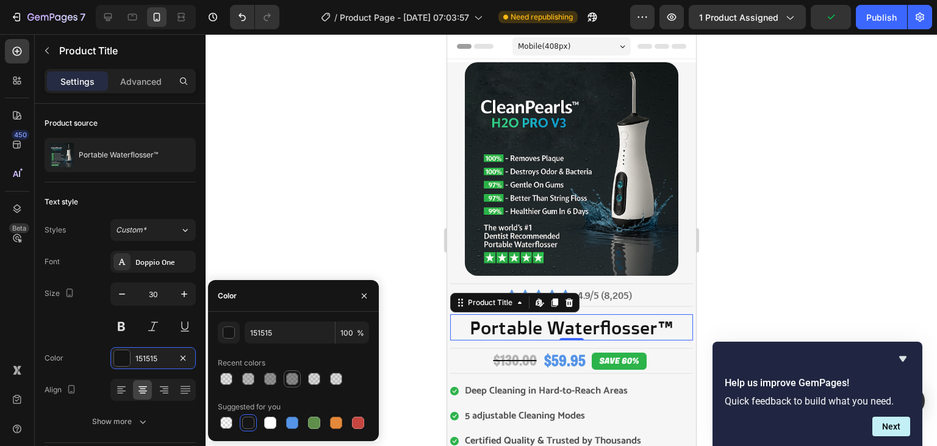
click at [299, 377] on div at bounding box center [292, 378] width 15 height 15
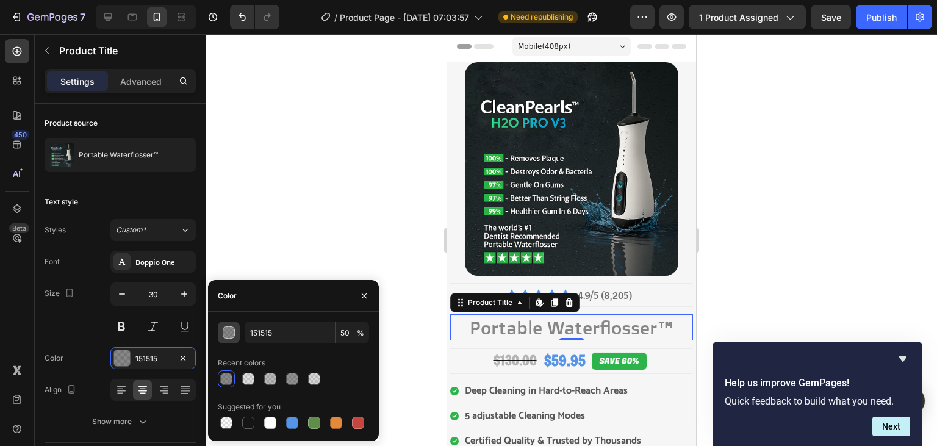
click at [235, 337] on button "button" at bounding box center [229, 332] width 22 height 22
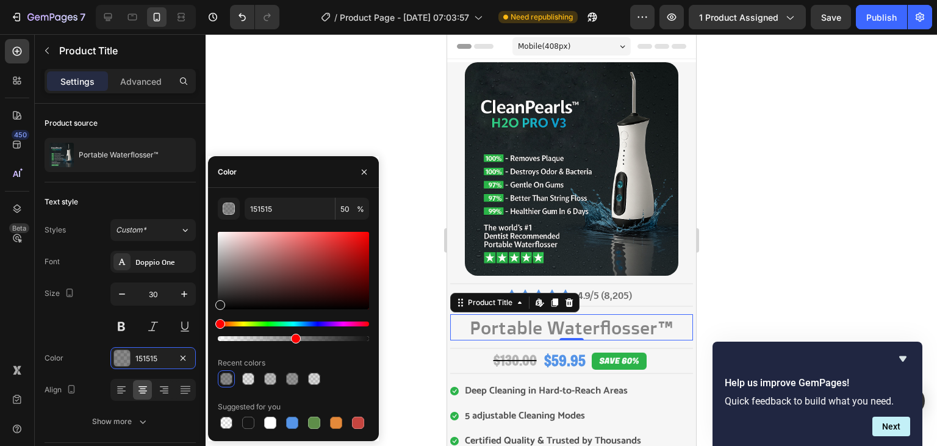
click at [311, 337] on div at bounding box center [293, 338] width 151 height 5
click at [321, 338] on div at bounding box center [293, 338] width 151 height 5
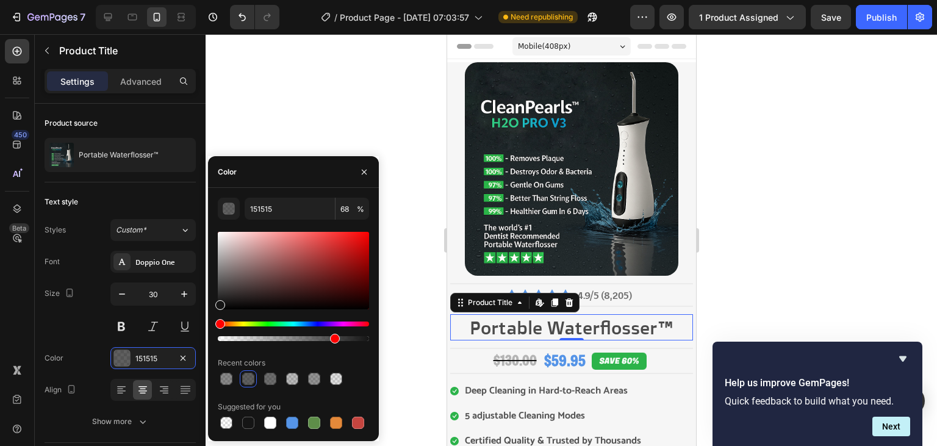
click at [333, 338] on div at bounding box center [293, 338] width 151 height 5
type input "76"
click at [160, 262] on div "Doppio One" at bounding box center [163, 262] width 57 height 11
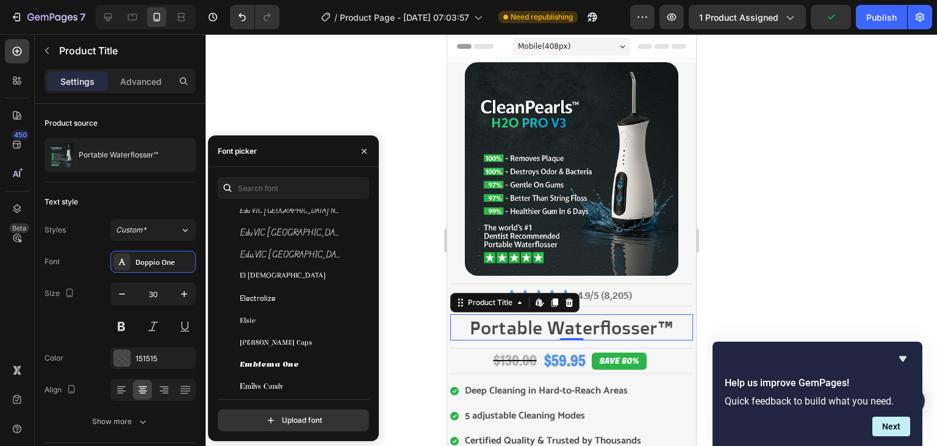
scroll to position [10016, 0]
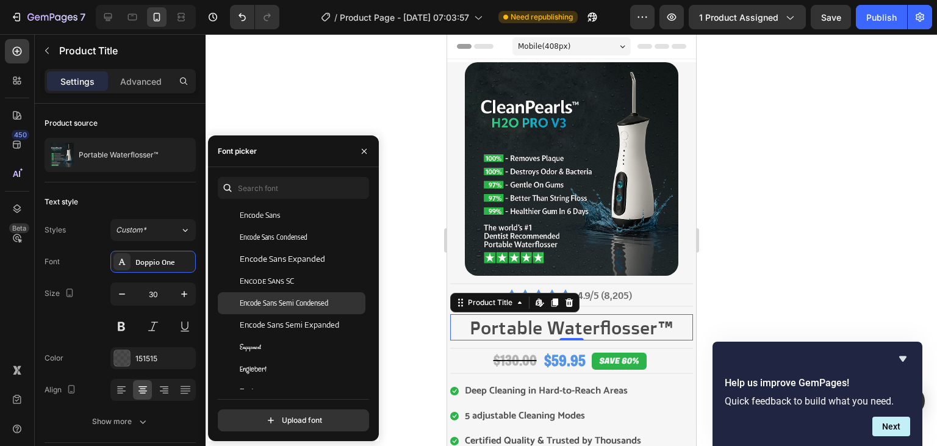
click at [289, 308] on div "Encode Sans Semi Condensed" at bounding box center [292, 303] width 148 height 22
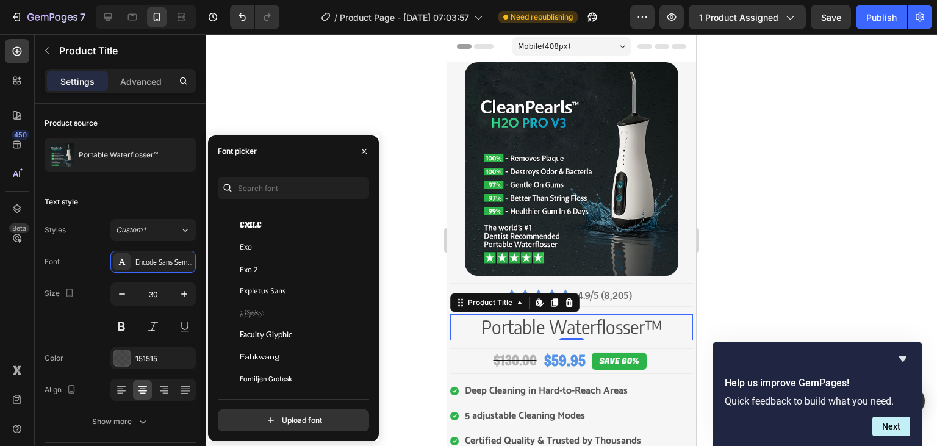
scroll to position [10594, 0]
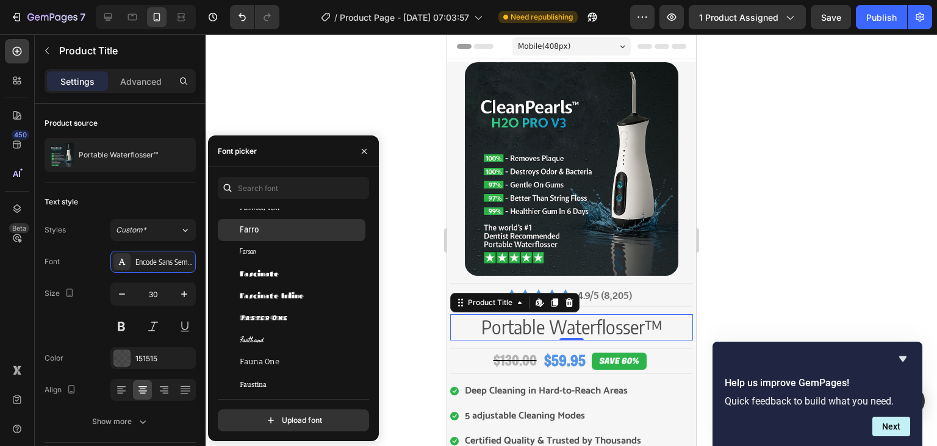
click at [286, 236] on div "Farro" at bounding box center [292, 230] width 148 height 22
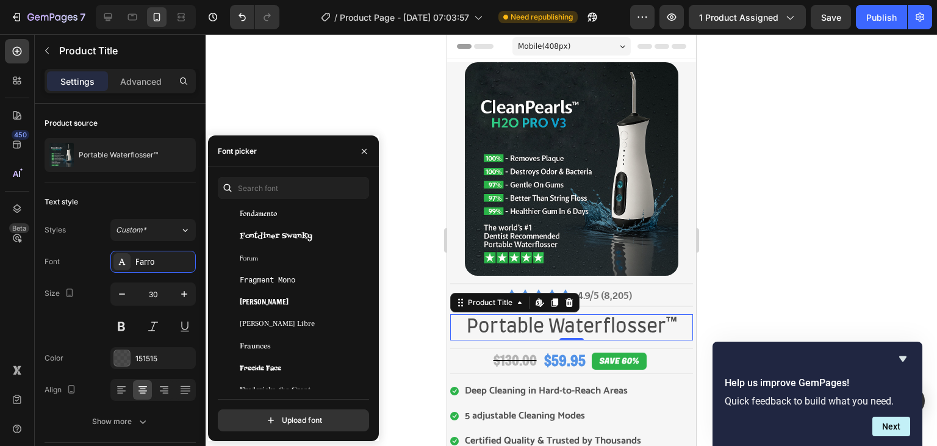
scroll to position [11365, 0]
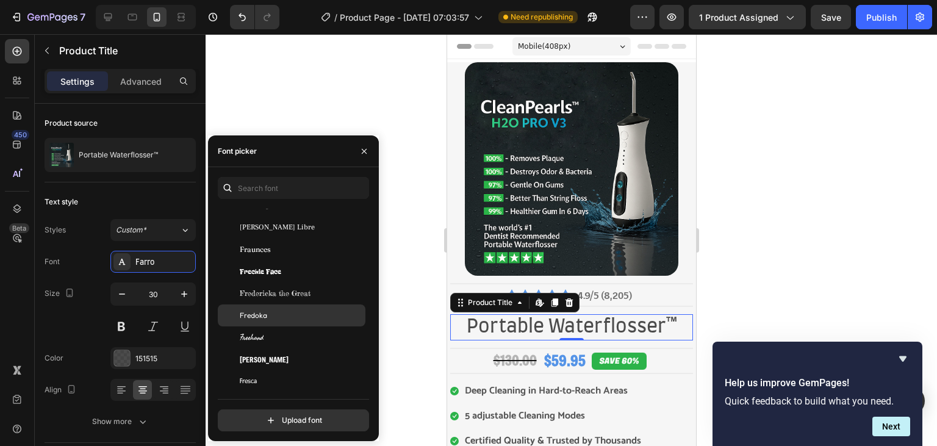
click at [316, 319] on div "Fredoka" at bounding box center [301, 315] width 123 height 11
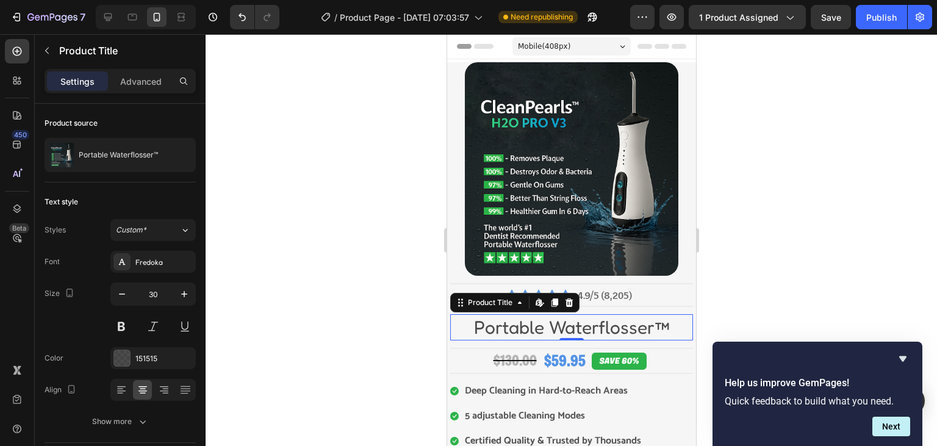
click at [432, 274] on div at bounding box center [570, 240] width 731 height 412
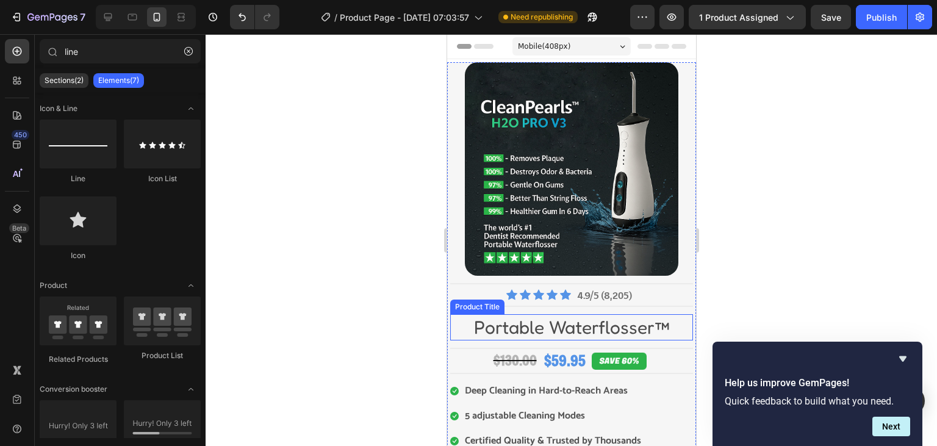
click at [476, 323] on h2 "Portable Waterflosser™" at bounding box center [570, 327] width 243 height 26
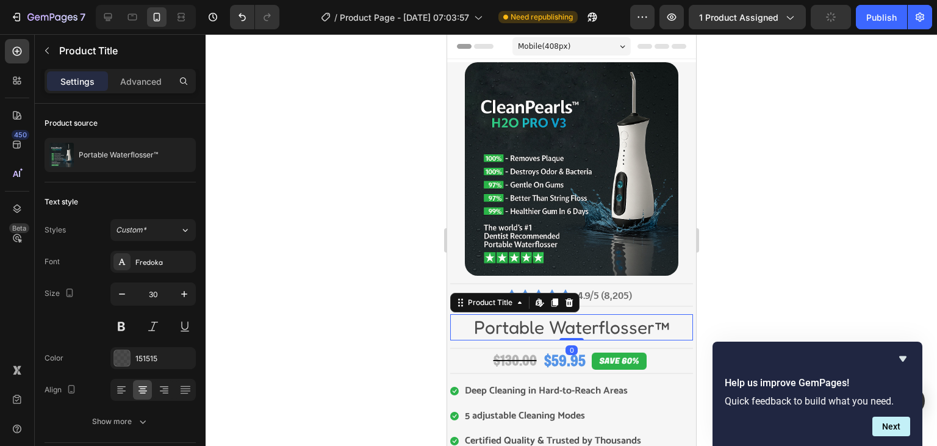
click at [476, 323] on h2 "Portable Waterflosser™" at bounding box center [570, 327] width 243 height 26
click at [345, 201] on div at bounding box center [570, 240] width 731 height 412
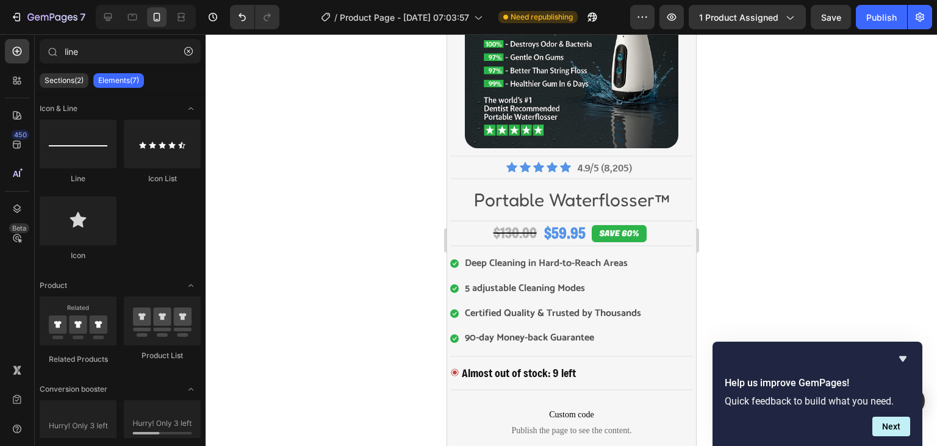
scroll to position [106, 0]
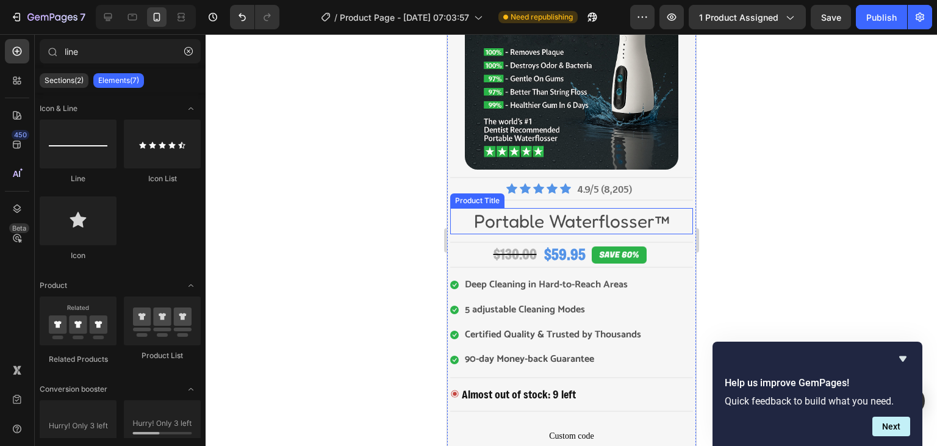
click at [480, 222] on h2 "Portable Waterflosser™" at bounding box center [570, 221] width 243 height 26
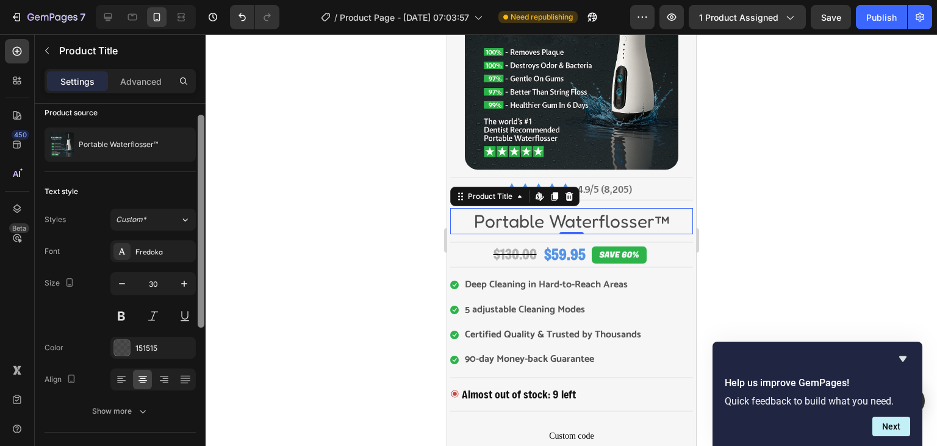
scroll to position [15, 0]
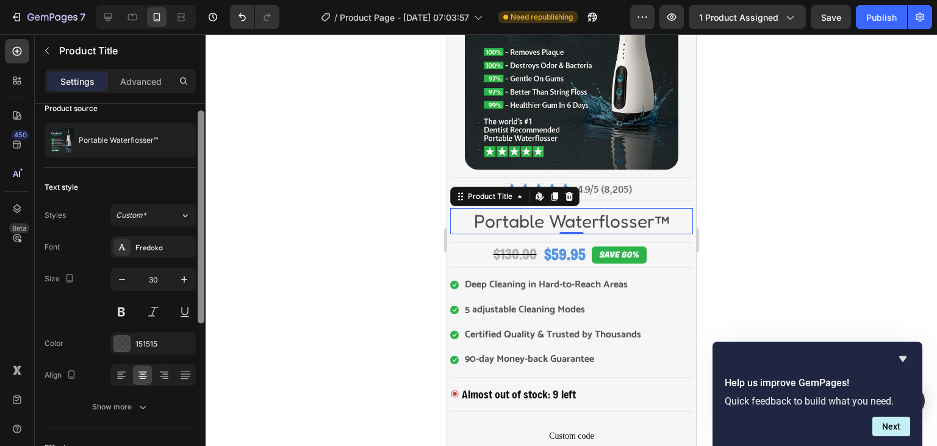
drag, startPoint x: 201, startPoint y: 222, endPoint x: 201, endPoint y: 230, distance: 8.6
click at [201, 230] on div at bounding box center [201, 216] width 7 height 213
click at [140, 249] on div "Fredoka" at bounding box center [163, 247] width 57 height 11
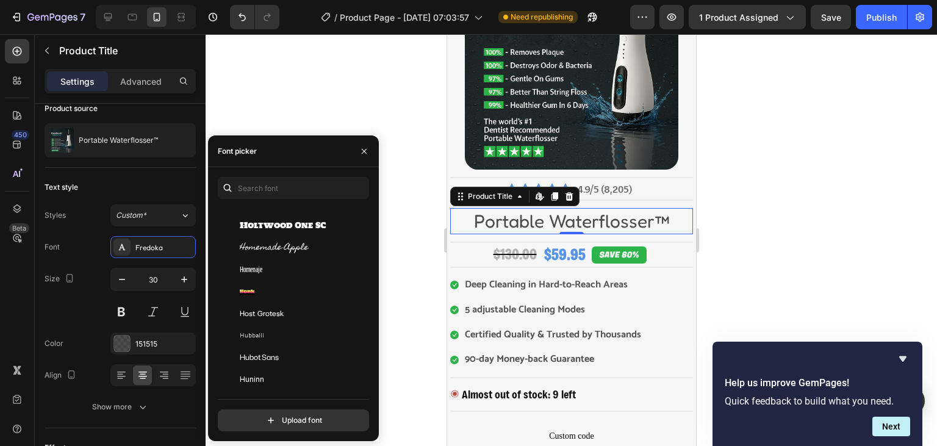
scroll to position [13965, 0]
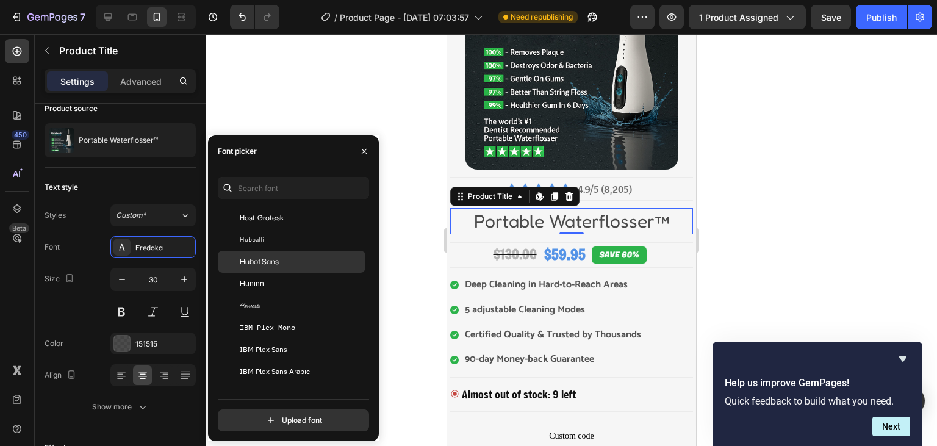
click at [291, 263] on div "Hubot Sans" at bounding box center [301, 261] width 123 height 11
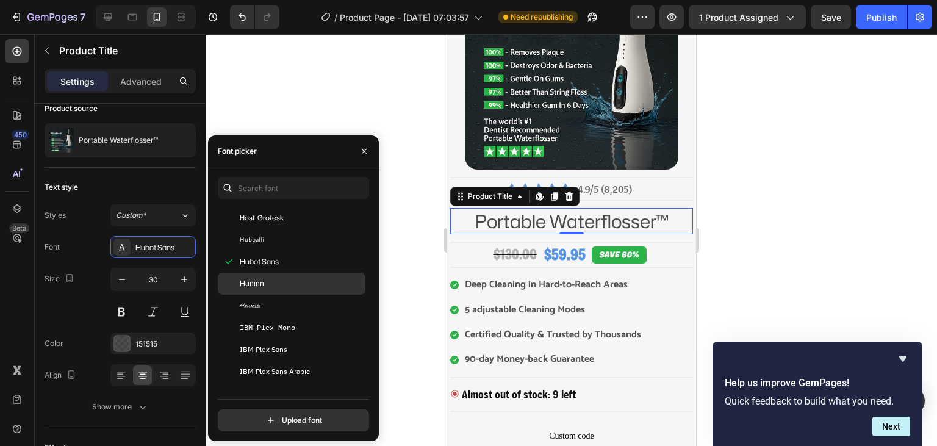
click at [280, 277] on div "Huninn" at bounding box center [292, 284] width 148 height 22
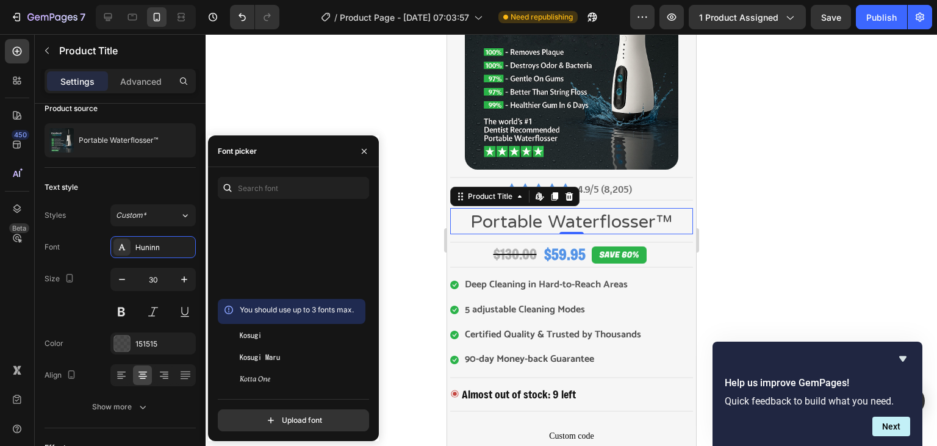
scroll to position [17143, 0]
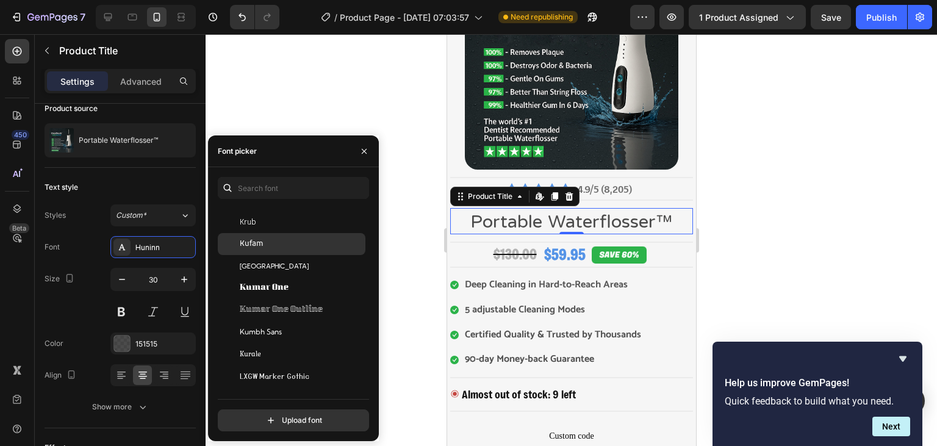
click at [299, 246] on div "Kufam" at bounding box center [301, 243] width 123 height 11
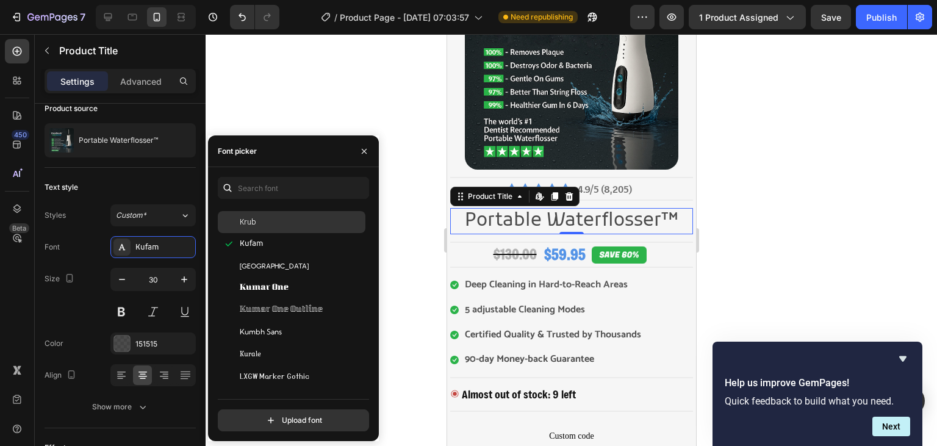
click at [289, 224] on div "Krub" at bounding box center [301, 221] width 123 height 11
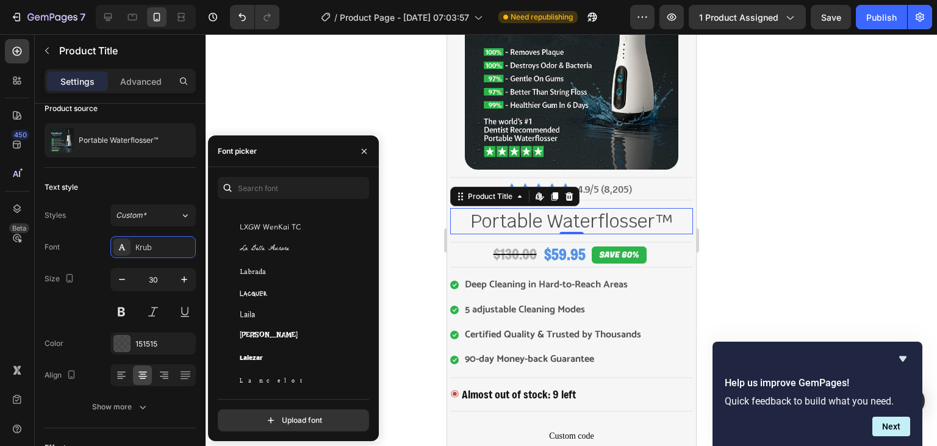
scroll to position [17433, 0]
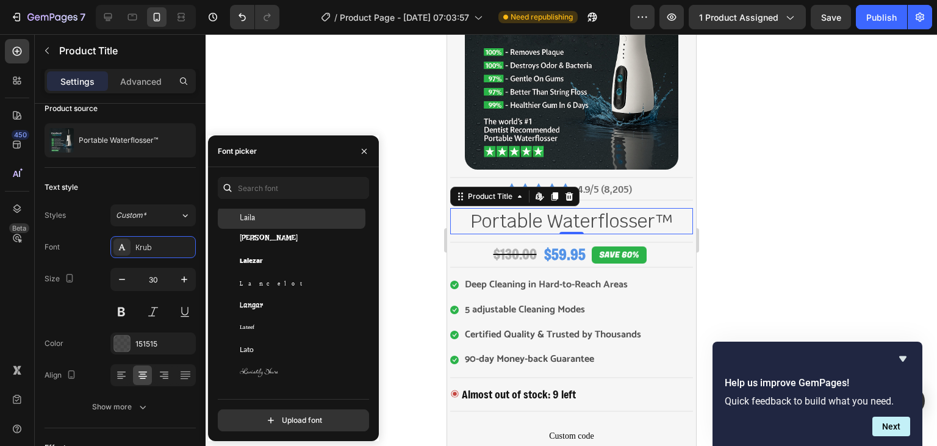
click at [309, 221] on div "Laila" at bounding box center [301, 217] width 123 height 11
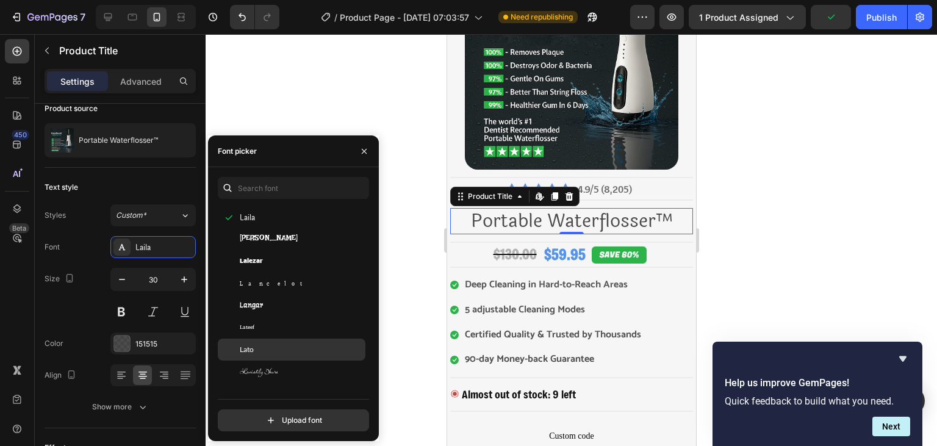
click at [279, 340] on div "Lato" at bounding box center [292, 349] width 148 height 22
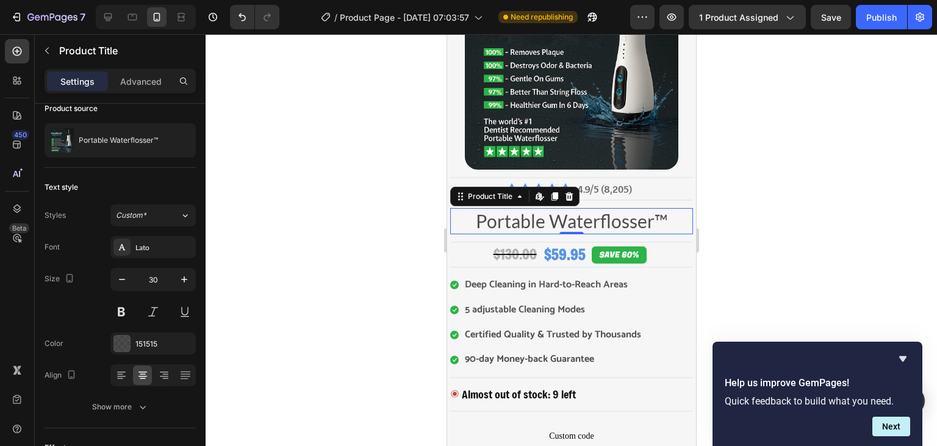
click at [395, 192] on div at bounding box center [570, 240] width 731 height 412
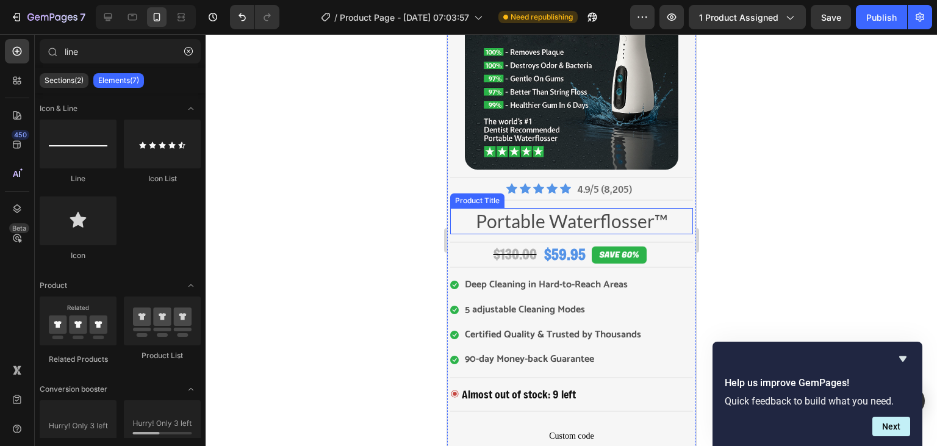
click at [499, 217] on h2 "Portable Waterflosser™" at bounding box center [570, 221] width 243 height 26
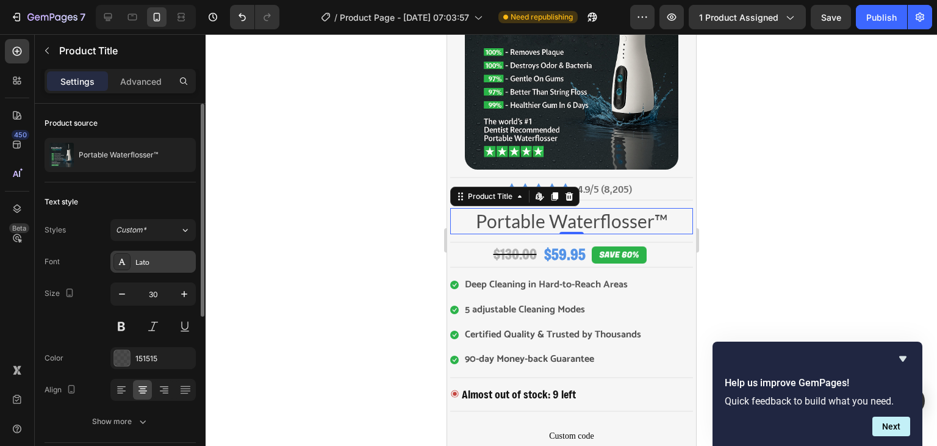
click at [162, 259] on div "Lato" at bounding box center [163, 262] width 57 height 11
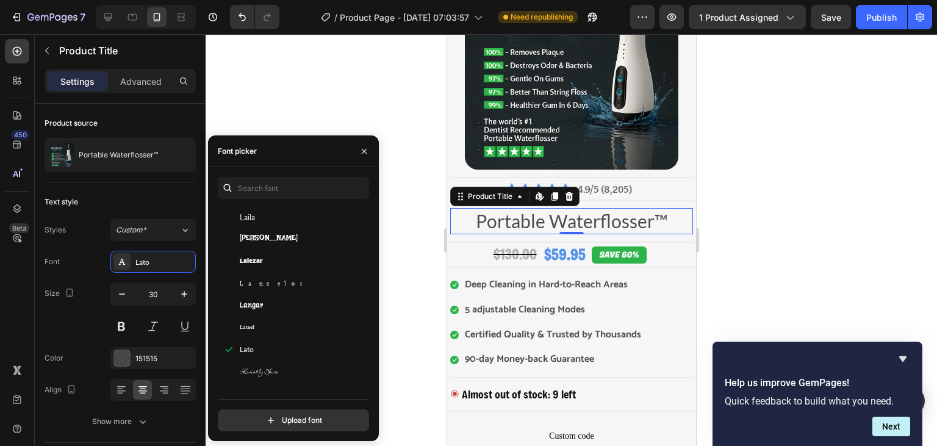
scroll to position [17721, 0]
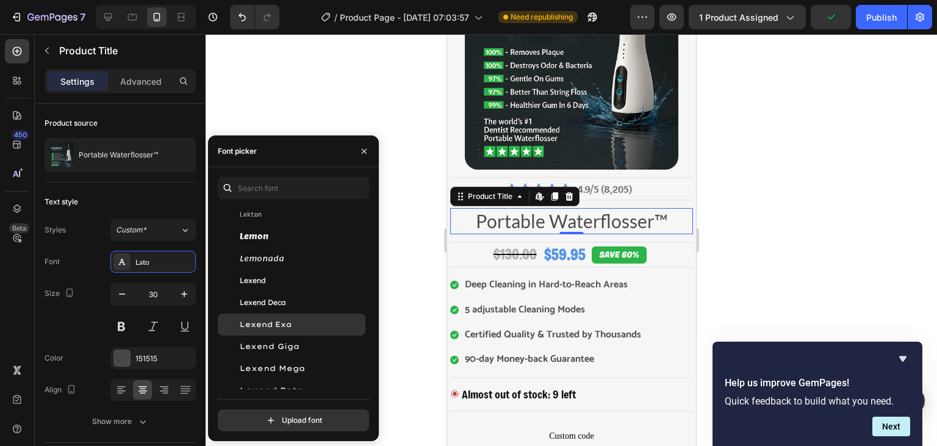
click at [310, 324] on div "Lexend Exa" at bounding box center [301, 324] width 123 height 11
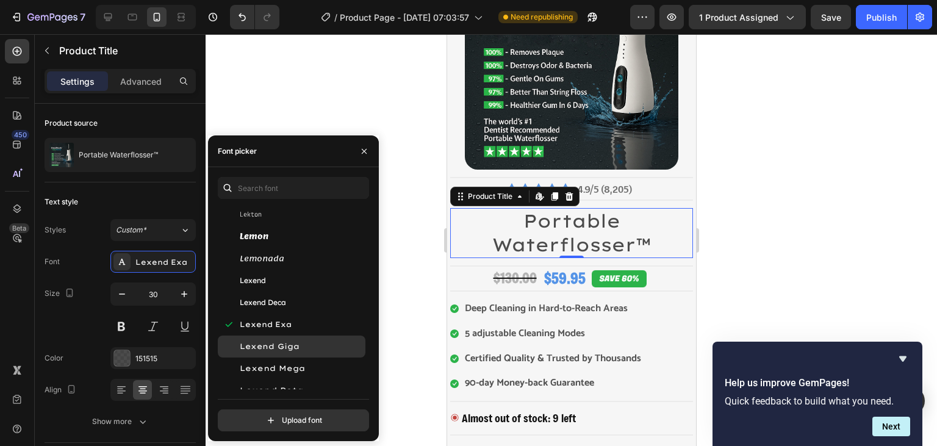
click at [294, 342] on span "Lexend Giga" at bounding box center [270, 346] width 60 height 11
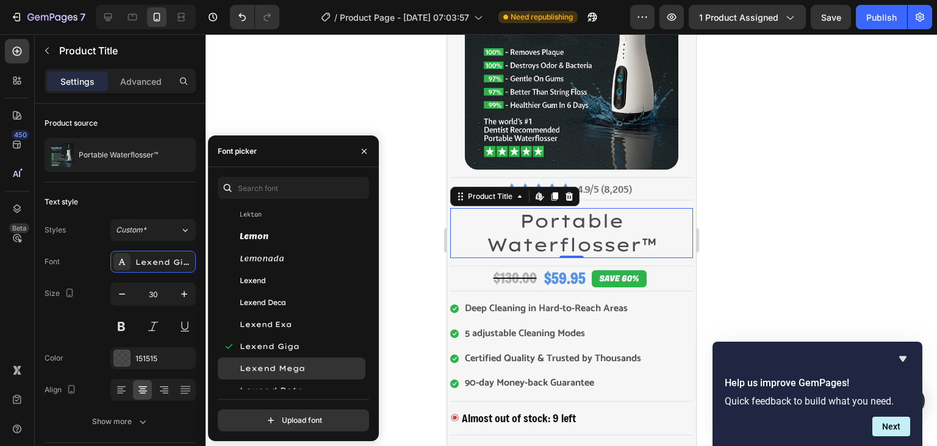
click at [284, 364] on span "Lexend Mega" at bounding box center [272, 368] width 65 height 11
click at [285, 280] on div "Lexend" at bounding box center [301, 280] width 123 height 11
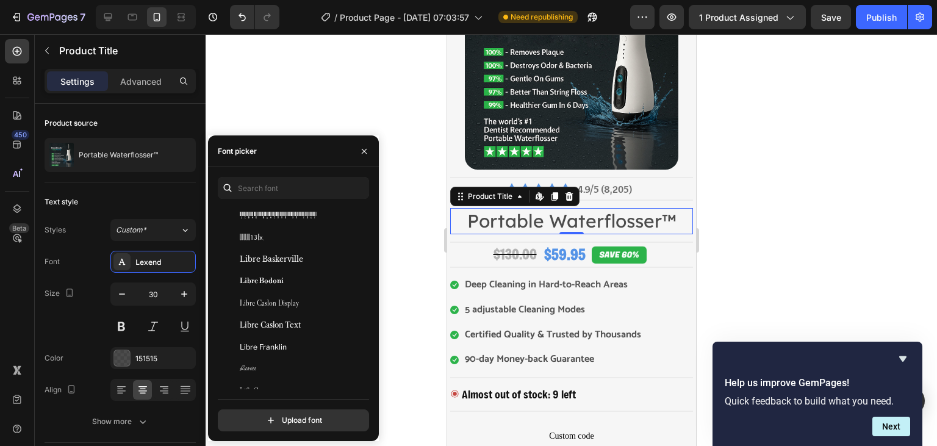
scroll to position [18299, 0]
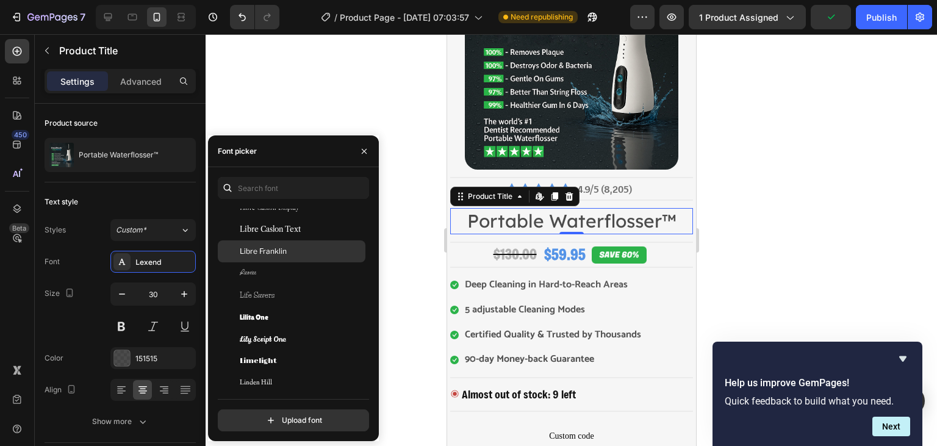
click at [277, 247] on span "Libre Franklin" at bounding box center [263, 251] width 47 height 11
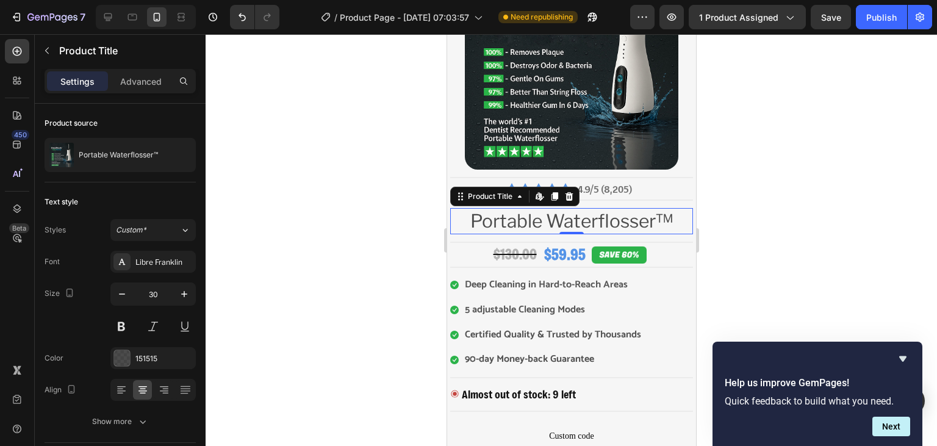
click at [408, 289] on div at bounding box center [570, 240] width 731 height 412
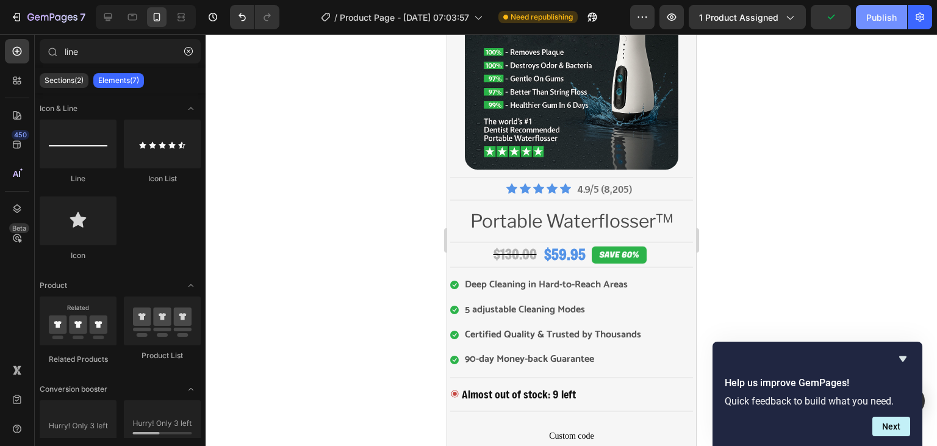
click at [887, 19] on div "Publish" at bounding box center [881, 17] width 30 height 13
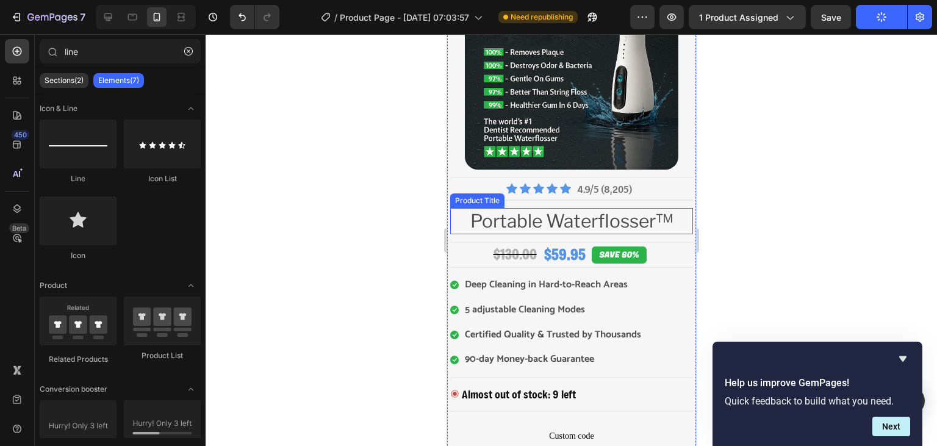
click at [624, 215] on h2 "Portable Waterflosser™" at bounding box center [570, 221] width 243 height 26
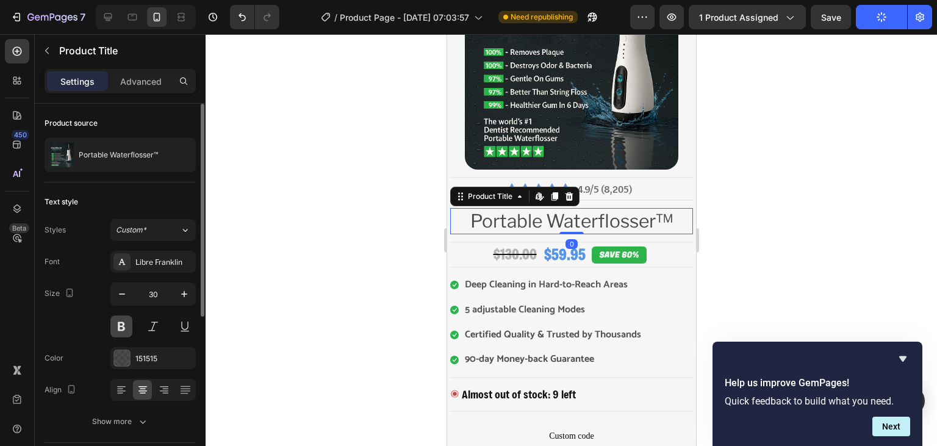
click at [121, 322] on button at bounding box center [121, 326] width 22 height 22
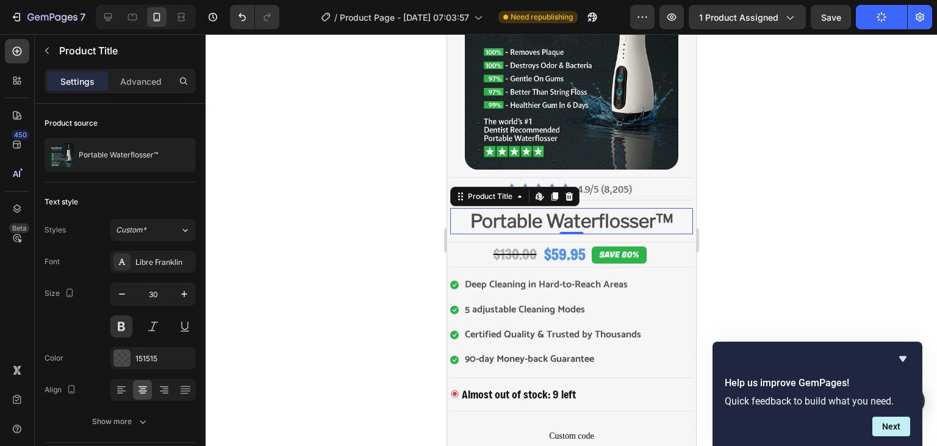
click at [282, 252] on div at bounding box center [570, 240] width 731 height 412
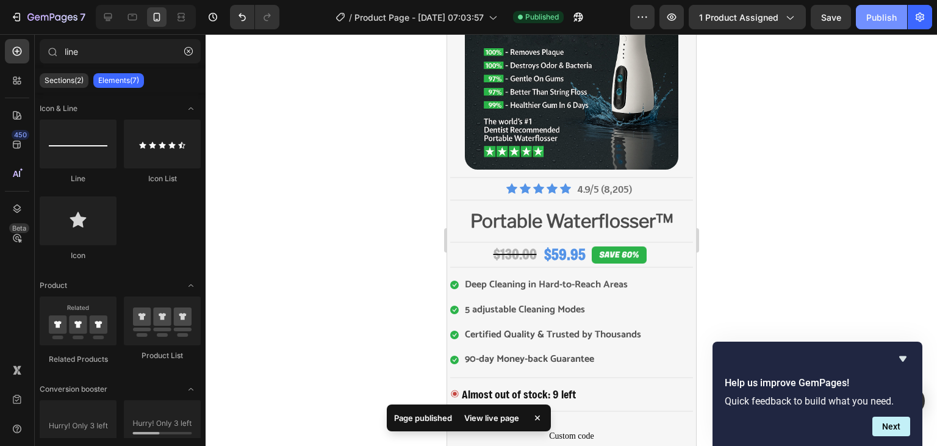
click at [870, 23] on div "Publish" at bounding box center [881, 17] width 30 height 13
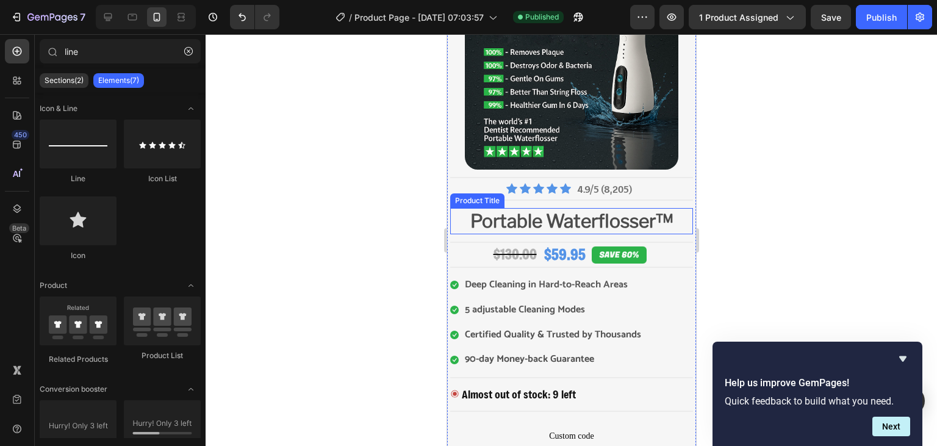
click at [616, 212] on h2 "Portable Waterflosser™" at bounding box center [570, 221] width 243 height 26
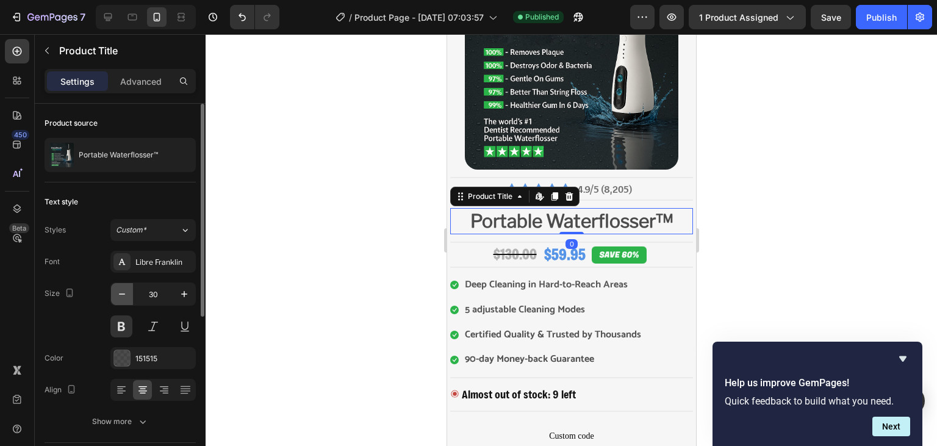
click at [118, 298] on icon "button" at bounding box center [122, 294] width 12 height 12
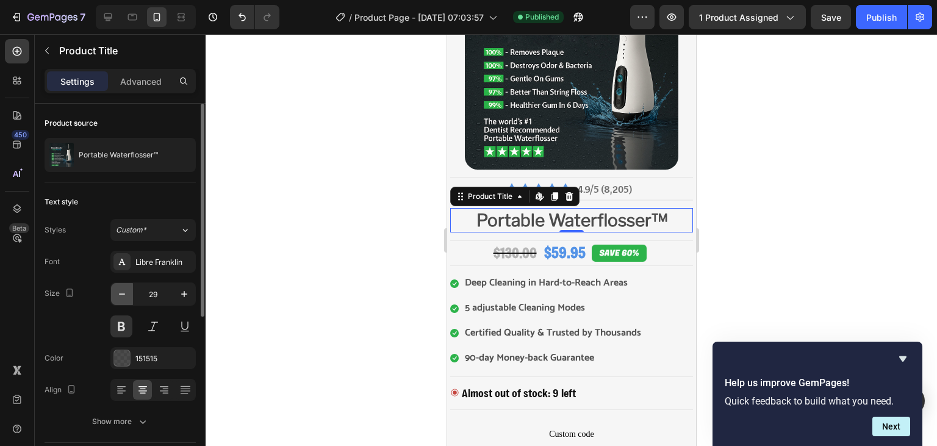
type input "28"
click at [872, 6] on button "Publish" at bounding box center [880, 17] width 51 height 24
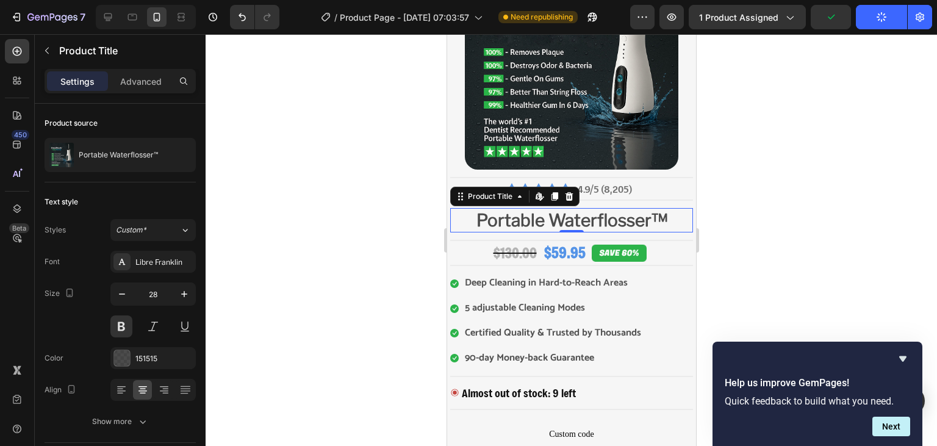
click at [835, 140] on div at bounding box center [570, 240] width 731 height 412
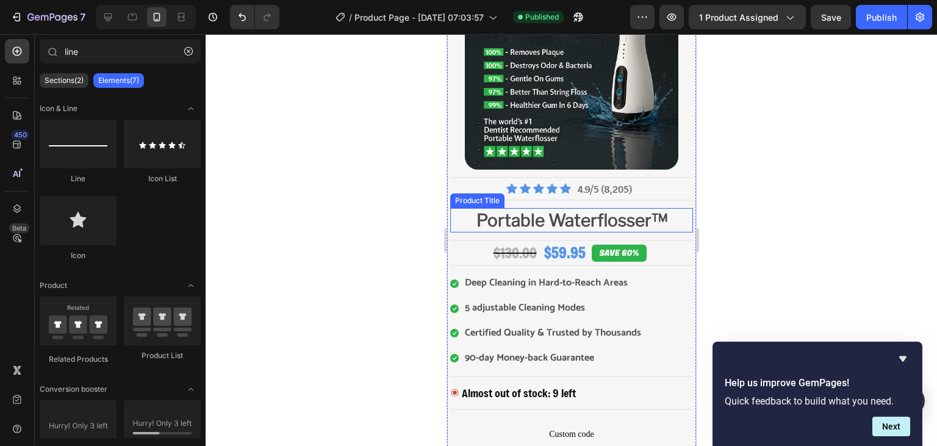
click at [566, 216] on h2 "Portable Waterflosser™" at bounding box center [570, 220] width 243 height 24
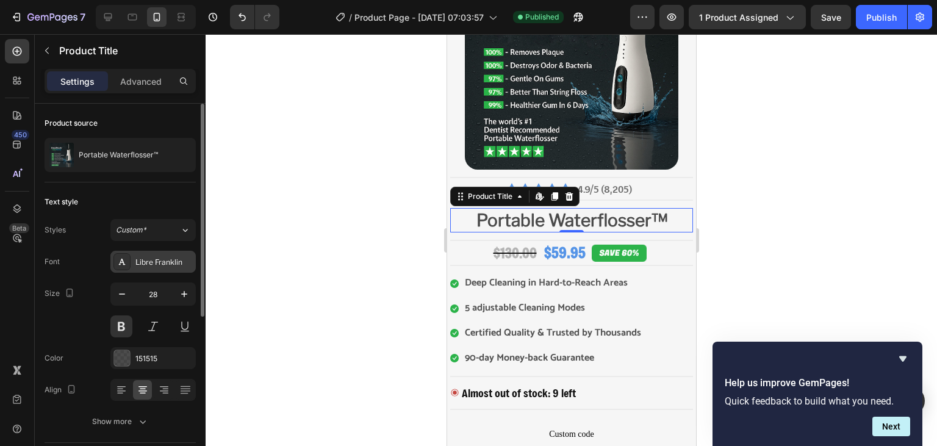
click at [152, 267] on div "Libre Franklin" at bounding box center [152, 262] width 85 height 22
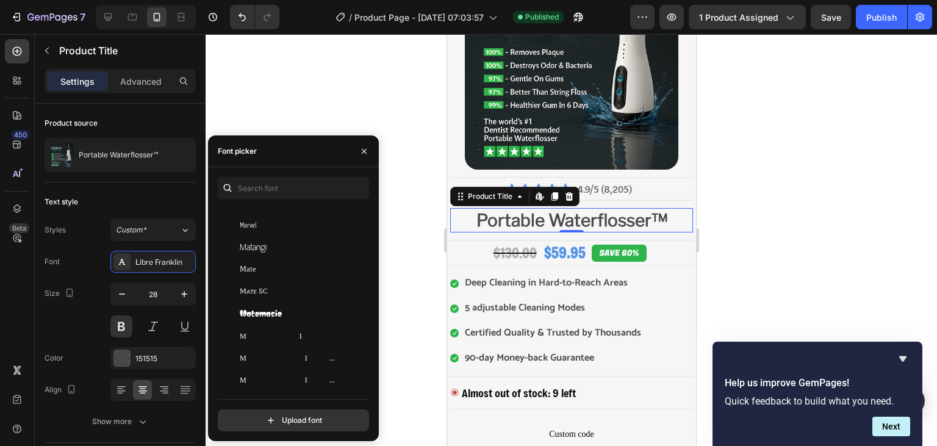
scroll to position [19744, 0]
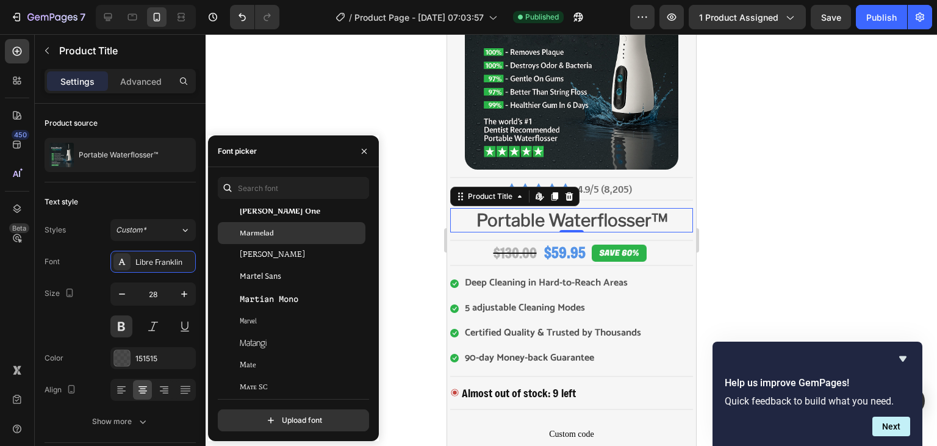
click at [267, 235] on span "Marmelad" at bounding box center [257, 232] width 34 height 11
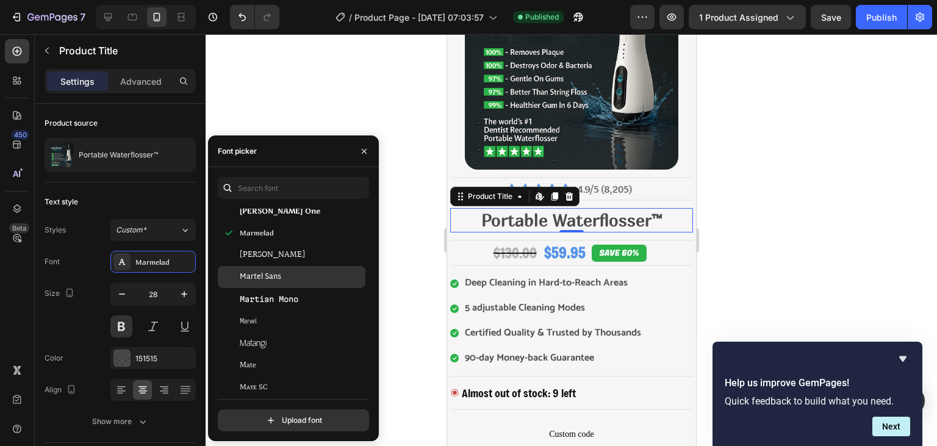
click at [276, 273] on span "Martel Sans" at bounding box center [260, 276] width 41 height 11
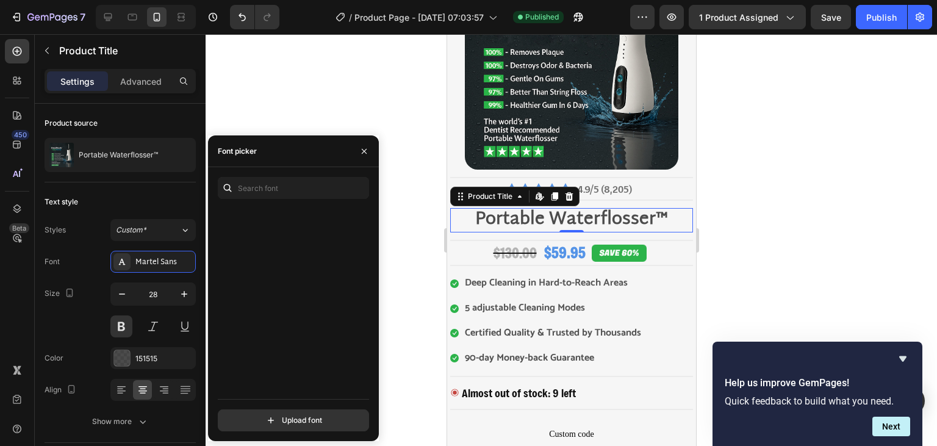
scroll to position [20322, 0]
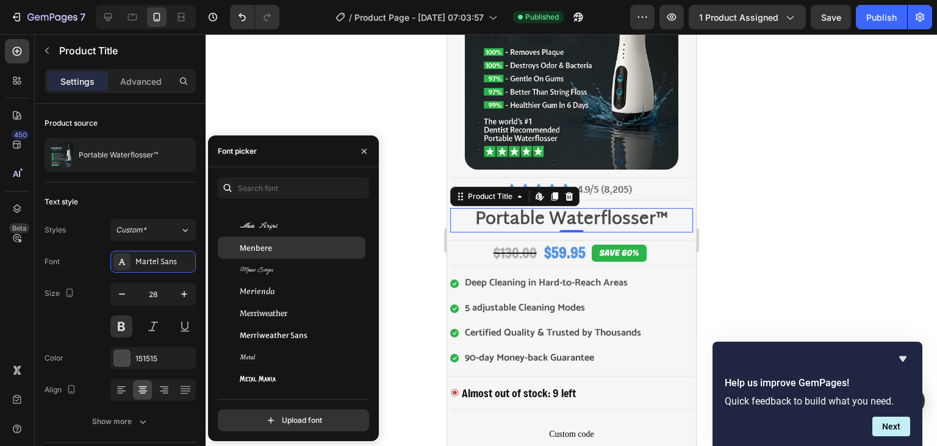
click at [272, 254] on div "Menbere" at bounding box center [292, 248] width 148 height 22
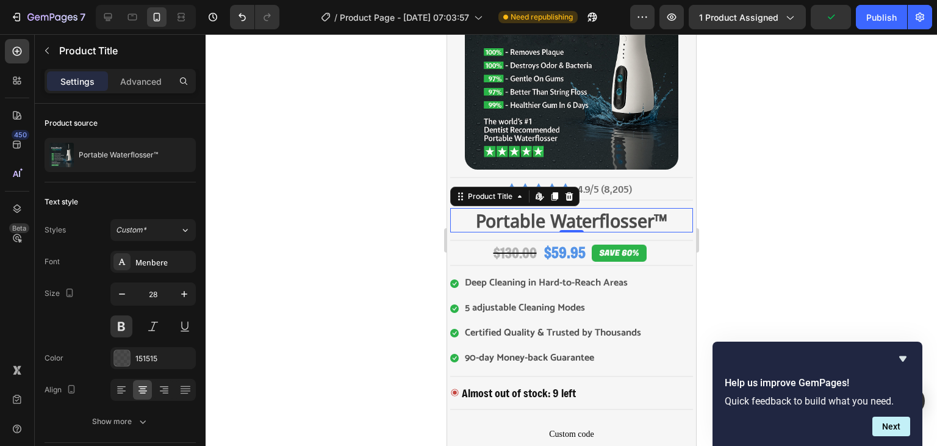
click at [426, 227] on div at bounding box center [570, 240] width 731 height 412
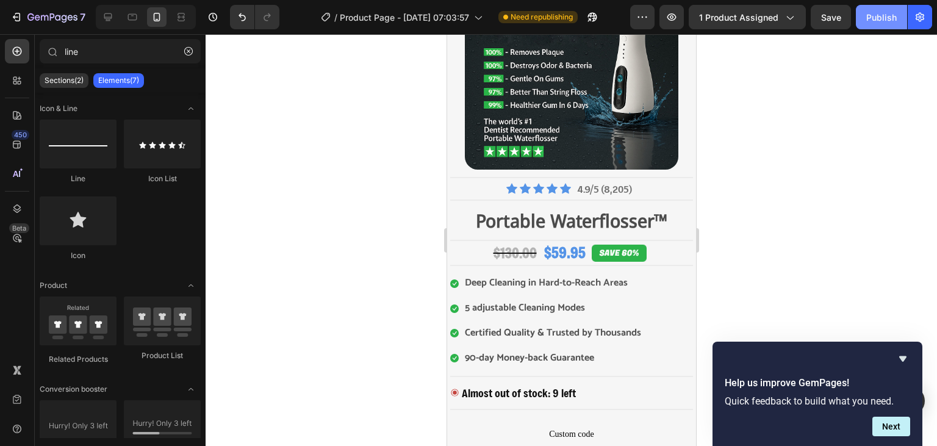
click at [879, 26] on button "Publish" at bounding box center [880, 17] width 51 height 24
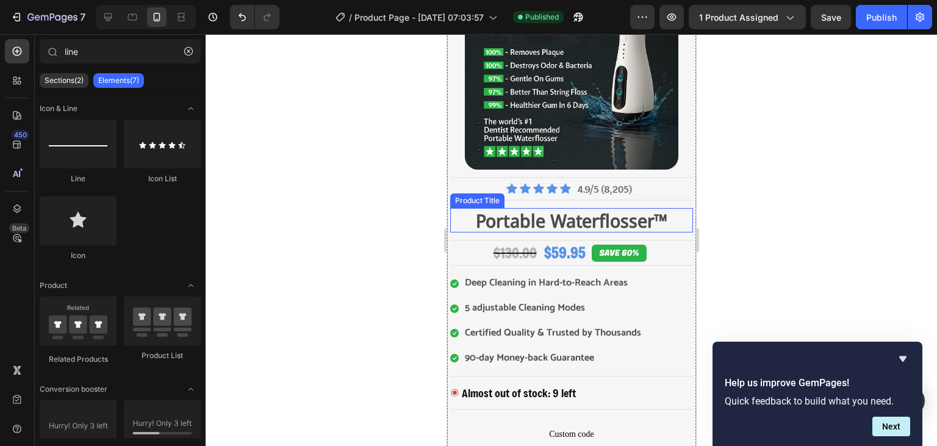
click at [571, 213] on h2 "Portable Waterflosser™" at bounding box center [570, 220] width 243 height 24
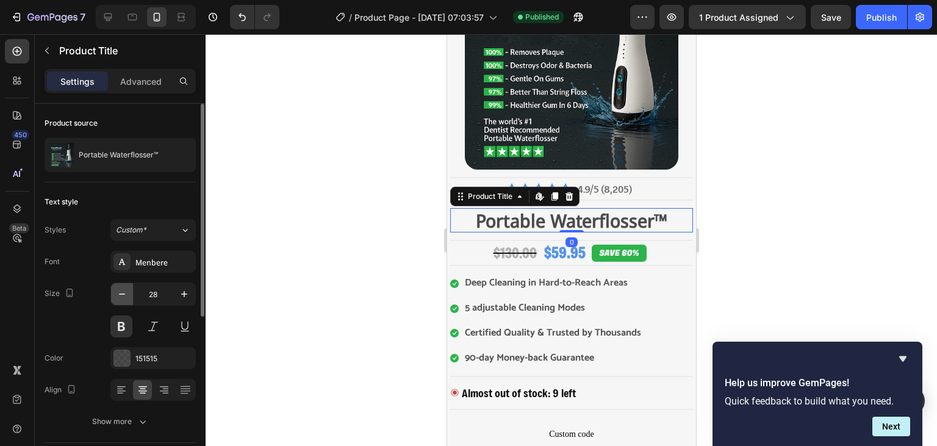
click at [122, 296] on icon "button" at bounding box center [122, 294] width 12 height 12
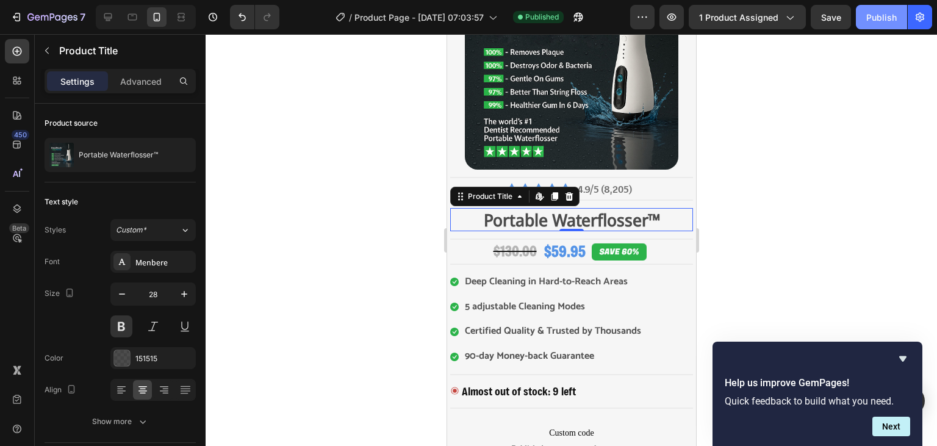
click at [877, 27] on button "Publish" at bounding box center [880, 17] width 51 height 24
click at [791, 157] on div at bounding box center [570, 240] width 731 height 412
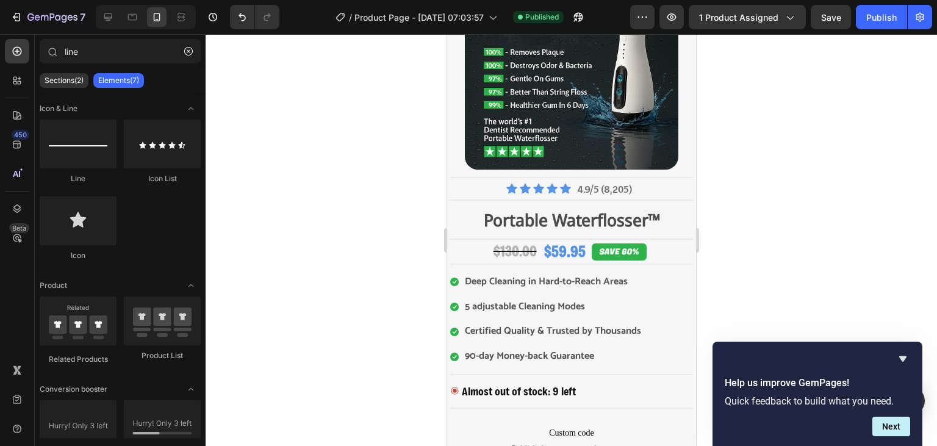
click at [754, 149] on div at bounding box center [570, 240] width 731 height 412
click at [646, 196] on div "Title Line" at bounding box center [570, 200] width 243 height 16
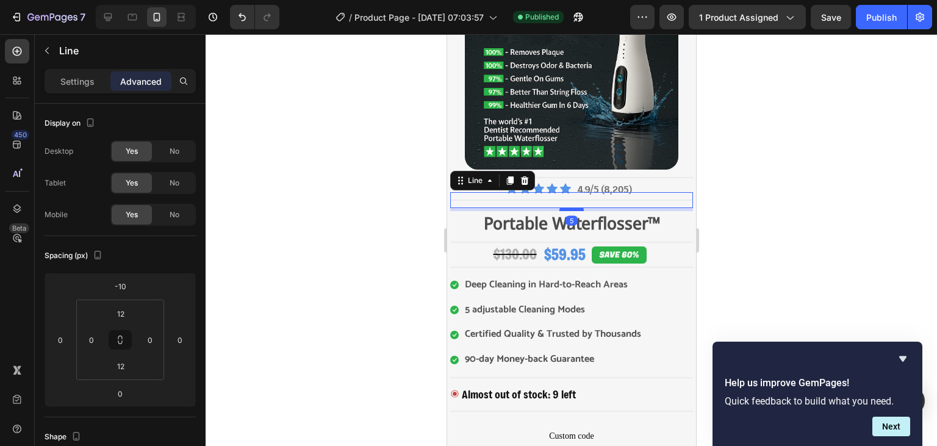
click at [577, 209] on div at bounding box center [570, 209] width 24 height 4
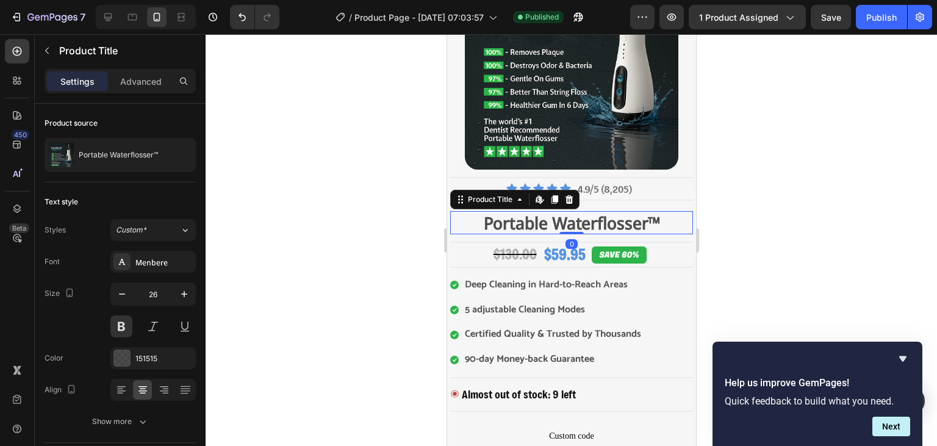
click at [626, 226] on h2 "Portable Waterflosser™" at bounding box center [570, 222] width 243 height 23
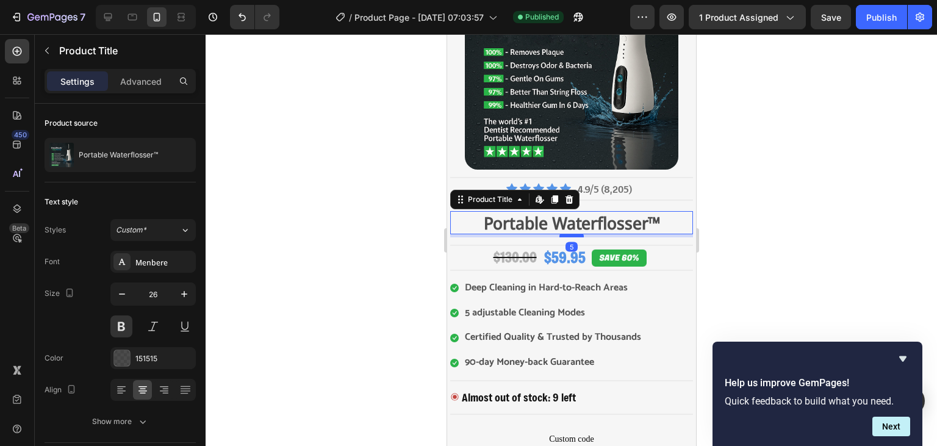
click at [573, 234] on div at bounding box center [570, 236] width 24 height 4
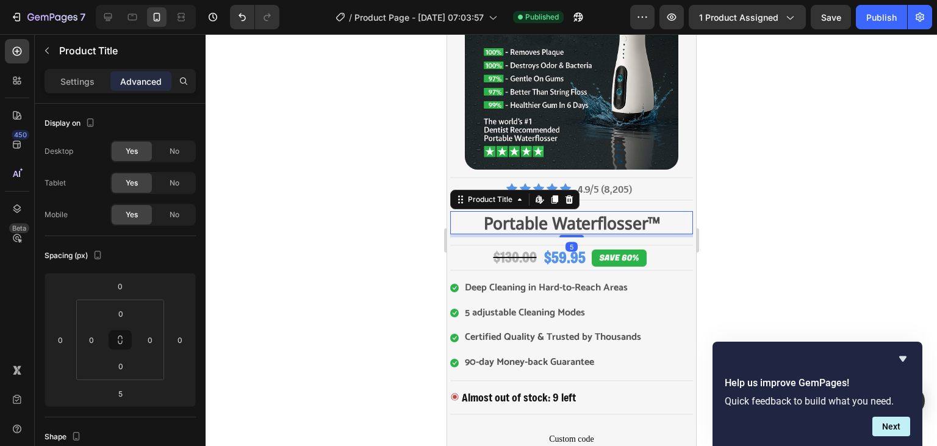
click at [774, 182] on div at bounding box center [570, 240] width 731 height 412
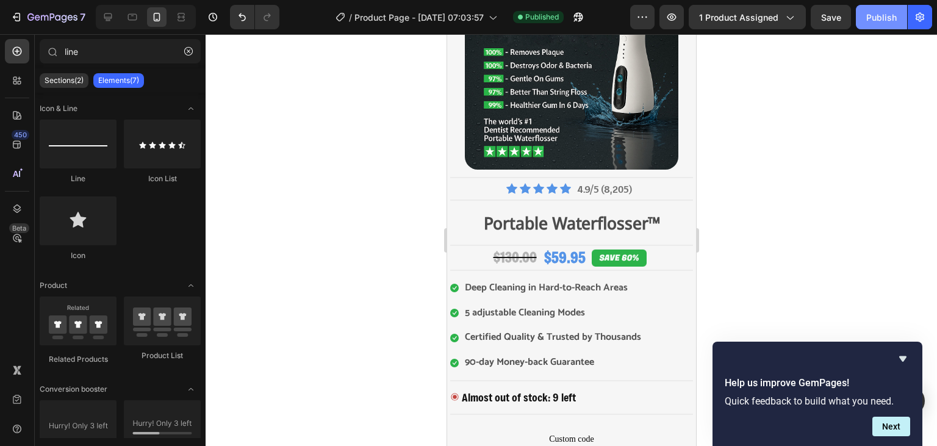
click at [886, 11] on div "Publish" at bounding box center [881, 17] width 30 height 13
click at [596, 226] on h2 "Portable Waterflosser™" at bounding box center [570, 222] width 243 height 23
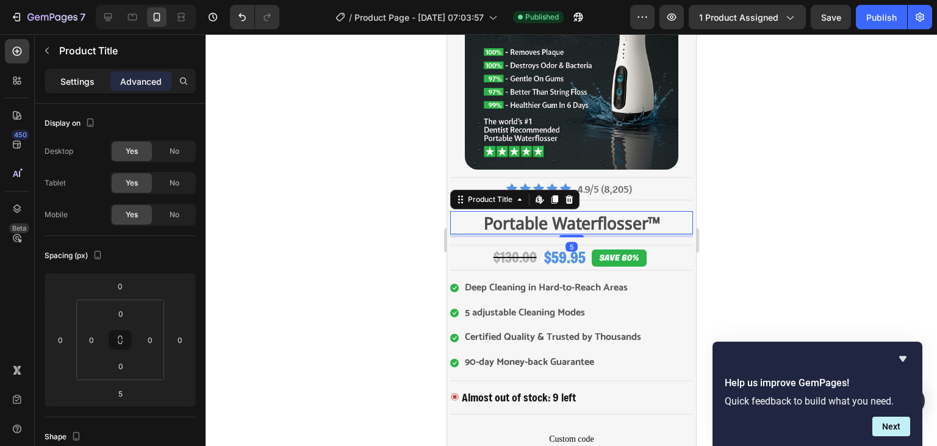
click at [89, 81] on p "Settings" at bounding box center [77, 81] width 34 height 13
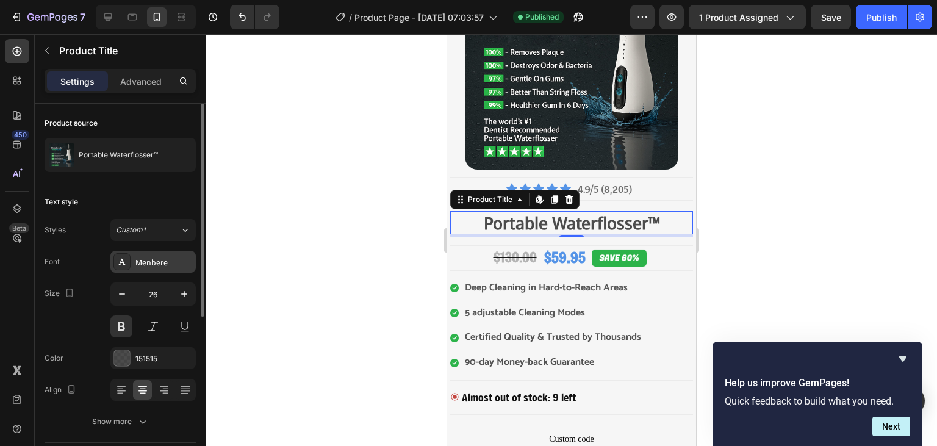
click at [167, 263] on div "Menbere" at bounding box center [163, 262] width 57 height 11
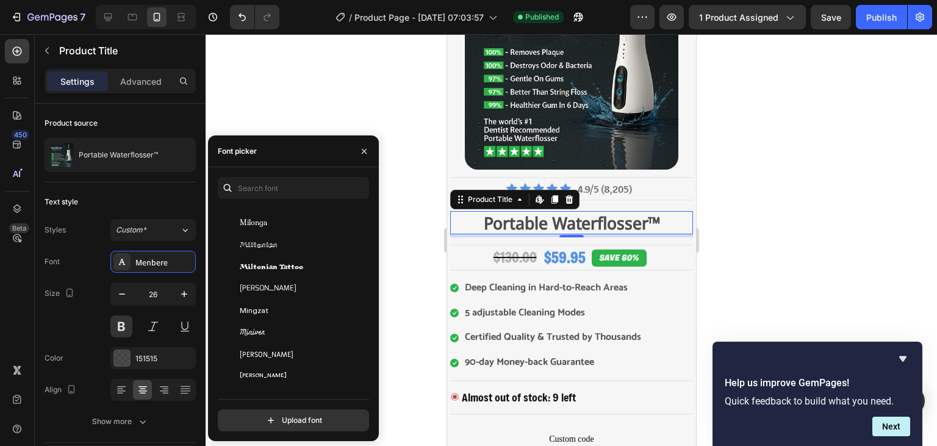
scroll to position [20803, 0]
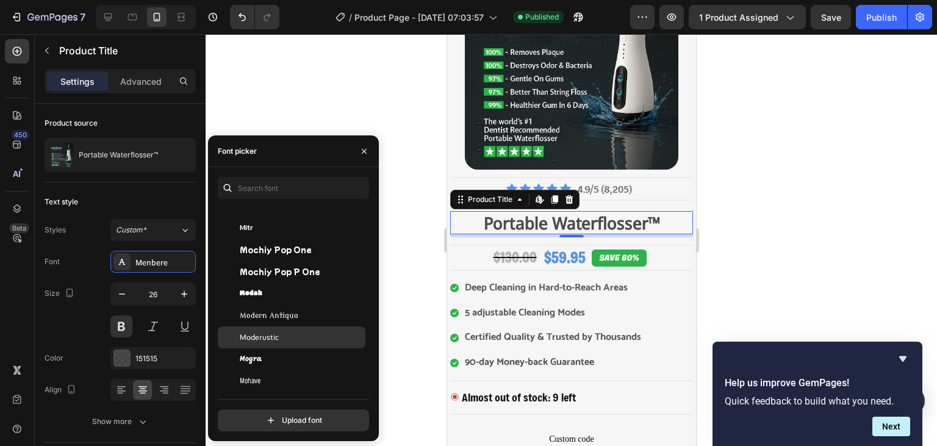
click at [276, 338] on span "Moderustic" at bounding box center [259, 337] width 39 height 11
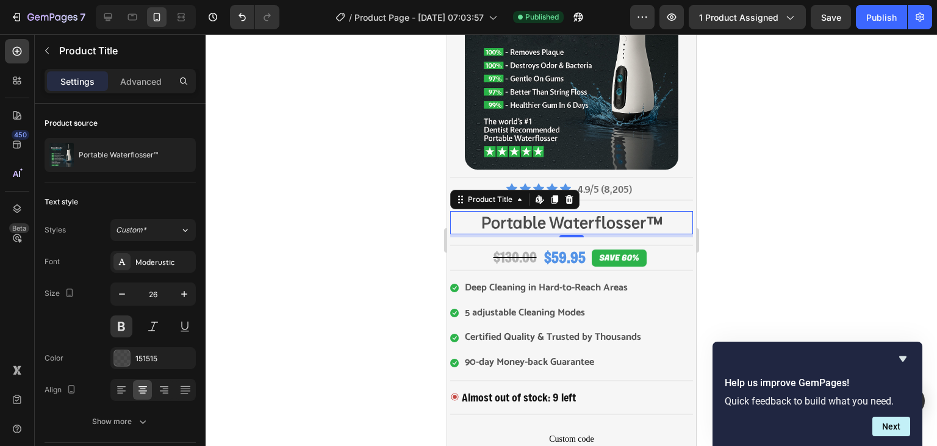
click at [399, 282] on div at bounding box center [570, 240] width 731 height 412
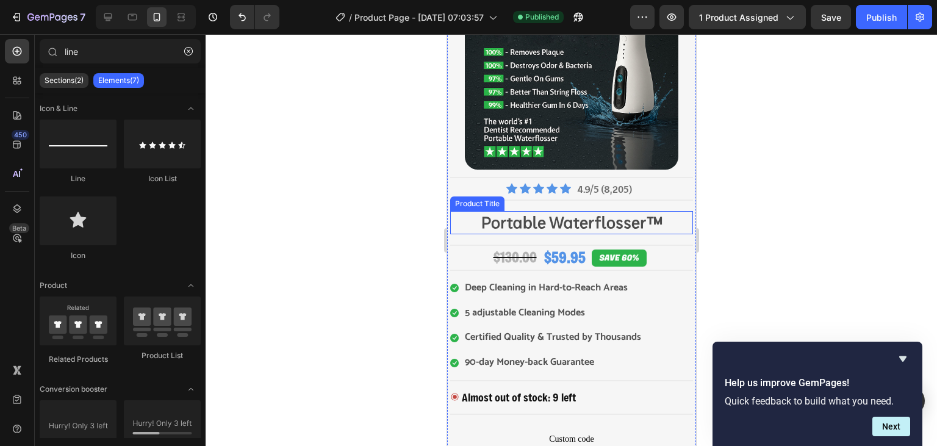
click at [535, 218] on h2 "Portable Waterflosser™" at bounding box center [570, 222] width 243 height 23
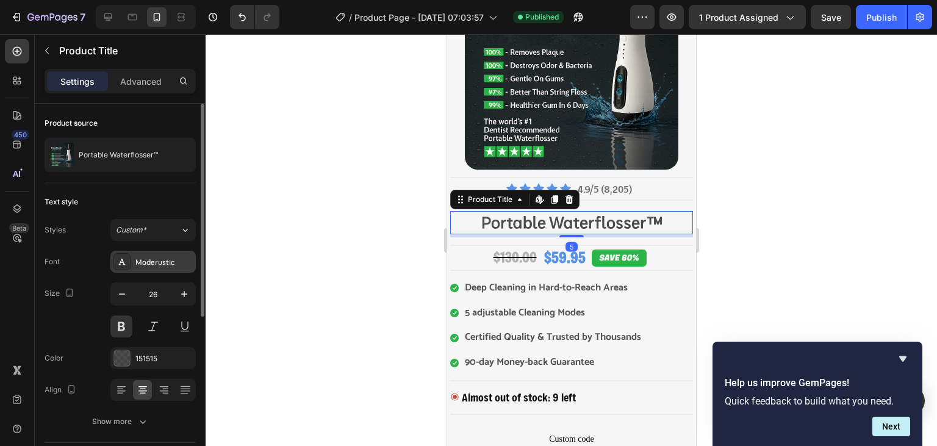
click at [162, 265] on div "Moderustic" at bounding box center [163, 262] width 57 height 11
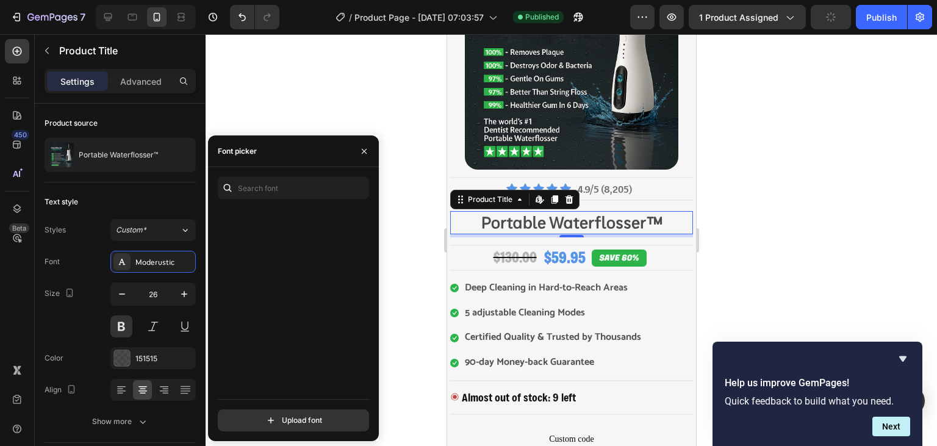
scroll to position [21285, 0]
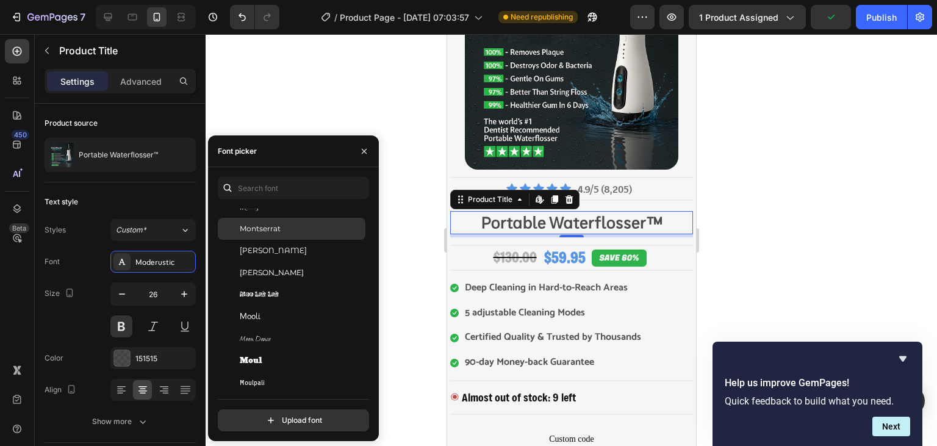
click at [279, 229] on span "Montserrat" at bounding box center [260, 228] width 41 height 11
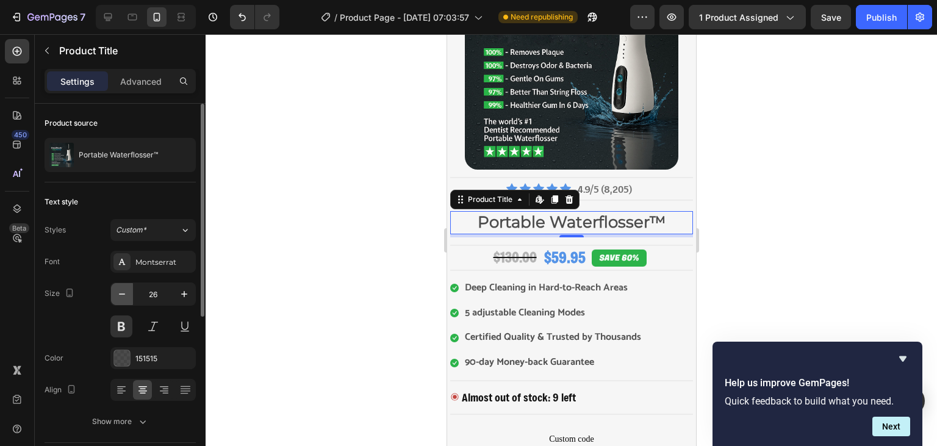
click at [121, 288] on icon "button" at bounding box center [122, 294] width 12 height 12
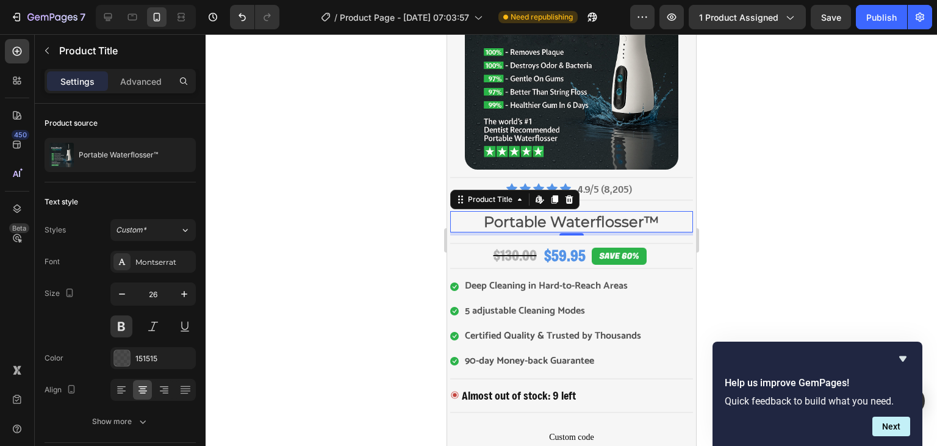
click at [284, 235] on div at bounding box center [570, 240] width 731 height 412
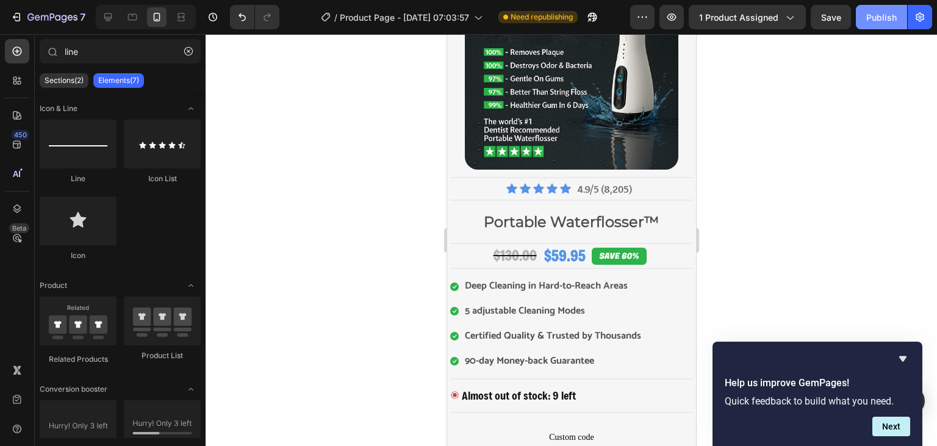
click at [892, 18] on div "Publish" at bounding box center [881, 17] width 30 height 13
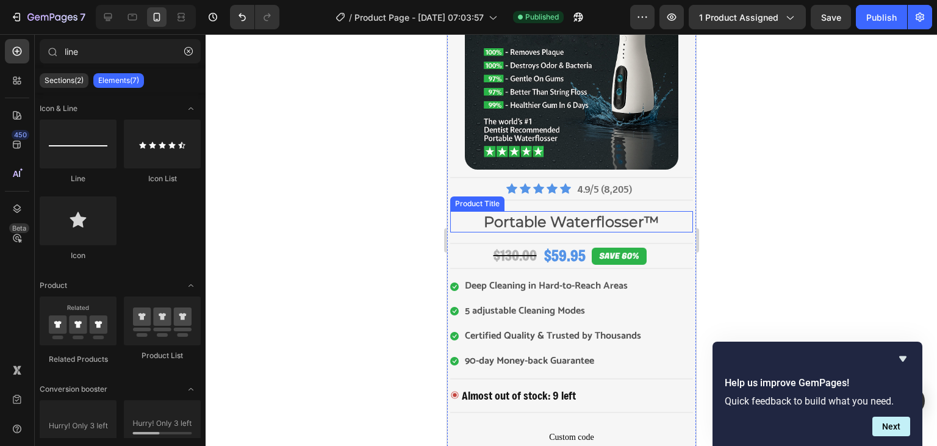
click at [568, 216] on h2 "Portable Waterflosser™" at bounding box center [570, 221] width 243 height 21
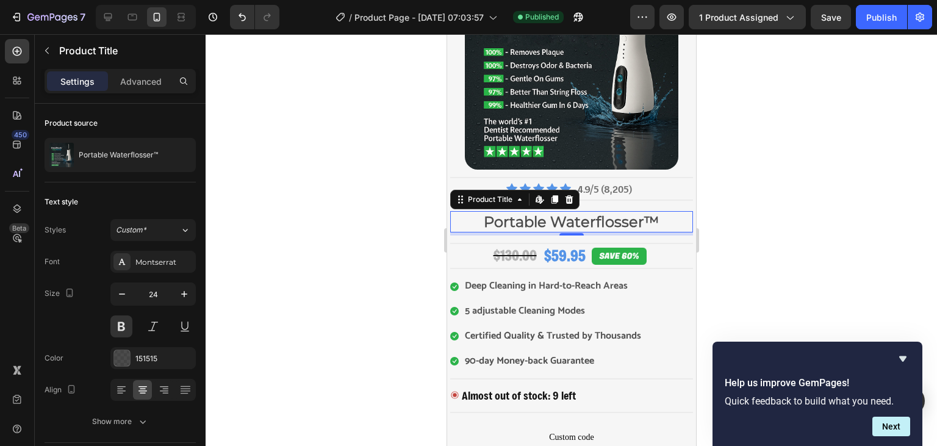
click at [567, 222] on h2 "Portable Waterflosser™" at bounding box center [570, 221] width 243 height 21
click at [336, 277] on div at bounding box center [570, 240] width 731 height 412
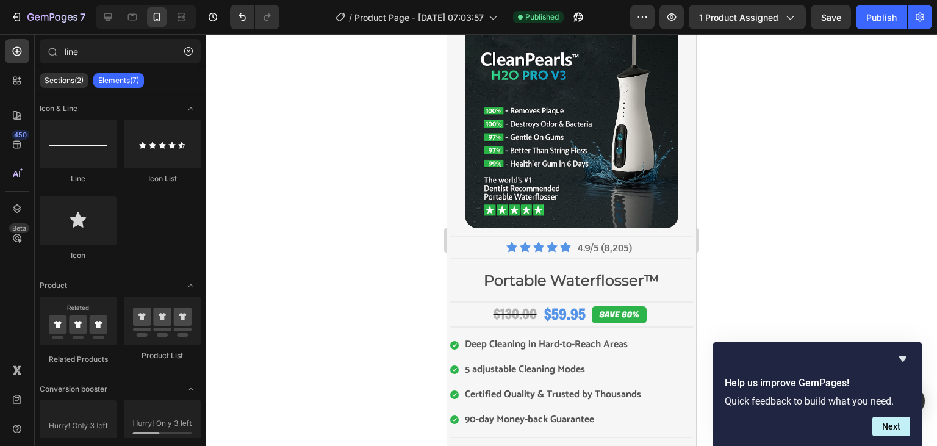
scroll to position [59, 0]
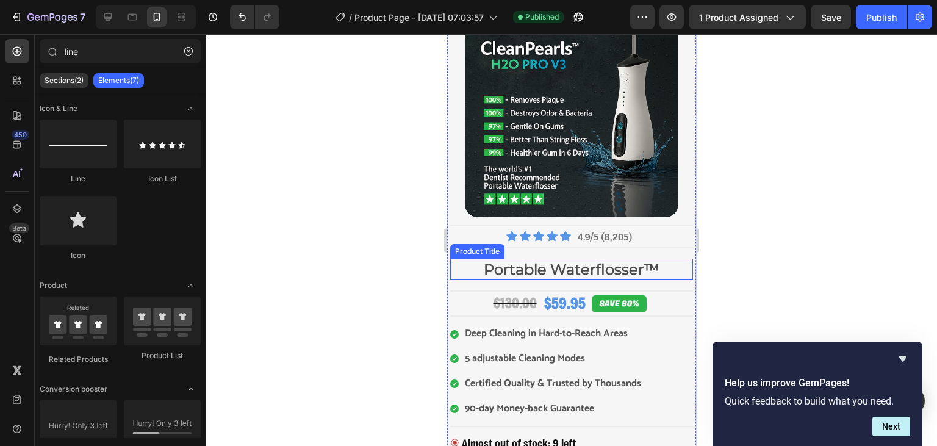
click at [576, 274] on h2 "Portable Waterflosser™" at bounding box center [570, 269] width 243 height 21
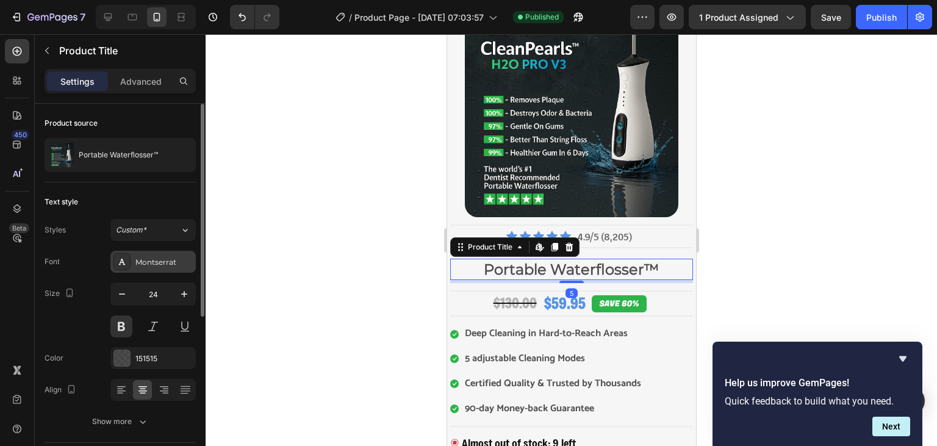
click at [134, 259] on div "Montserrat" at bounding box center [152, 262] width 85 height 22
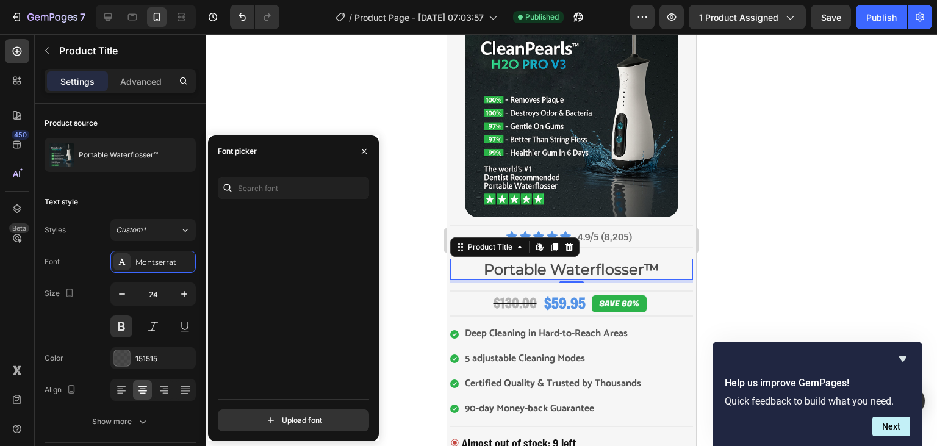
scroll to position [22441, 0]
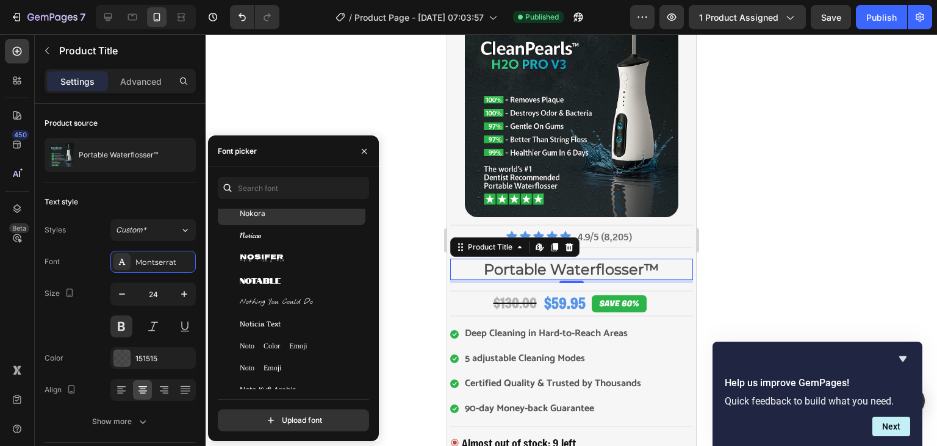
click at [279, 218] on div "Nokora" at bounding box center [301, 214] width 123 height 11
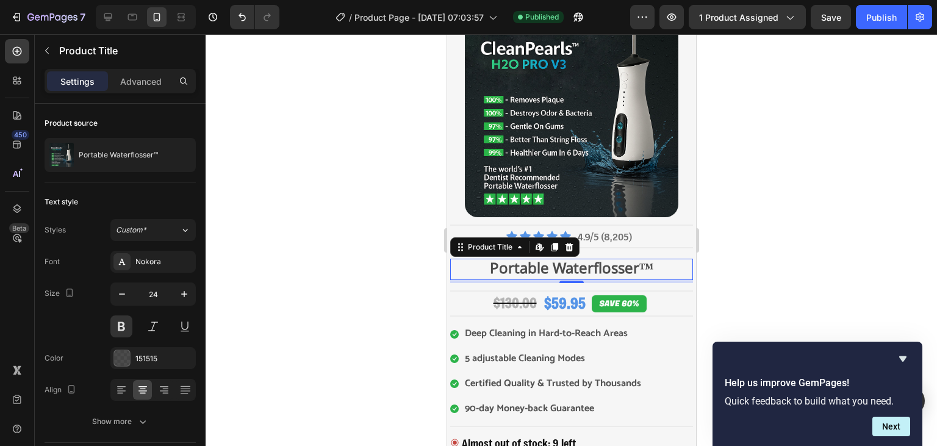
click at [418, 211] on div at bounding box center [570, 240] width 731 height 412
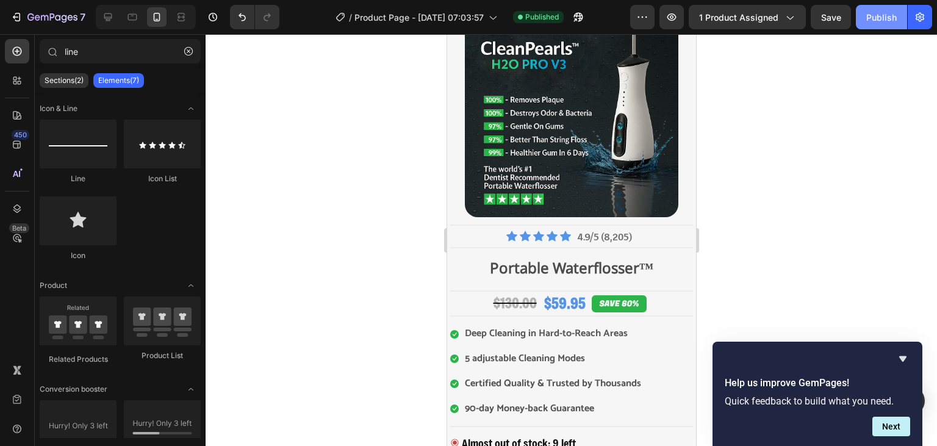
click at [888, 13] on div "Publish" at bounding box center [881, 17] width 30 height 13
click at [565, 270] on h2 "Portable Waterflosser™" at bounding box center [570, 269] width 243 height 21
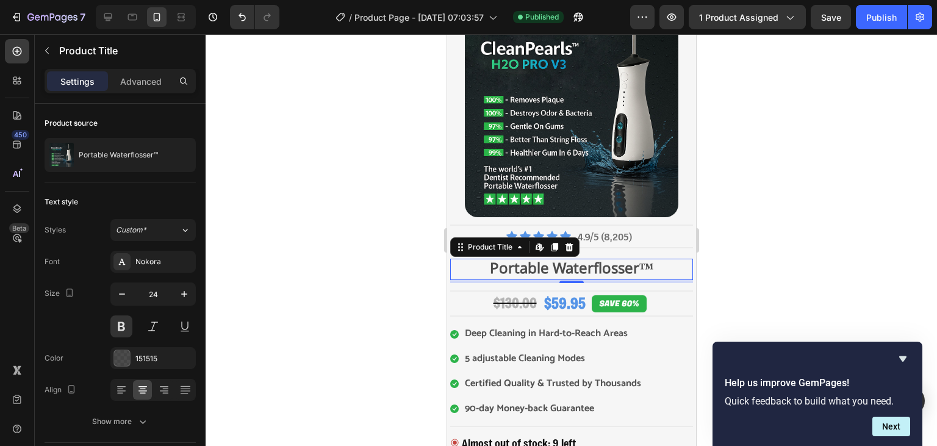
click at [571, 272] on div "Product Images Title Line Icon Icon Icon Icon Icon Icon List Hoz 4.9/5 (8,205) …" at bounding box center [570, 386] width 243 height 765
click at [191, 293] on button "button" at bounding box center [184, 294] width 22 height 22
click at [187, 293] on icon "button" at bounding box center [184, 294] width 6 height 6
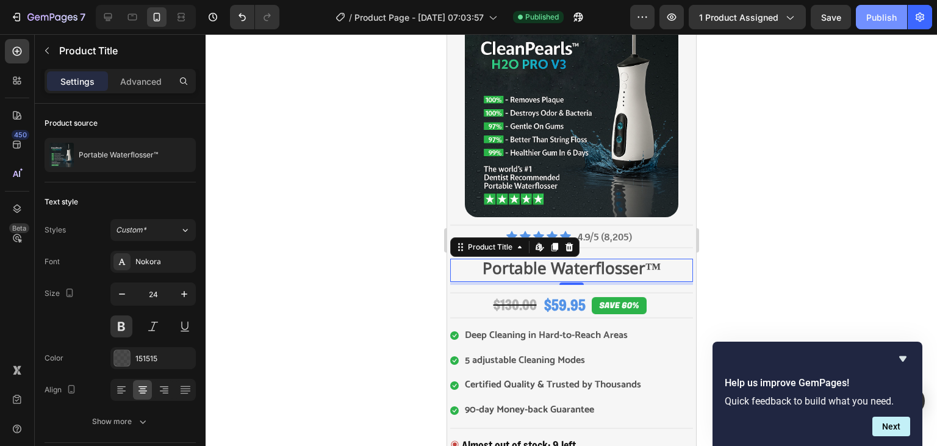
click at [871, 28] on button "Publish" at bounding box center [880, 17] width 51 height 24
click at [152, 267] on div "Nokora" at bounding box center [152, 262] width 85 height 22
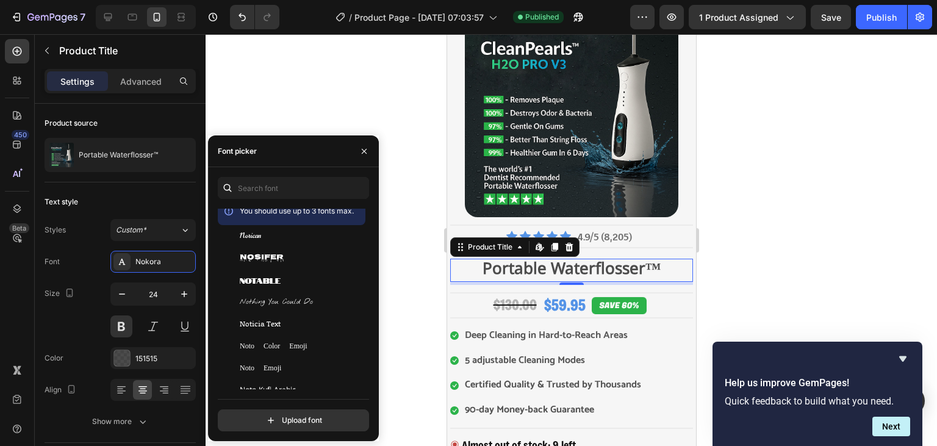
scroll to position [22730, 0]
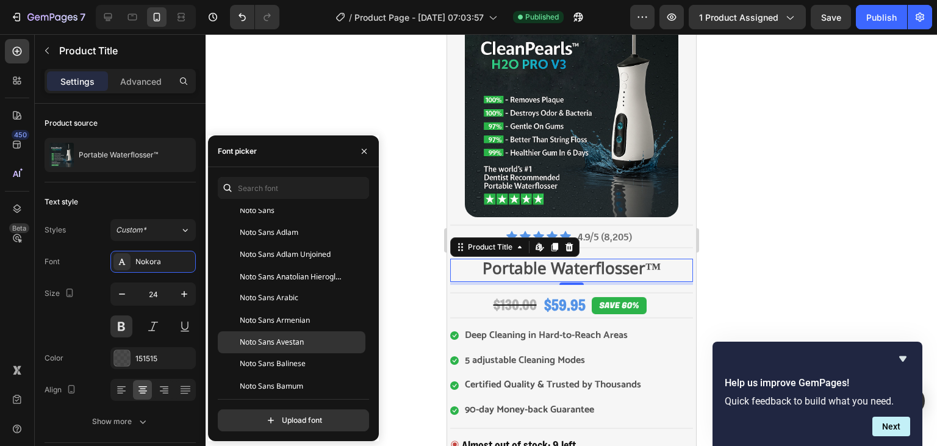
click at [289, 340] on span "Noto Sans Avestan" at bounding box center [272, 342] width 64 height 11
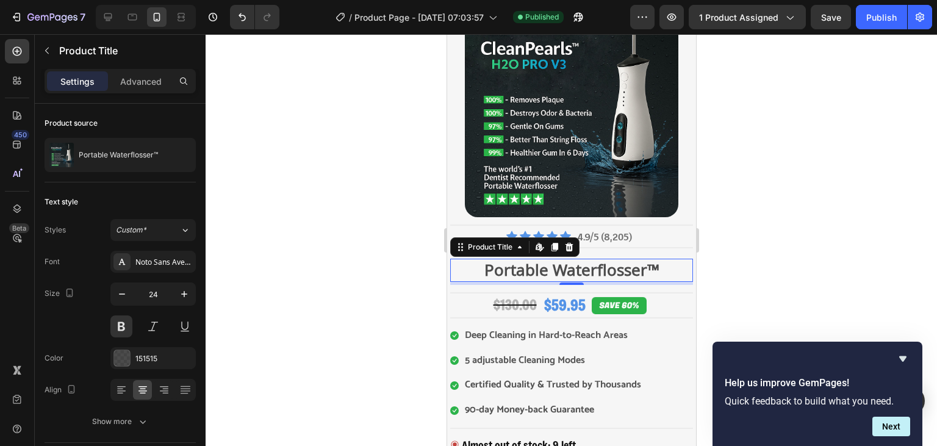
click at [418, 311] on div at bounding box center [570, 240] width 731 height 412
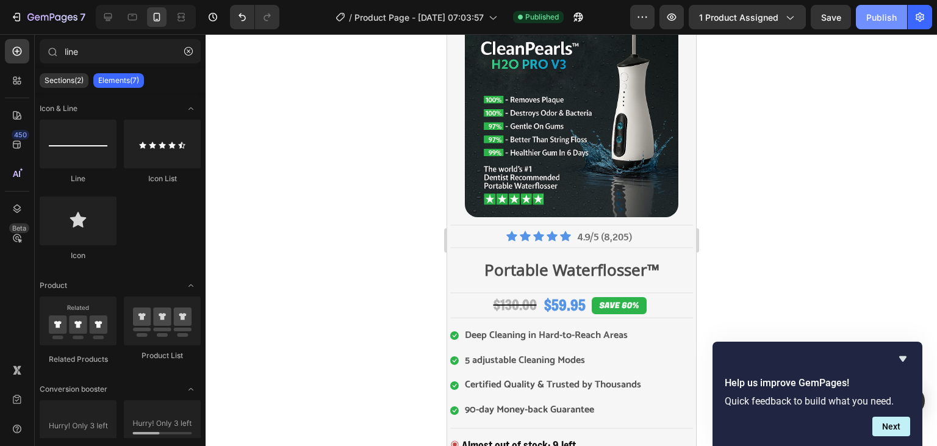
click at [869, 14] on div "Publish" at bounding box center [881, 17] width 30 height 13
click at [609, 264] on h2 "Portable Waterflosser™" at bounding box center [570, 270] width 243 height 23
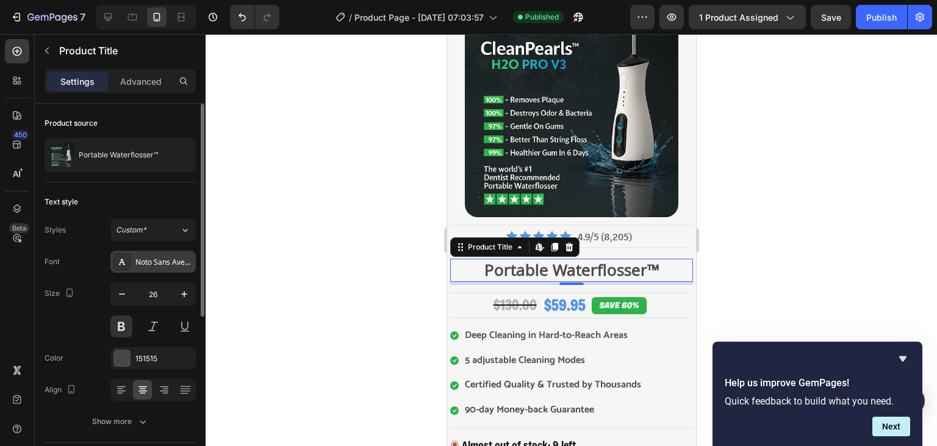
click at [160, 254] on div "Noto Sans Avestan" at bounding box center [152, 262] width 85 height 22
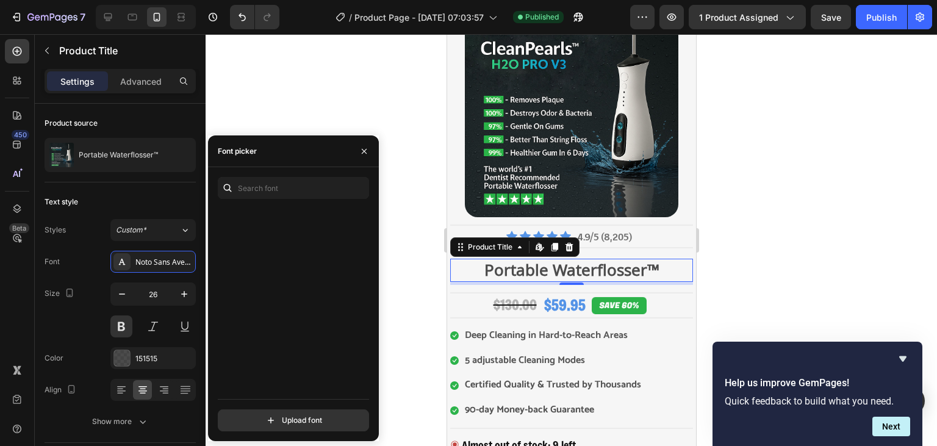
scroll to position [23886, 0]
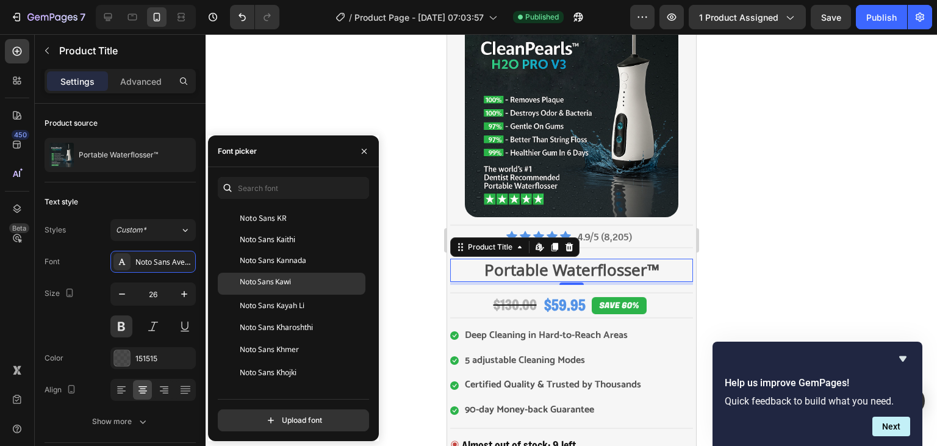
click at [288, 280] on span "Noto Sans Kawi" at bounding box center [265, 283] width 51 height 11
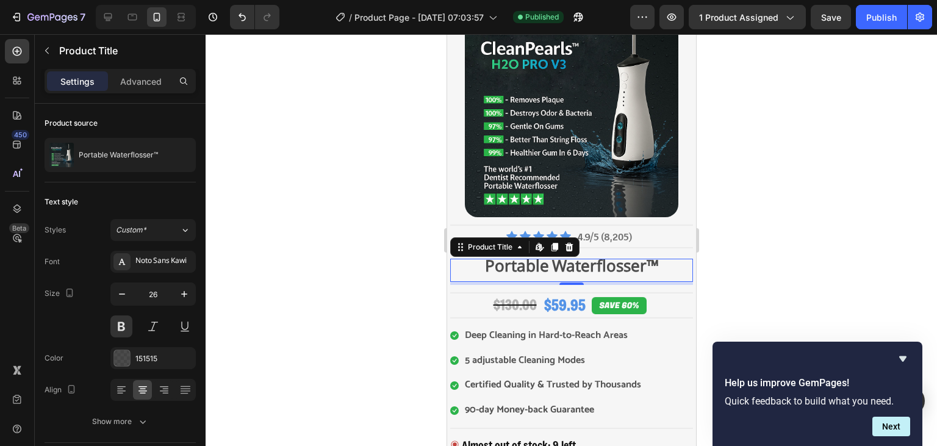
click at [408, 267] on div at bounding box center [570, 240] width 731 height 412
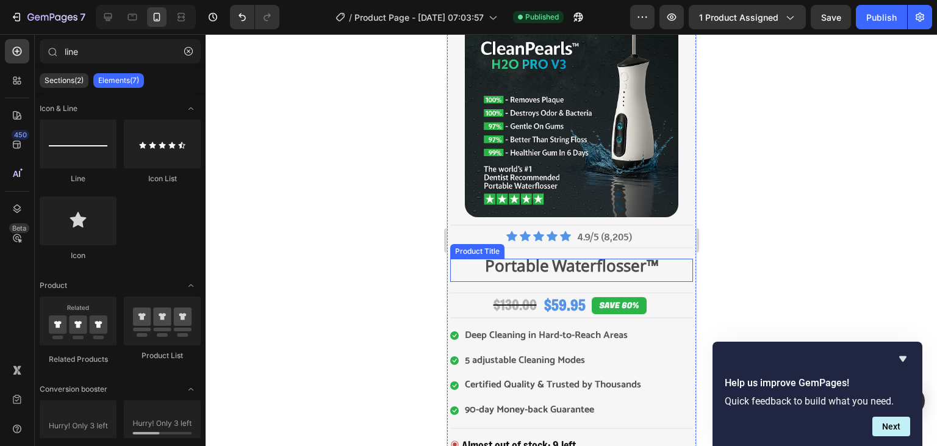
click at [502, 259] on h2 "Portable Waterflosser™" at bounding box center [570, 270] width 243 height 23
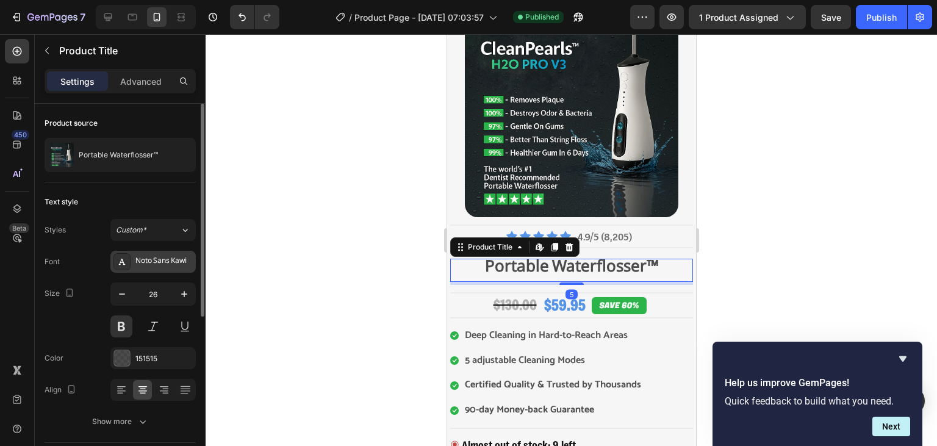
click at [178, 262] on div "Noto Sans Kawi" at bounding box center [163, 262] width 57 height 11
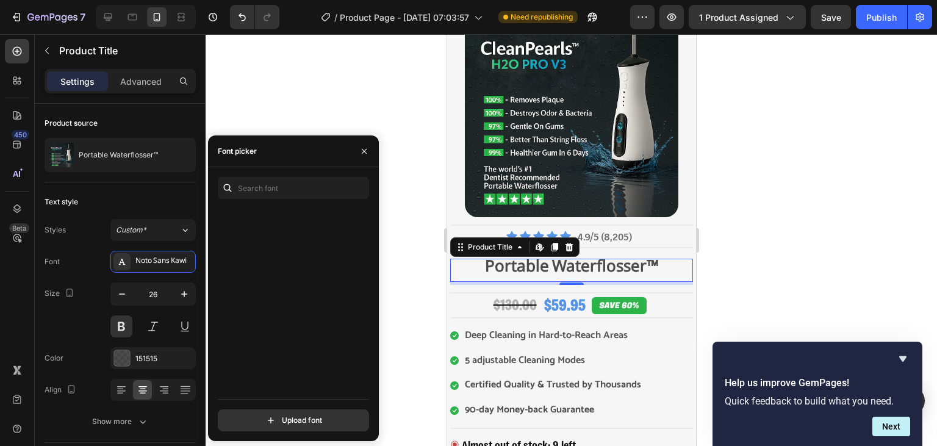
scroll to position [25234, 0]
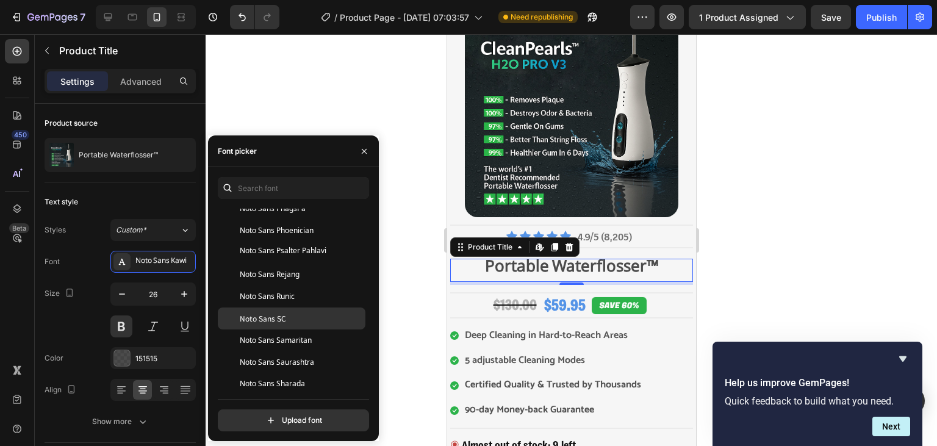
click at [290, 318] on div "Noto Sans SC" at bounding box center [301, 318] width 123 height 11
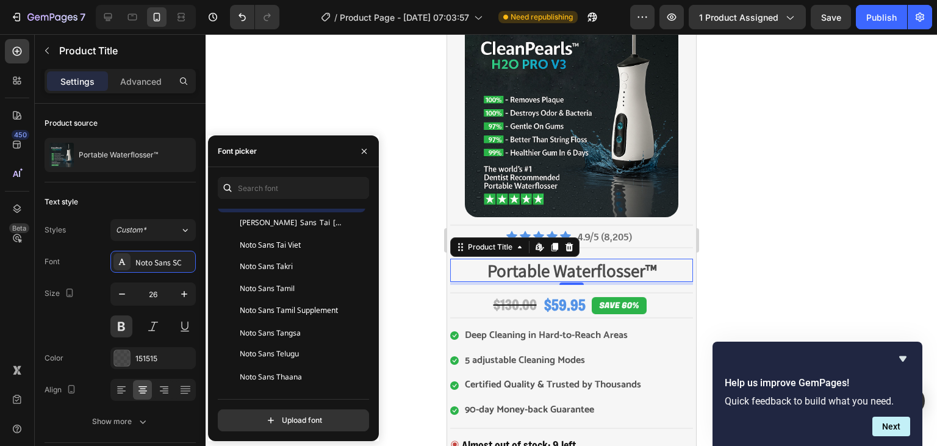
scroll to position [26100, 0]
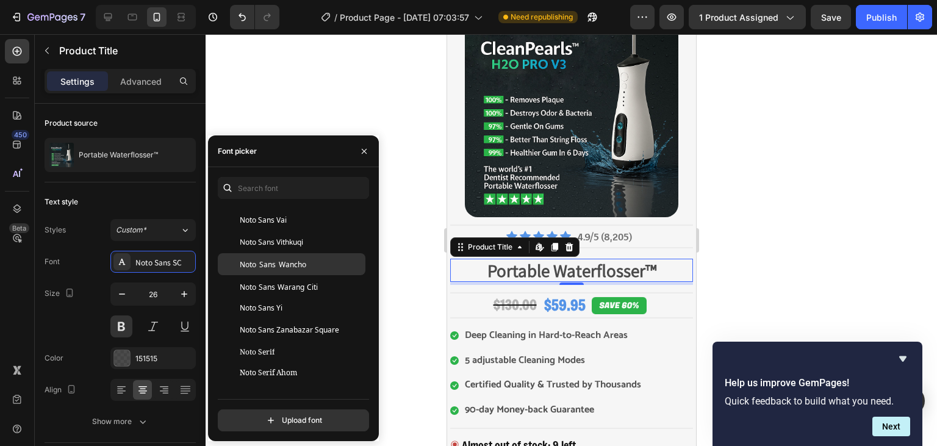
click at [277, 269] on div "Noto Sans Wancho" at bounding box center [292, 264] width 148 height 22
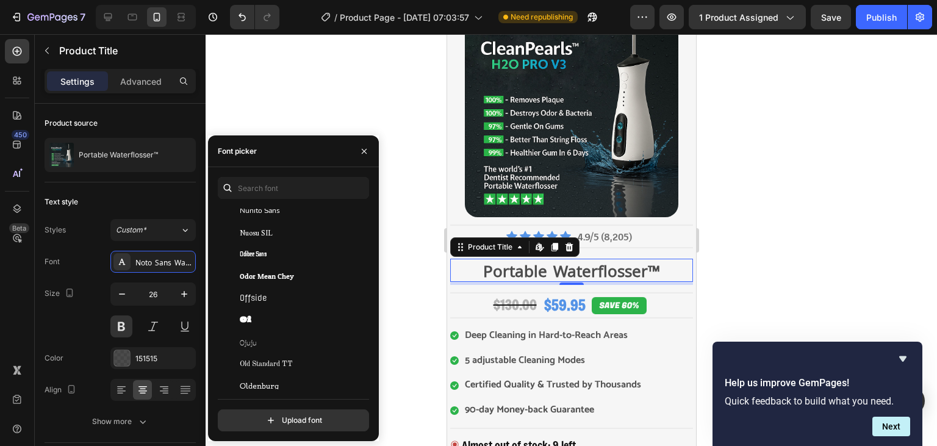
scroll to position [27352, 0]
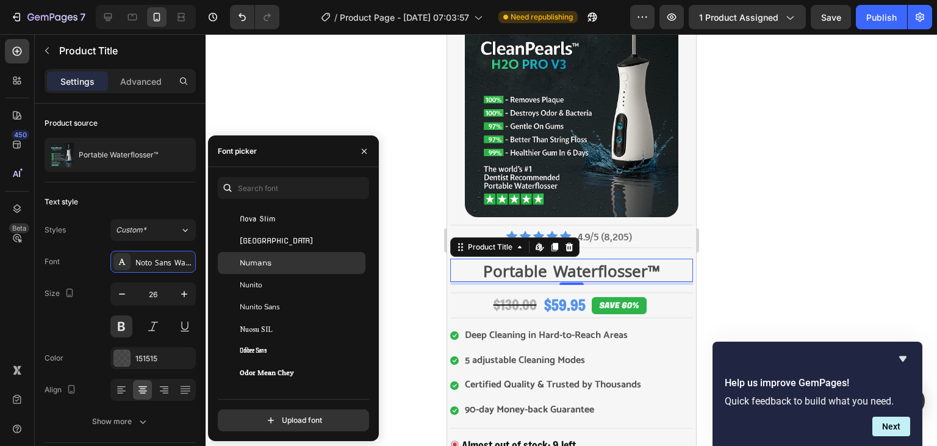
click at [267, 263] on span "Numans" at bounding box center [256, 262] width 32 height 11
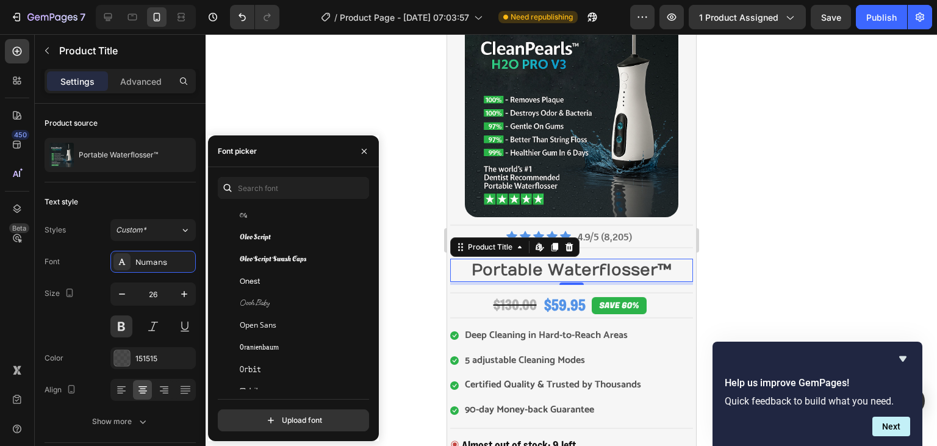
scroll to position [27930, 0]
click at [255, 205] on div "You should use up to 3 fonts max. Open Sans Oranienbaum Orbit Orbitron Oregano …" at bounding box center [293, 304] width 151 height 254
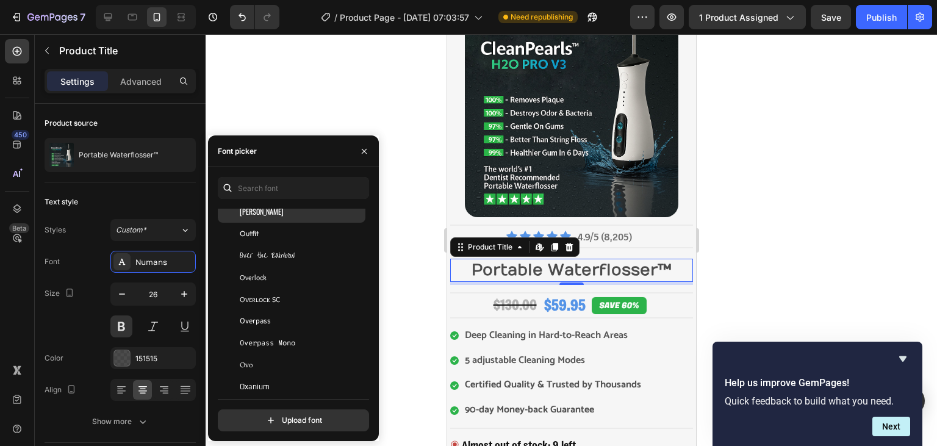
click at [259, 209] on div "[PERSON_NAME]" at bounding box center [301, 211] width 123 height 11
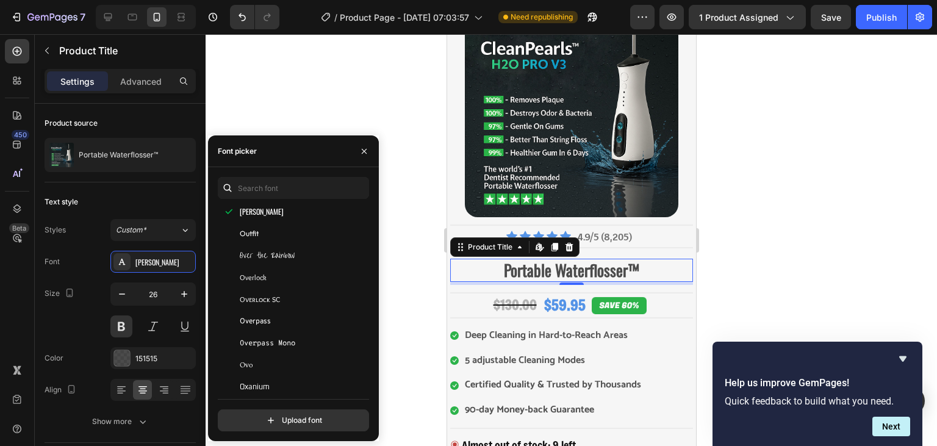
scroll to position [28027, 0]
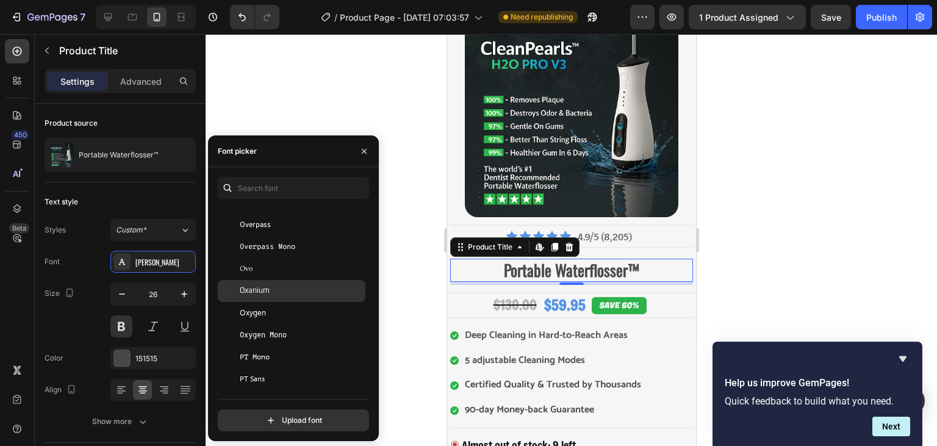
click at [299, 294] on div "Oxanium" at bounding box center [301, 290] width 123 height 11
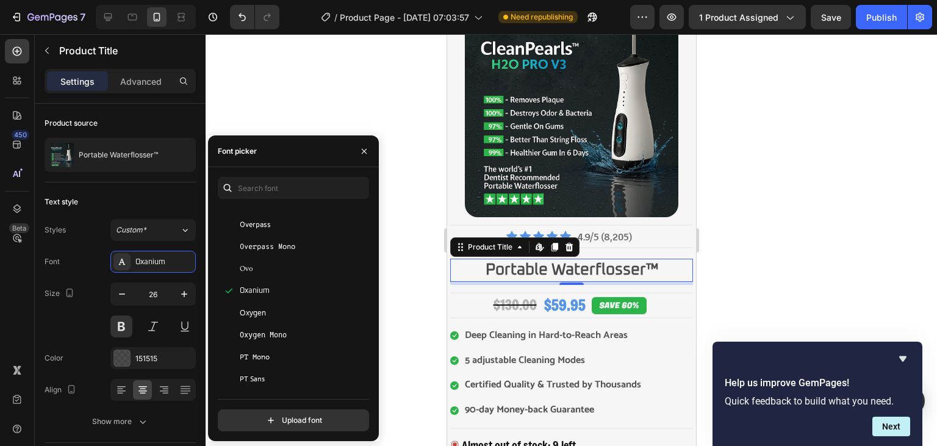
click at [387, 279] on div at bounding box center [570, 240] width 731 height 412
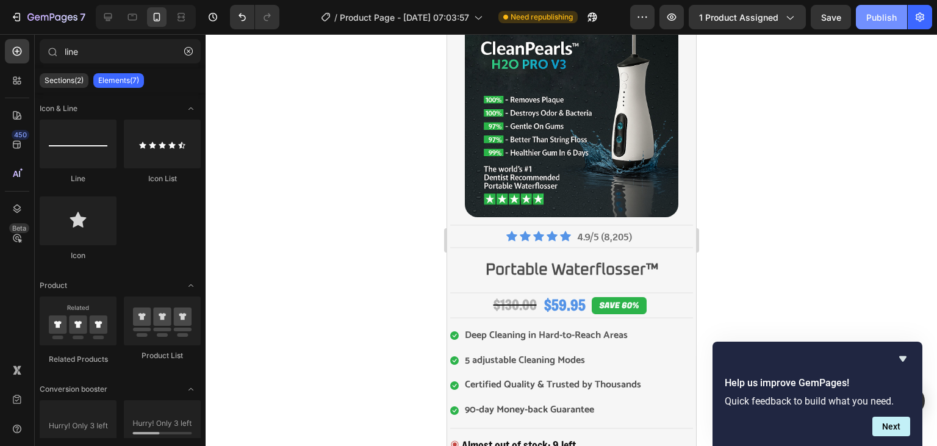
click at [891, 29] on button "Publish" at bounding box center [880, 17] width 51 height 24
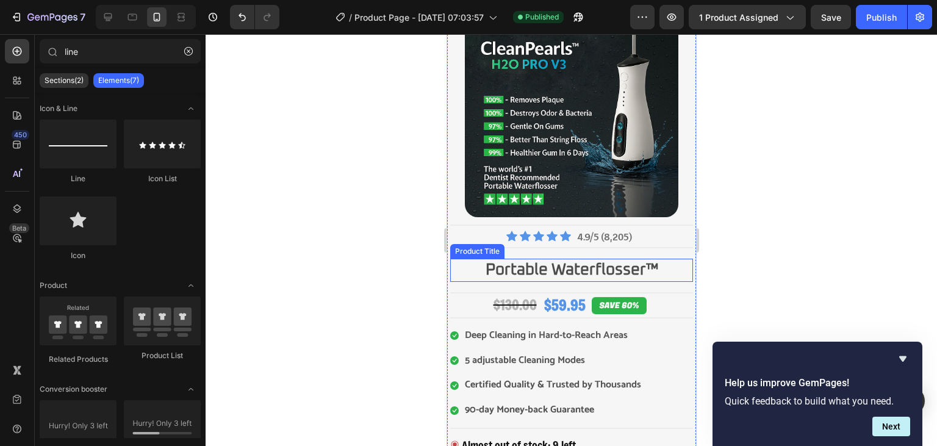
click at [612, 266] on h2 "Portable Waterflosser™" at bounding box center [570, 270] width 243 height 23
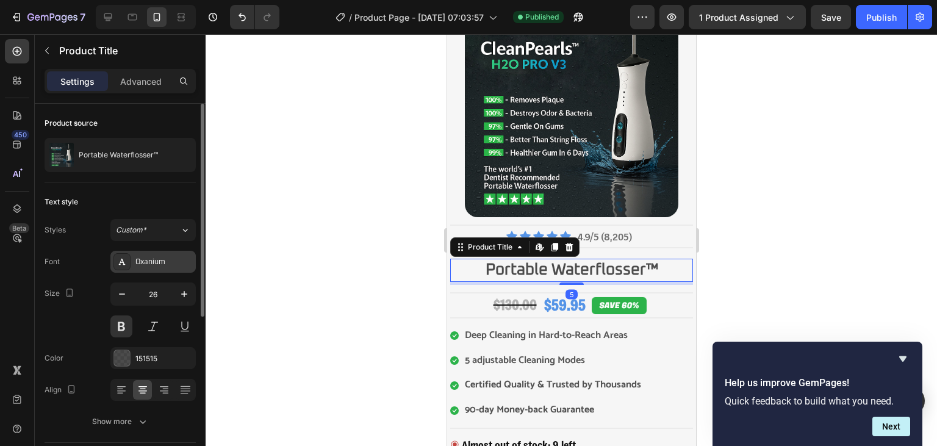
click at [155, 262] on div "Oxanium" at bounding box center [163, 262] width 57 height 11
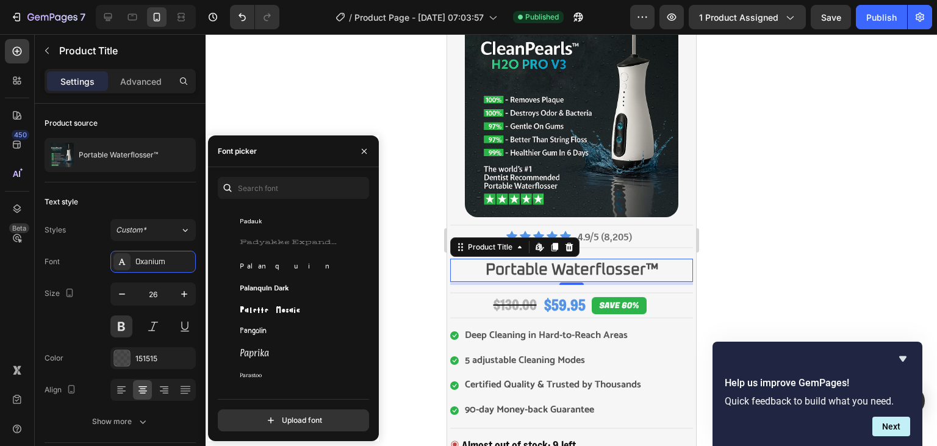
scroll to position [28412, 0]
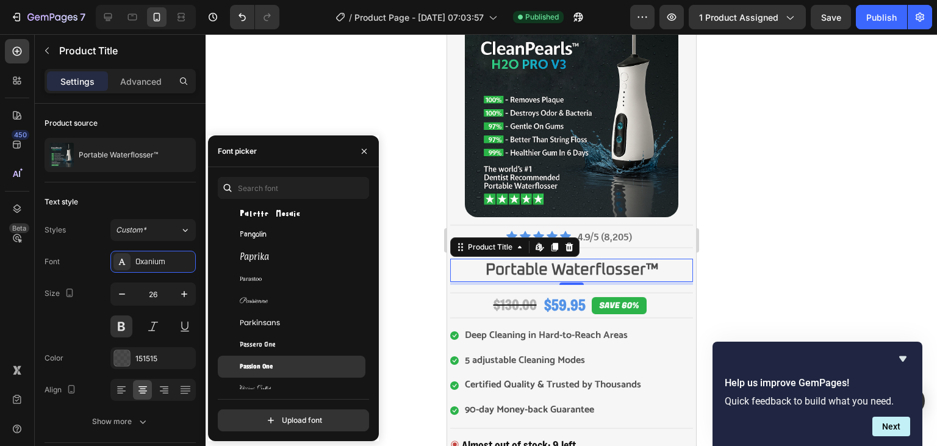
click at [315, 370] on div "Passion One" at bounding box center [301, 366] width 123 height 11
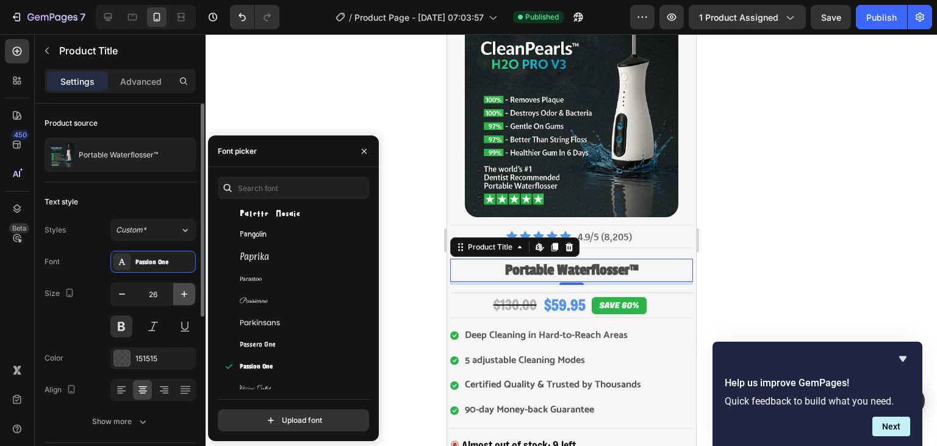
click at [183, 291] on icon "button" at bounding box center [184, 294] width 12 height 12
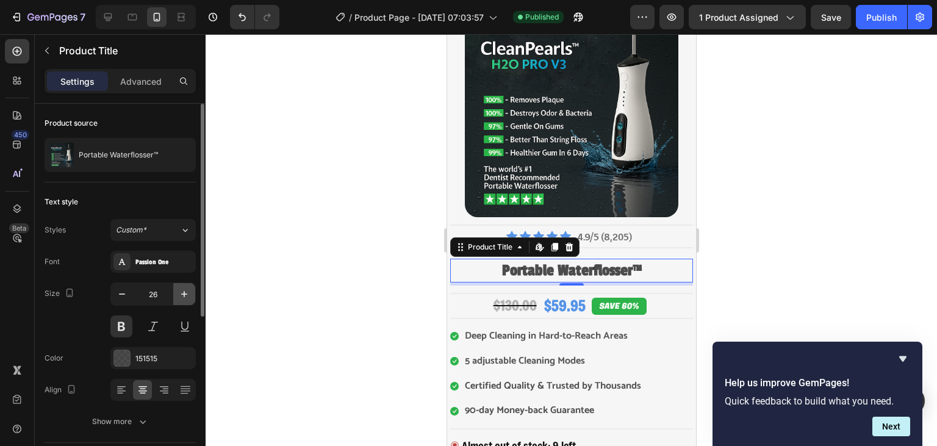
click at [183, 291] on icon "button" at bounding box center [184, 294] width 12 height 12
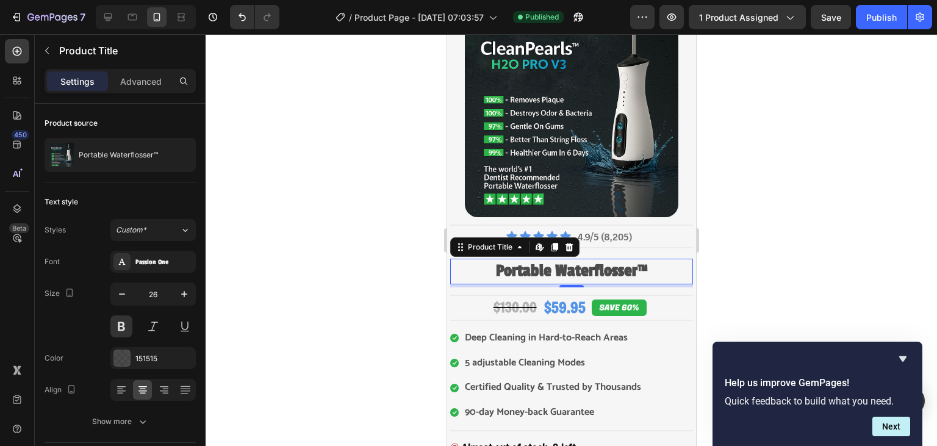
click at [348, 266] on div at bounding box center [570, 240] width 731 height 412
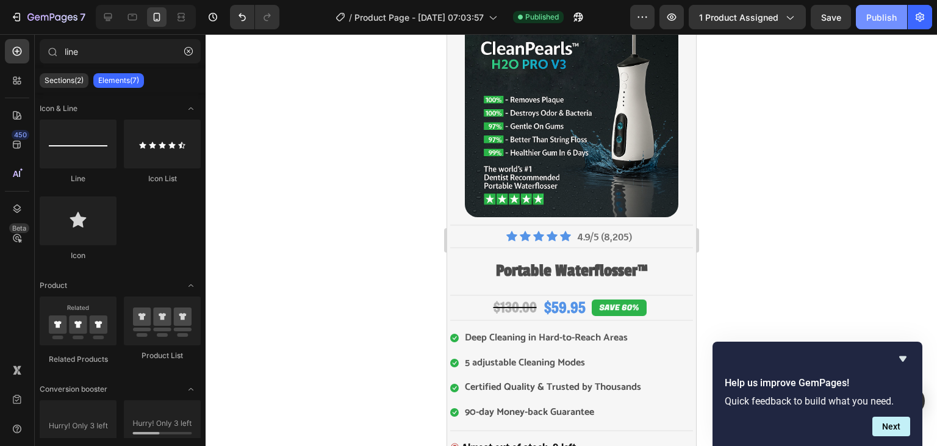
click at [889, 13] on div "Publish" at bounding box center [881, 17] width 30 height 13
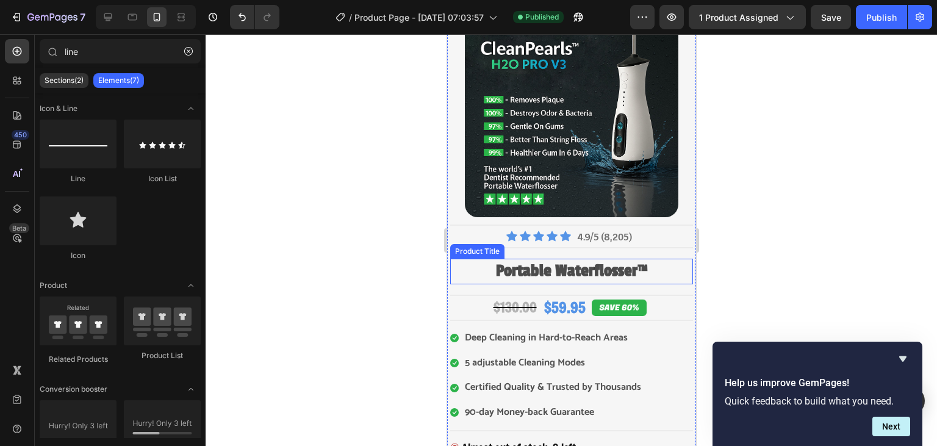
click at [638, 265] on h2 "Portable Waterflosser™" at bounding box center [570, 272] width 243 height 26
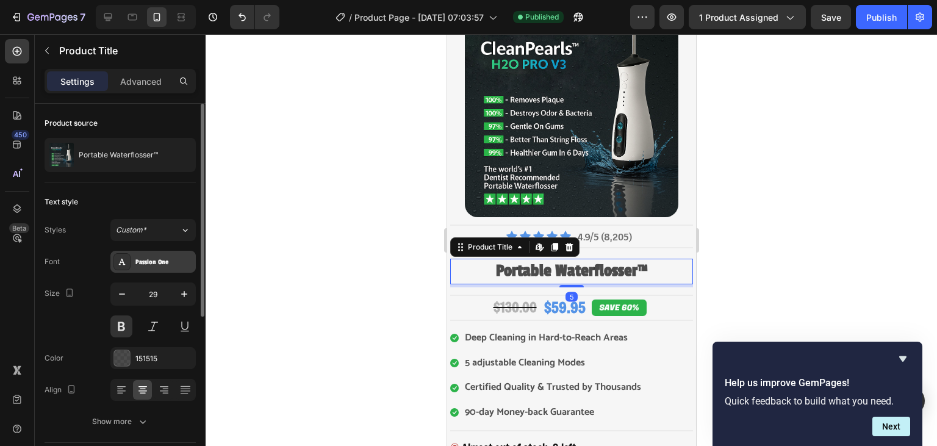
click at [153, 267] on div "Font Passion One Size 29 Color 151515 Align Show more" at bounding box center [120, 342] width 151 height 182
click at [153, 267] on div "Passion One" at bounding box center [163, 262] width 57 height 11
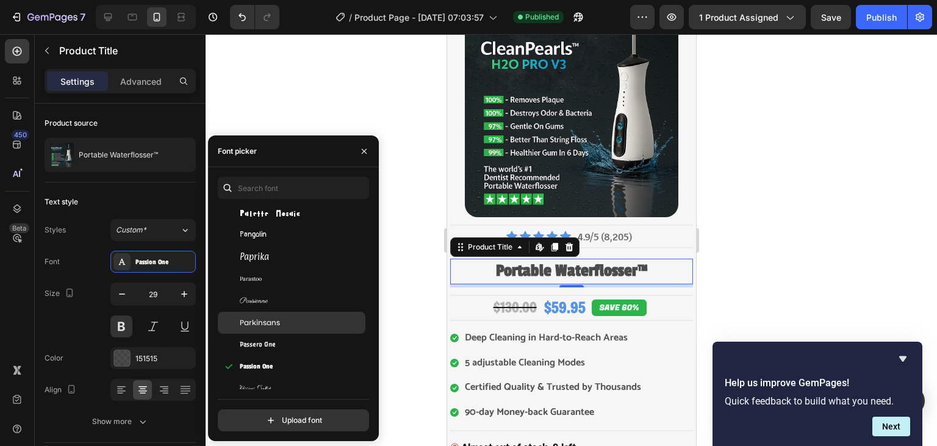
click at [311, 316] on div "Parkinsans" at bounding box center [292, 323] width 148 height 22
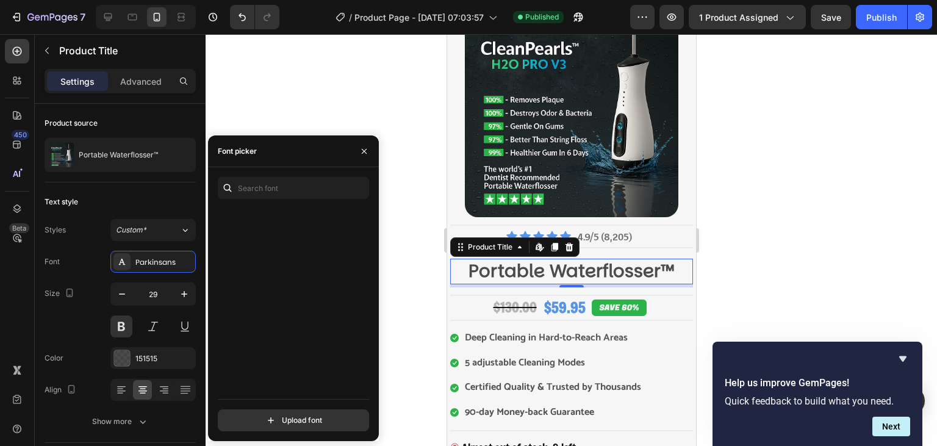
scroll to position [28797, 0]
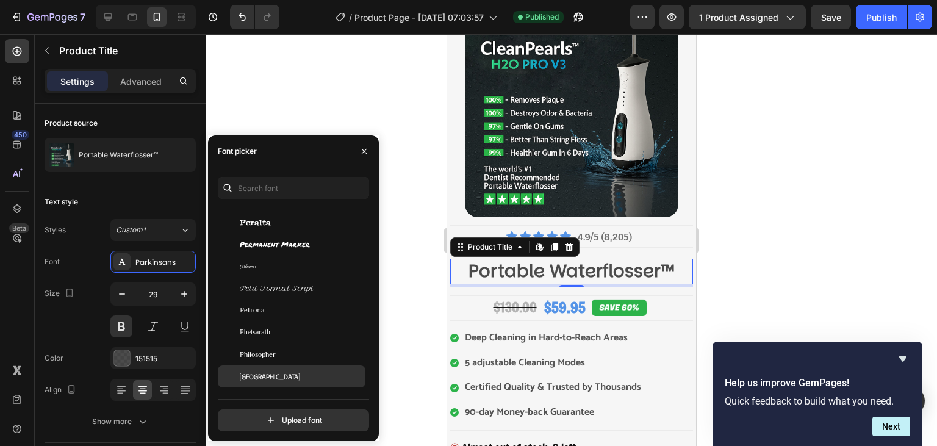
click at [298, 374] on div "[GEOGRAPHIC_DATA]" at bounding box center [301, 376] width 123 height 11
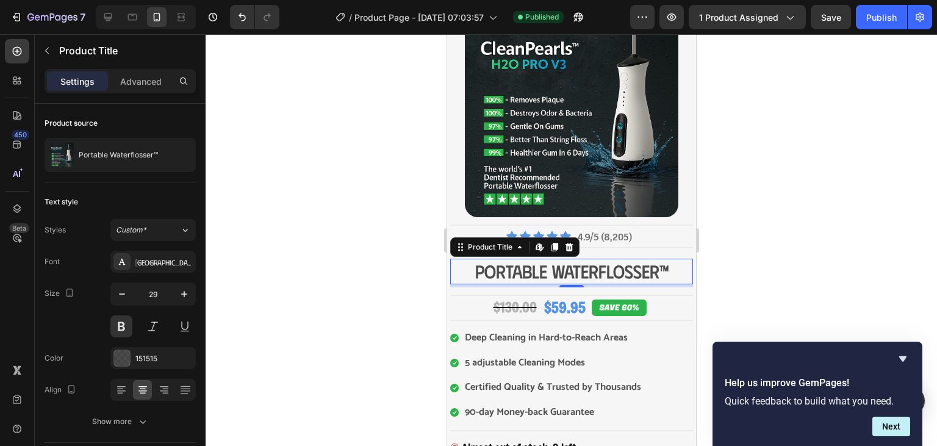
click at [411, 314] on div at bounding box center [570, 240] width 731 height 412
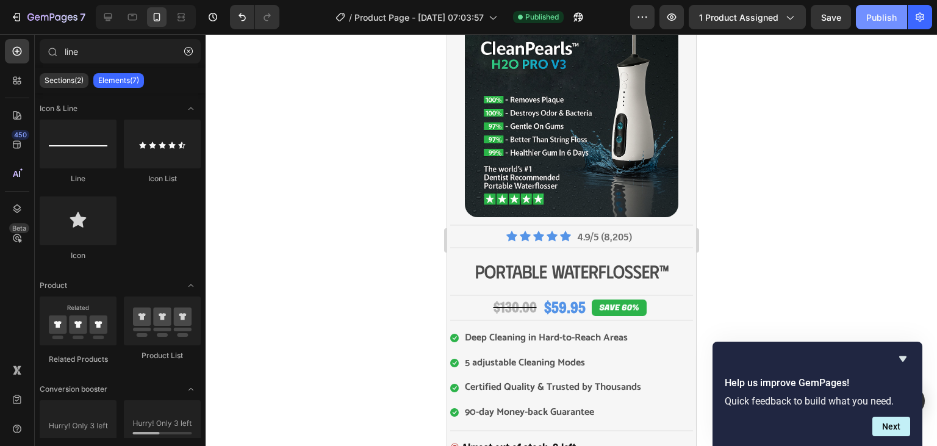
click at [887, 21] on div "Publish" at bounding box center [881, 17] width 30 height 13
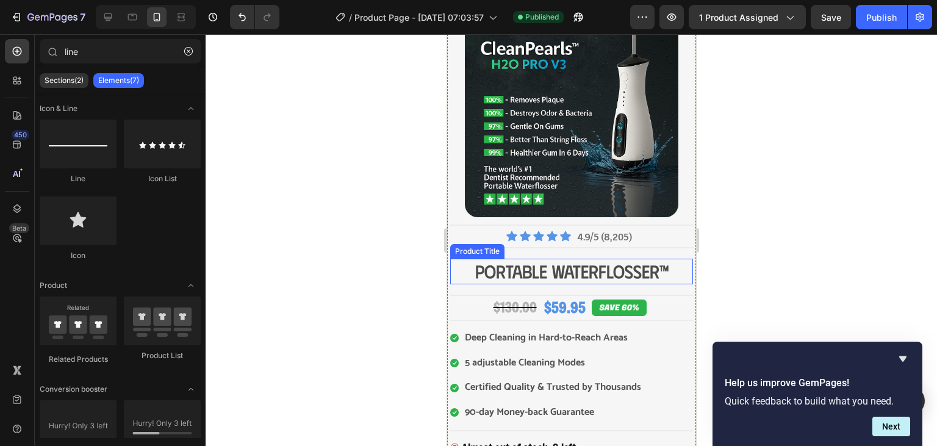
click at [590, 265] on h2 "Portable Waterflosser™" at bounding box center [570, 272] width 243 height 26
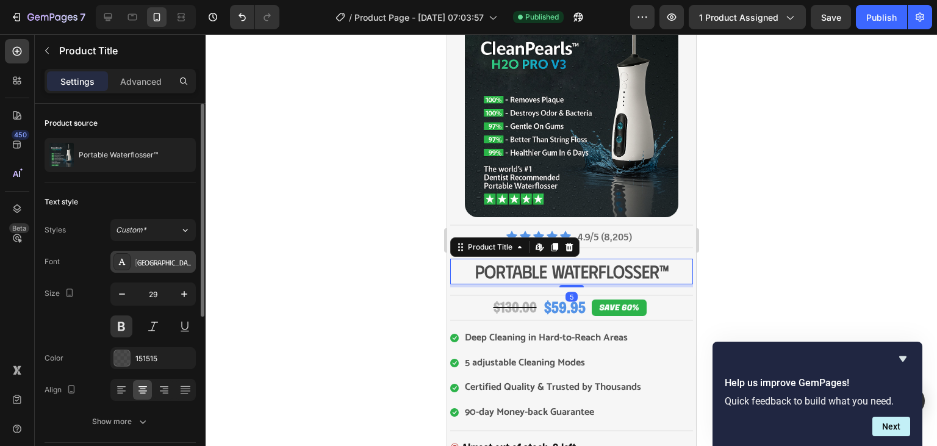
click at [163, 261] on div "[GEOGRAPHIC_DATA]" at bounding box center [163, 262] width 57 height 11
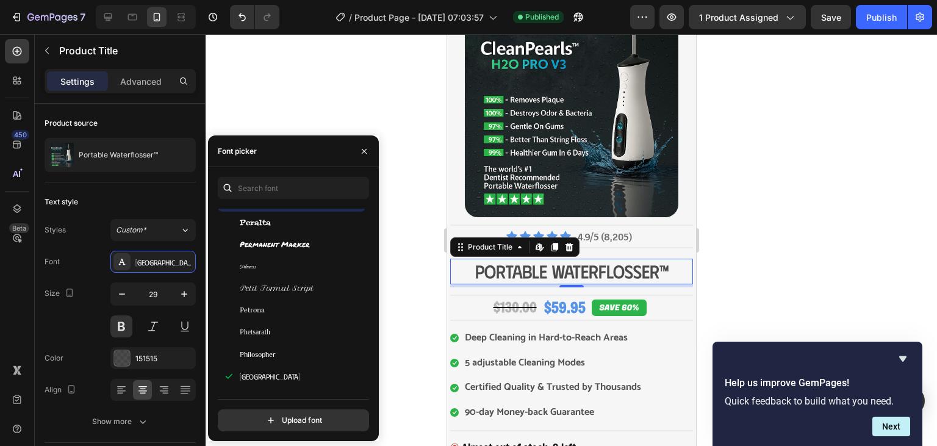
scroll to position [28990, 0]
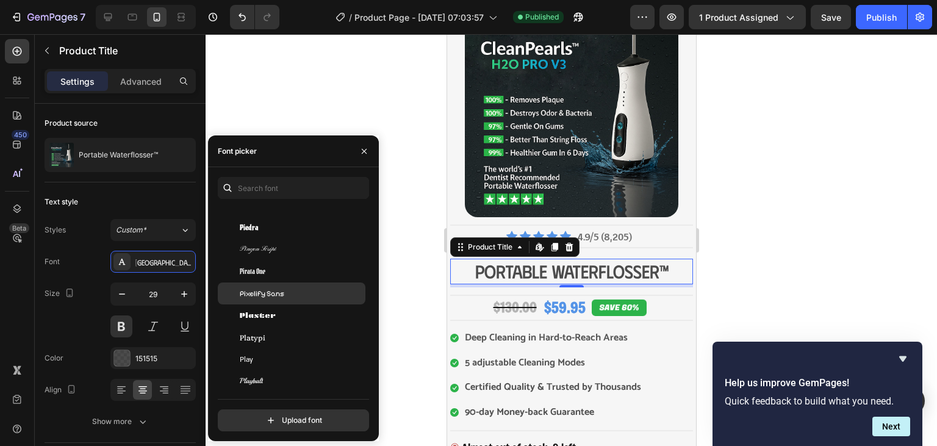
click at [280, 296] on span "Pixelify Sans" at bounding box center [262, 293] width 45 height 11
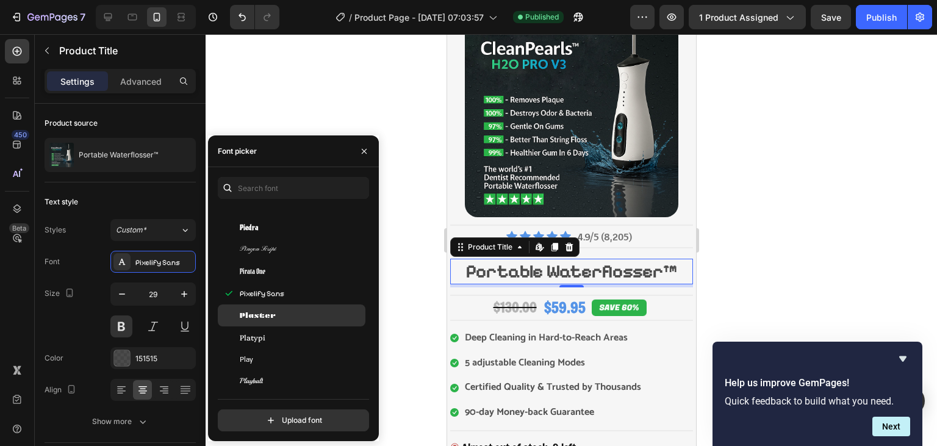
click at [276, 315] on div "Plaster" at bounding box center [301, 315] width 123 height 11
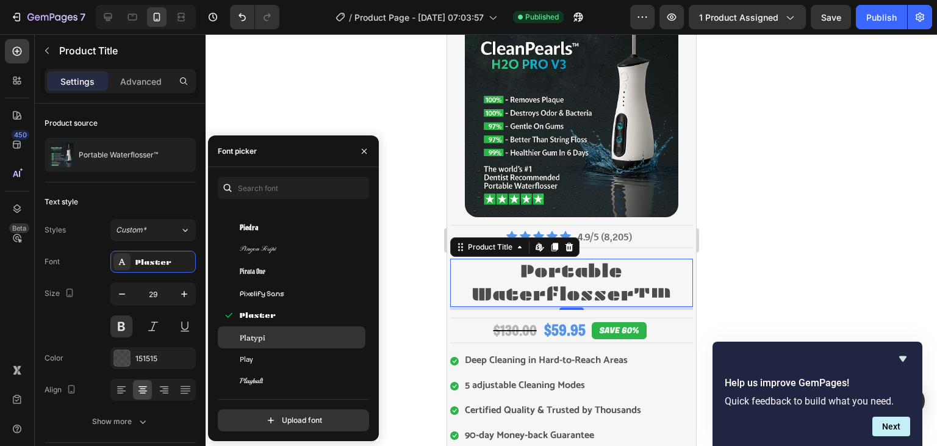
click at [273, 330] on div "Platypi" at bounding box center [292, 337] width 148 height 22
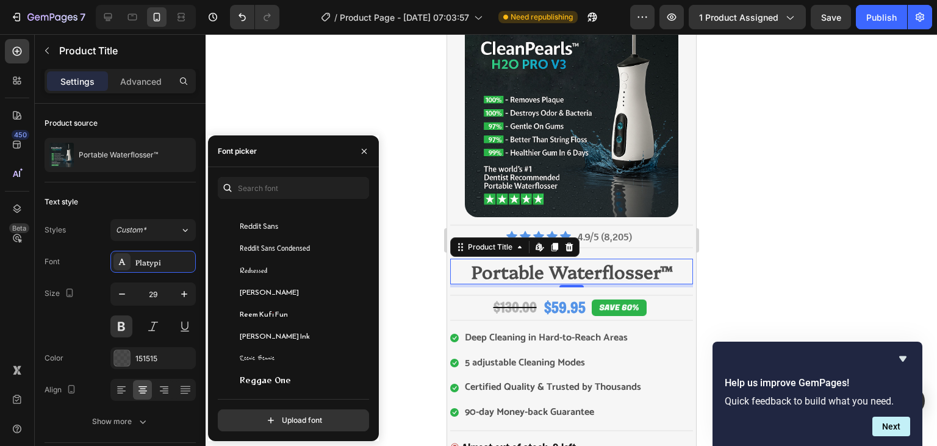
scroll to position [33516, 0]
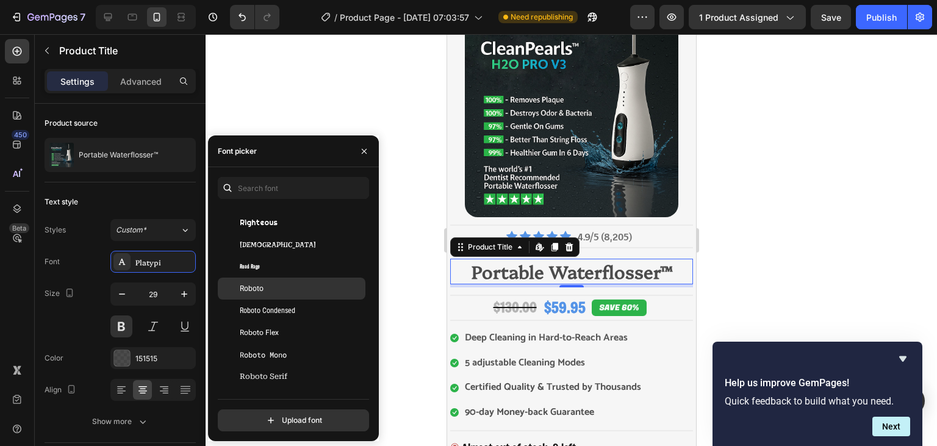
click at [238, 292] on div at bounding box center [229, 288] width 22 height 22
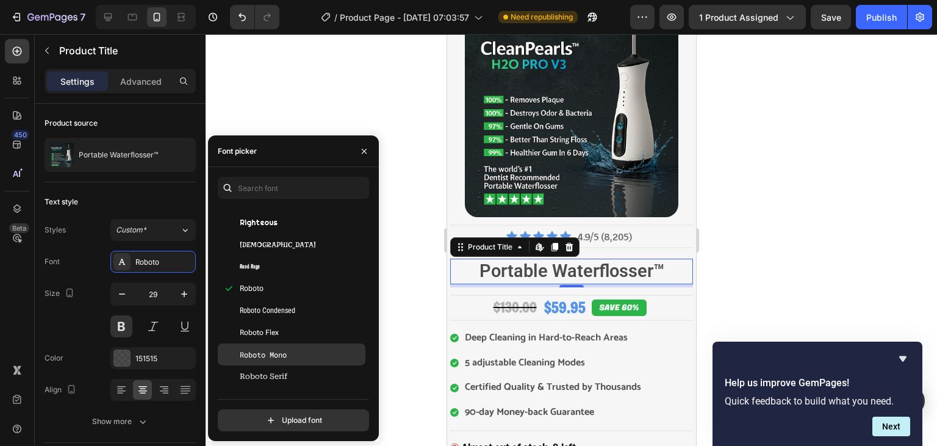
click at [284, 352] on span "Roboto Mono" at bounding box center [263, 354] width 47 height 11
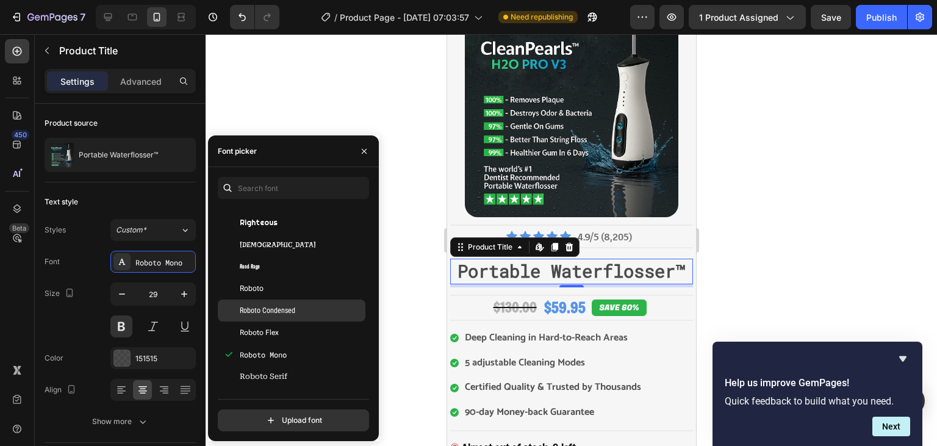
click at [280, 315] on span "Roboto Condensed" at bounding box center [267, 310] width 55 height 11
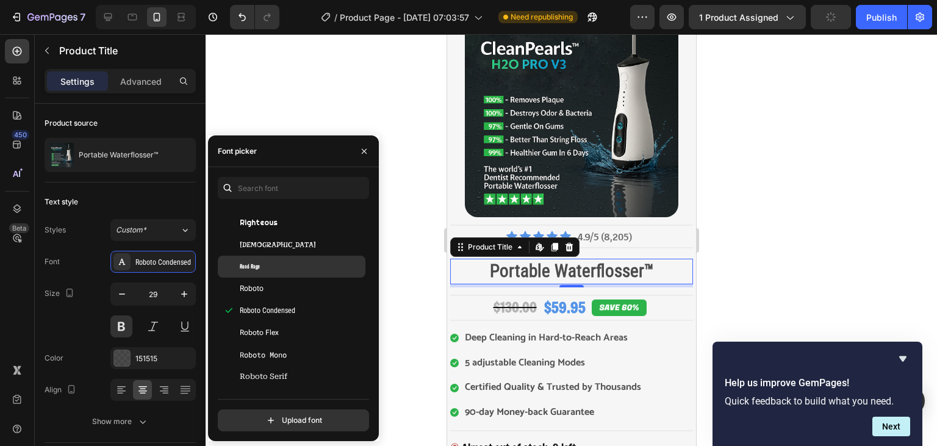
click at [276, 272] on div "Road Rage" at bounding box center [301, 266] width 123 height 11
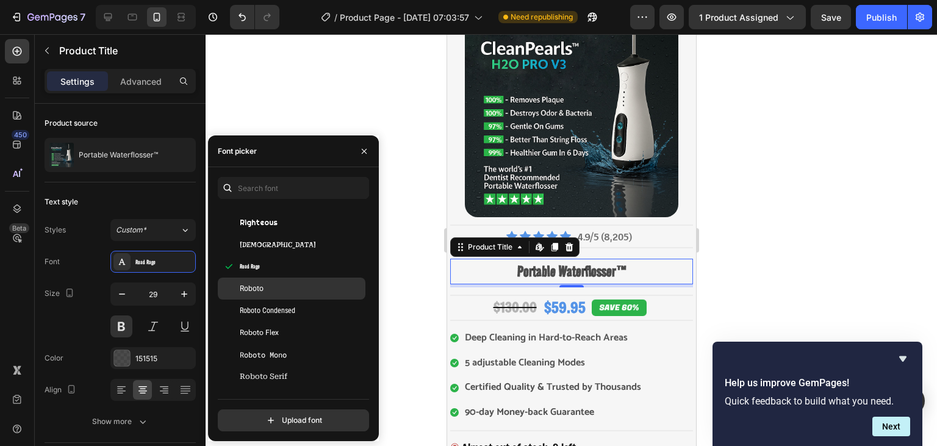
click at [277, 290] on div "Roboto" at bounding box center [301, 288] width 123 height 11
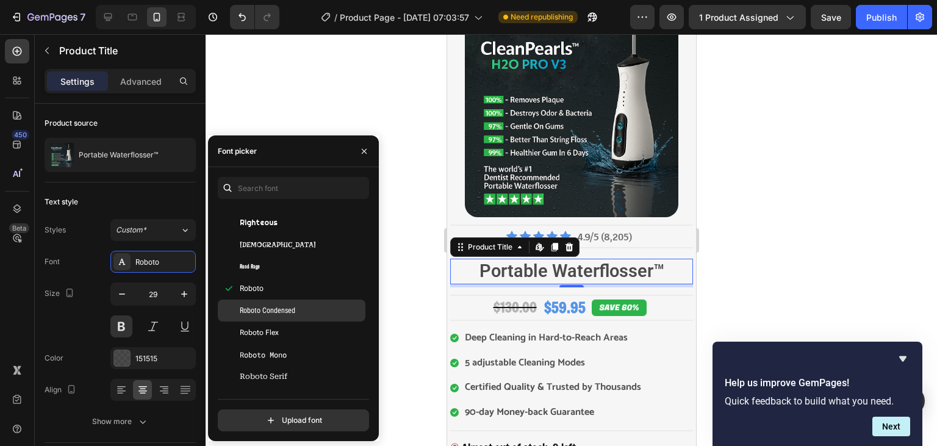
click at [277, 304] on div "Roboto Condensed" at bounding box center [292, 310] width 148 height 22
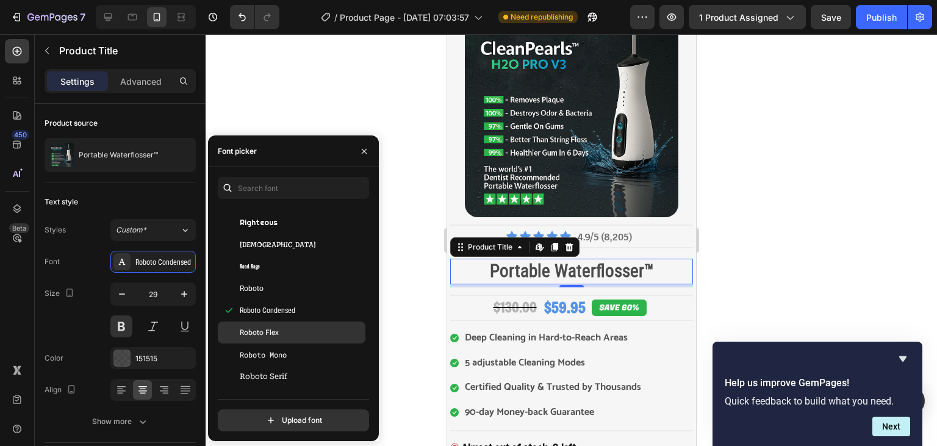
click at [279, 335] on div "Roboto Flex" at bounding box center [301, 332] width 123 height 11
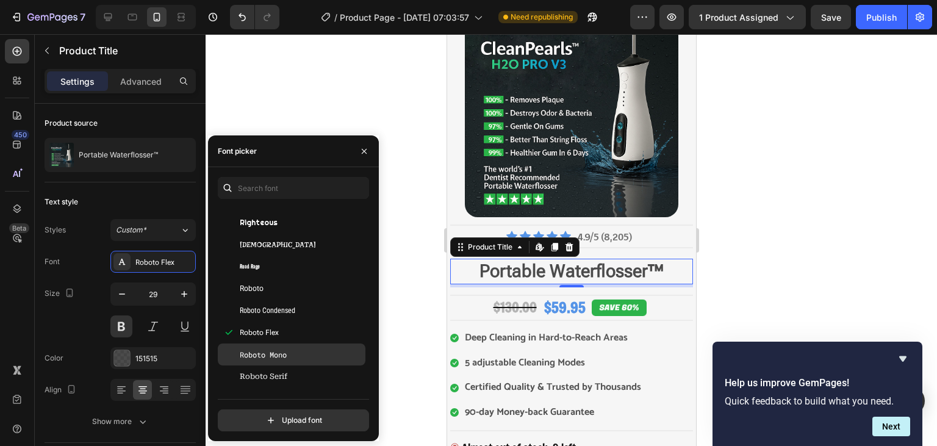
click at [277, 358] on span "Roboto Mono" at bounding box center [263, 354] width 47 height 11
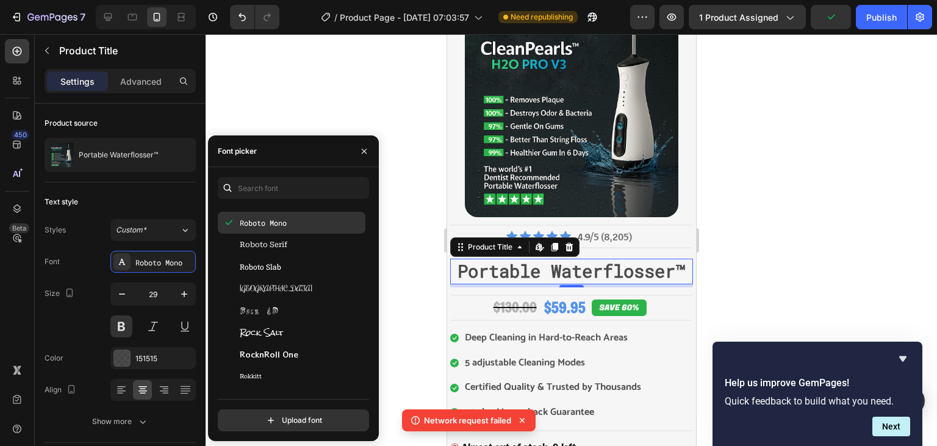
scroll to position [33657, 0]
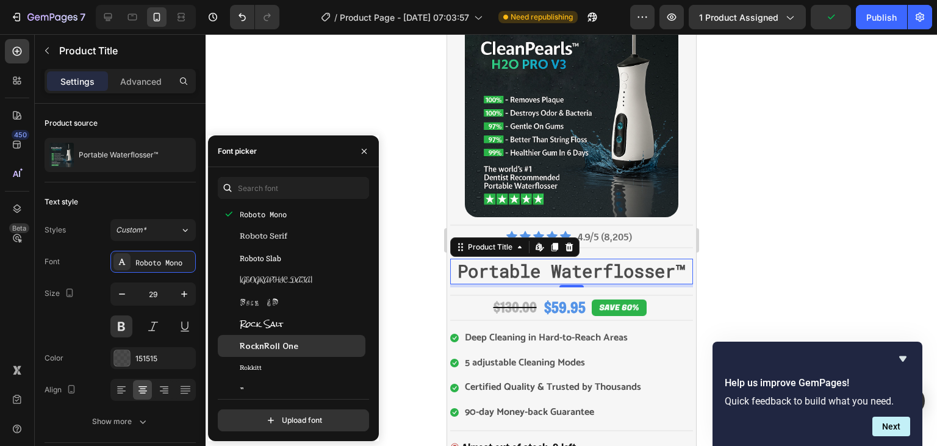
click at [269, 351] on span "RocknRoll One" at bounding box center [269, 345] width 59 height 11
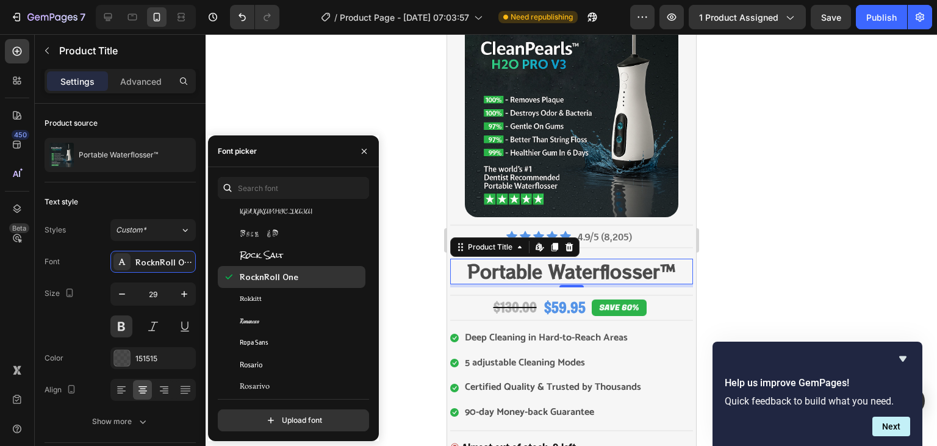
scroll to position [33727, 0]
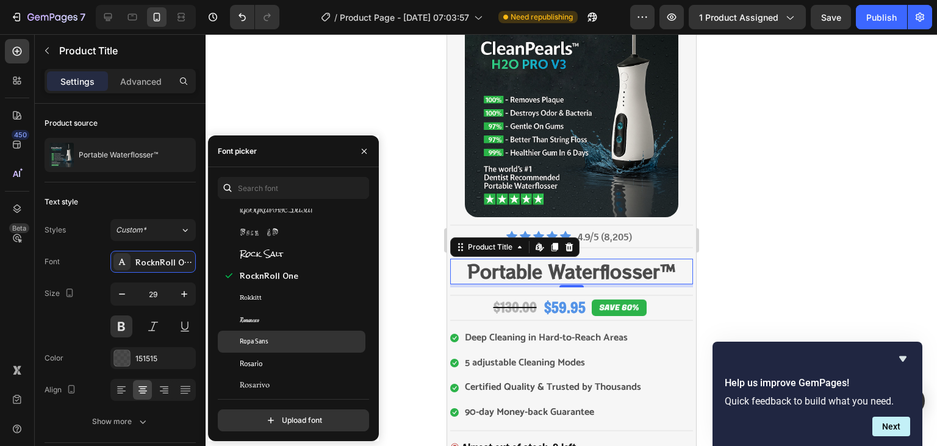
click at [258, 343] on span "Ropa Sans" at bounding box center [254, 341] width 29 height 11
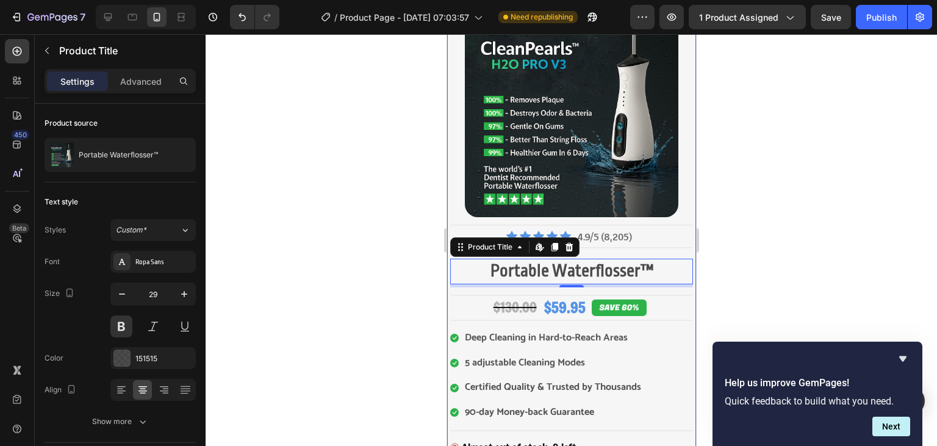
click at [426, 287] on div at bounding box center [570, 240] width 731 height 412
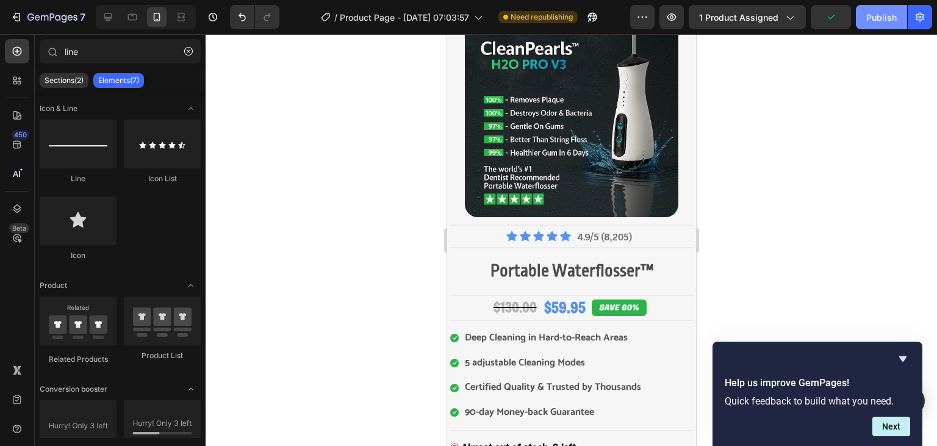
click at [891, 28] on button "Publish" at bounding box center [880, 17] width 51 height 24
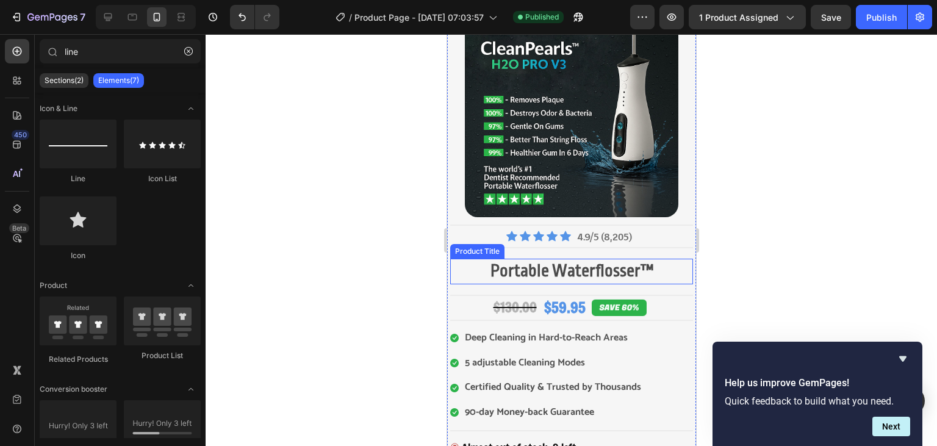
click at [599, 271] on h2 "Portable Waterflosser™" at bounding box center [570, 272] width 243 height 26
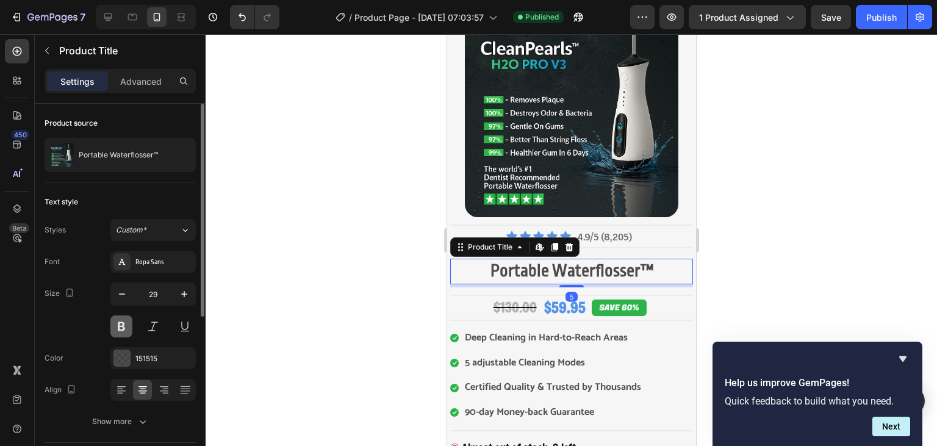
click at [126, 328] on button at bounding box center [121, 326] width 22 height 22
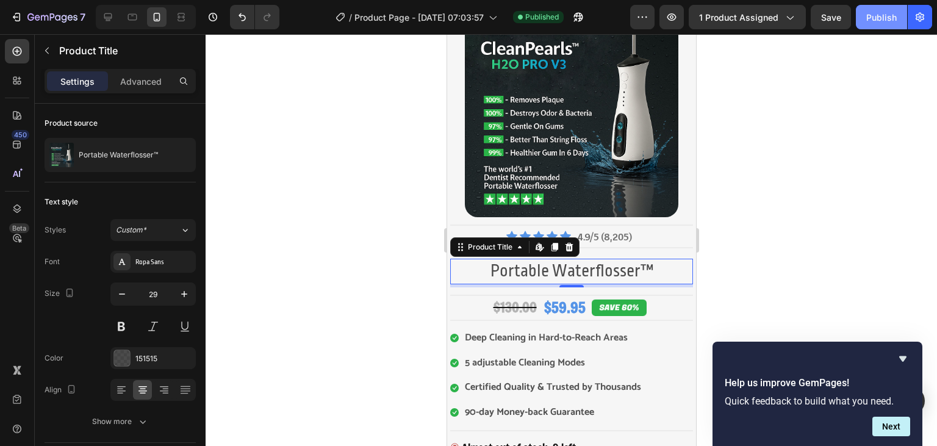
click at [872, 23] on div "Publish" at bounding box center [881, 17] width 30 height 13
click at [165, 266] on div "Ropa Sans" at bounding box center [163, 262] width 57 height 11
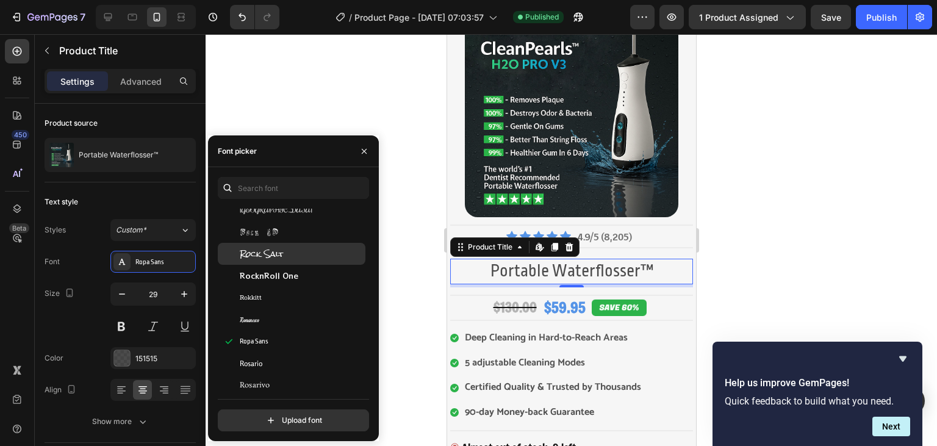
click at [334, 256] on div "Rock Salt" at bounding box center [301, 253] width 123 height 11
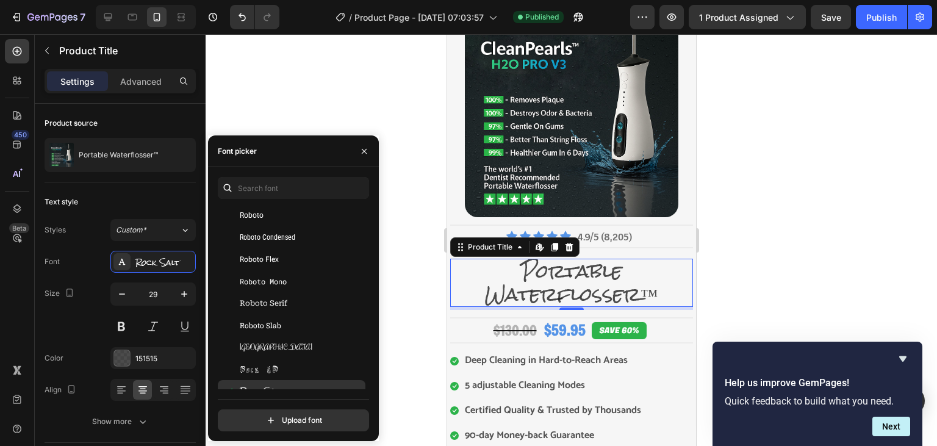
scroll to position [33587, 0]
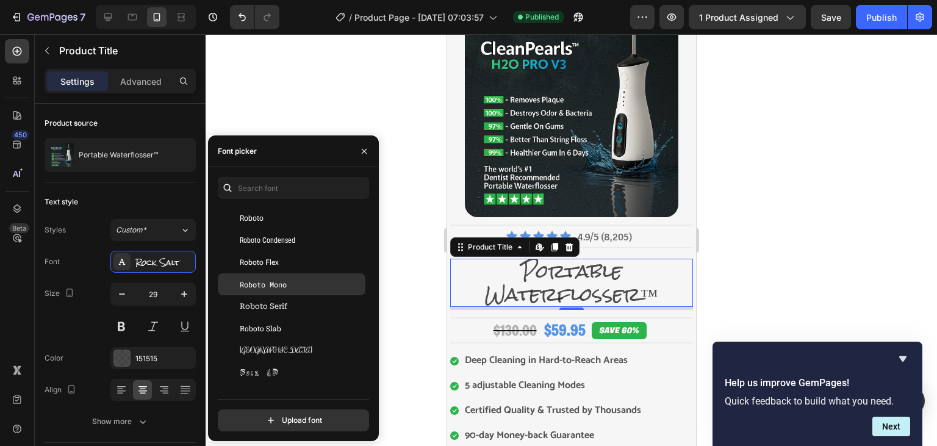
click at [301, 276] on div "Roboto Mono" at bounding box center [292, 284] width 148 height 22
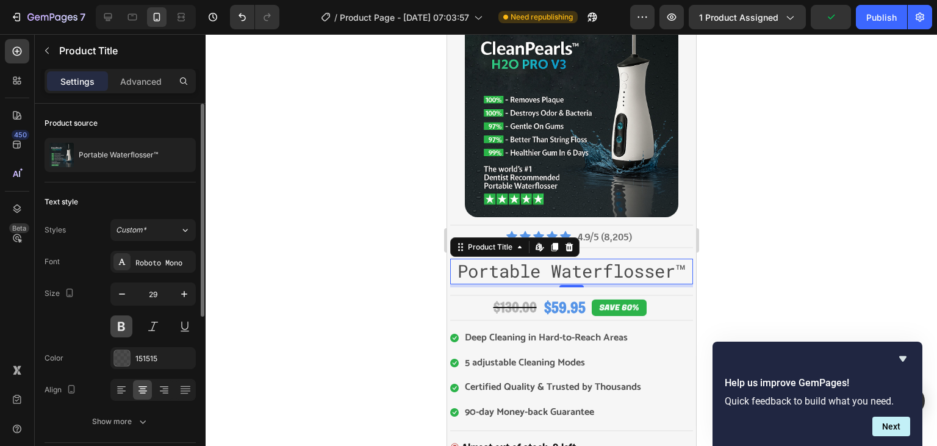
click at [118, 330] on button at bounding box center [121, 326] width 22 height 22
click at [132, 300] on button "button" at bounding box center [122, 294] width 22 height 22
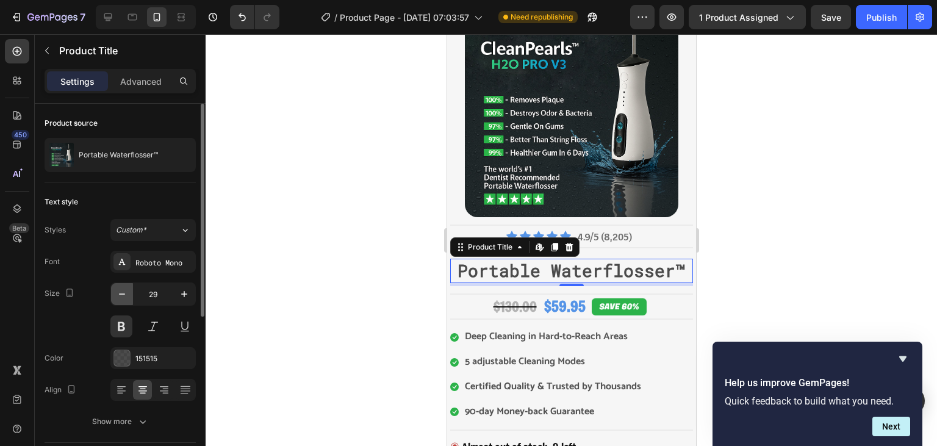
click at [126, 299] on icon "button" at bounding box center [122, 294] width 12 height 12
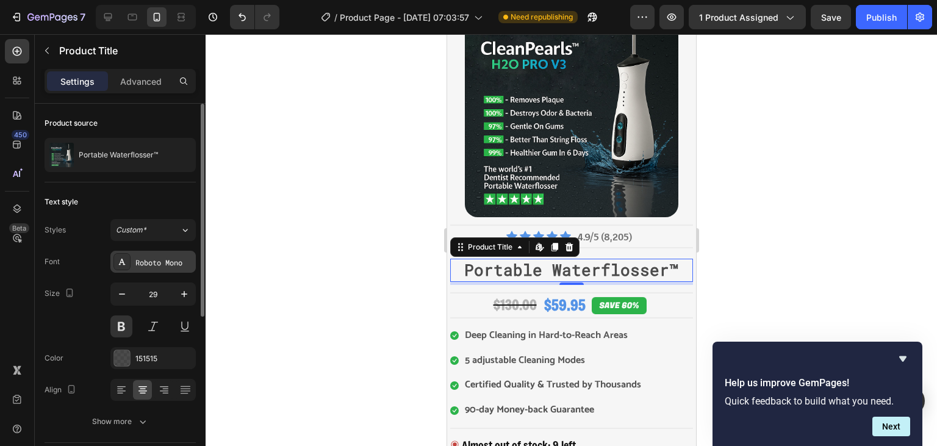
click at [154, 265] on div "Roboto Mono" at bounding box center [163, 262] width 57 height 11
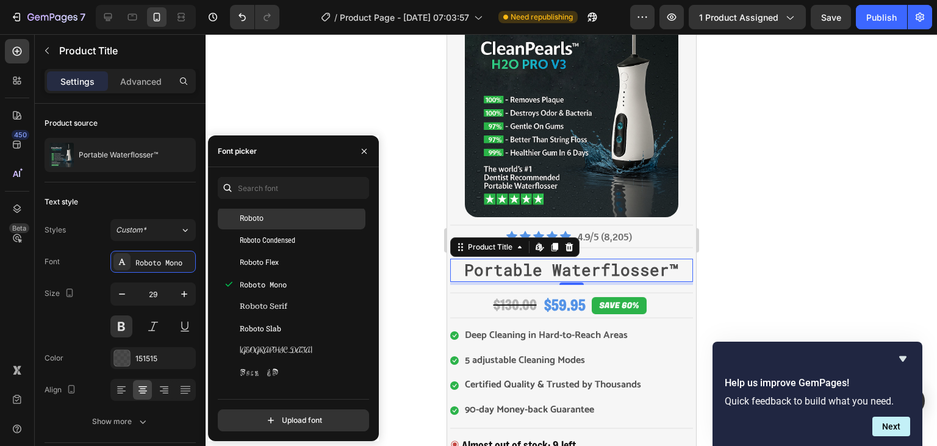
click at [287, 224] on div "Roboto" at bounding box center [292, 218] width 148 height 22
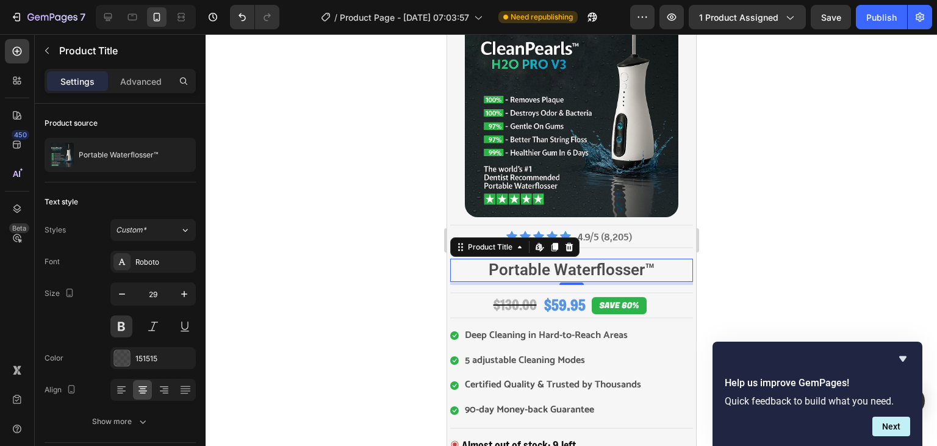
click at [403, 242] on div at bounding box center [570, 240] width 731 height 412
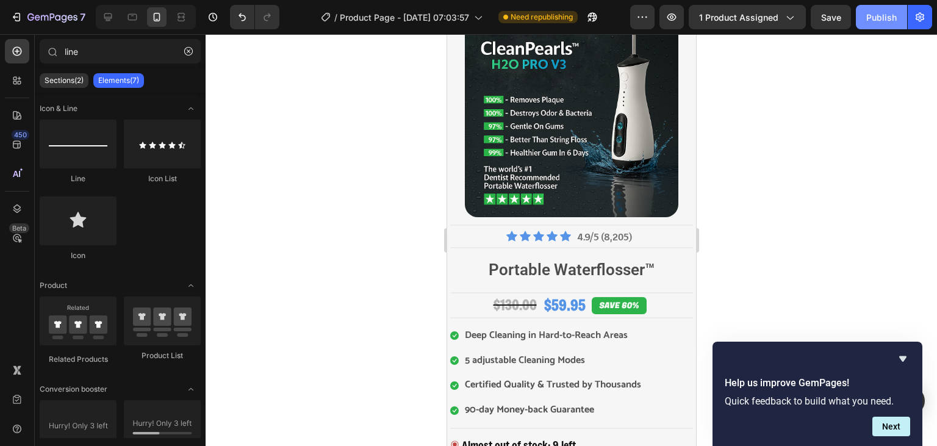
click at [872, 21] on div "Publish" at bounding box center [881, 17] width 30 height 13
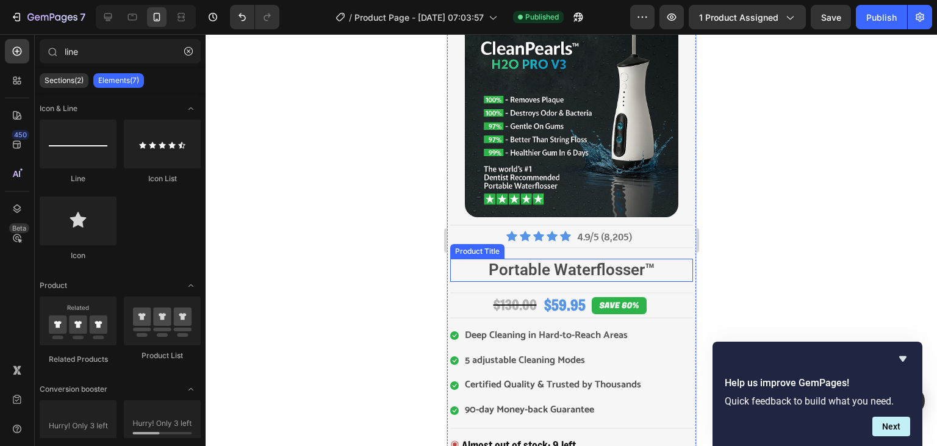
click at [578, 263] on h2 "Portable Waterflosser™" at bounding box center [570, 270] width 243 height 23
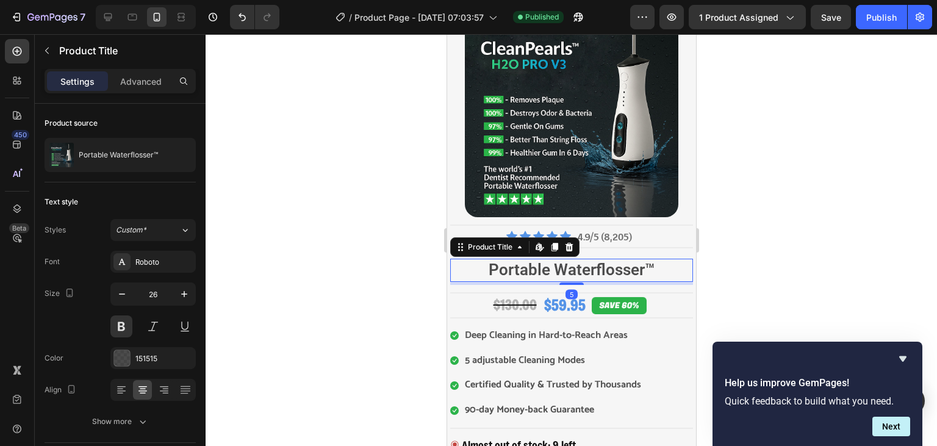
click at [578, 263] on h2 "Portable Waterflosser™" at bounding box center [570, 270] width 243 height 23
click at [155, 351] on div "151515" at bounding box center [152, 358] width 85 height 22
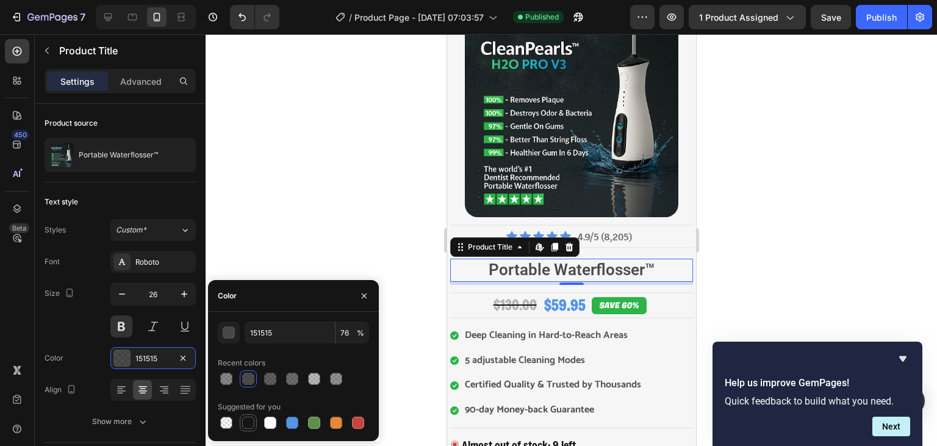
click at [246, 423] on div at bounding box center [248, 422] width 12 height 12
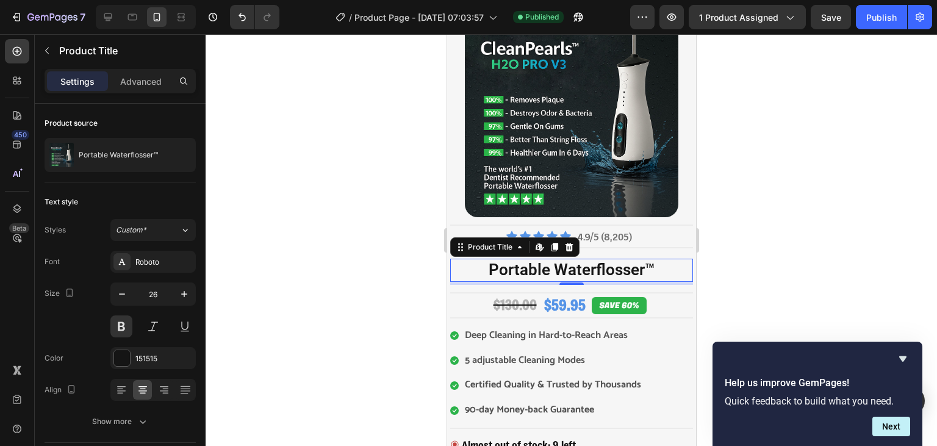
click at [787, 145] on div at bounding box center [570, 240] width 731 height 412
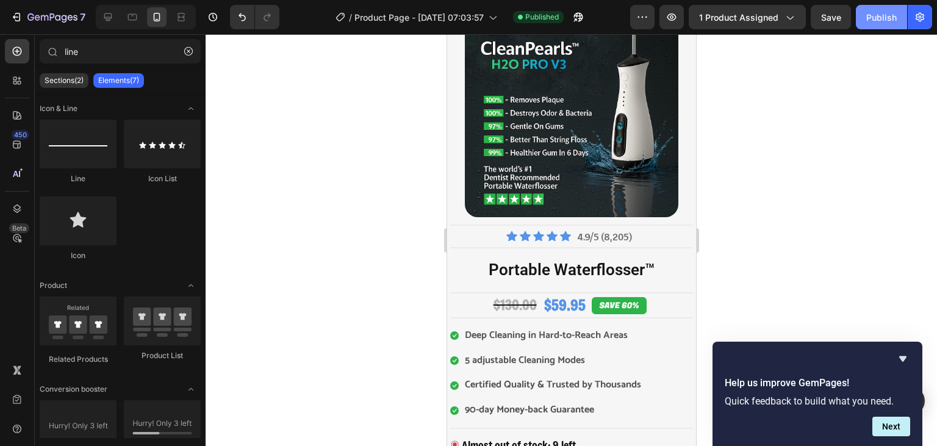
click at [865, 18] on button "Publish" at bounding box center [880, 17] width 51 height 24
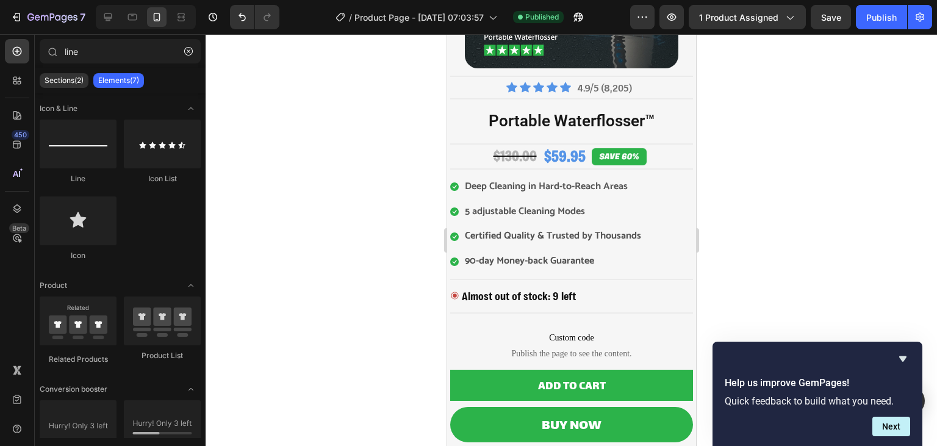
scroll to position [239, 0]
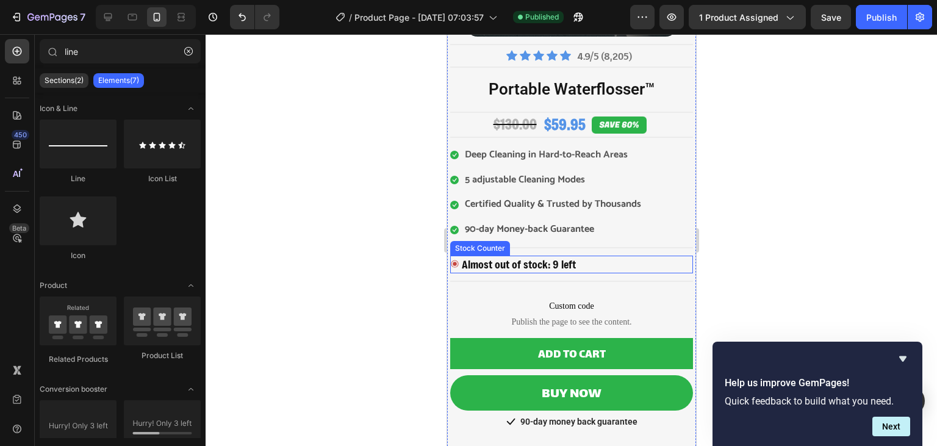
click at [453, 263] on icon at bounding box center [453, 263] width 7 height 7
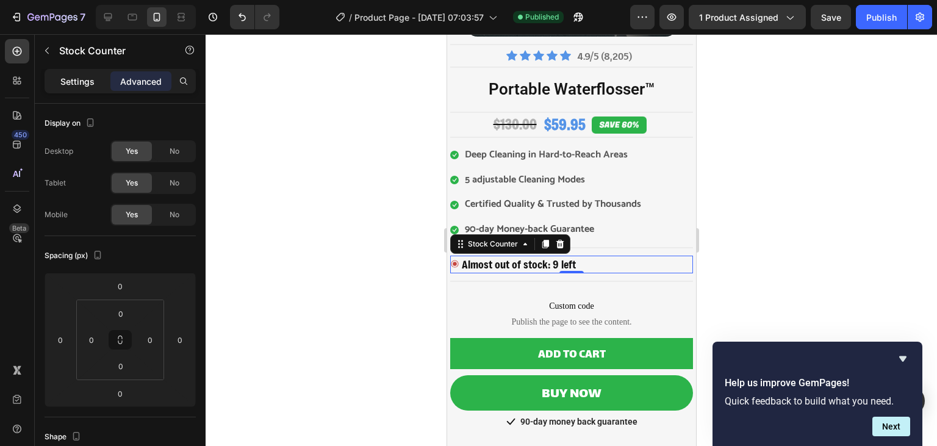
drag, startPoint x: 100, startPoint y: 94, endPoint x: 89, endPoint y: 90, distance: 11.8
click at [89, 90] on div "Settings Advanced" at bounding box center [120, 86] width 171 height 35
click at [89, 90] on div "Settings" at bounding box center [77, 81] width 61 height 20
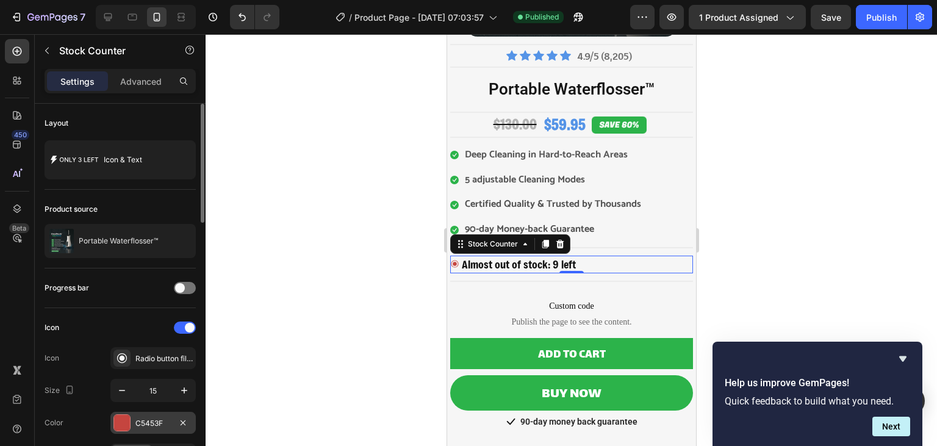
click at [148, 415] on div "C5453F" at bounding box center [152, 423] width 85 height 22
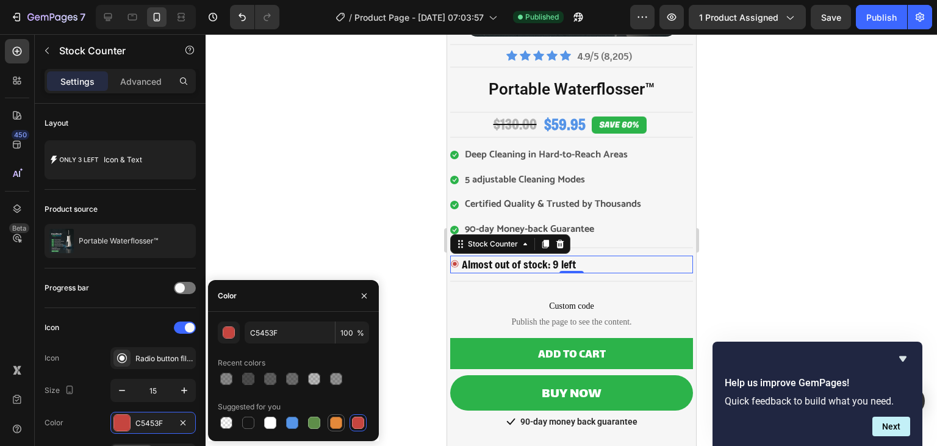
click at [340, 421] on div at bounding box center [336, 422] width 12 height 12
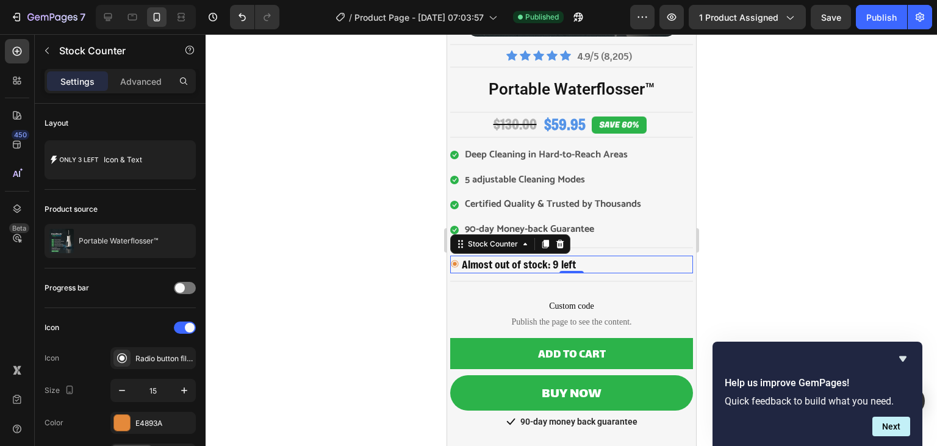
click at [323, 212] on div at bounding box center [570, 240] width 731 height 412
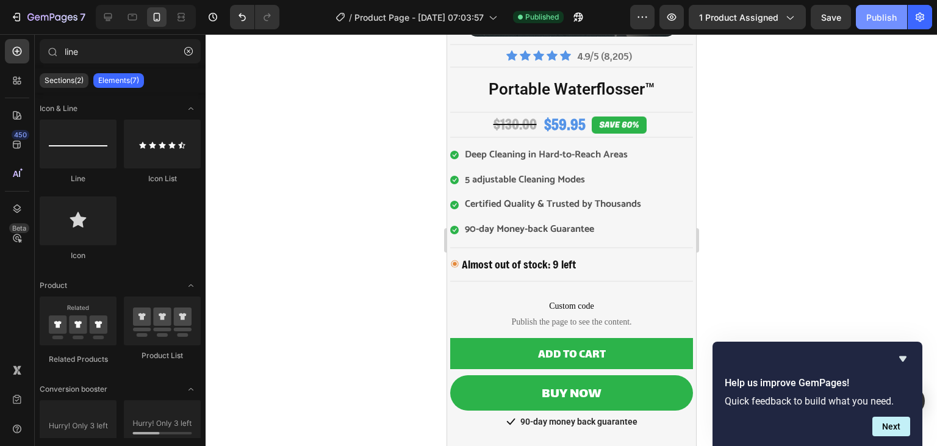
click at [876, 20] on div "Publish" at bounding box center [881, 17] width 30 height 13
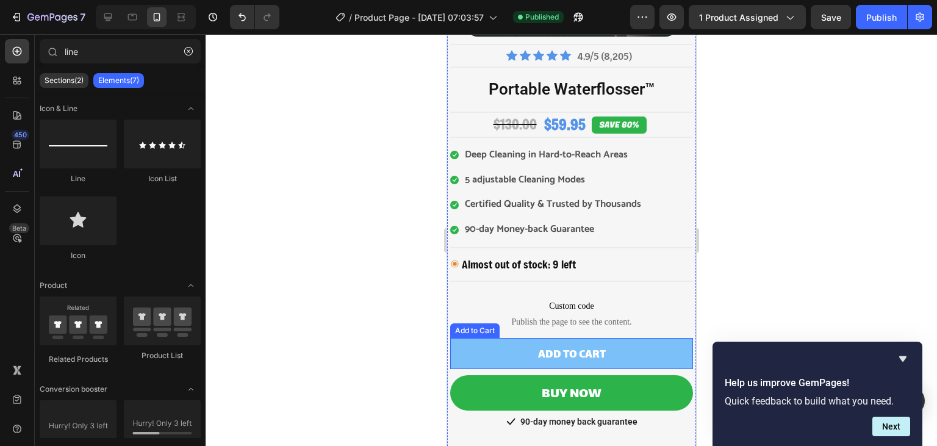
click at [479, 343] on button "ADD TO CART" at bounding box center [570, 353] width 243 height 31
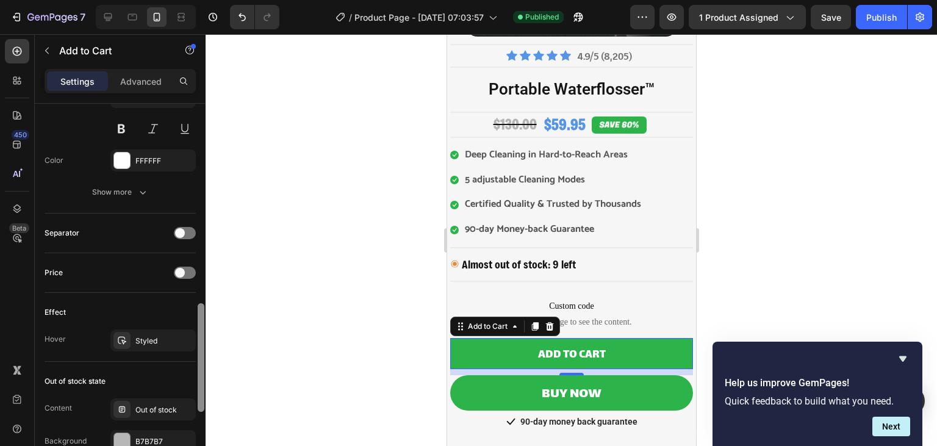
drag, startPoint x: 202, startPoint y: 194, endPoint x: 188, endPoint y: 384, distance: 190.1
click at [201, 395] on div at bounding box center [201, 357] width 7 height 109
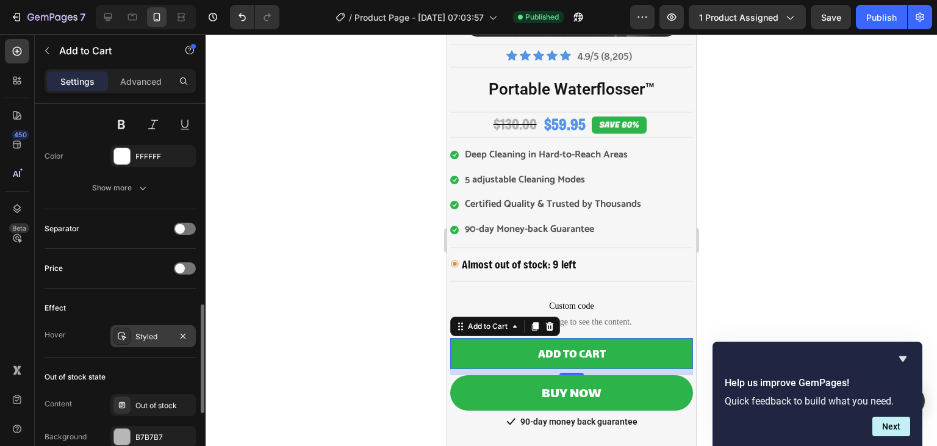
click at [151, 343] on div "Styled" at bounding box center [152, 336] width 85 height 22
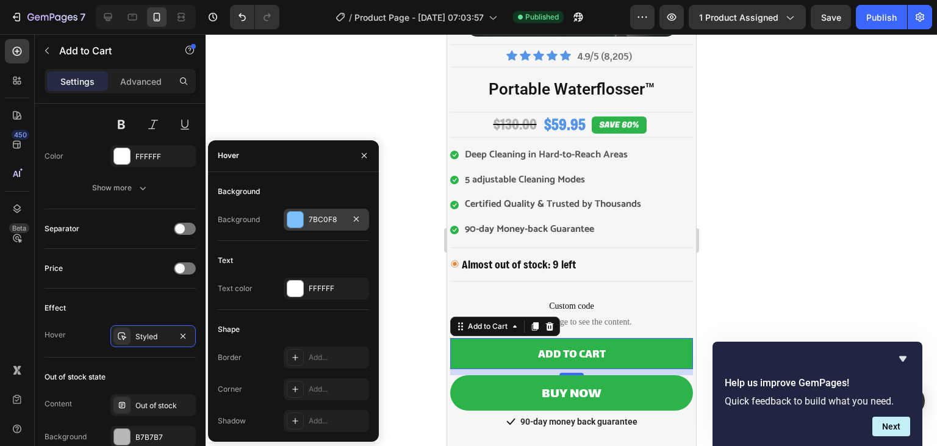
click at [296, 226] on div at bounding box center [295, 220] width 16 height 16
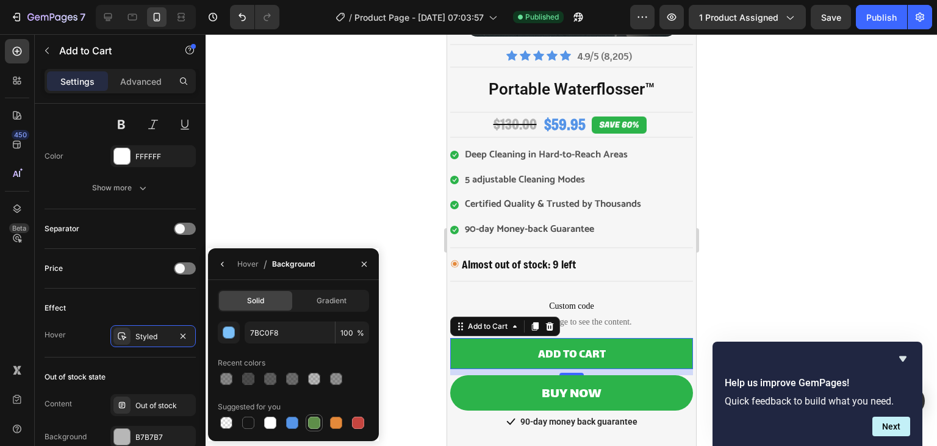
click at [314, 423] on div at bounding box center [314, 422] width 12 height 12
click at [234, 338] on div "button" at bounding box center [229, 332] width 12 height 12
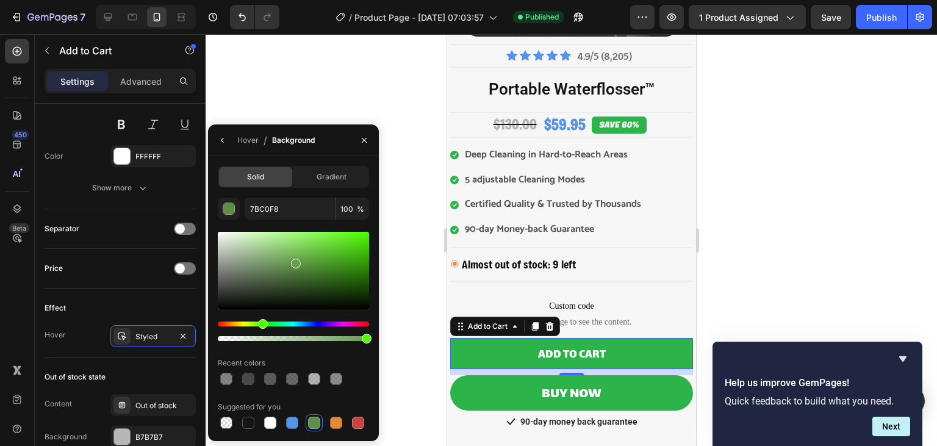
click at [294, 261] on div at bounding box center [293, 270] width 151 height 77
click at [331, 258] on div at bounding box center [293, 270] width 151 height 77
click at [351, 247] on div at bounding box center [293, 270] width 151 height 77
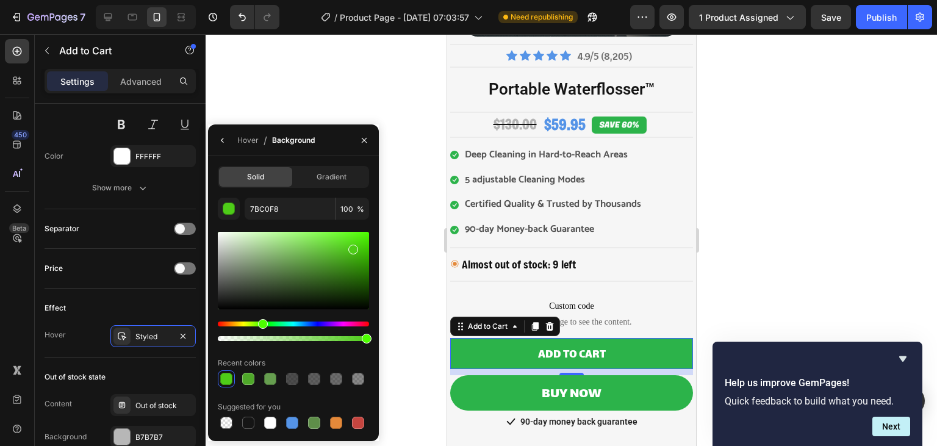
click at [319, 335] on div at bounding box center [293, 331] width 151 height 20
click at [320, 338] on div at bounding box center [293, 338] width 151 height 5
click at [345, 267] on div at bounding box center [293, 270] width 151 height 77
click at [316, 335] on div at bounding box center [293, 331] width 151 height 20
click at [309, 336] on div at bounding box center [293, 338] width 151 height 5
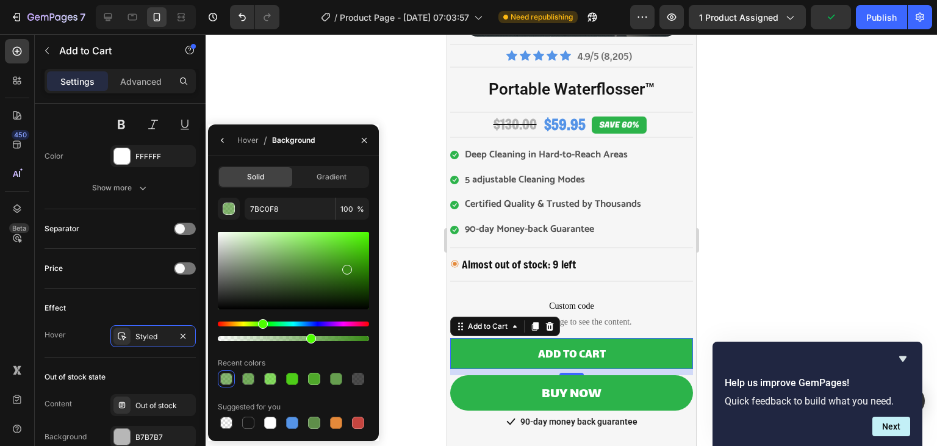
click at [296, 340] on div at bounding box center [293, 338] width 151 height 5
click at [351, 255] on div at bounding box center [293, 270] width 151 height 77
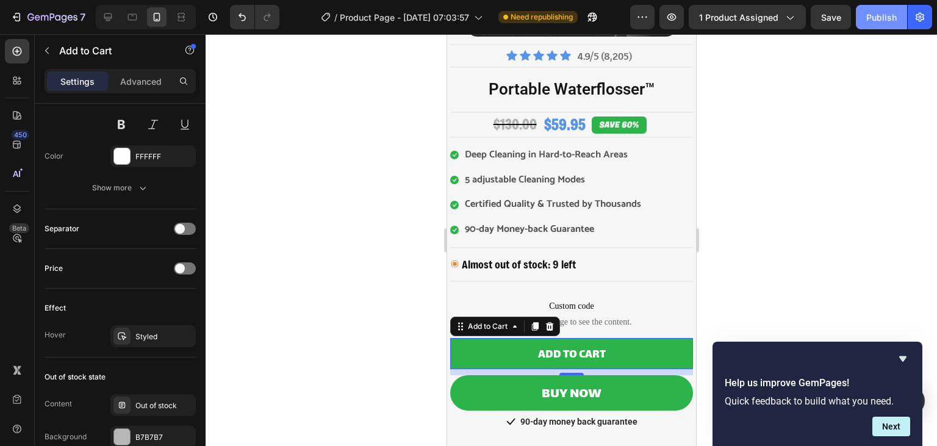
click at [880, 23] on div "Publish" at bounding box center [881, 17] width 30 height 13
click at [600, 57] on p "4.9/5 (8,205)" at bounding box center [605, 57] width 59 height 18
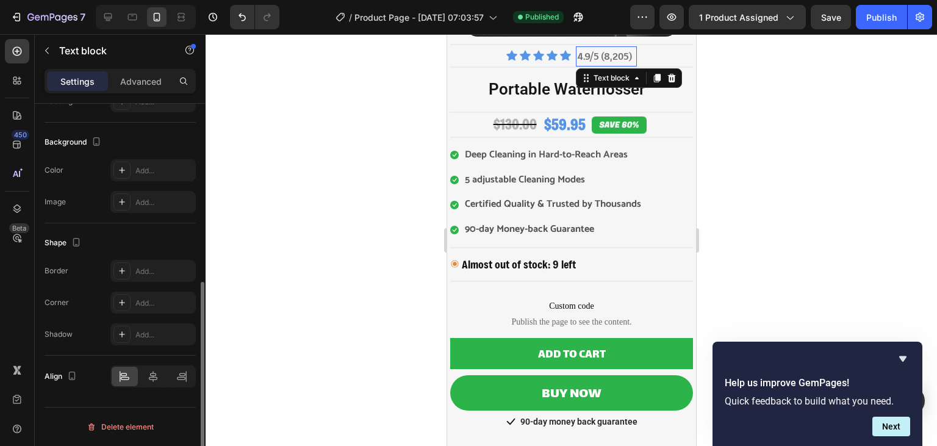
scroll to position [0, 0]
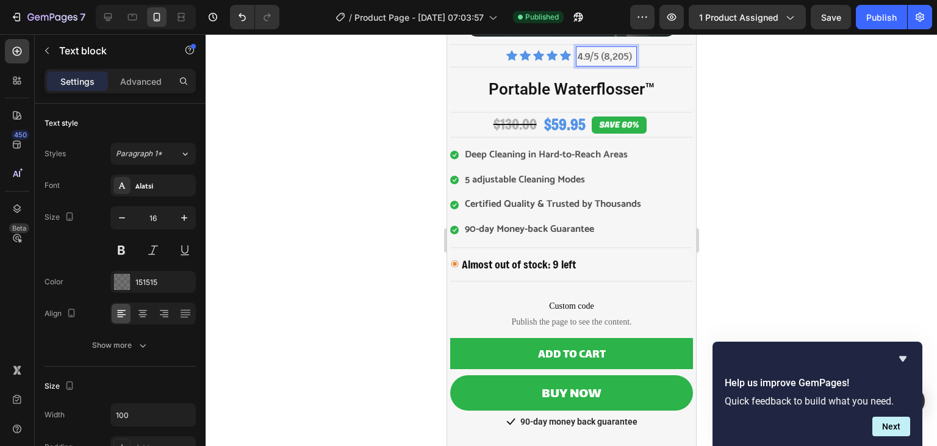
click at [599, 57] on p "4.9/5 (8,205)" at bounding box center [605, 57] width 59 height 18
click at [610, 56] on p "4.9/5 •(8,205)" at bounding box center [605, 57] width 59 height 18
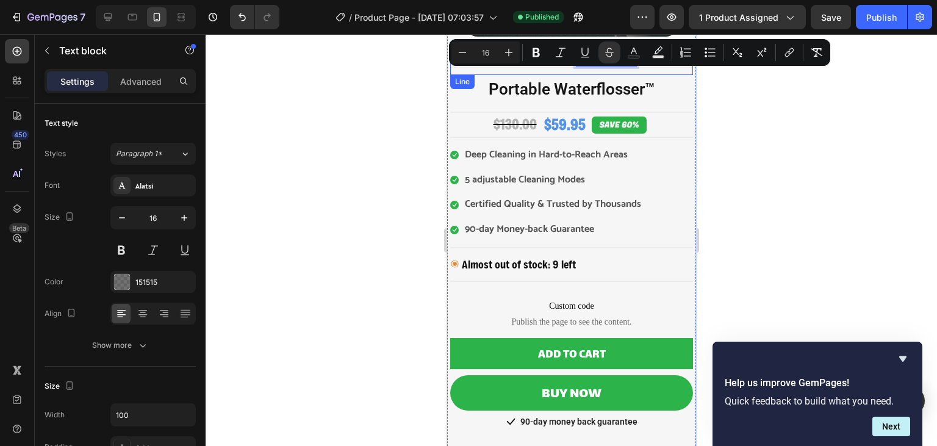
click at [606, 74] on div "Product Images Title Line Icon Icon Icon Icon Icon Icon List Hoz 4.9/5 •(8 , 20…" at bounding box center [570, 206] width 243 height 766
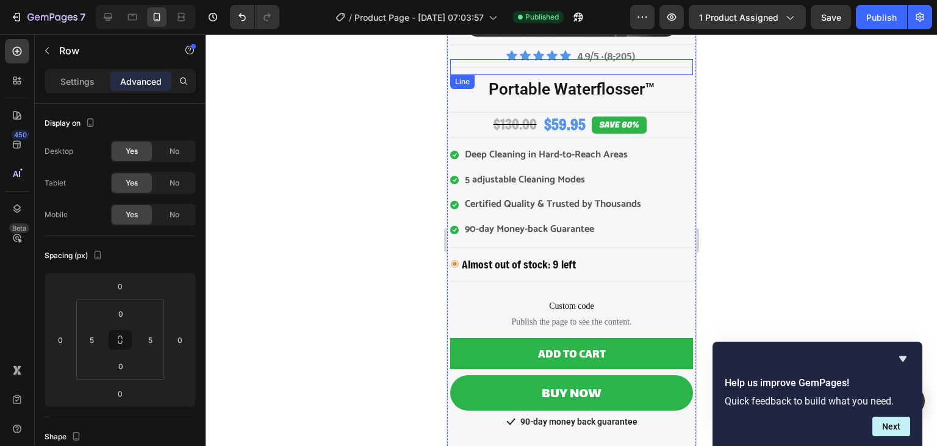
click at [605, 54] on p "4.9/5 •(8 , 205)" at bounding box center [605, 57] width 59 height 18
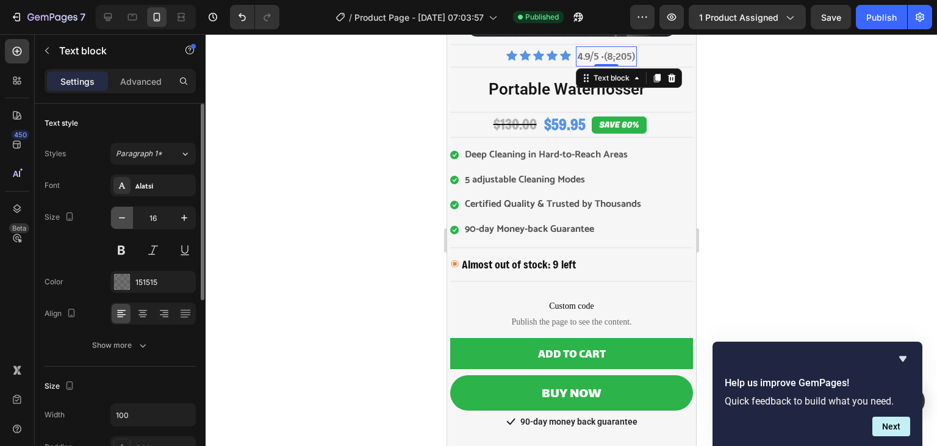
click at [126, 214] on icon "button" at bounding box center [122, 218] width 12 height 12
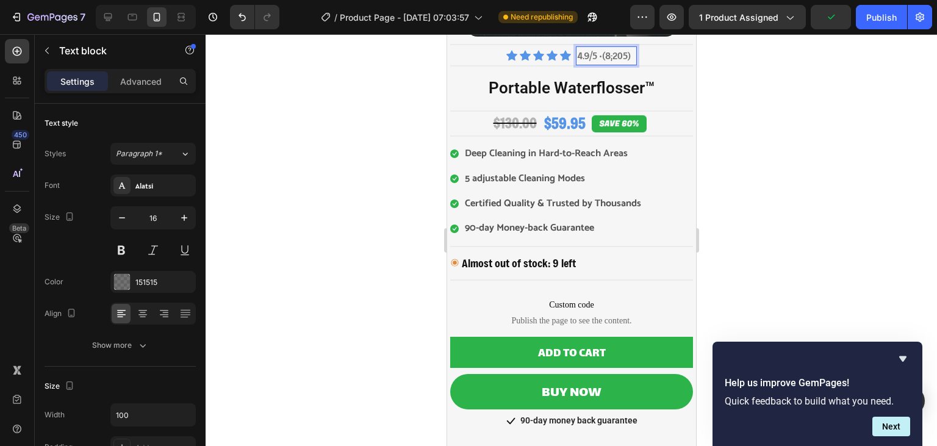
click at [602, 57] on p "4.9/5 •(8 , 205)" at bounding box center [605, 56] width 59 height 16
click at [801, 93] on div at bounding box center [570, 240] width 731 height 412
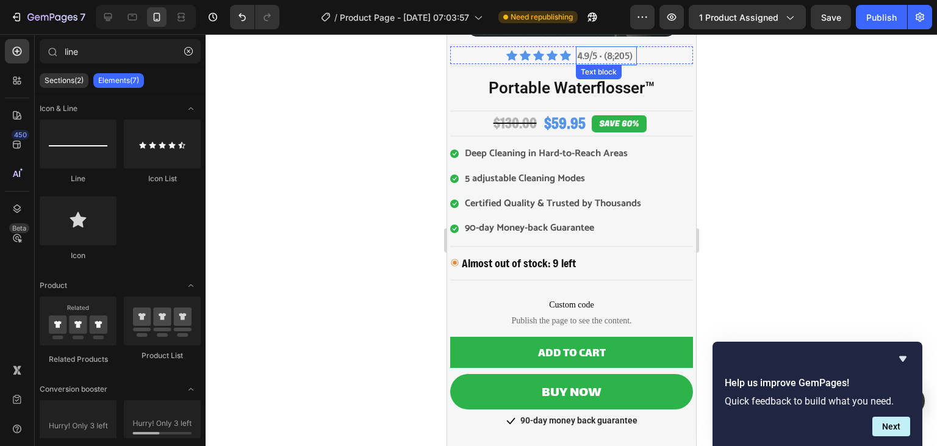
click at [615, 56] on p "4.9/5 • (8 , 205)" at bounding box center [605, 56] width 59 height 16
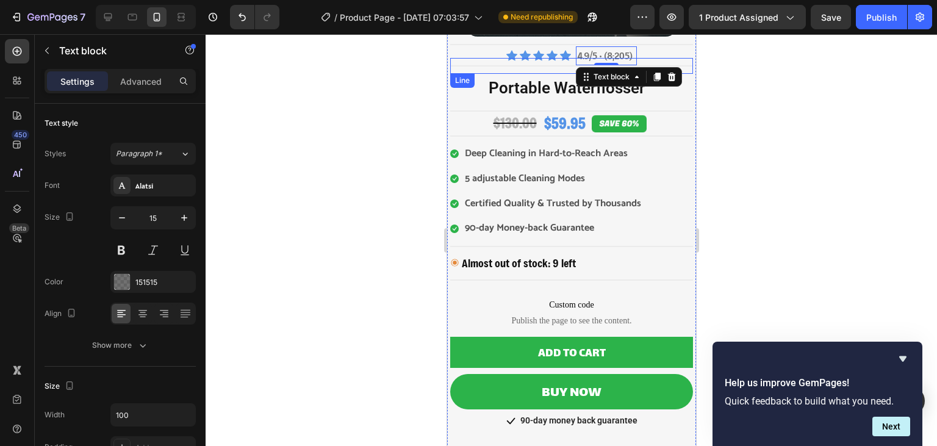
click at [613, 58] on div "Title Line" at bounding box center [570, 66] width 243 height 16
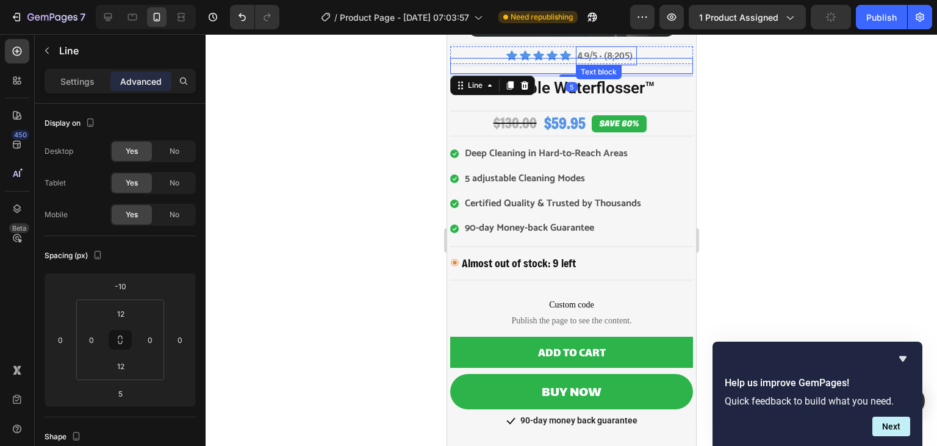
click at [612, 55] on s "," at bounding box center [613, 56] width 2 height 12
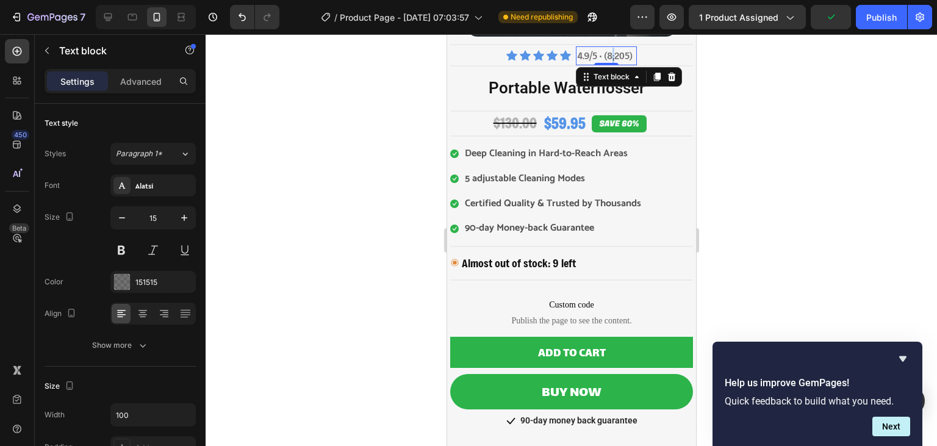
click at [612, 56] on s "," at bounding box center [613, 56] width 2 height 12
click at [759, 66] on div at bounding box center [570, 240] width 731 height 412
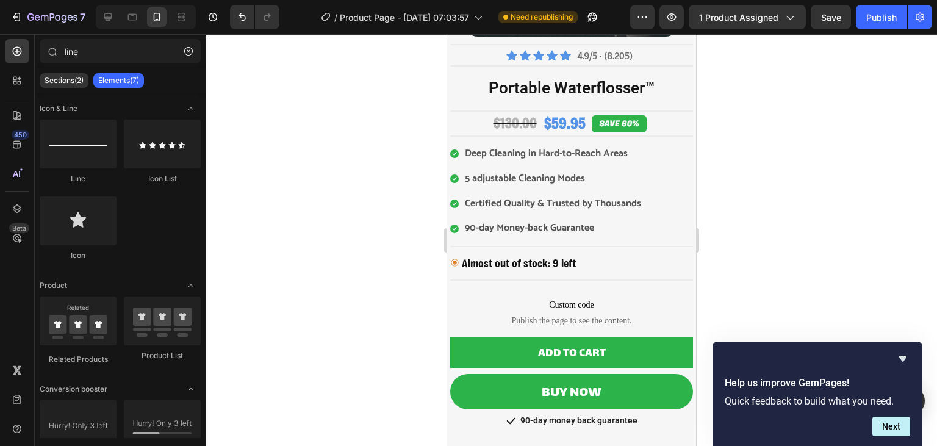
click at [857, 28] on div "Preview 1 product assigned Save Publish" at bounding box center [781, 17] width 302 height 24
click at [864, 24] on button "Publish" at bounding box center [880, 17] width 51 height 24
click at [568, 52] on icon at bounding box center [564, 55] width 11 height 10
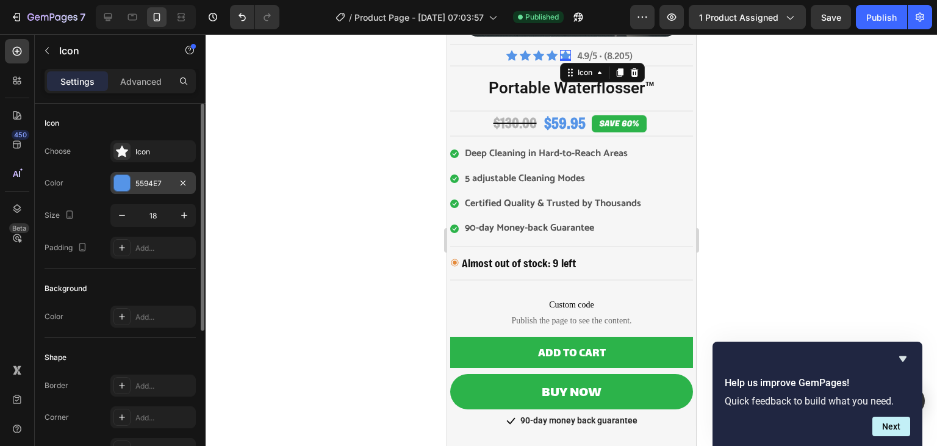
click at [160, 179] on div "5594E7" at bounding box center [152, 183] width 35 height 11
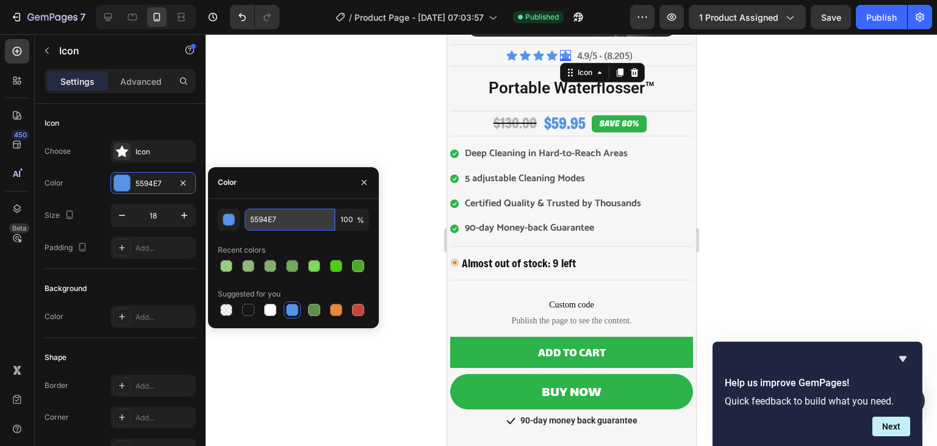
click at [271, 210] on input "5594E7" at bounding box center [289, 220] width 90 height 22
paste input "2cacfd"
type input "2cacfd"
click at [551, 52] on icon at bounding box center [551, 55] width 11 height 10
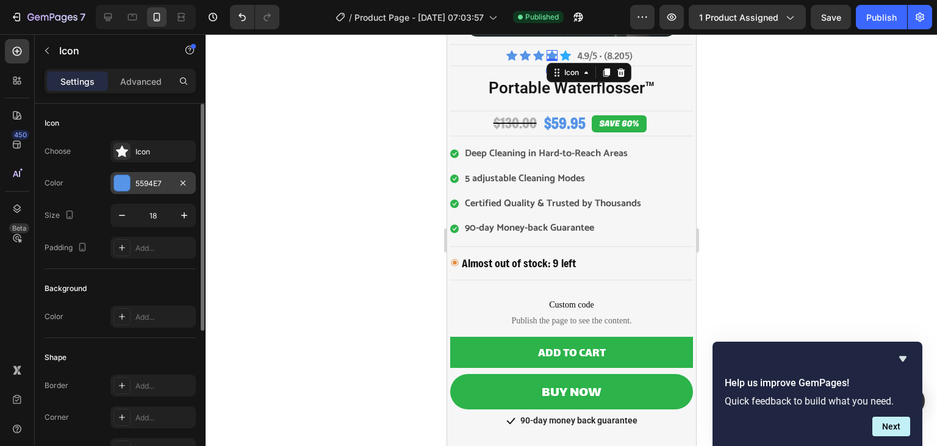
click at [160, 184] on div "5594E7" at bounding box center [152, 183] width 35 height 11
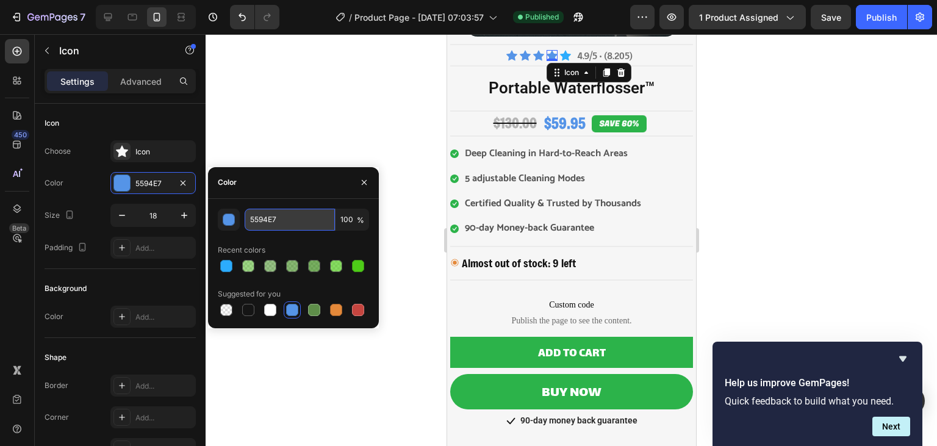
click at [280, 215] on input "5594E7" at bounding box center [289, 220] width 90 height 22
paste input "2cacfd"
type input "2cacfd"
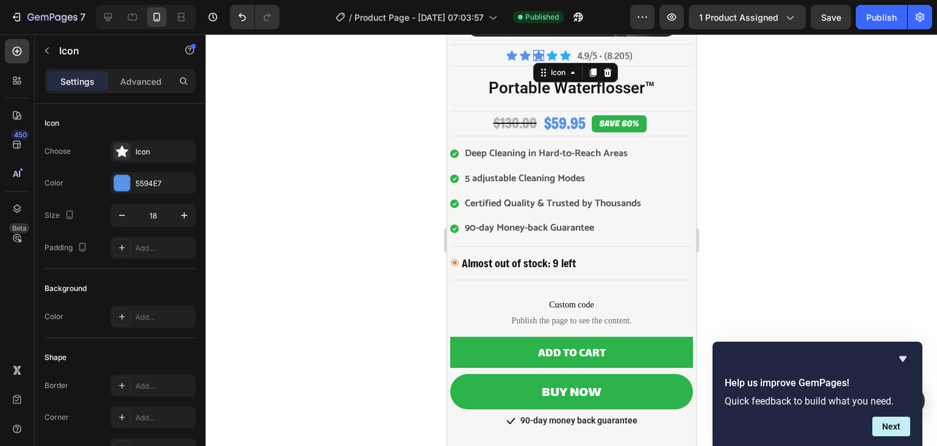
click at [538, 54] on icon at bounding box center [537, 55] width 11 height 10
click at [157, 176] on div "5594E7" at bounding box center [152, 183] width 85 height 22
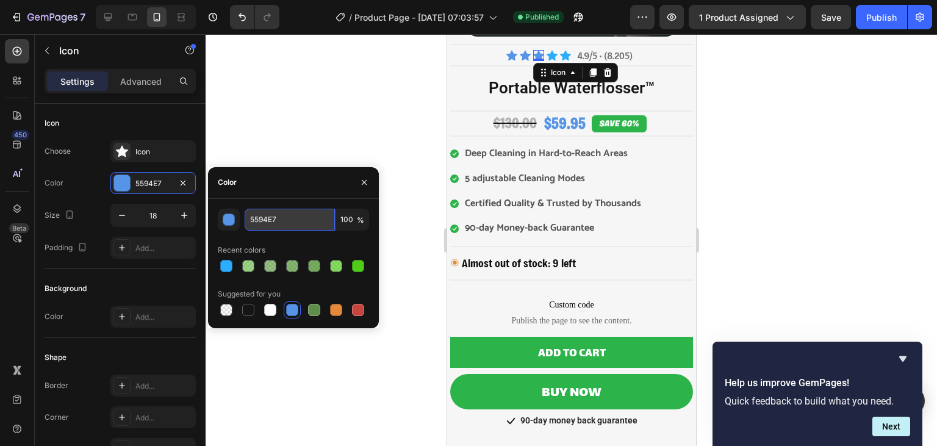
click at [281, 218] on input "5594E7" at bounding box center [289, 220] width 90 height 22
paste input "2cacfd"
type input "2cacfd"
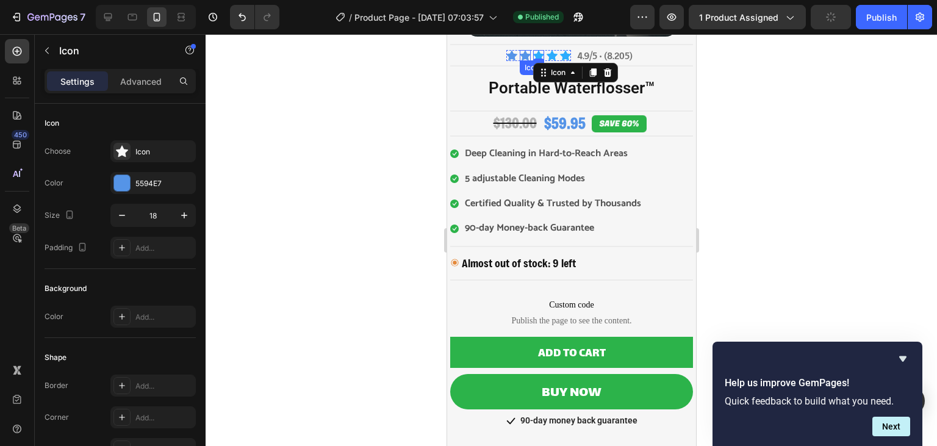
click at [523, 53] on icon at bounding box center [524, 55] width 11 height 10
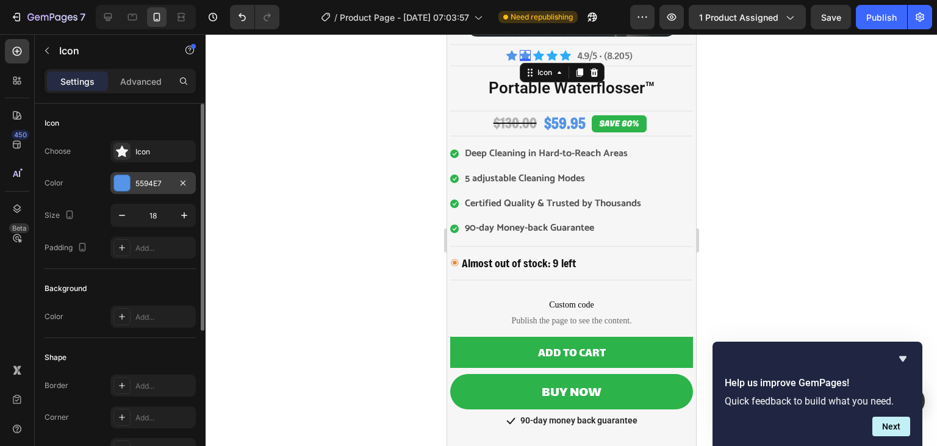
click at [155, 173] on div "5594E7" at bounding box center [152, 183] width 85 height 22
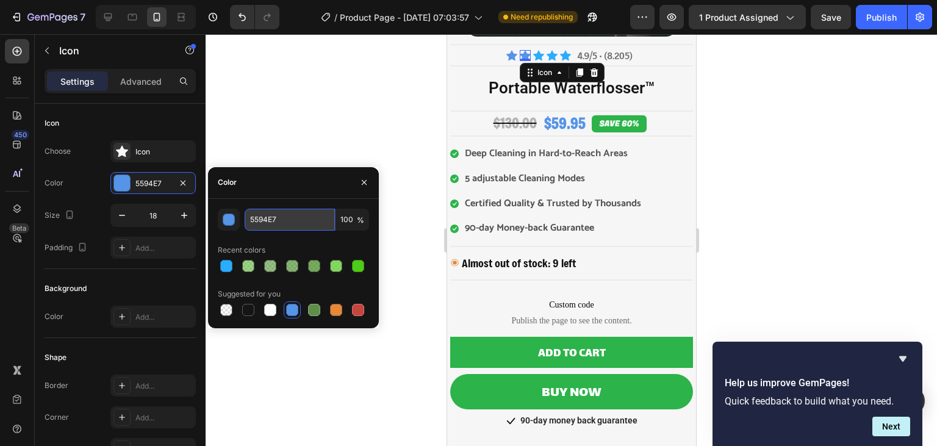
click at [279, 213] on input "5594E7" at bounding box center [289, 220] width 90 height 22
paste input "2cacfd"
type input "2cacfd"
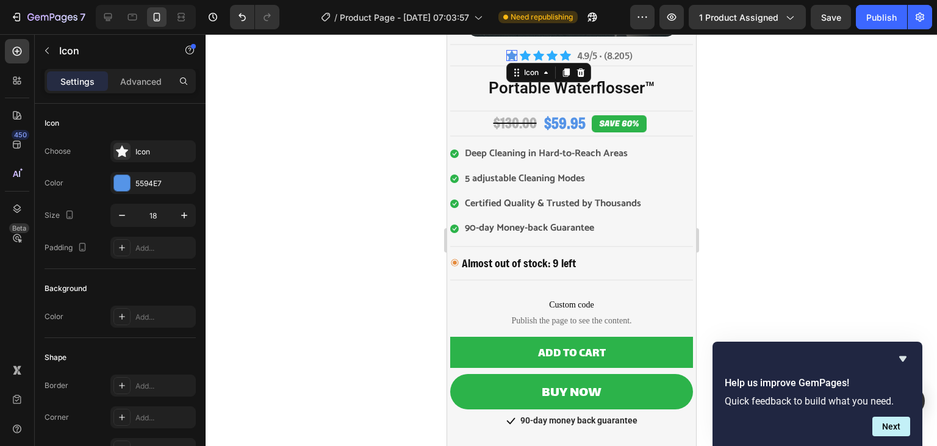
click at [512, 54] on icon at bounding box center [510, 55] width 11 height 10
click at [152, 191] on div "5594E7" at bounding box center [152, 183] width 85 height 22
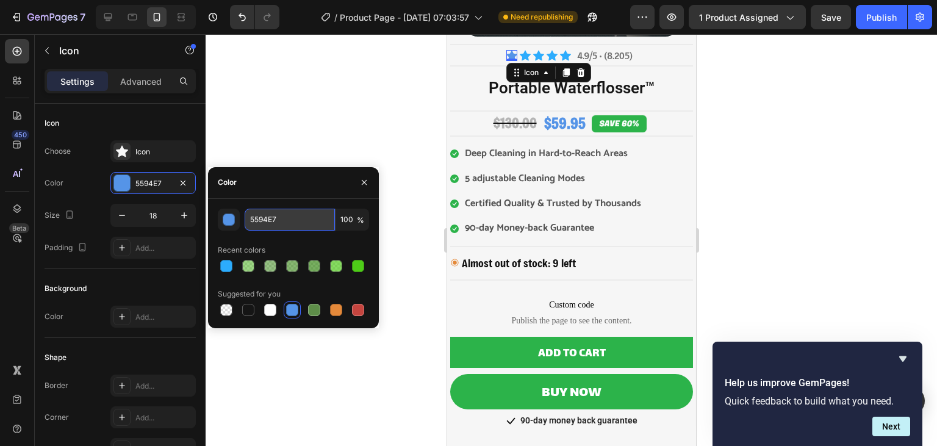
click at [289, 223] on input "5594E7" at bounding box center [289, 220] width 90 height 22
paste input "2cacfd"
type input "2cacfd"
click at [560, 125] on div "$59.95" at bounding box center [564, 123] width 44 height 21
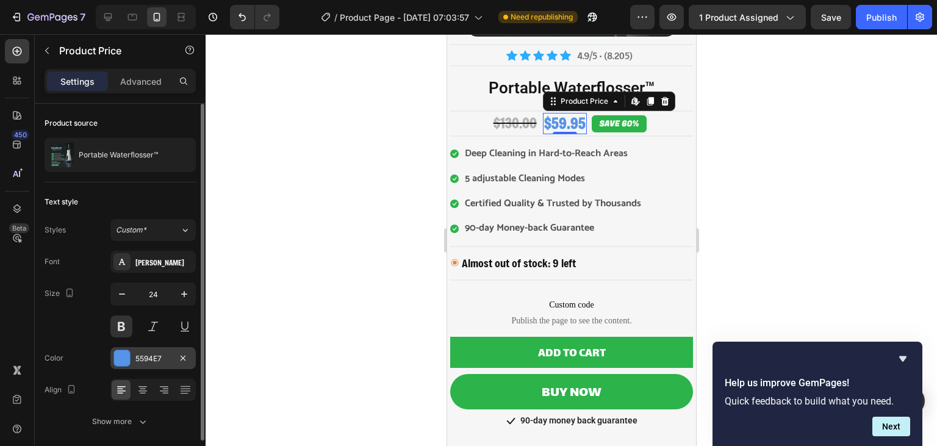
click at [137, 350] on div "5594E7" at bounding box center [152, 358] width 85 height 22
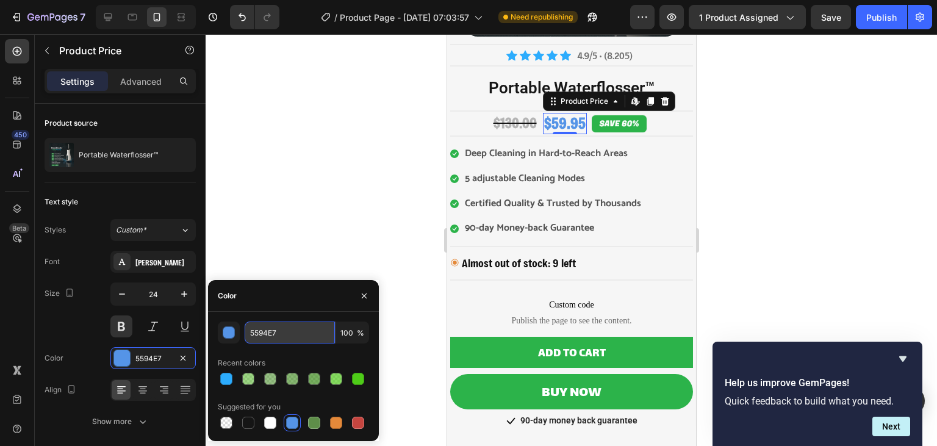
click at [271, 323] on input "5594E7" at bounding box center [289, 332] width 90 height 22
paste input "2cacfd"
type input "2cacfd"
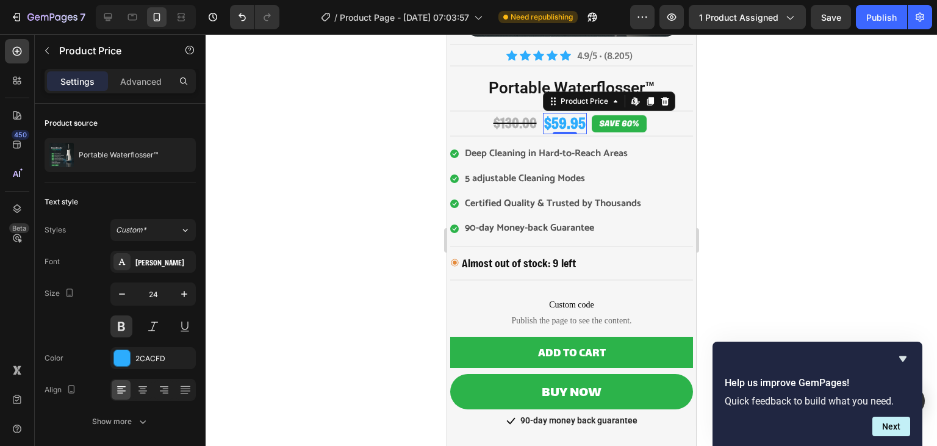
click at [360, 157] on div at bounding box center [570, 240] width 731 height 412
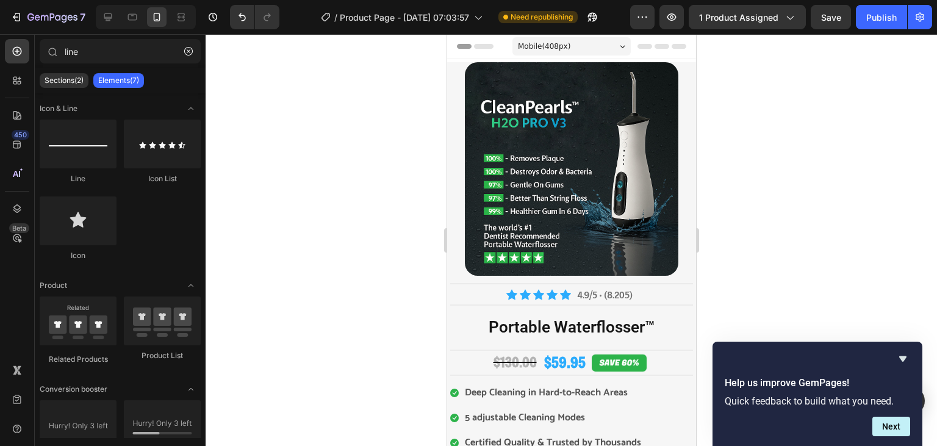
drag, startPoint x: 691, startPoint y: 79, endPoint x: 1253, endPoint y: 98, distance: 562.5
click at [885, 12] on div "Publish" at bounding box center [881, 17] width 30 height 13
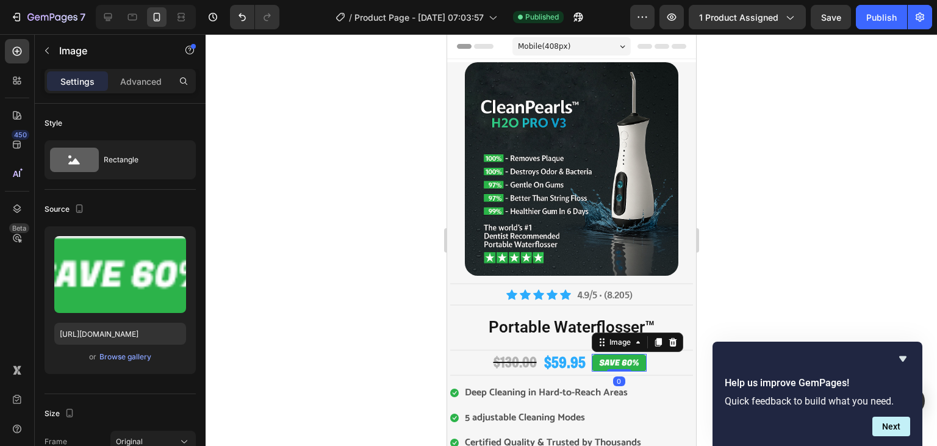
click at [612, 362] on img at bounding box center [618, 363] width 55 height 18
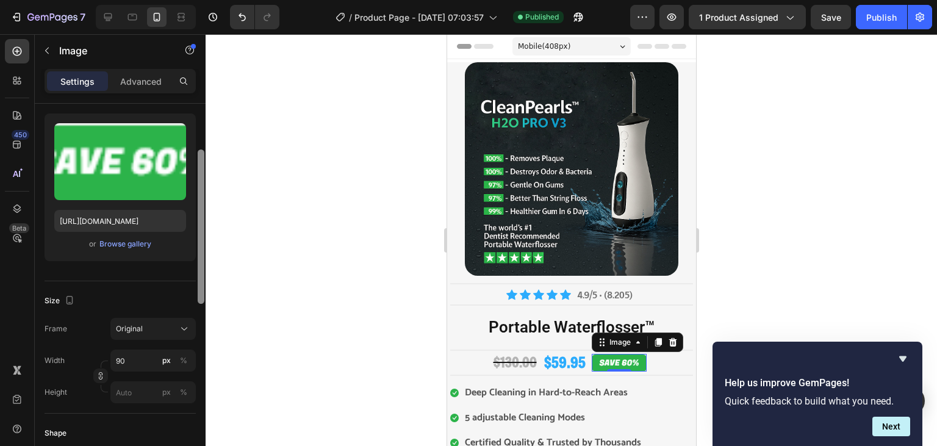
drag, startPoint x: 204, startPoint y: 166, endPoint x: 199, endPoint y: 213, distance: 47.8
click at [199, 213] on div at bounding box center [201, 226] width 7 height 154
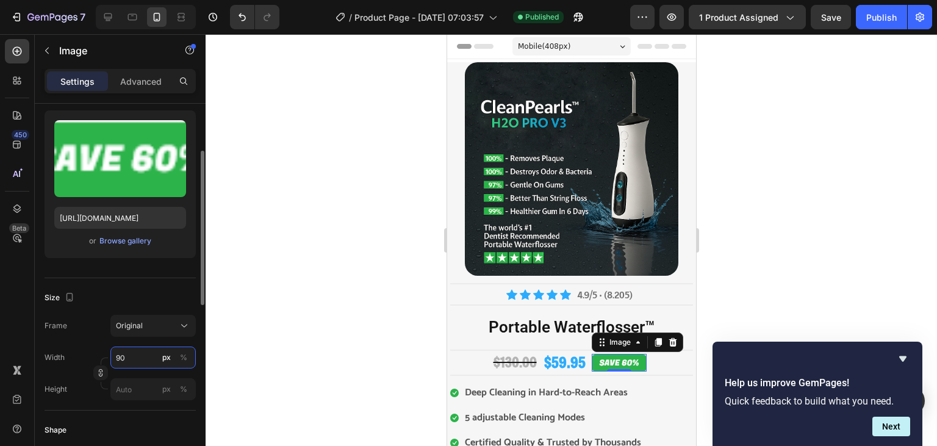
click at [138, 359] on input "90" at bounding box center [152, 357] width 85 height 22
type input "80"
click at [291, 304] on div at bounding box center [570, 240] width 731 height 412
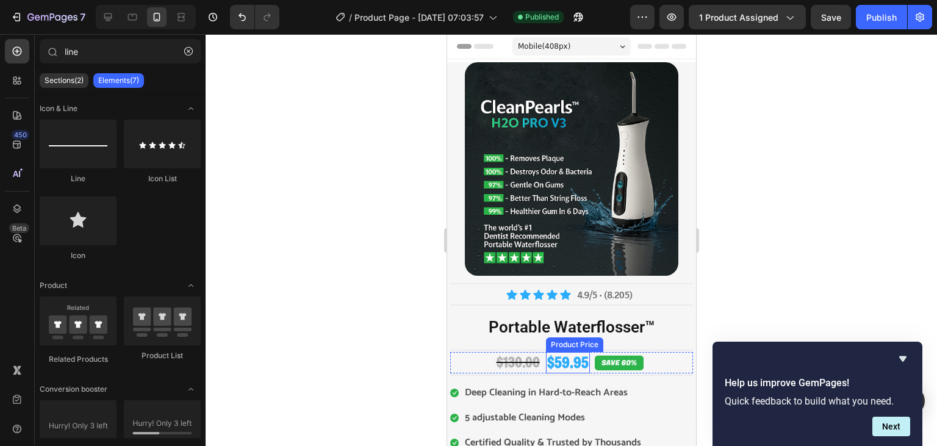
click at [571, 357] on div "$59.95" at bounding box center [567, 362] width 44 height 21
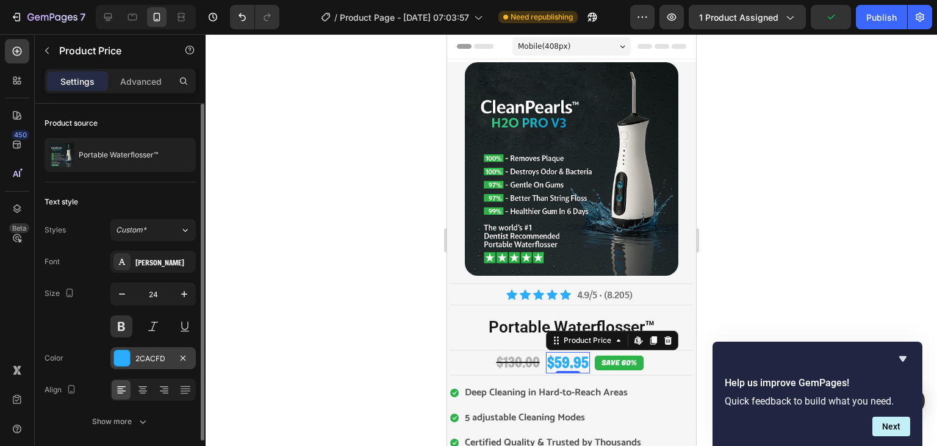
click at [162, 361] on div "2CACFD" at bounding box center [152, 358] width 35 height 11
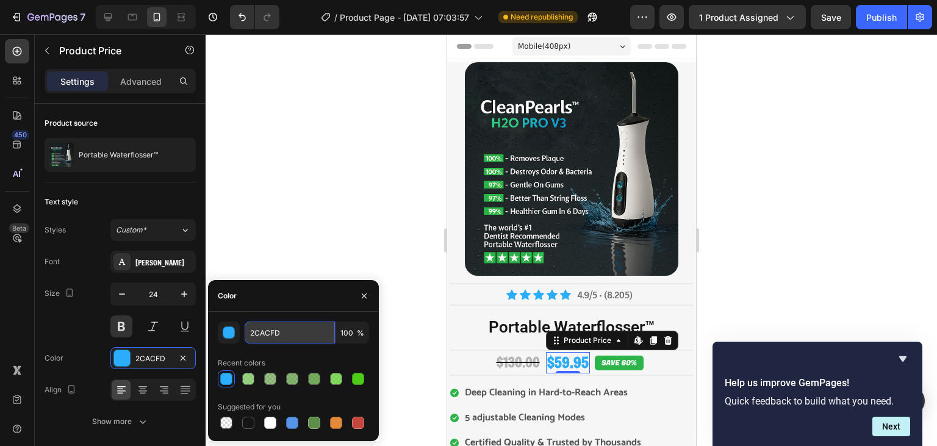
click at [265, 332] on input "2CACFD" at bounding box center [289, 332] width 90 height 22
click at [233, 333] on div "button" at bounding box center [229, 333] width 12 height 12
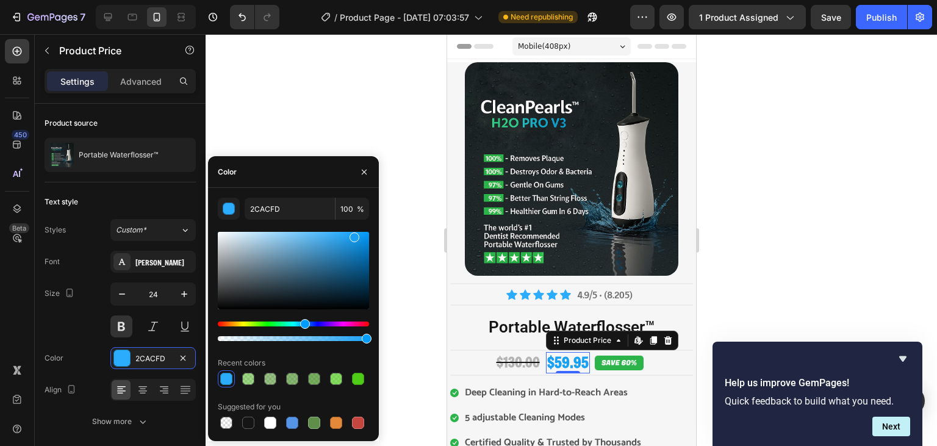
click at [353, 235] on div at bounding box center [293, 270] width 151 height 77
click at [359, 254] on div at bounding box center [293, 270] width 151 height 77
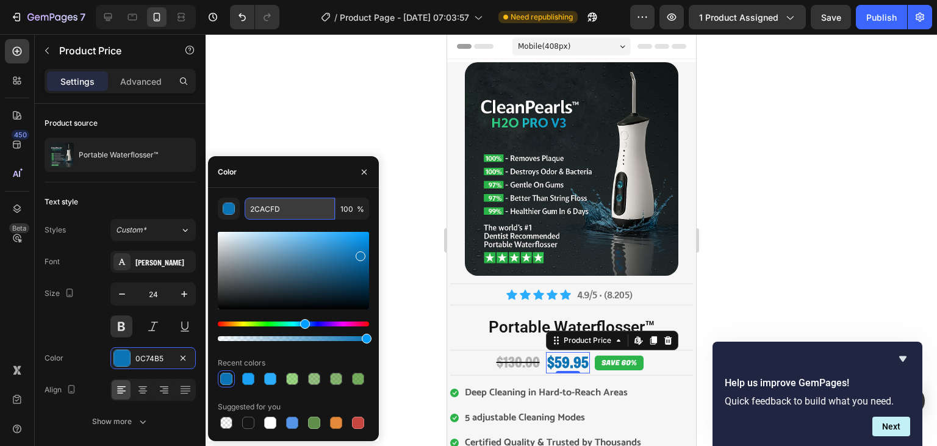
click at [286, 209] on input "2CACFD" at bounding box center [289, 209] width 90 height 22
paste input "2cacfd"
type input "2cacfd"
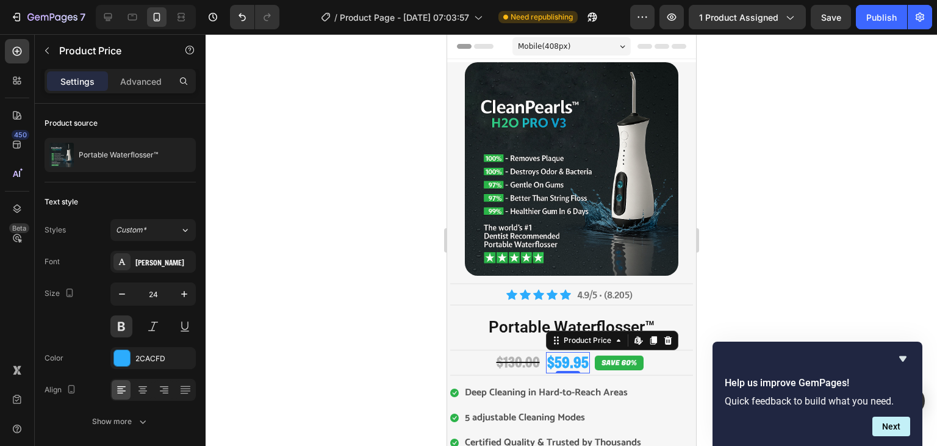
click at [342, 91] on div at bounding box center [570, 240] width 731 height 412
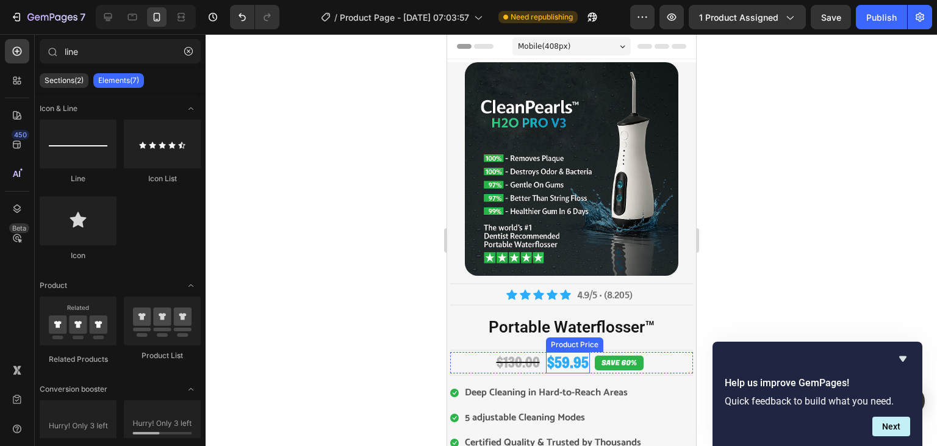
click at [556, 365] on div "$59.95" at bounding box center [567, 362] width 44 height 21
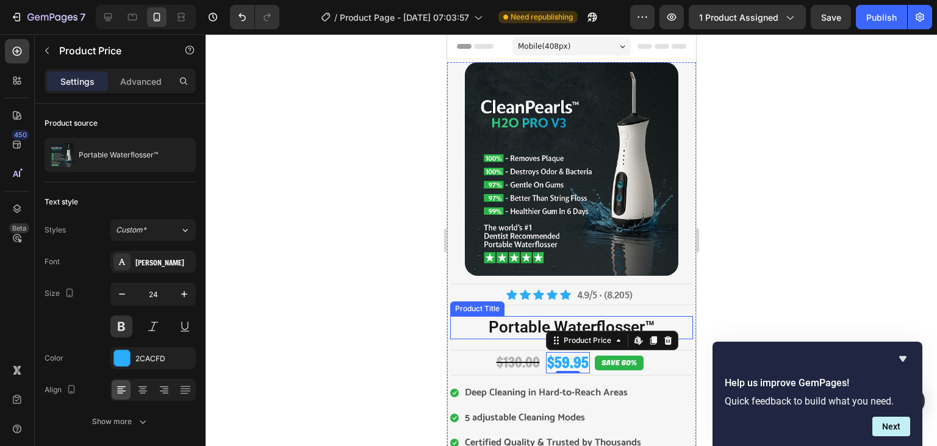
click at [523, 323] on h2 "Portable Waterflosser™" at bounding box center [570, 327] width 243 height 23
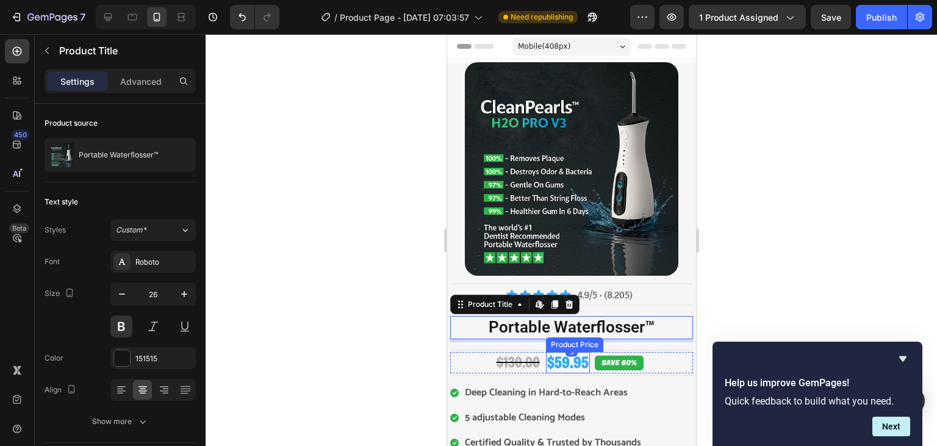
click at [554, 355] on div "$59.95" at bounding box center [567, 362] width 44 height 21
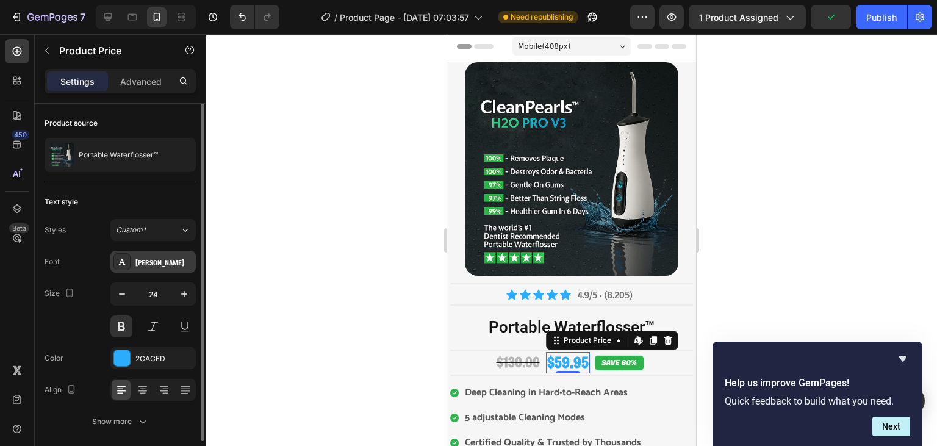
click at [149, 262] on div "[PERSON_NAME]" at bounding box center [163, 262] width 57 height 11
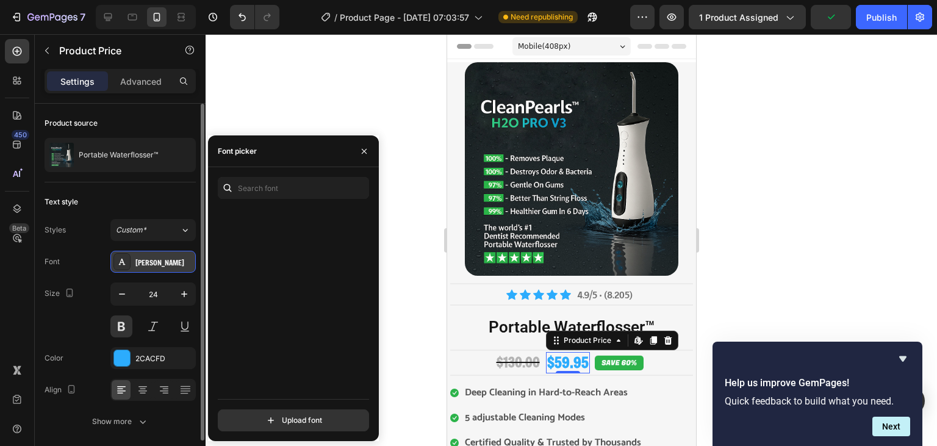
scroll to position [33587, 0]
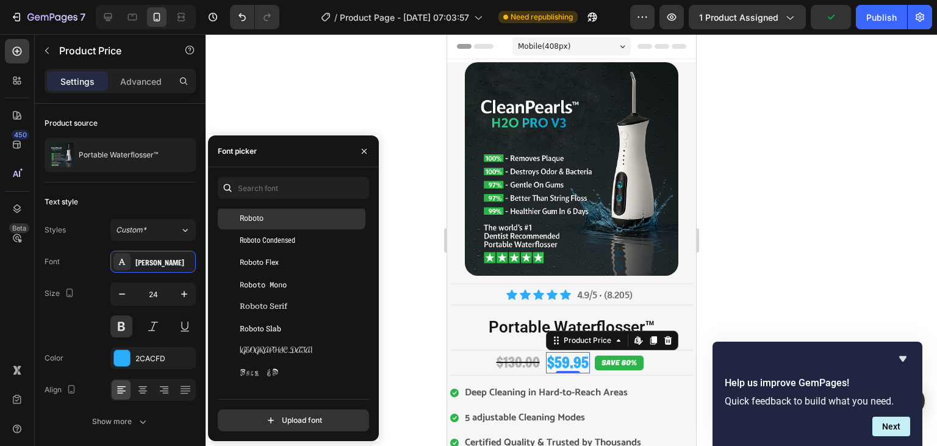
click at [284, 219] on div "Roboto" at bounding box center [301, 218] width 123 height 11
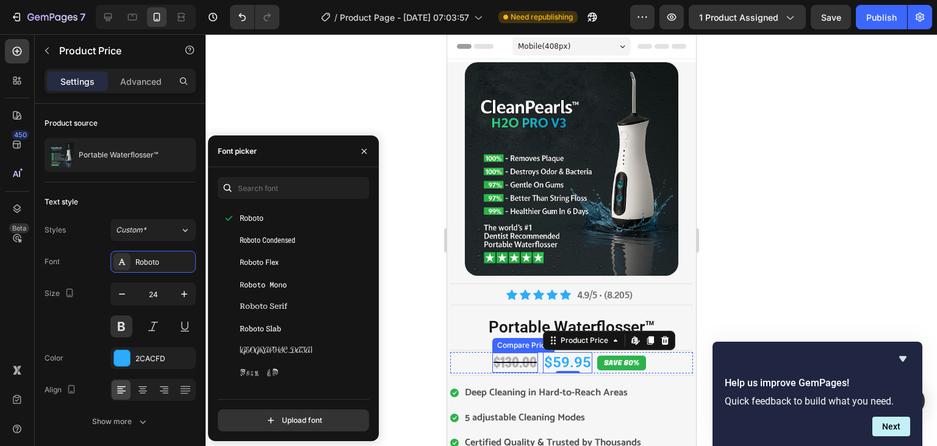
click at [510, 362] on div "$130.00" at bounding box center [514, 362] width 46 height 20
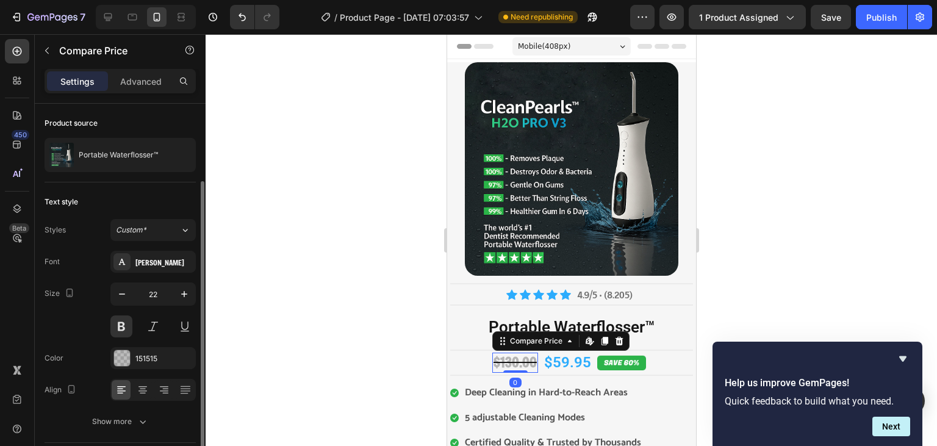
scroll to position [44, 0]
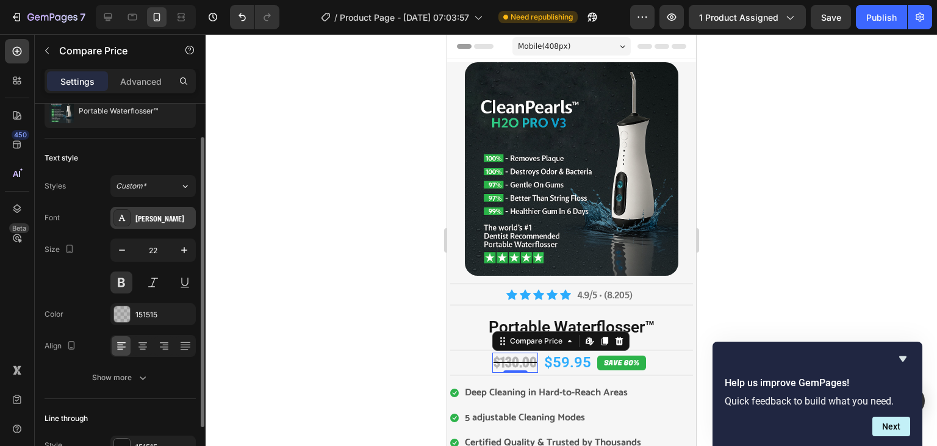
click at [150, 210] on div "[PERSON_NAME]" at bounding box center [152, 218] width 85 height 22
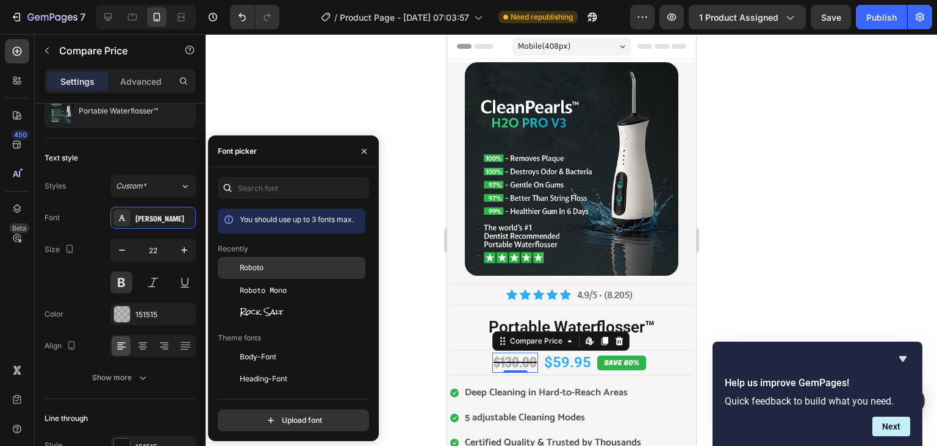
click at [253, 263] on span "Roboto" at bounding box center [252, 267] width 24 height 11
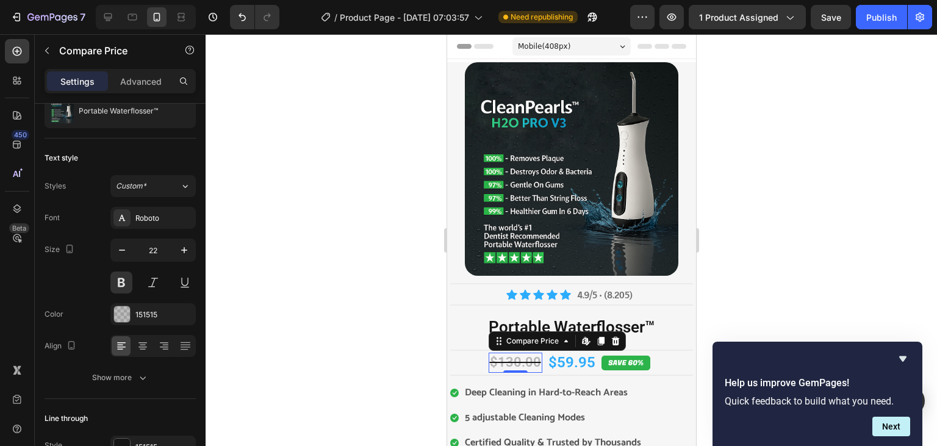
click at [410, 291] on div at bounding box center [570, 240] width 731 height 412
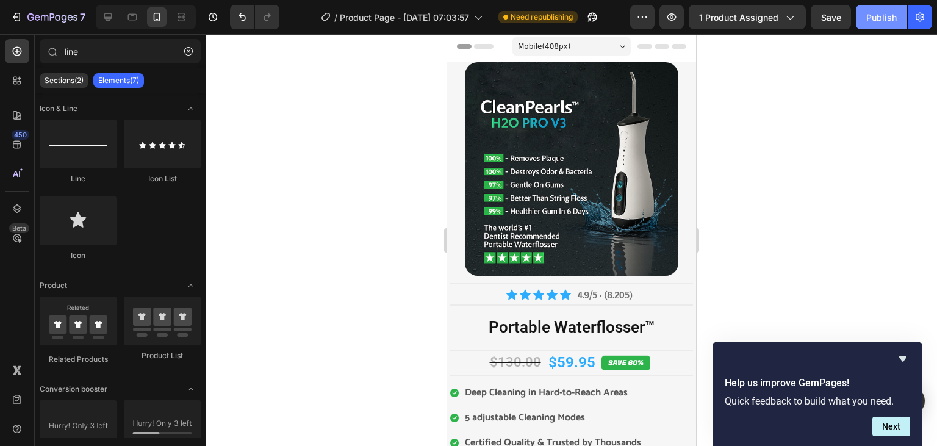
click at [885, 10] on button "Publish" at bounding box center [880, 17] width 51 height 24
click at [564, 366] on div "$59.95" at bounding box center [570, 362] width 49 height 21
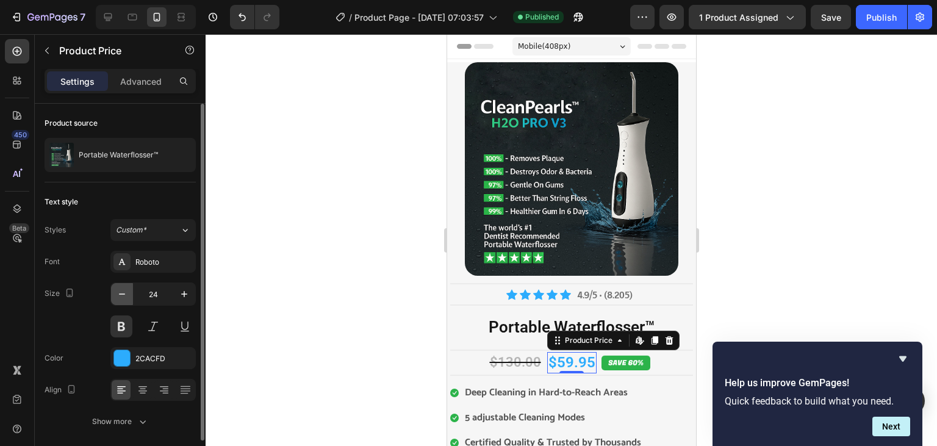
click at [126, 291] on icon "button" at bounding box center [122, 294] width 12 height 12
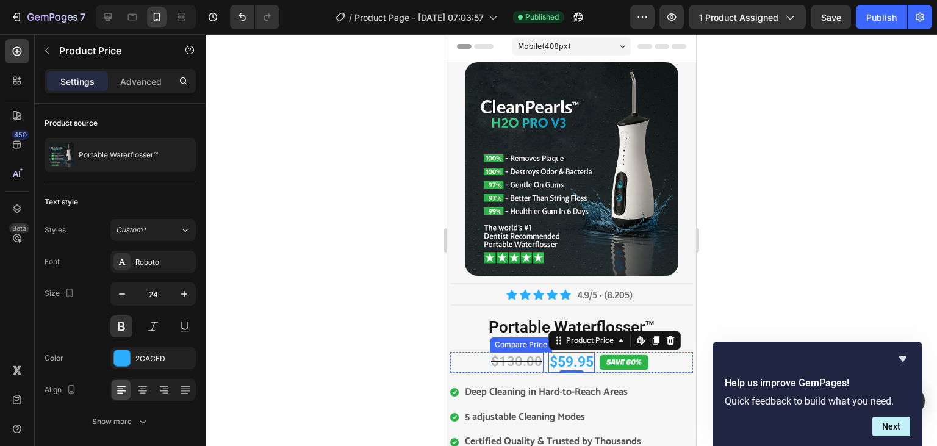
click at [510, 363] on div "$130.00" at bounding box center [516, 362] width 54 height 20
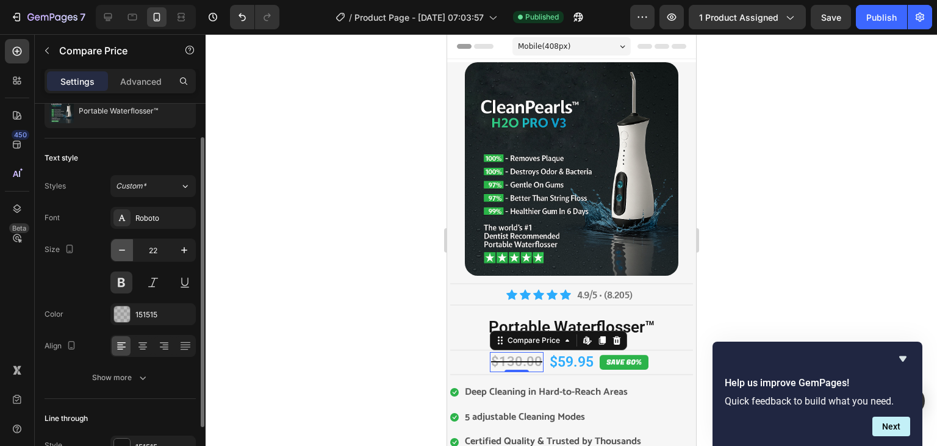
click at [124, 255] on button "button" at bounding box center [122, 250] width 22 height 22
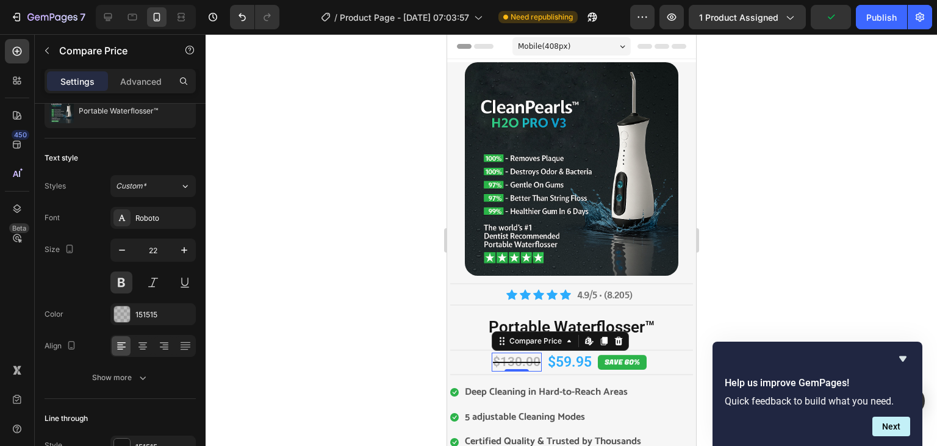
click at [399, 262] on div at bounding box center [570, 240] width 731 height 412
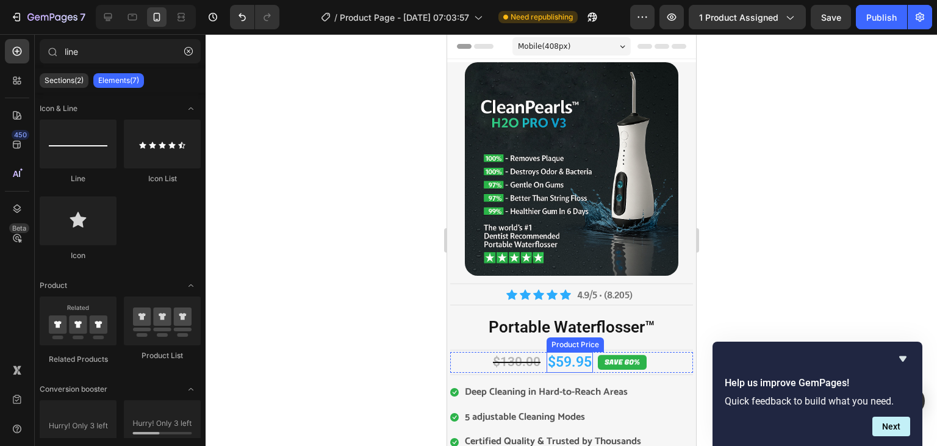
click at [568, 362] on div "$59.95" at bounding box center [569, 362] width 46 height 21
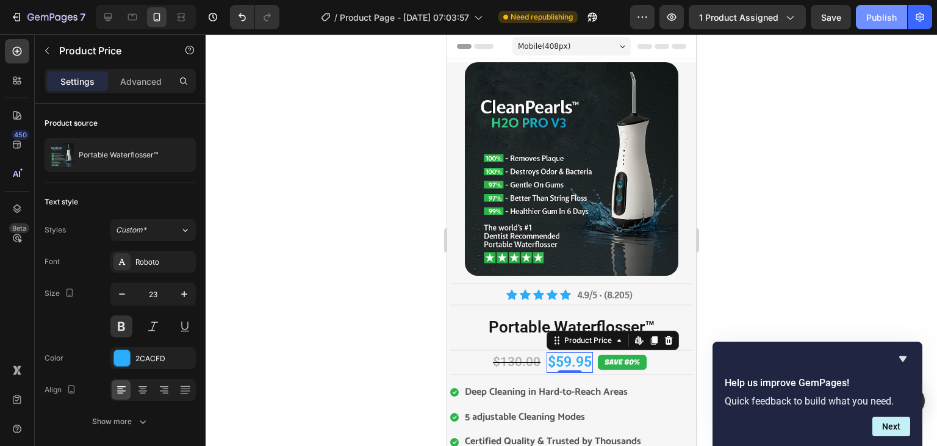
click at [889, 24] on button "Publish" at bounding box center [880, 17] width 51 height 24
